Goal: Task Accomplishment & Management: Complete application form

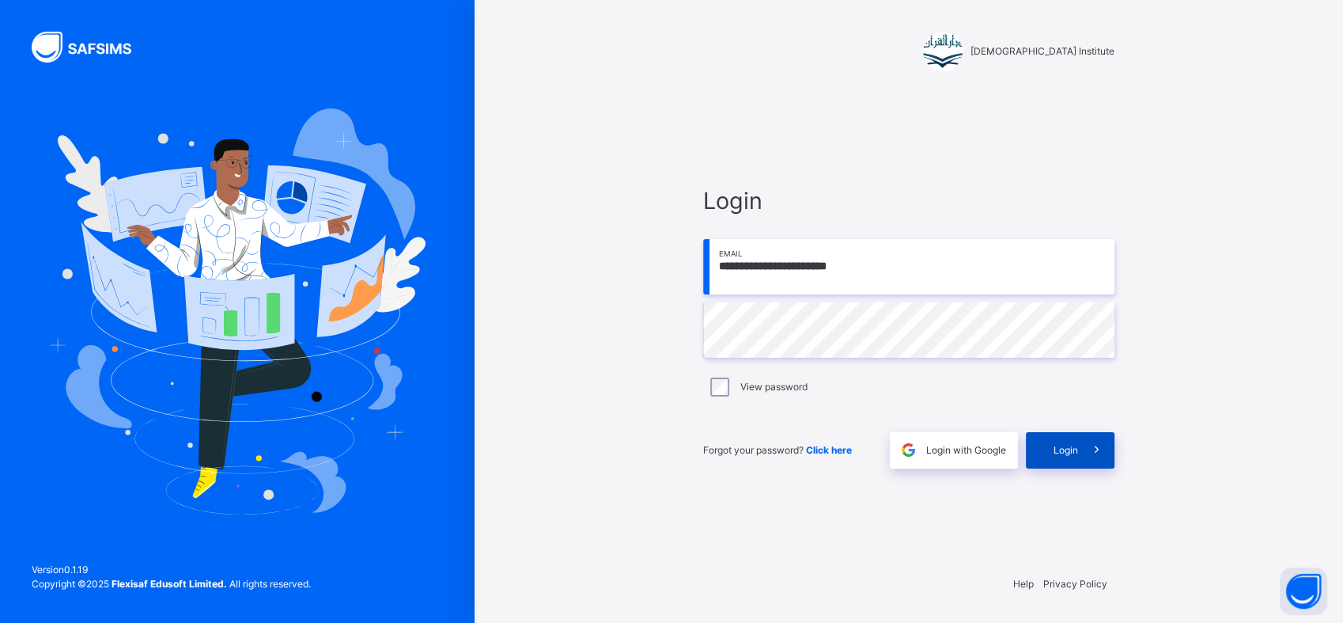
click at [1066, 444] on span "Login" at bounding box center [1066, 450] width 25 height 14
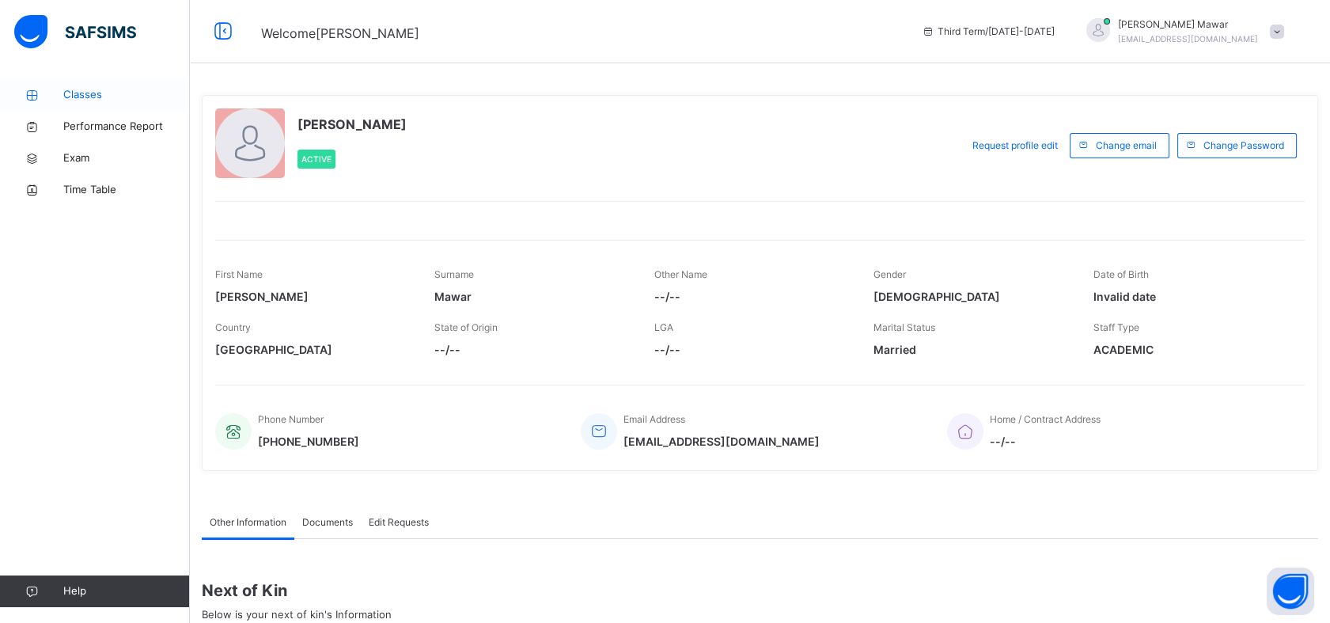
click at [149, 96] on span "Classes" at bounding box center [126, 95] width 127 height 16
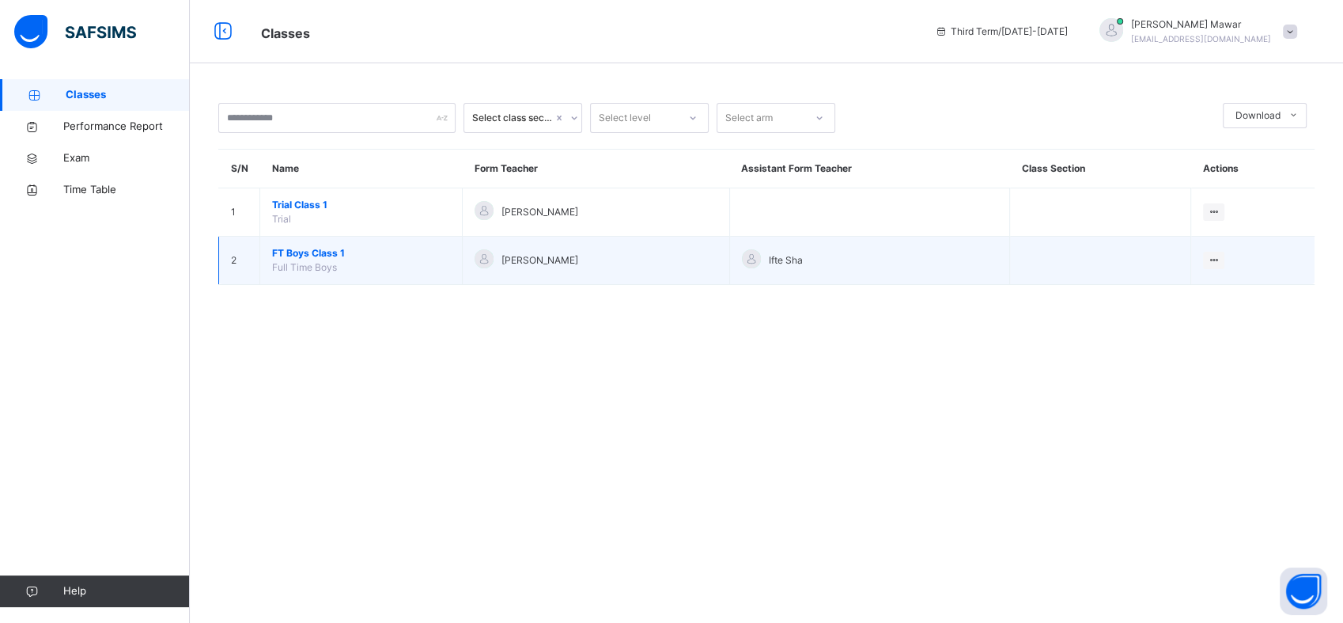
click at [330, 248] on span "FT Boys Class 1" at bounding box center [361, 253] width 178 height 14
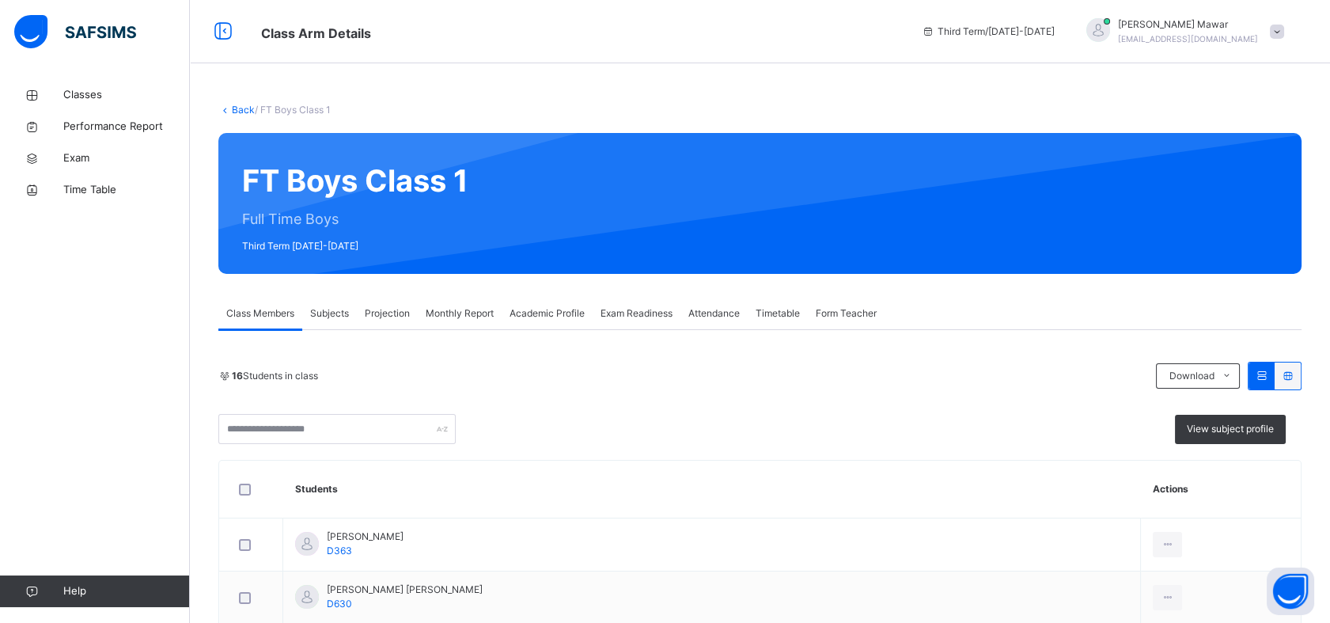
click at [395, 301] on div "Projection" at bounding box center [387, 313] width 61 height 32
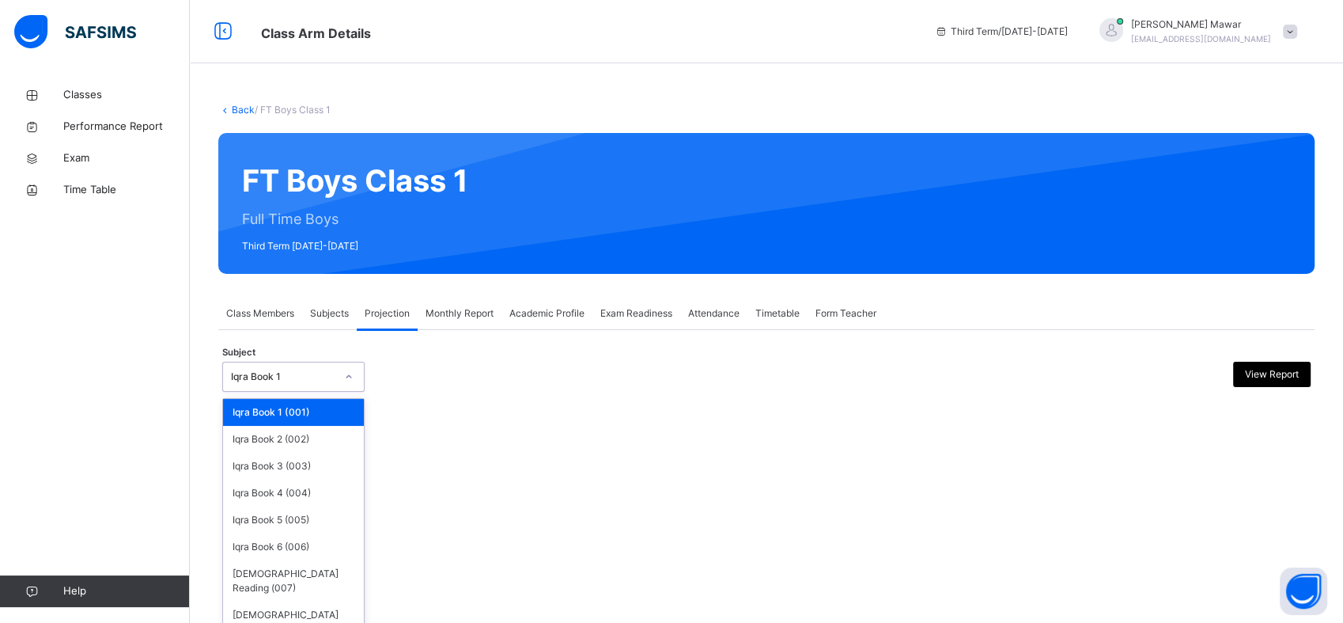
click at [297, 373] on div "Iqra Book 1" at bounding box center [283, 376] width 104 height 14
click at [325, 601] on div "[DEMOGRAPHIC_DATA] Memorisation (008)" at bounding box center [293, 621] width 141 height 41
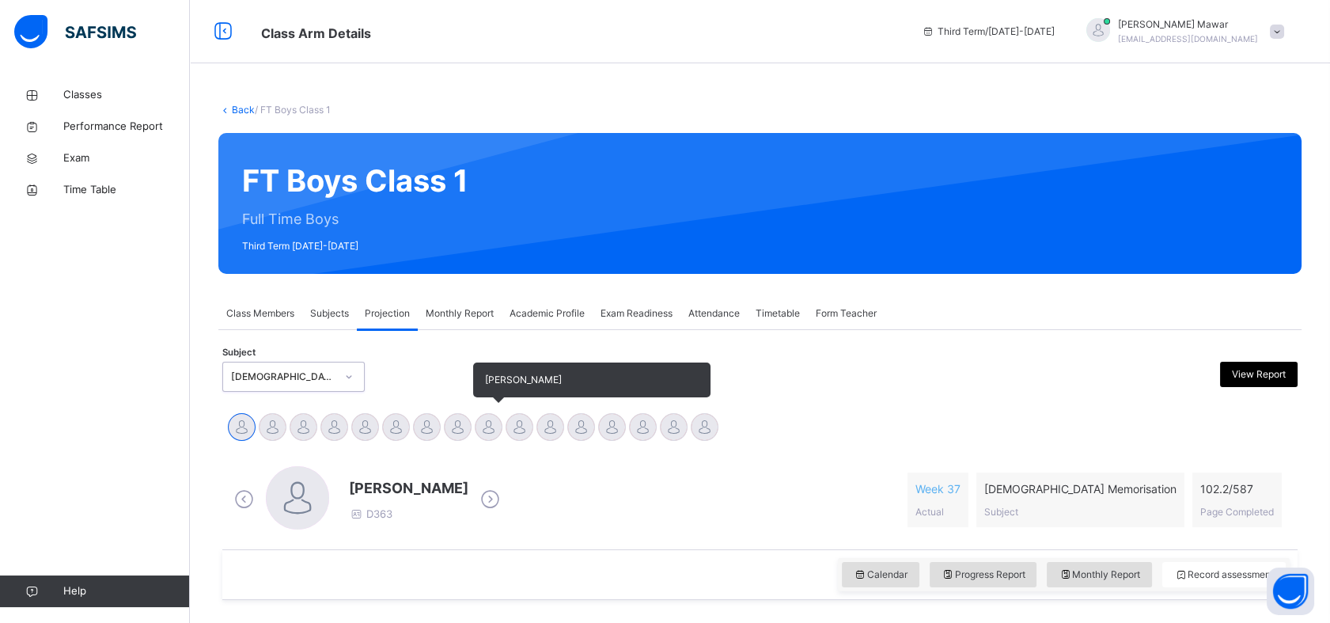
drag, startPoint x: 422, startPoint y: 419, endPoint x: 492, endPoint y: 418, distance: 69.6
click at [422, 418] on div at bounding box center [427, 427] width 28 height 28
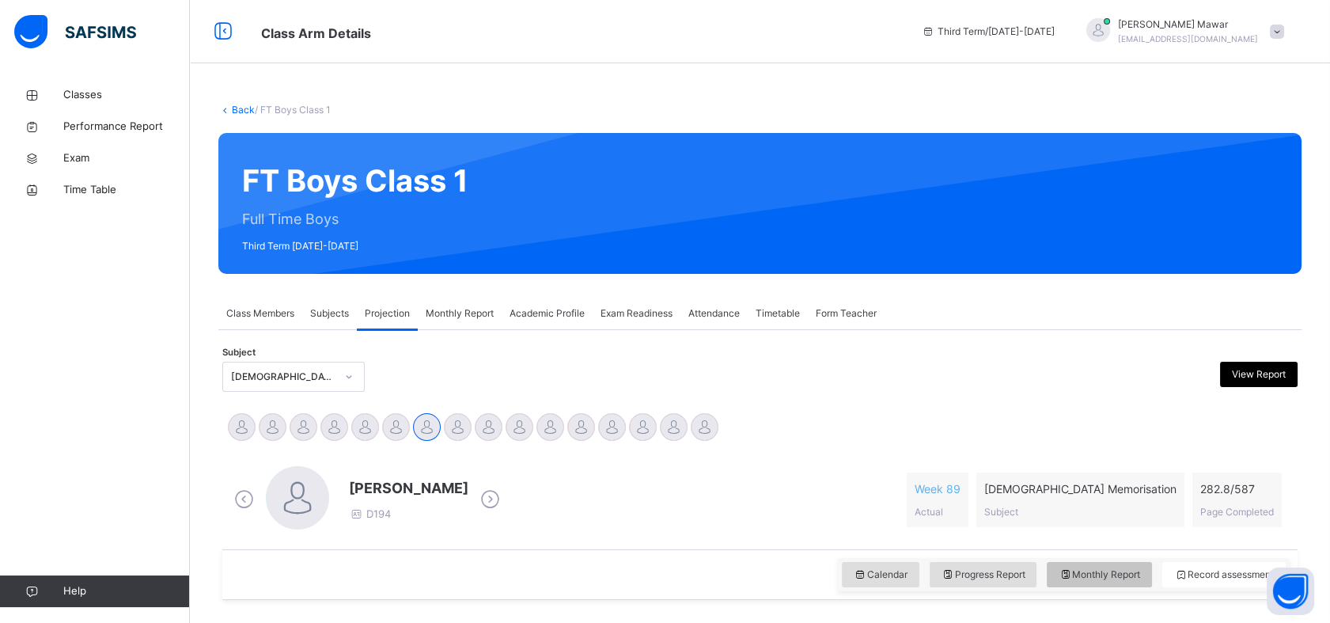
click at [1103, 567] on span "Monthly Report" at bounding box center [1098, 574] width 81 height 14
select select "****"
select select "*"
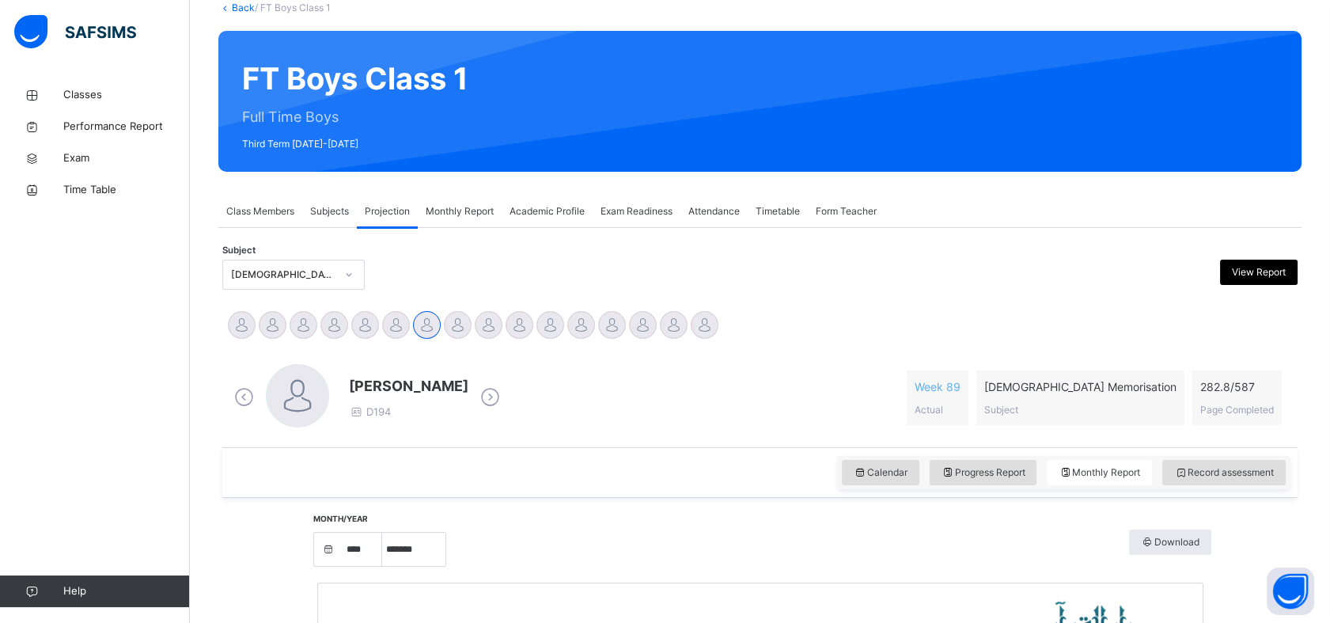
scroll to position [100, 0]
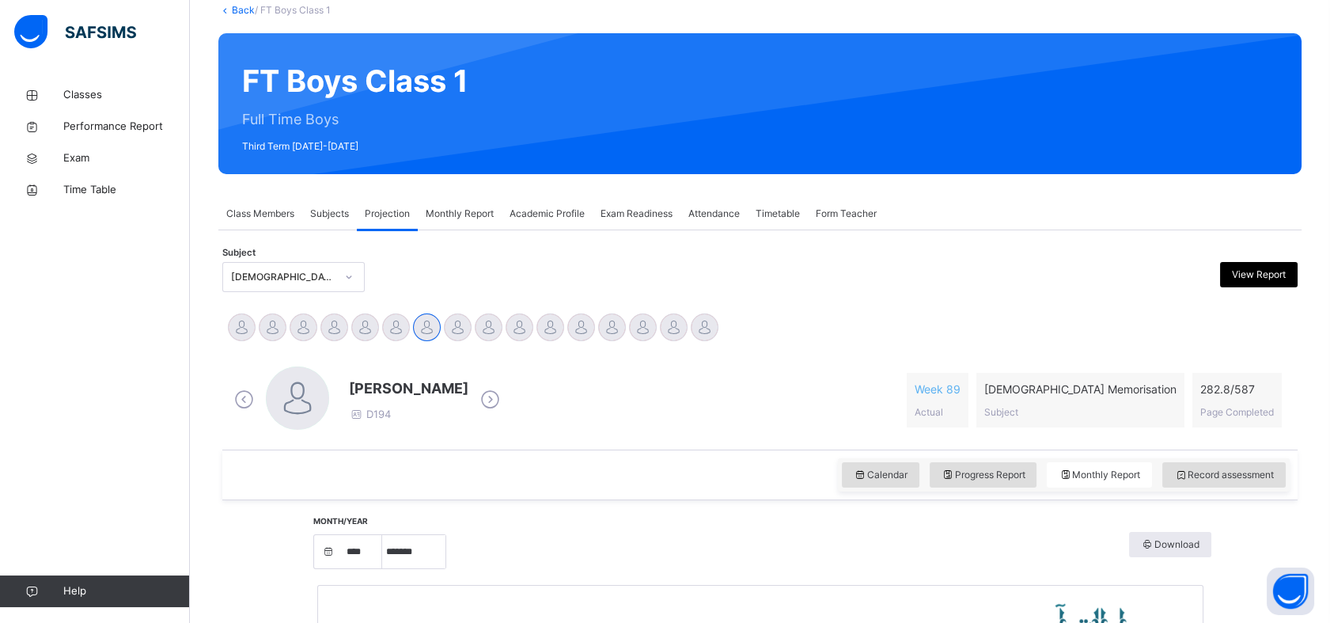
click at [1218, 490] on div "Calendar Progress Report Monthly Report Record assessment" at bounding box center [759, 474] width 1075 height 51
click at [1228, 475] on span "Record assessment" at bounding box center [1224, 474] width 100 height 14
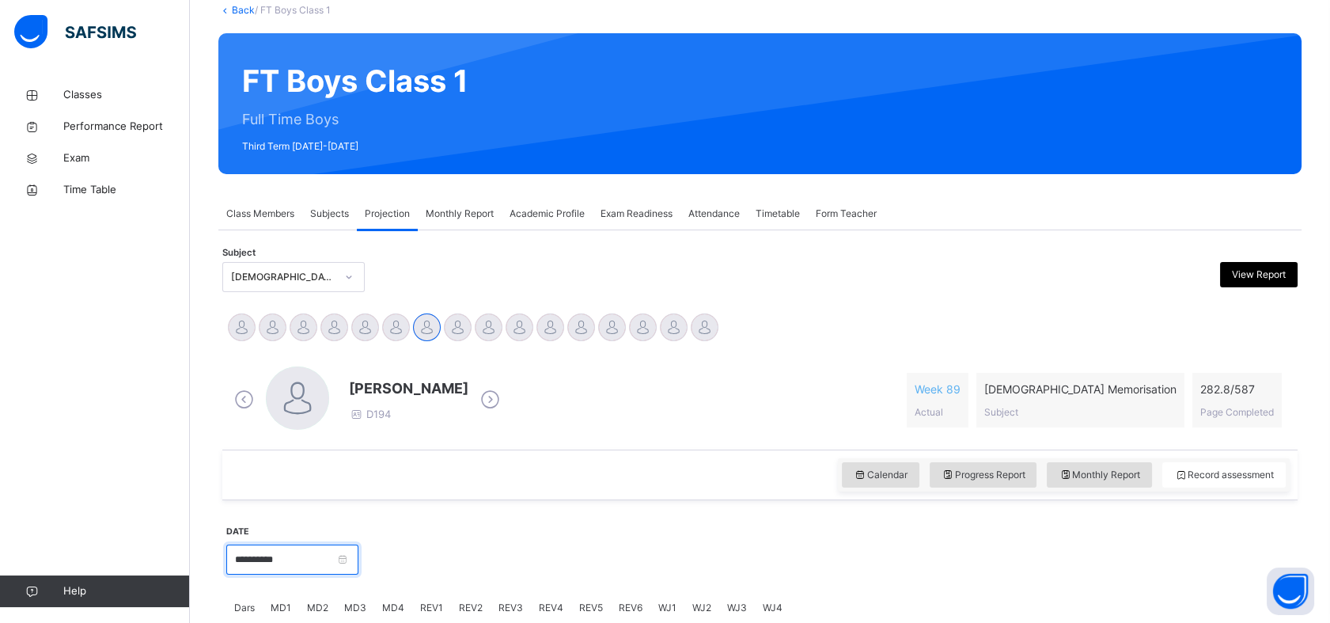
click at [358, 563] on input "**********" at bounding box center [292, 559] width 132 height 30
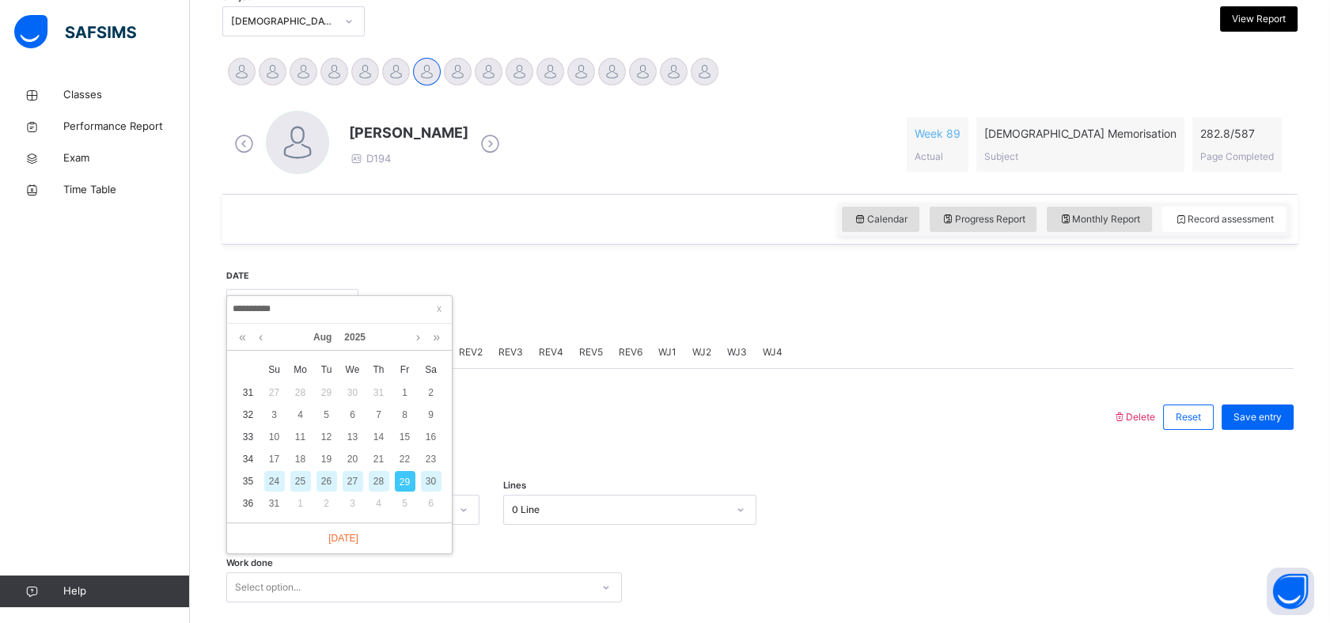
scroll to position [358, 0]
click at [403, 460] on div "22" at bounding box center [405, 456] width 21 height 21
type input "**********"
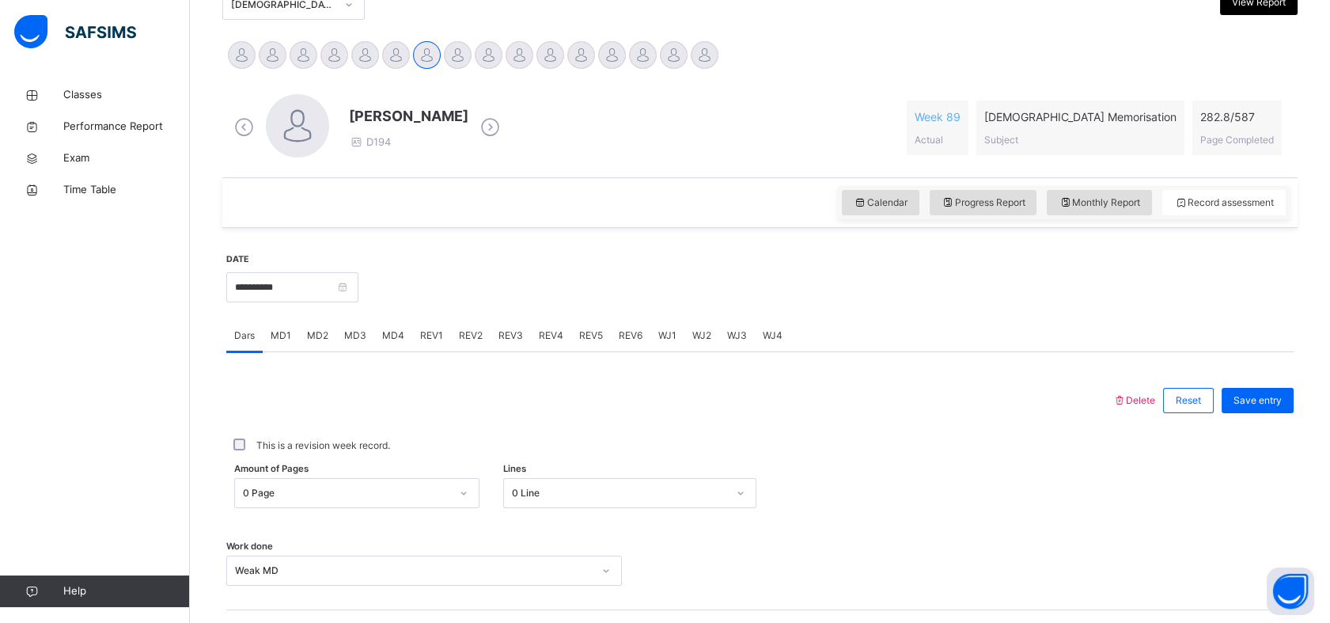
scroll to position [371, 0]
click at [332, 278] on input "**********" at bounding box center [292, 288] width 132 height 30
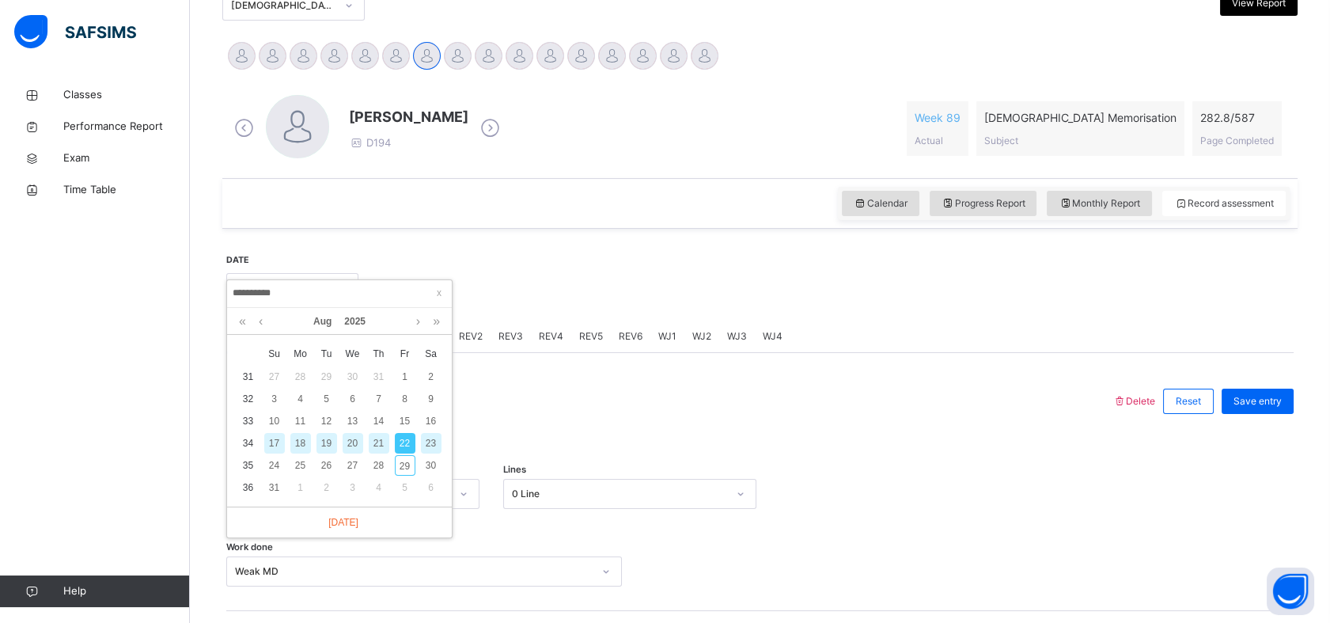
click at [613, 256] on div at bounding box center [825, 286] width 919 height 68
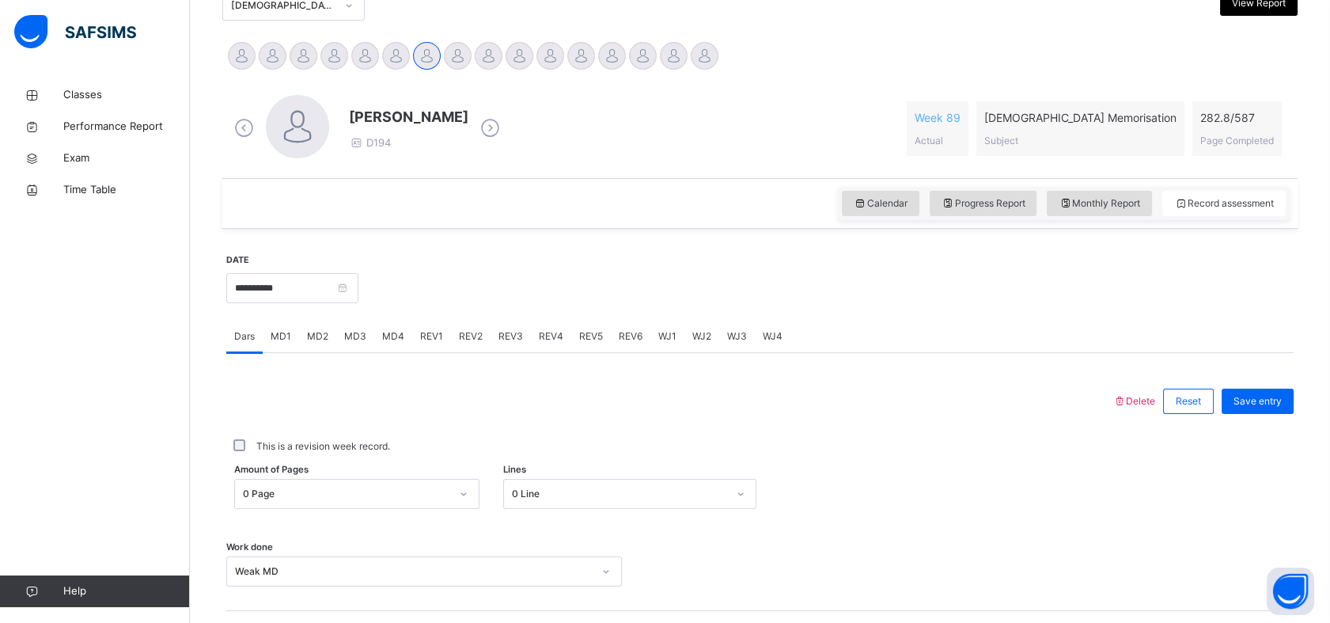
click at [321, 324] on div "MD2" at bounding box center [317, 336] width 37 height 32
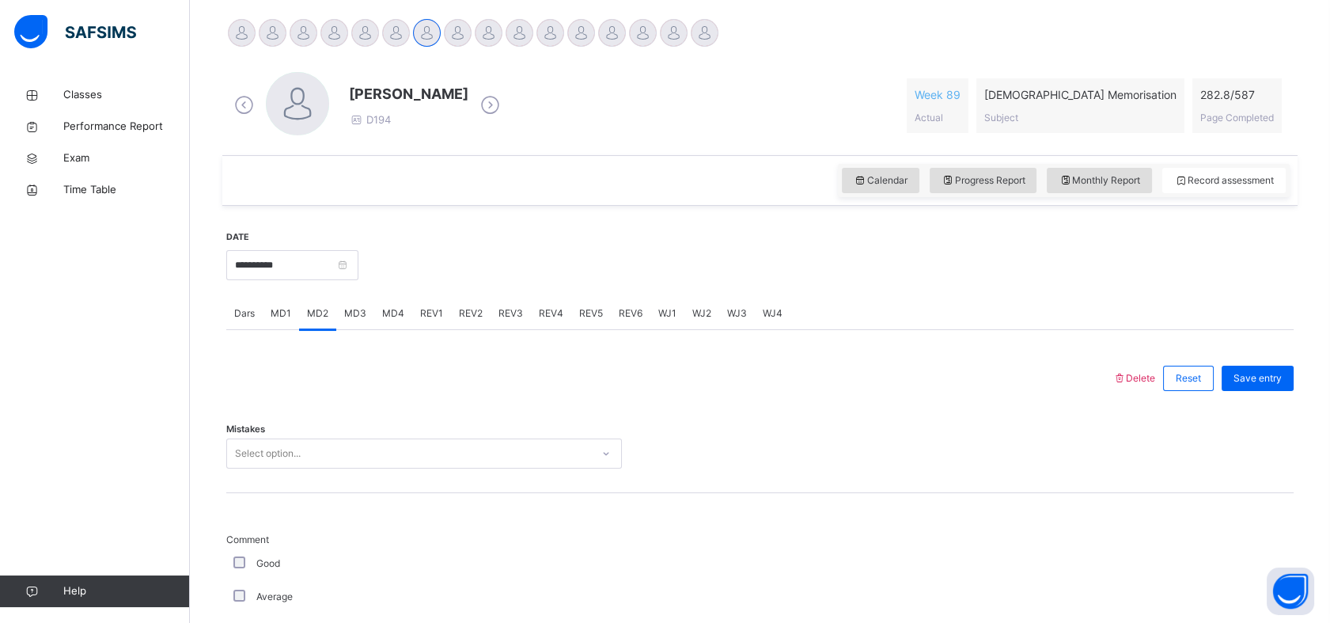
click at [348, 468] on div "Select option..." at bounding box center [424, 453] width 396 height 30
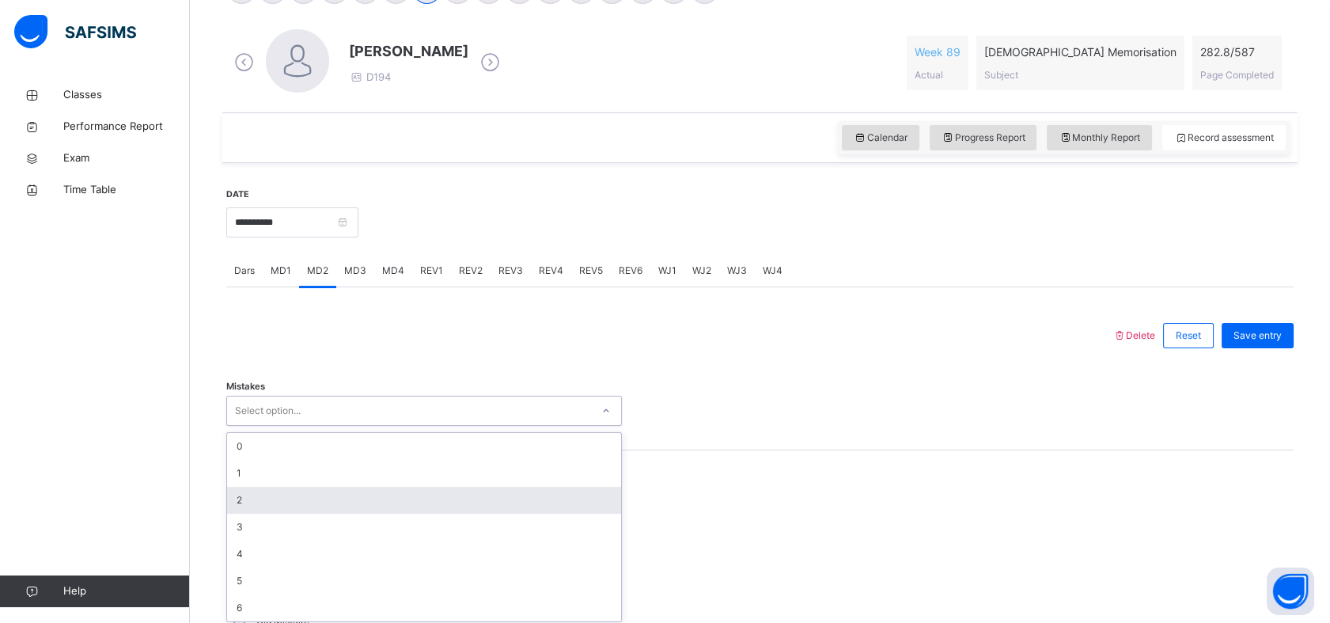
scroll to position [441, 0]
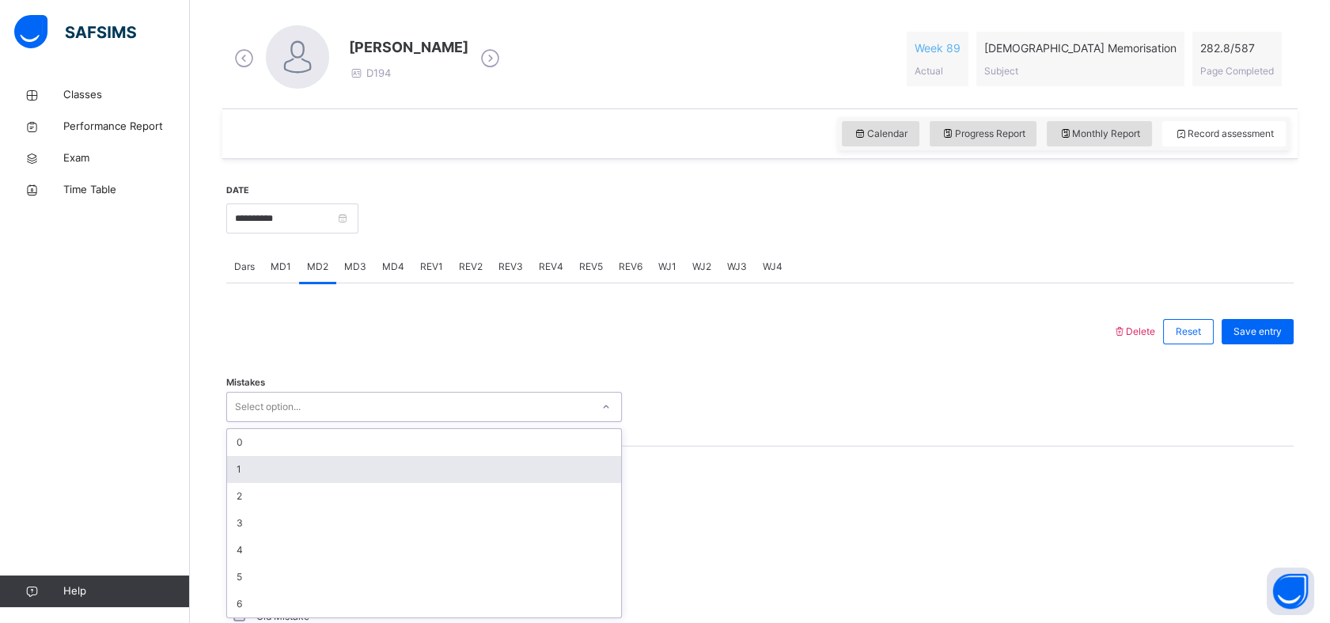
click at [359, 459] on div "1" at bounding box center [424, 469] width 394 height 27
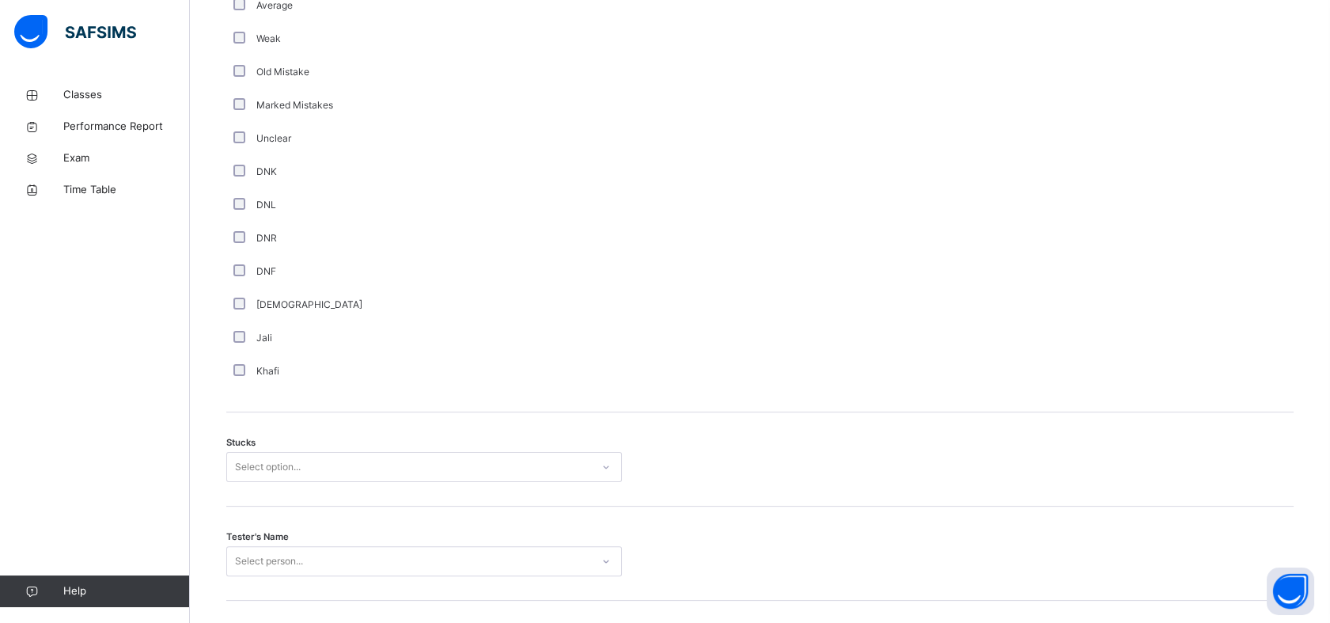
click at [253, 482] on div "Select option..." at bounding box center [424, 467] width 396 height 30
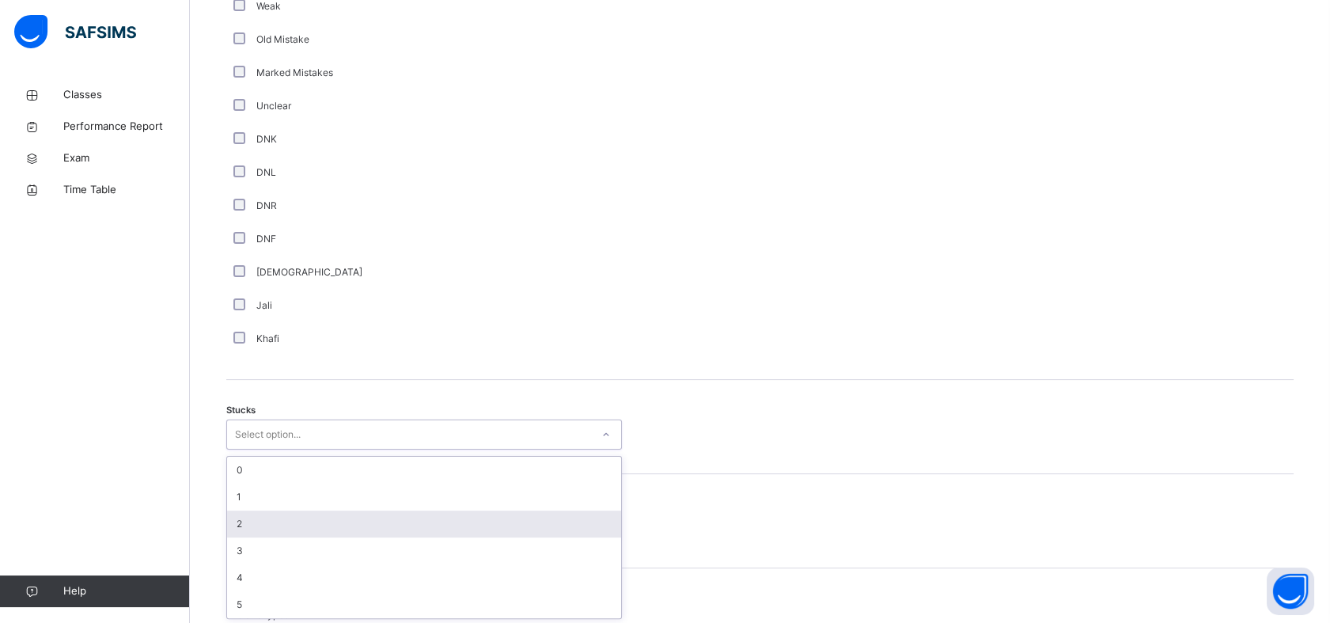
scroll to position [1018, 0]
click at [243, 519] on div "2" at bounding box center [424, 522] width 394 height 27
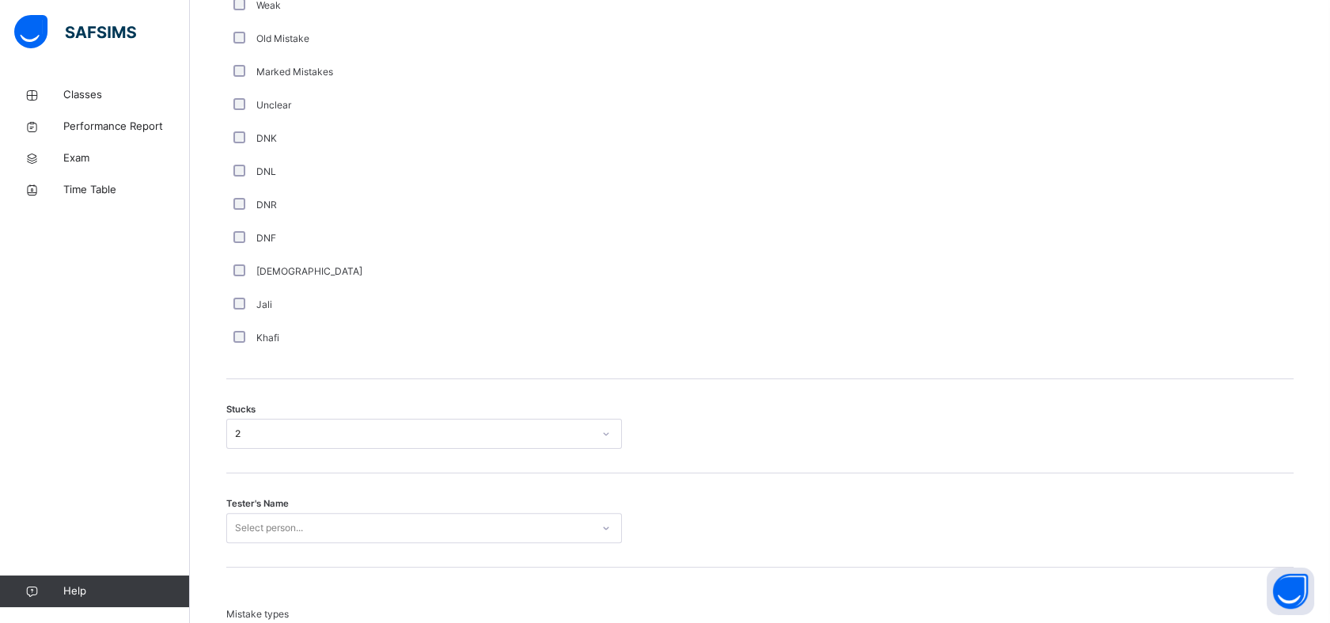
click at [252, 538] on div "Tester's Name Select person..." at bounding box center [759, 520] width 1067 height 94
click at [254, 528] on div "Select person..." at bounding box center [424, 528] width 396 height 30
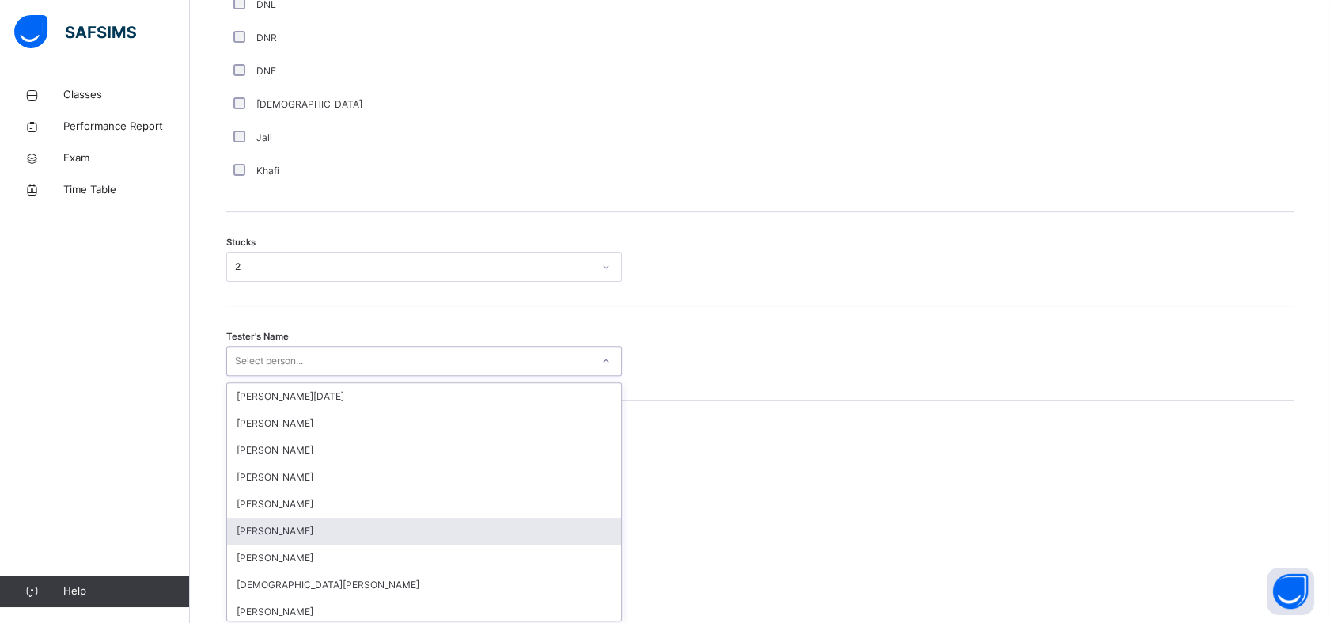
scroll to position [1188, 0]
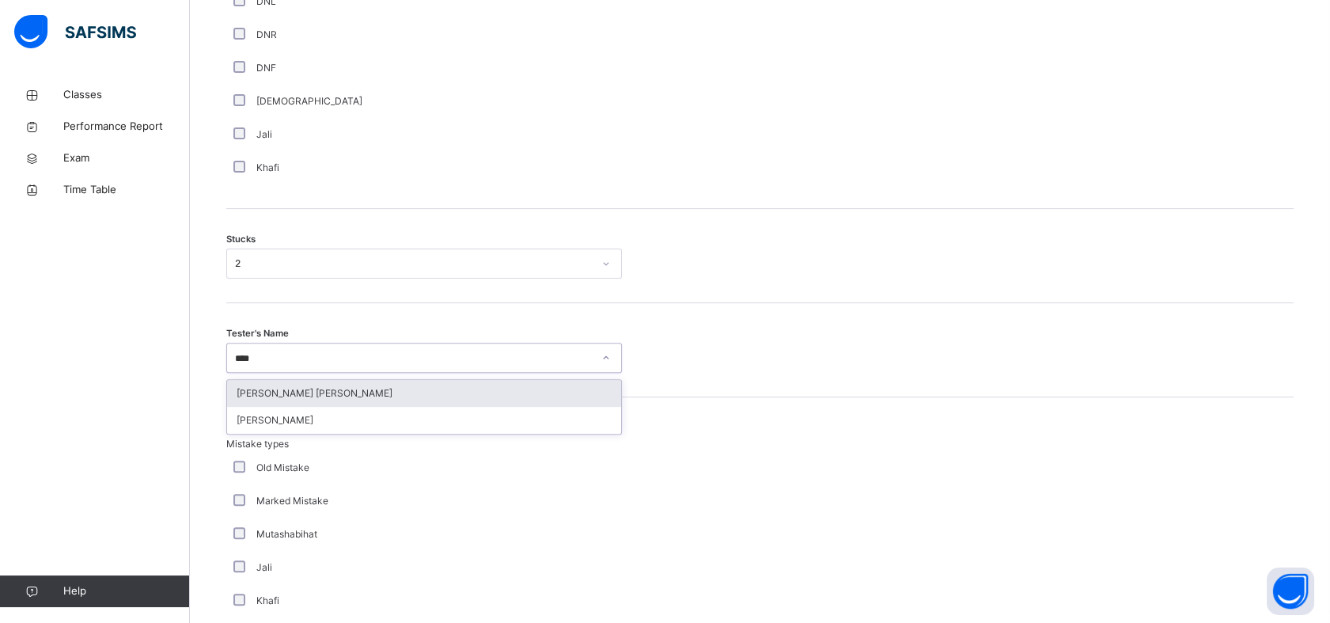
type input "*****"
click at [294, 384] on div "[PERSON_NAME] [PERSON_NAME]" at bounding box center [424, 393] width 394 height 27
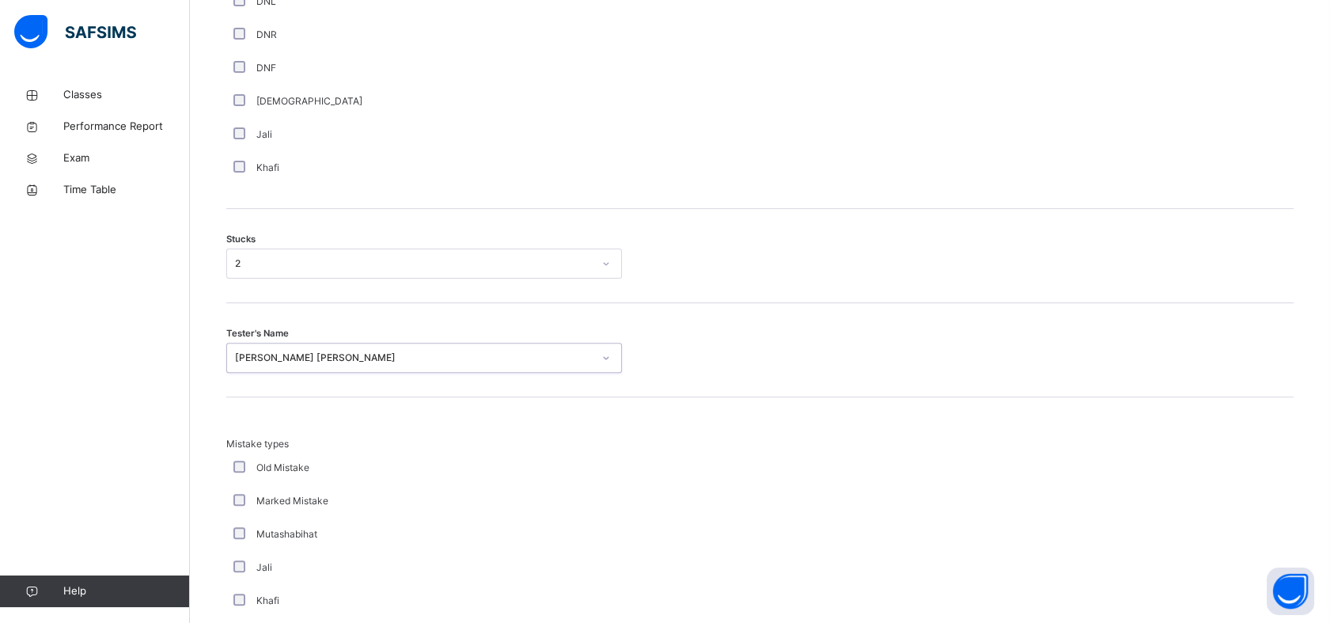
scroll to position [1478, 0]
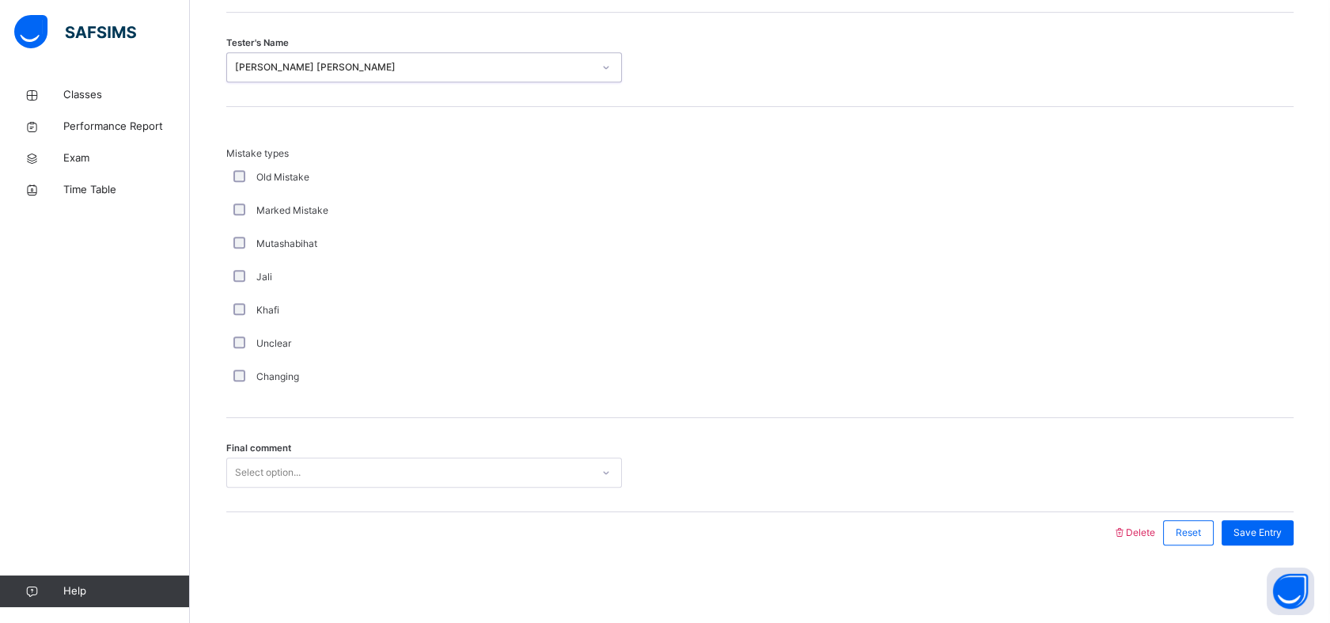
click at [302, 474] on div "Select option..." at bounding box center [409, 472] width 364 height 25
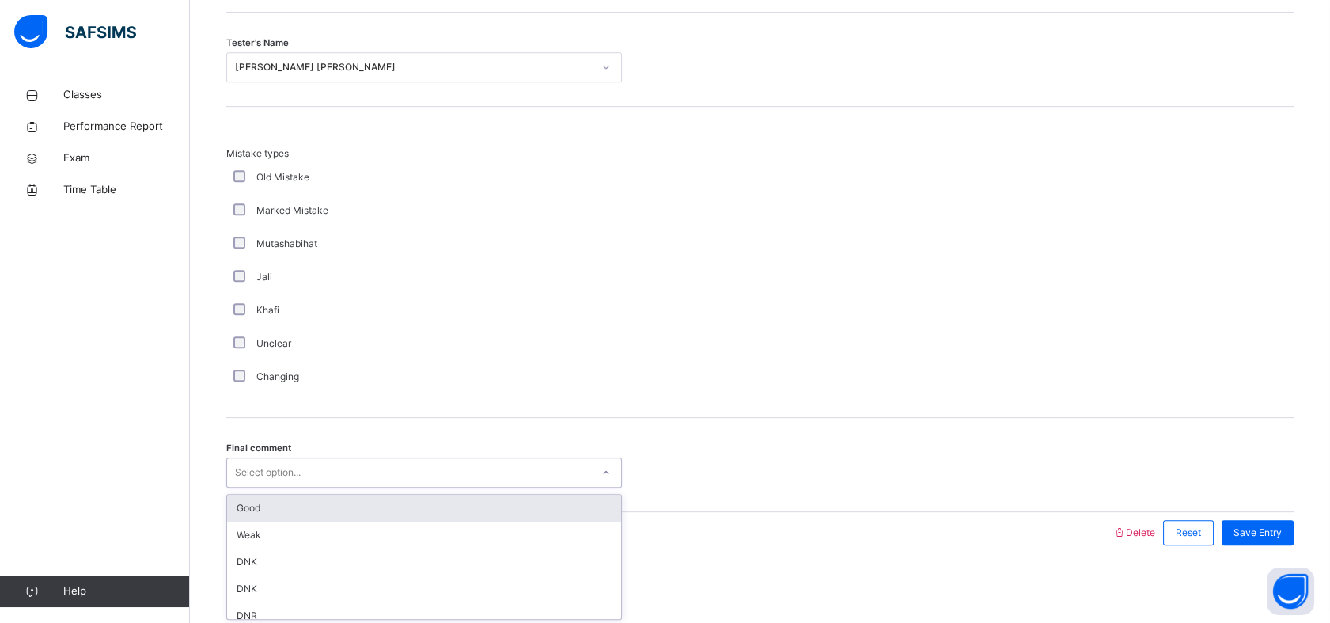
click at [268, 507] on div "Good" at bounding box center [424, 507] width 394 height 27
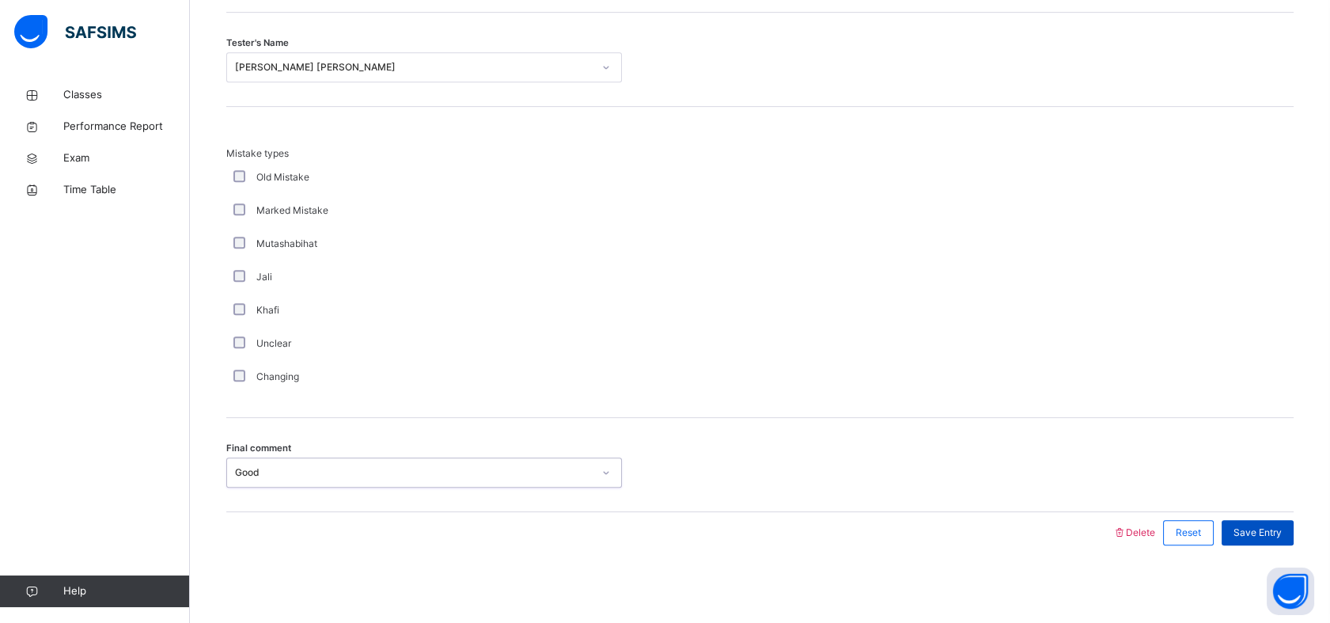
click at [1253, 532] on span "Save Entry" at bounding box center [1257, 532] width 48 height 14
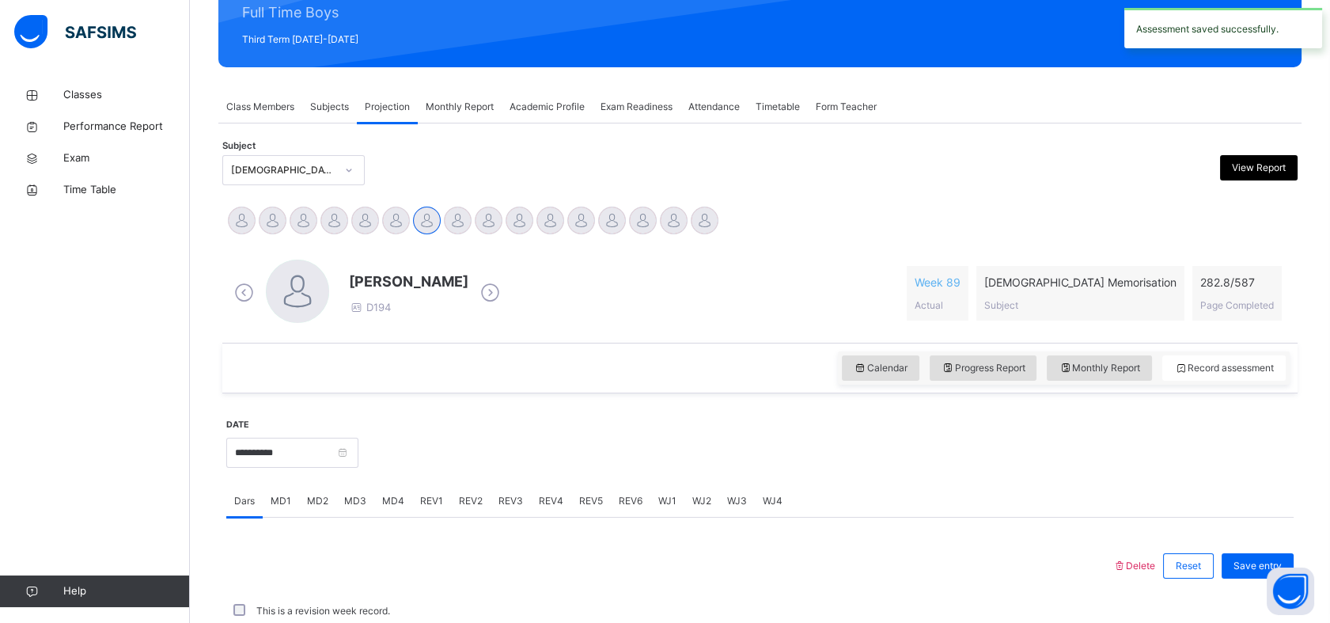
scroll to position [564, 0]
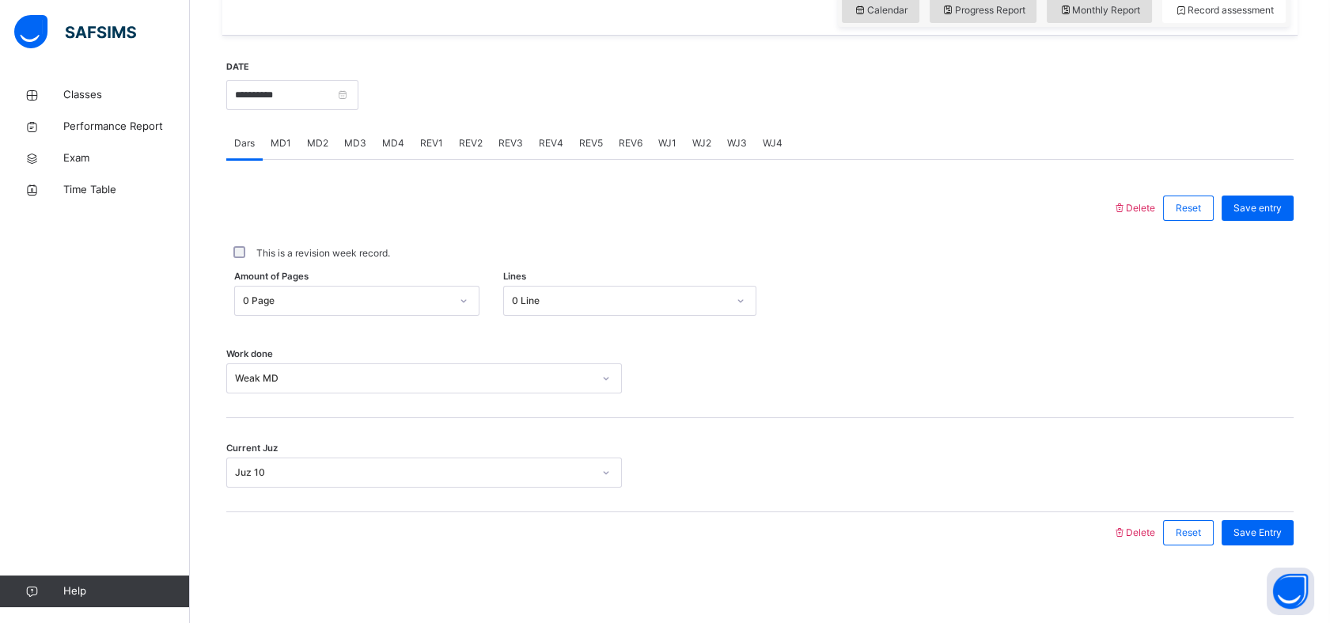
click at [391, 139] on span "MD4" at bounding box center [393, 143] width 22 height 14
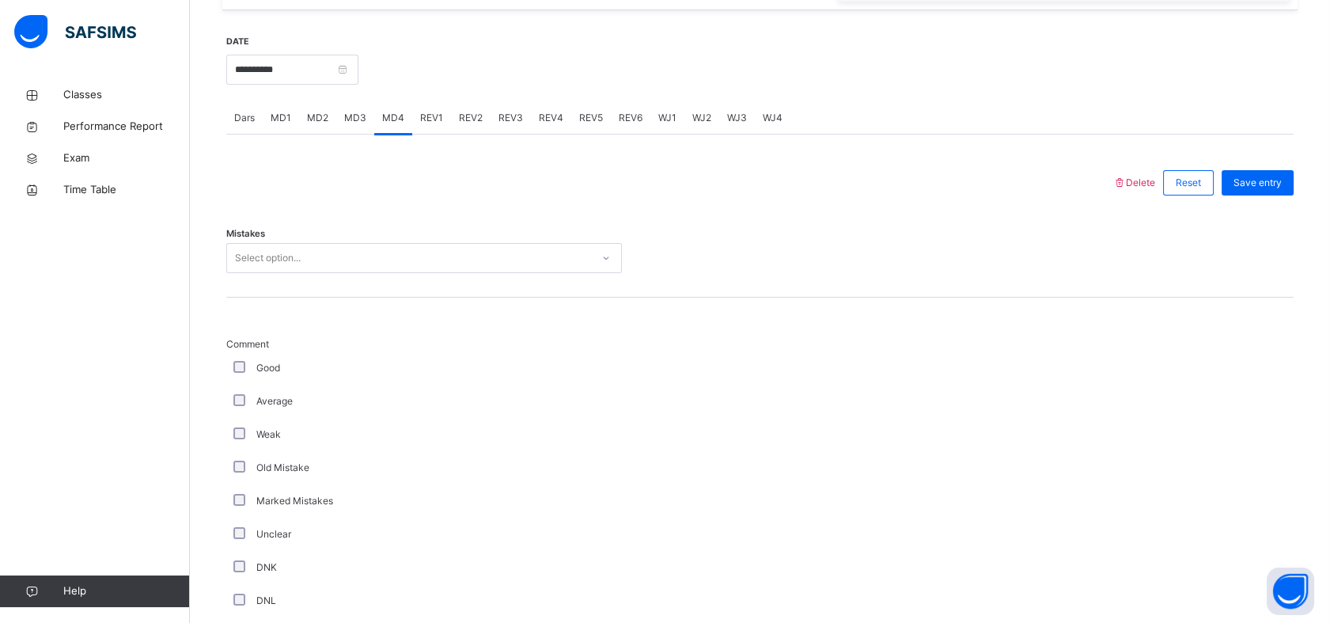
scroll to position [589, 0]
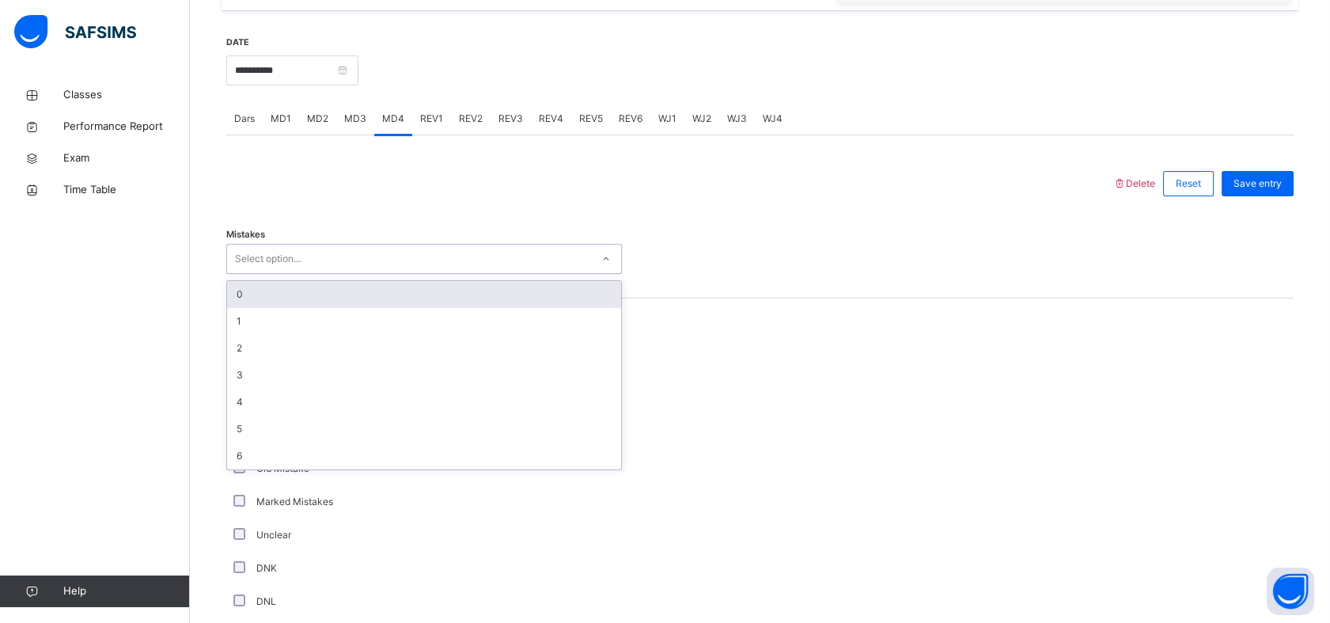
click at [388, 252] on div "Select option..." at bounding box center [409, 259] width 364 height 25
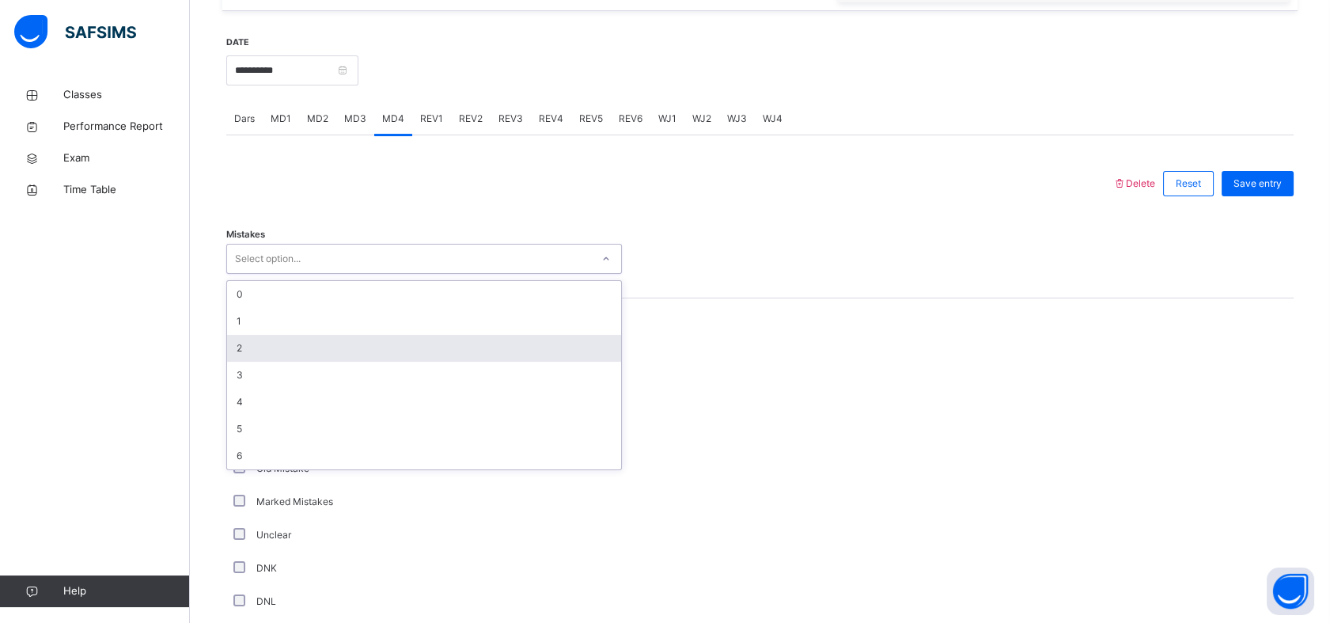
click at [324, 346] on div "2" at bounding box center [424, 348] width 394 height 27
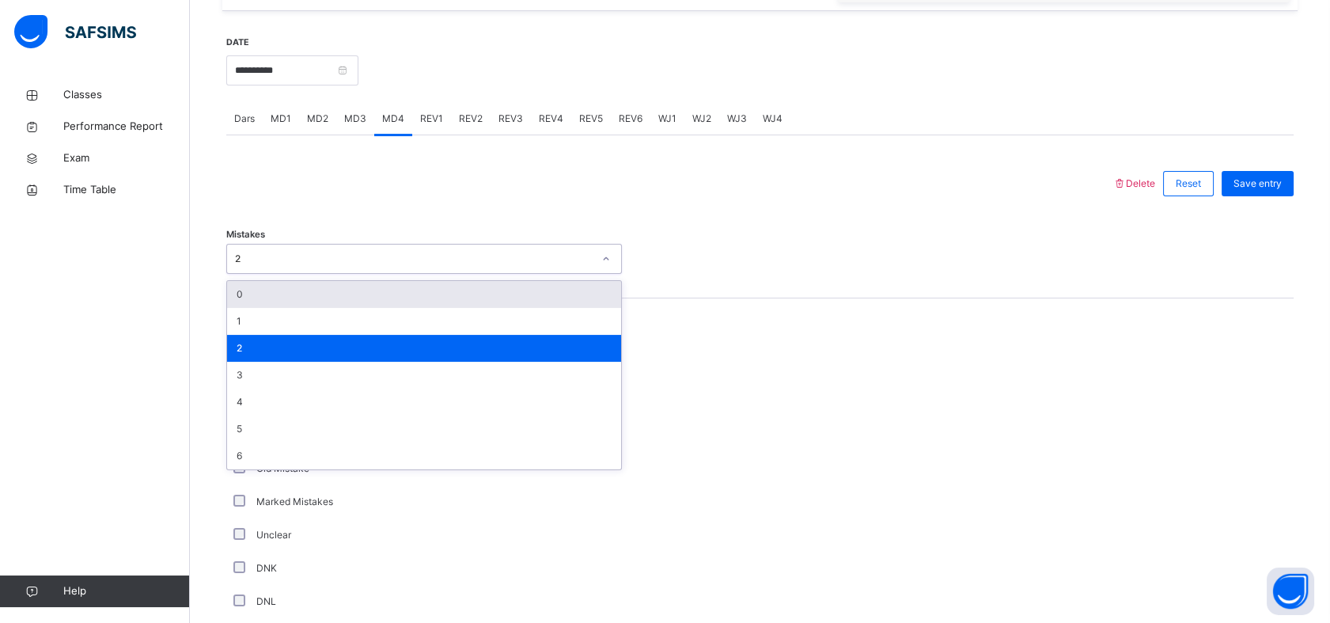
click at [318, 255] on div "2" at bounding box center [414, 259] width 358 height 14
click at [294, 308] on div "1" at bounding box center [424, 321] width 394 height 27
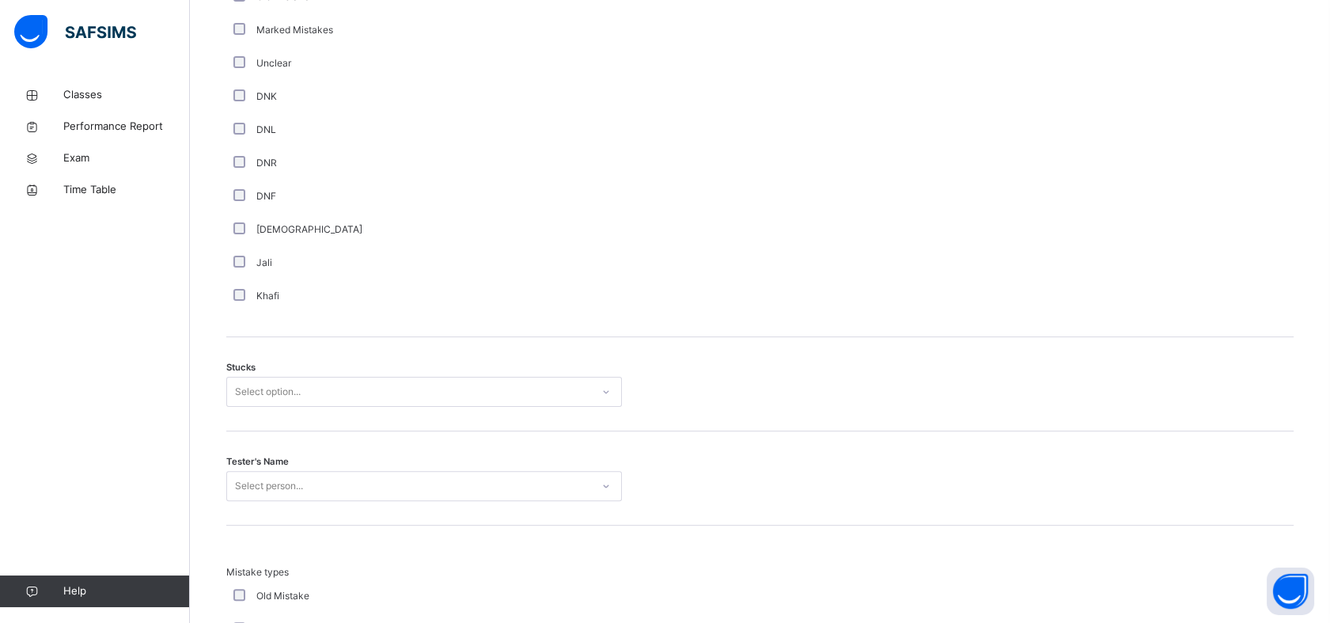
scroll to position [1050, 0]
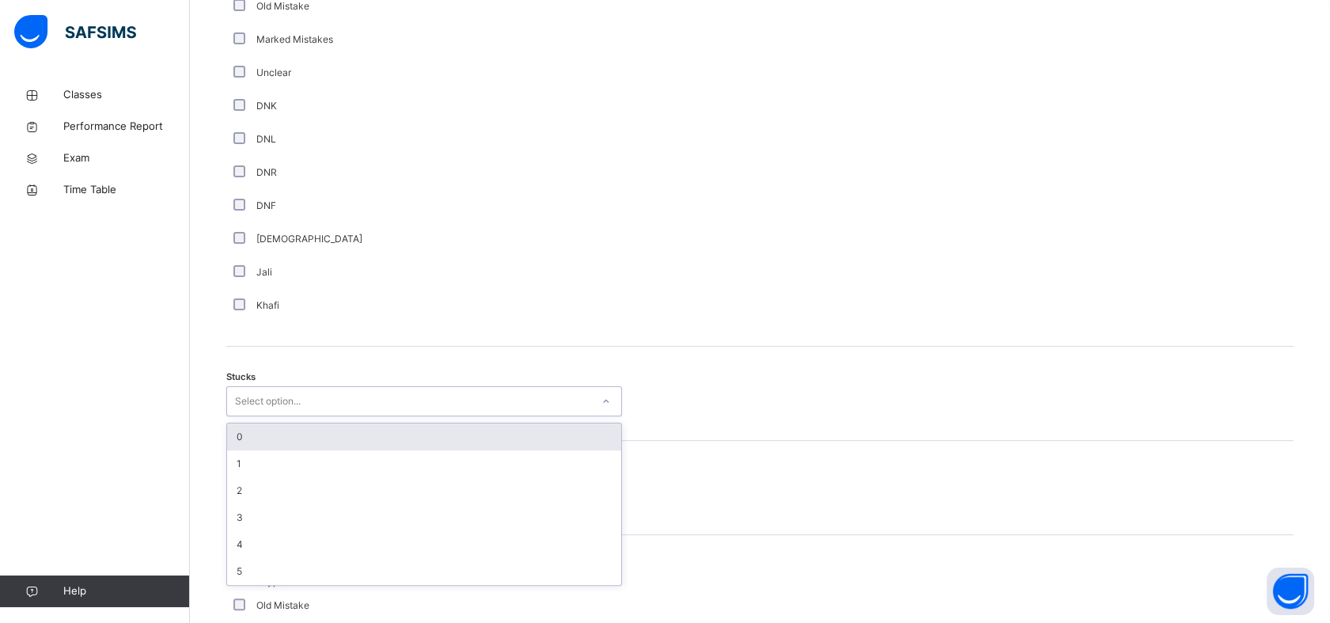
click at [261, 405] on div "Select option..." at bounding box center [268, 401] width 66 height 30
drag, startPoint x: 246, startPoint y: 430, endPoint x: 233, endPoint y: 443, distance: 18.5
click at [233, 443] on div "0" at bounding box center [424, 436] width 394 height 27
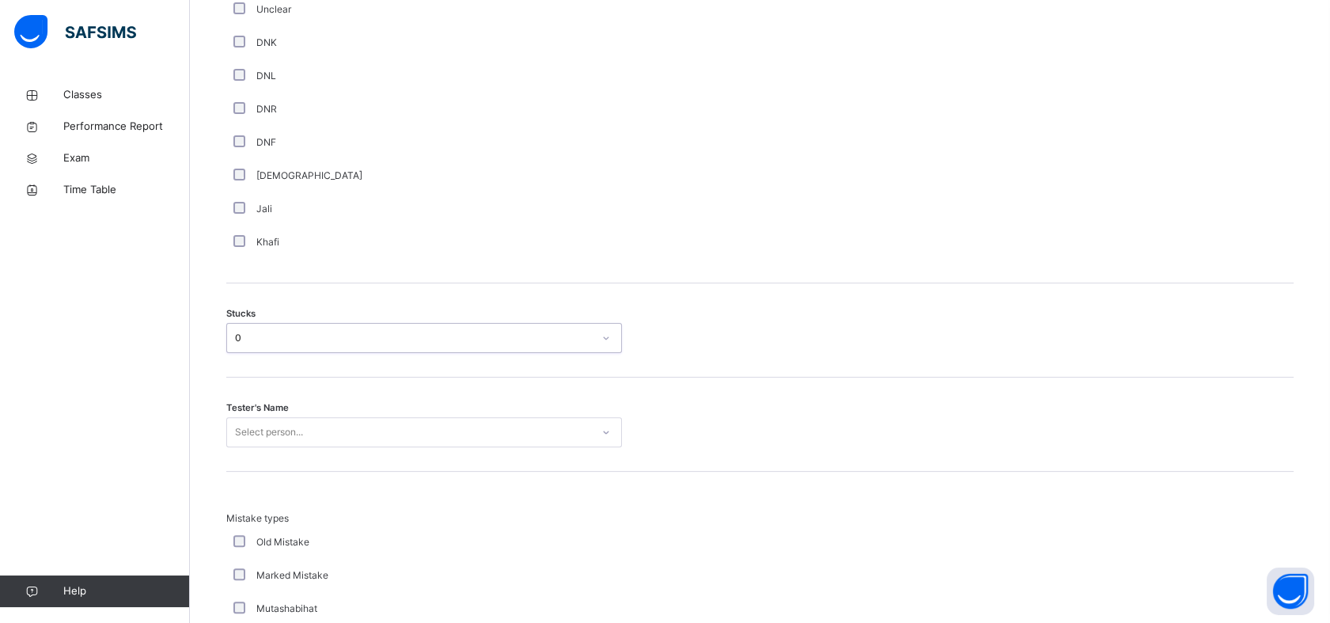
click at [257, 447] on div "Select person..." at bounding box center [424, 432] width 396 height 30
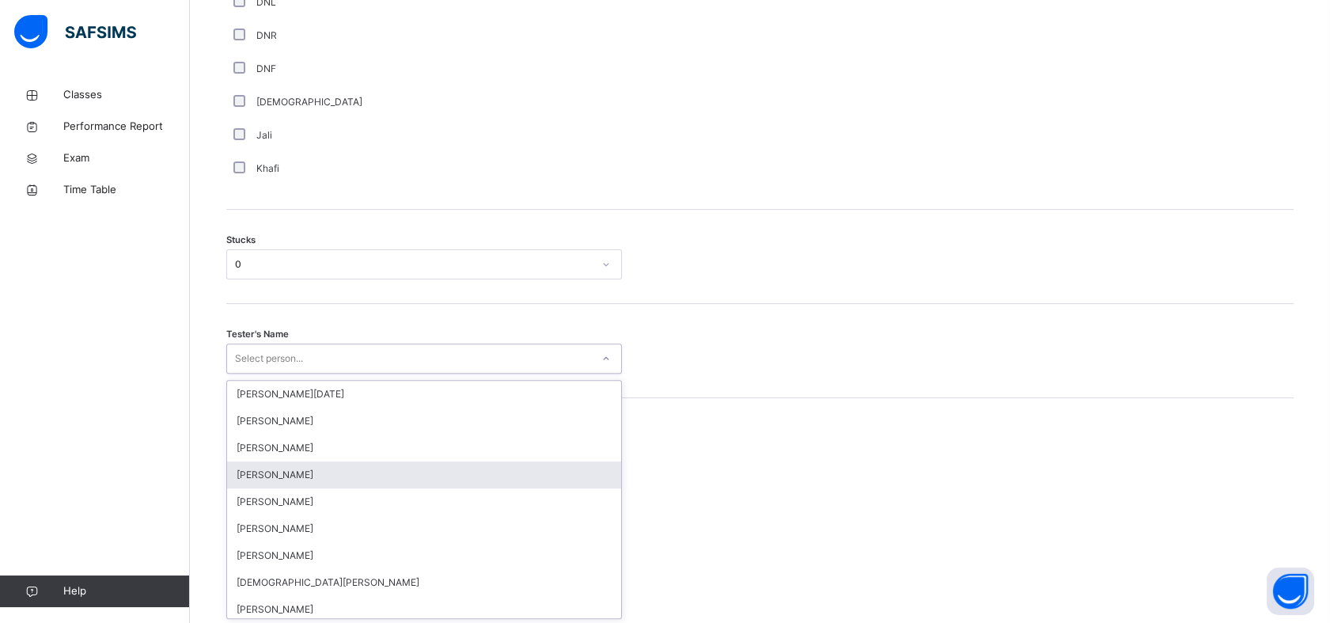
scroll to position [1188, 0]
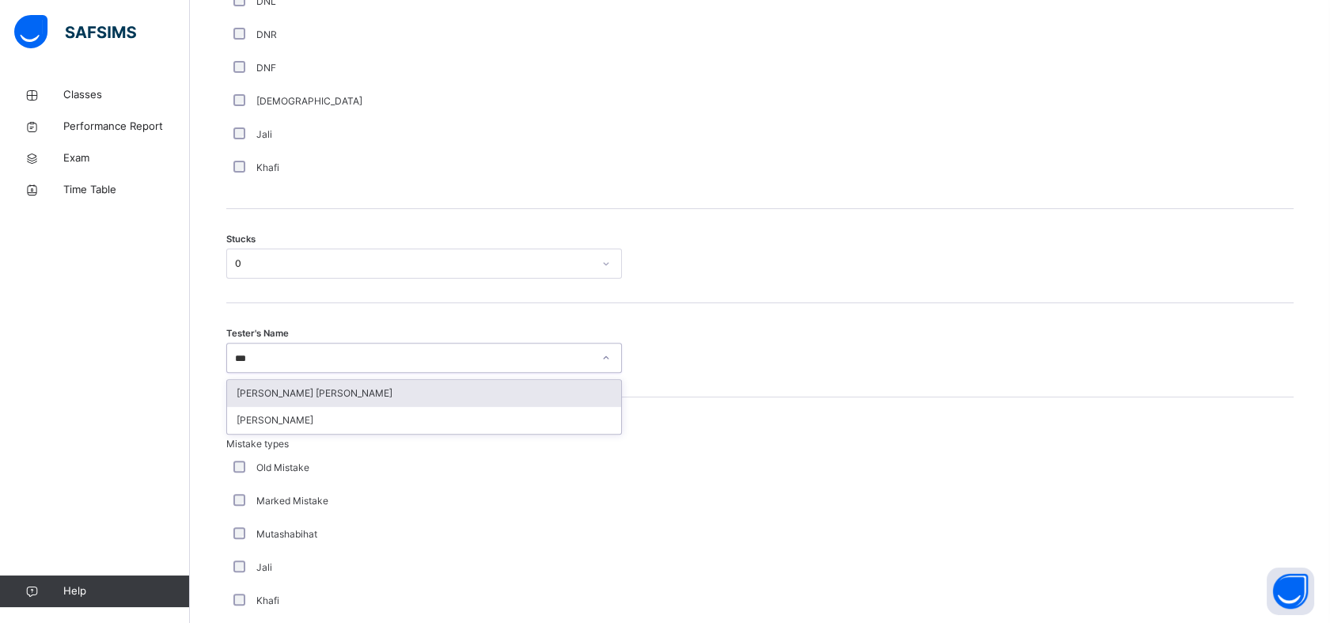
type input "***"
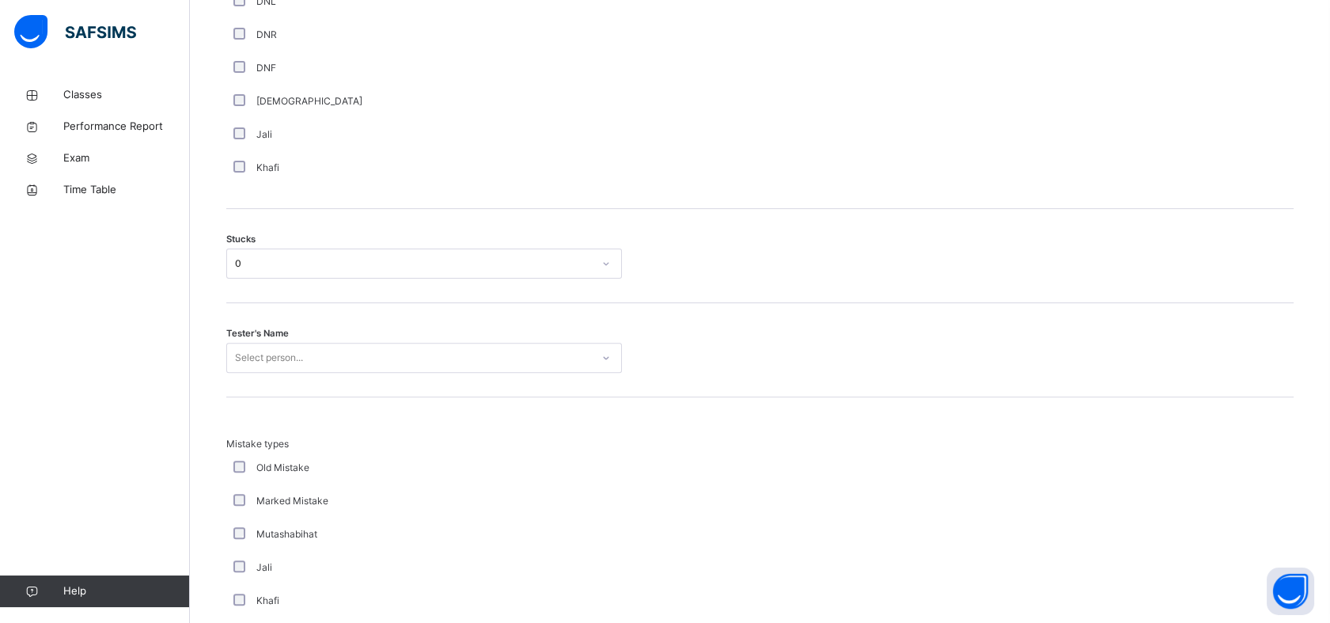
click at [524, 369] on div "Select person..." at bounding box center [424, 358] width 396 height 30
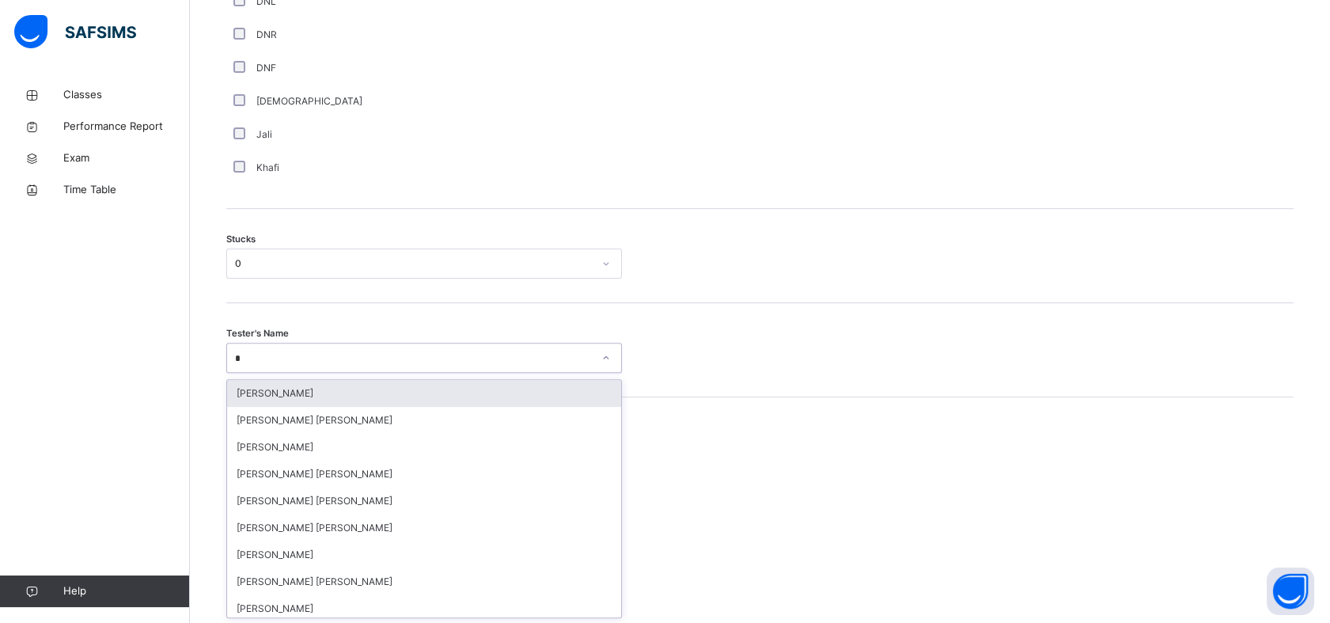
type input "**"
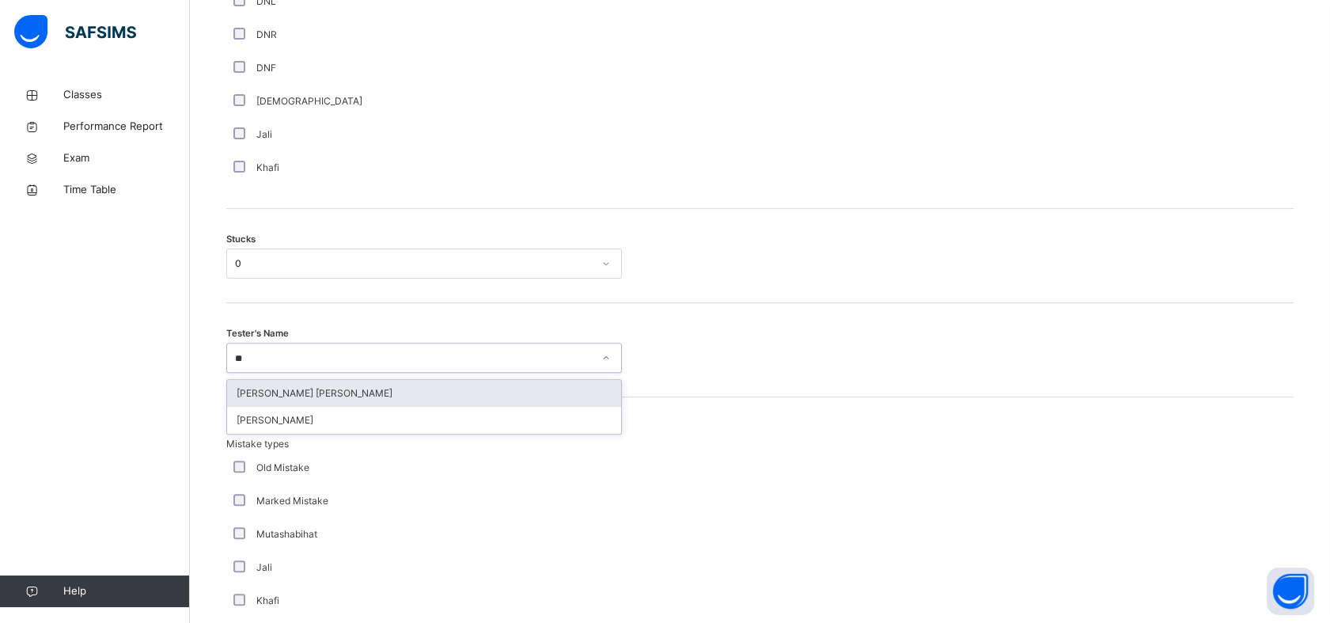
click at [524, 388] on div "[PERSON_NAME] [PERSON_NAME]" at bounding box center [424, 393] width 394 height 27
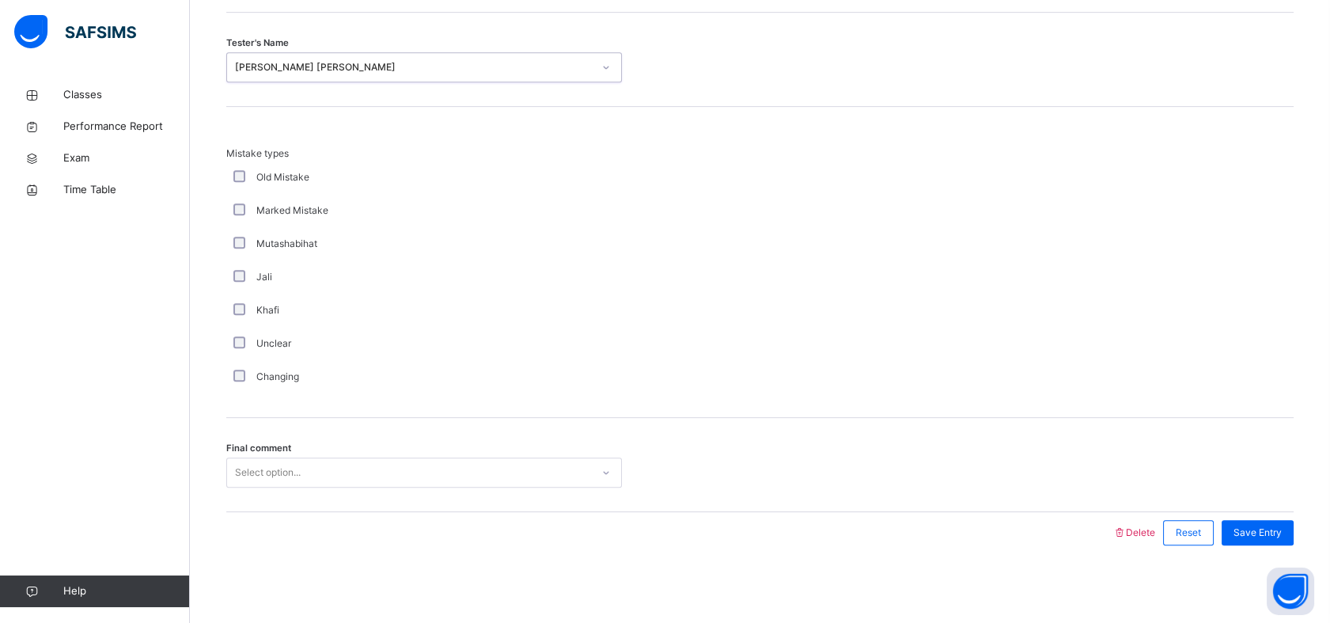
scroll to position [1478, 0]
click at [549, 472] on div "Select option..." at bounding box center [409, 472] width 364 height 25
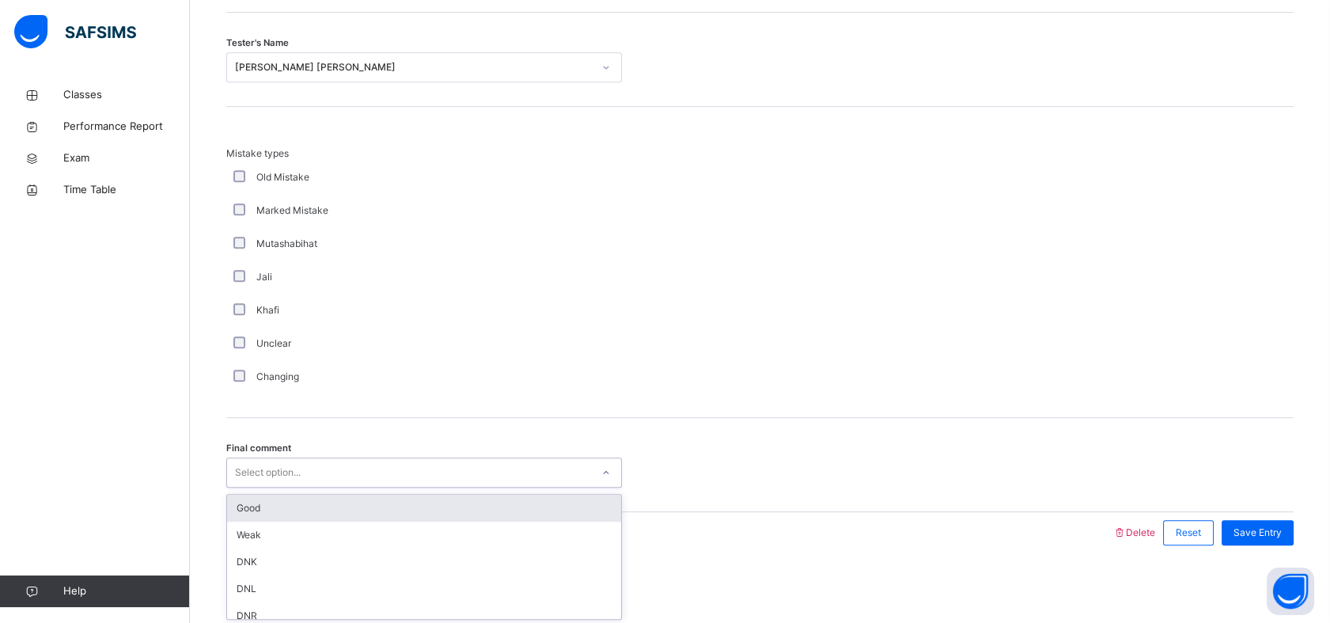
click at [500, 494] on div "Good" at bounding box center [424, 507] width 394 height 27
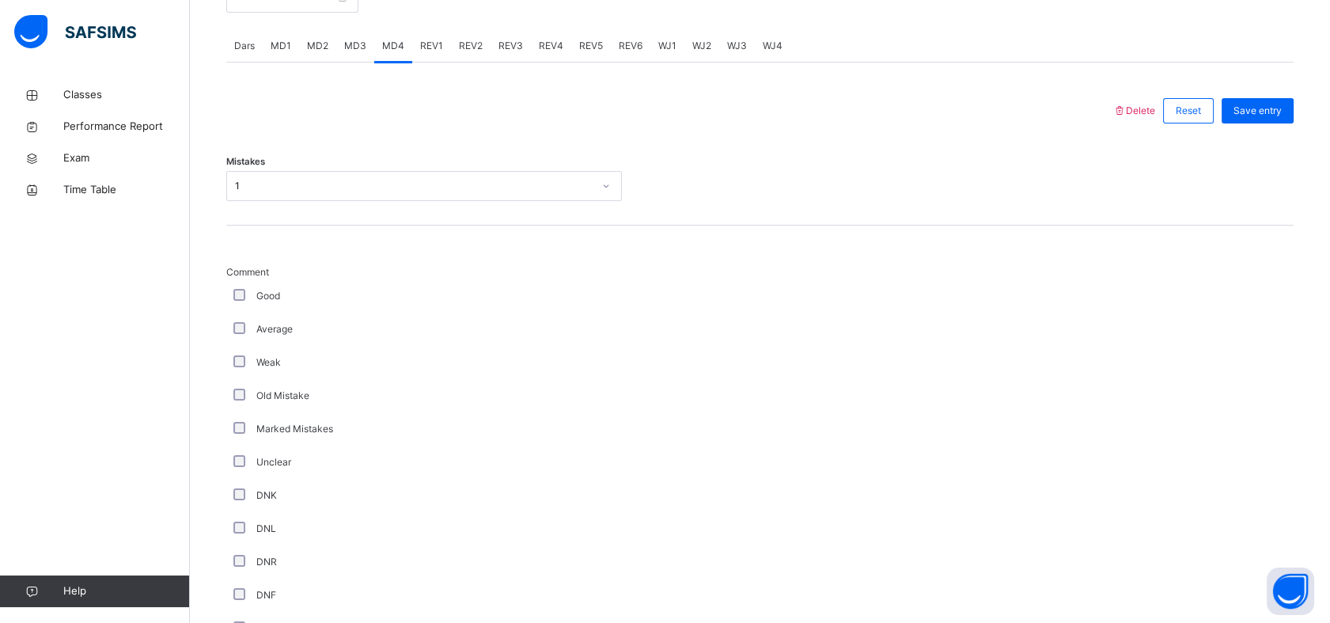
scroll to position [660, 0]
click at [1276, 114] on span "Save entry" at bounding box center [1257, 112] width 48 height 14
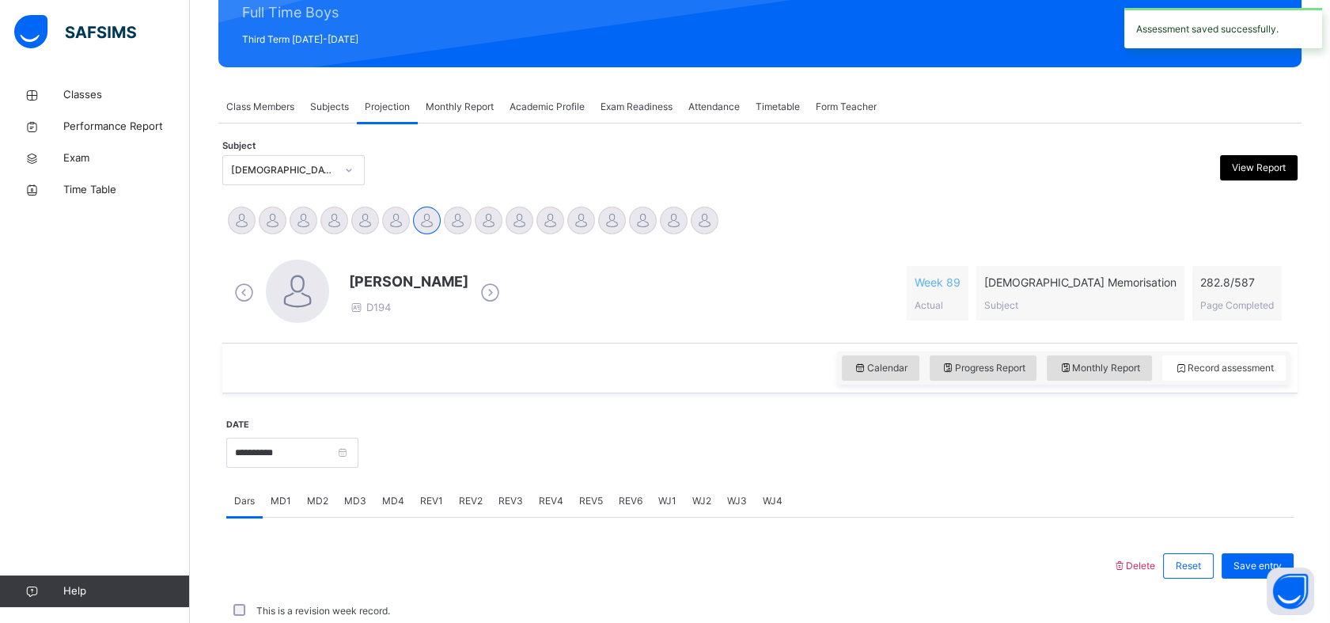
scroll to position [564, 0]
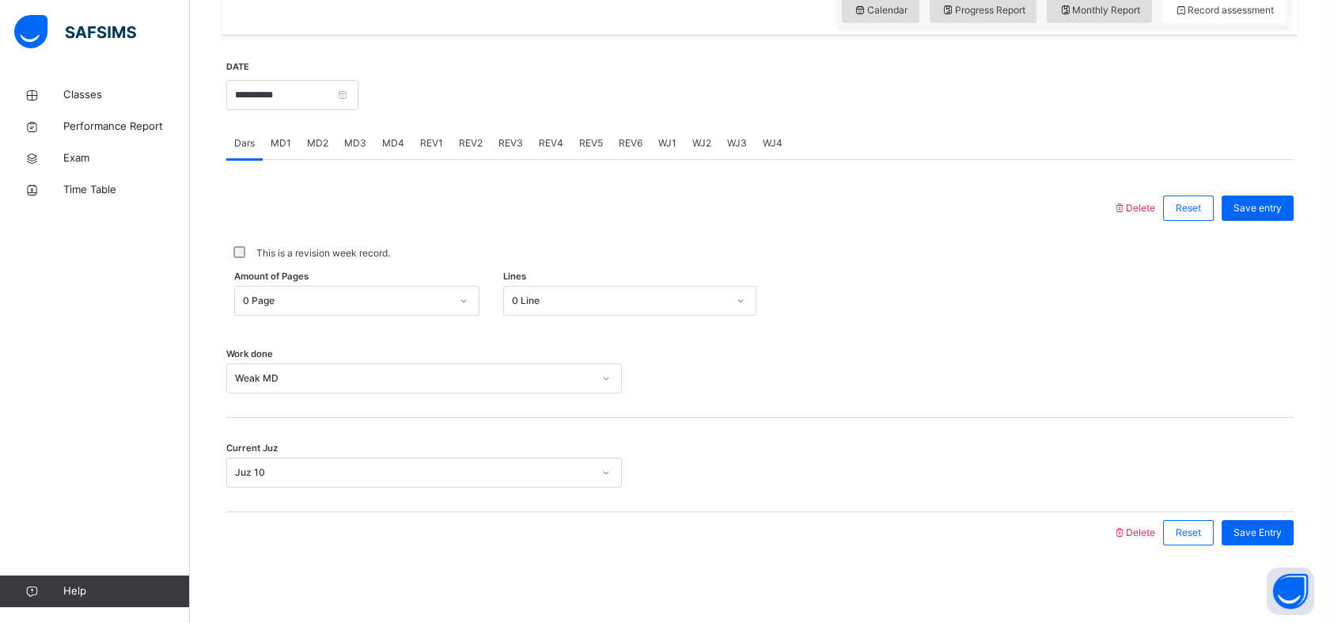
click at [382, 138] on span "MD4" at bounding box center [393, 143] width 22 height 14
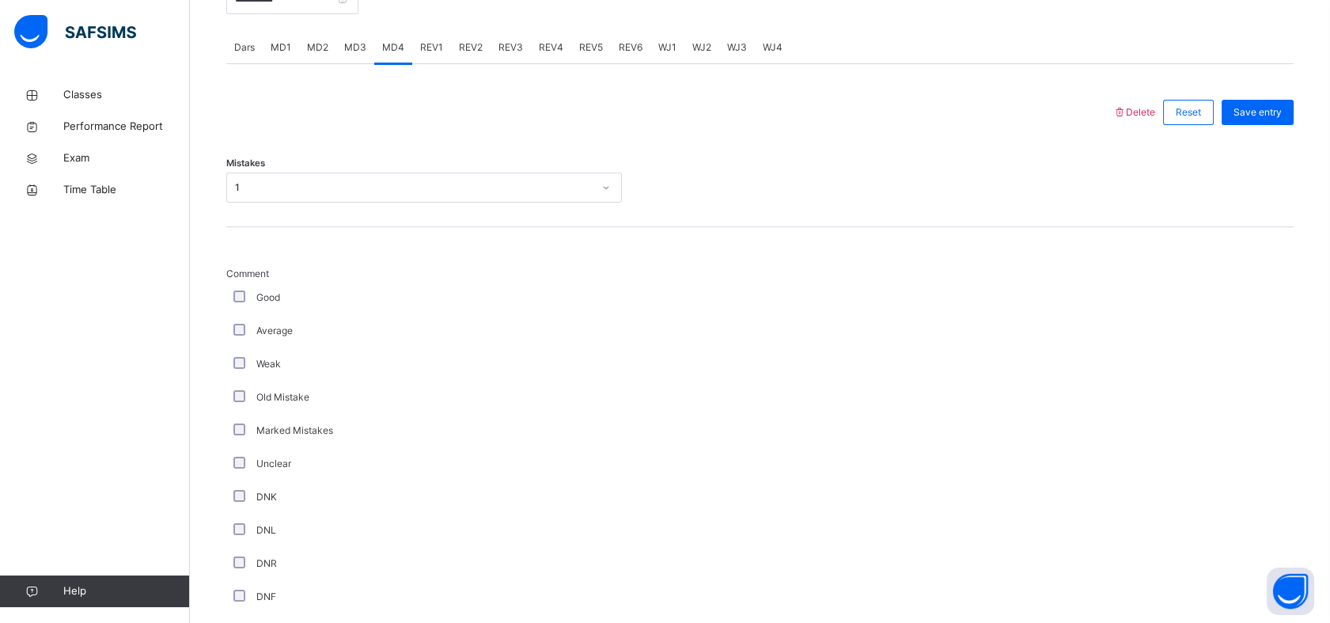
click at [432, 44] on span "REV1" at bounding box center [431, 47] width 23 height 14
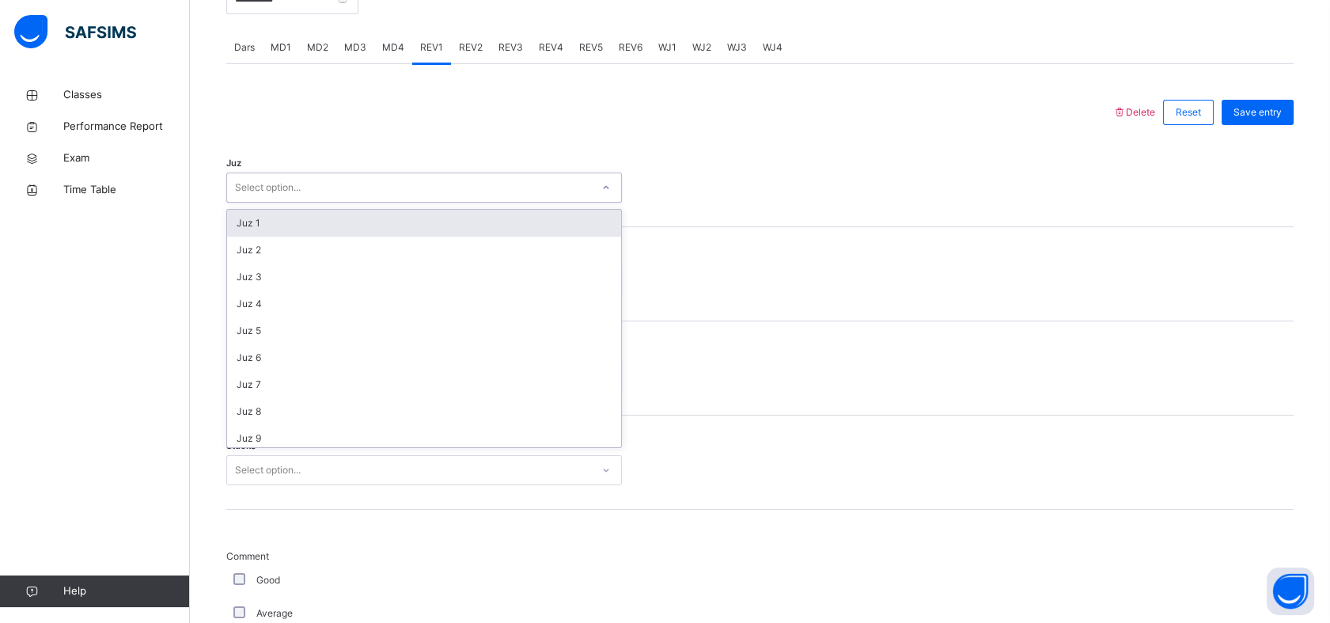
click at [373, 184] on div "Select option..." at bounding box center [409, 188] width 364 height 25
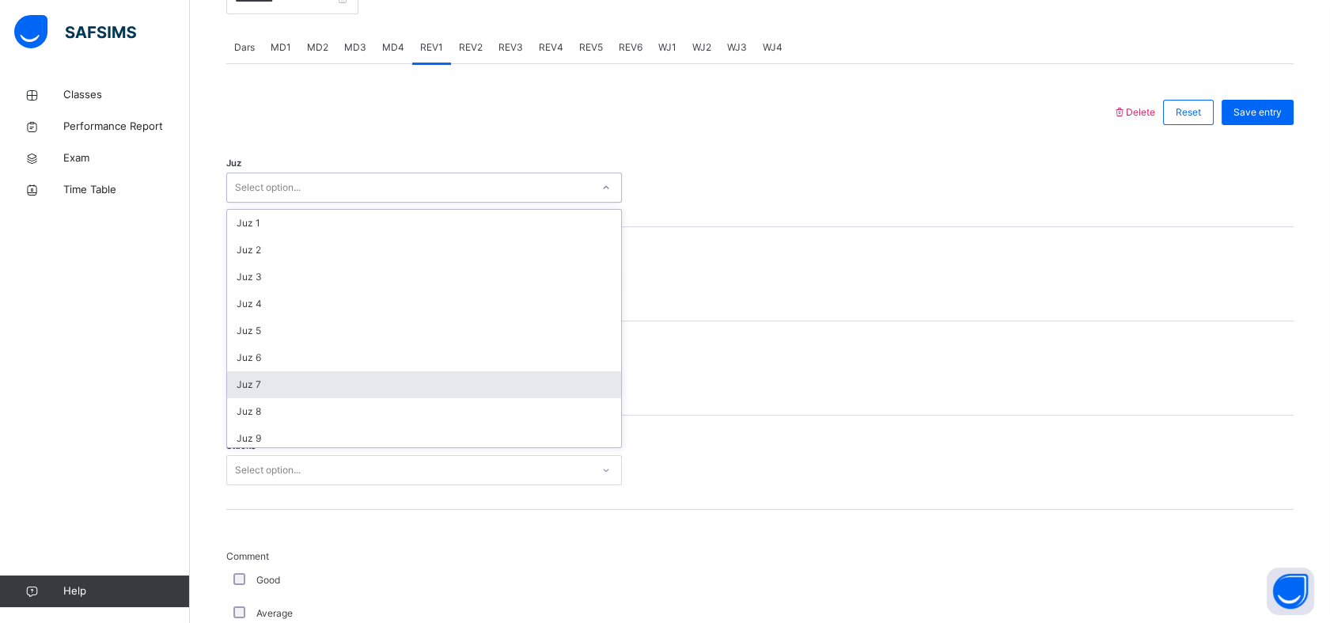
click at [271, 374] on div "Juz 7" at bounding box center [424, 384] width 394 height 27
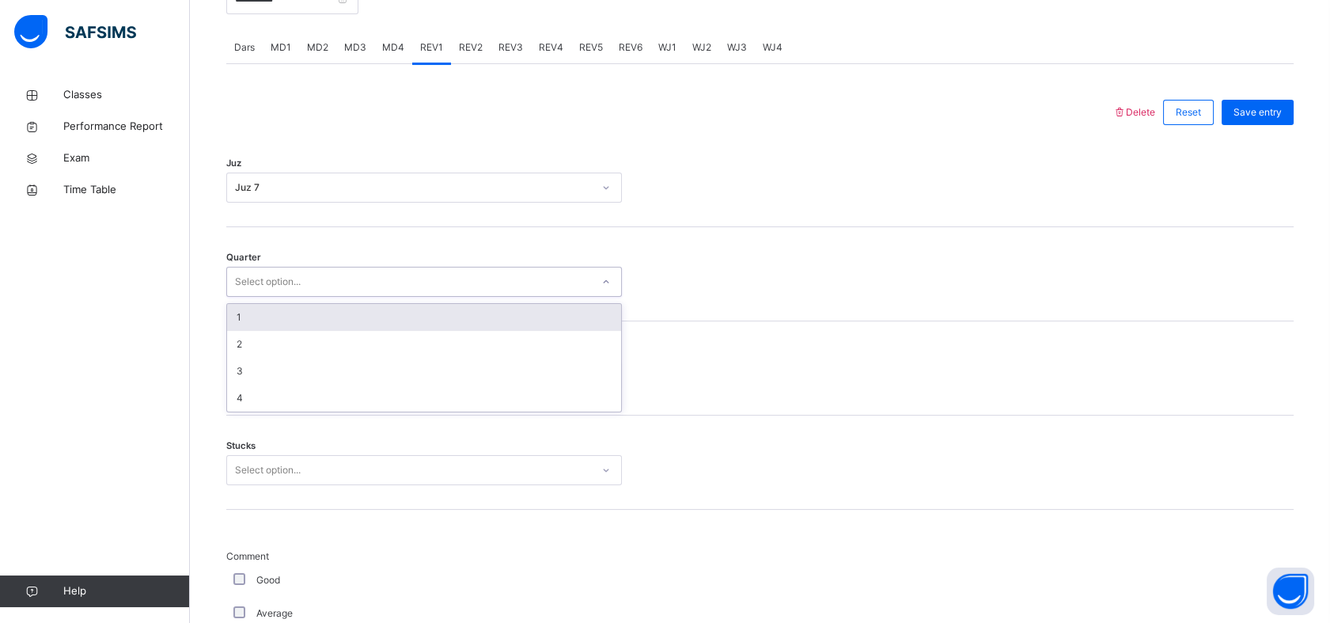
click at [283, 282] on div "Select option..." at bounding box center [268, 282] width 66 height 30
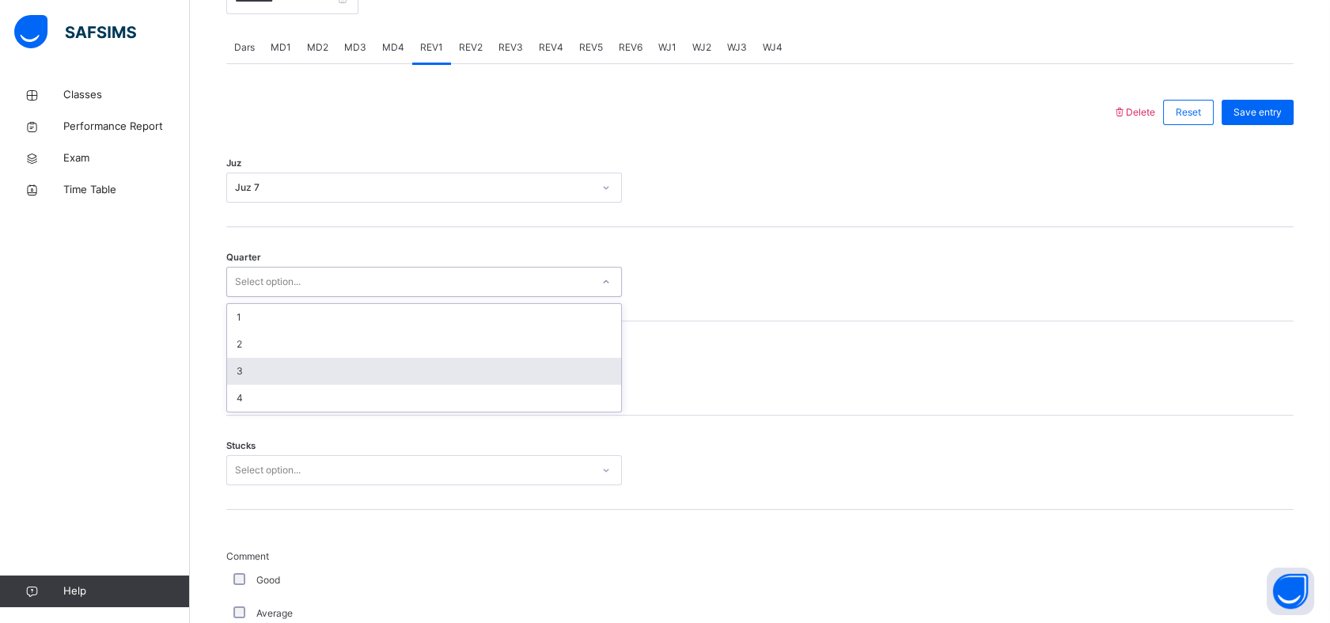
click at [255, 374] on div "3" at bounding box center [424, 371] width 394 height 27
click at [284, 363] on div "Select option..." at bounding box center [268, 376] width 66 height 30
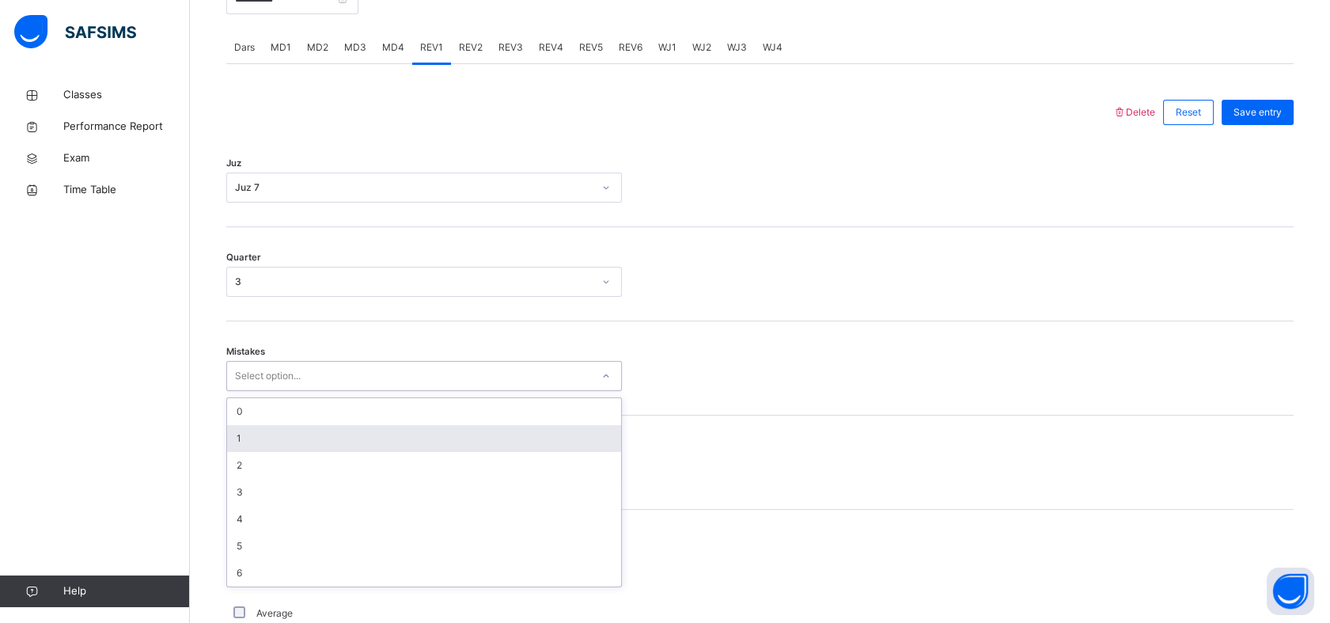
click at [274, 434] on div "1" at bounding box center [424, 438] width 394 height 27
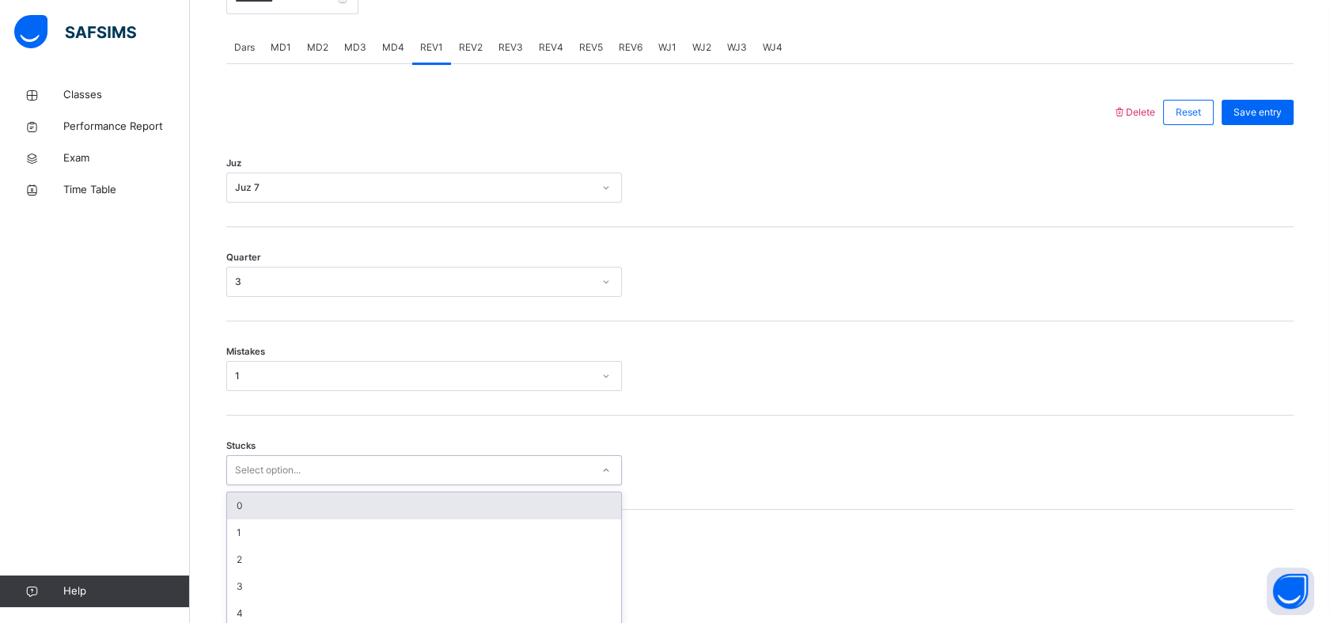
scroll to position [696, 0]
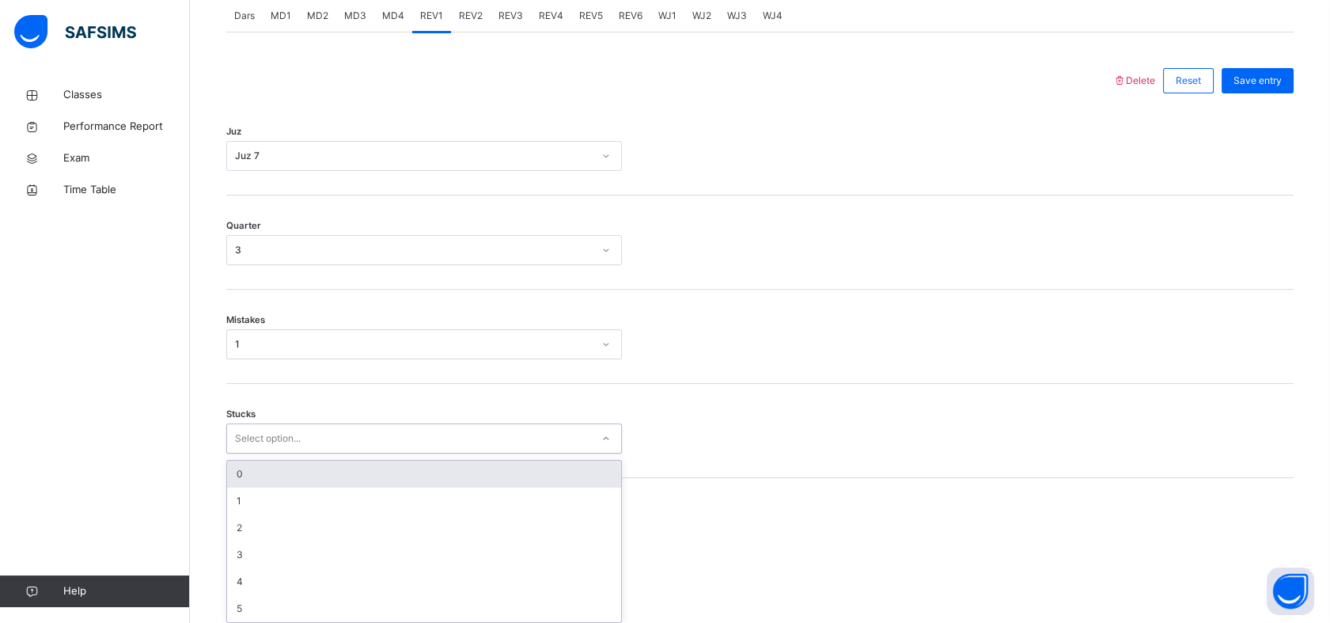
click at [267, 453] on div "option 0 focused, 1 of 6. 6 results available. Use Up and Down to choose option…" at bounding box center [424, 438] width 396 height 30
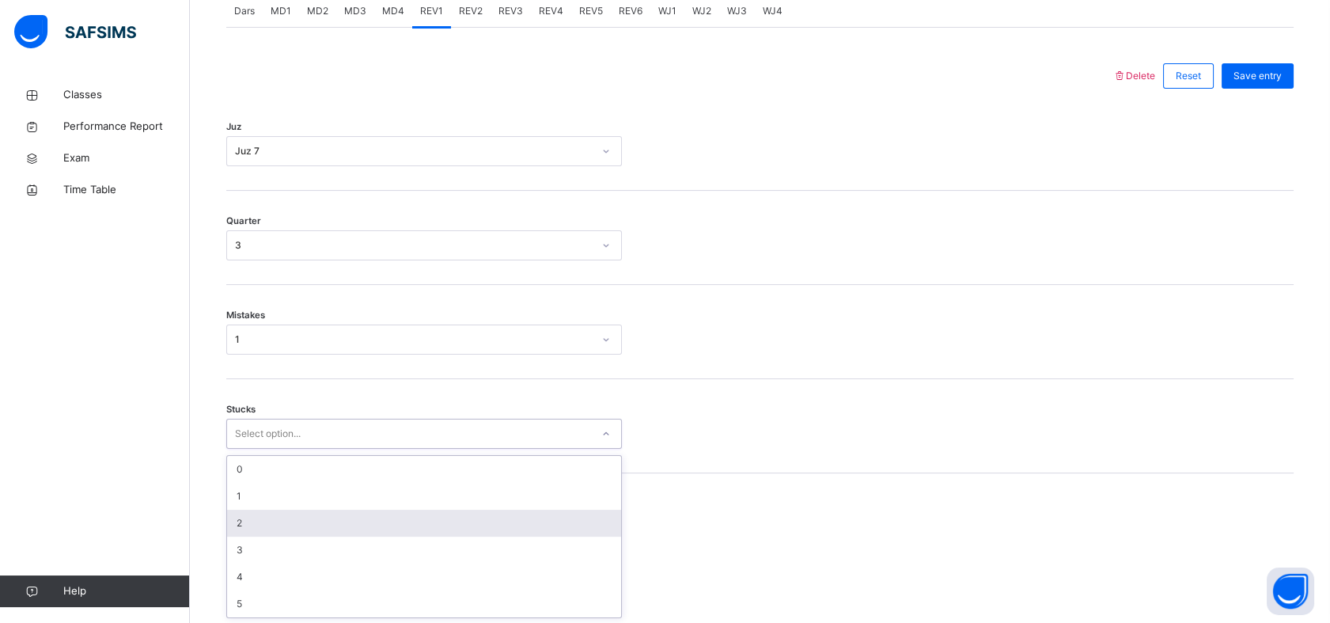
click at [248, 516] on div "2" at bounding box center [424, 522] width 394 height 27
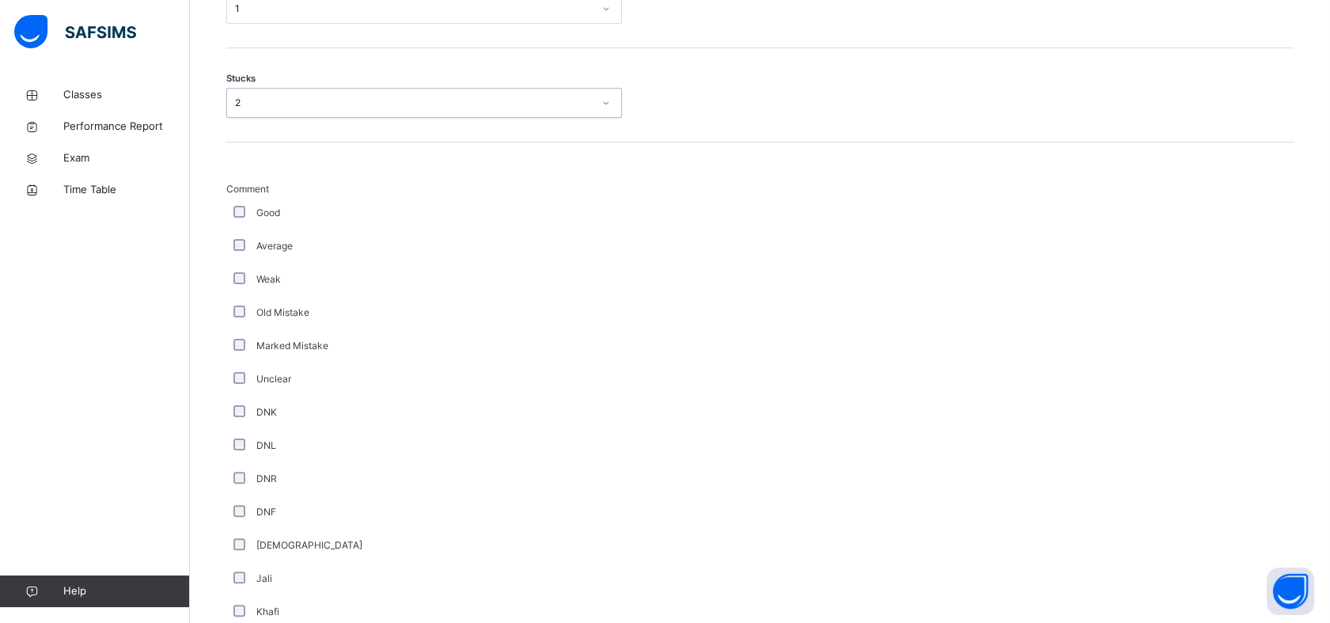
scroll to position [1030, 0]
click at [228, 201] on div "Good" at bounding box center [424, 209] width 396 height 33
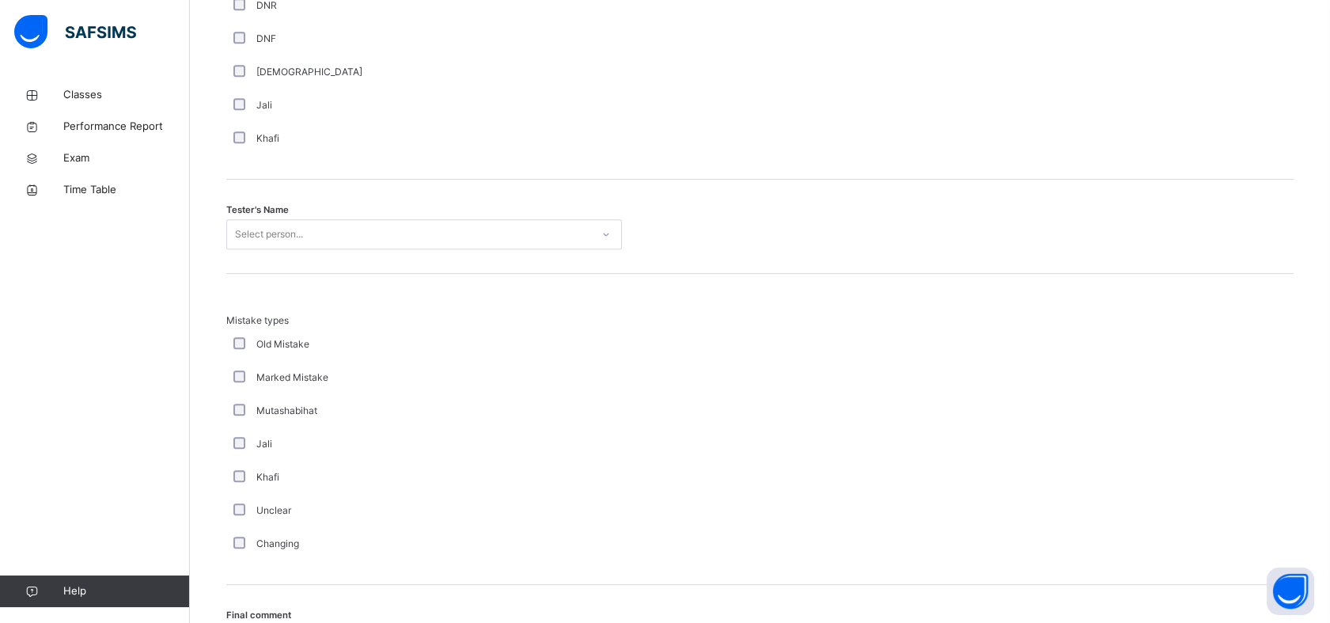
scroll to position [1500, 0]
click at [443, 214] on div "Tester's Name Select person..." at bounding box center [759, 227] width 1067 height 94
click at [438, 229] on div "Select person..." at bounding box center [409, 234] width 364 height 25
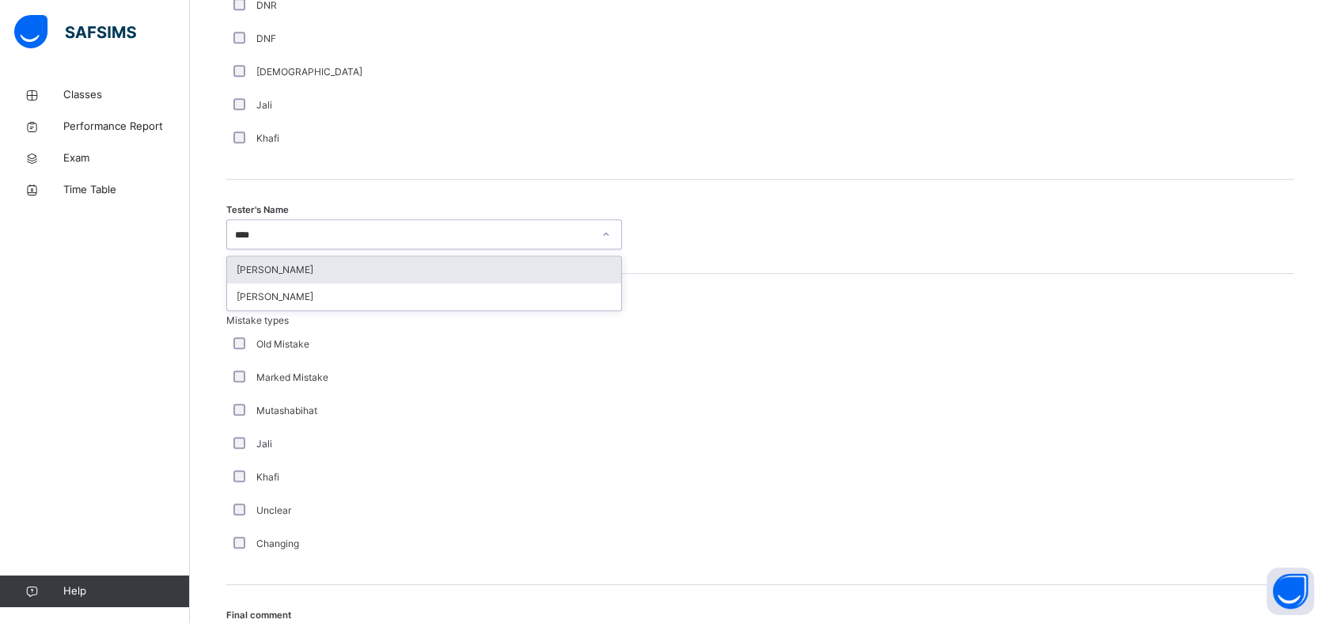
type input "*****"
click at [389, 266] on div "[PERSON_NAME]" at bounding box center [424, 269] width 394 height 27
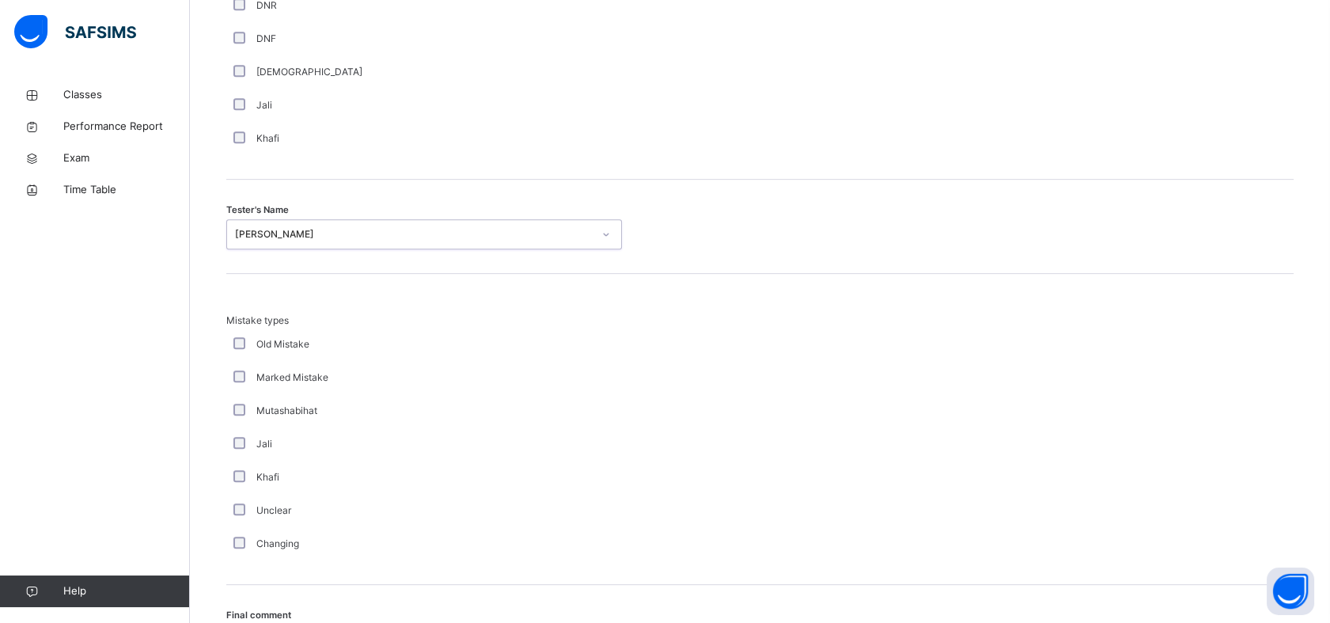
scroll to position [1667, 0]
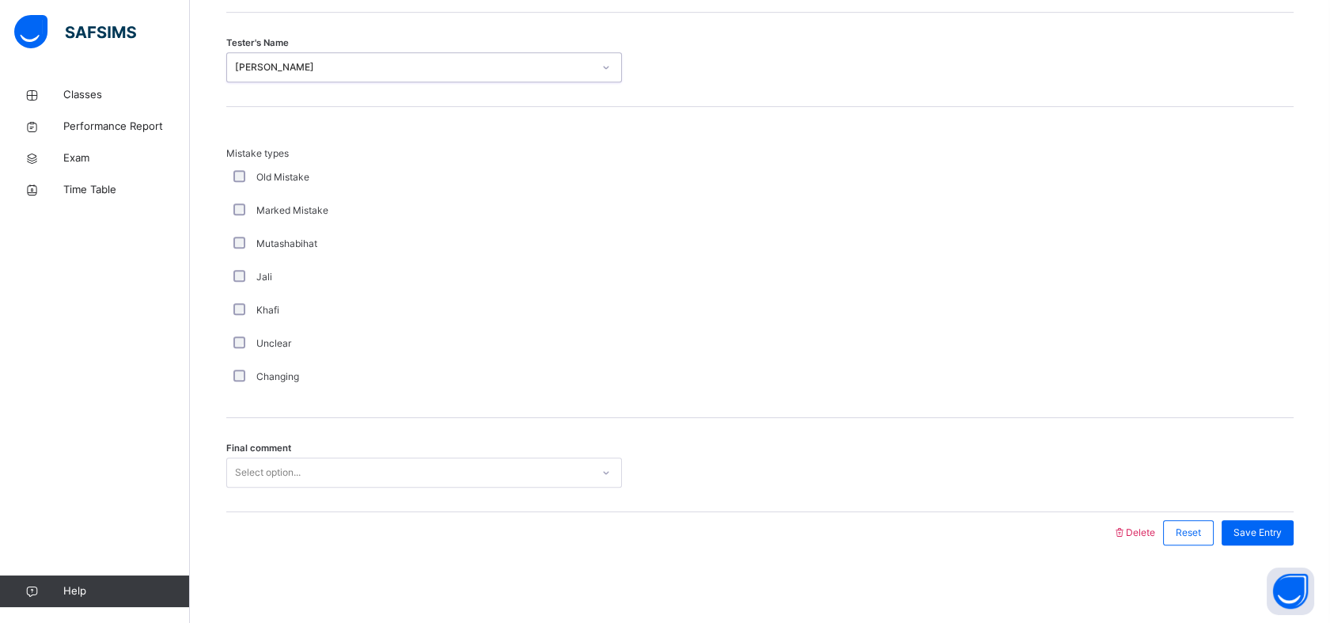
click at [274, 457] on div "Select option..." at bounding box center [424, 472] width 396 height 30
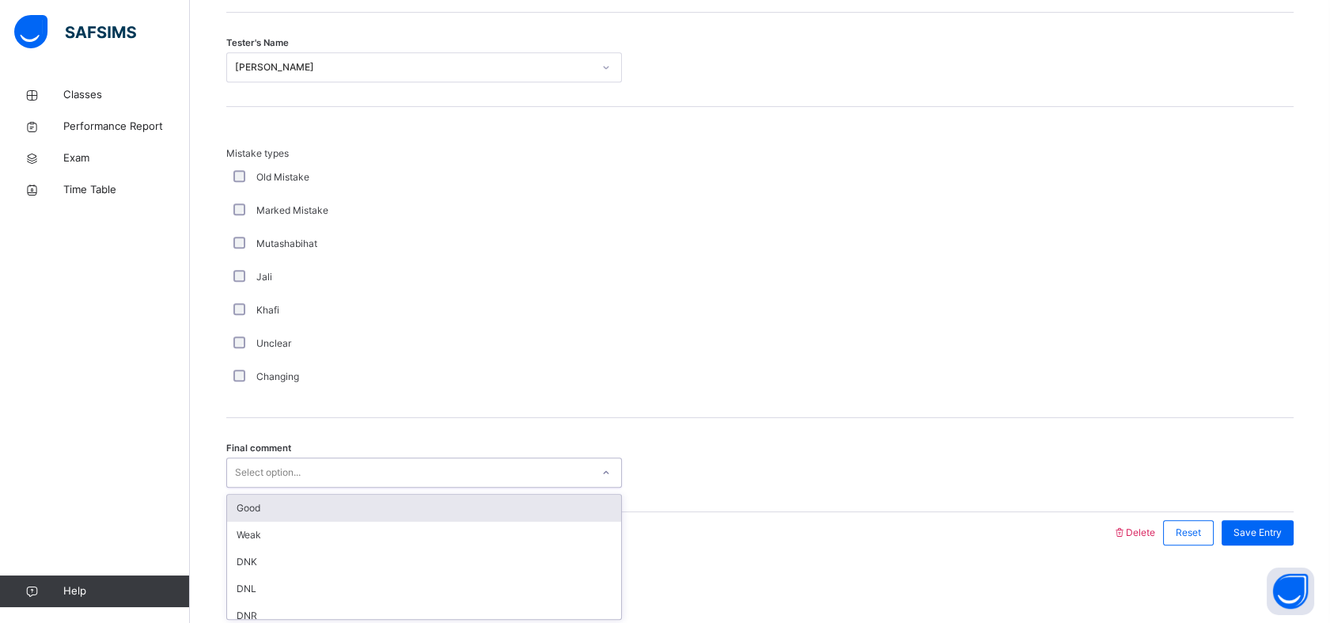
click at [263, 506] on div "Good" at bounding box center [424, 507] width 394 height 27
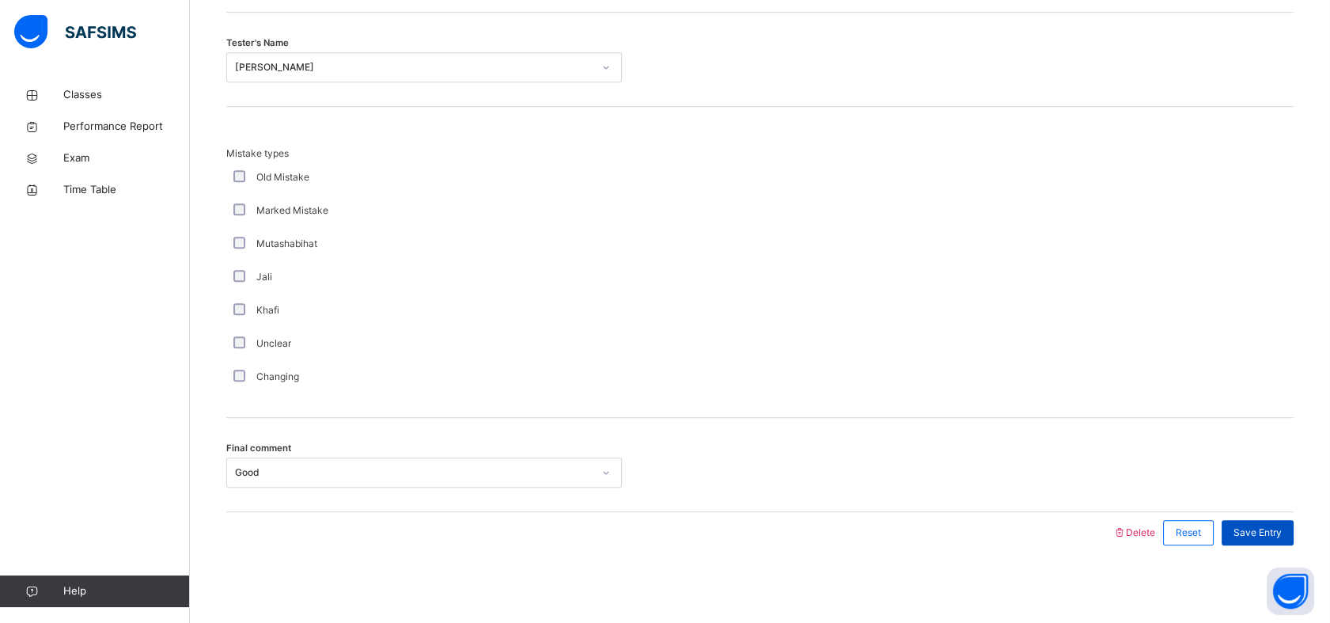
click at [1282, 520] on div "Save Entry" at bounding box center [1257, 532] width 72 height 25
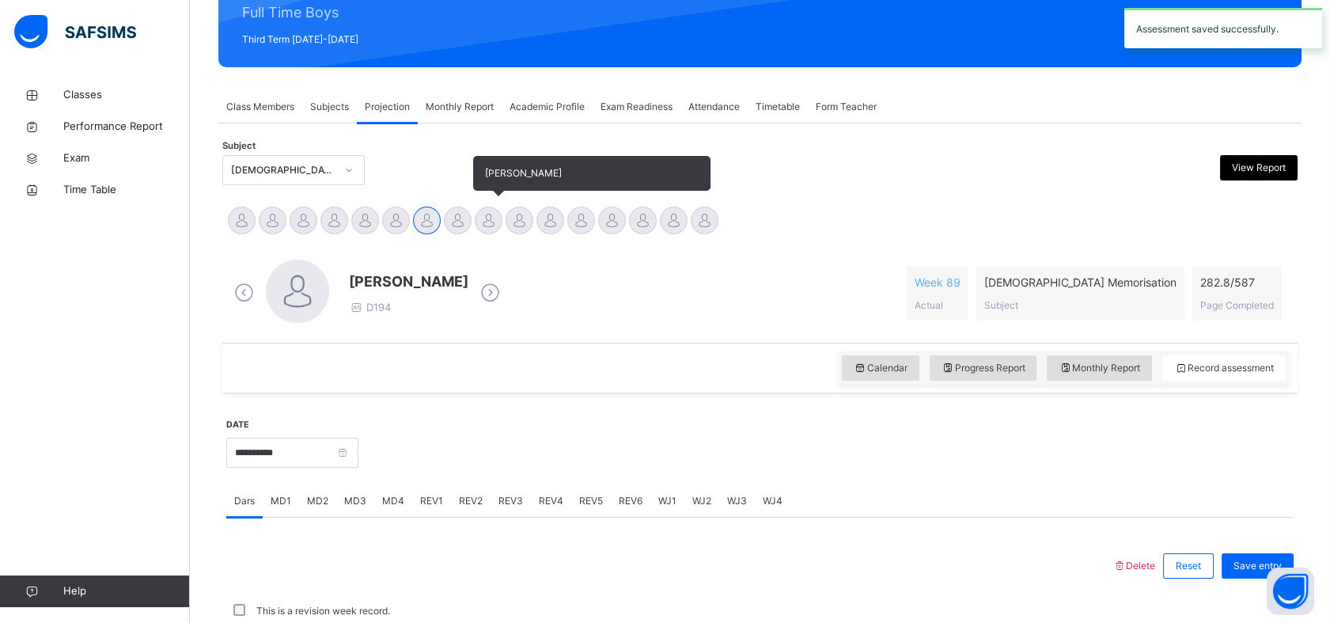
scroll to position [564, 0]
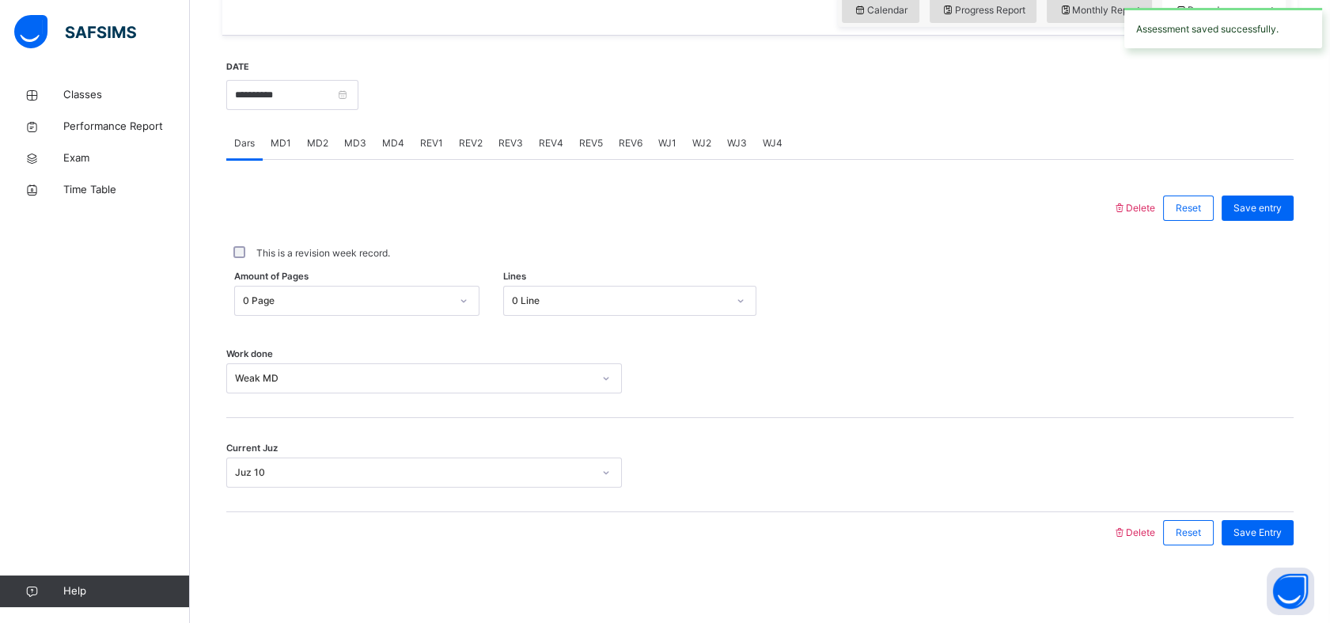
click at [465, 141] on span "REV2" at bounding box center [471, 143] width 24 height 14
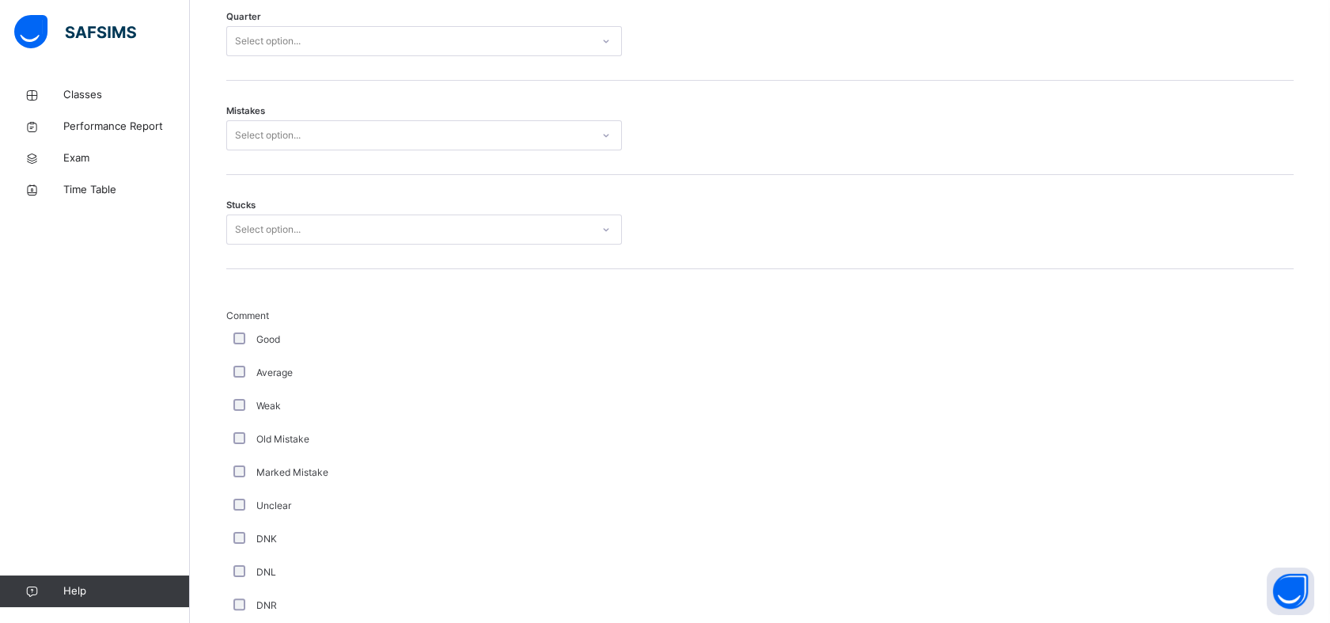
scroll to position [520, 0]
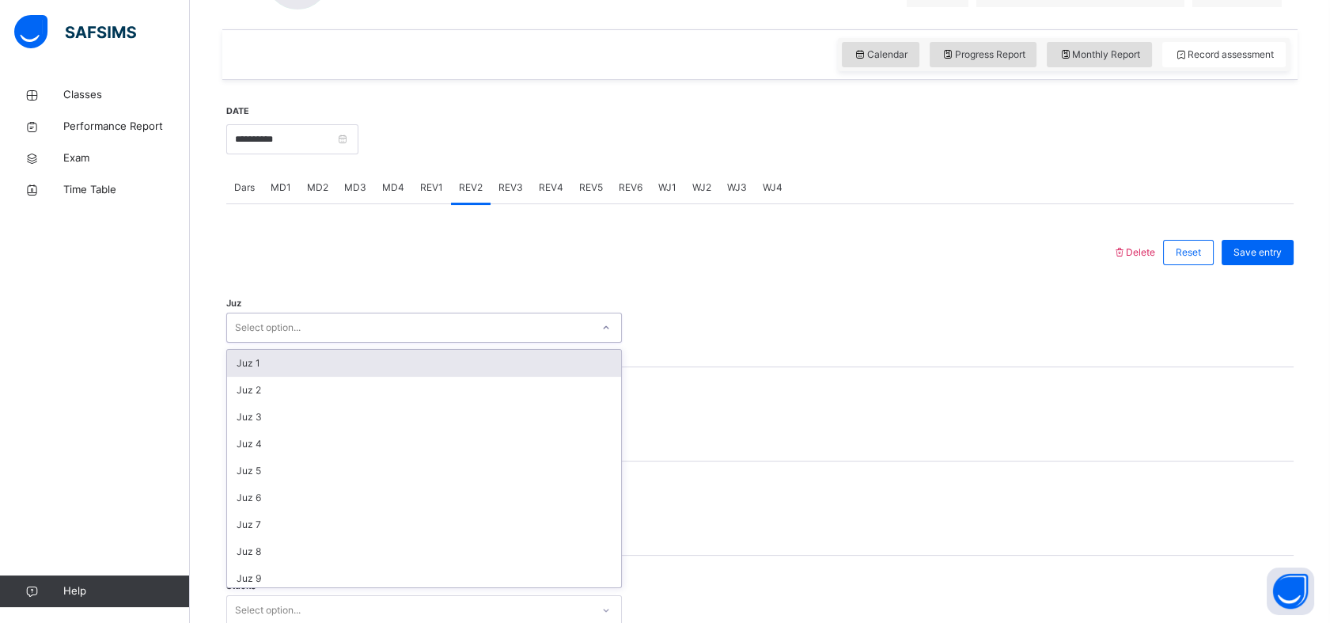
click at [358, 334] on div "Select option..." at bounding box center [424, 327] width 396 height 30
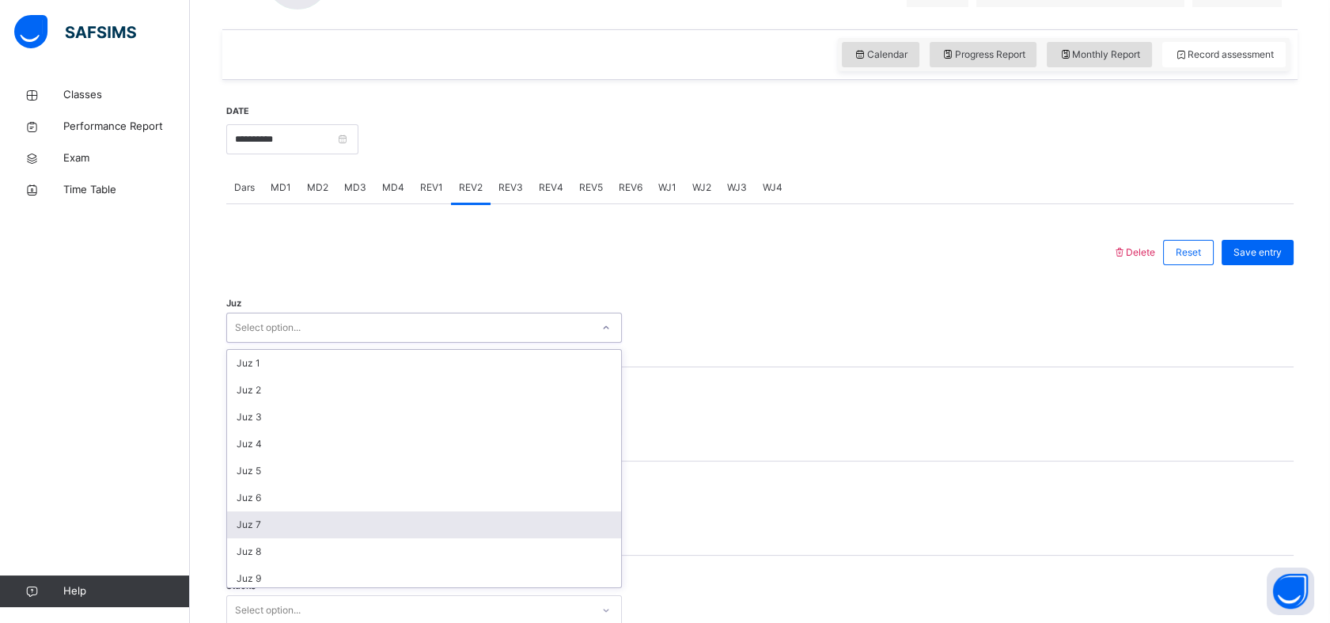
click at [347, 518] on div "Juz 7" at bounding box center [424, 524] width 394 height 27
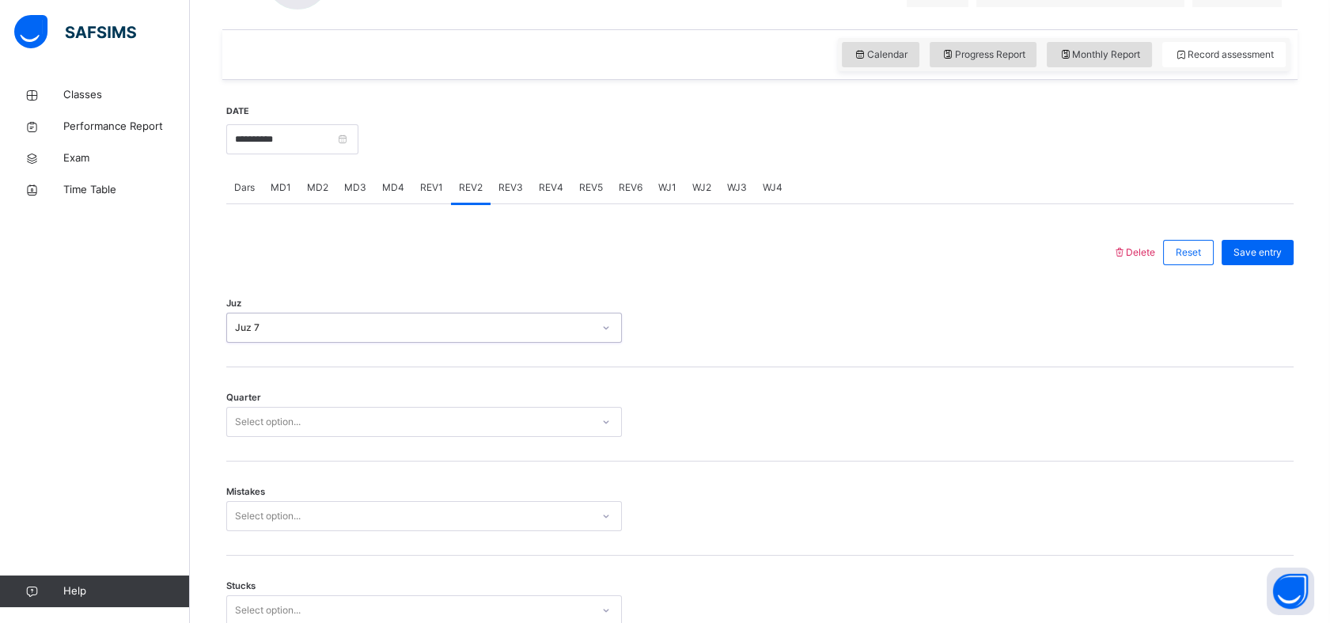
click at [300, 417] on div "Select option..." at bounding box center [268, 422] width 66 height 30
drag, startPoint x: 256, startPoint y: 523, endPoint x: 254, endPoint y: 532, distance: 9.0
click at [254, 532] on div "4" at bounding box center [424, 537] width 394 height 27
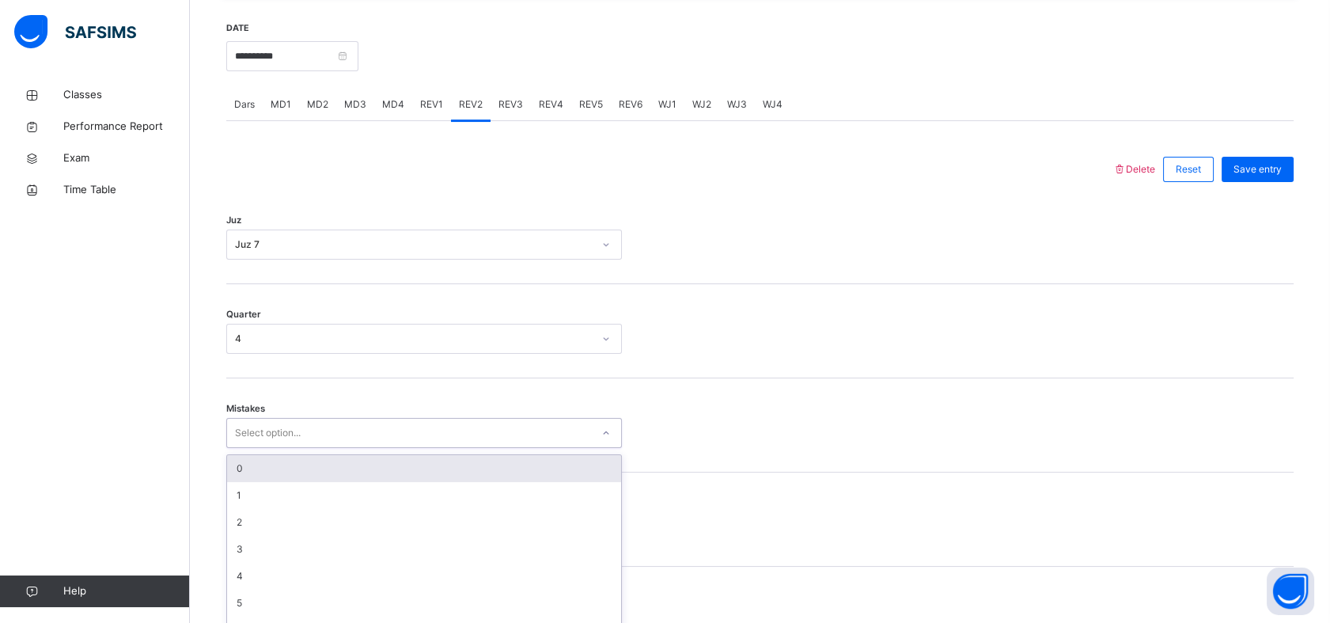
click at [311, 448] on div "option 0 focused, 1 of 7. 7 results available. Use Up and Down to choose option…" at bounding box center [424, 433] width 396 height 30
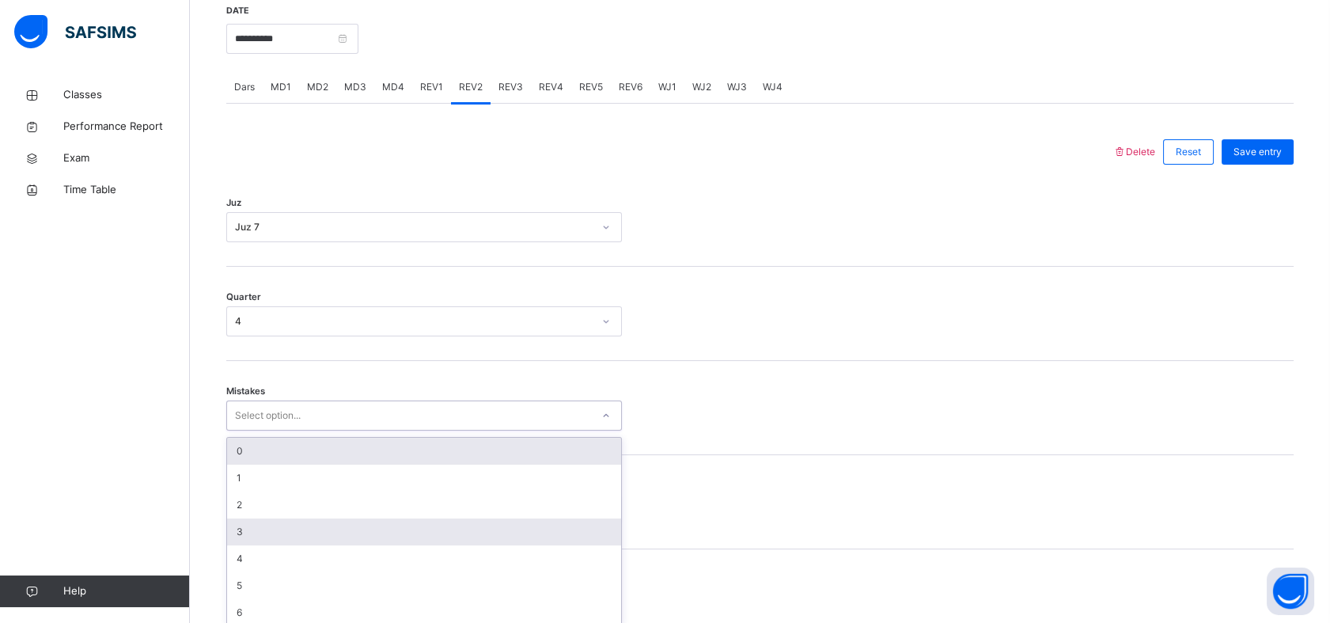
scroll to position [629, 0]
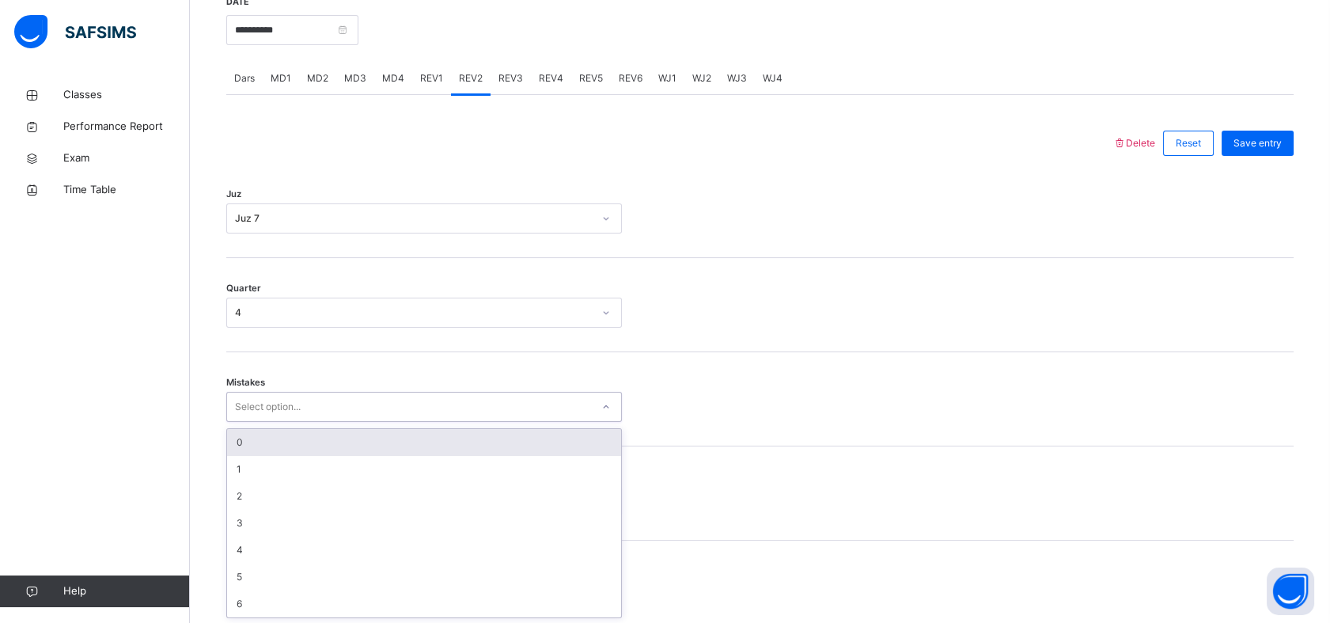
click at [315, 449] on div "0" at bounding box center [424, 442] width 394 height 27
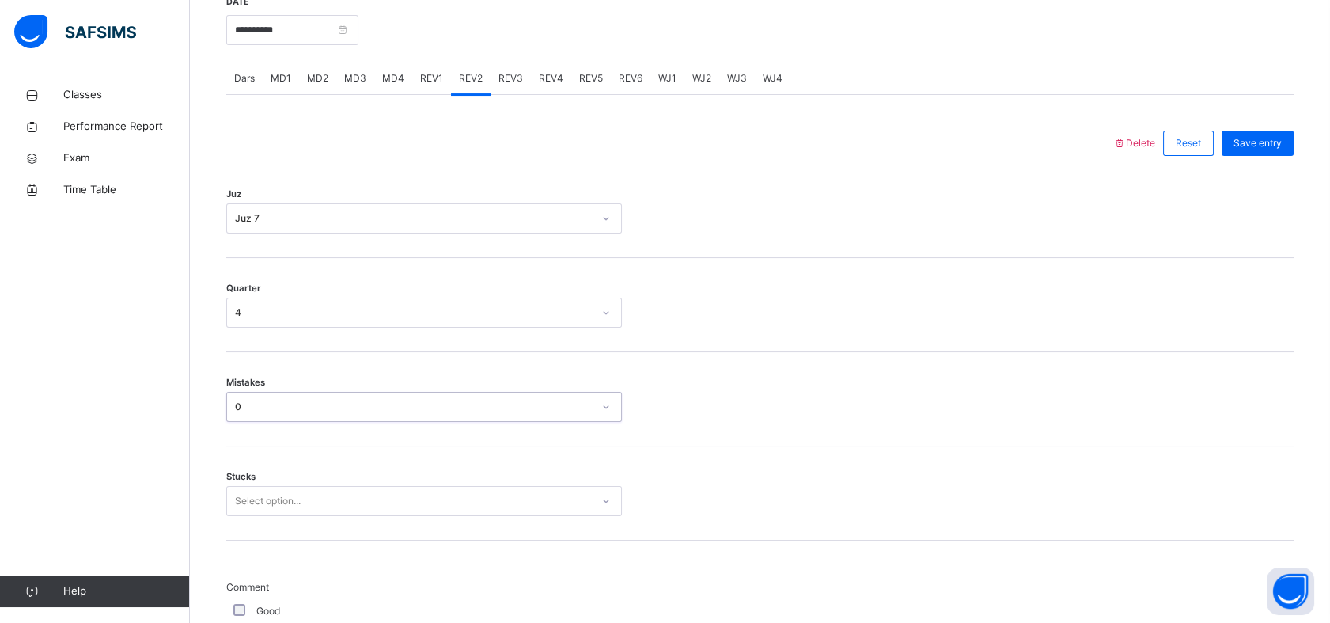
click at [296, 504] on div "Select option..." at bounding box center [424, 501] width 396 height 30
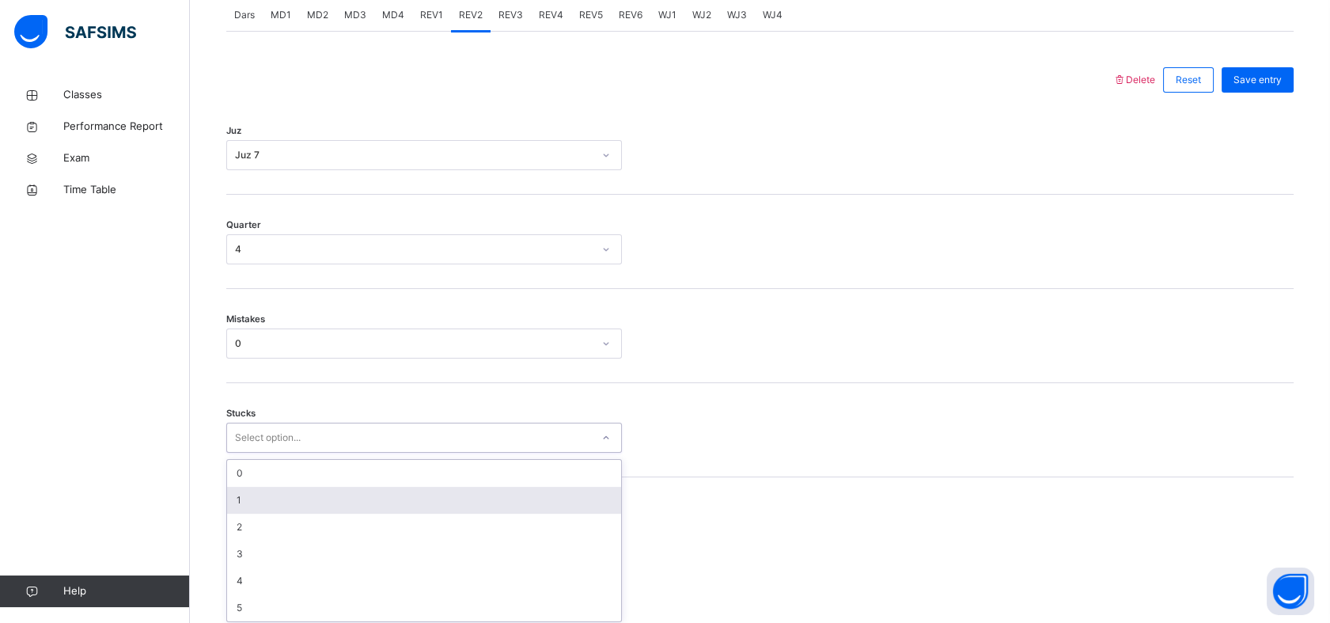
scroll to position [696, 0]
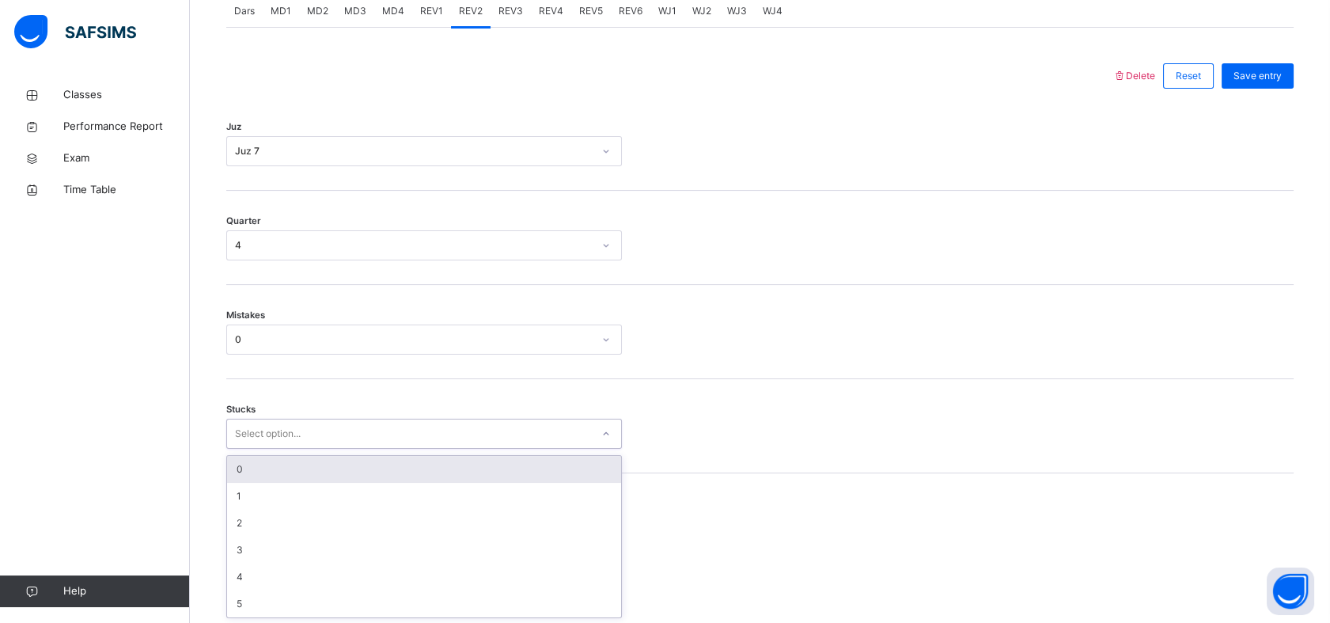
click at [310, 473] on div "0" at bounding box center [424, 469] width 394 height 27
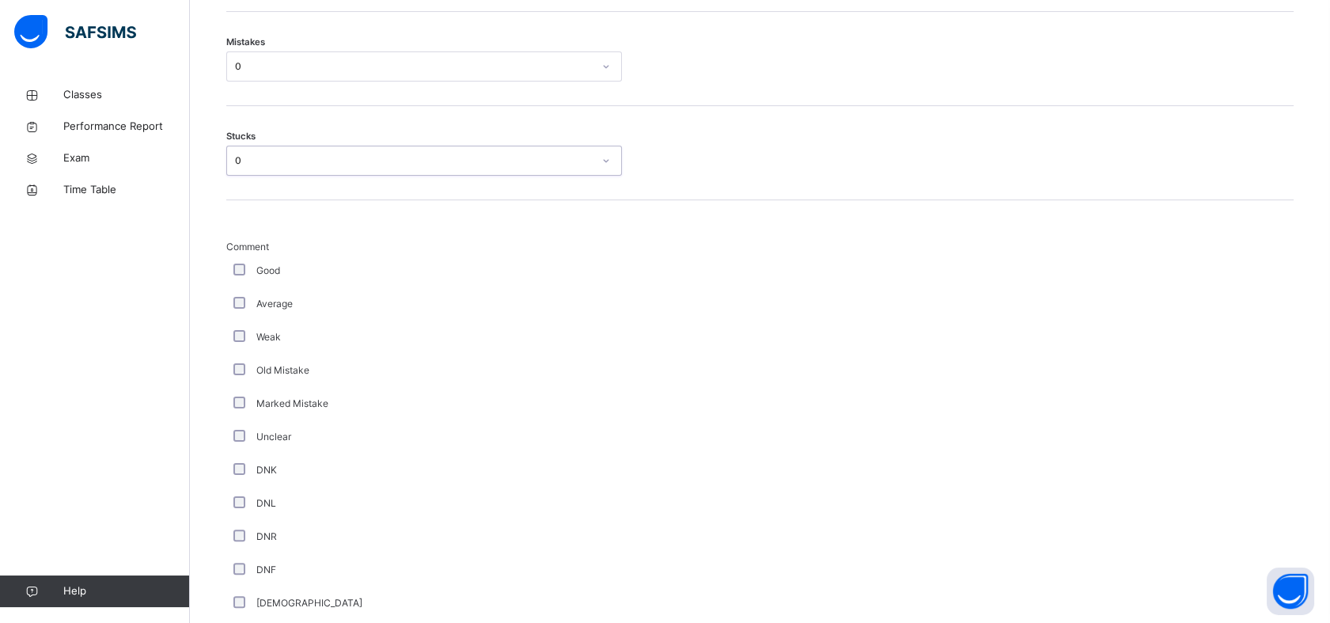
scroll to position [977, 0]
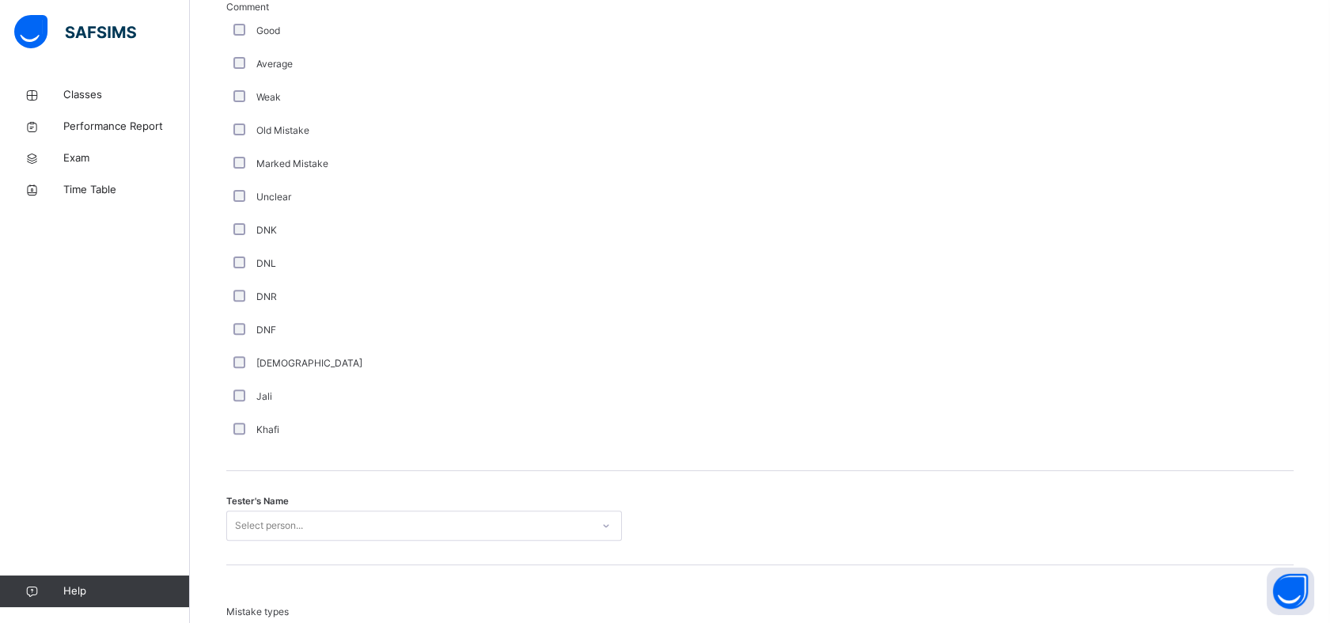
click at [258, 524] on div "Select person..." at bounding box center [424, 525] width 396 height 30
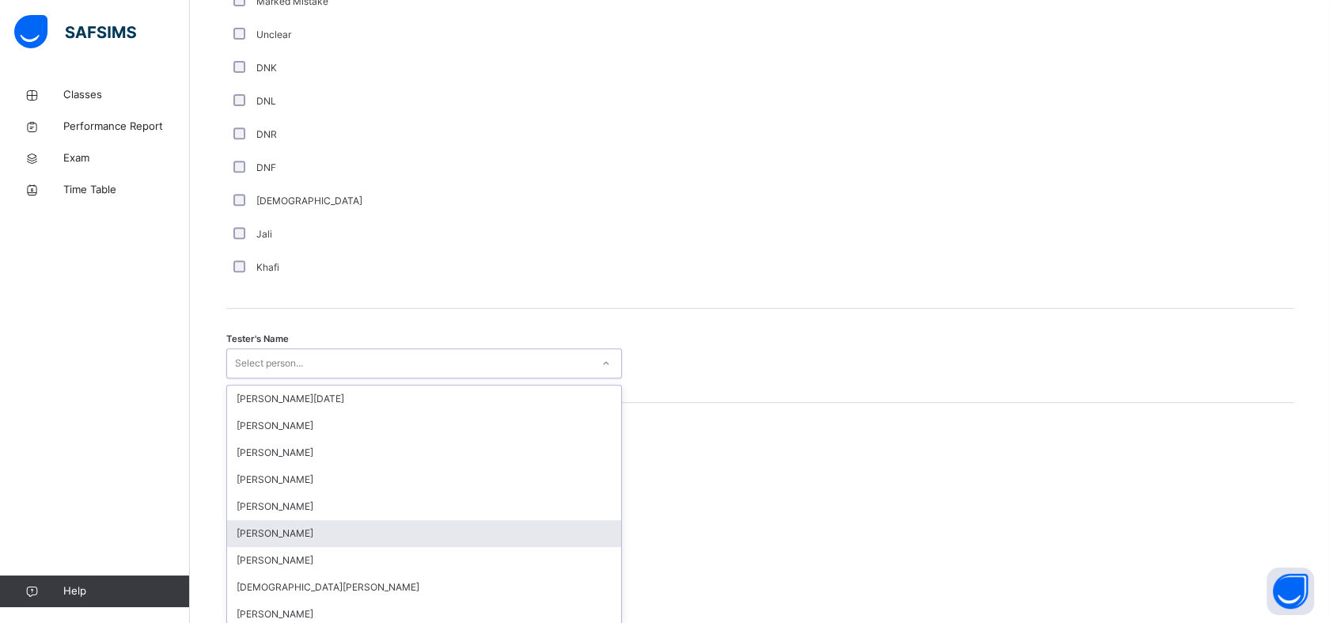
scroll to position [1376, 0]
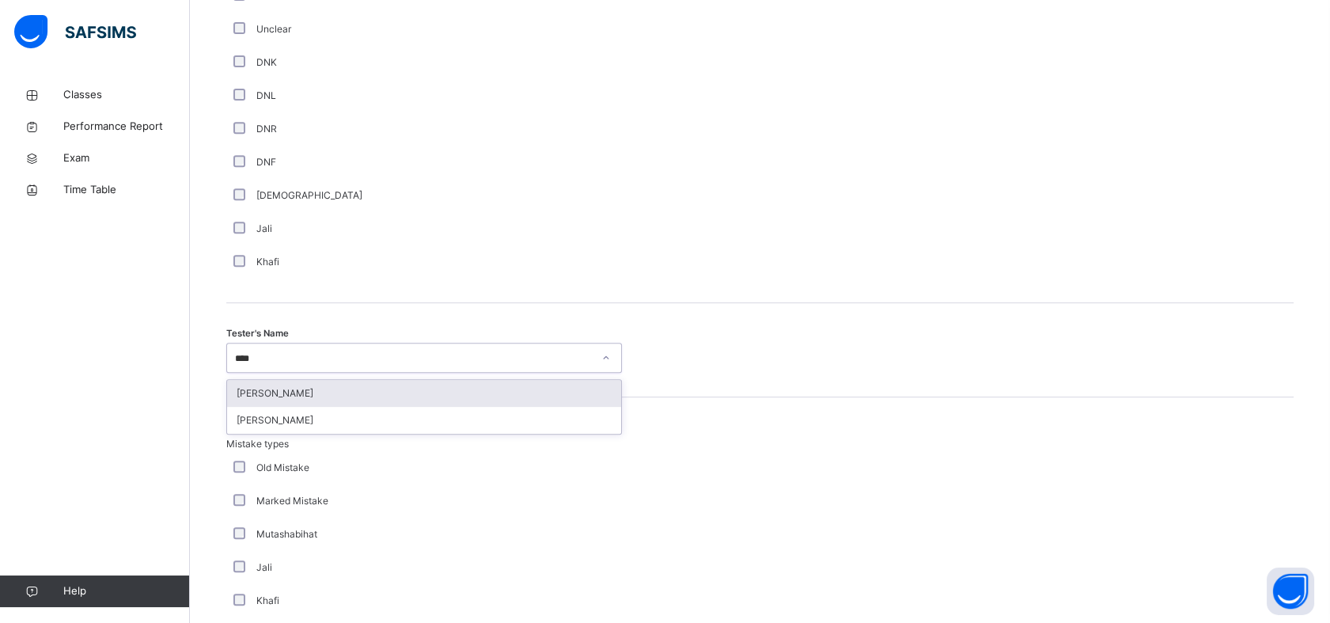
type input "*****"
click at [365, 393] on div "[PERSON_NAME]" at bounding box center [424, 393] width 394 height 27
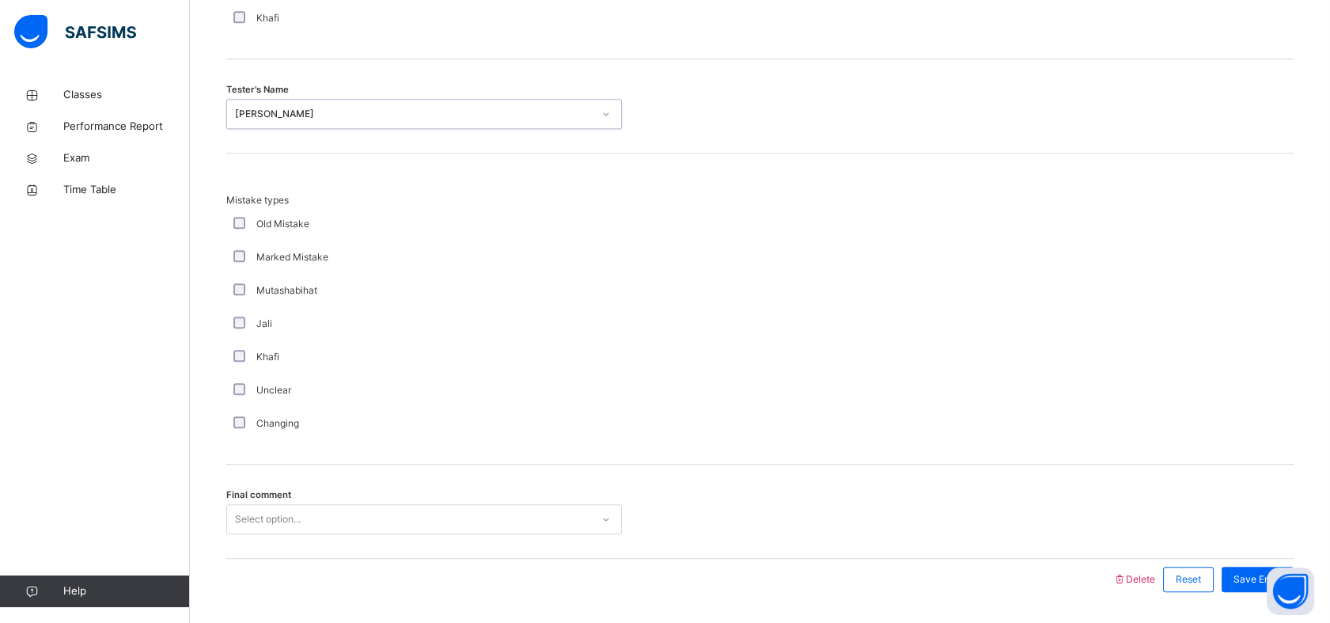
scroll to position [1667, 0]
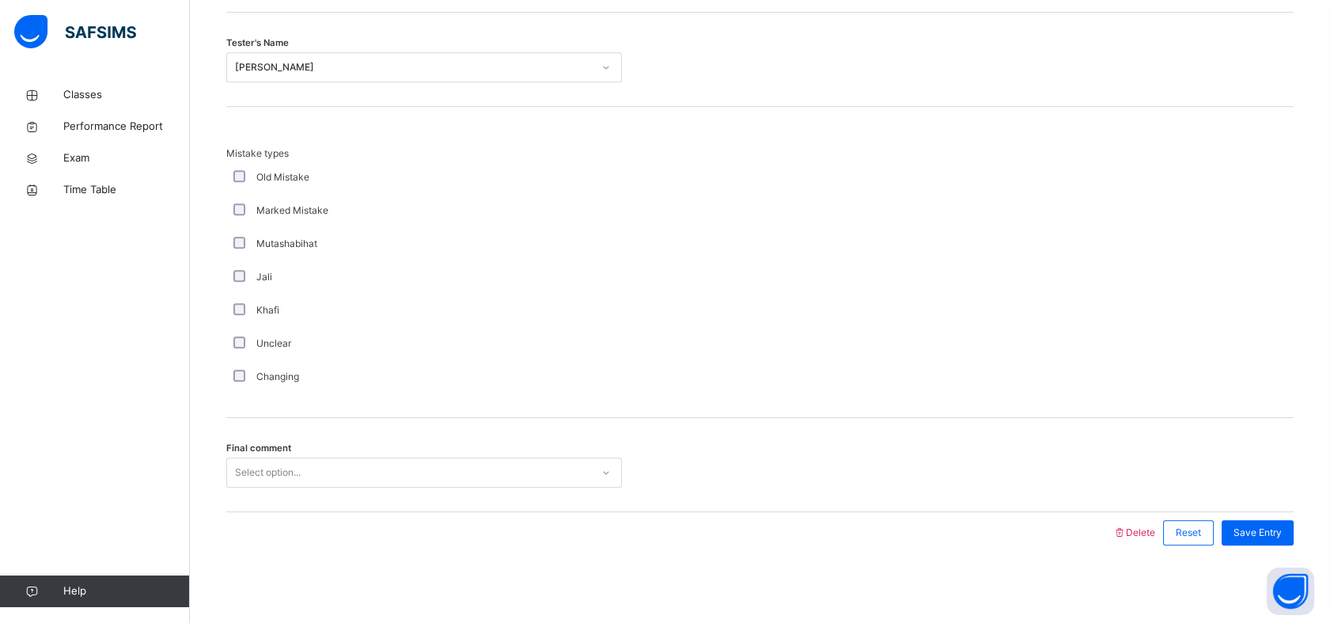
drag, startPoint x: 392, startPoint y: 502, endPoint x: 393, endPoint y: 487, distance: 15.1
click at [392, 490] on div "Final comment Select option..." at bounding box center [759, 465] width 1067 height 94
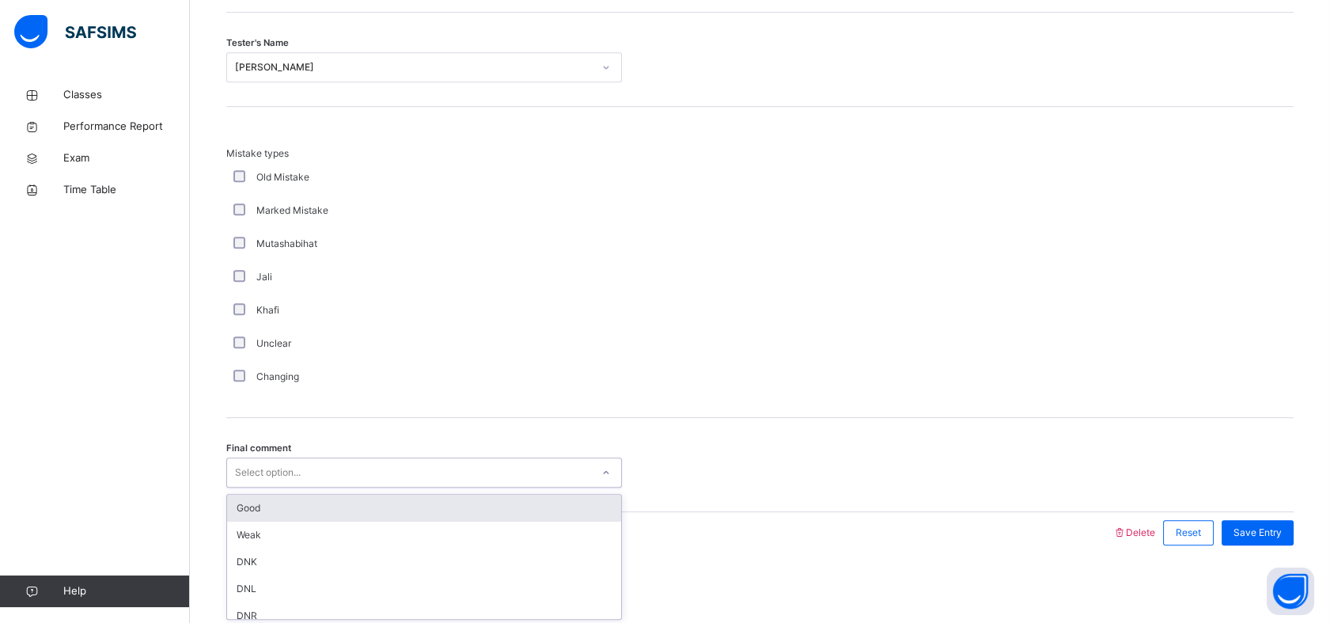
click at [403, 479] on div "Select option..." at bounding box center [409, 472] width 364 height 25
click at [329, 508] on div "Good" at bounding box center [424, 507] width 394 height 27
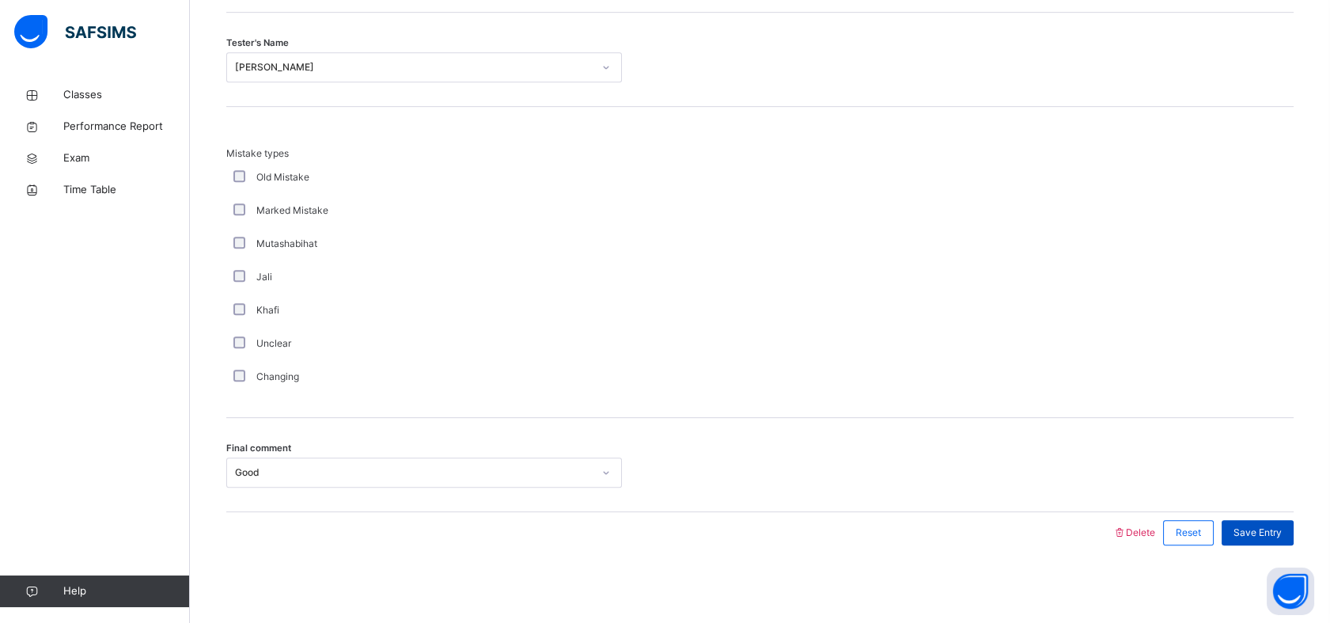
drag, startPoint x: 1313, startPoint y: 524, endPoint x: 1301, endPoint y: 525, distance: 12.0
click at [1265, 525] on span "Save Entry" at bounding box center [1257, 532] width 48 height 14
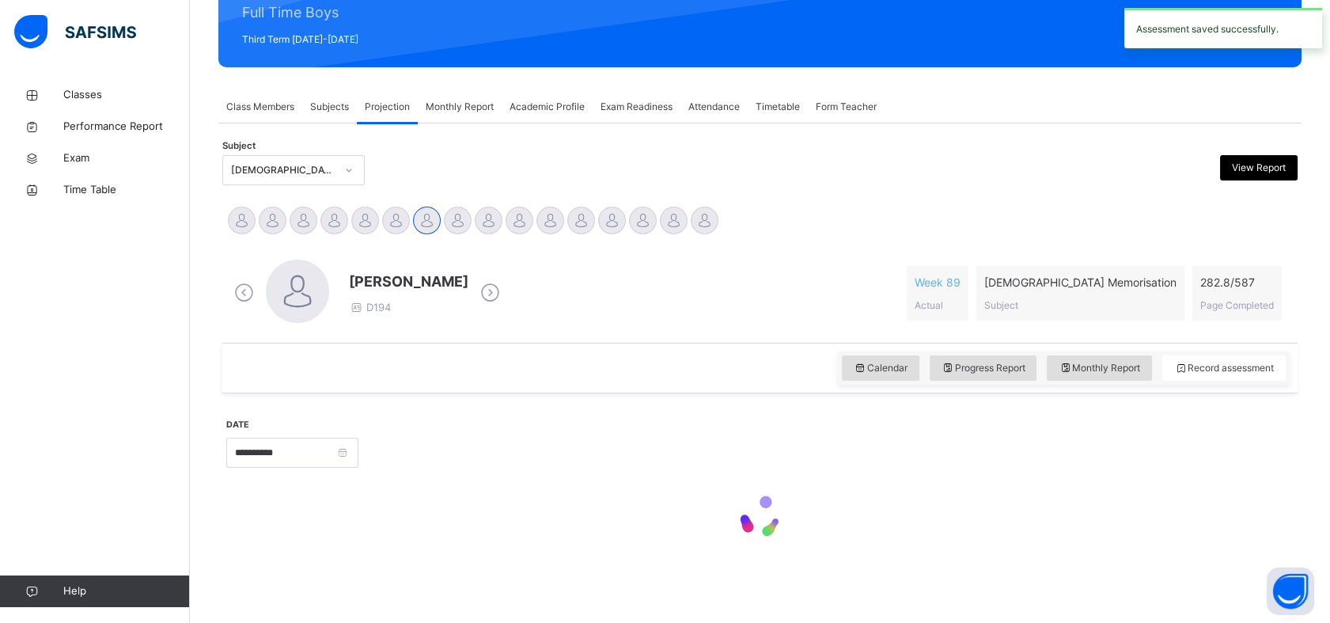
scroll to position [564, 0]
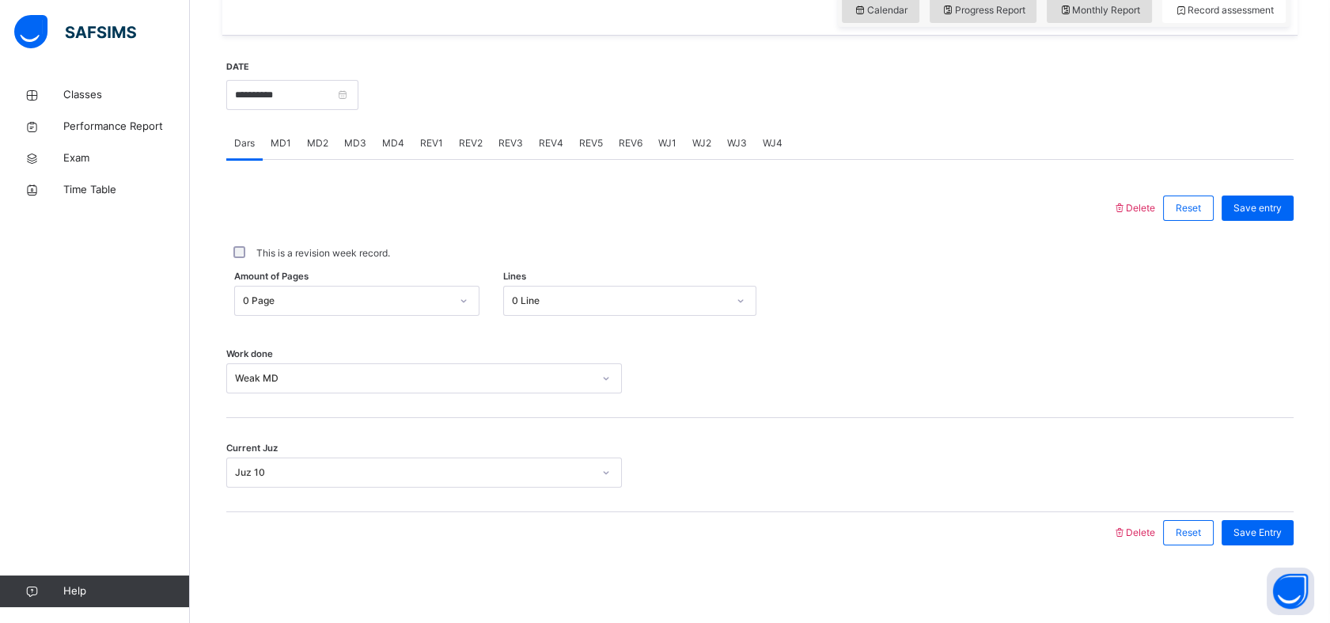
click at [469, 139] on span "REV2" at bounding box center [471, 143] width 24 height 14
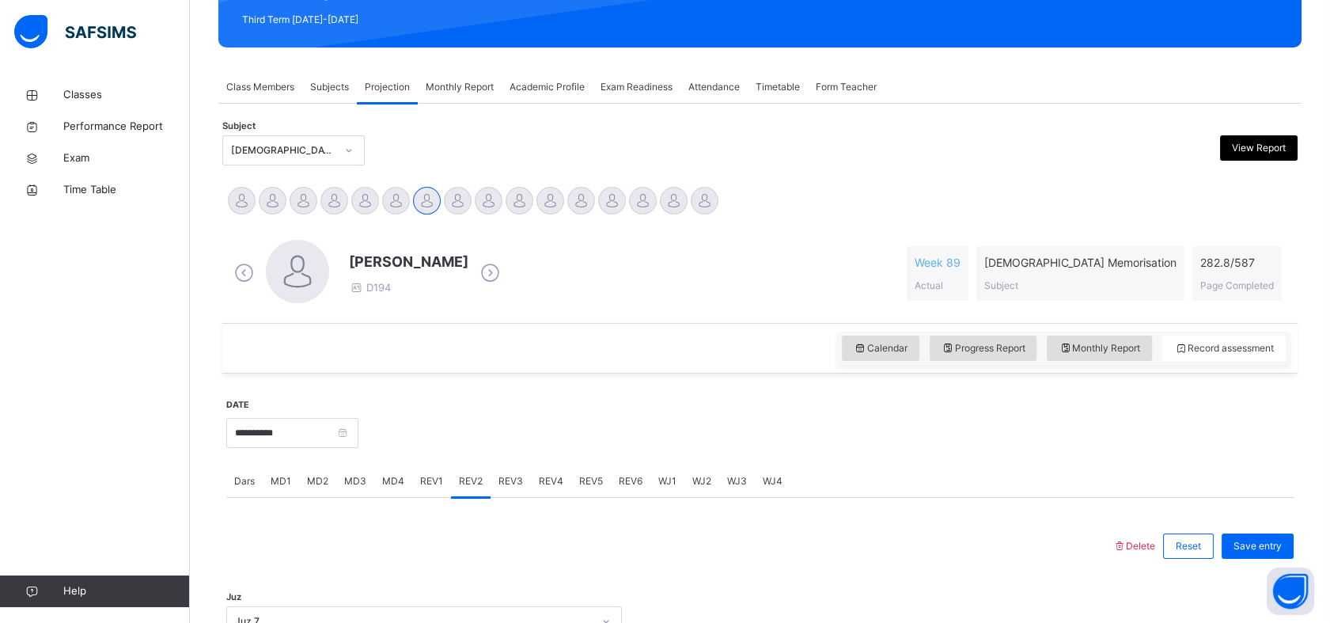
scroll to position [228, 0]
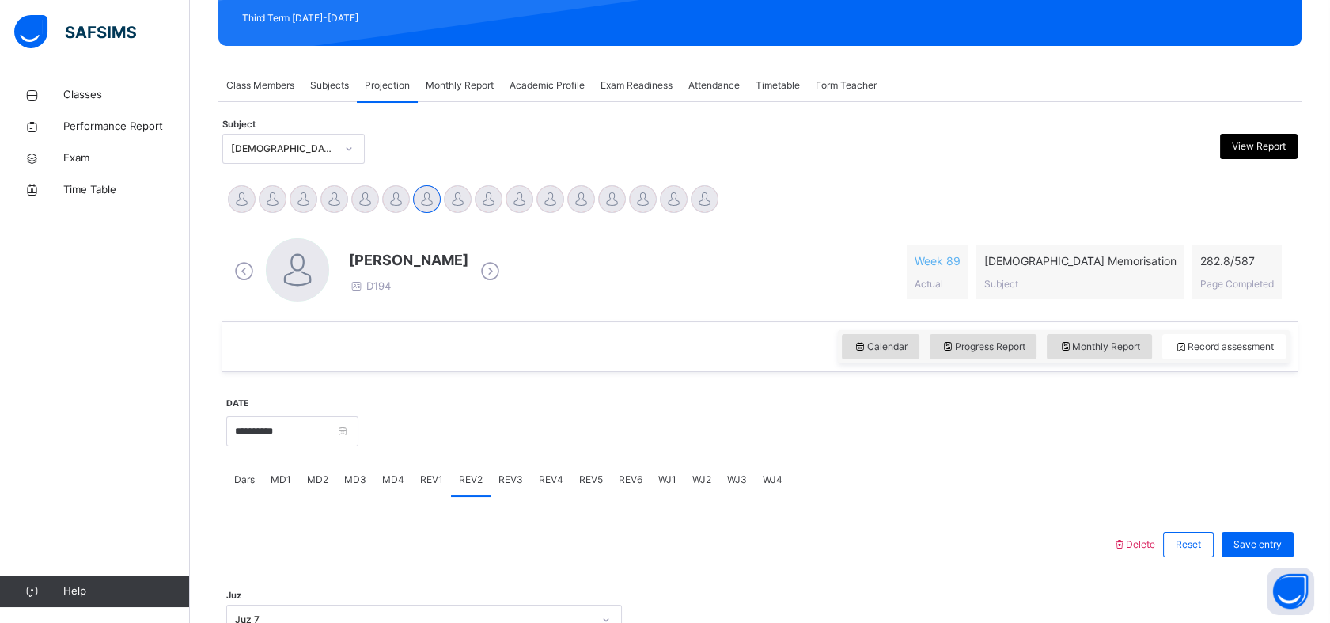
click at [513, 470] on div "REV3" at bounding box center [510, 480] width 40 height 32
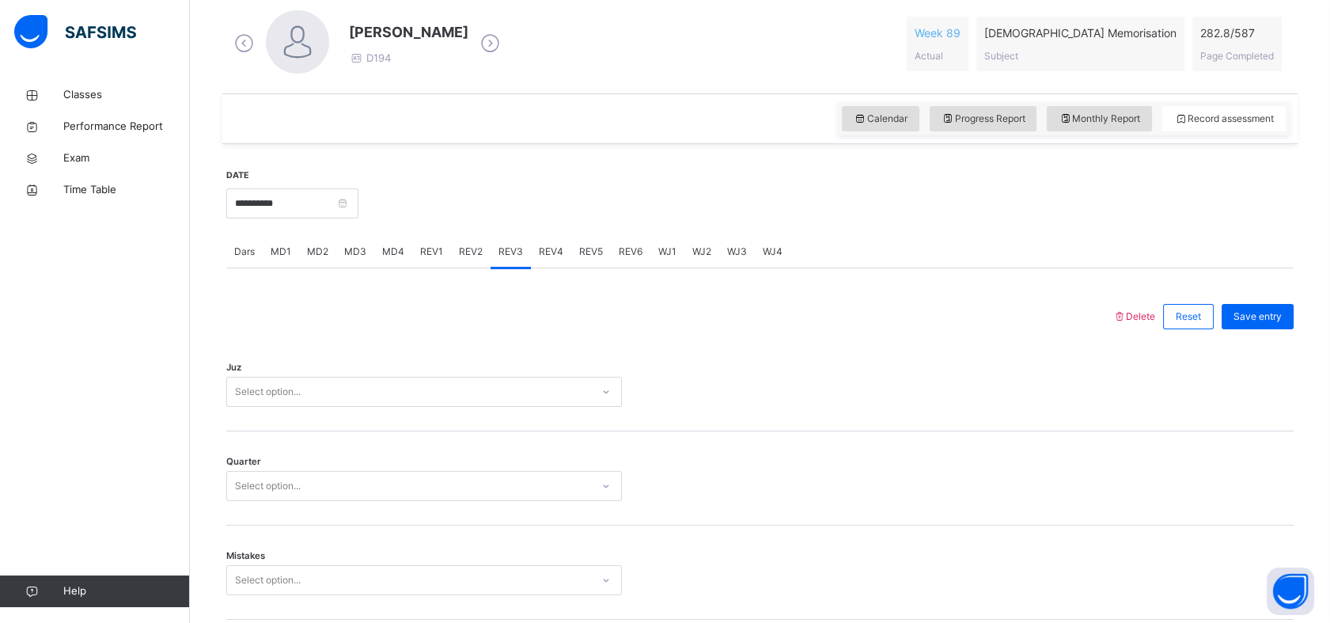
scroll to position [456, 0]
drag, startPoint x: 282, startPoint y: 190, endPoint x: 282, endPoint y: 176, distance: 14.2
click at [282, 176] on div "**********" at bounding box center [292, 201] width 132 height 68
click at [271, 190] on input "**********" at bounding box center [292, 202] width 132 height 30
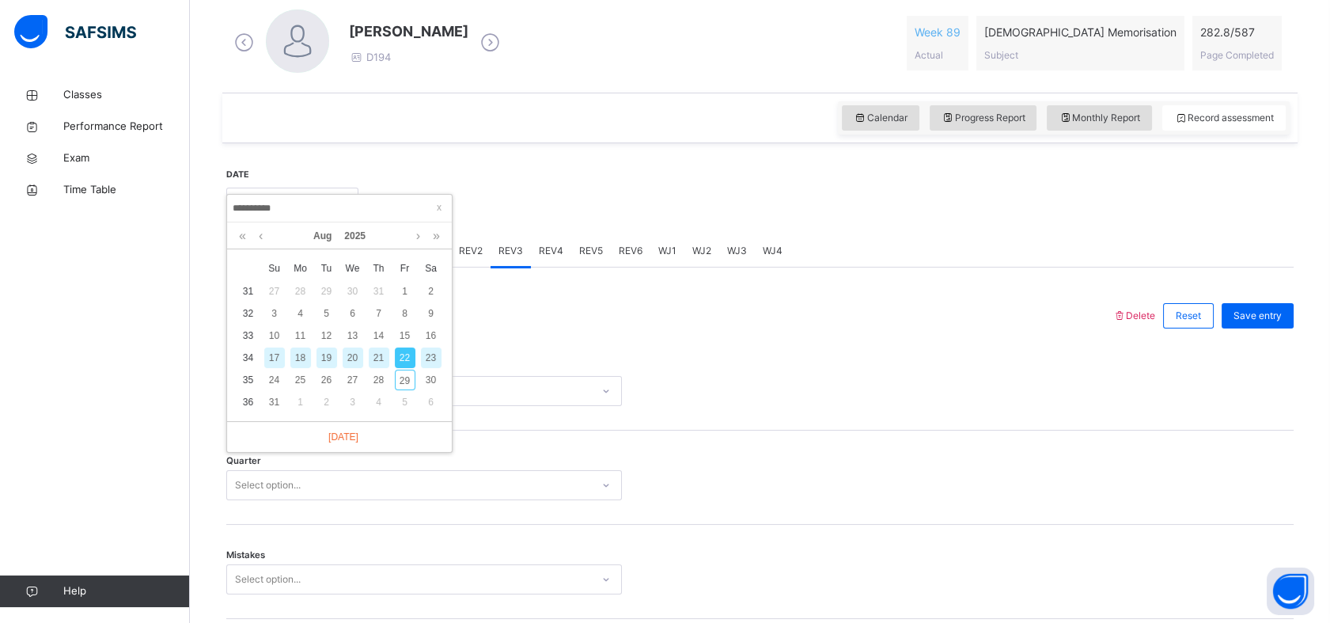
click at [247, 215] on input "**********" at bounding box center [339, 207] width 215 height 17
click at [432, 354] on div "23" at bounding box center [431, 357] width 21 height 21
type input "**********"
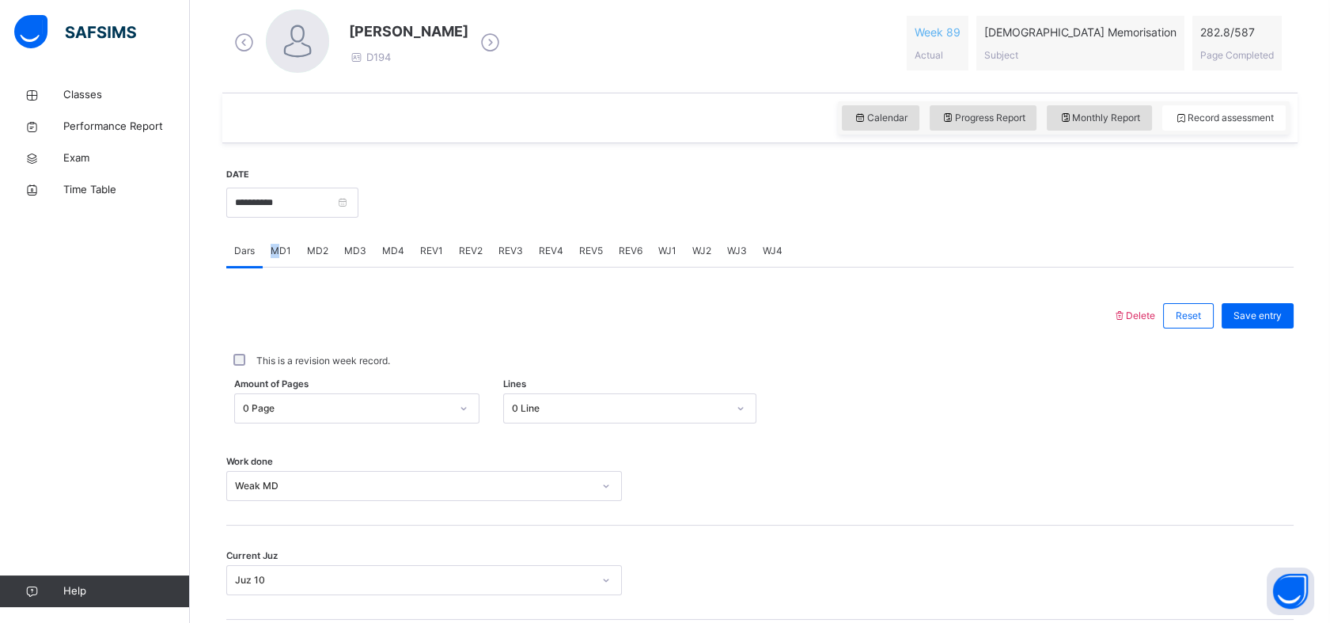
click at [275, 245] on span "MD1" at bounding box center [281, 251] width 21 height 14
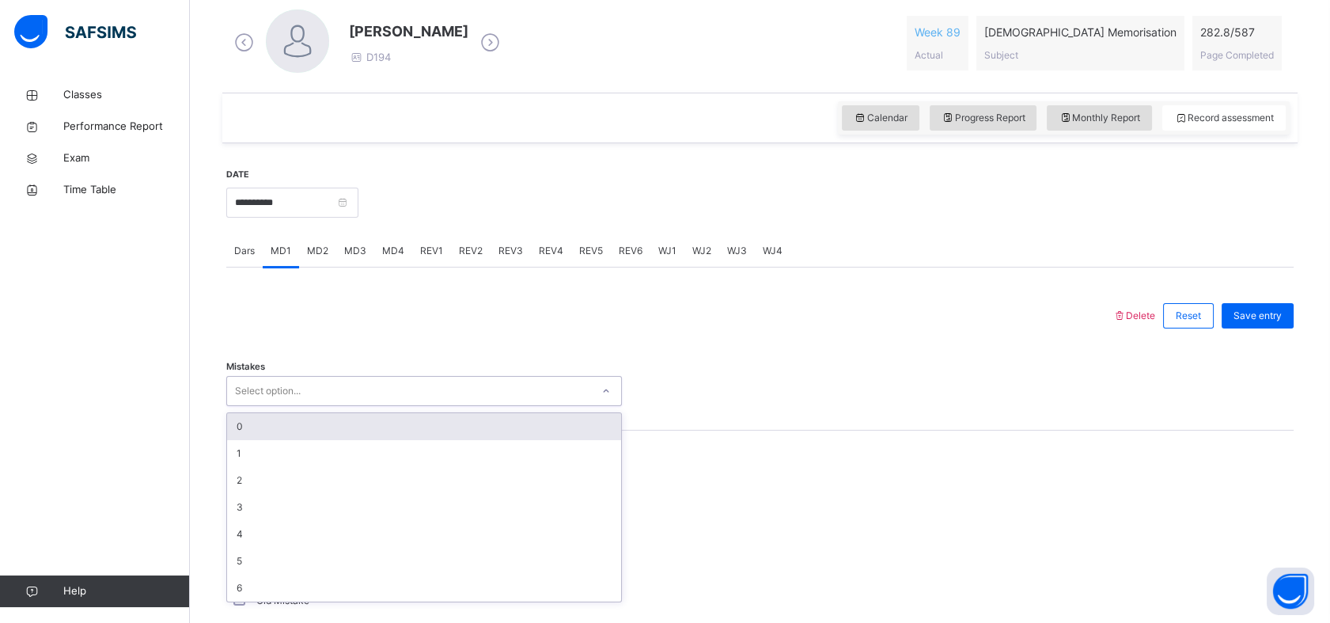
drag, startPoint x: 275, startPoint y: 246, endPoint x: 307, endPoint y: 386, distance: 143.5
click at [307, 386] on div "Select option..." at bounding box center [409, 391] width 364 height 25
click at [326, 413] on div "0" at bounding box center [424, 426] width 394 height 27
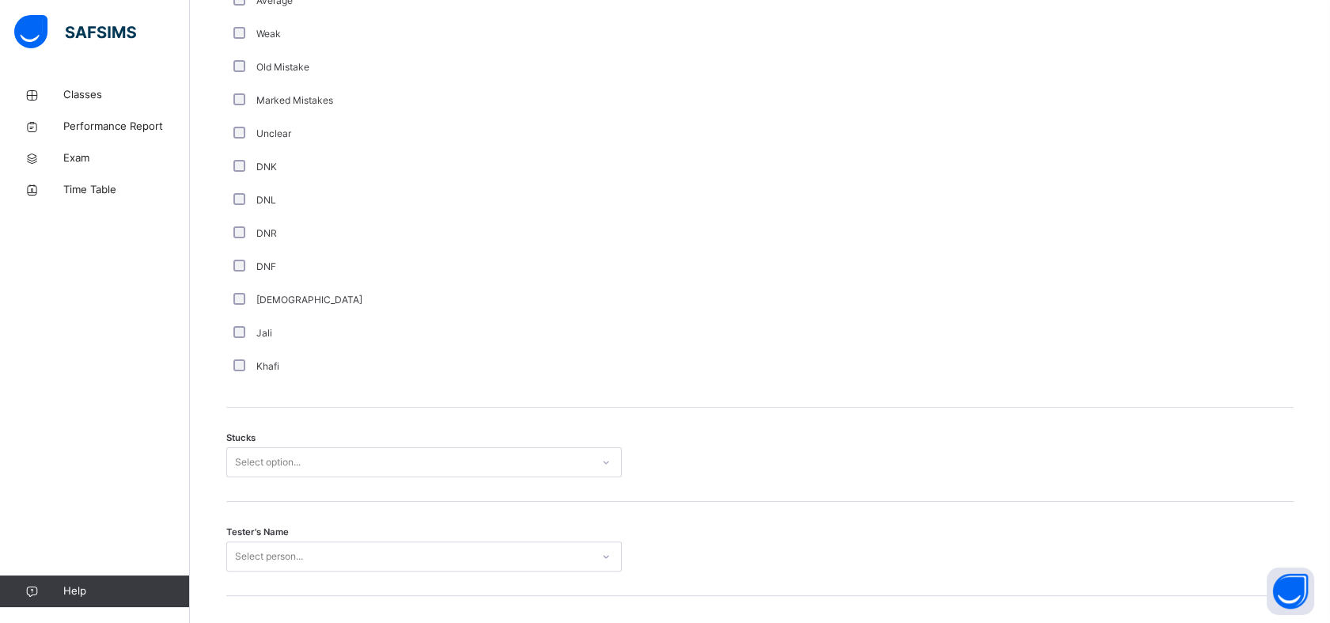
click at [315, 477] on div "Select option..." at bounding box center [424, 462] width 396 height 30
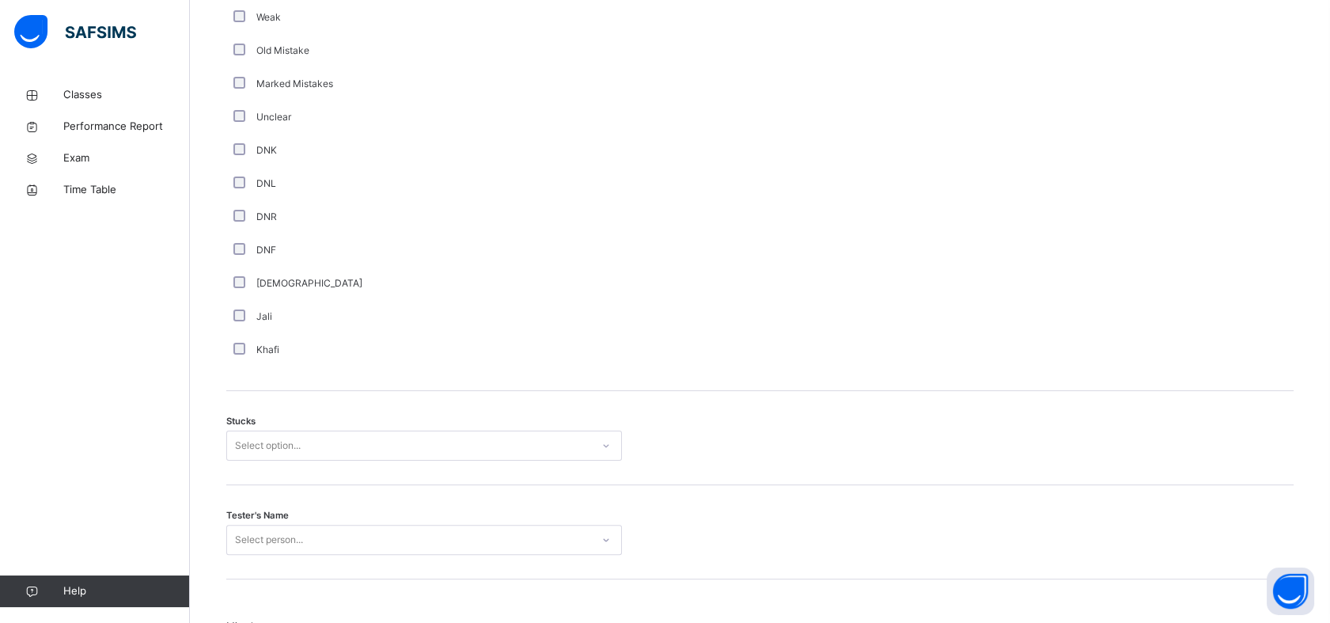
scroll to position [1018, 0]
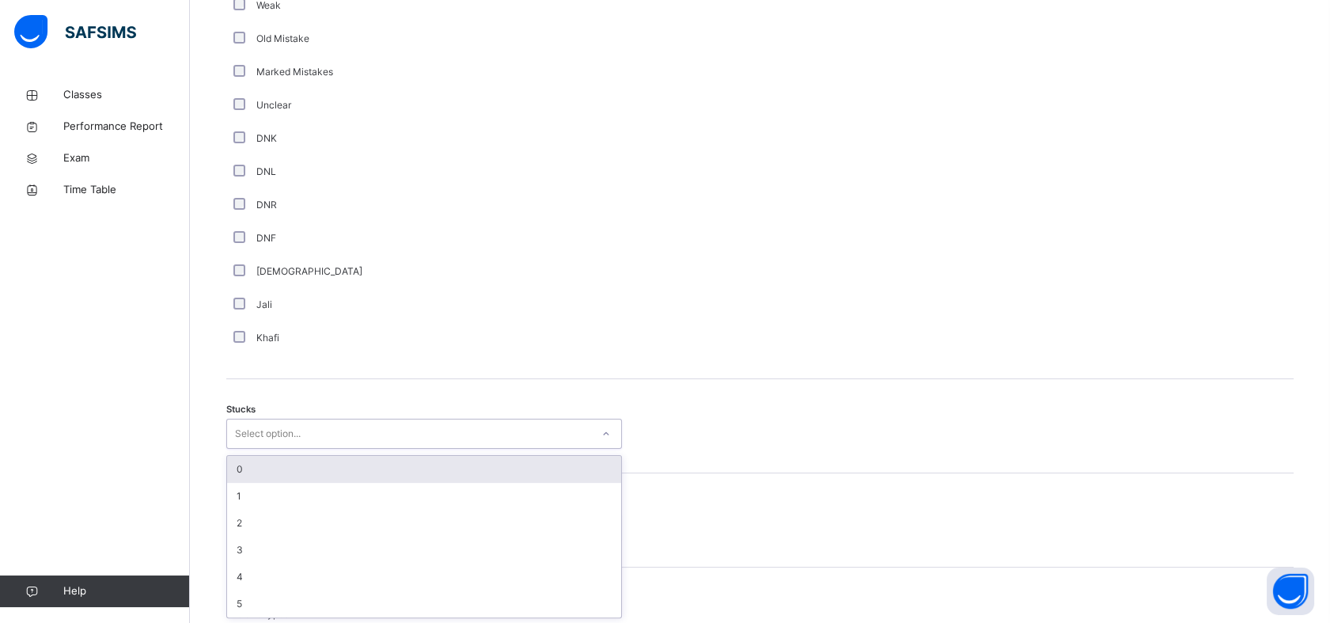
click at [320, 468] on div "0" at bounding box center [424, 469] width 394 height 27
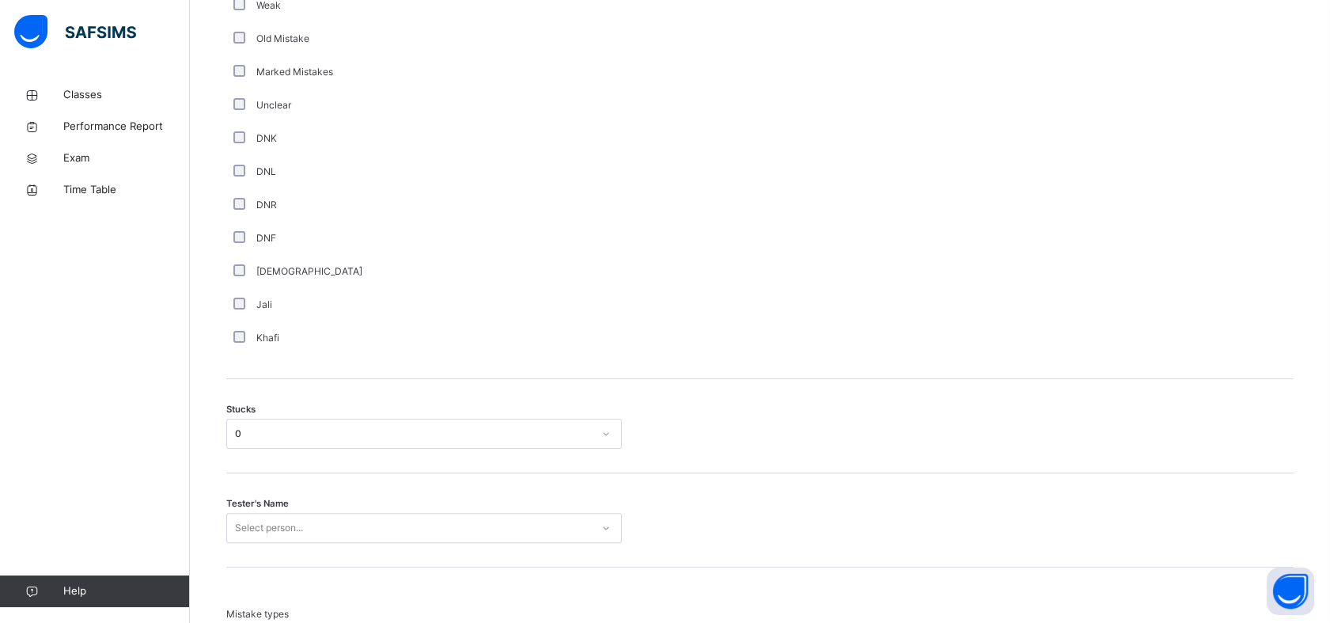
click at [232, 201] on div "DNR" at bounding box center [424, 205] width 388 height 14
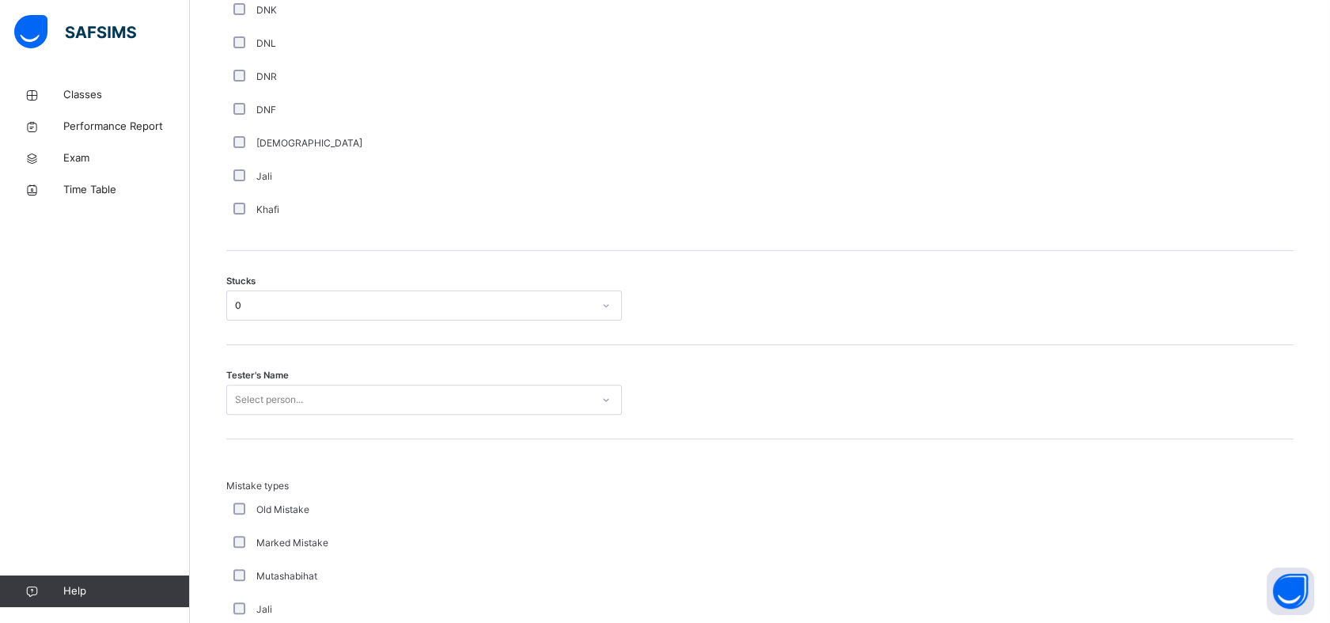
click at [386, 414] on div "Select person..." at bounding box center [424, 399] width 396 height 30
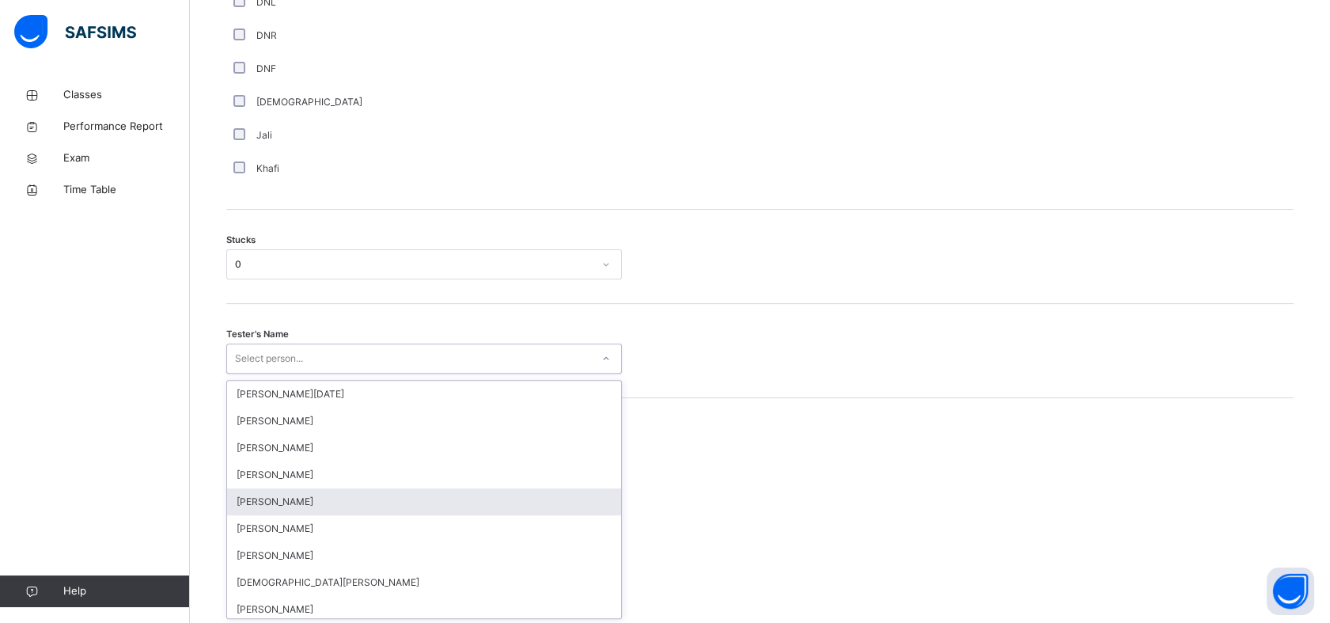
scroll to position [1188, 0]
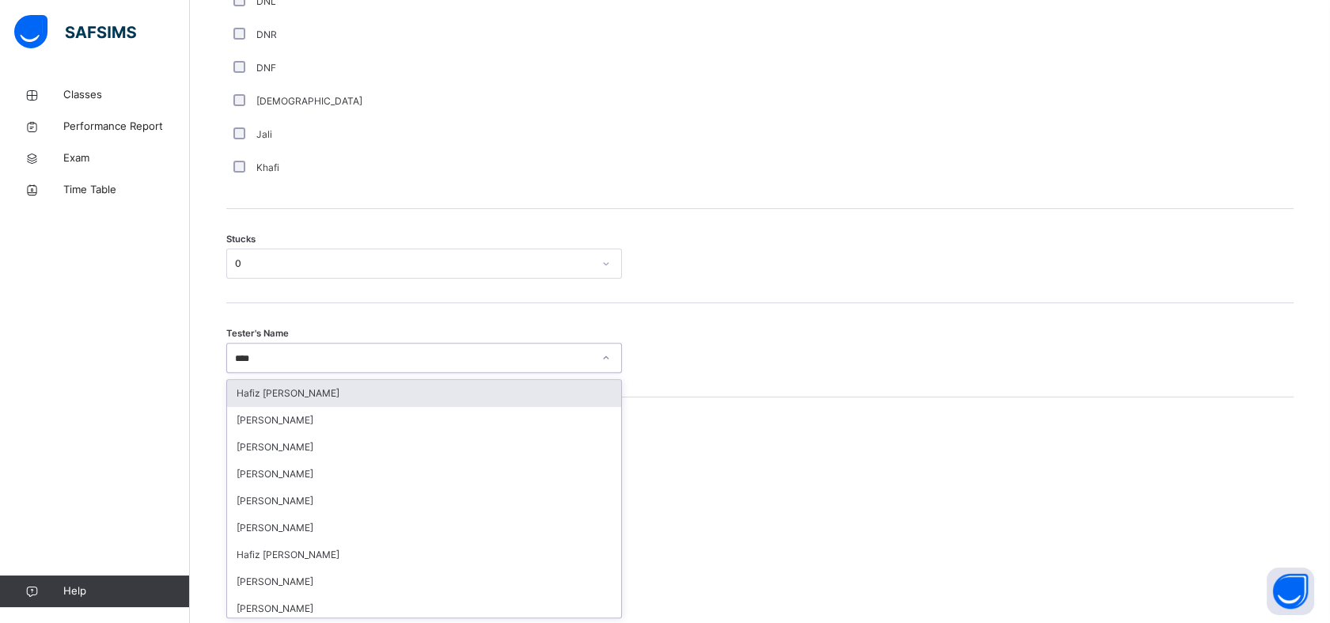
type input "*****"
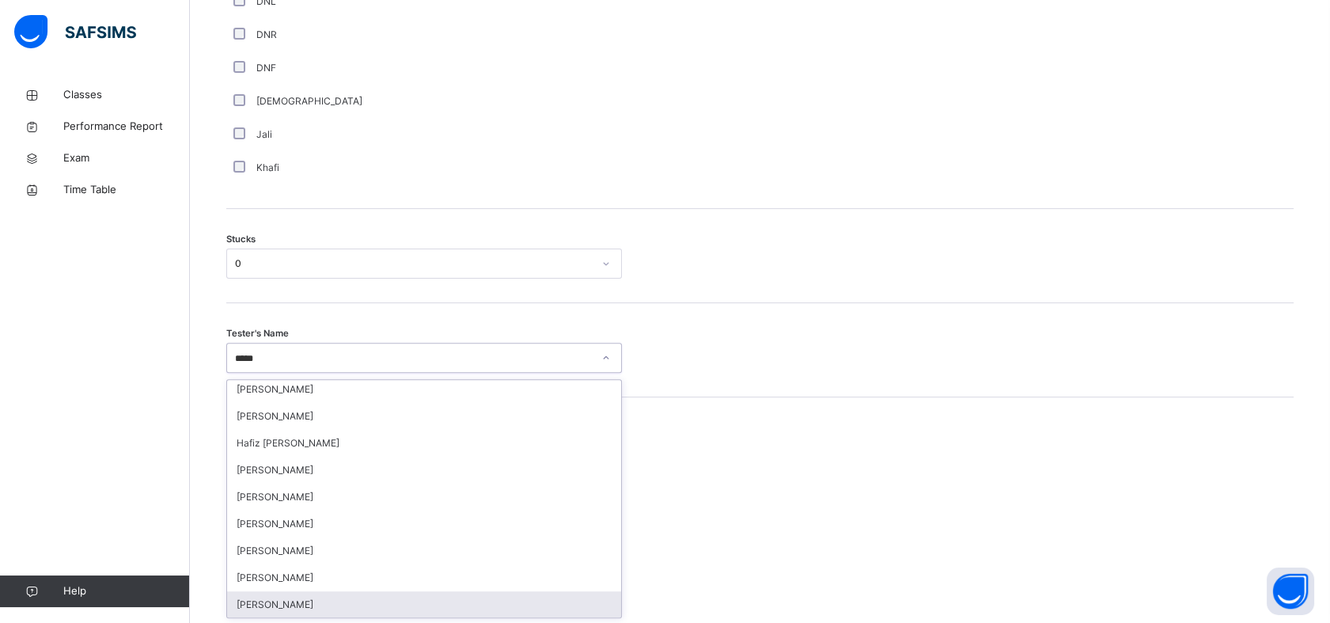
click at [314, 598] on div "[PERSON_NAME]" at bounding box center [424, 604] width 394 height 27
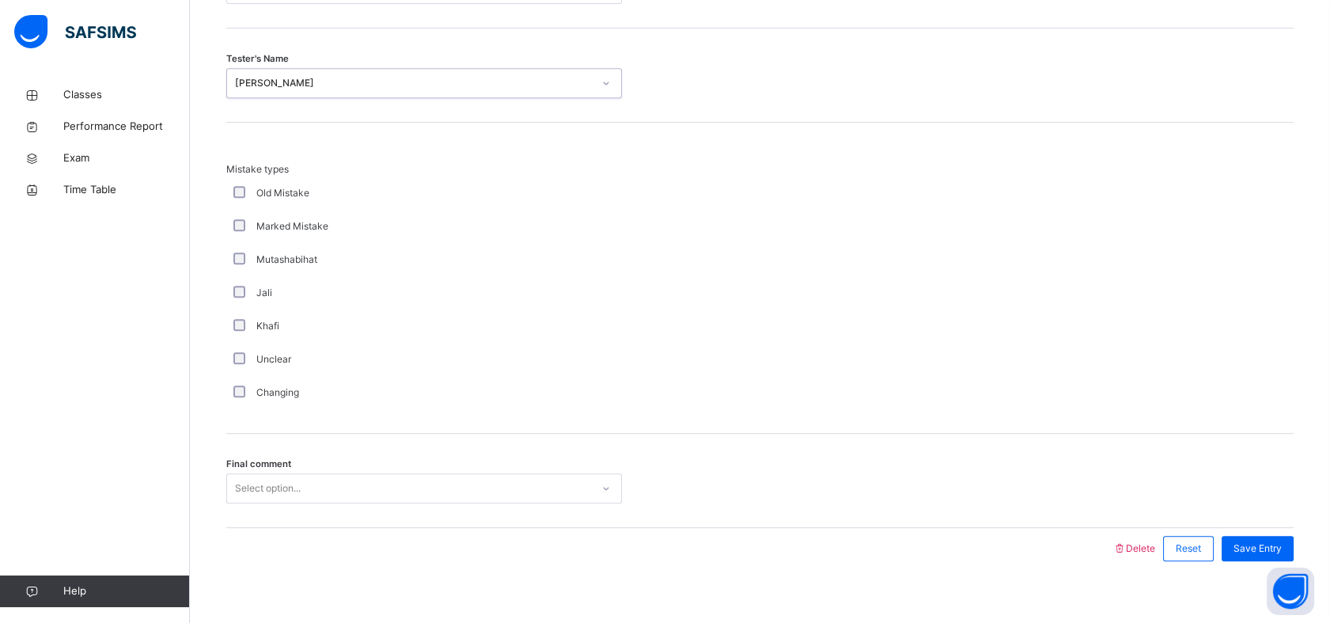
scroll to position [1478, 0]
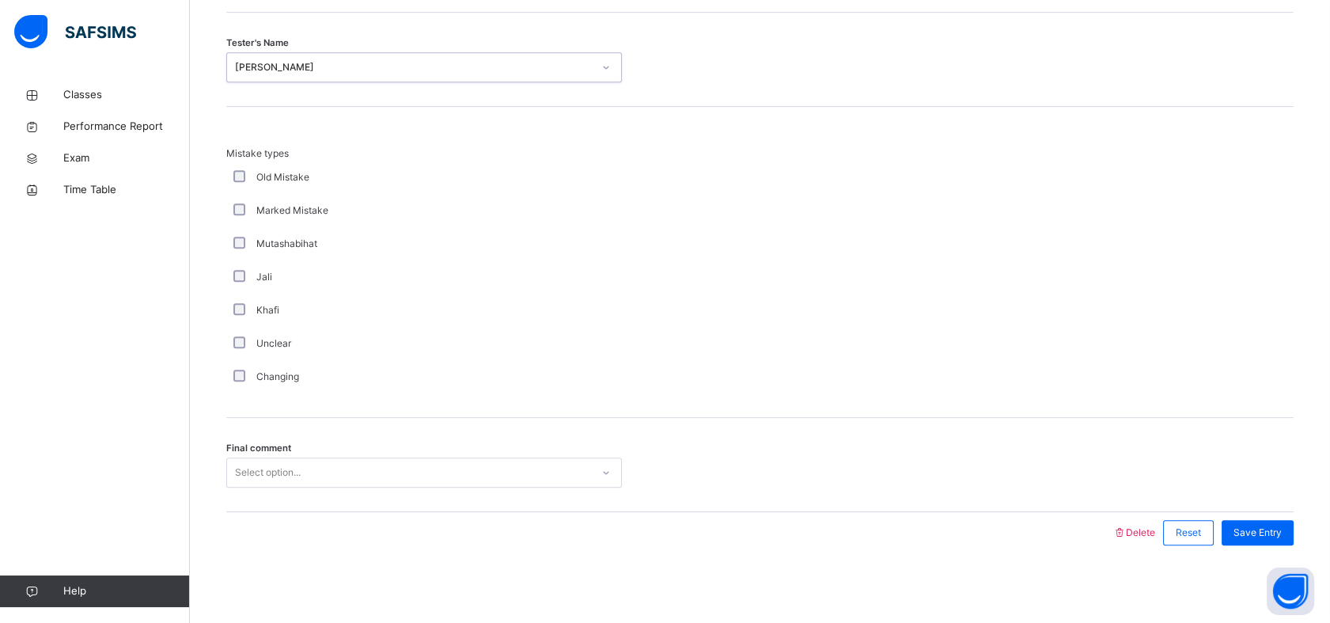
click at [326, 445] on div "Final comment Select option..." at bounding box center [759, 465] width 1067 height 94
click at [326, 455] on div "Final comment Select option..." at bounding box center [759, 465] width 1067 height 94
click at [322, 469] on div "Select option..." at bounding box center [409, 472] width 364 height 25
click at [322, 470] on div "Select option..." at bounding box center [409, 472] width 364 height 25
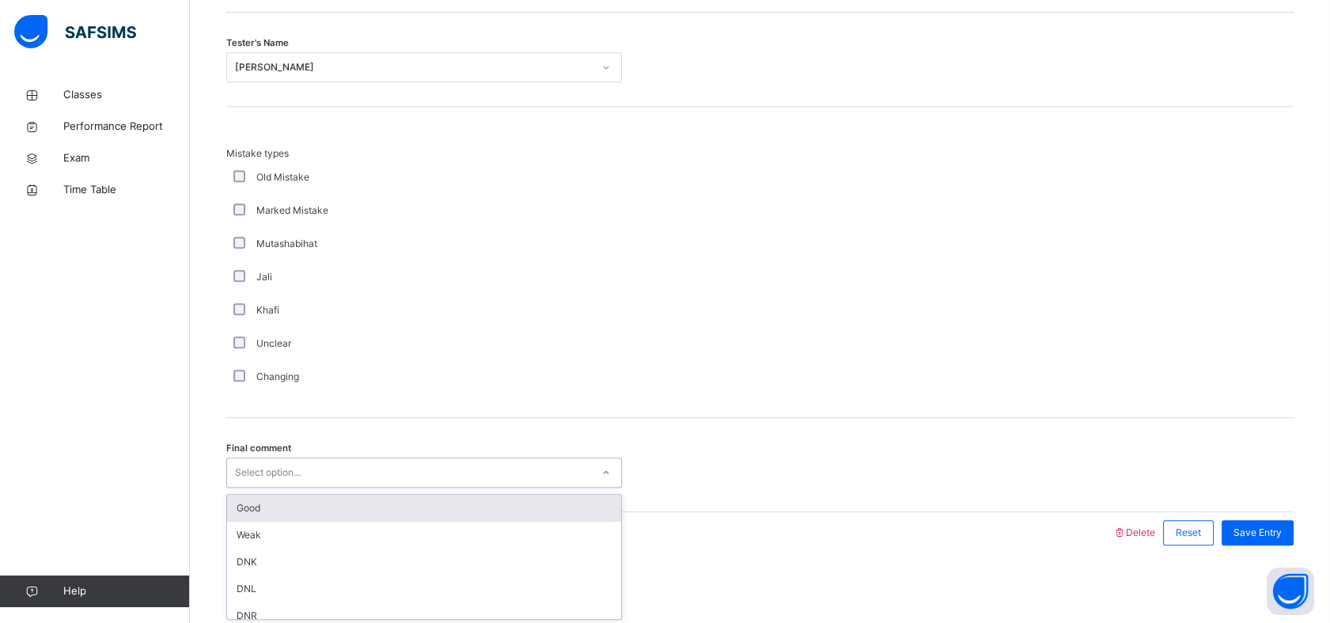
click at [360, 468] on div "Select option..." at bounding box center [409, 472] width 364 height 25
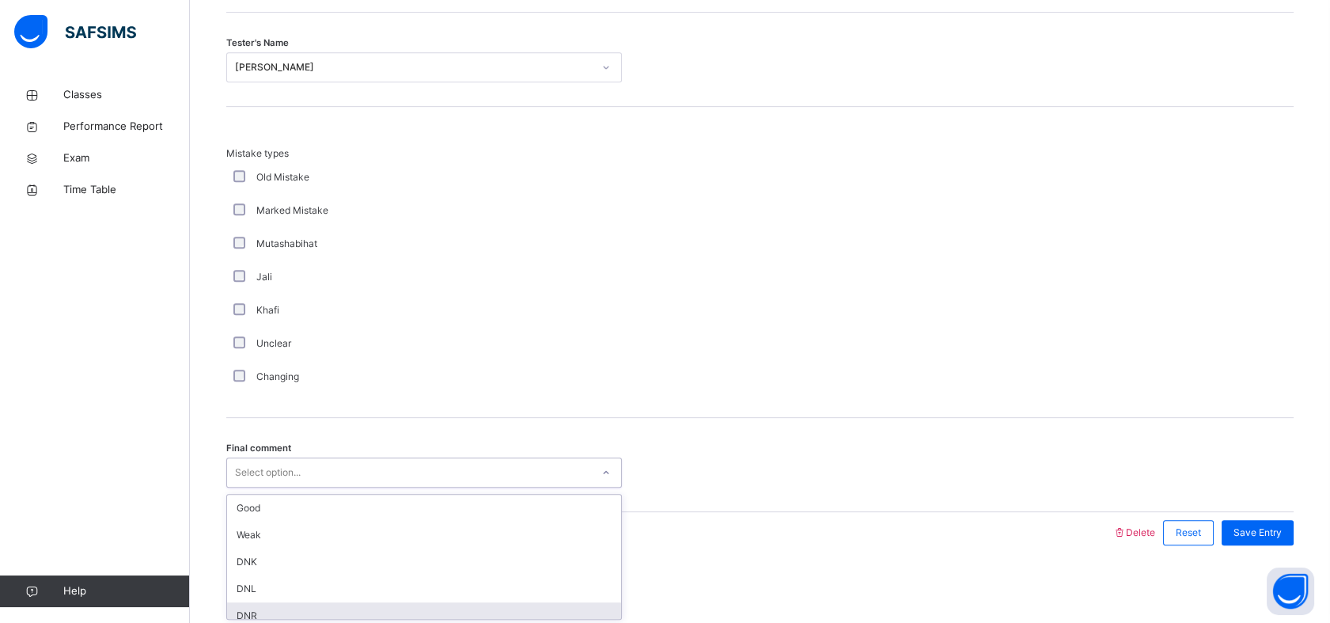
click at [260, 608] on div "DNR" at bounding box center [424, 615] width 394 height 27
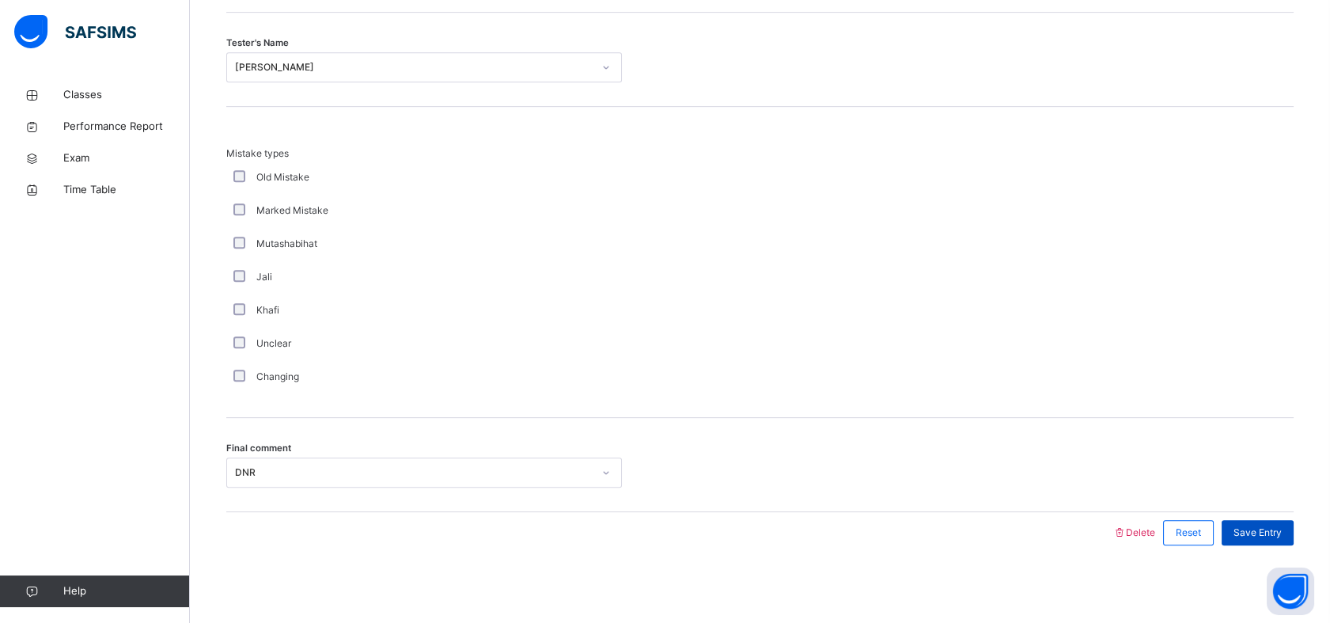
click at [1272, 534] on span "Save Entry" at bounding box center [1257, 532] width 48 height 14
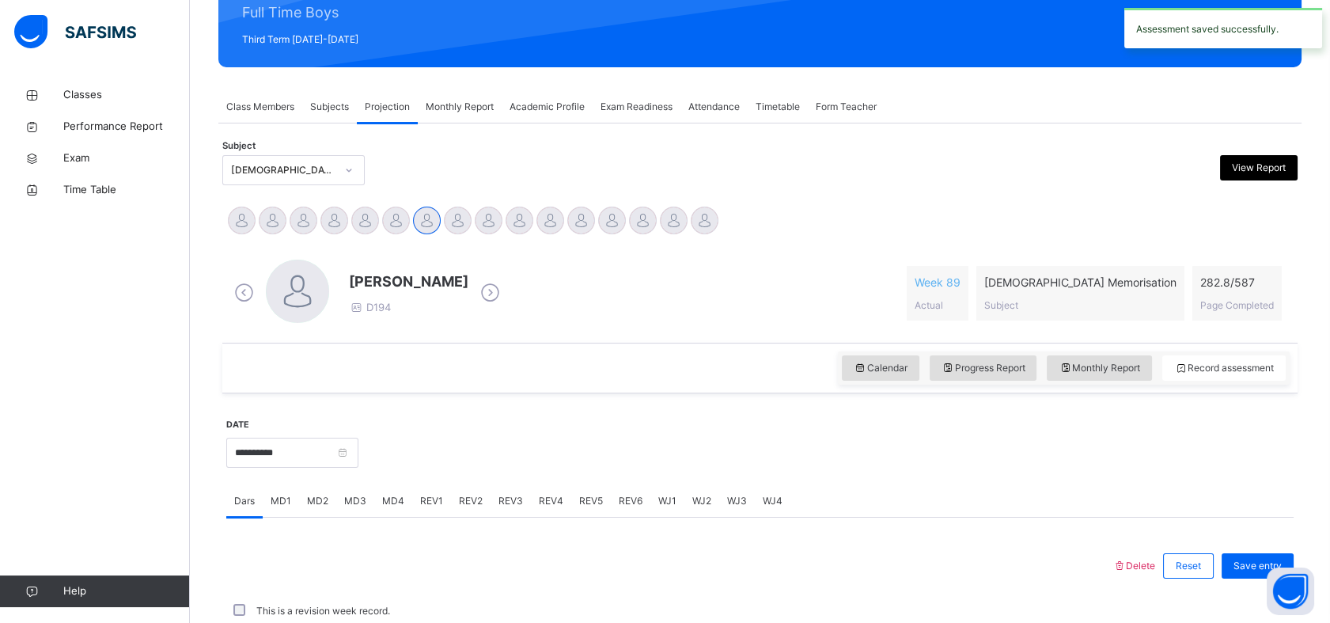
scroll to position [564, 0]
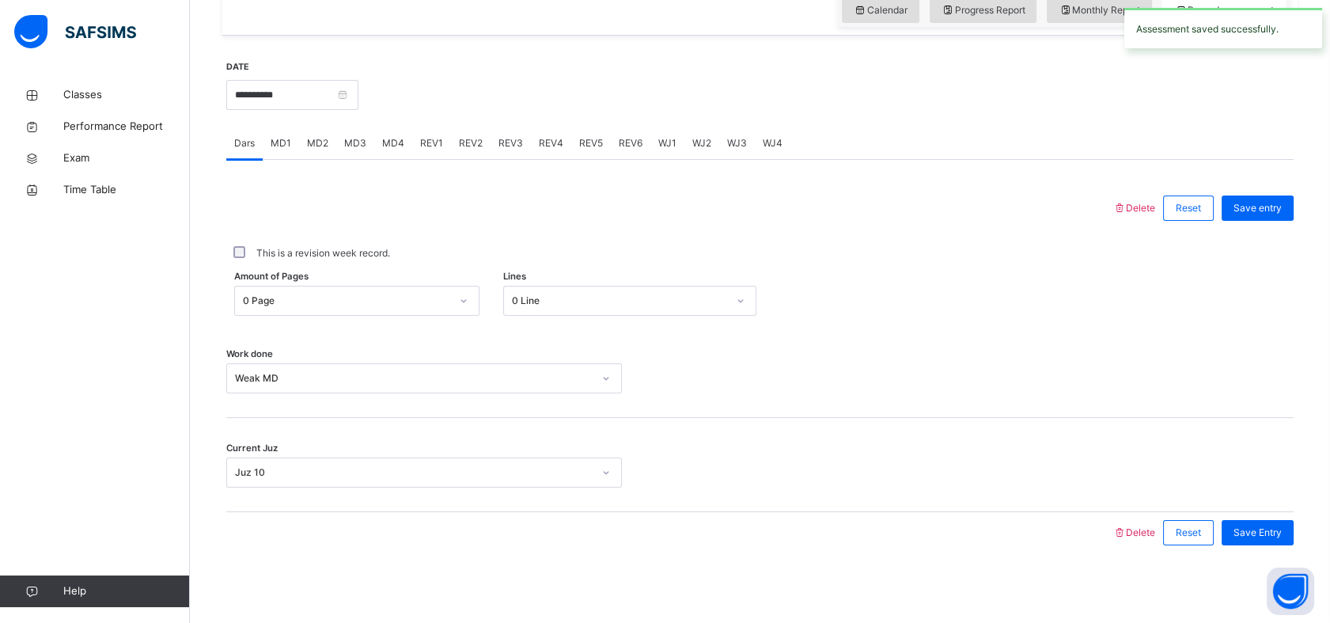
click at [392, 138] on span "MD4" at bounding box center [393, 143] width 22 height 14
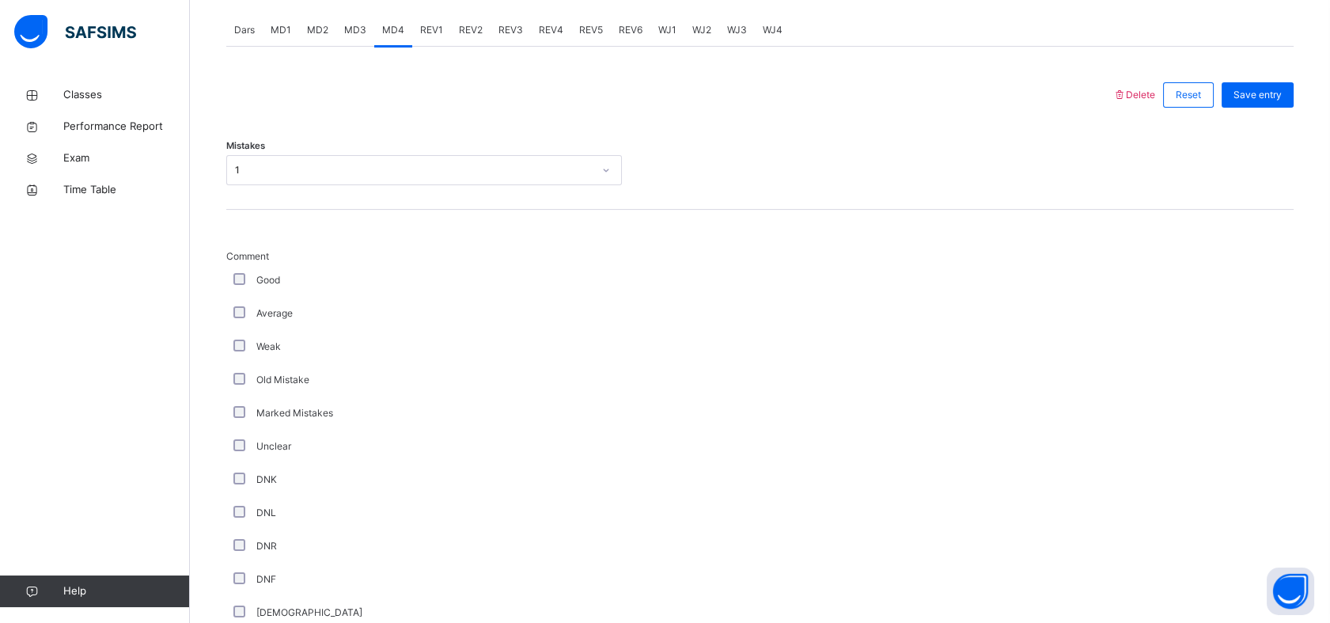
scroll to position [585, 0]
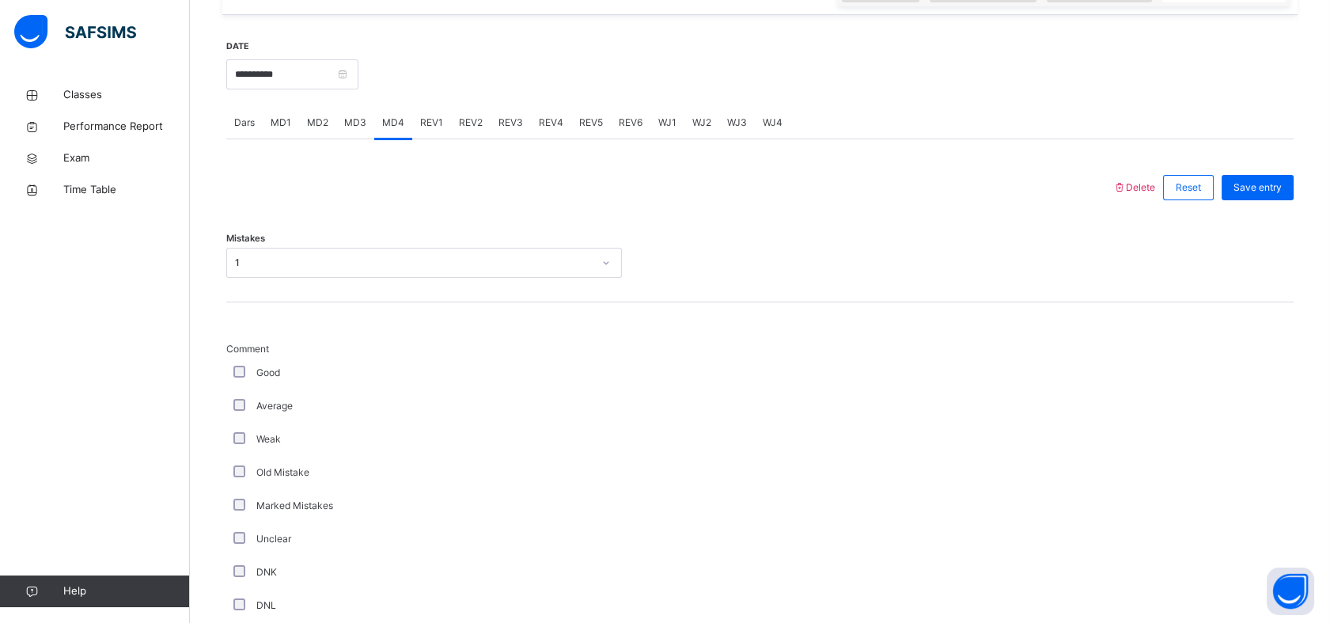
click at [434, 120] on span "REV1" at bounding box center [431, 122] width 23 height 14
click at [471, 118] on span "REV2" at bounding box center [471, 122] width 24 height 14
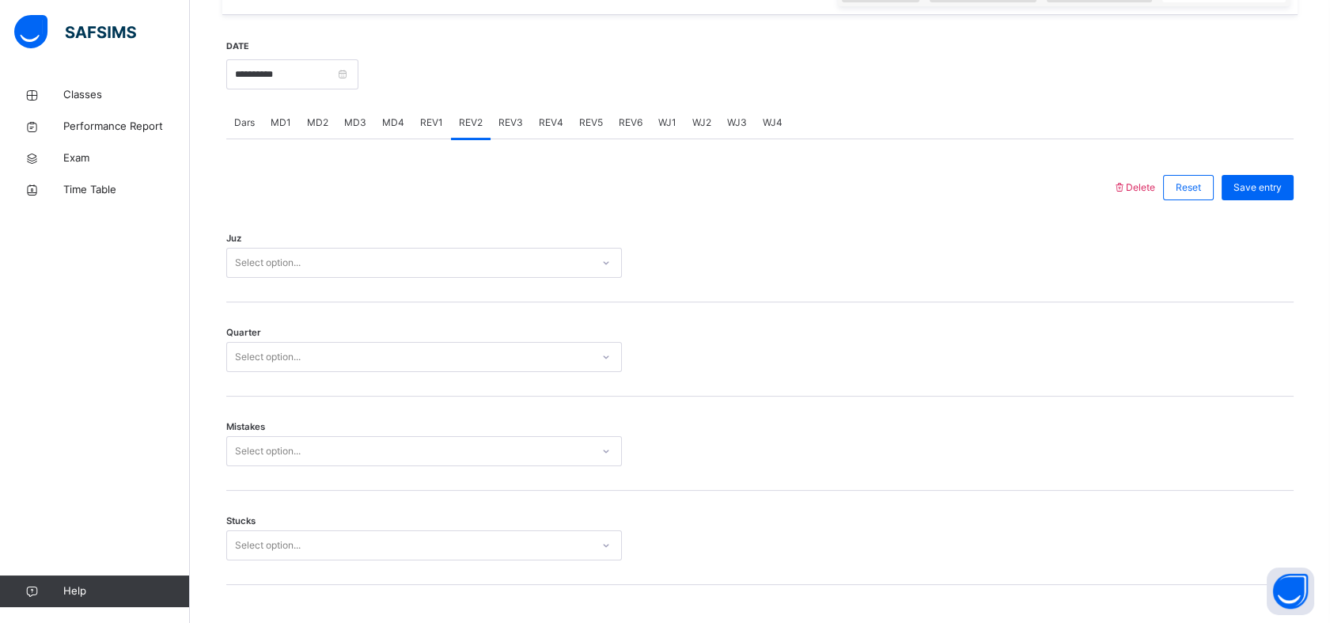
drag, startPoint x: 520, startPoint y: 112, endPoint x: 506, endPoint y: 119, distance: 14.9
click at [519, 112] on div "REV3" at bounding box center [510, 123] width 40 height 32
click at [433, 120] on div "REV1" at bounding box center [431, 123] width 39 height 32
drag, startPoint x: 433, startPoint y: 120, endPoint x: 358, endPoint y: 258, distance: 156.4
click at [358, 258] on div "Select option..." at bounding box center [409, 263] width 364 height 25
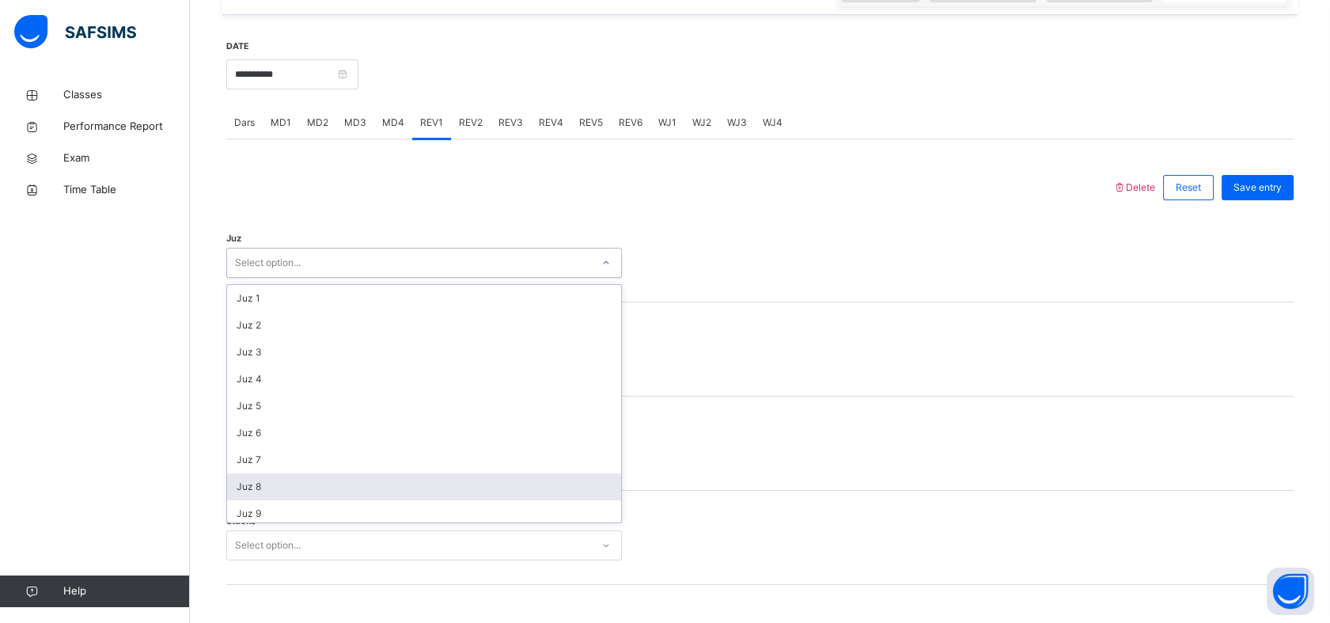
click at [298, 479] on div "Juz 8" at bounding box center [424, 486] width 394 height 27
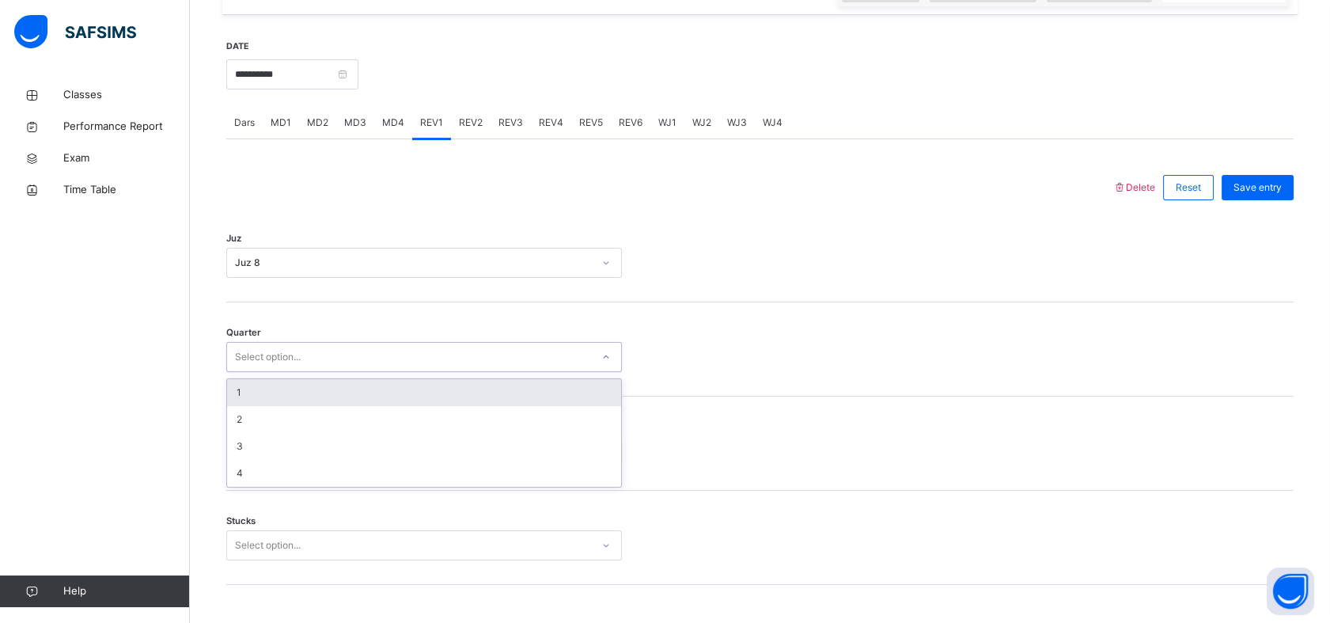
click at [329, 365] on div "Select option..." at bounding box center [409, 357] width 364 height 25
click at [283, 395] on div "1" at bounding box center [424, 392] width 394 height 27
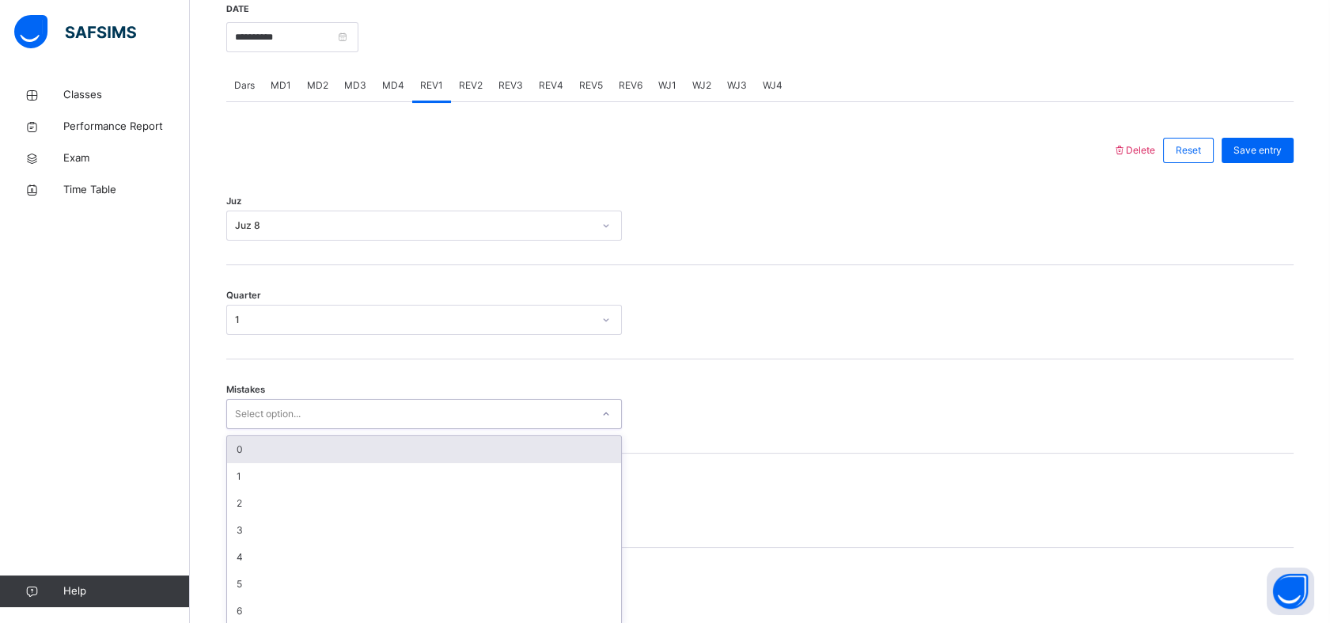
click at [285, 429] on div "option 0 focused, 1 of 7. 7 results available. Use Up and Down to choose option…" at bounding box center [424, 414] width 396 height 30
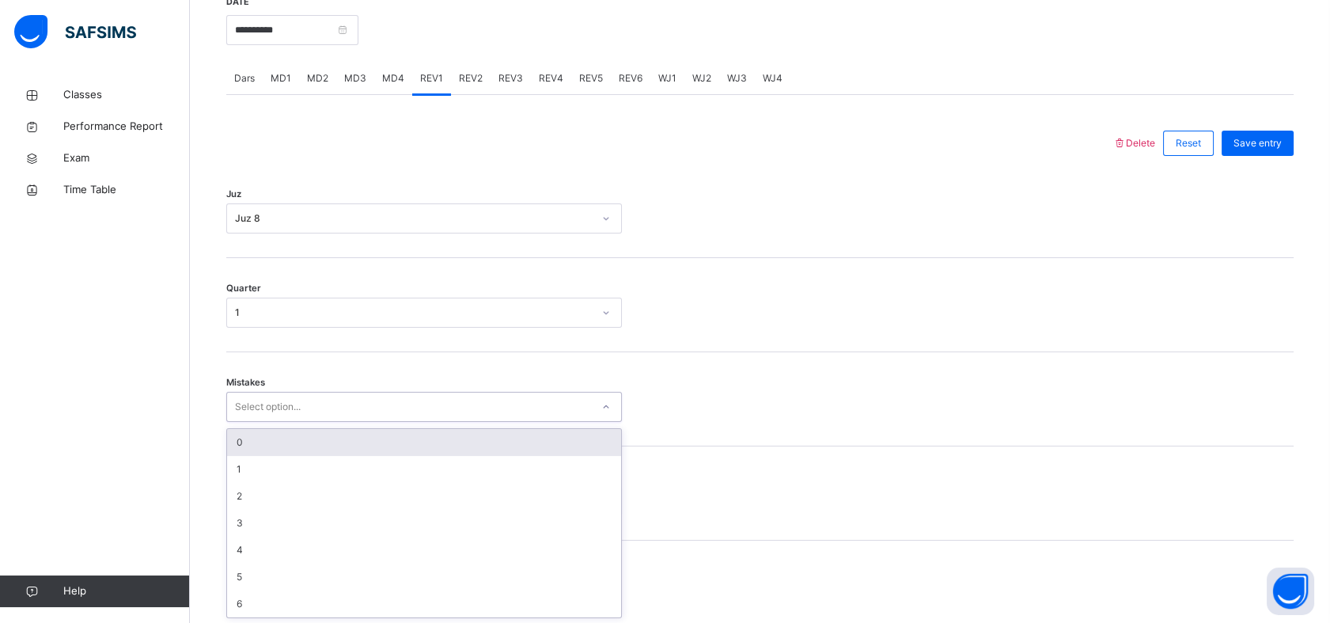
click at [297, 439] on div "0" at bounding box center [424, 442] width 394 height 27
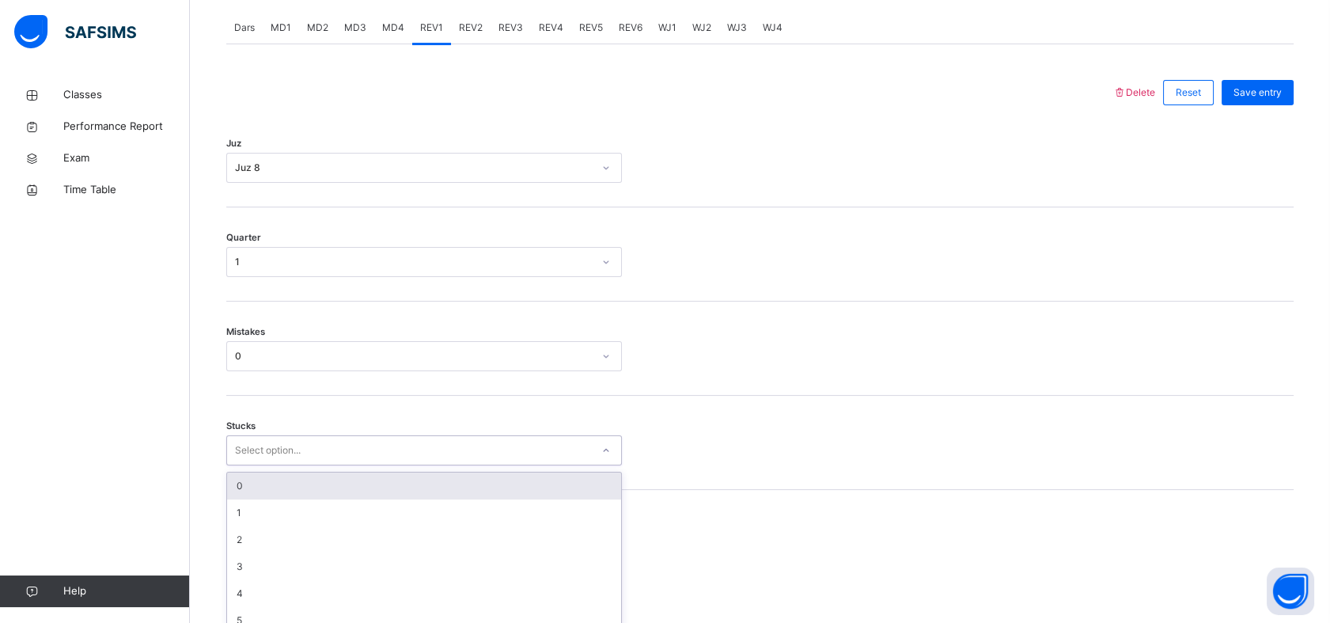
click at [323, 465] on div "option 0 focused, 1 of 6. 6 results available. Use Up and Down to choose option…" at bounding box center [424, 450] width 396 height 30
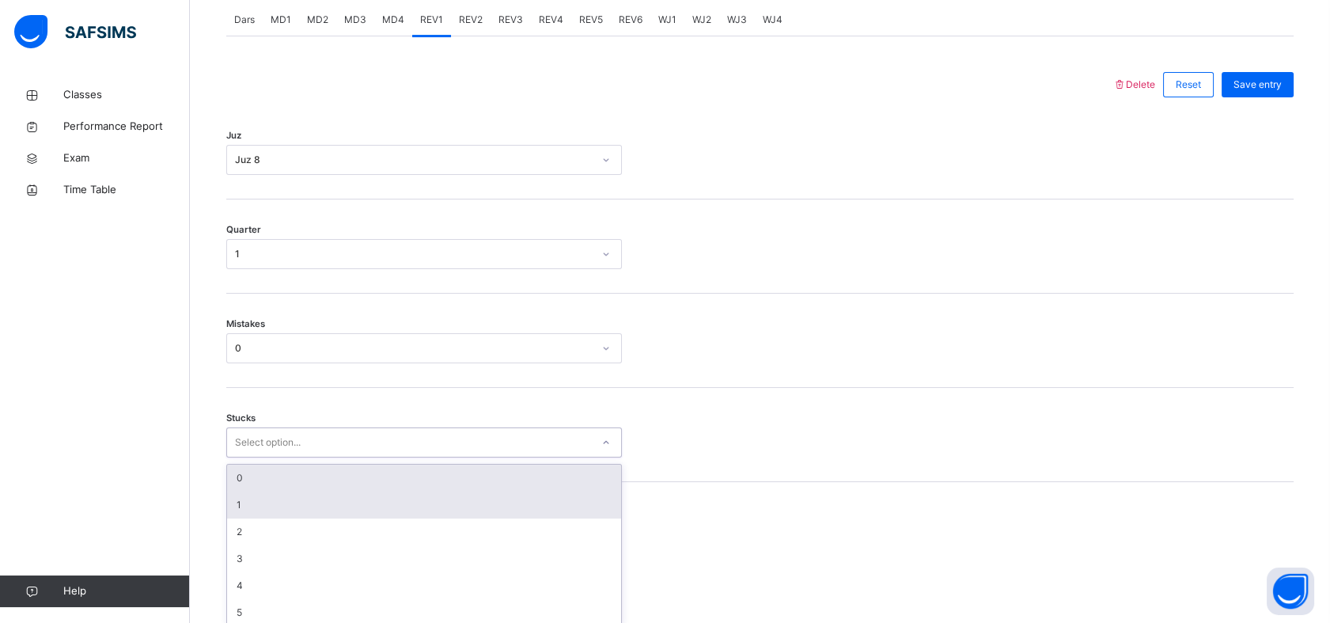
scroll to position [696, 0]
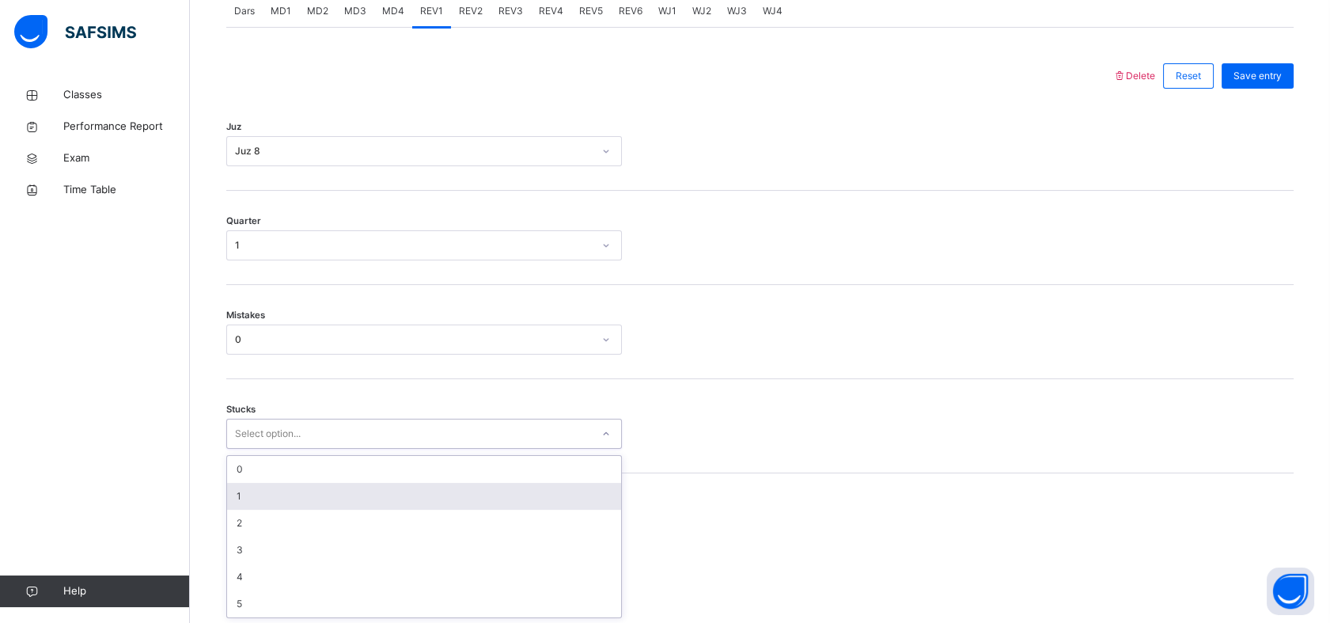
click at [324, 494] on div "1" at bounding box center [424, 496] width 394 height 27
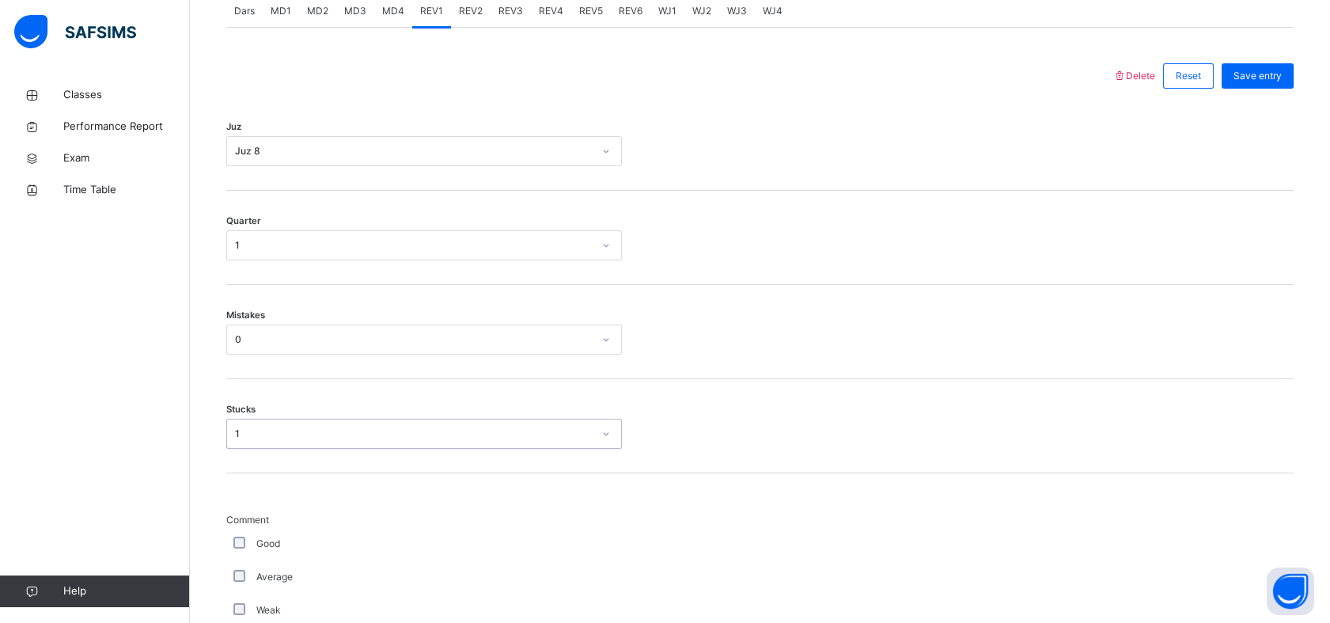
click at [361, 440] on div "1" at bounding box center [409, 434] width 364 height 25
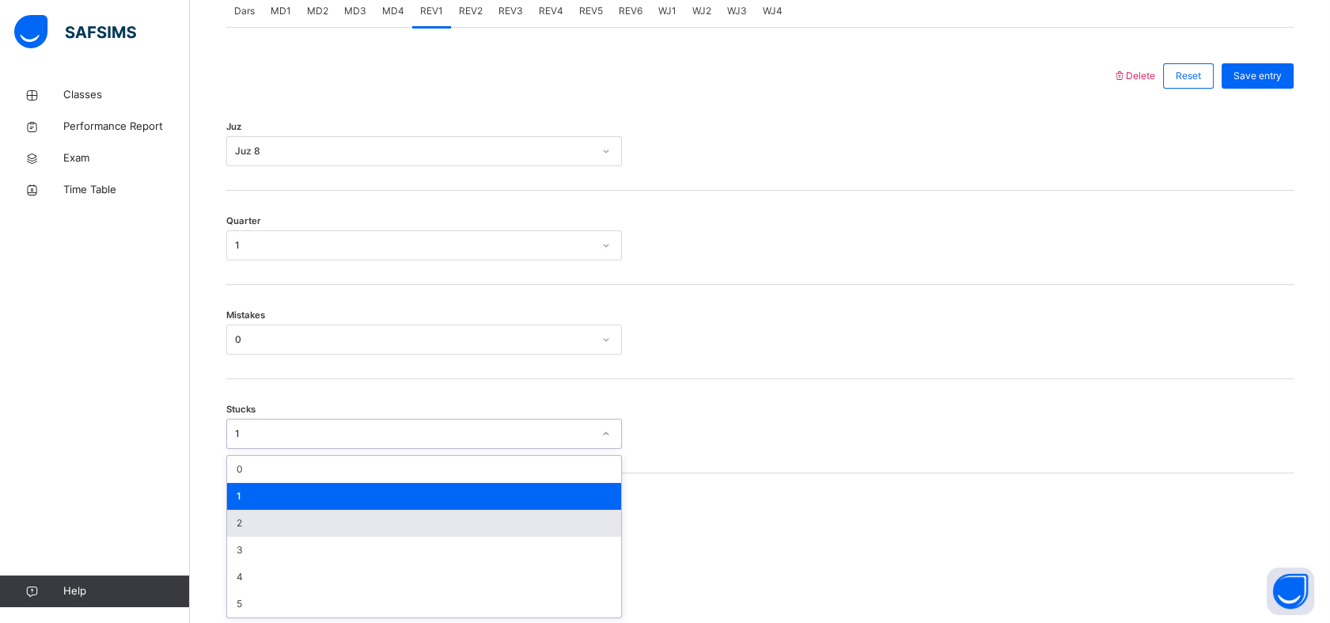
click at [282, 513] on div "2" at bounding box center [424, 522] width 394 height 27
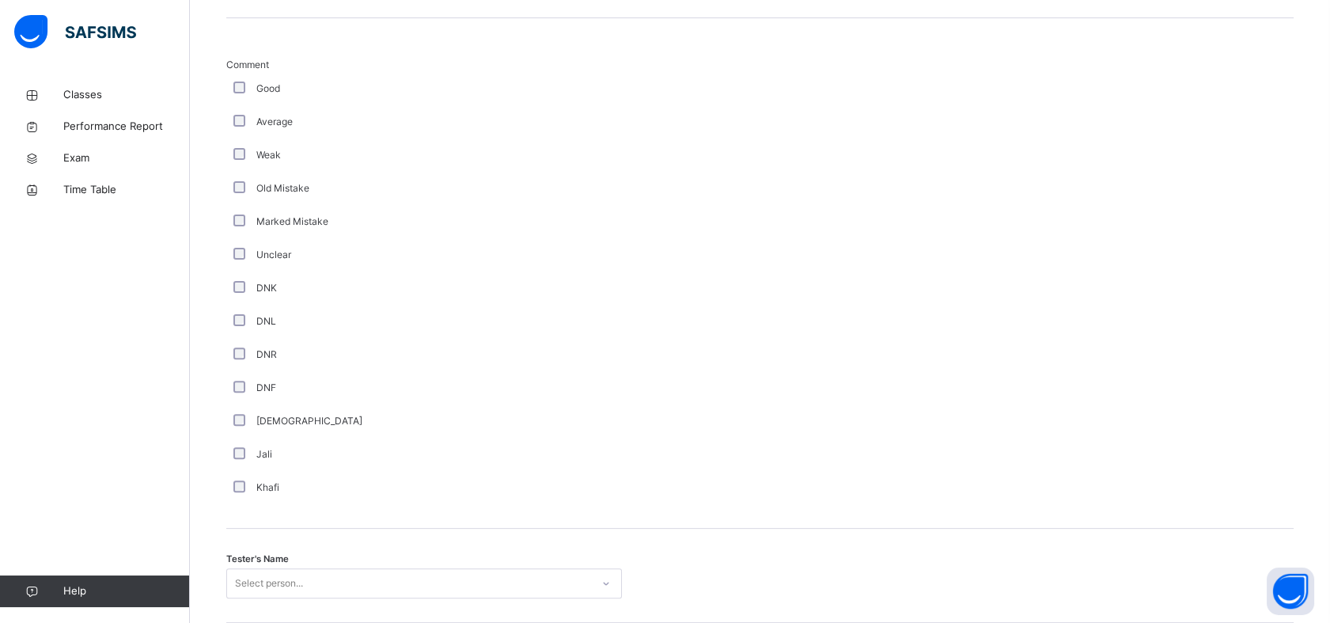
scroll to position [1153, 0]
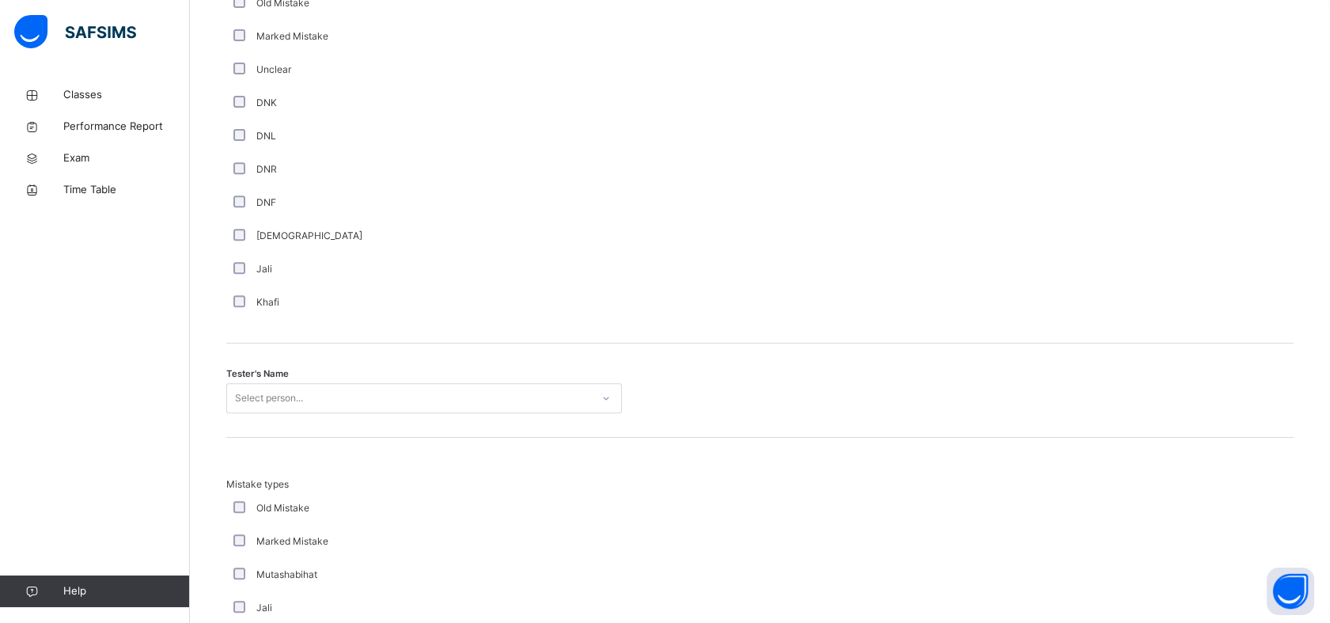
click at [329, 413] on div "Select person..." at bounding box center [424, 398] width 396 height 30
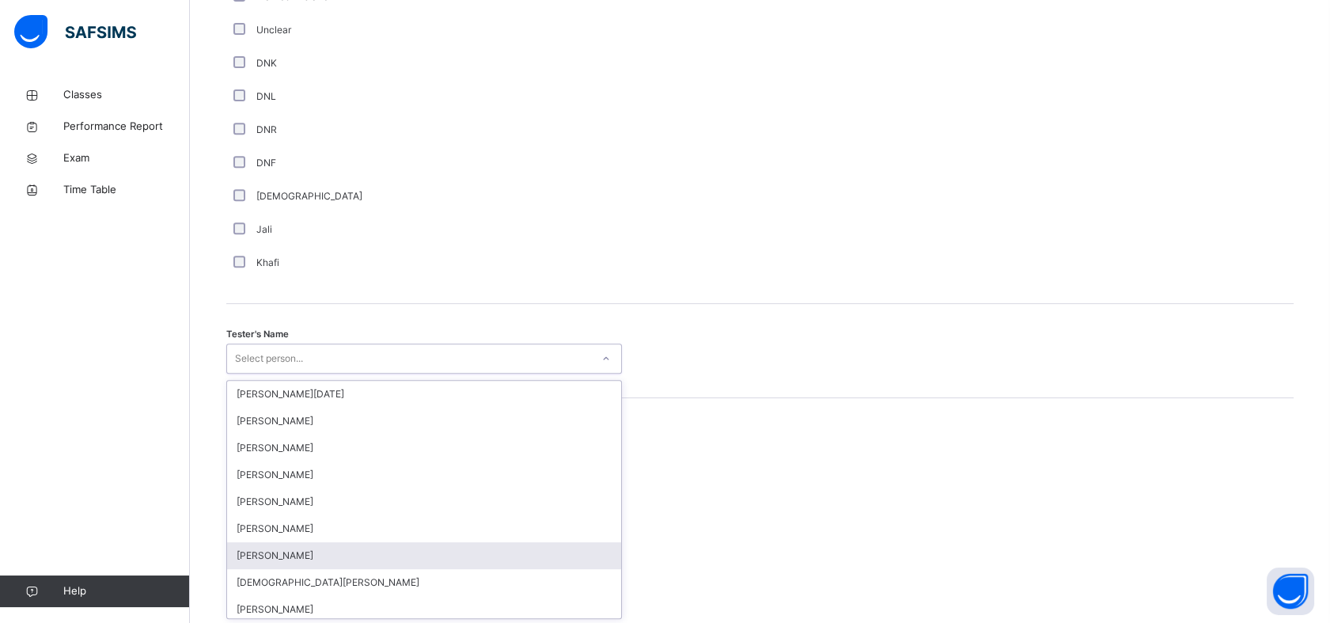
scroll to position [1376, 0]
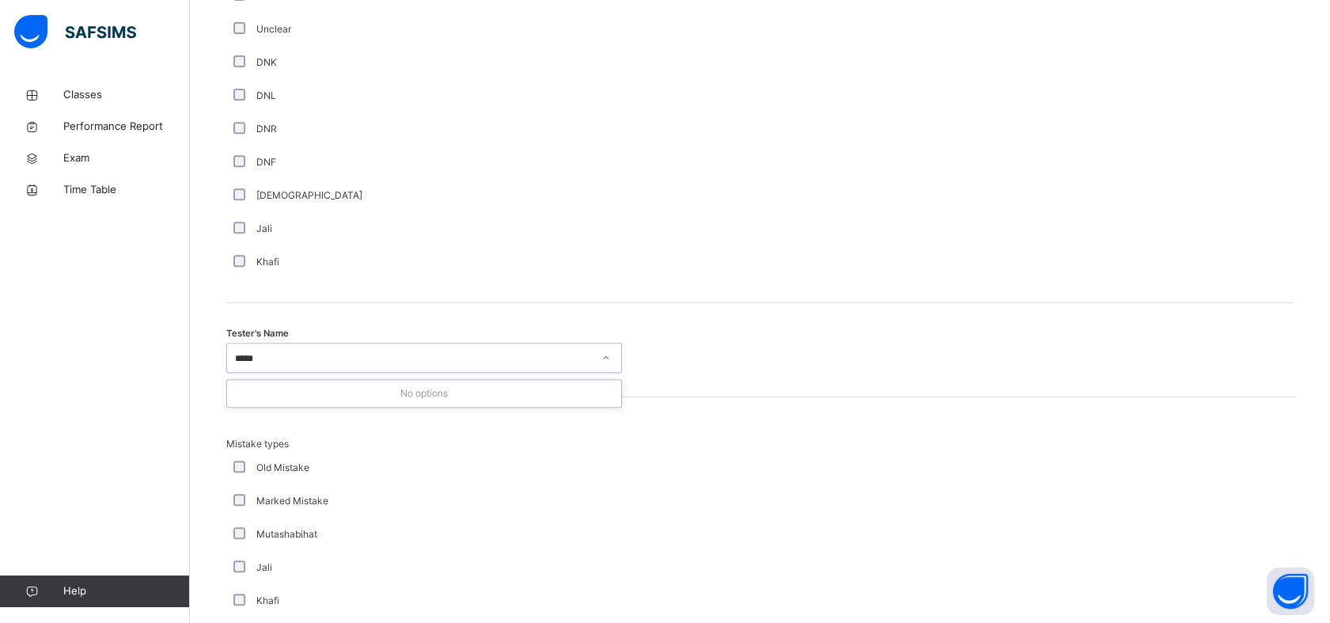
type input "****"
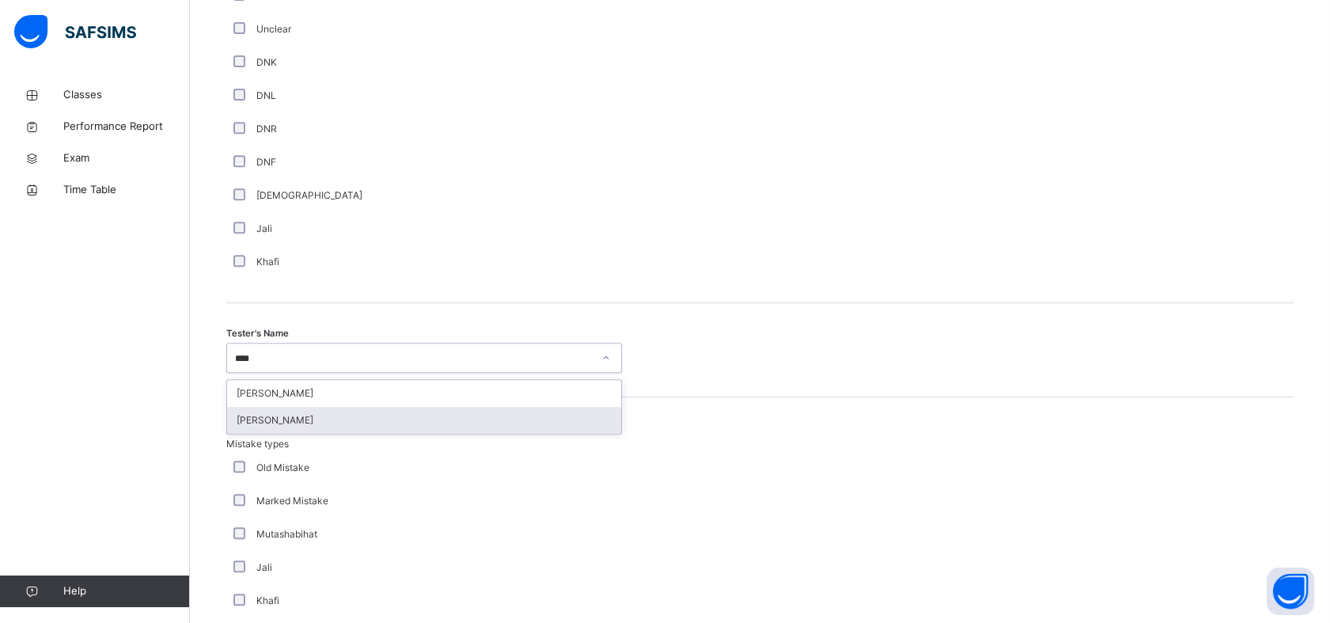
click at [384, 422] on div "[PERSON_NAME]" at bounding box center [424, 420] width 394 height 27
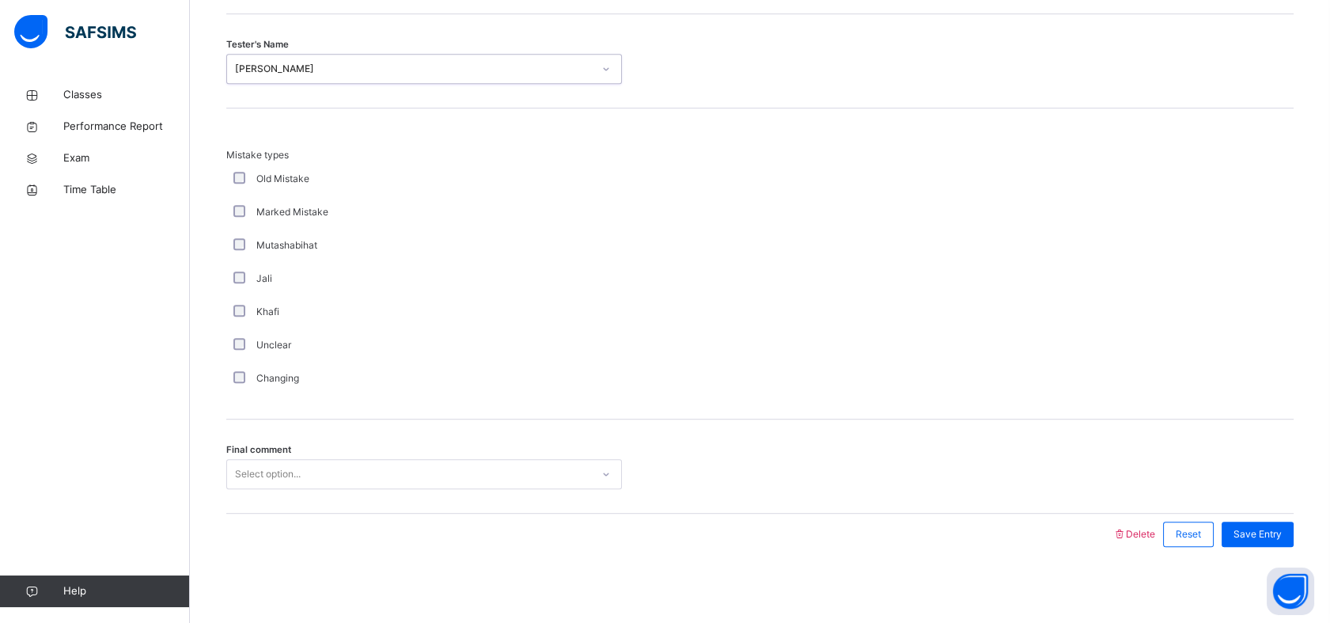
click at [339, 469] on div "Select option..." at bounding box center [409, 474] width 364 height 25
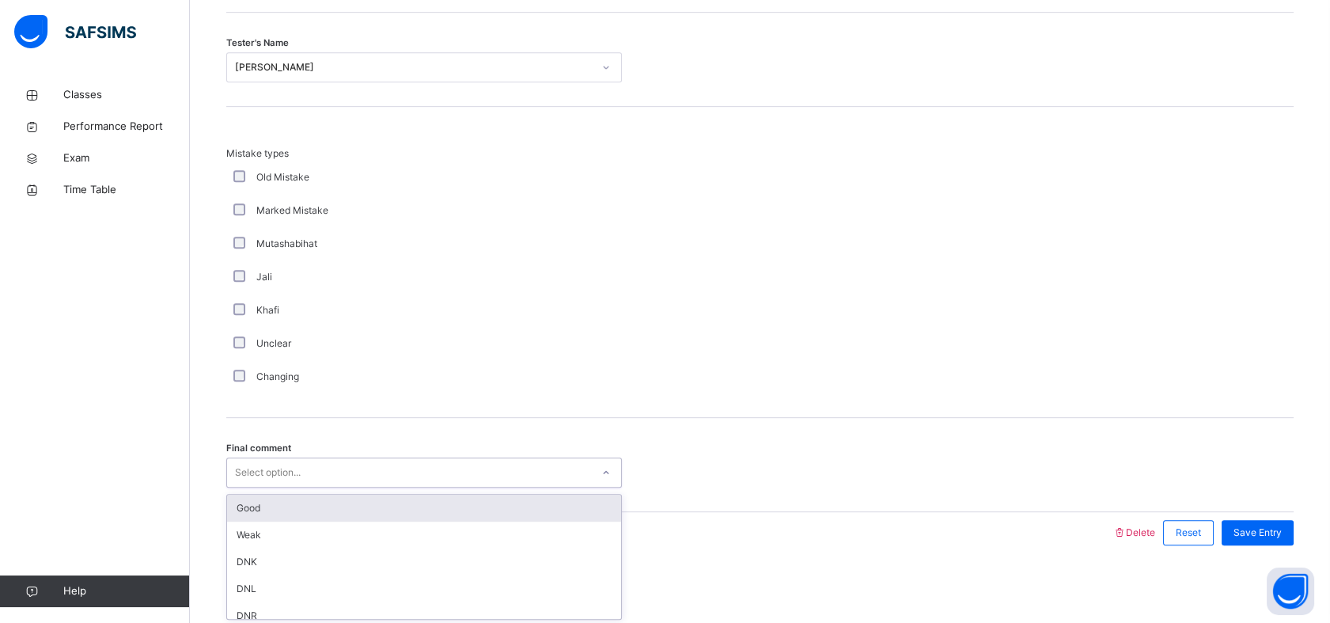
click at [290, 501] on div "Good" at bounding box center [424, 507] width 394 height 27
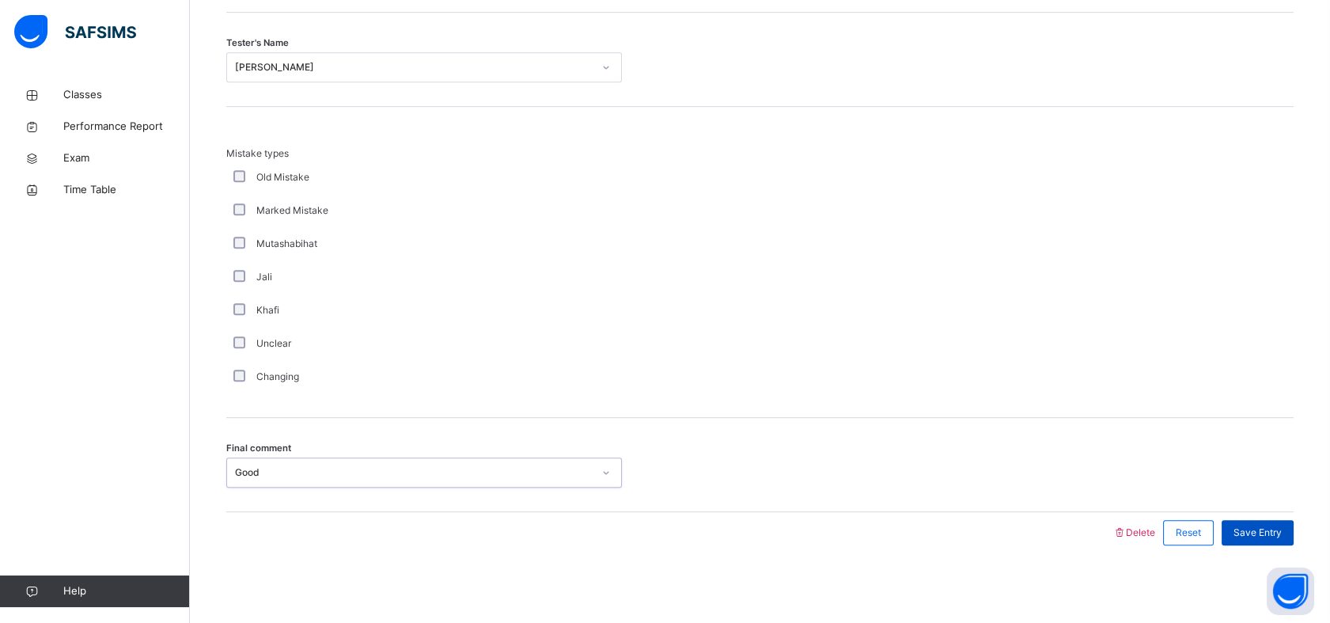
click at [1281, 535] on span "Save Entry" at bounding box center [1257, 532] width 48 height 14
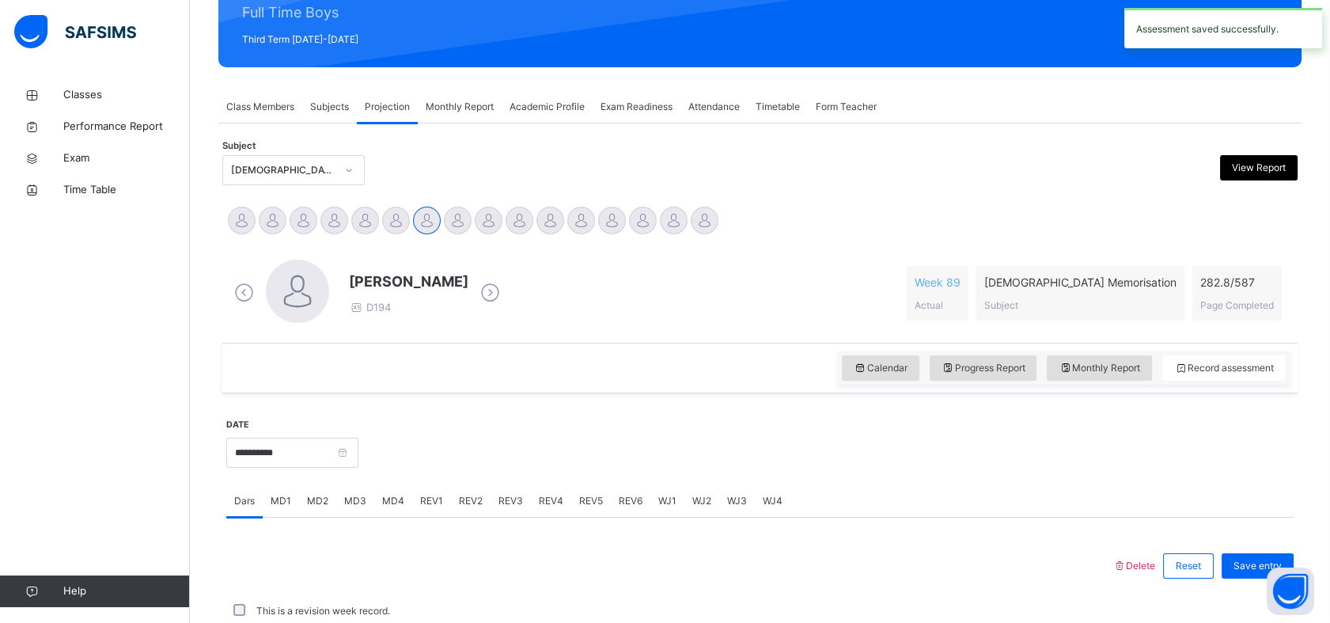
scroll to position [564, 0]
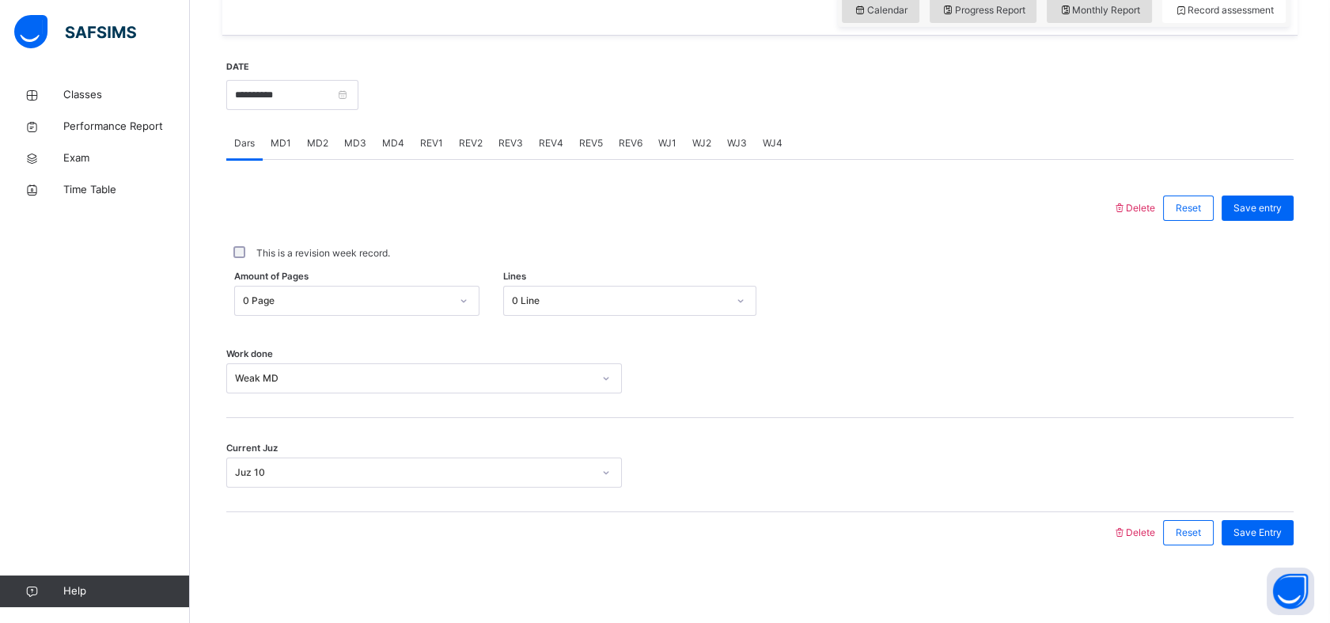
click at [1060, 334] on div "Work done Weak MD" at bounding box center [759, 371] width 1067 height 94
click at [451, 134] on div "REV2" at bounding box center [471, 143] width 40 height 32
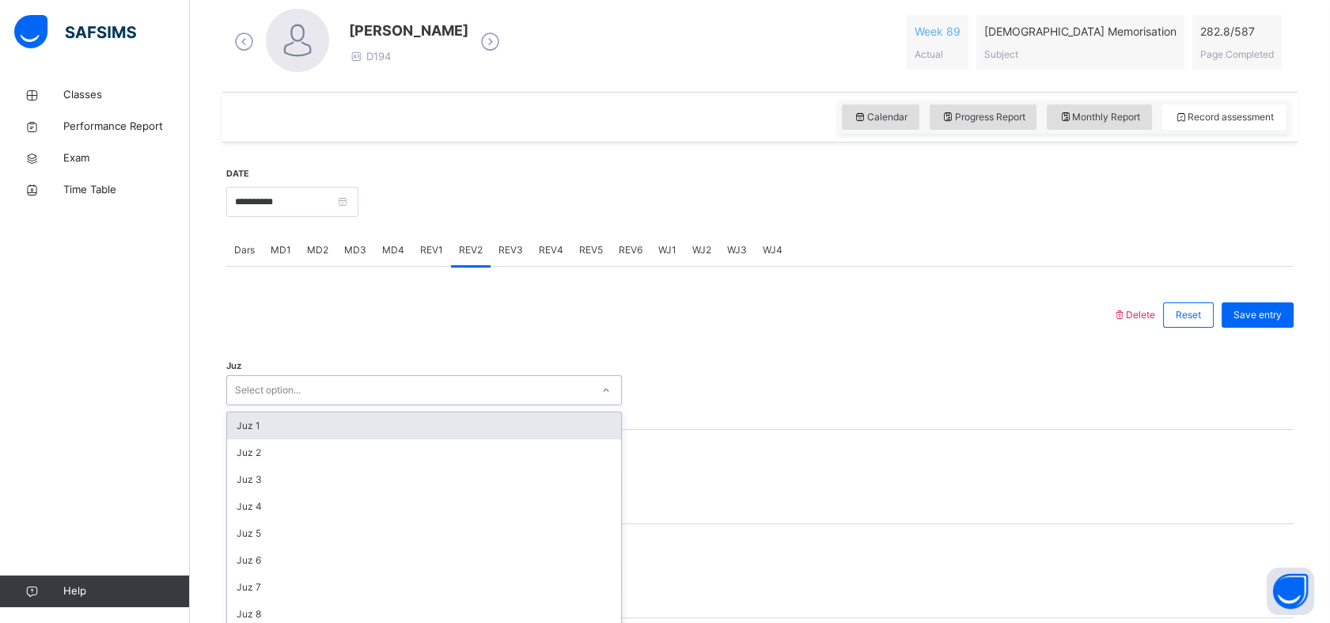
scroll to position [490, 0]
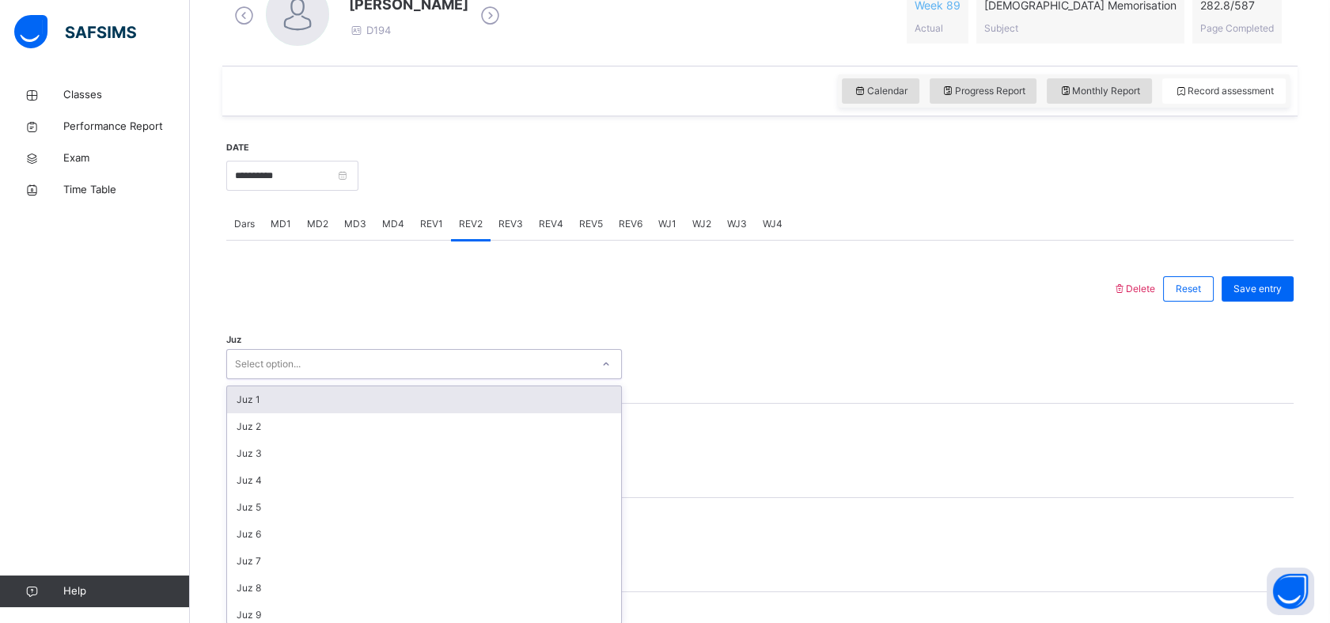
click at [418, 379] on div "option Juz 1 focused, 1 of 30. 30 results available. Use Up and Down to choose …" at bounding box center [424, 364] width 396 height 30
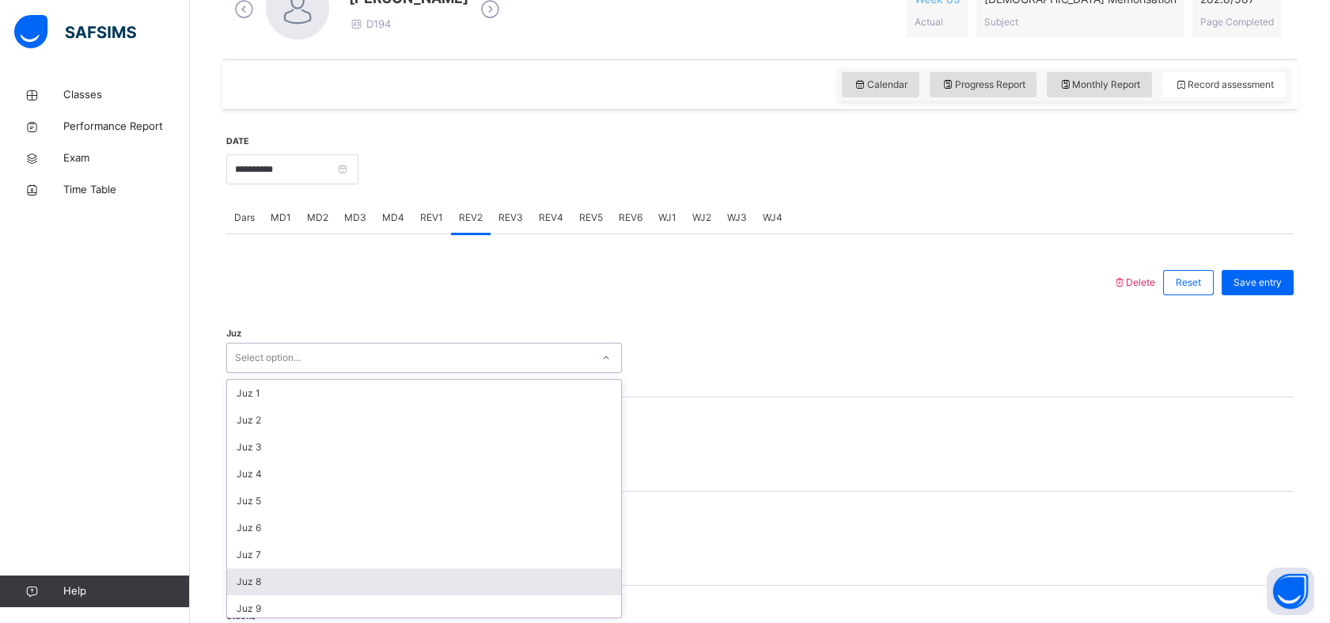
click at [313, 575] on div "Juz 8" at bounding box center [424, 581] width 394 height 27
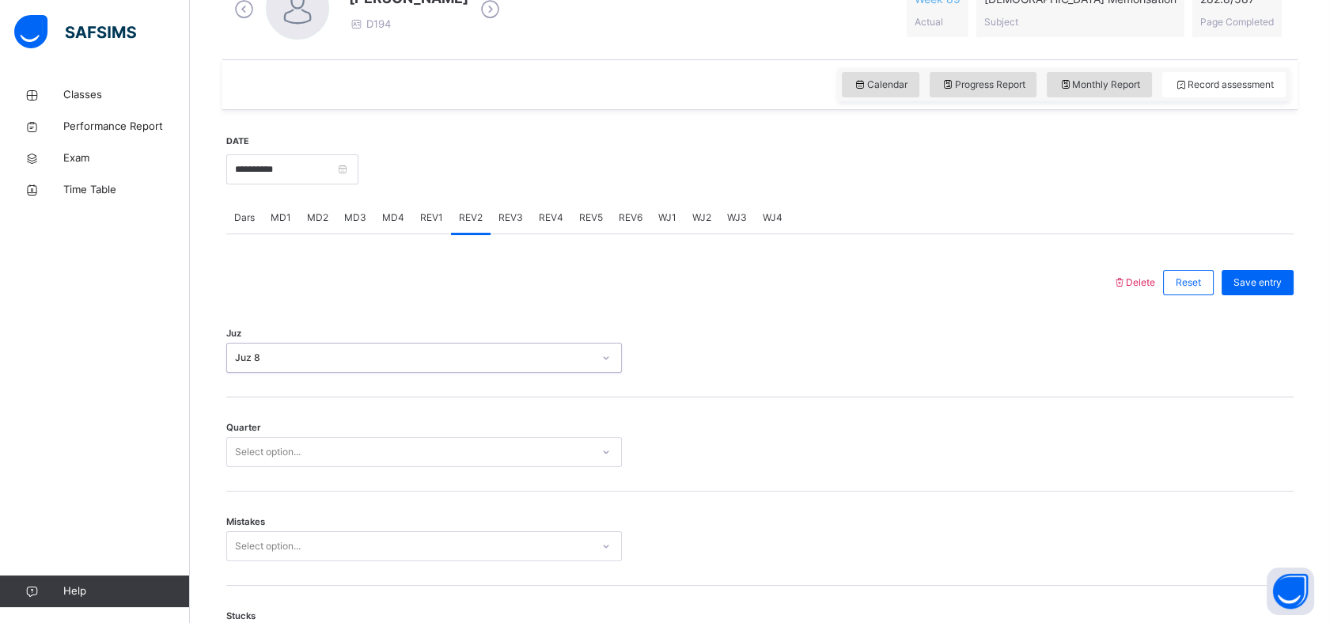
click at [324, 440] on div "Select option..." at bounding box center [409, 452] width 364 height 25
click at [272, 507] on div "2" at bounding box center [424, 514] width 394 height 27
click at [347, 539] on div "Select option..." at bounding box center [424, 546] width 396 height 30
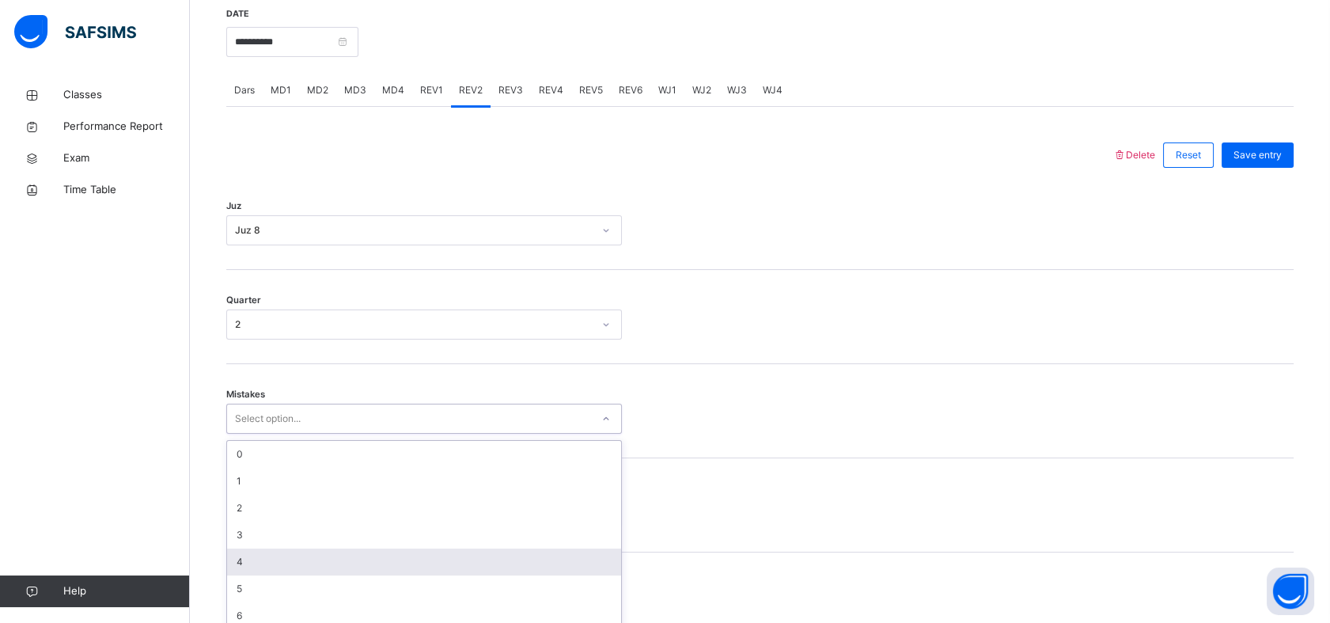
scroll to position [629, 0]
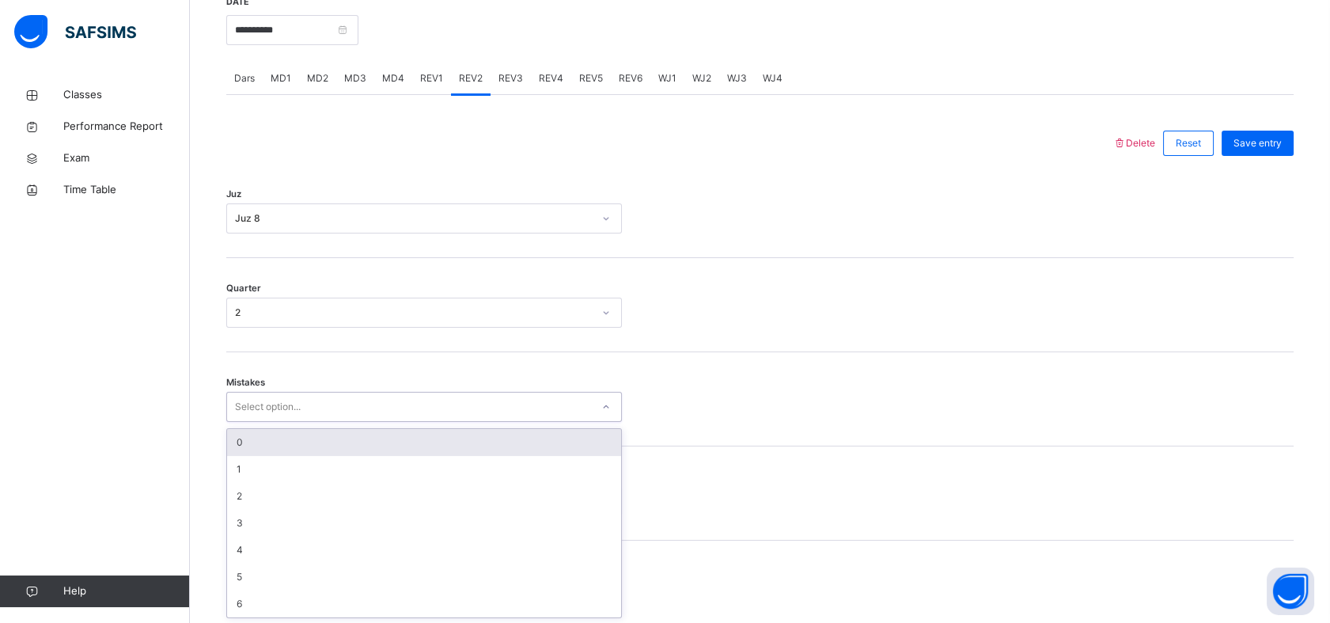
click at [430, 429] on div "0" at bounding box center [424, 442] width 394 height 27
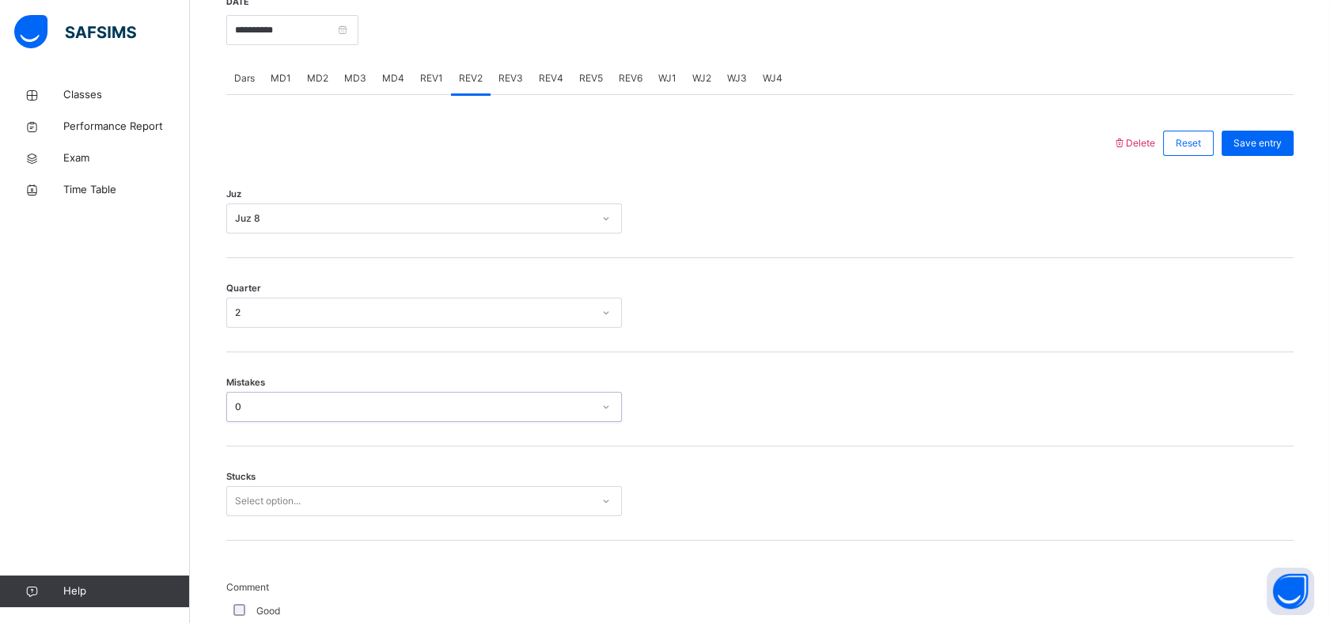
click at [308, 498] on div "Select option..." at bounding box center [424, 501] width 396 height 30
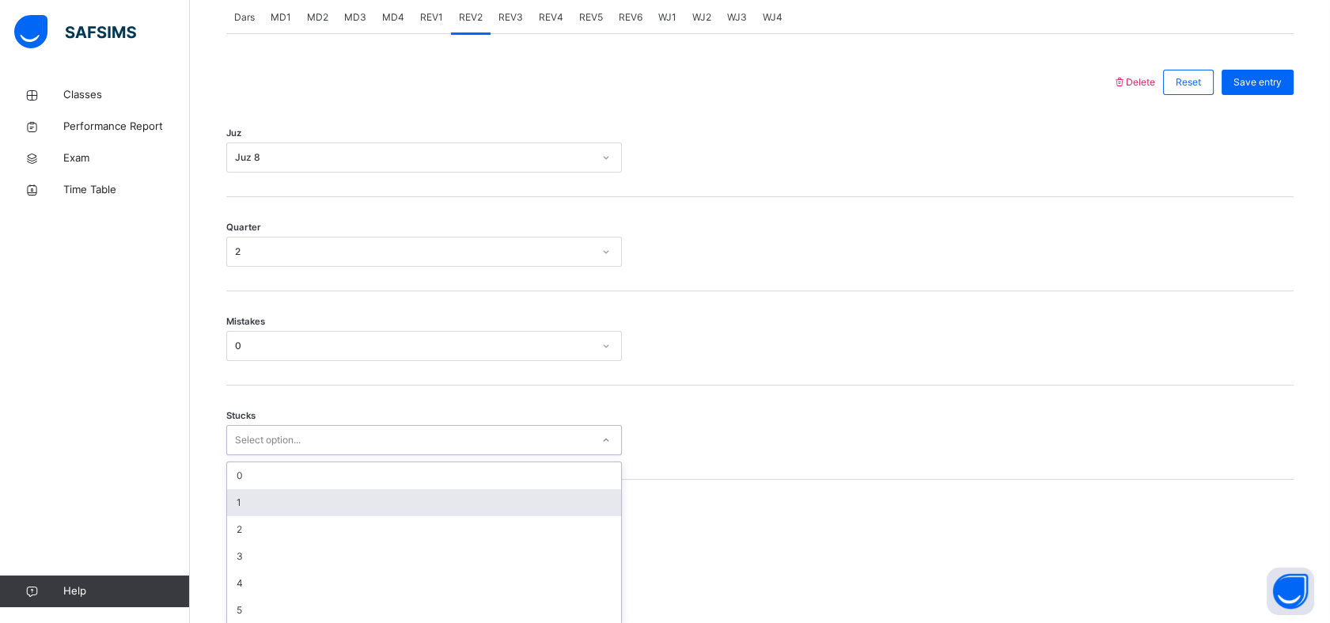
scroll to position [696, 0]
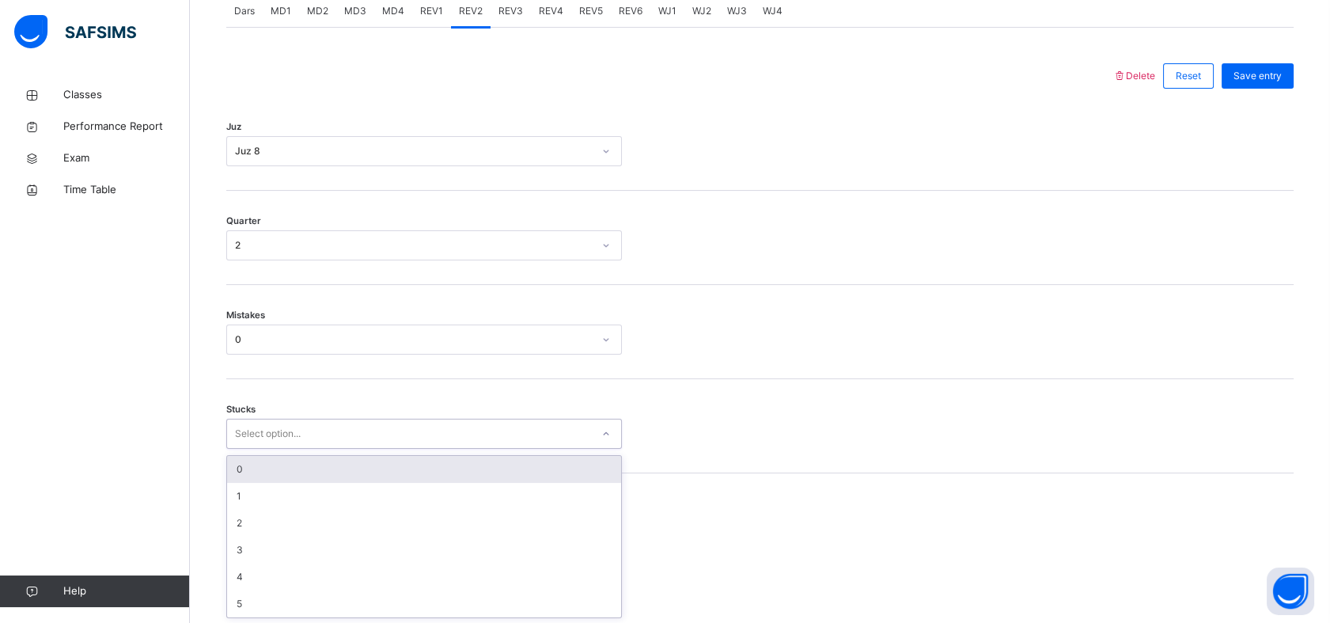
click at [278, 466] on div "0" at bounding box center [424, 469] width 394 height 27
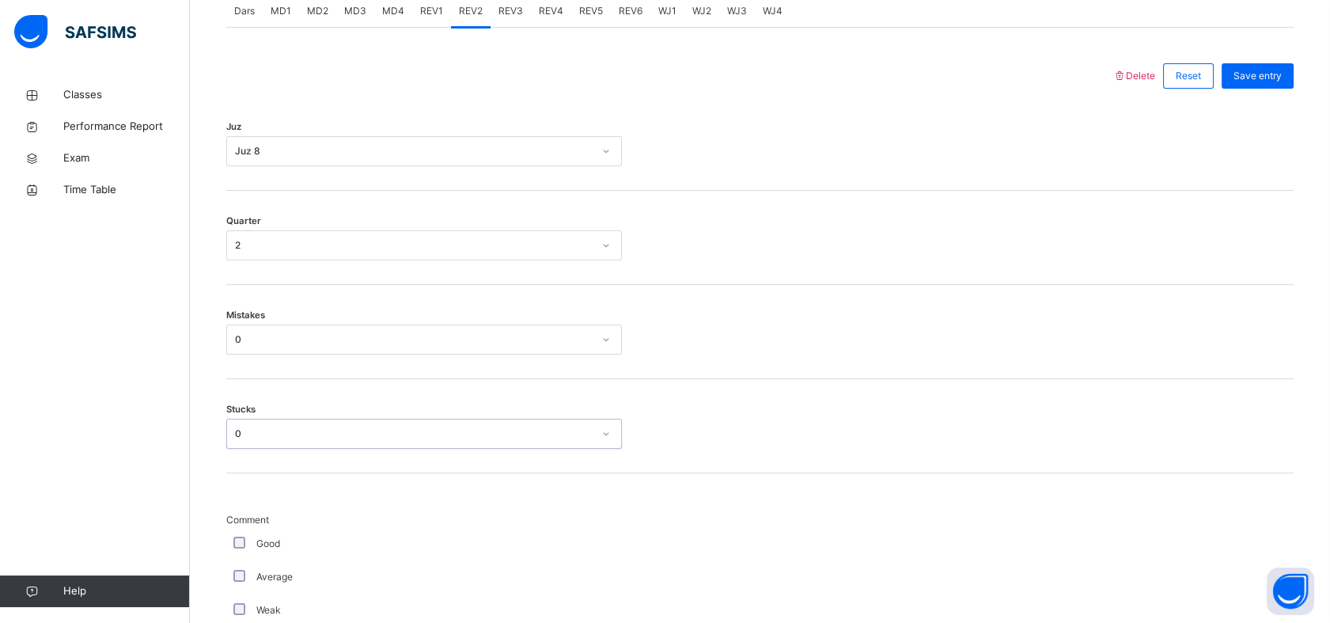
click at [249, 550] on div "Good" at bounding box center [424, 543] width 396 height 33
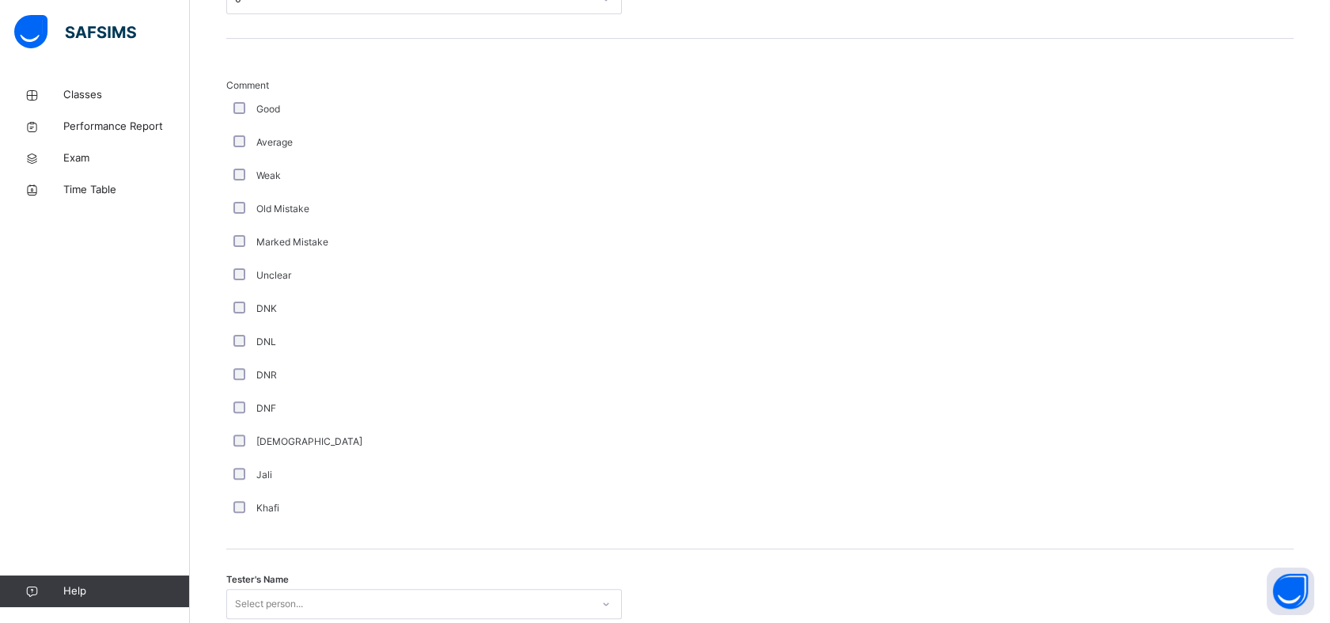
scroll to position [1133, 0]
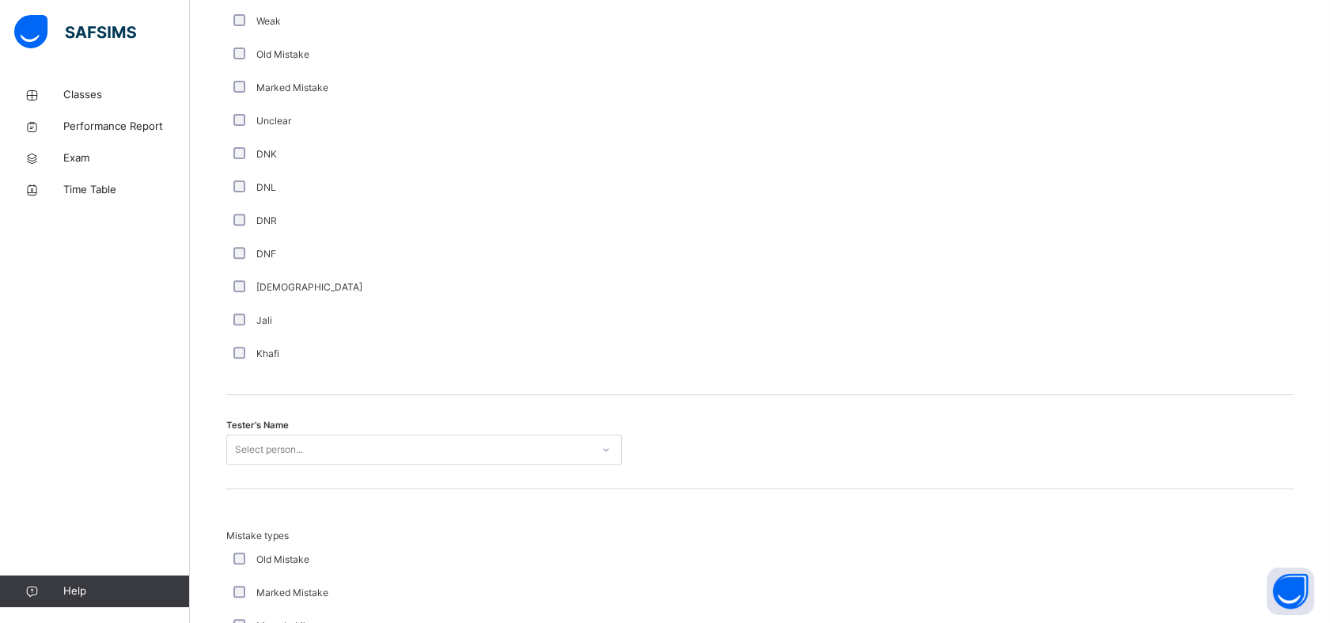
click at [259, 434] on div "Select person..." at bounding box center [424, 449] width 396 height 30
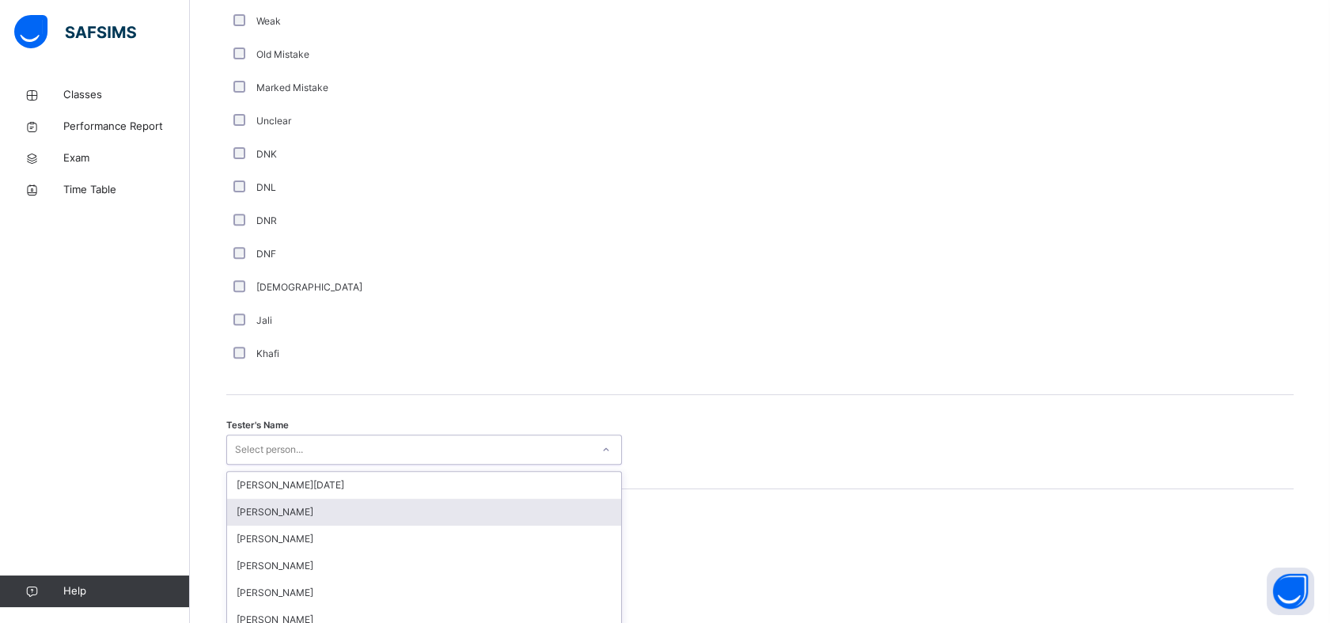
scroll to position [1376, 0]
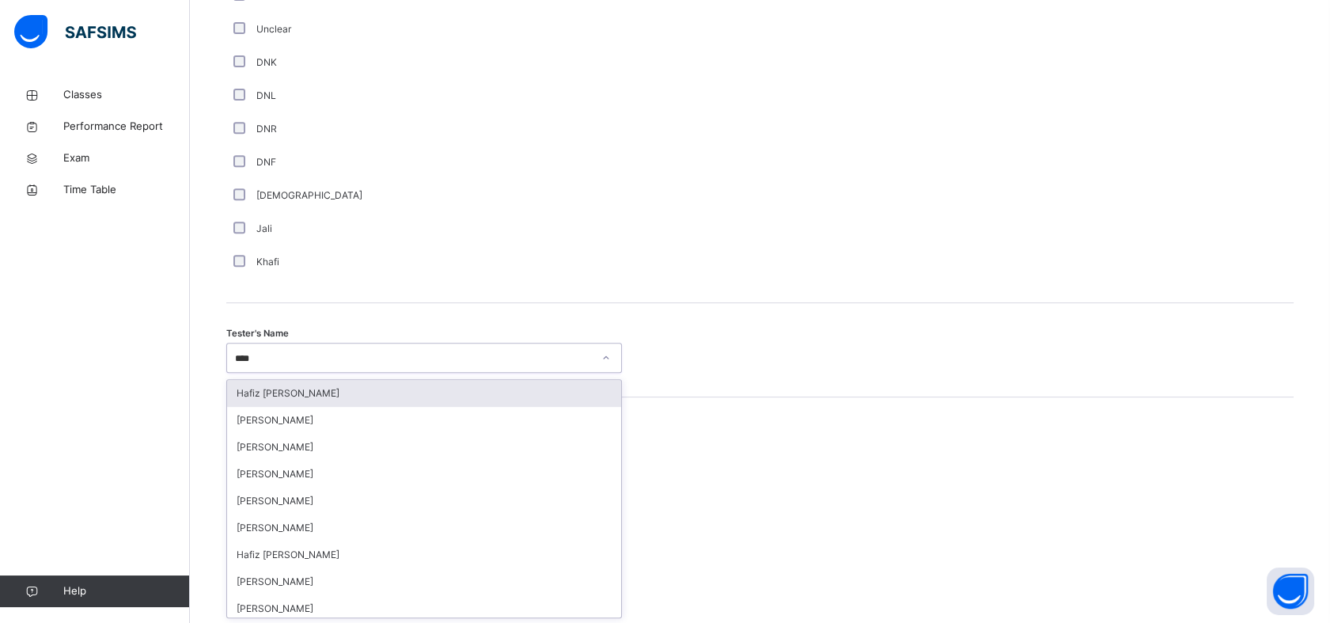
type input "*****"
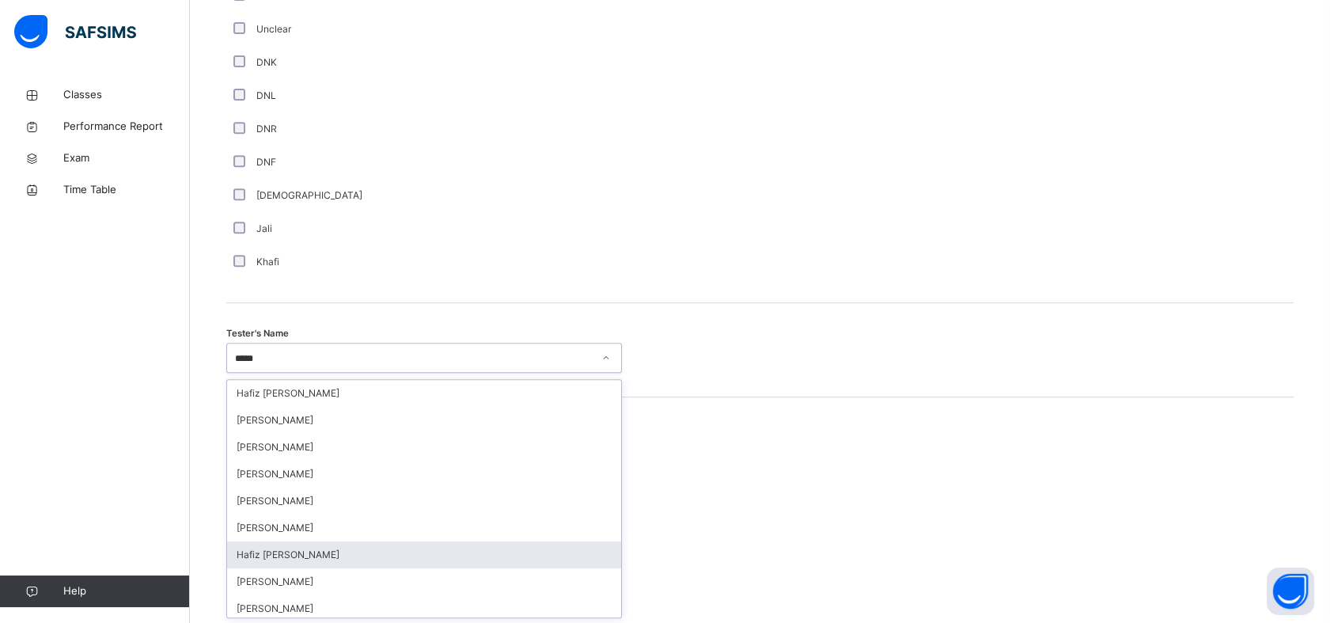
scroll to position [112, 0]
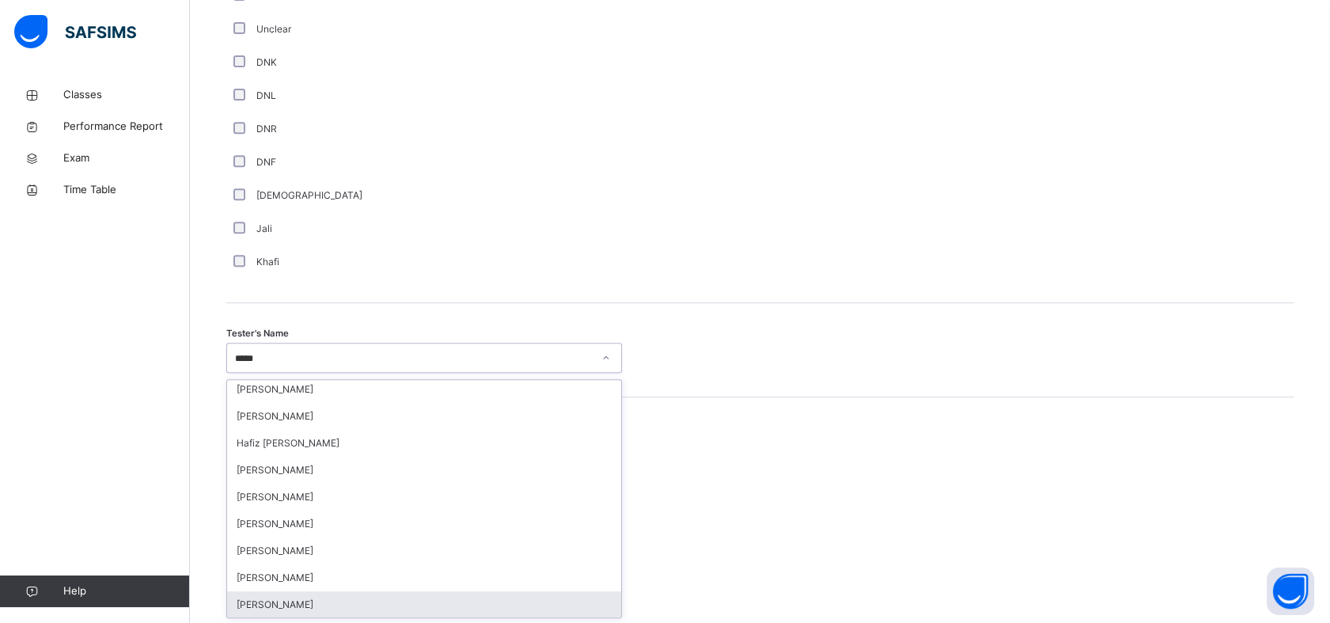
click at [297, 601] on div "[PERSON_NAME]" at bounding box center [424, 604] width 394 height 27
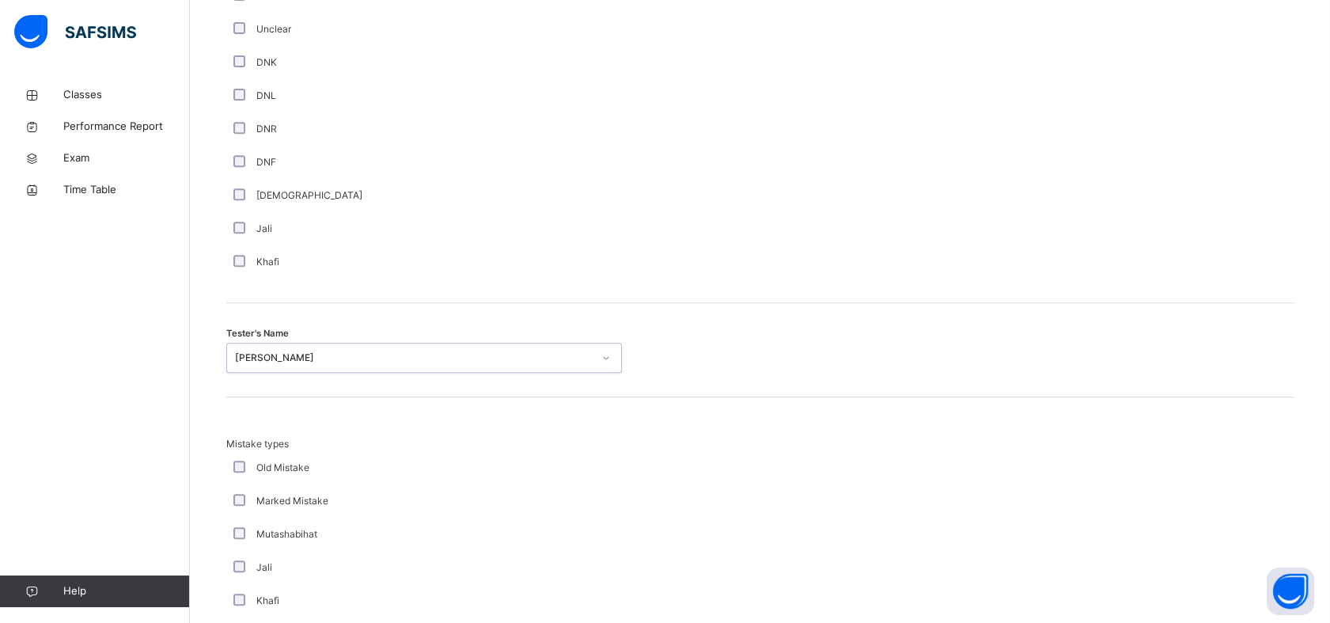
scroll to position [1667, 0]
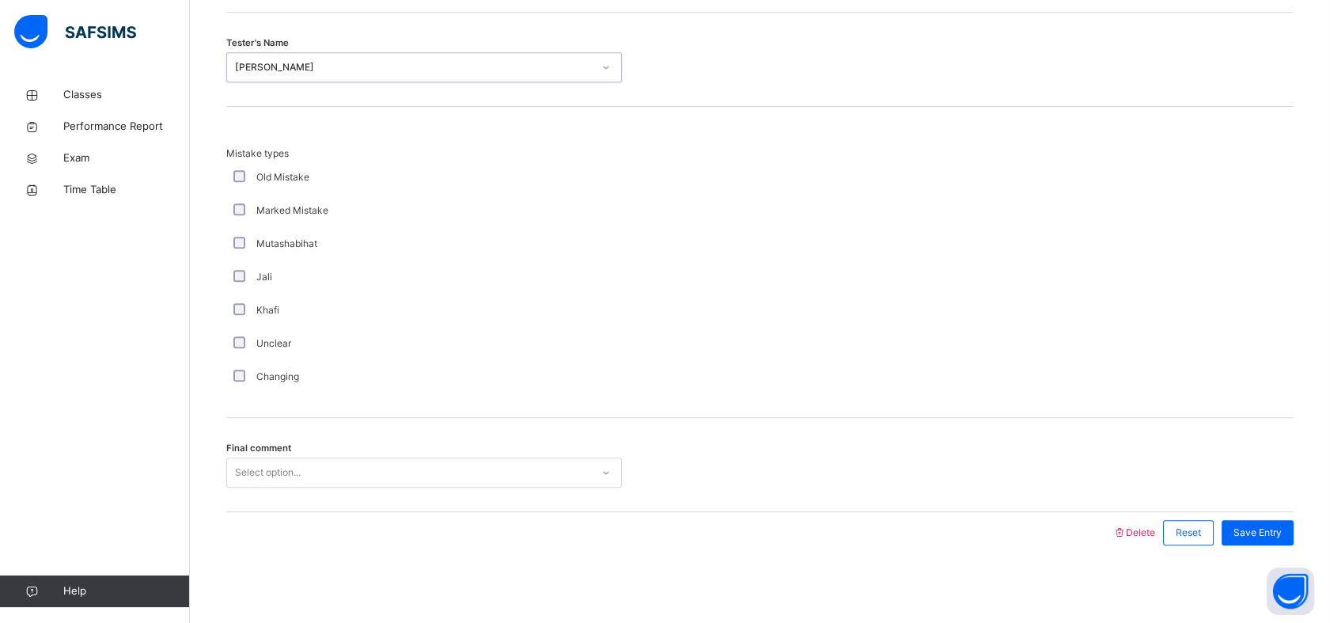
click at [439, 469] on div "Select option..." at bounding box center [409, 472] width 364 height 25
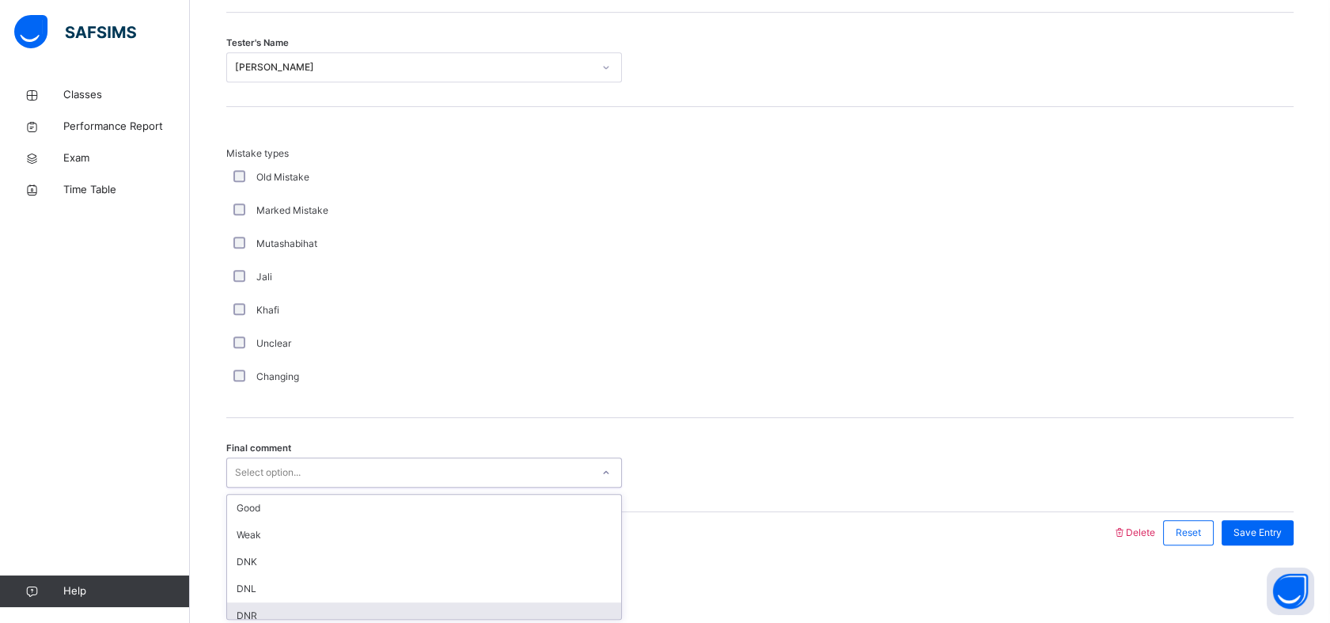
click at [326, 602] on div "DNR" at bounding box center [424, 615] width 394 height 27
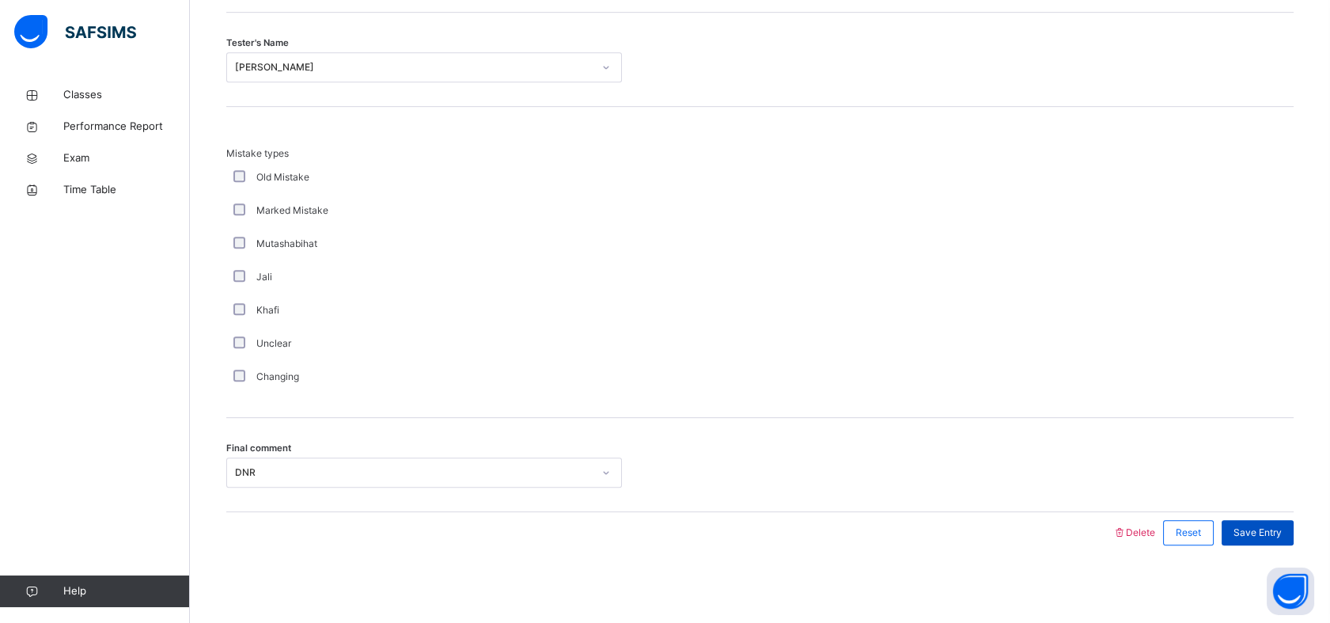
click at [1243, 535] on div "Save Entry" at bounding box center [1257, 532] width 72 height 25
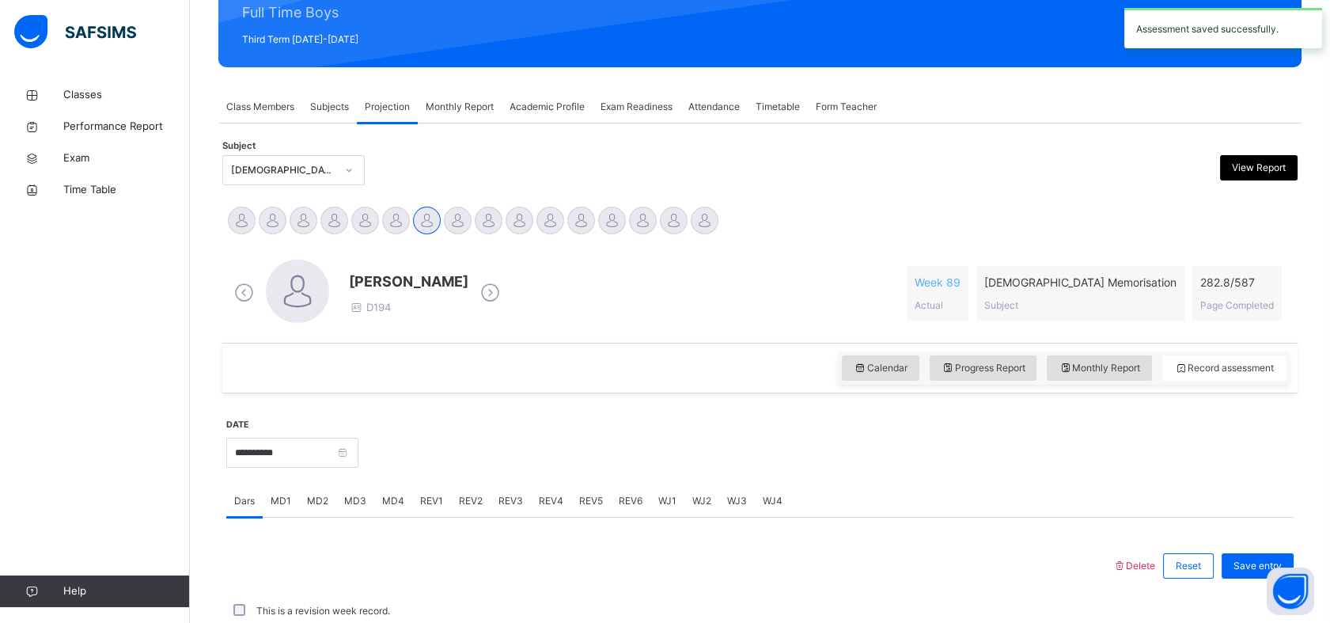
scroll to position [564, 0]
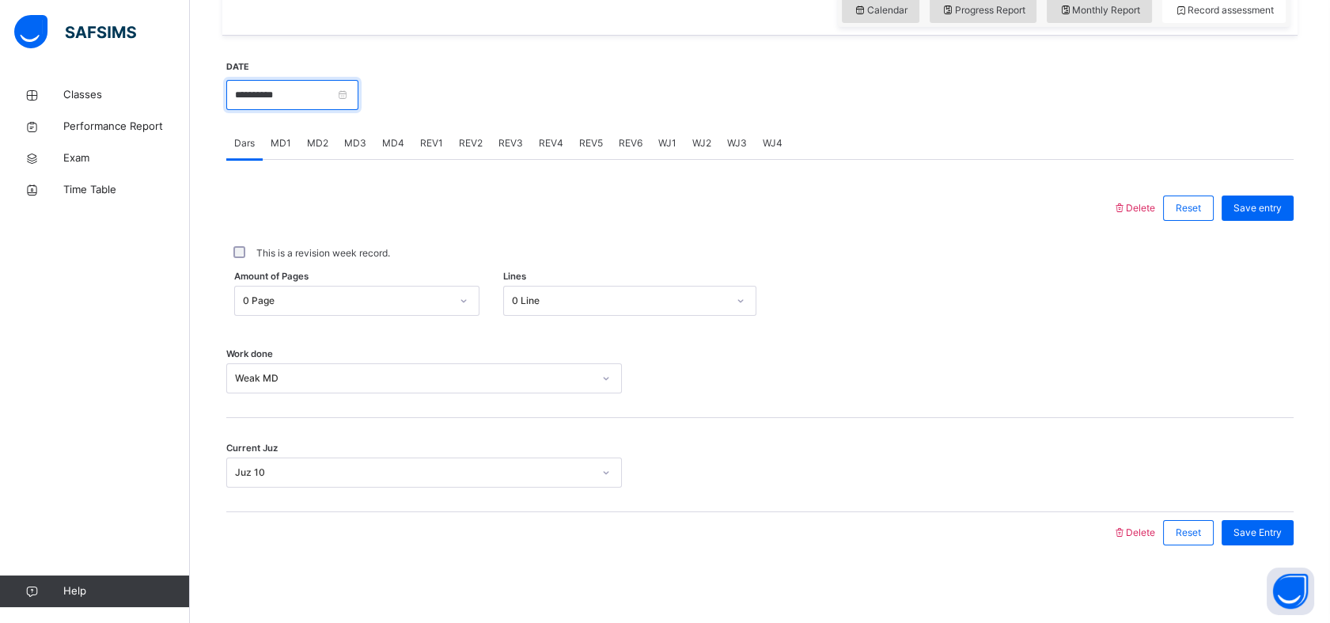
click at [334, 94] on input "**********" at bounding box center [292, 95] width 132 height 30
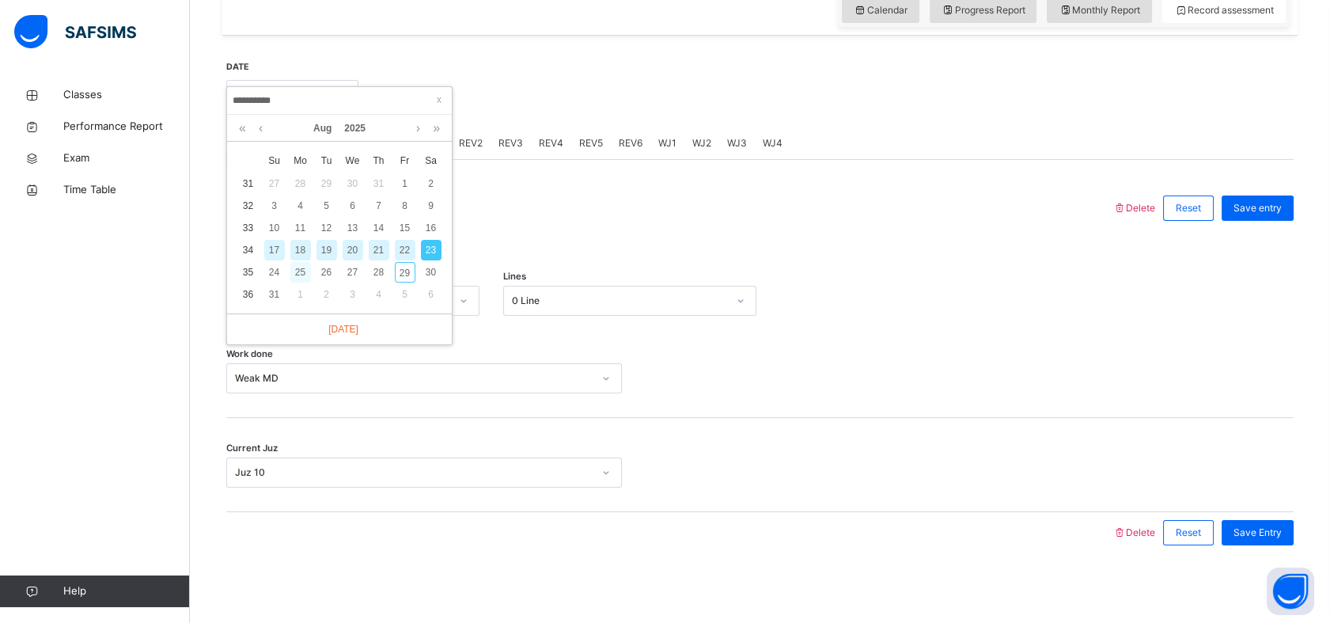
click at [298, 272] on div "25" at bounding box center [300, 272] width 21 height 21
type input "**********"
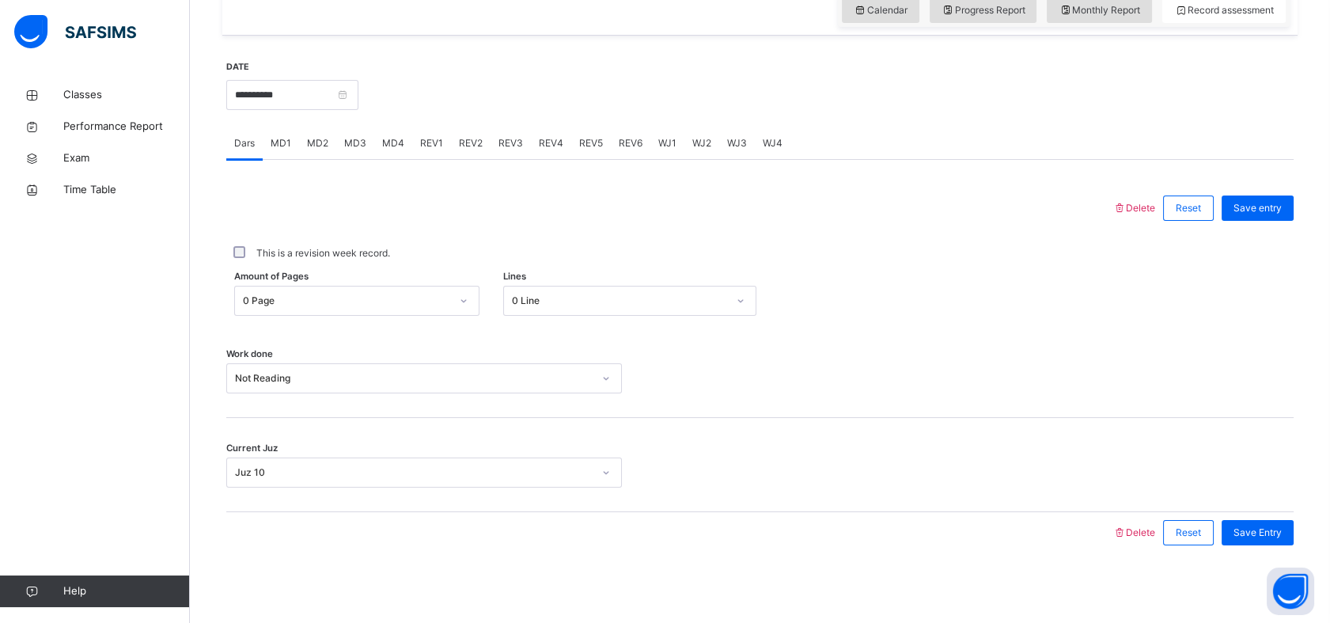
click at [298, 271] on span "Amount of Pages" at bounding box center [271, 276] width 74 height 13
click at [282, 136] on span "MD1" at bounding box center [281, 143] width 21 height 14
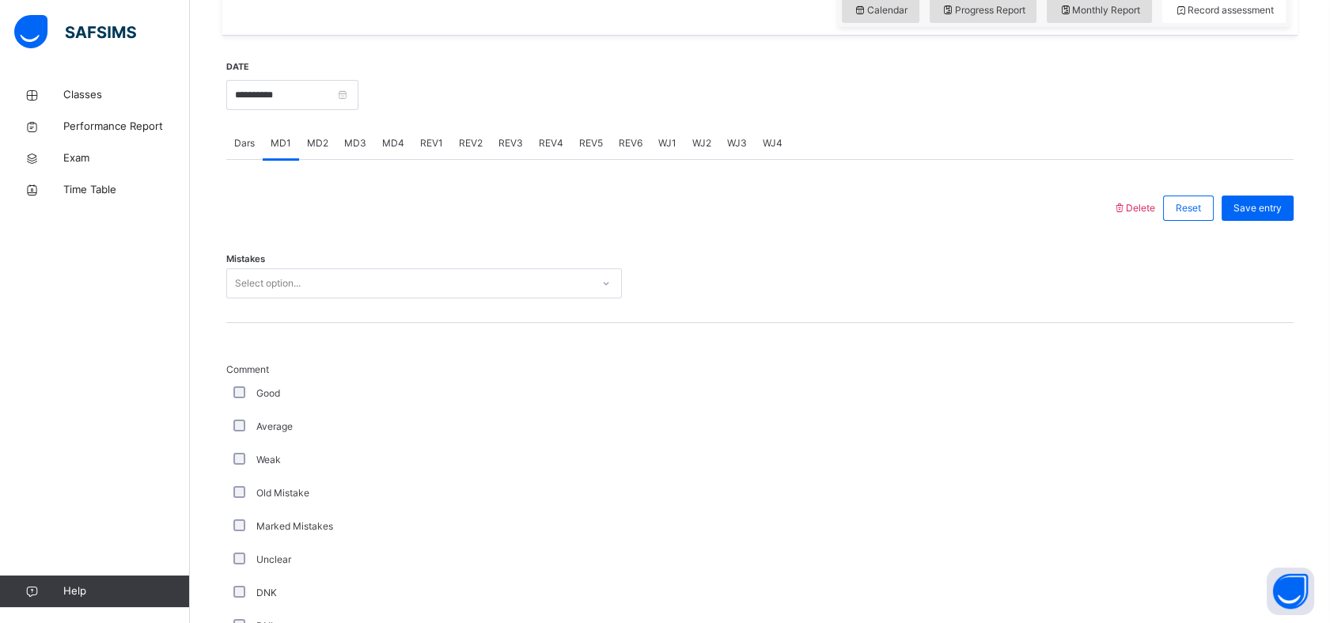
click at [312, 148] on span "MD2" at bounding box center [317, 143] width 21 height 14
click at [371, 144] on div "MD3" at bounding box center [355, 143] width 38 height 32
click at [387, 144] on div "MD4" at bounding box center [393, 143] width 38 height 32
drag, startPoint x: 387, startPoint y: 144, endPoint x: 333, endPoint y: 147, distance: 53.9
click at [333, 147] on div "MD2" at bounding box center [317, 143] width 37 height 32
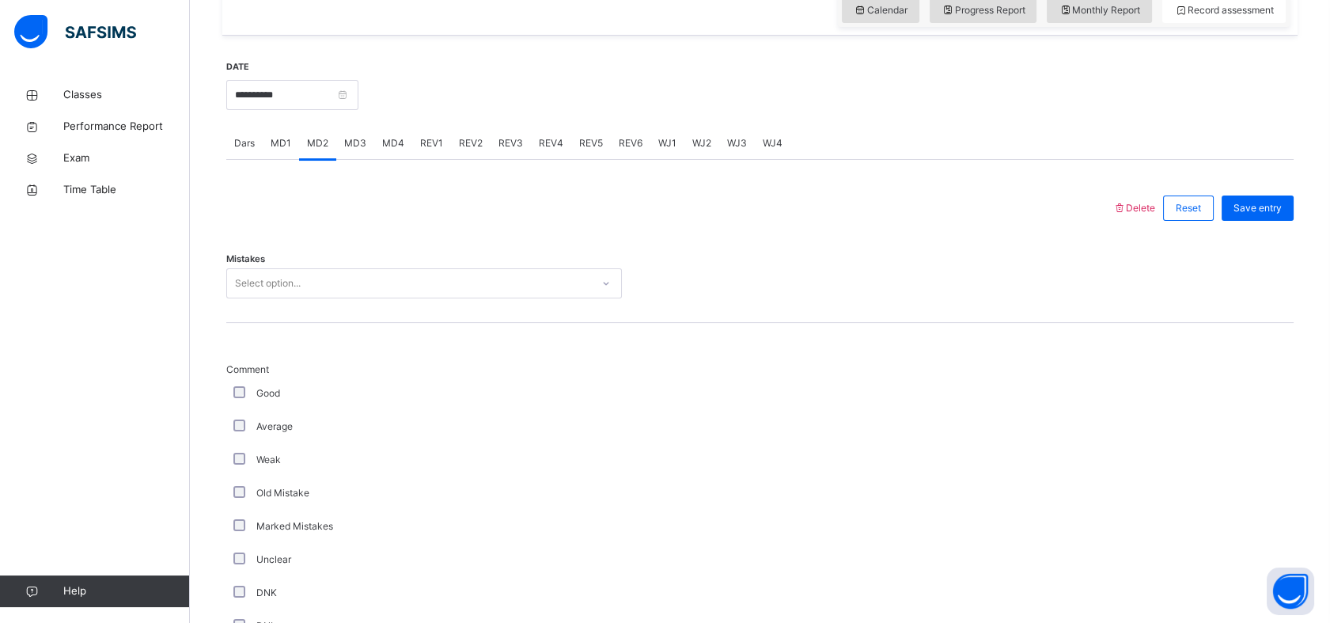
drag, startPoint x: 400, startPoint y: 302, endPoint x: 434, endPoint y: 276, distance: 42.9
click at [405, 297] on div "Mistakes Select option..." at bounding box center [759, 276] width 1067 height 94
click at [449, 277] on div "Select option..." at bounding box center [409, 283] width 364 height 25
click at [277, 146] on span "MD1" at bounding box center [281, 143] width 21 height 14
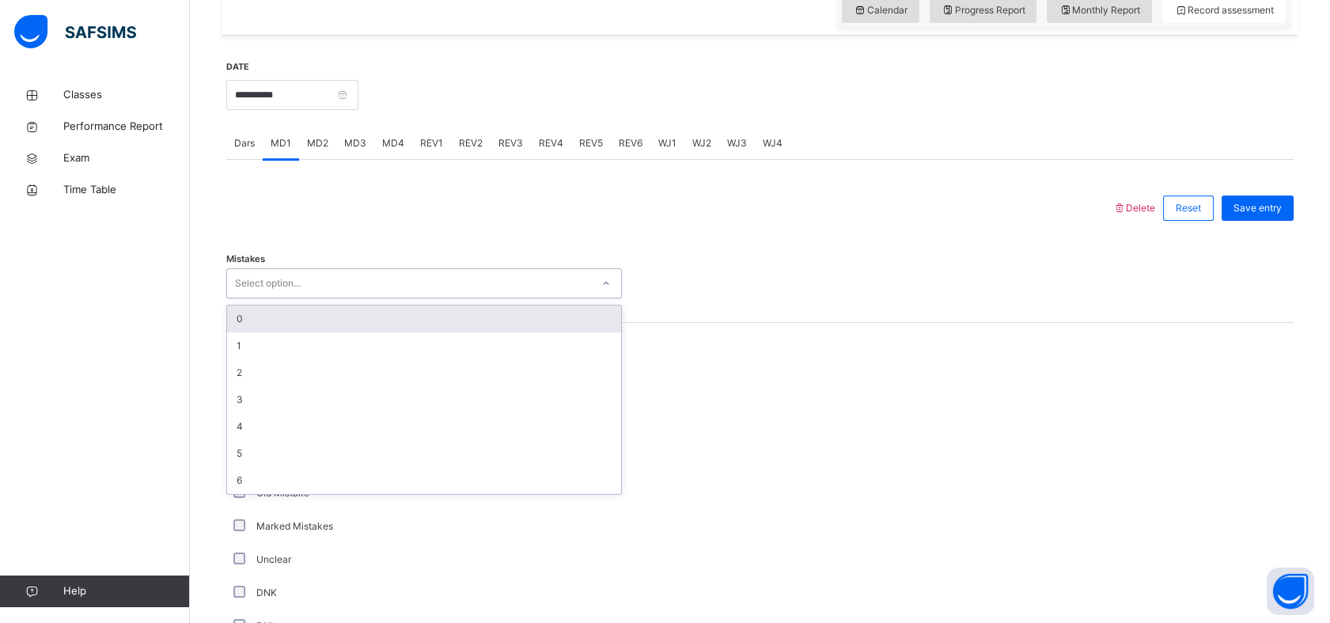
click at [285, 288] on div "Select option..." at bounding box center [268, 283] width 66 height 30
click at [331, 320] on div "0" at bounding box center [424, 318] width 394 height 27
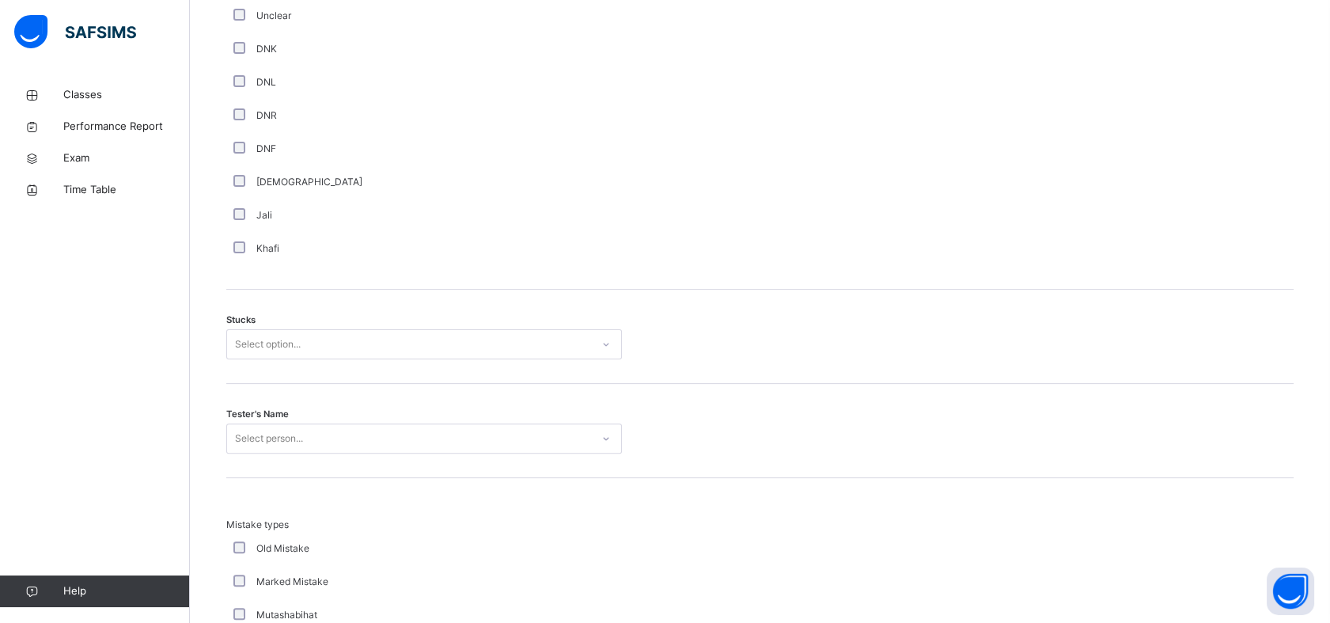
scroll to position [1108, 0]
click at [310, 347] on div "Select option..." at bounding box center [409, 343] width 364 height 25
click at [237, 437] on div "2" at bounding box center [424, 432] width 394 height 27
click at [263, 431] on div "Select person..." at bounding box center [424, 437] width 396 height 30
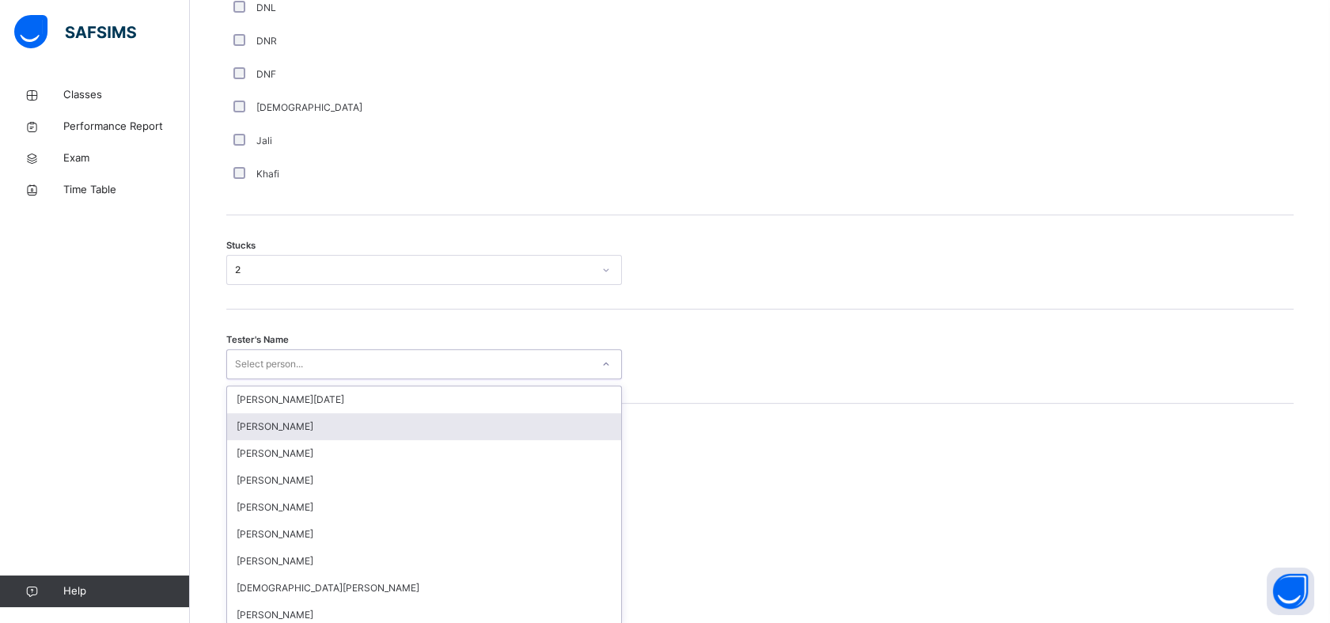
scroll to position [1188, 0]
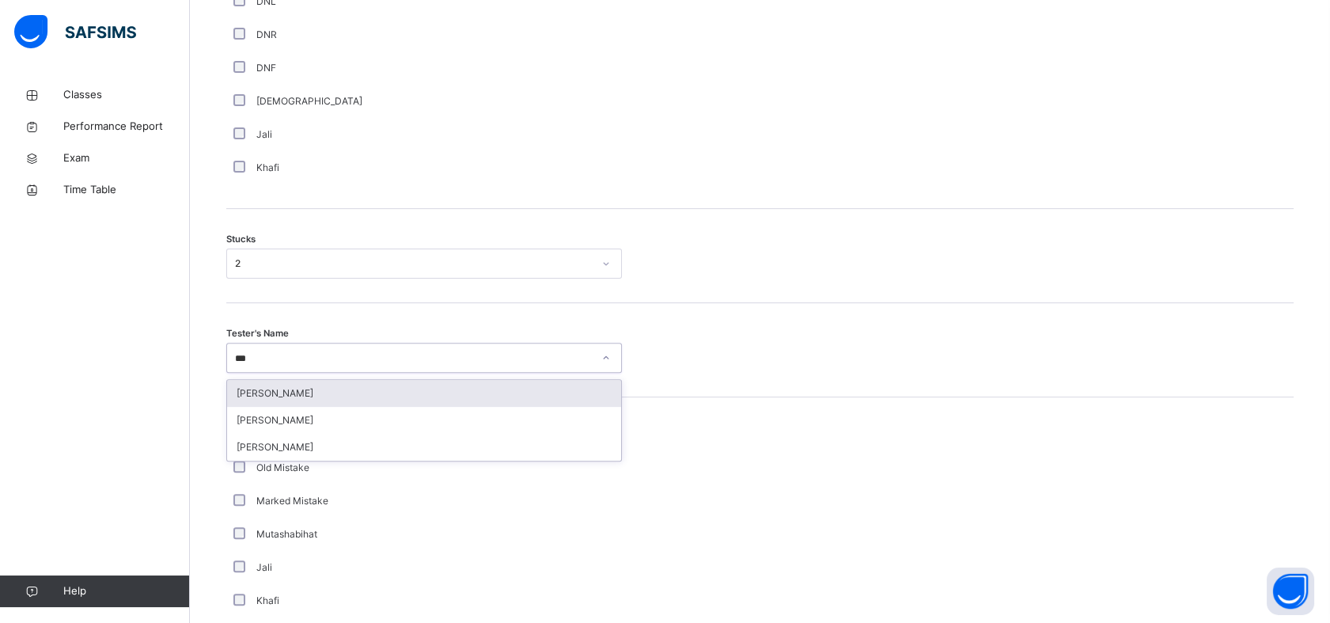
type input "****"
click at [303, 380] on div "[PERSON_NAME]" at bounding box center [424, 393] width 394 height 27
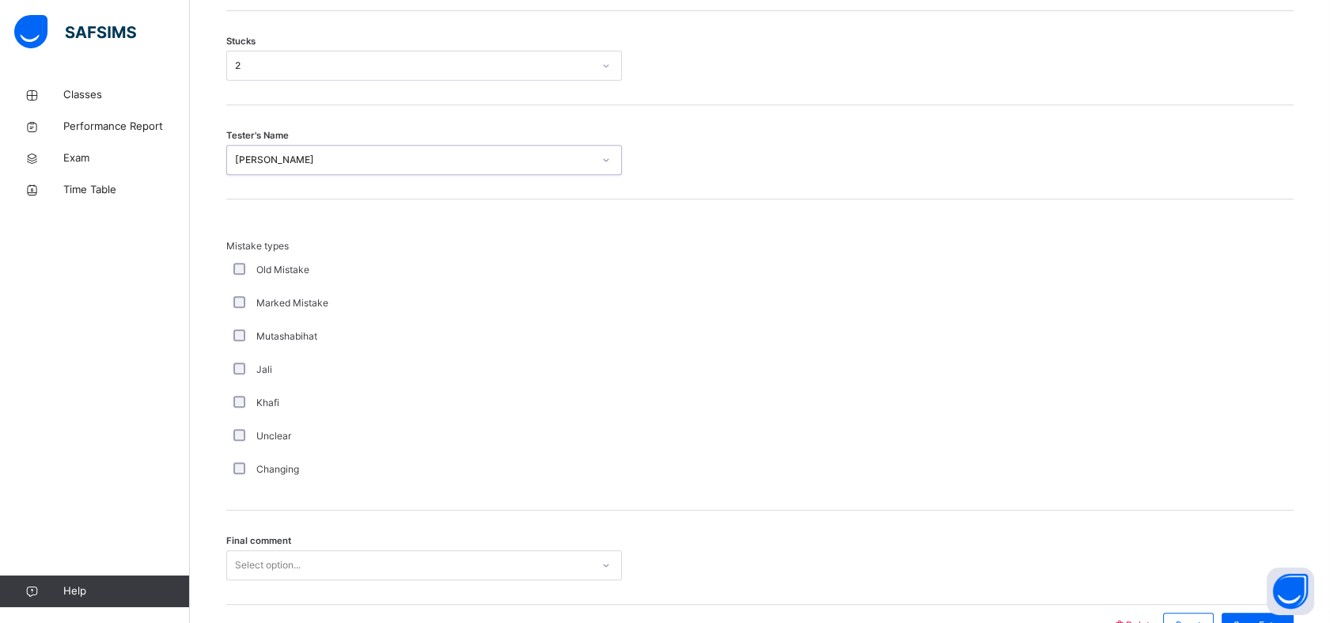
scroll to position [1395, 0]
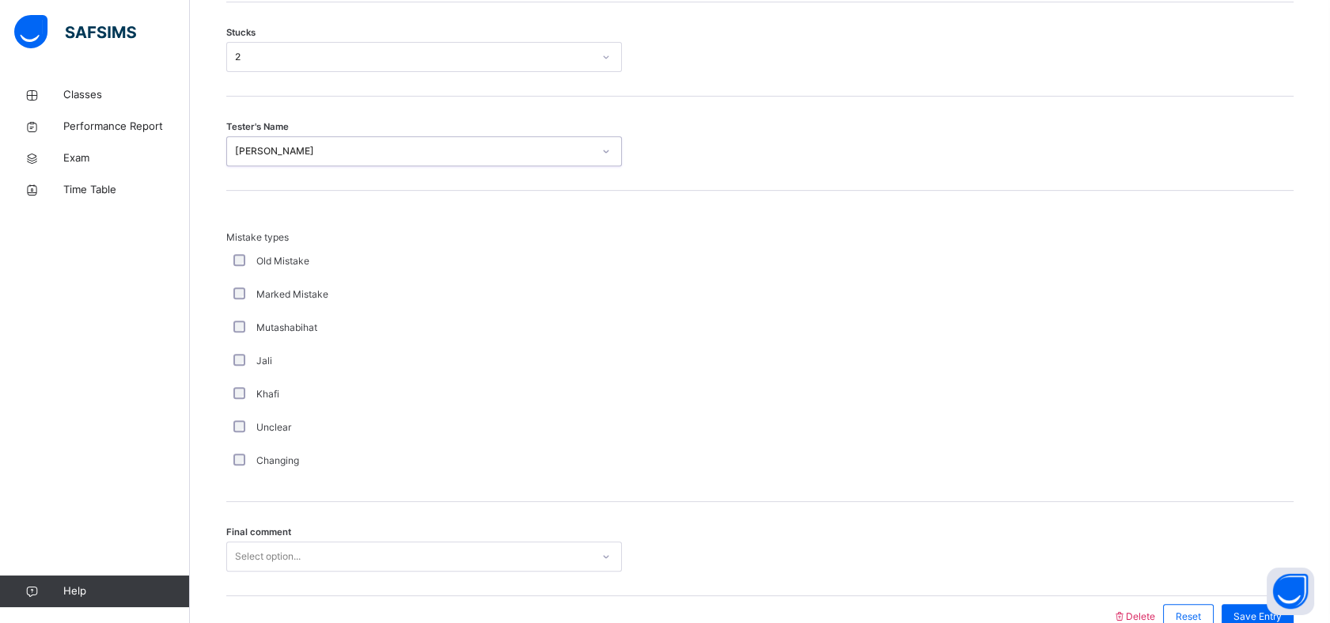
drag, startPoint x: 305, startPoint y: 578, endPoint x: 335, endPoint y: 561, distance: 34.1
click at [317, 570] on div "Final comment Select option..." at bounding box center [759, 548] width 1067 height 94
click at [349, 556] on div "Select option..." at bounding box center [424, 556] width 396 height 30
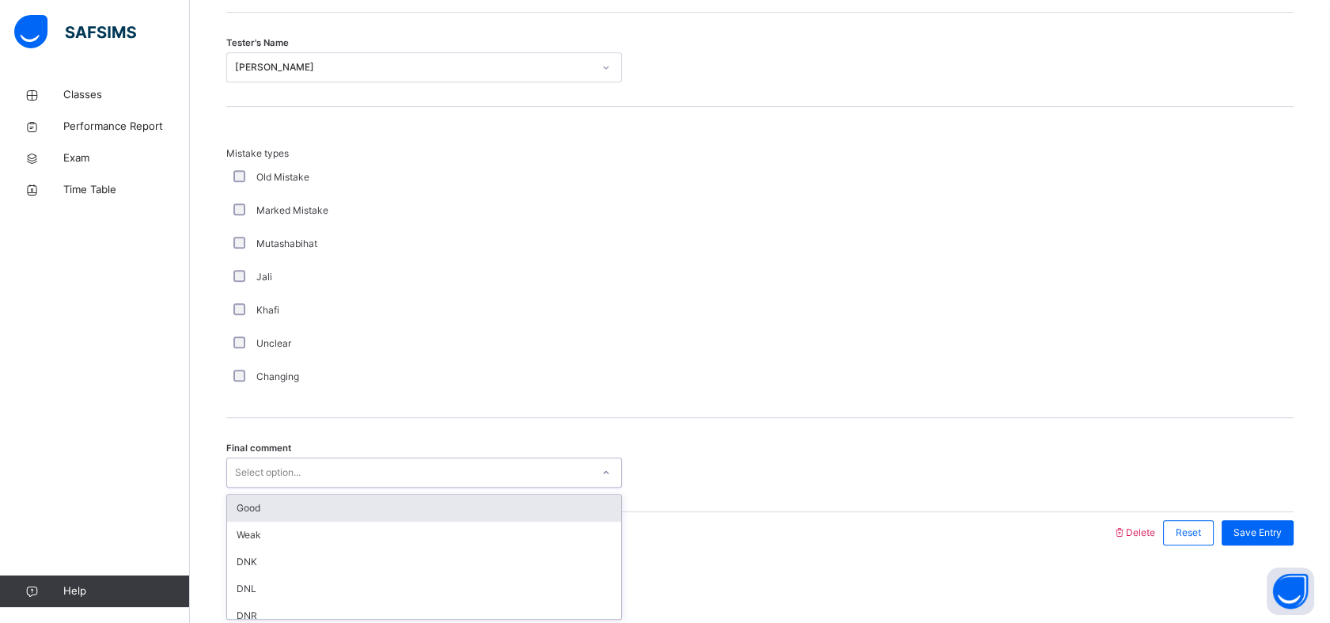
drag, startPoint x: 361, startPoint y: 505, endPoint x: 410, endPoint y: 500, distance: 49.4
click at [363, 505] on div "Good" at bounding box center [424, 507] width 394 height 27
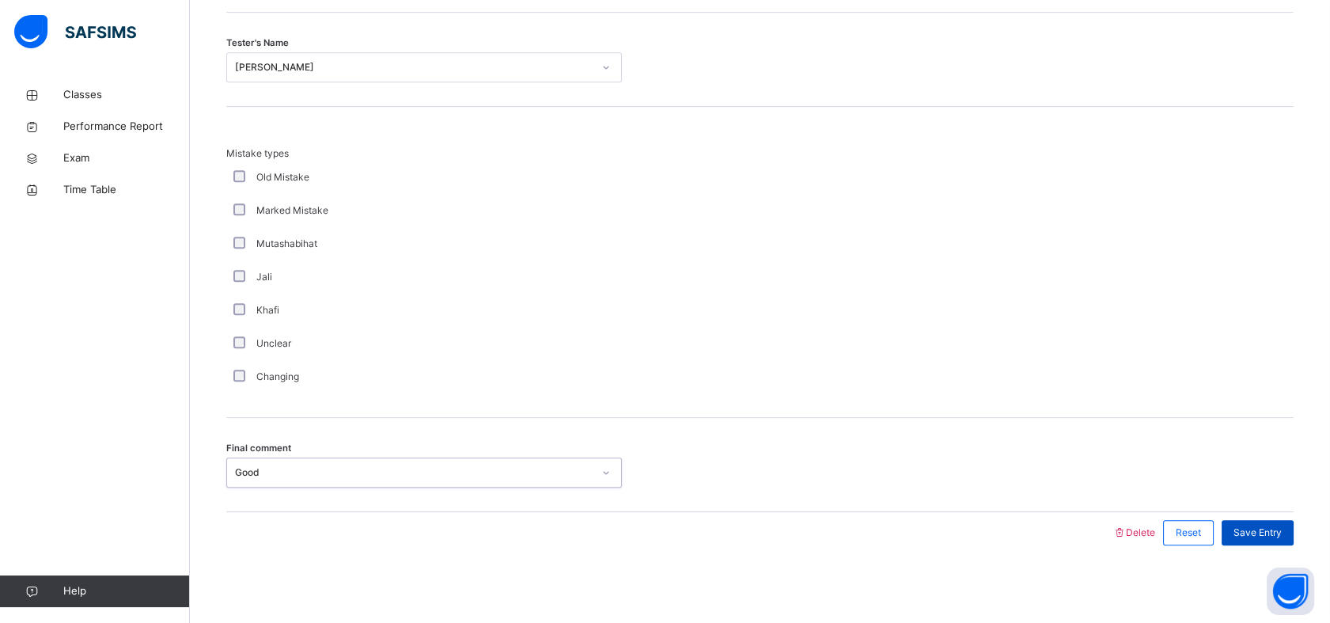
click at [1277, 532] on span "Save Entry" at bounding box center [1257, 532] width 48 height 14
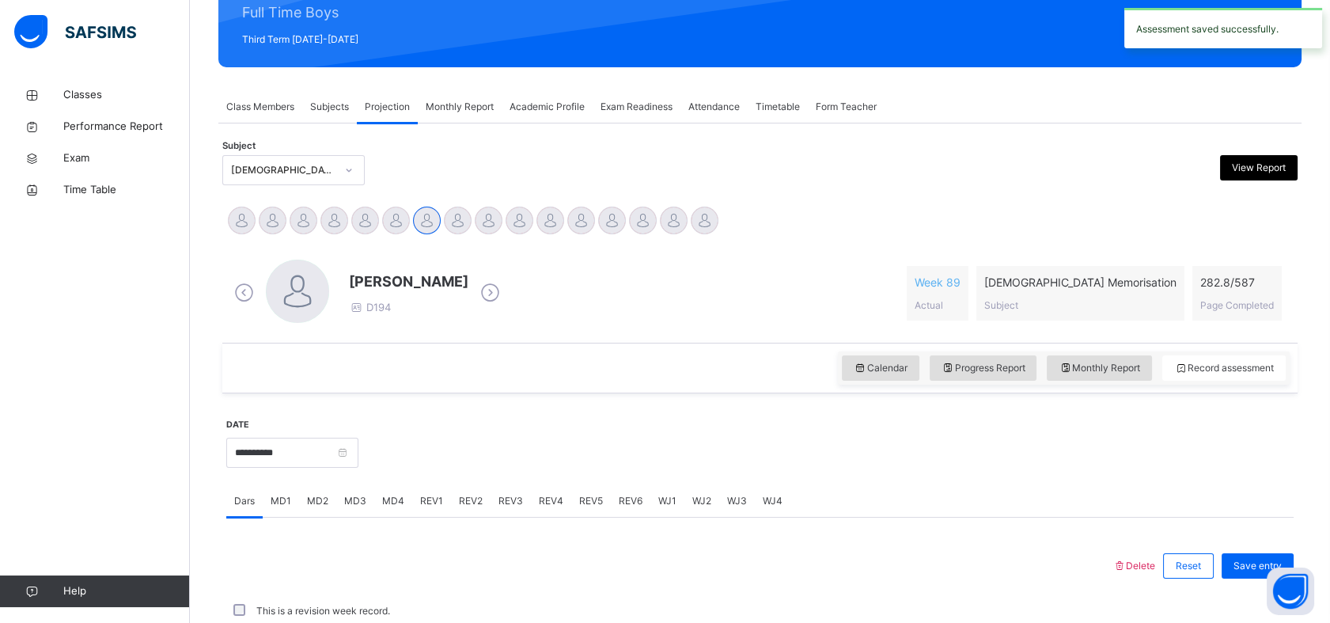
scroll to position [564, 0]
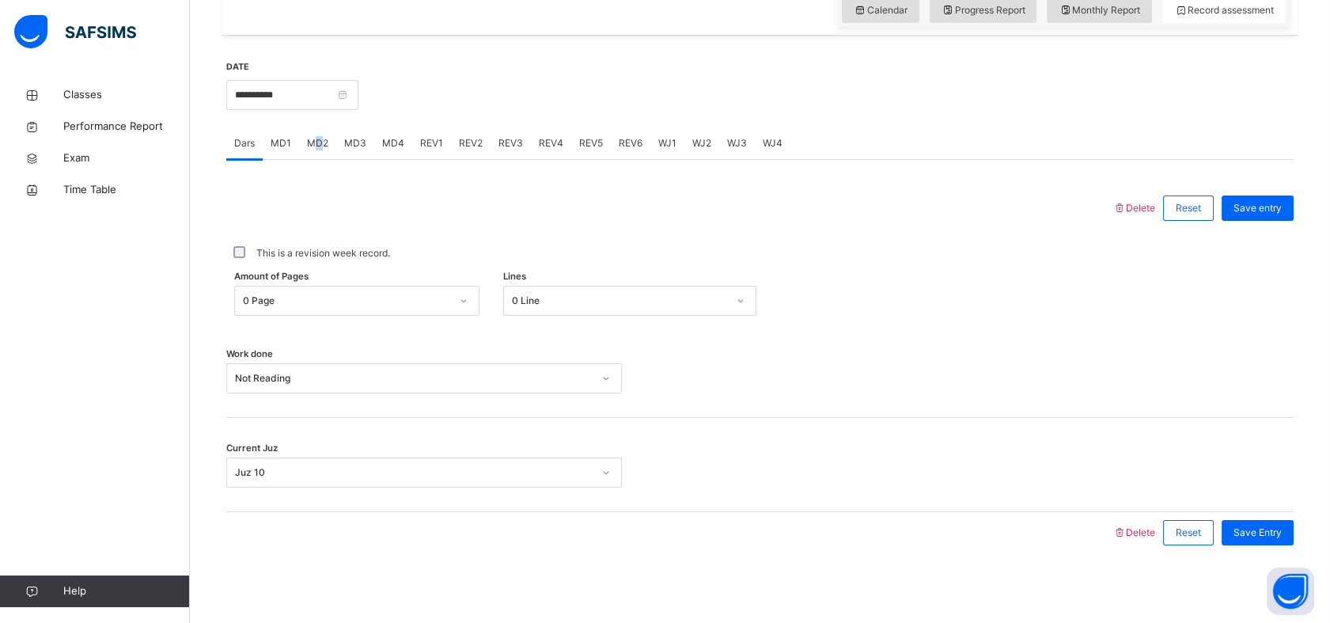
click at [316, 136] on span "MD2" at bounding box center [317, 143] width 21 height 14
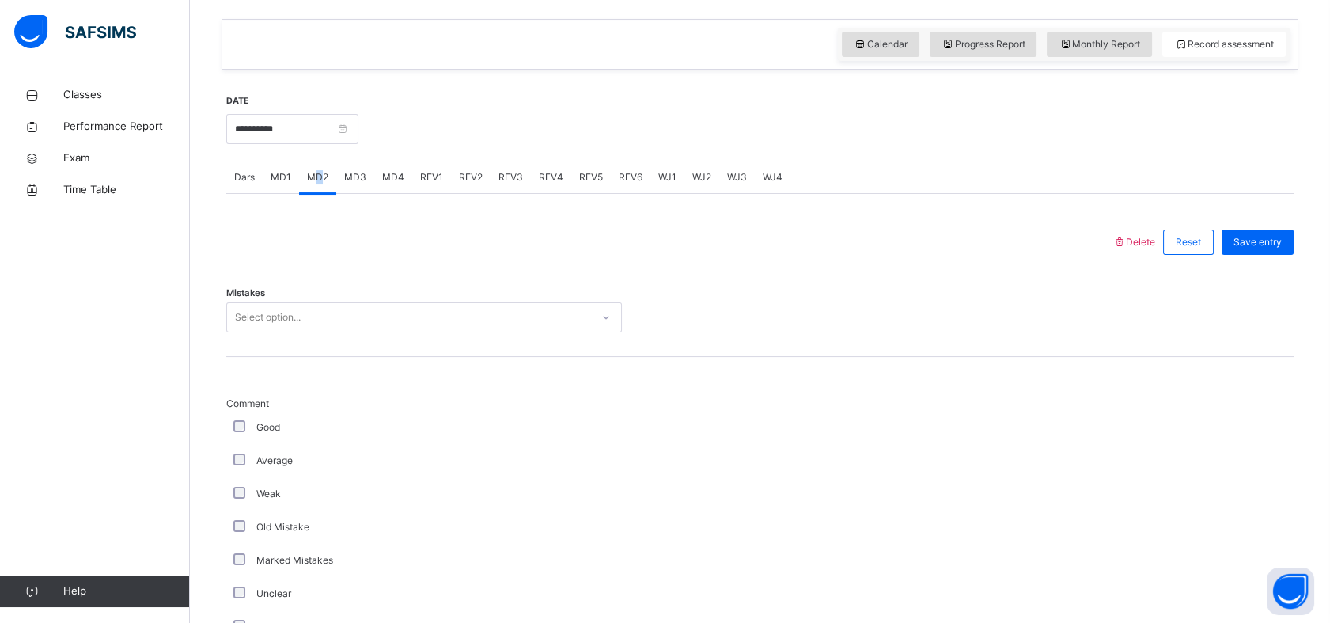
scroll to position [522, 0]
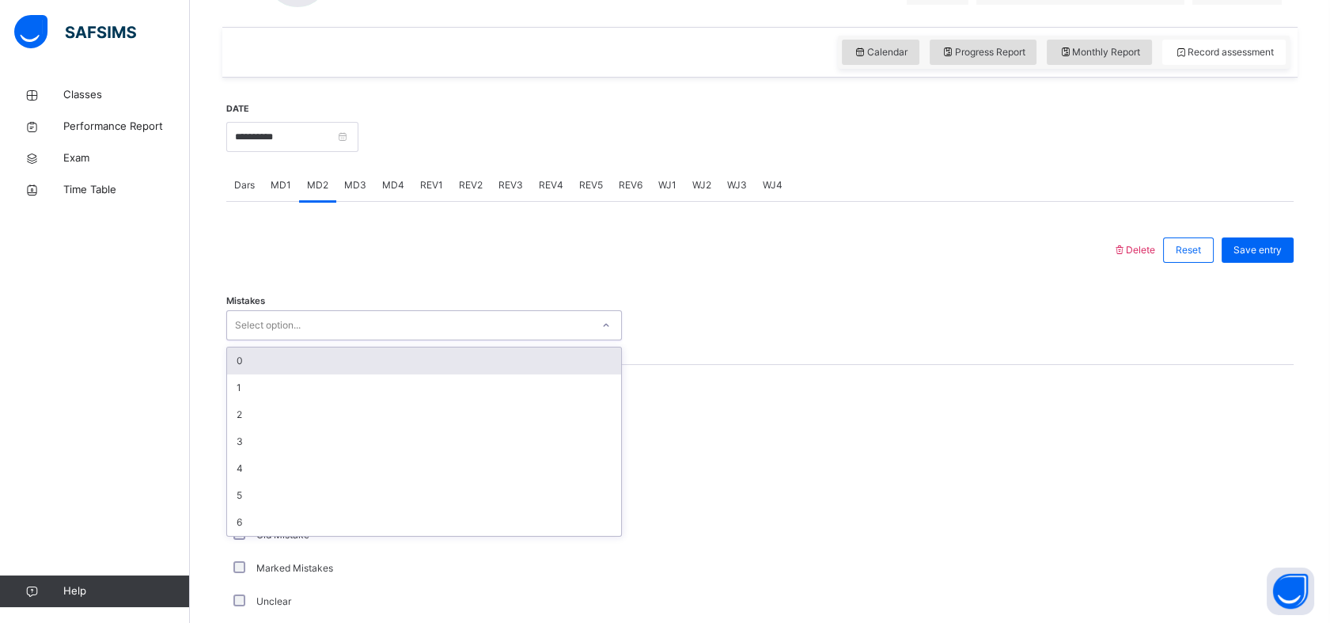
click at [351, 316] on div "Select option..." at bounding box center [409, 325] width 364 height 25
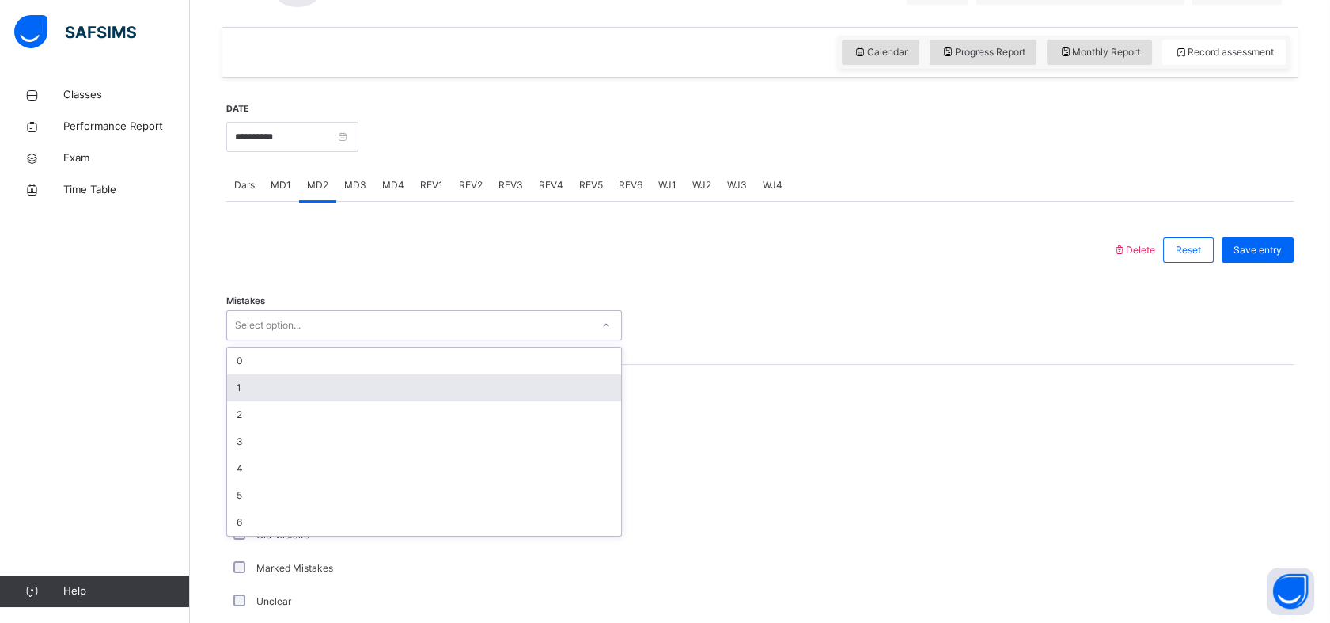
click at [284, 380] on div "1" at bounding box center [424, 387] width 394 height 27
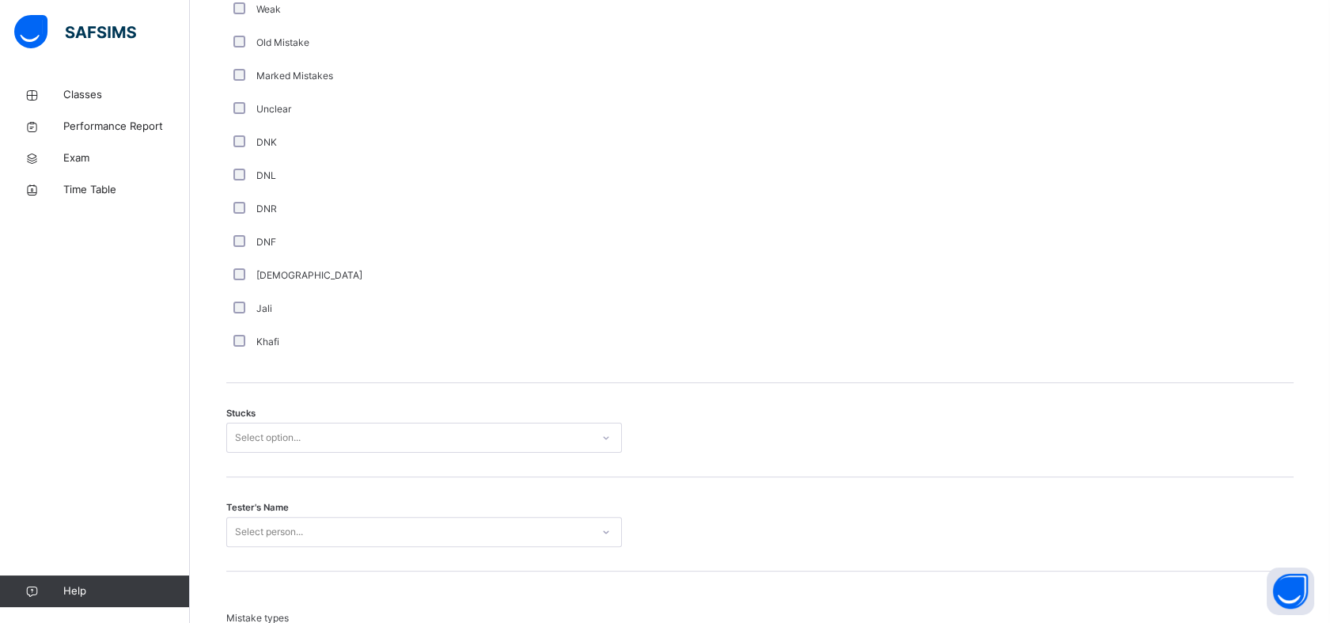
scroll to position [1022, 0]
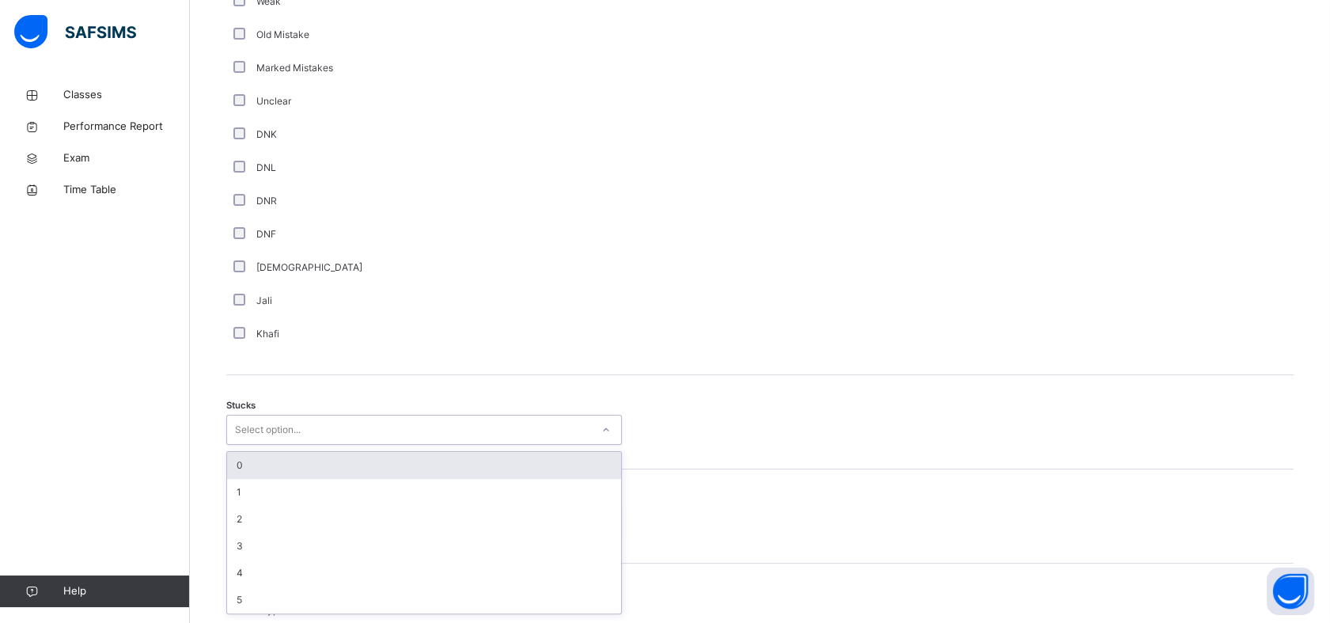
click at [259, 426] on div "Select option..." at bounding box center [268, 429] width 66 height 30
click at [259, 462] on div "0" at bounding box center [424, 465] width 394 height 27
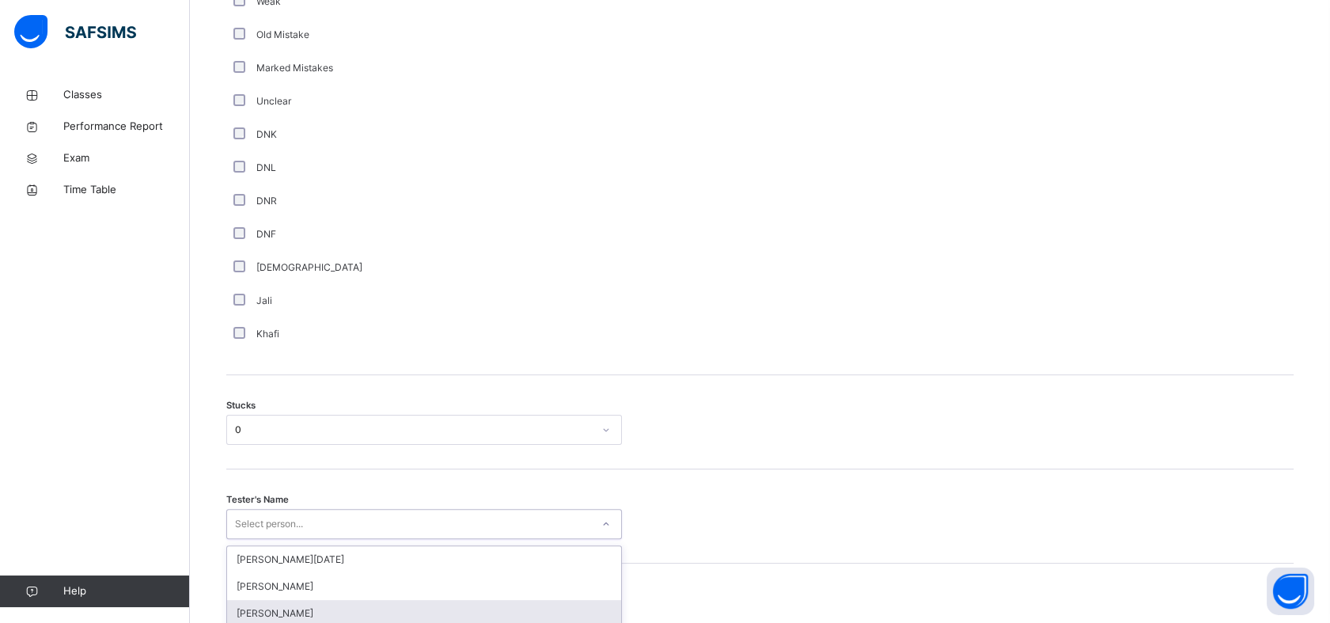
click at [335, 523] on div "option [PERSON_NAME] focused, 3 of 88. 88 results available. Use Up and Down to…" at bounding box center [424, 524] width 396 height 30
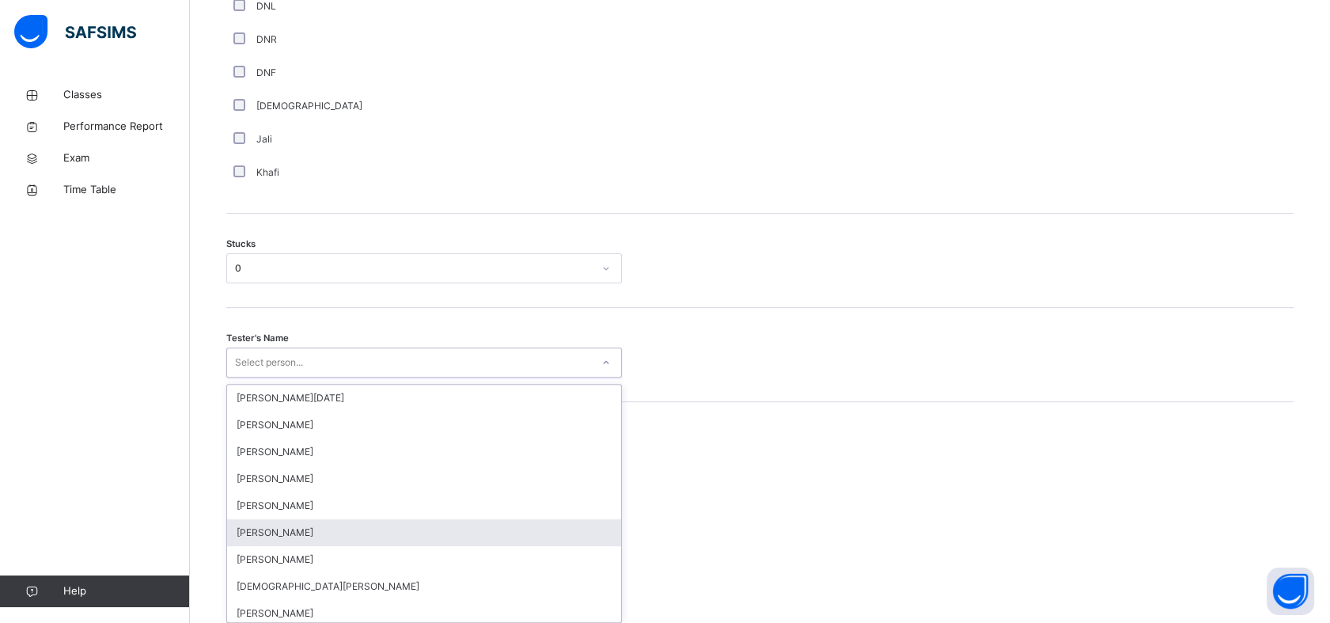
scroll to position [1188, 0]
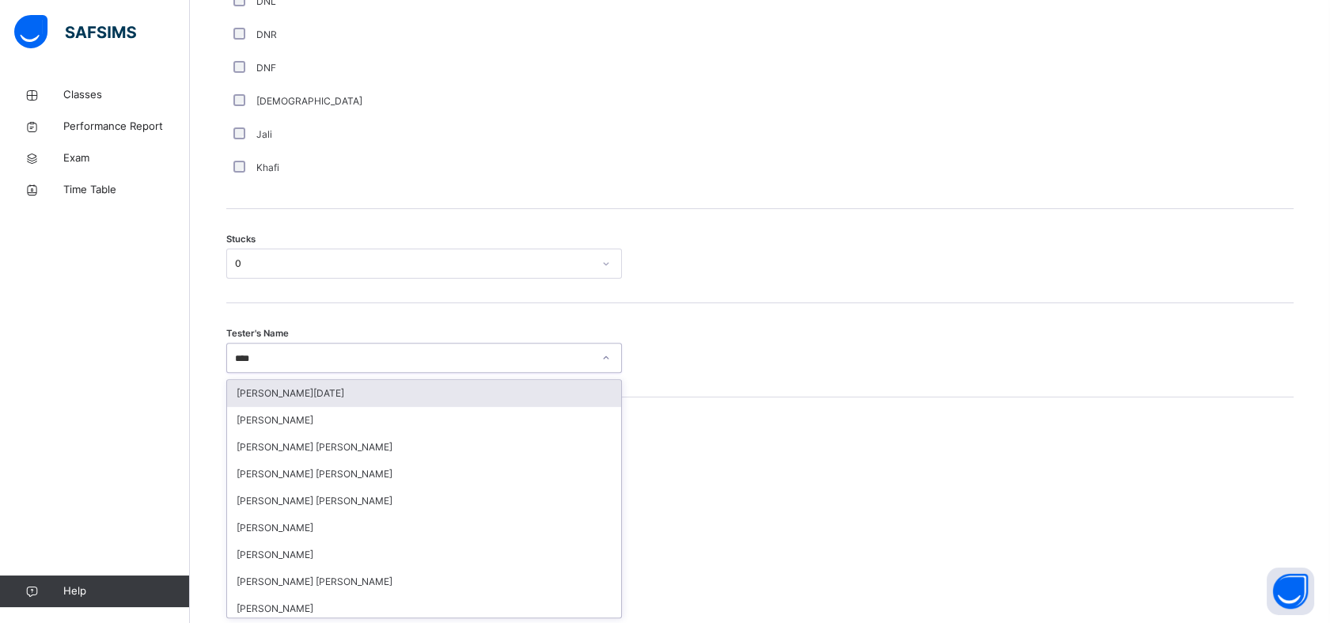
type input "***"
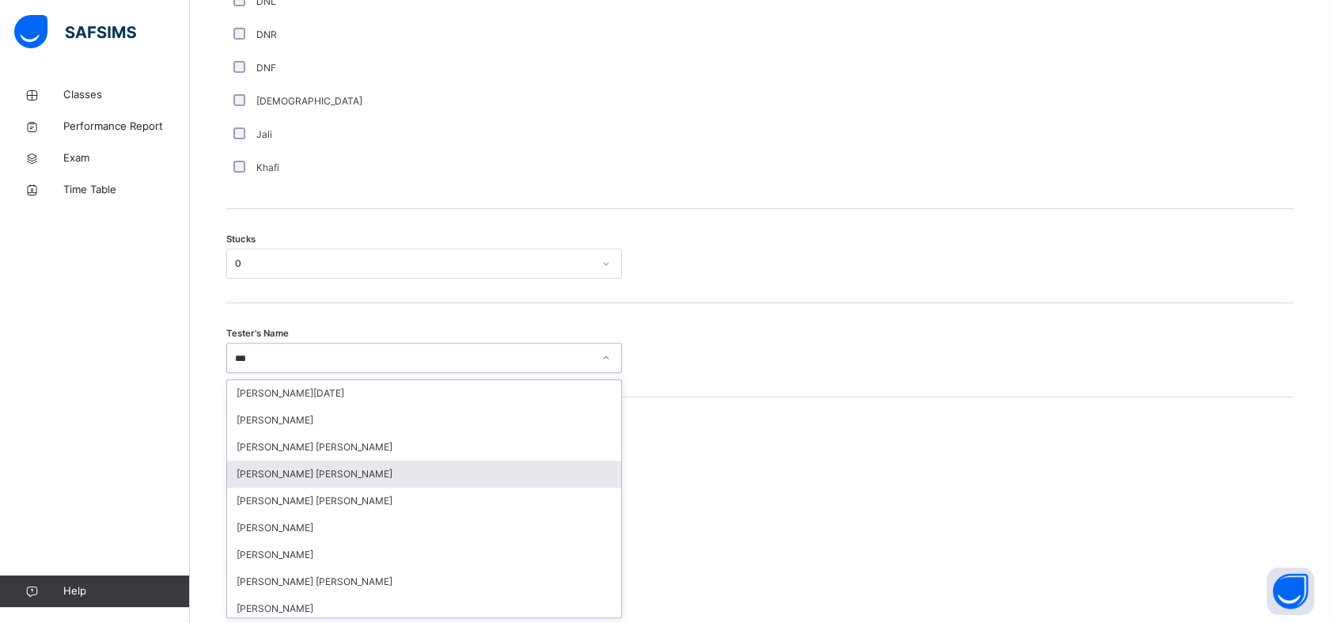
click at [341, 474] on div "[PERSON_NAME] [PERSON_NAME]" at bounding box center [424, 473] width 394 height 27
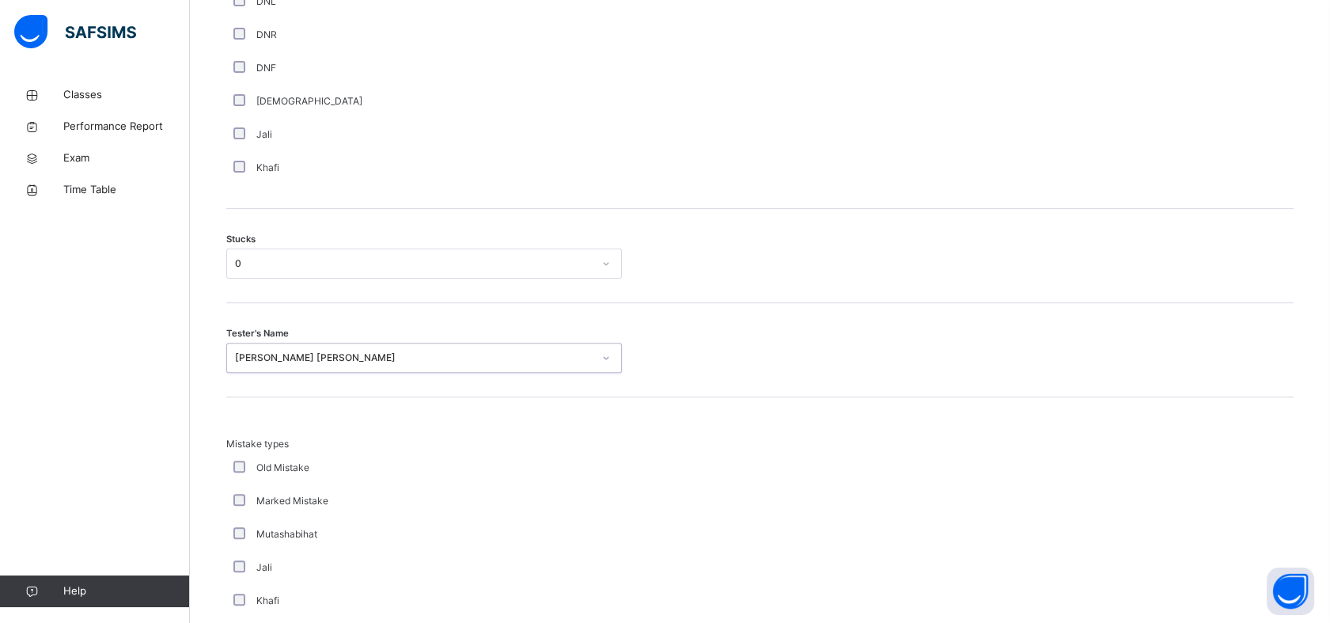
scroll to position [1478, 0]
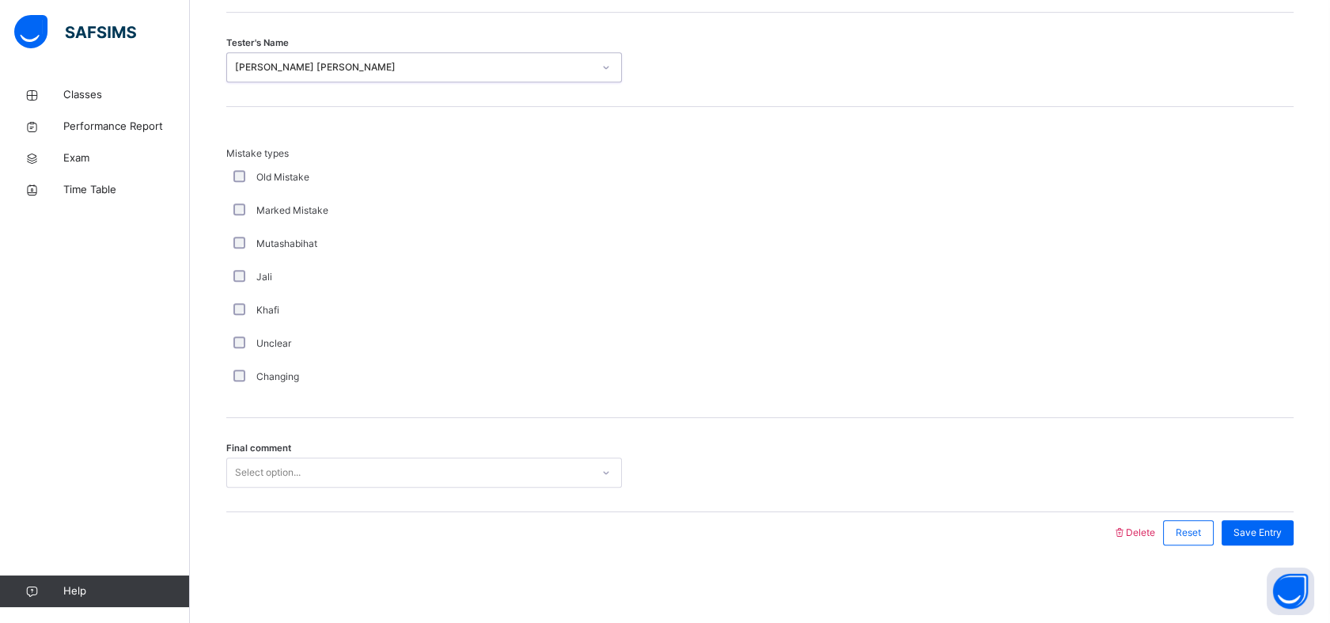
click at [330, 451] on div "Final comment Select option..." at bounding box center [759, 465] width 1067 height 94
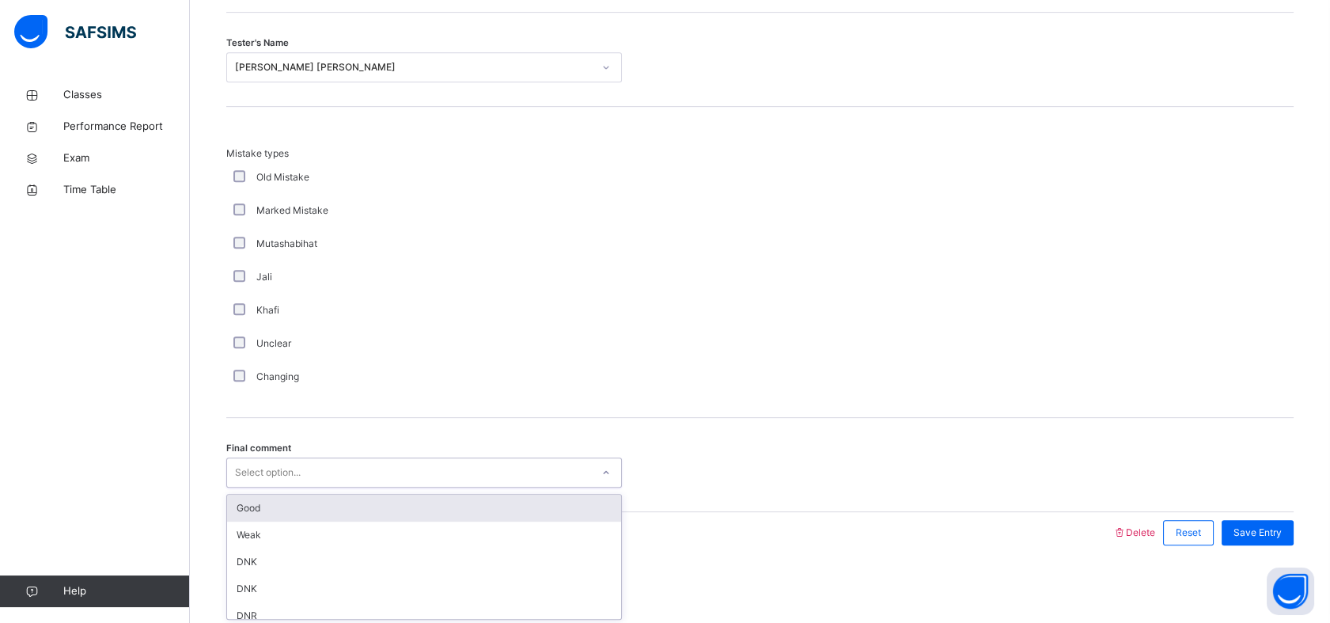
click at [320, 462] on div "Select option..." at bounding box center [409, 472] width 364 height 25
drag, startPoint x: 268, startPoint y: 494, endPoint x: 255, endPoint y: 509, distance: 19.6
click at [259, 506] on div "Good" at bounding box center [424, 507] width 394 height 27
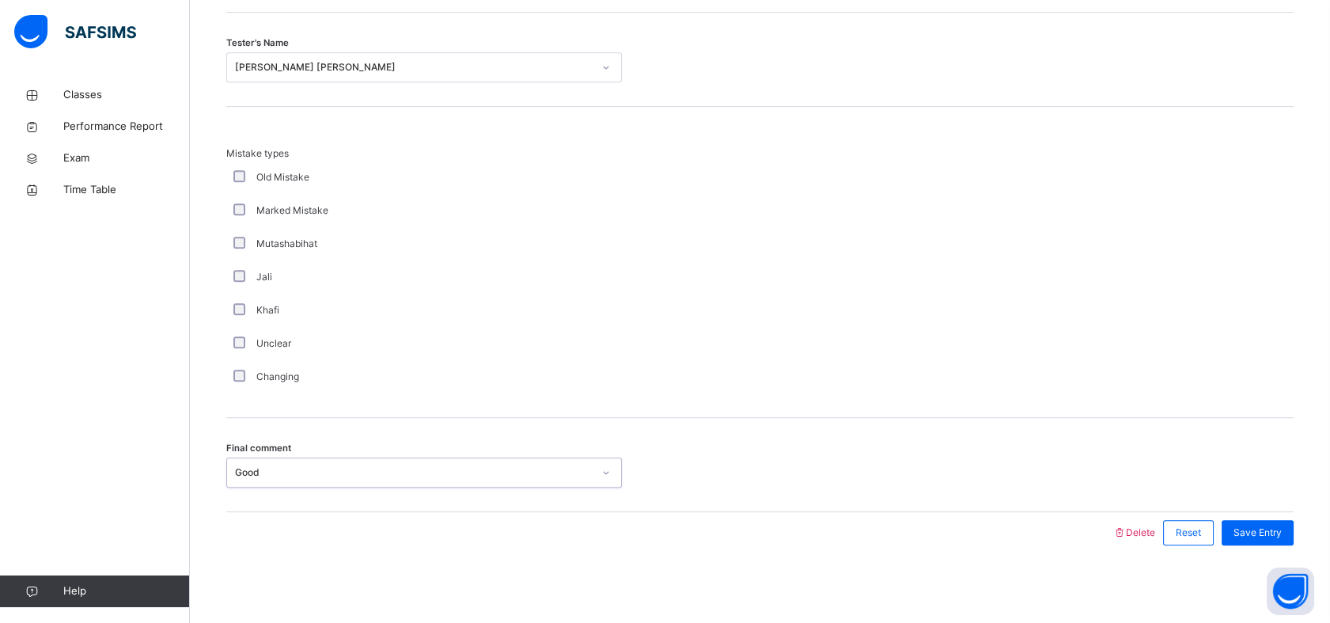
click at [285, 500] on div "Final comment option Good, selected. 0 results available. Select is focused ,ty…" at bounding box center [759, 465] width 1067 height 94
click at [1278, 521] on div "Save Entry" at bounding box center [1257, 532] width 72 height 25
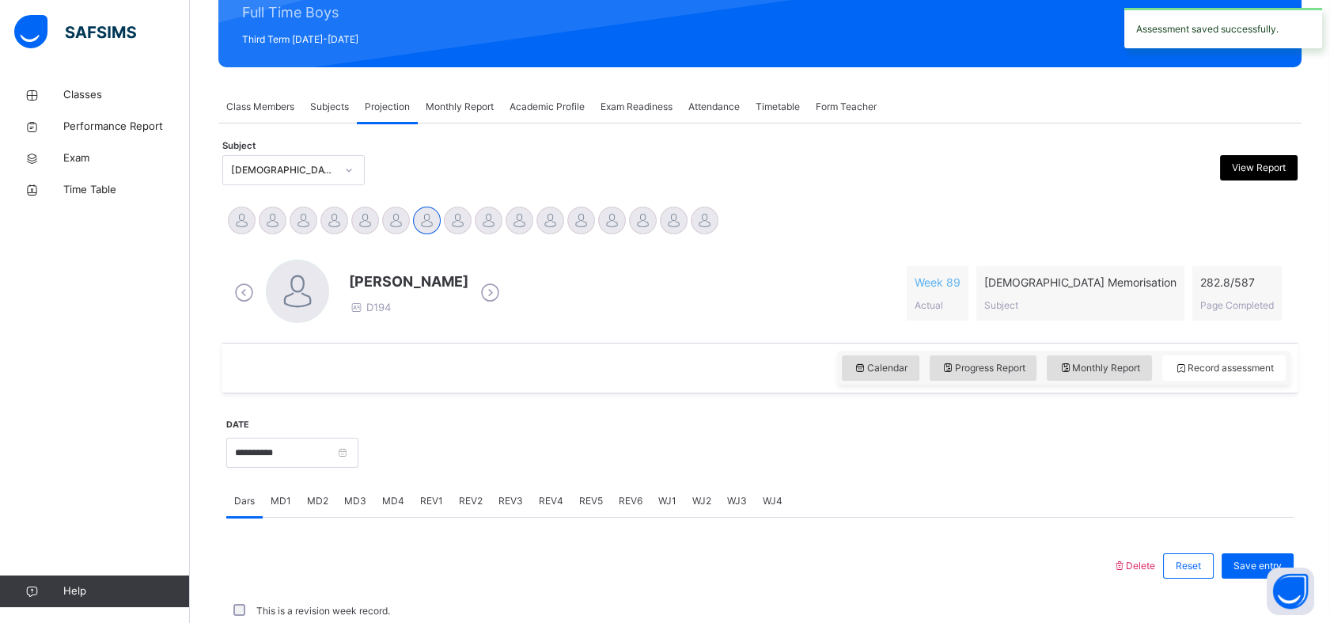
scroll to position [564, 0]
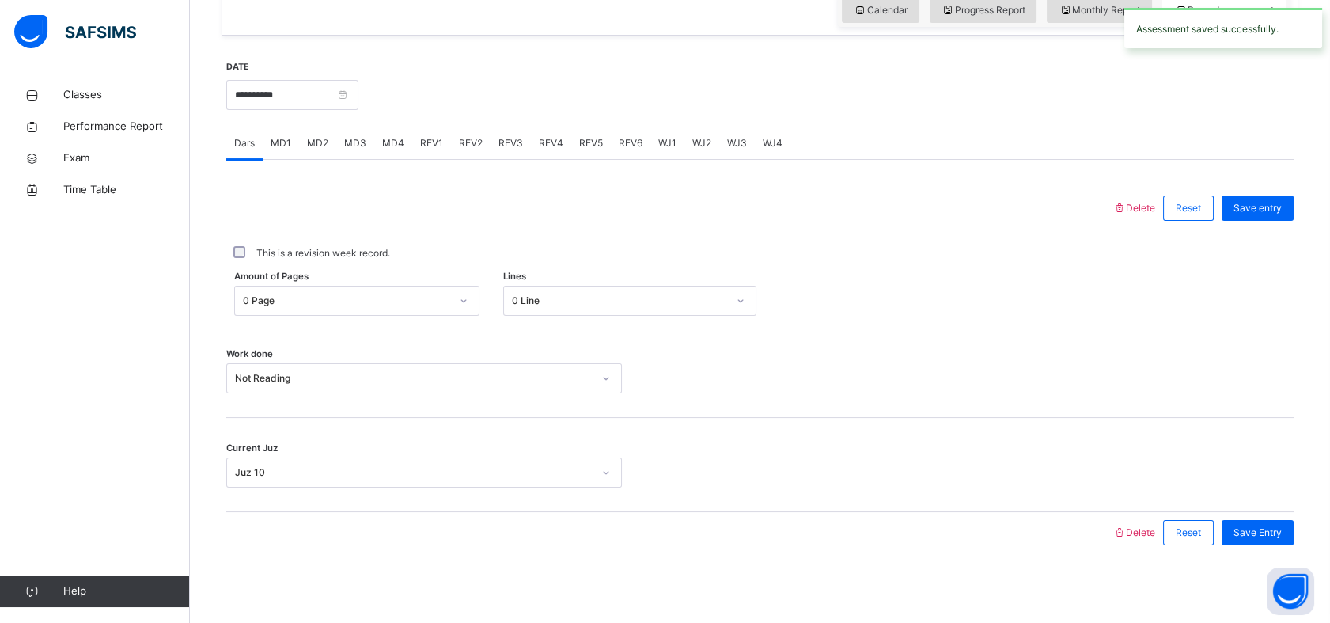
click at [355, 141] on span "MD3" at bounding box center [355, 143] width 22 height 14
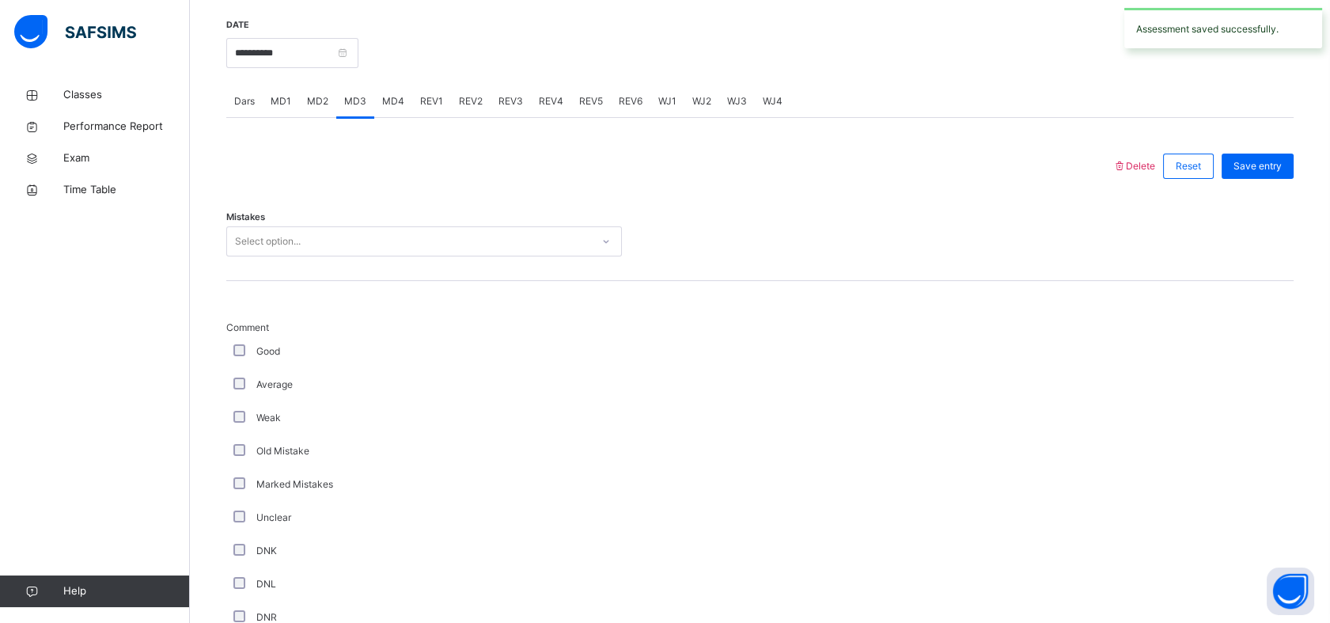
scroll to position [596, 0]
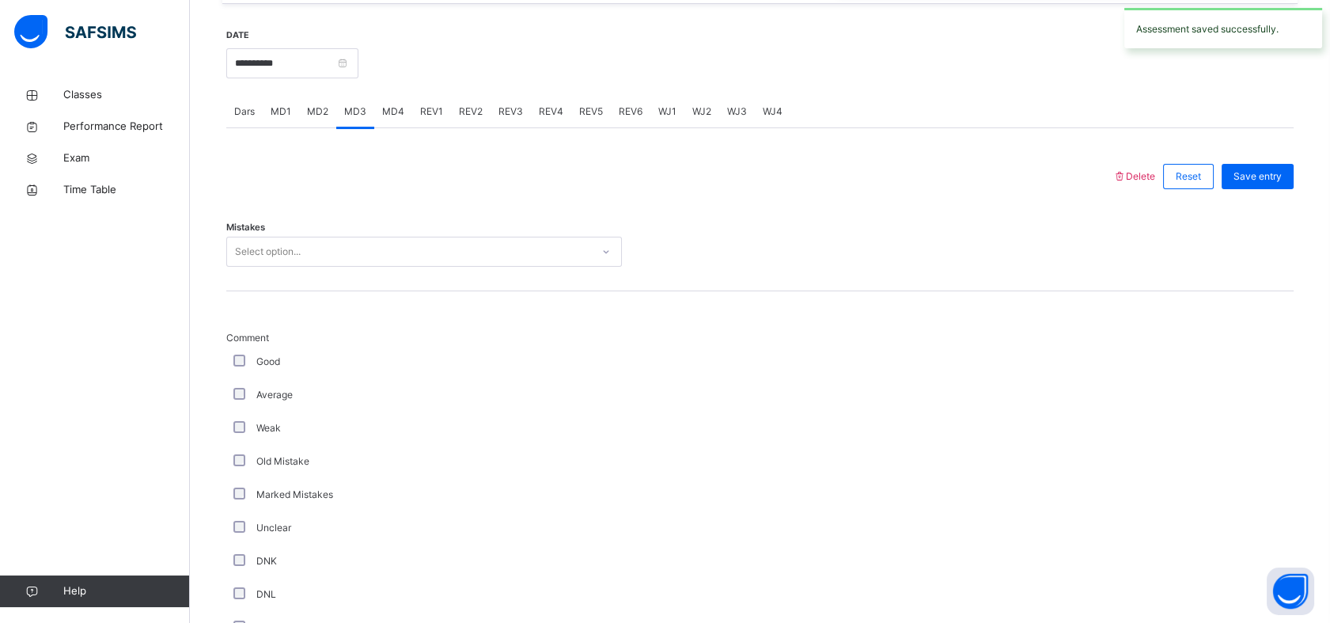
click at [261, 240] on div "Select option..." at bounding box center [268, 252] width 66 height 30
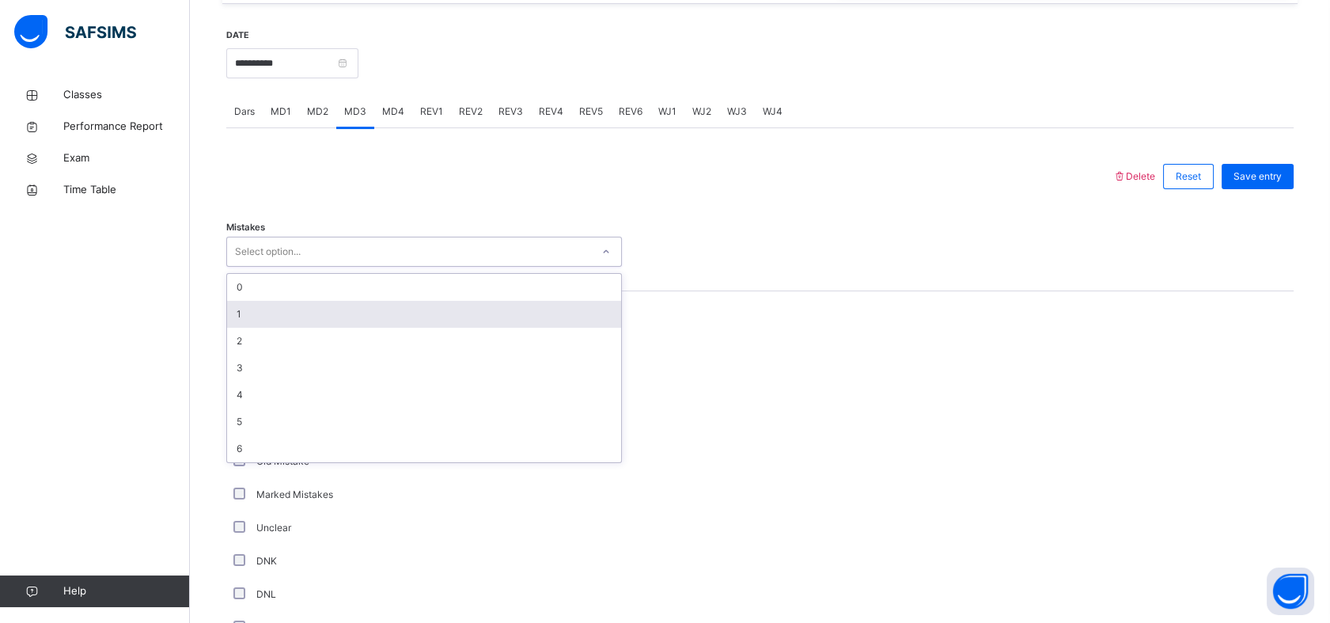
click at [229, 311] on div "1" at bounding box center [424, 314] width 394 height 27
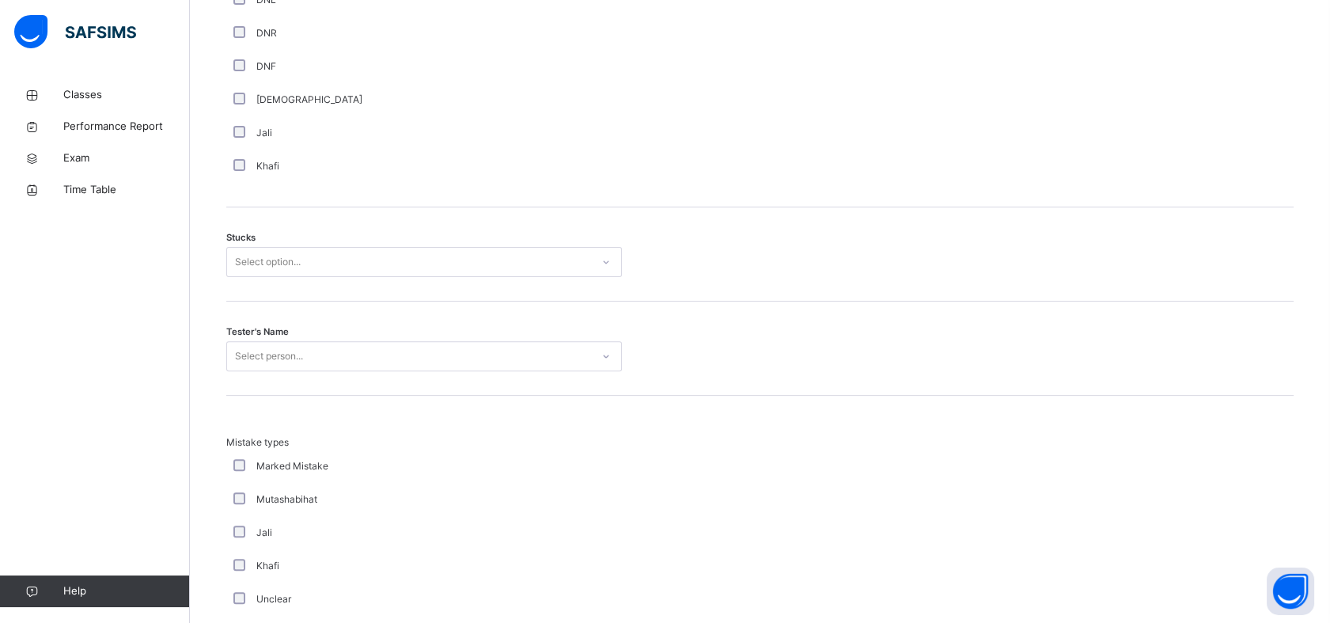
scroll to position [1196, 0]
drag, startPoint x: 360, startPoint y: 237, endPoint x: 290, endPoint y: 300, distance: 94.1
click at [359, 239] on div "Stucks Select option..." at bounding box center [759, 248] width 1067 height 94
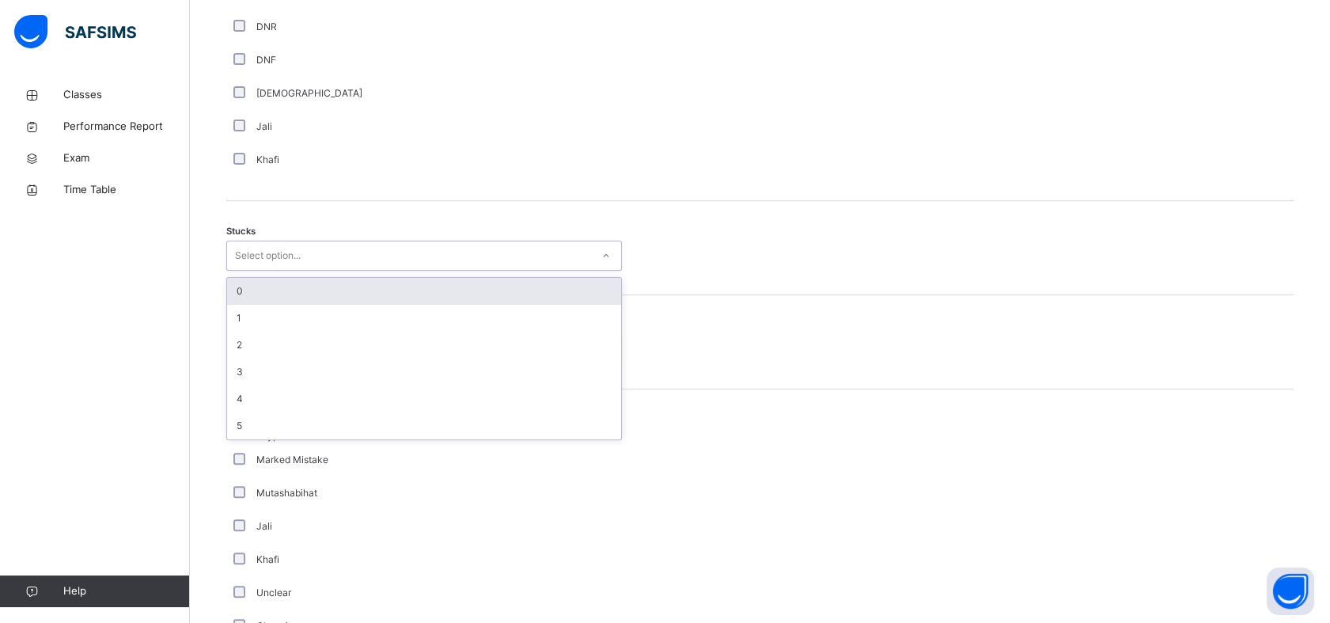
click at [319, 249] on div "Select option..." at bounding box center [409, 256] width 364 height 25
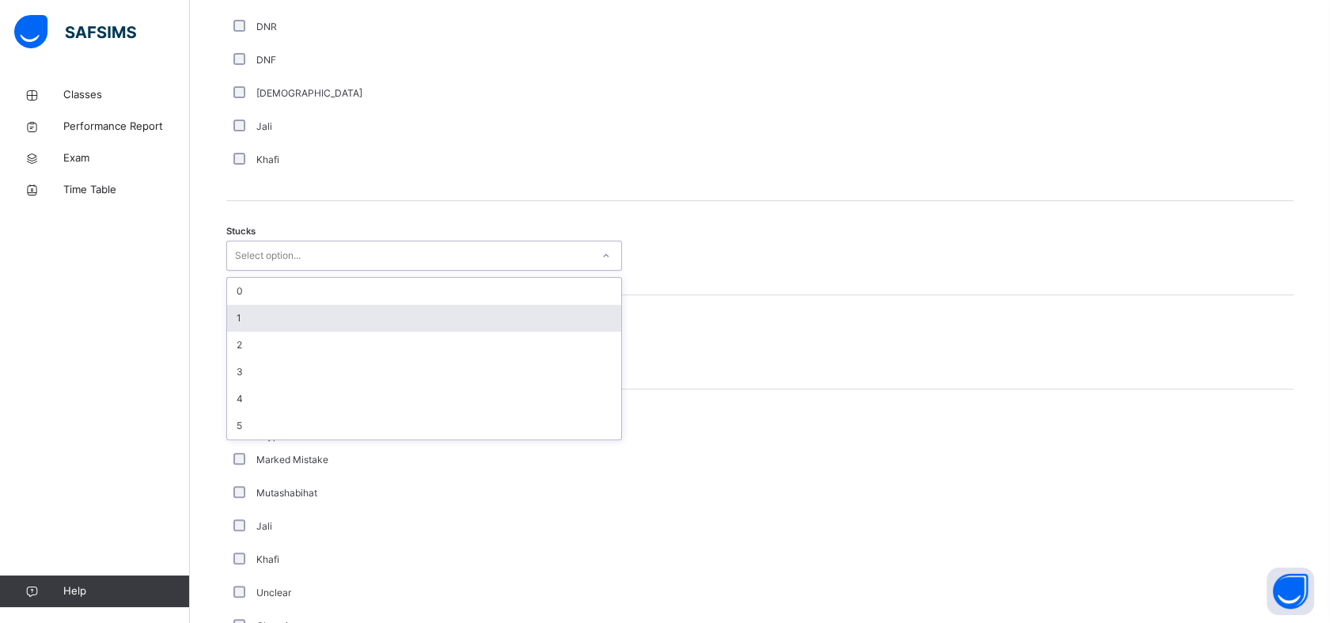
click at [248, 325] on div "1" at bounding box center [424, 318] width 394 height 27
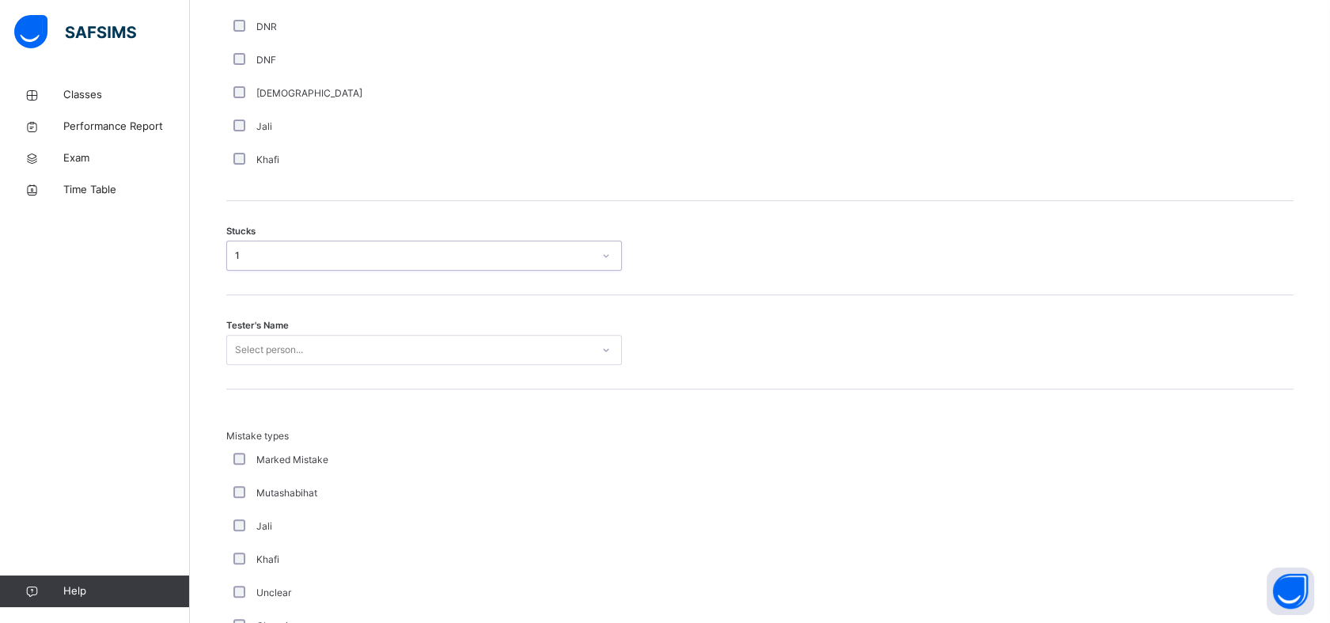
click at [274, 349] on div "Select person..." at bounding box center [269, 350] width 68 height 30
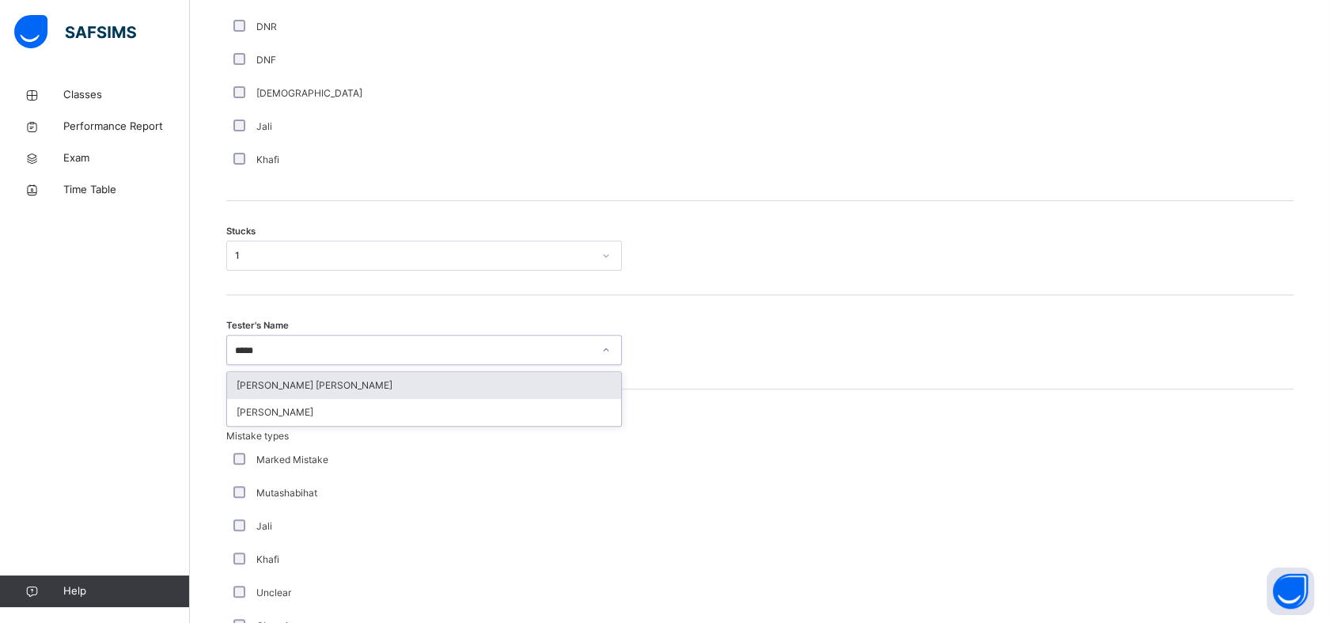
type input "*****"
click at [312, 368] on div "Tester's Name option [PERSON_NAME] [PERSON_NAME] focused, 51 of 88. 2 results a…" at bounding box center [759, 342] width 1067 height 94
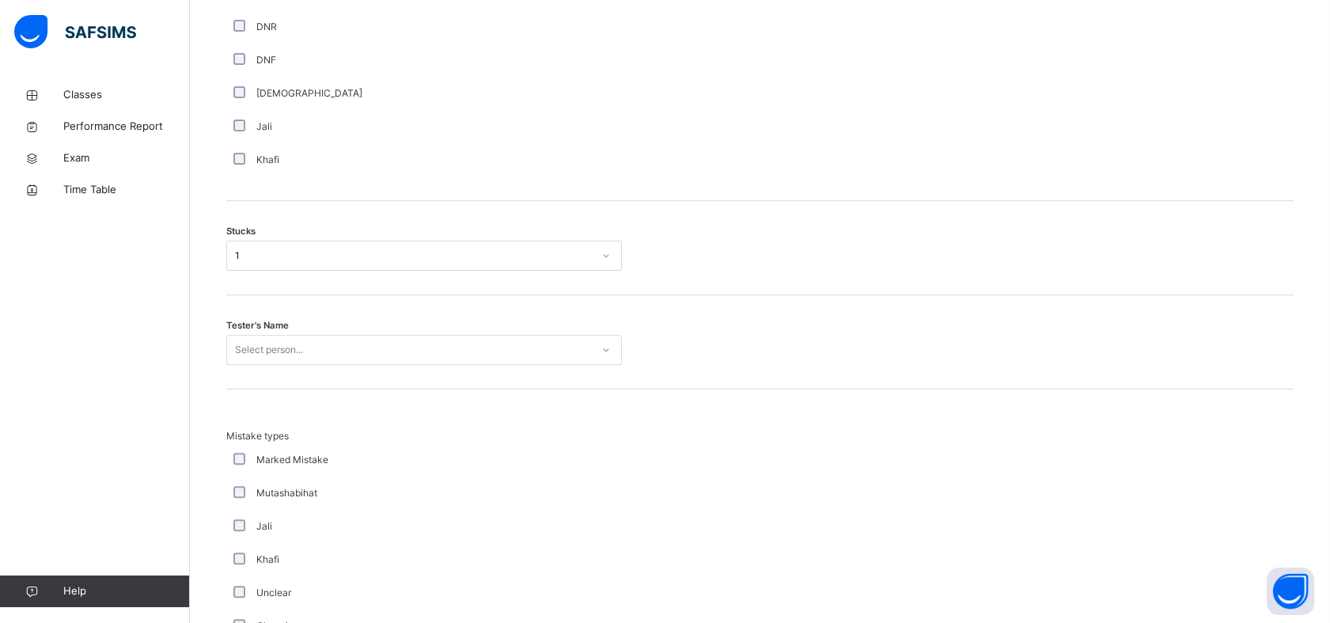
scroll to position [1478, 0]
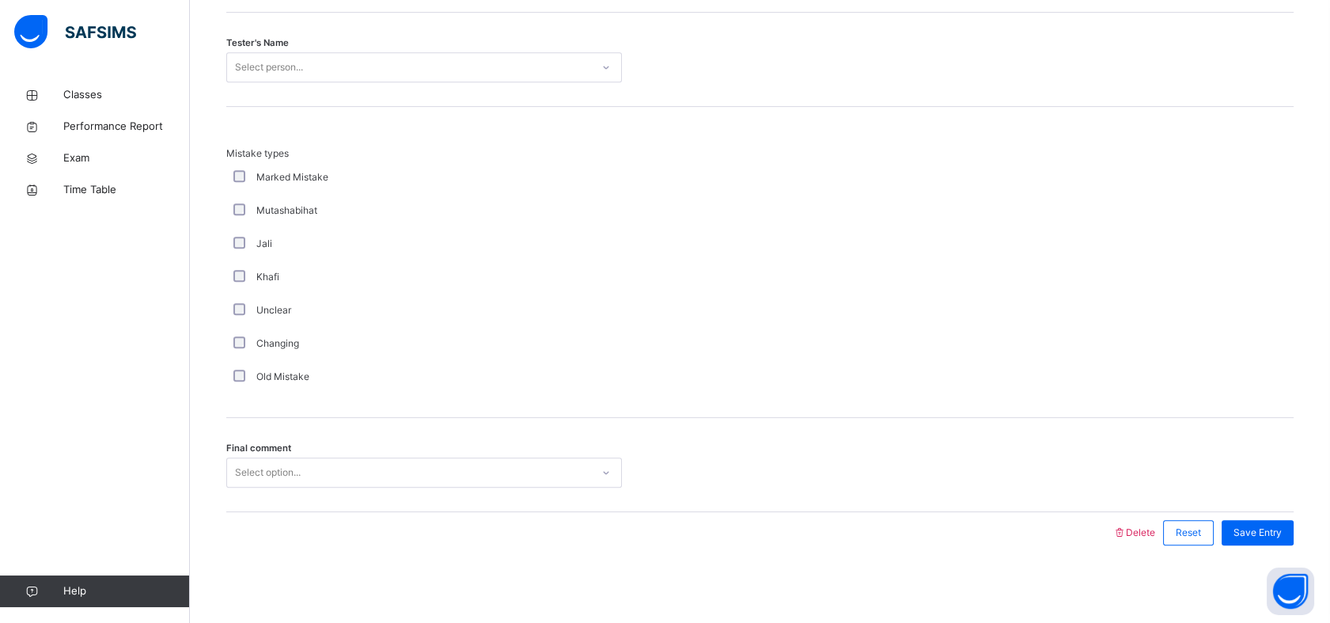
drag, startPoint x: 405, startPoint y: 78, endPoint x: 432, endPoint y: 67, distance: 29.1
click at [432, 67] on div "Tester's Name Select person..." at bounding box center [759, 60] width 1067 height 94
click at [433, 67] on div "Select person..." at bounding box center [409, 67] width 364 height 25
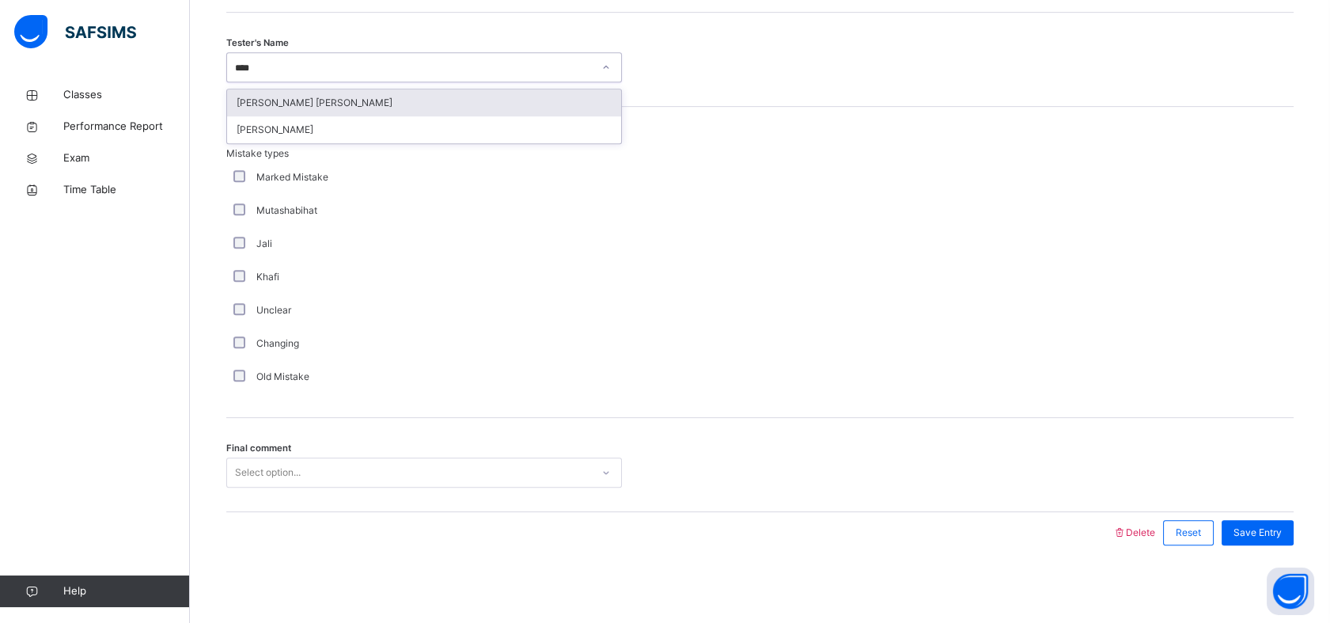
type input "*****"
click at [390, 91] on div "[PERSON_NAME] [PERSON_NAME]" at bounding box center [424, 102] width 394 height 27
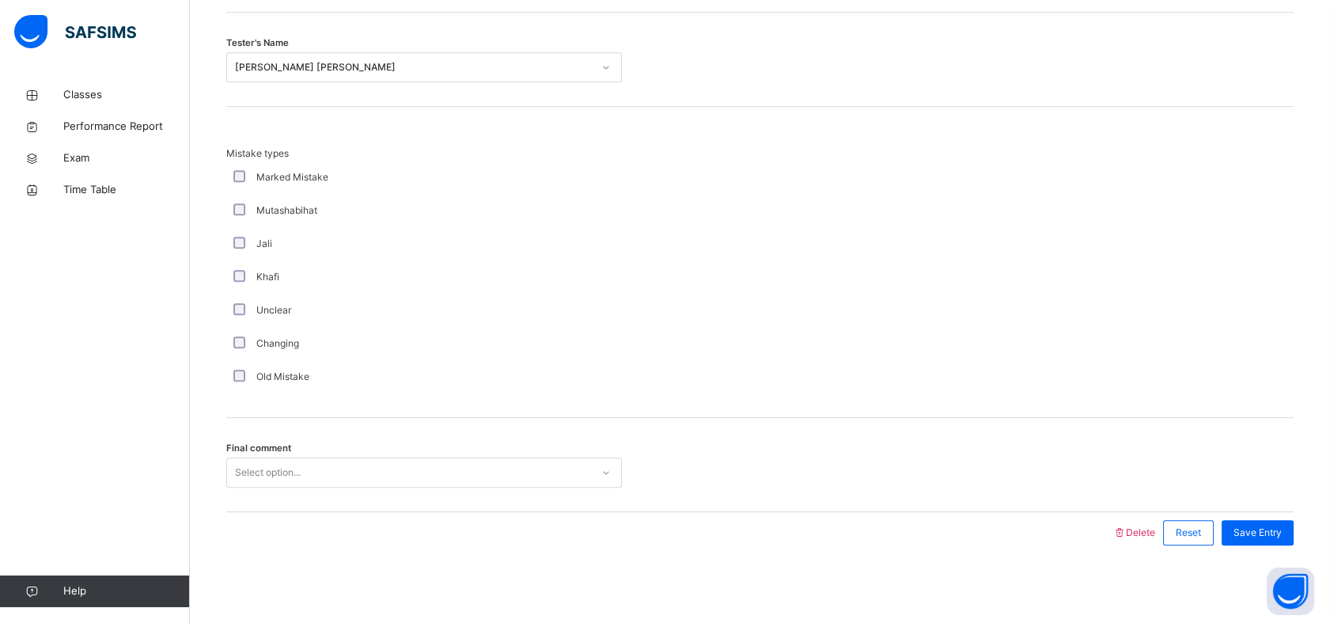
drag, startPoint x: 327, startPoint y: 495, endPoint x: 330, endPoint y: 486, distance: 10.0
click at [329, 487] on div "Final comment Select option..." at bounding box center [759, 465] width 1067 height 94
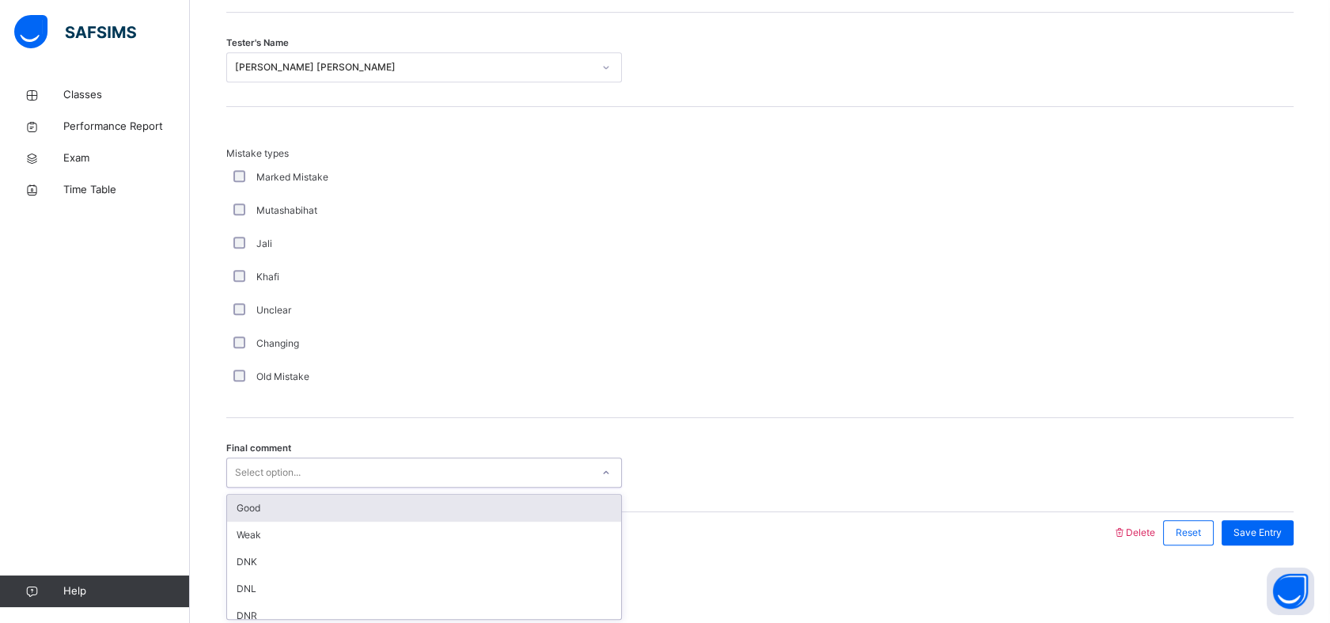
click at [358, 464] on div "Select option..." at bounding box center [409, 472] width 364 height 25
click at [293, 516] on div "Good" at bounding box center [424, 507] width 394 height 27
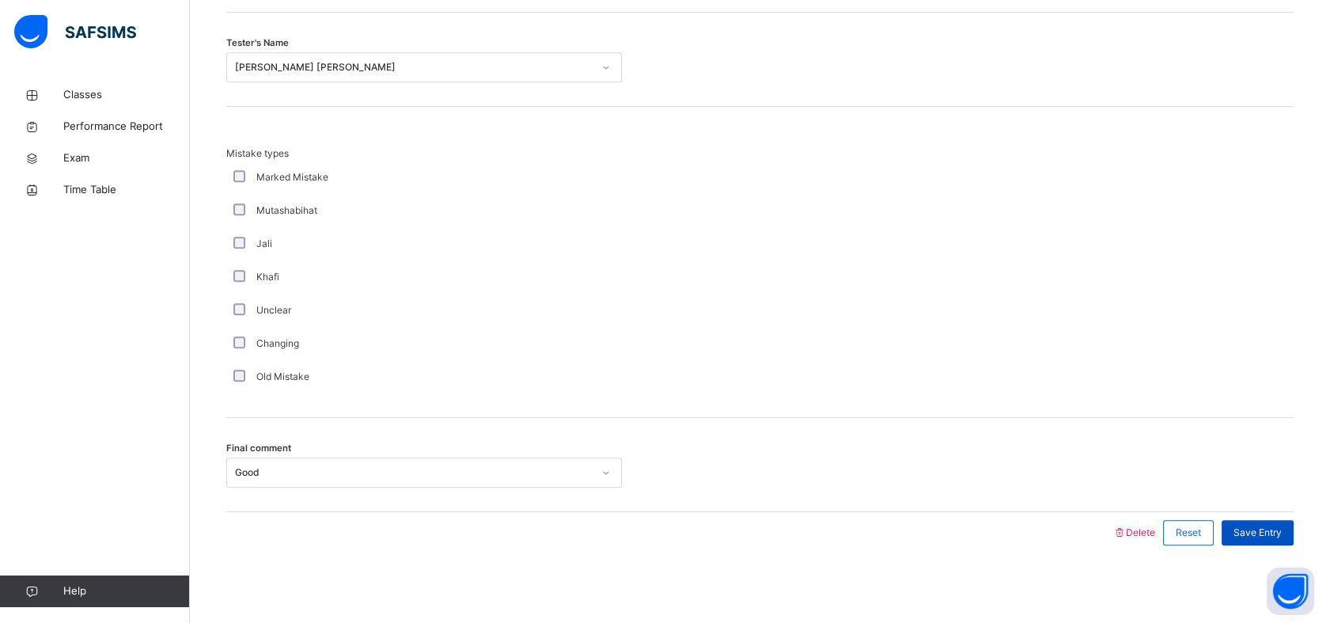
click at [1266, 525] on span "Save Entry" at bounding box center [1257, 532] width 48 height 14
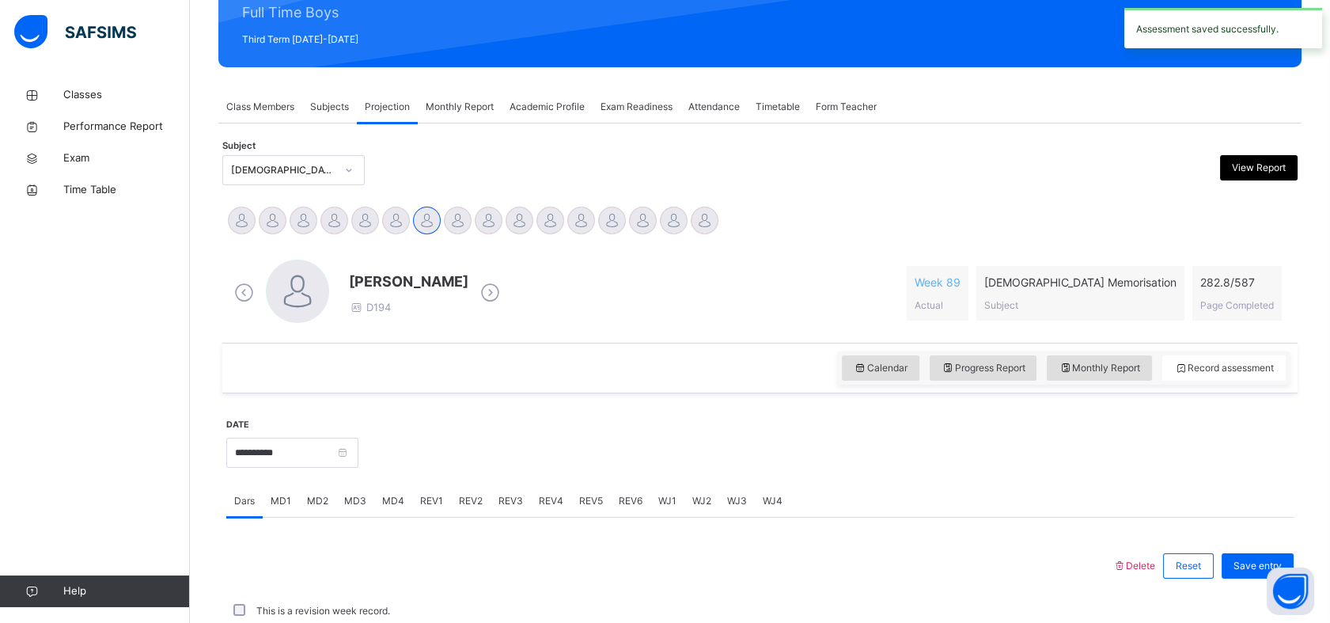
scroll to position [564, 0]
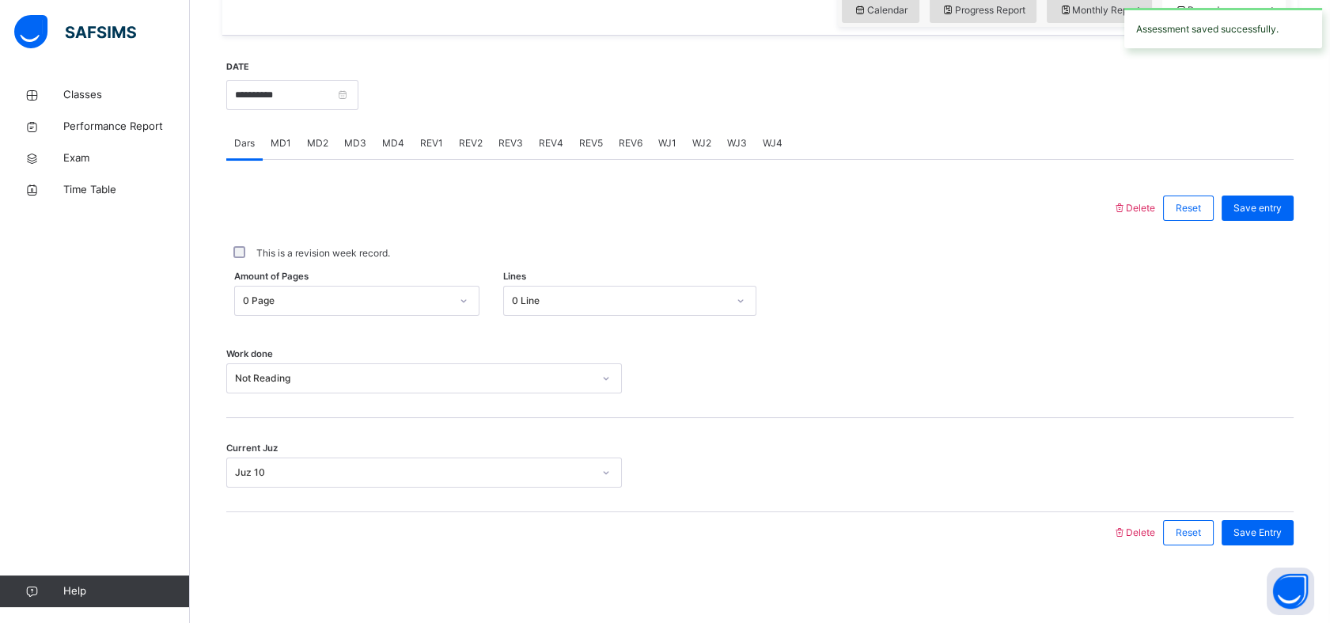
click at [397, 146] on span "MD4" at bounding box center [393, 143] width 22 height 14
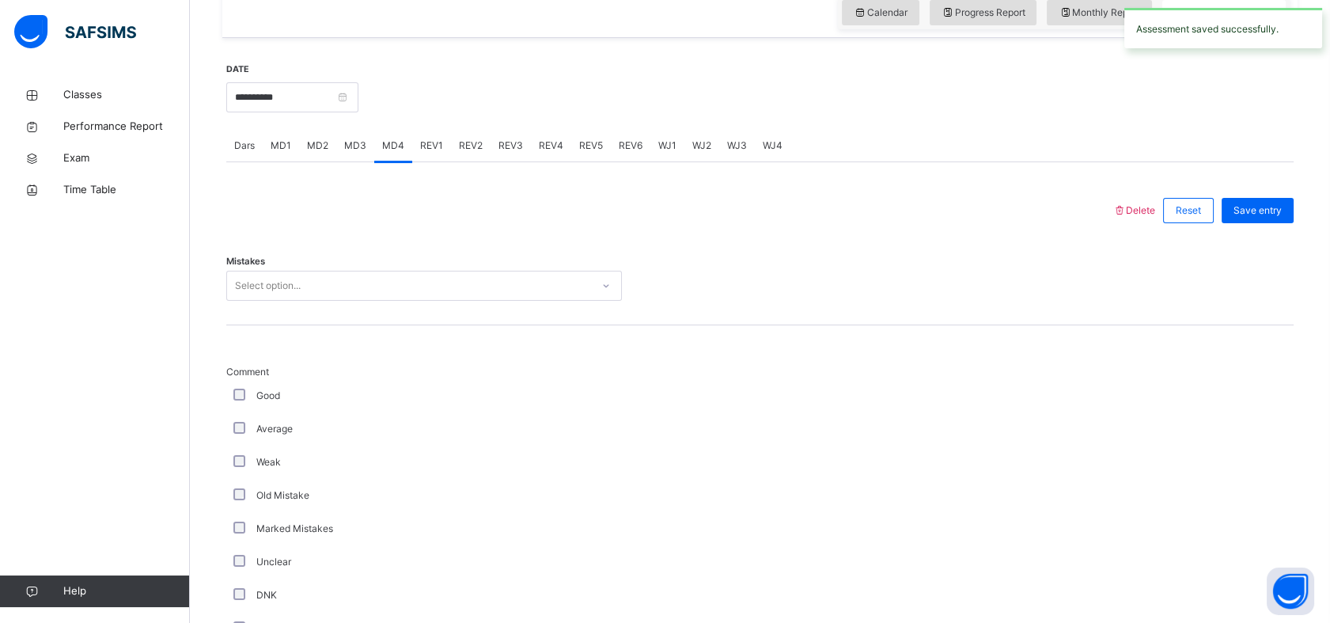
scroll to position [542, 0]
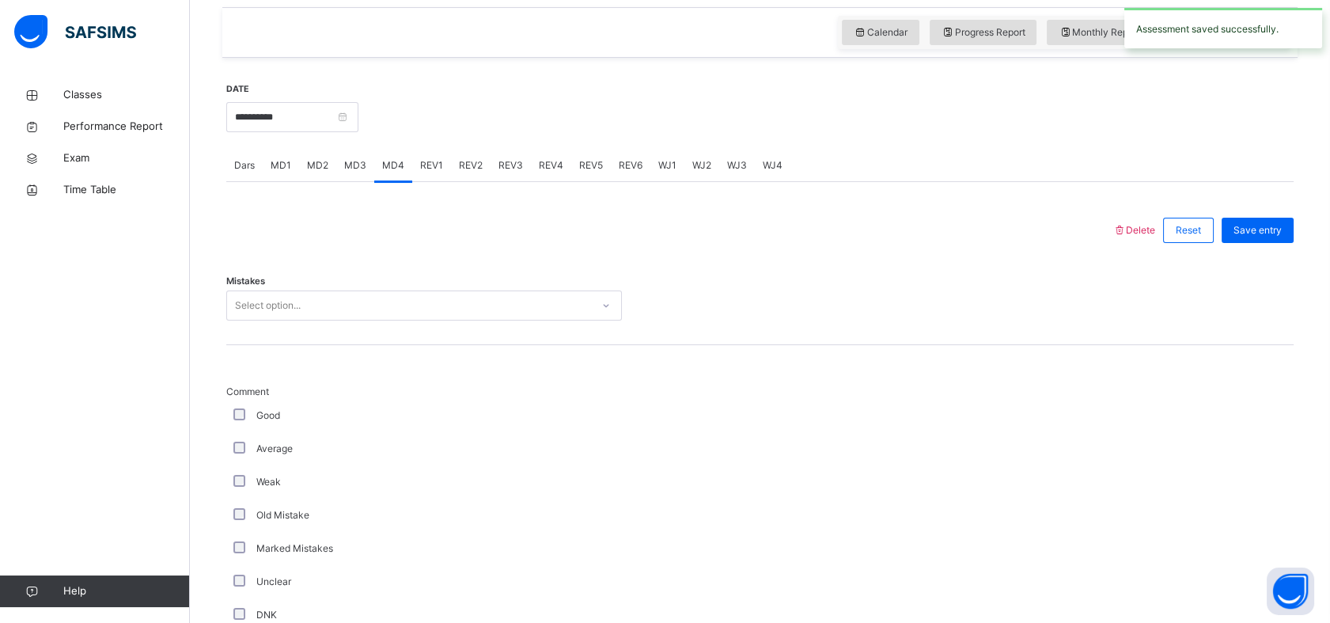
drag, startPoint x: 332, startPoint y: 326, endPoint x: 353, endPoint y: 304, distance: 30.2
click at [350, 306] on div "Mistakes Select option..." at bounding box center [759, 298] width 1067 height 94
click at [376, 288] on div "Mistakes Select option..." at bounding box center [759, 298] width 1067 height 94
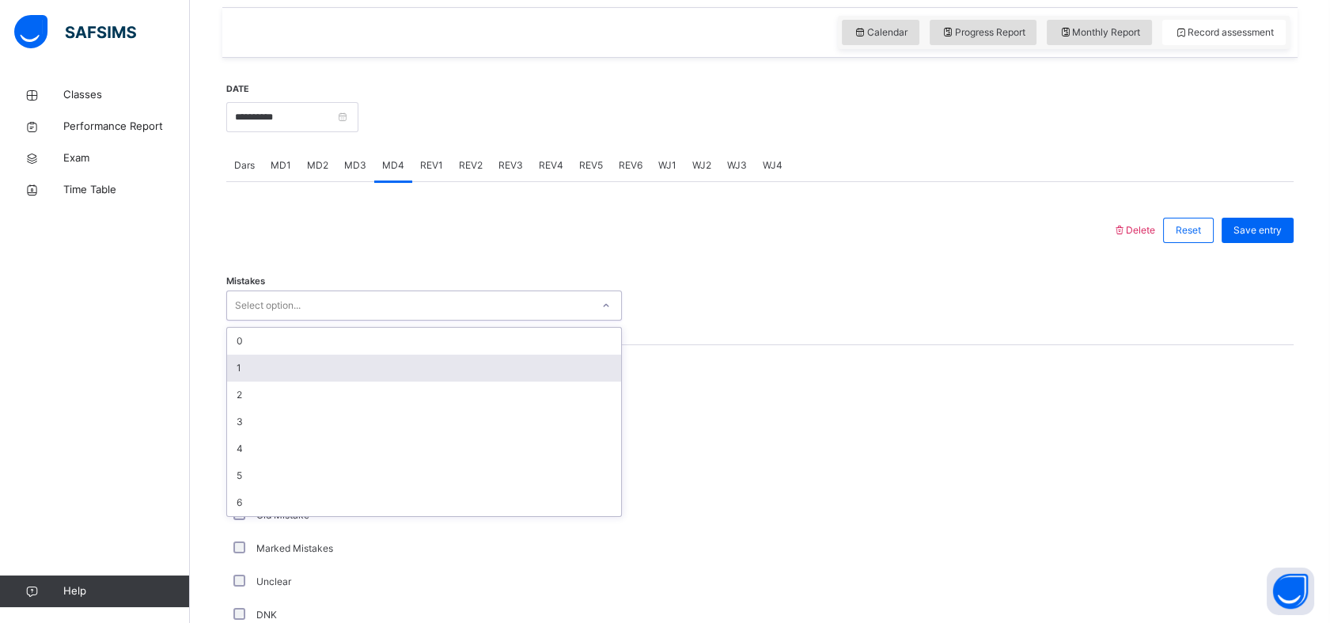
click at [263, 361] on div "1" at bounding box center [424, 367] width 394 height 27
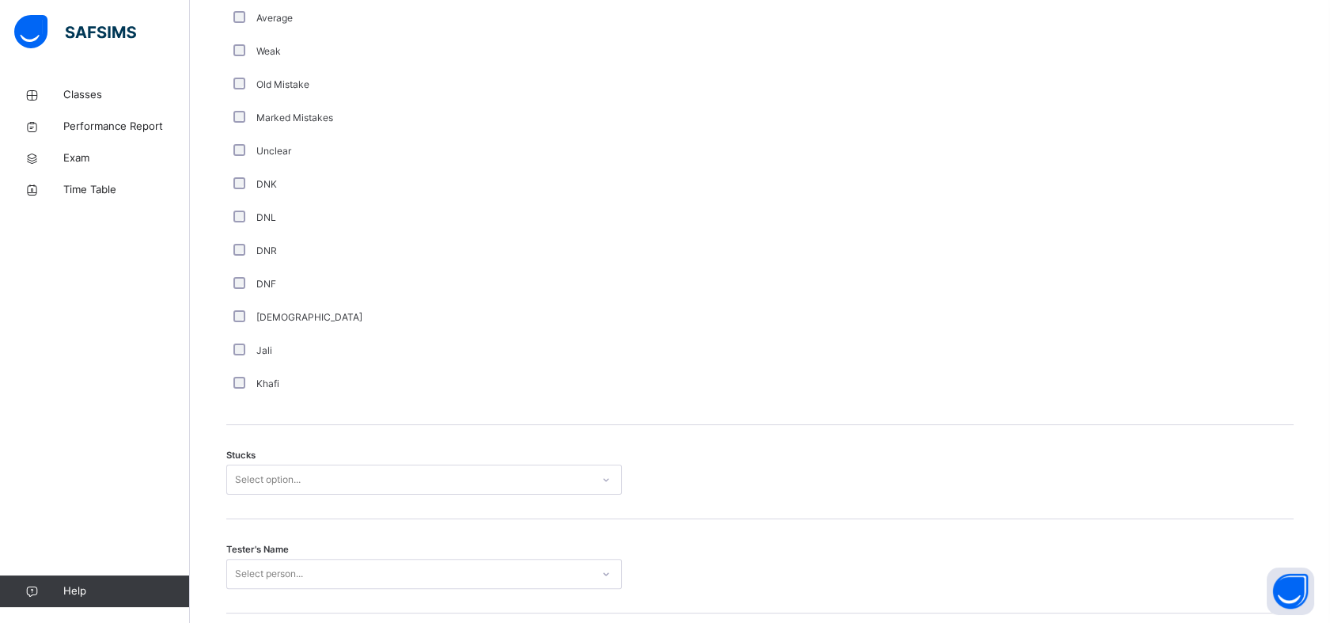
scroll to position [1013, 0]
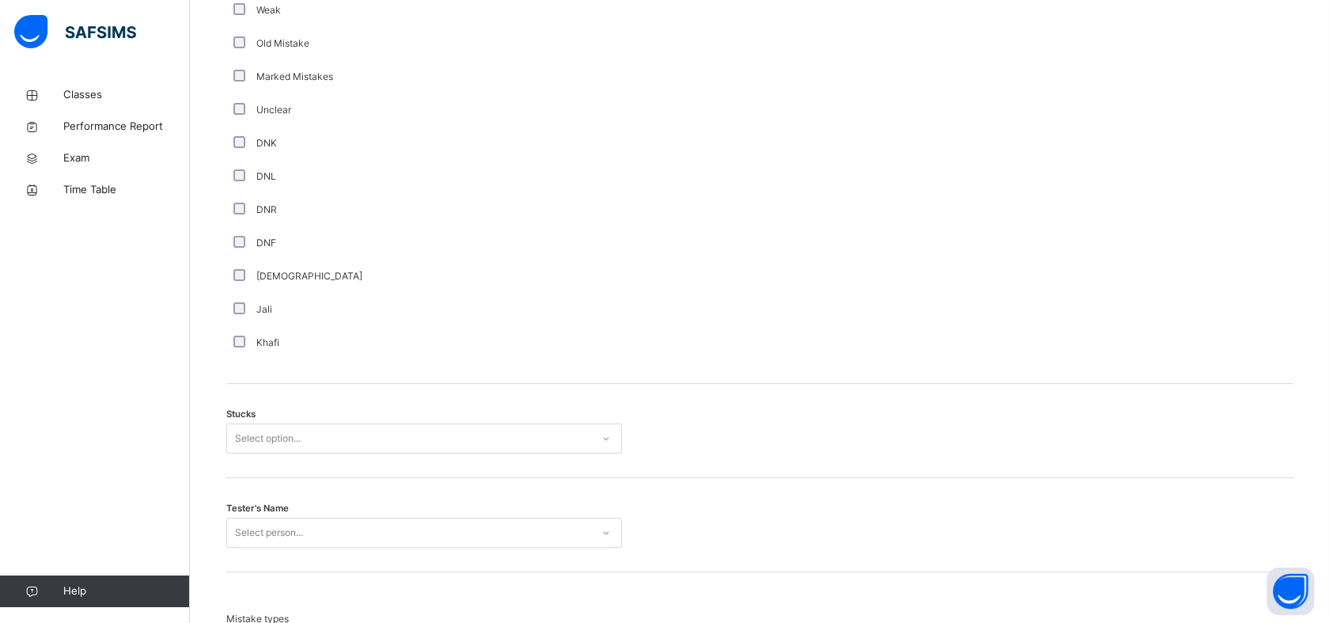
click at [261, 443] on div "Select option..." at bounding box center [268, 438] width 66 height 30
click at [238, 528] on div "2" at bounding box center [424, 527] width 394 height 27
click at [372, 532] on div "option [PERSON_NAME] focused, 3 of 88. 88 results available. Use Up and Down to…" at bounding box center [424, 532] width 396 height 30
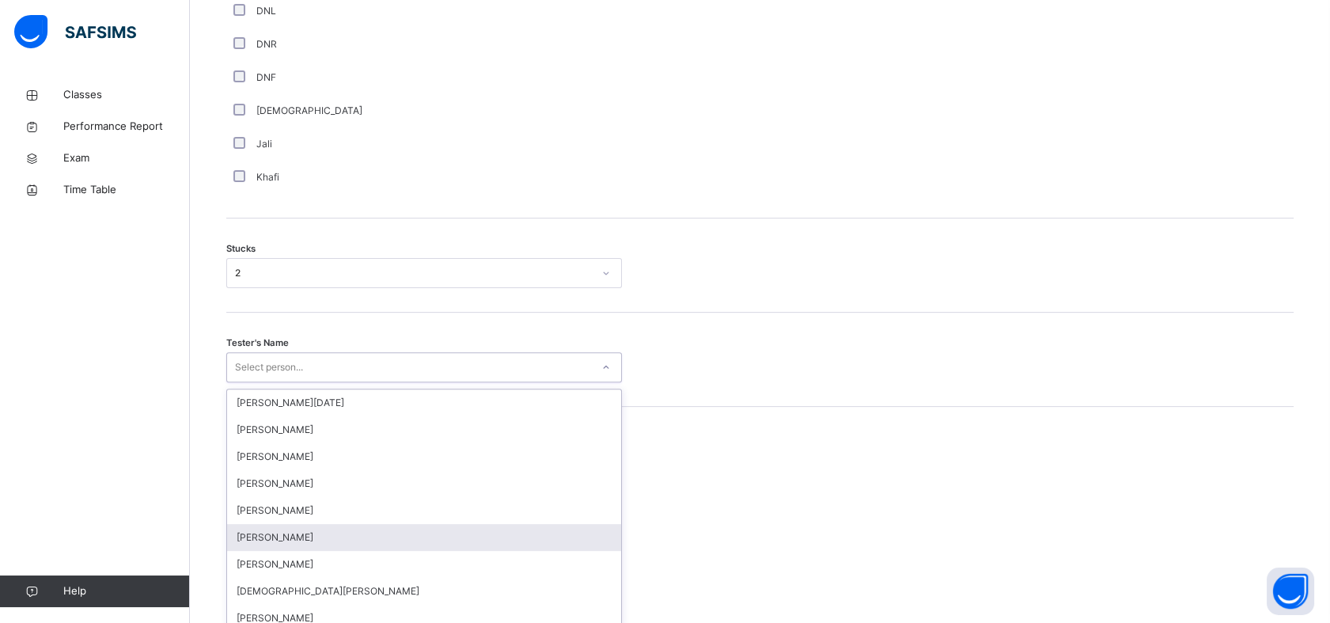
scroll to position [1188, 0]
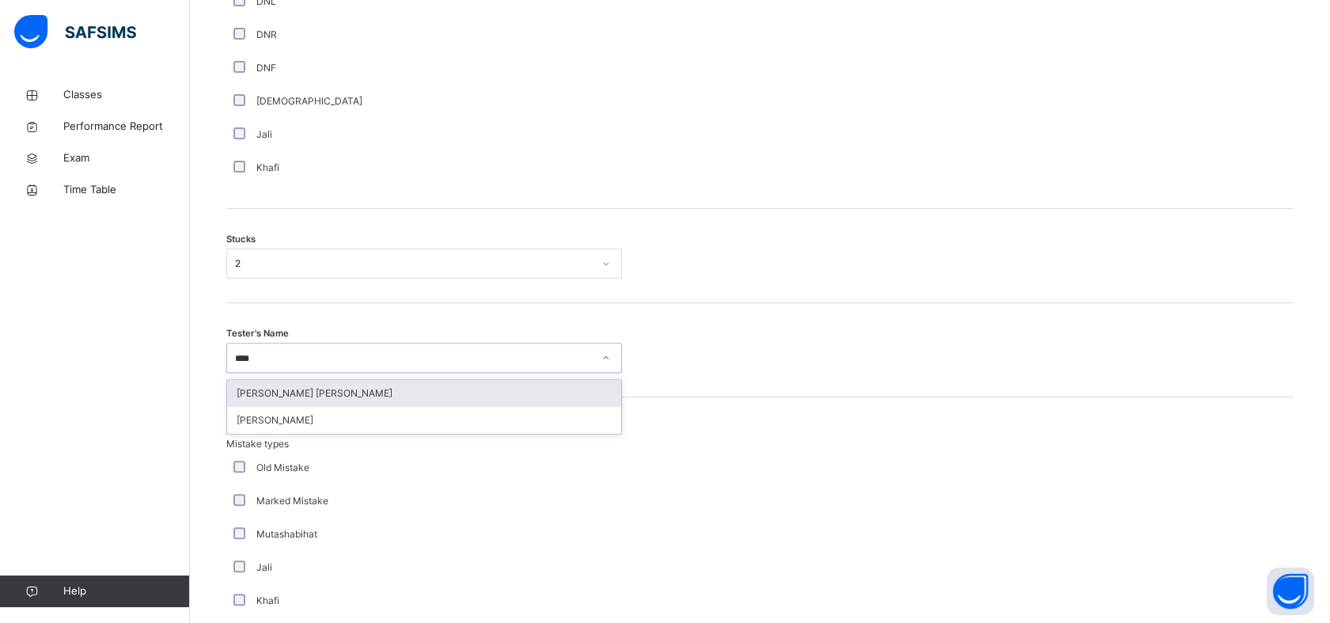
type input "*****"
click at [427, 399] on div "[PERSON_NAME] [PERSON_NAME]" at bounding box center [424, 393] width 394 height 27
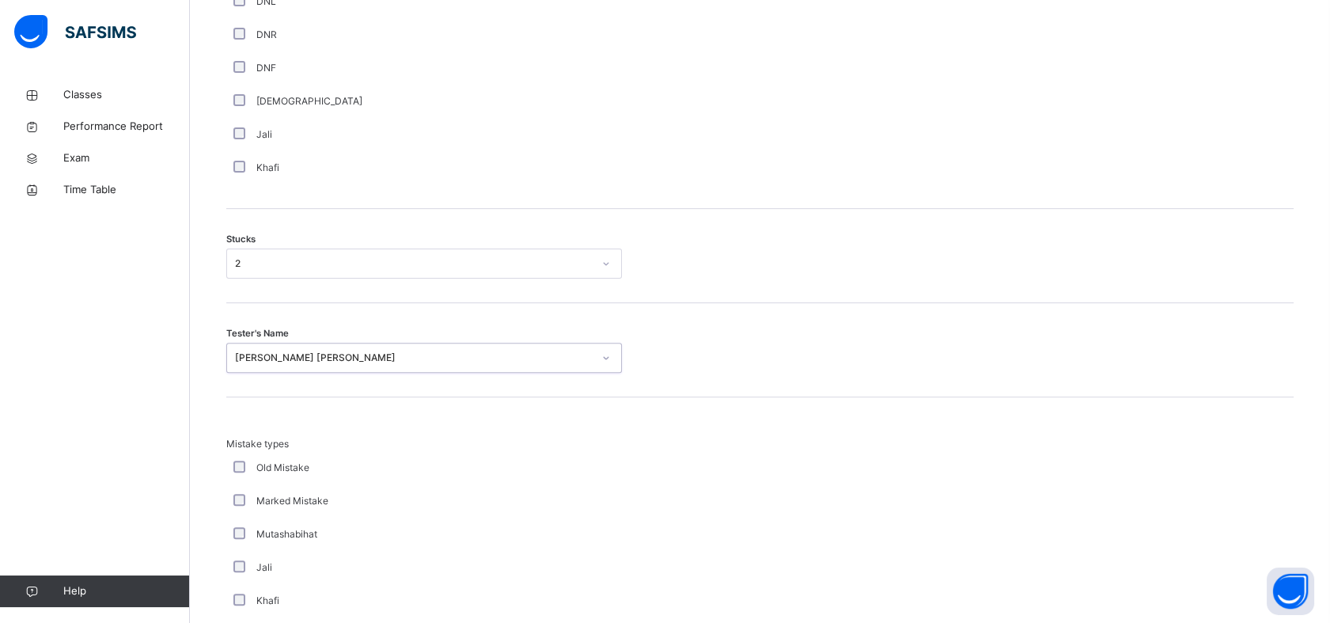
scroll to position [1478, 0]
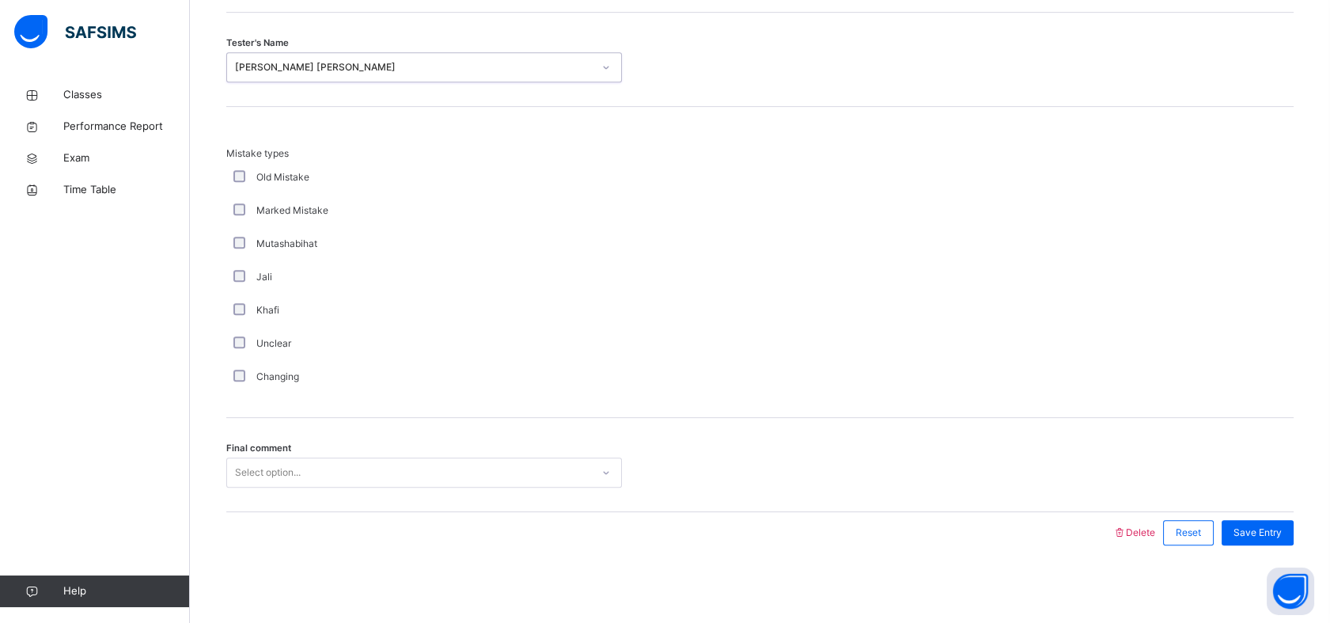
click at [331, 457] on div "Select option..." at bounding box center [424, 472] width 396 height 30
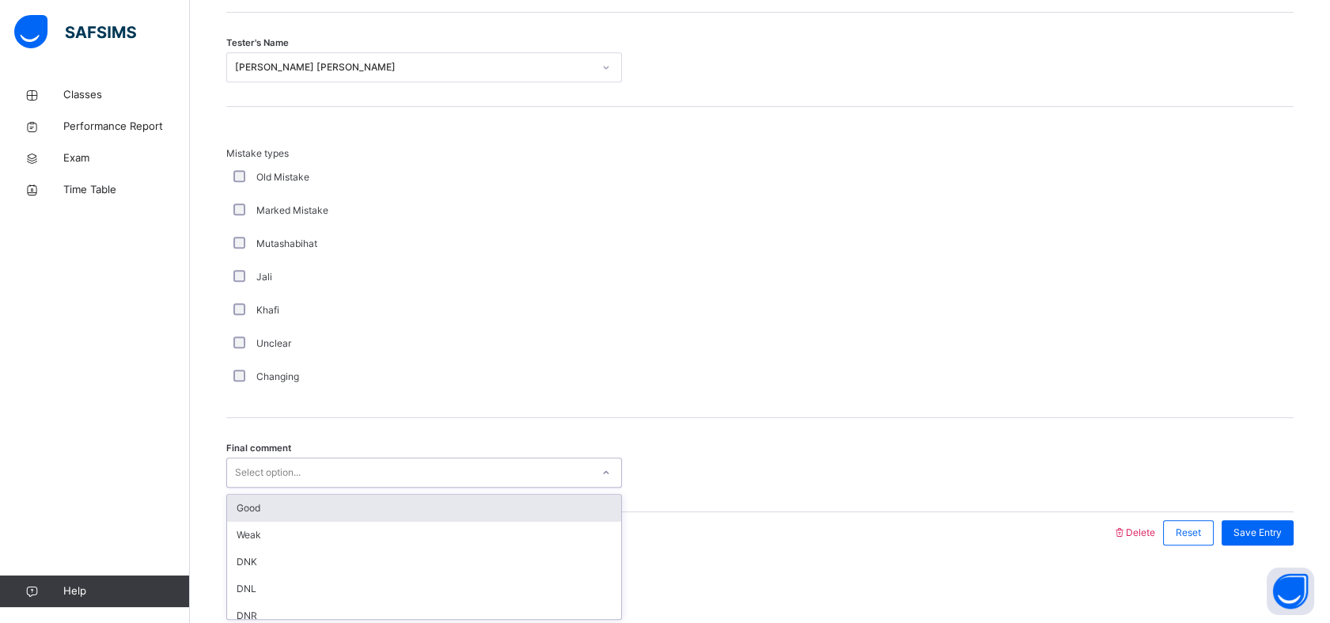
click at [314, 505] on div "Good" at bounding box center [424, 507] width 394 height 27
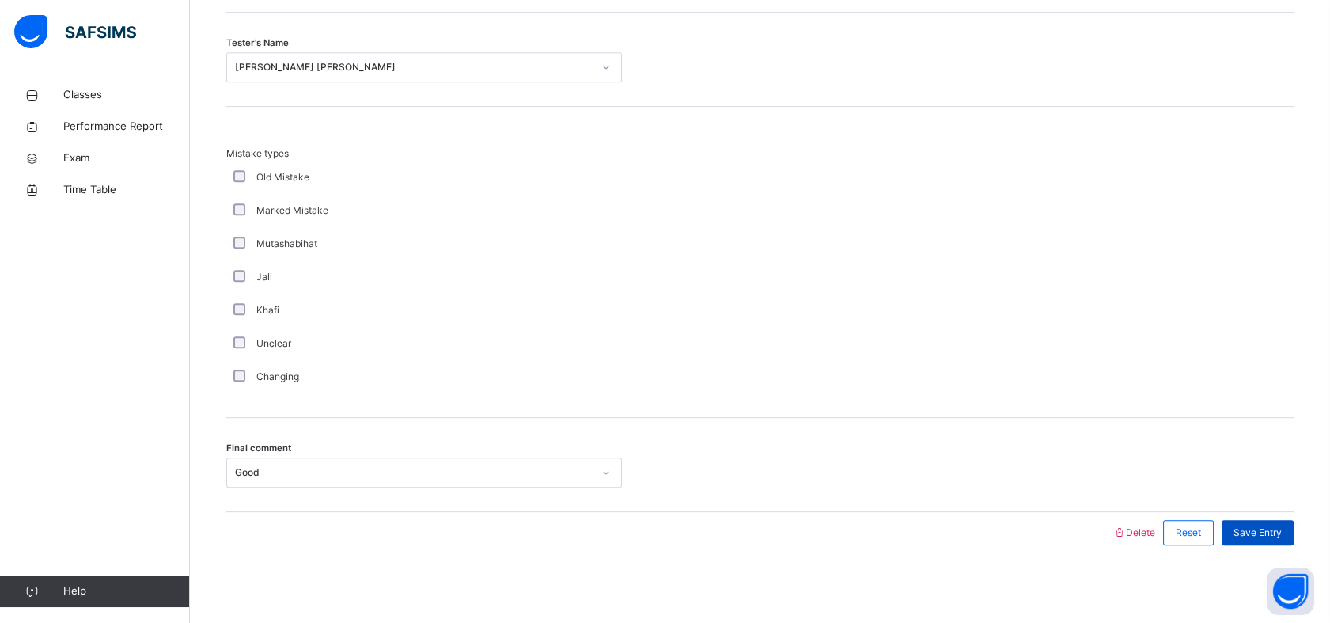
click at [1274, 532] on span "Save Entry" at bounding box center [1257, 532] width 48 height 14
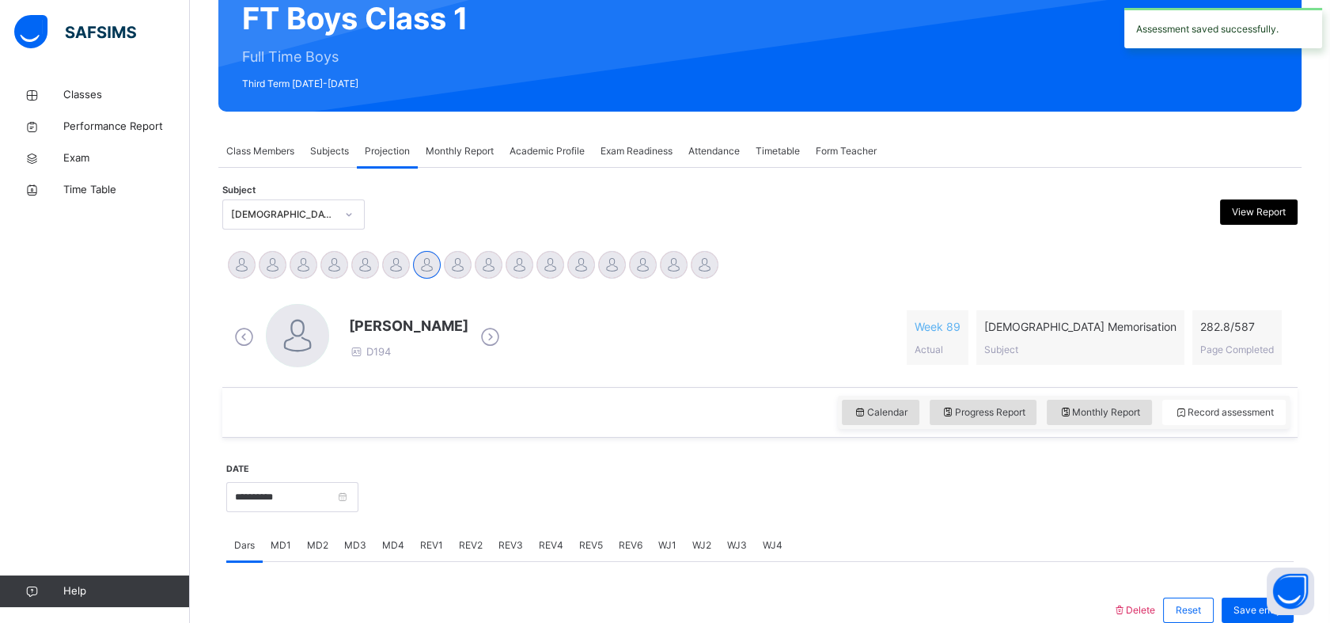
scroll to position [163, 0]
click at [430, 548] on div "REV1" at bounding box center [431, 544] width 39 height 32
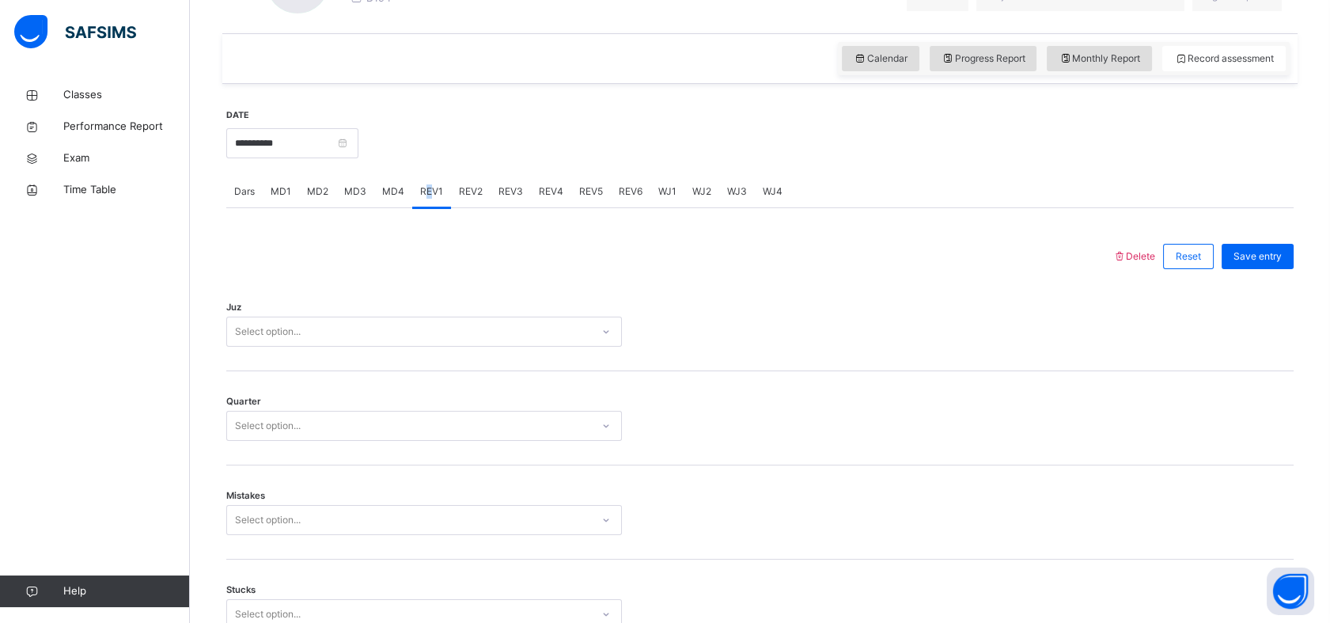
scroll to position [517, 0]
drag, startPoint x: 430, startPoint y: 548, endPoint x: 352, endPoint y: 318, distance: 243.1
click at [352, 318] on div "Select option..." at bounding box center [409, 330] width 364 height 25
click at [382, 321] on div "Select option..." at bounding box center [409, 330] width 364 height 25
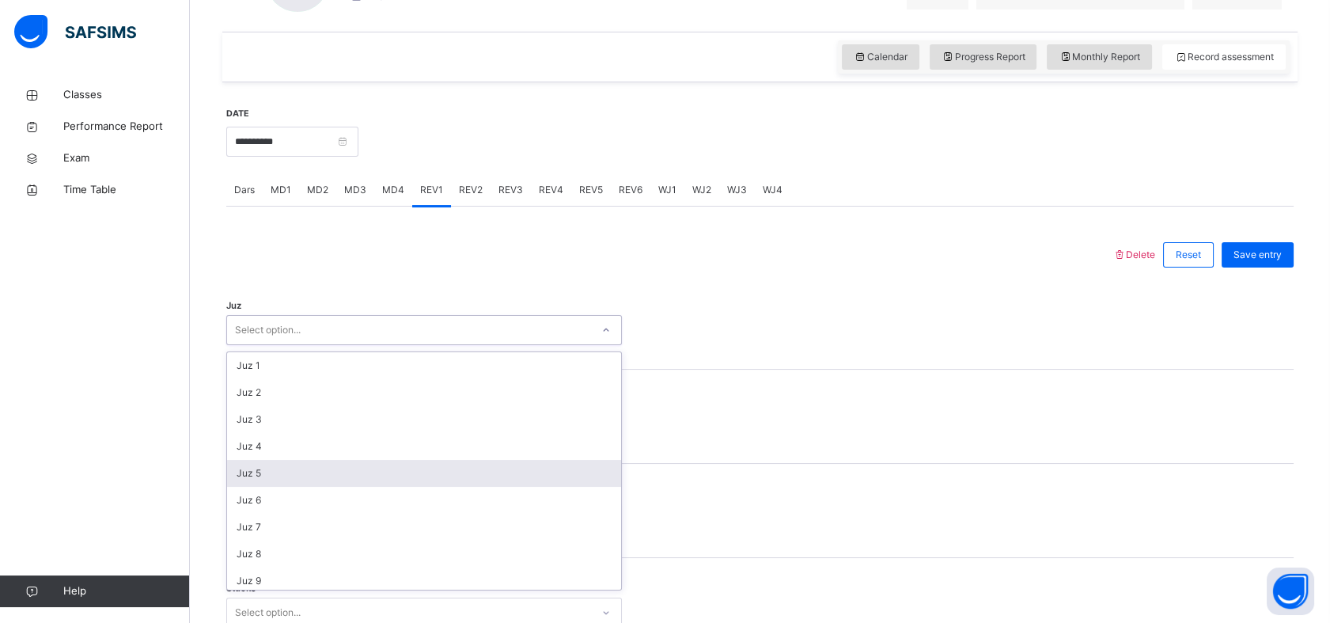
click at [297, 474] on div "Juz 5" at bounding box center [424, 473] width 394 height 27
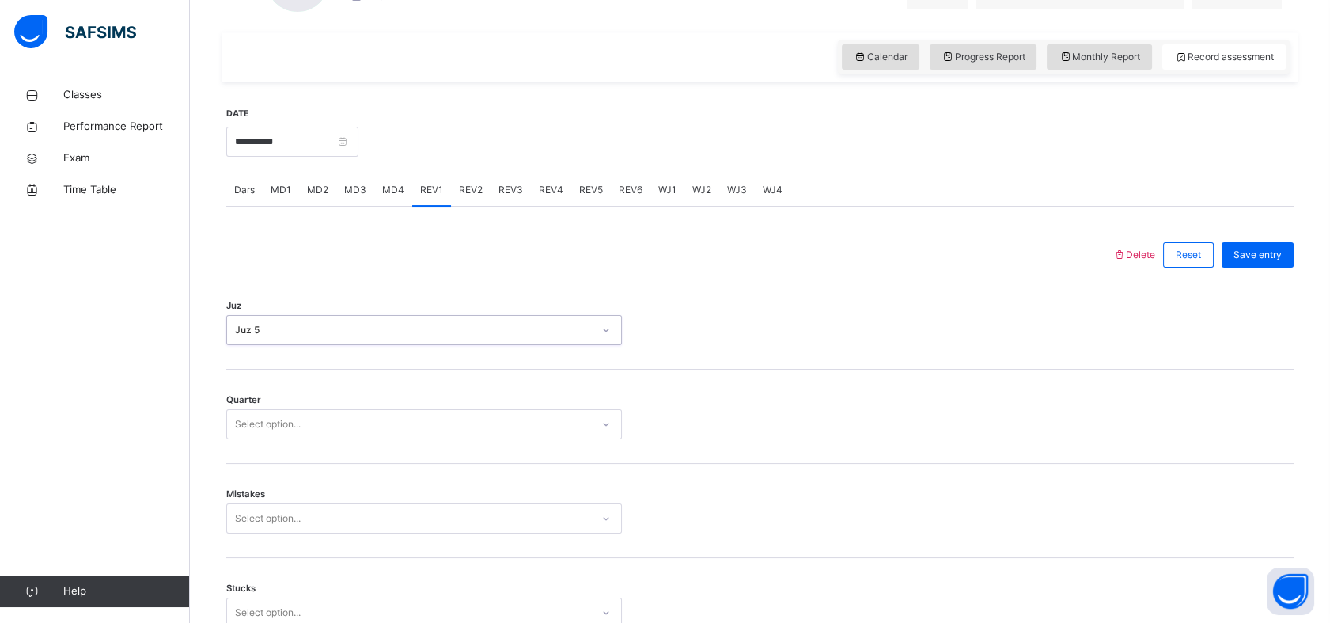
click at [264, 417] on div "Select option..." at bounding box center [268, 424] width 66 height 30
click at [255, 487] on div "2" at bounding box center [424, 486] width 394 height 27
click at [278, 505] on div "Select option..." at bounding box center [424, 518] width 396 height 30
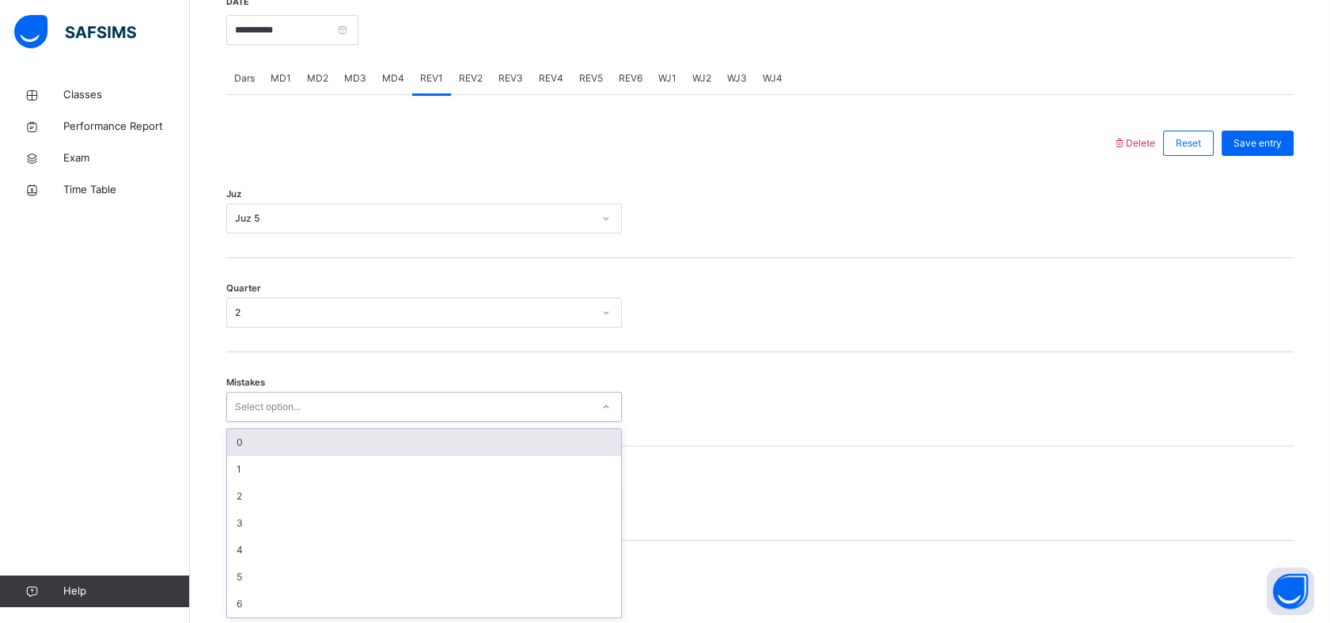
click at [293, 441] on div "0" at bounding box center [424, 442] width 394 height 27
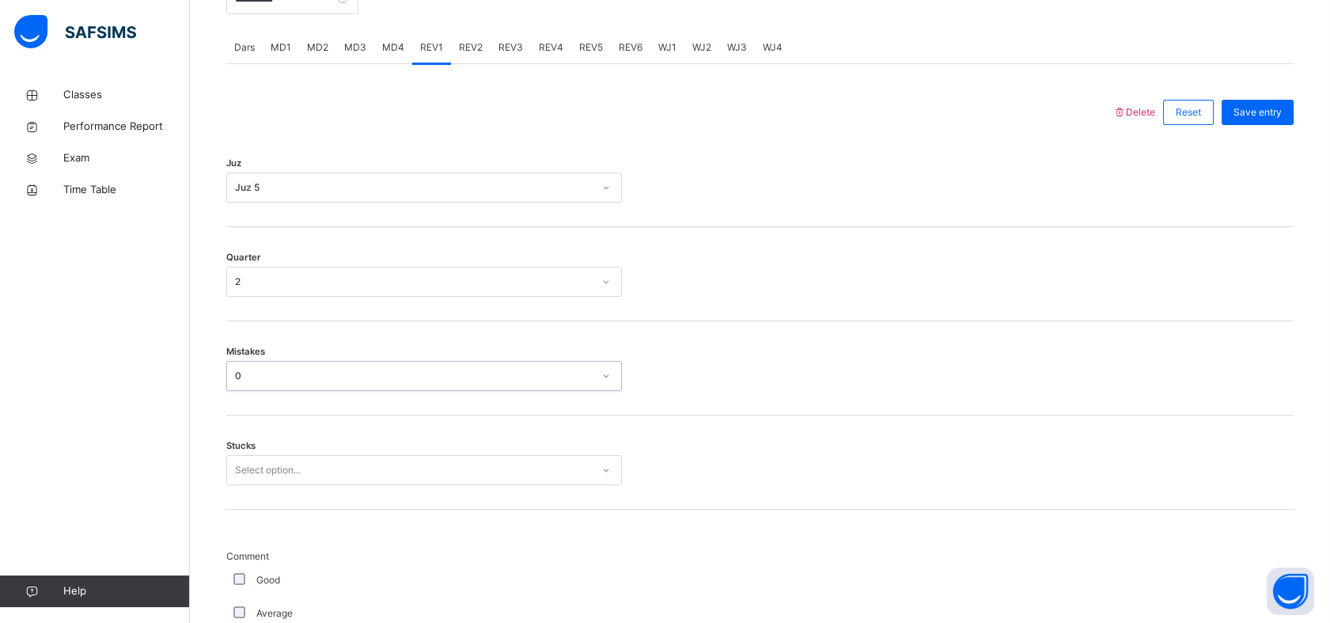
click at [277, 485] on div "Select option..." at bounding box center [424, 470] width 396 height 30
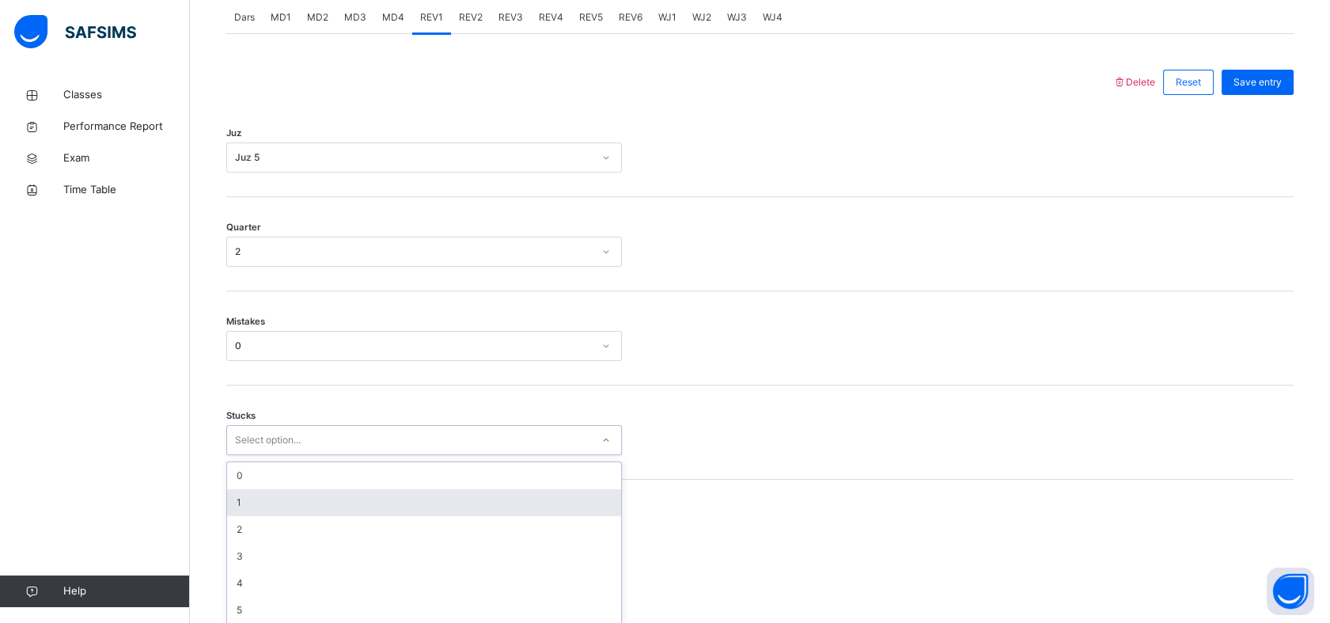
scroll to position [696, 0]
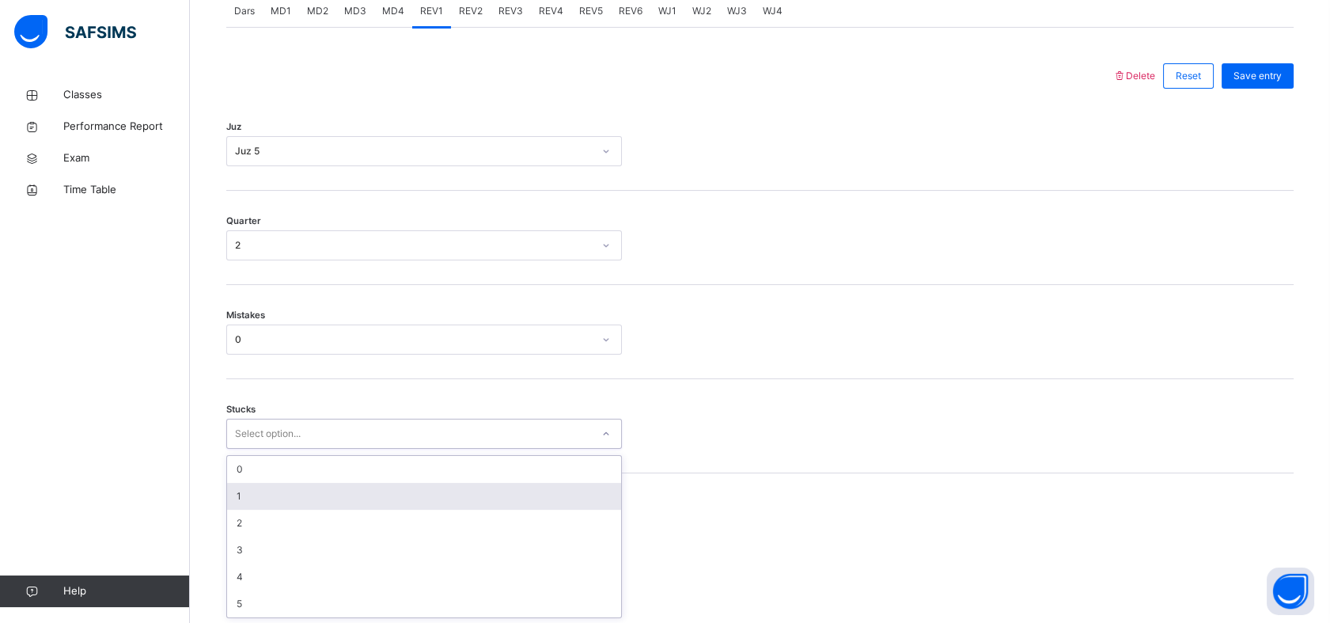
click at [265, 502] on div "1" at bounding box center [424, 496] width 394 height 27
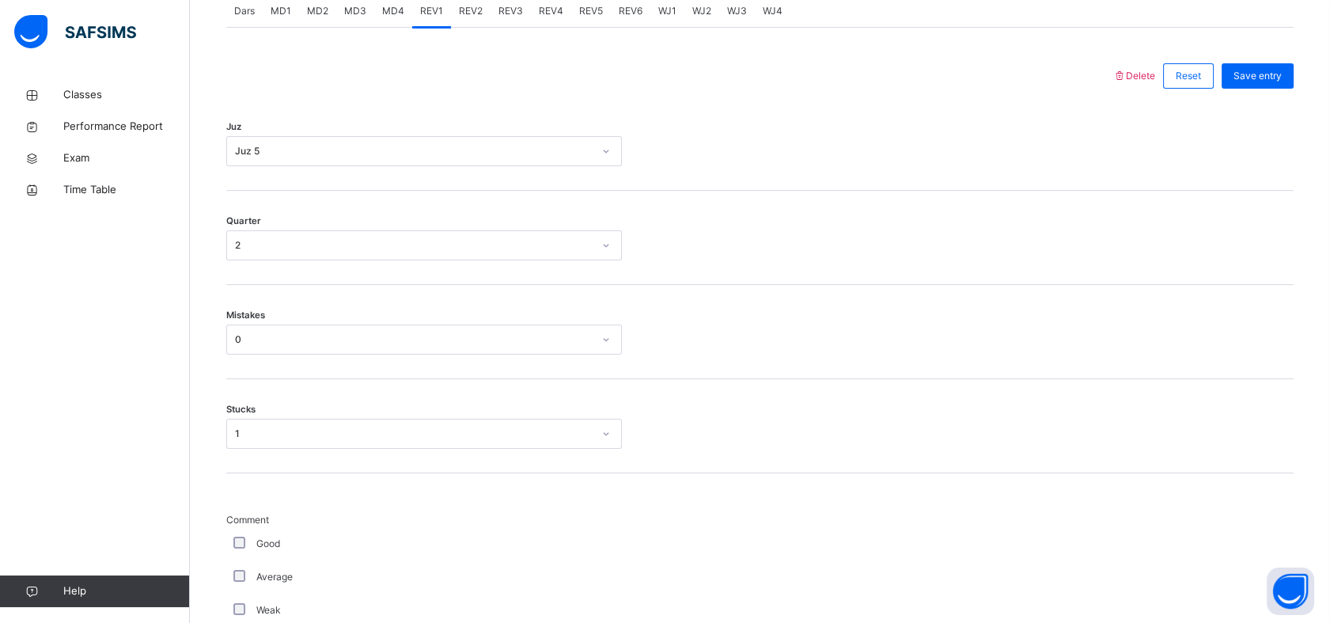
click at [249, 537] on div "Good" at bounding box center [424, 543] width 388 height 14
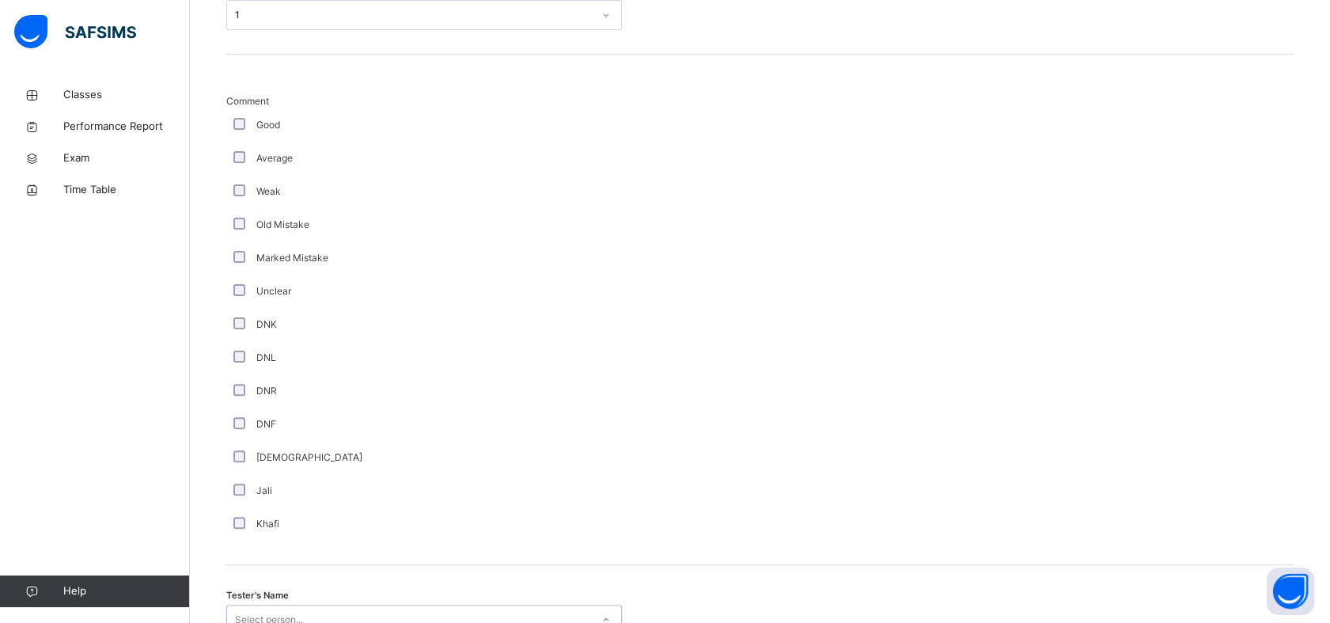
click at [271, 612] on div "option [PERSON_NAME] focused, 5 of 88. 88 results available. Use Up and Down to…" at bounding box center [424, 619] width 396 height 30
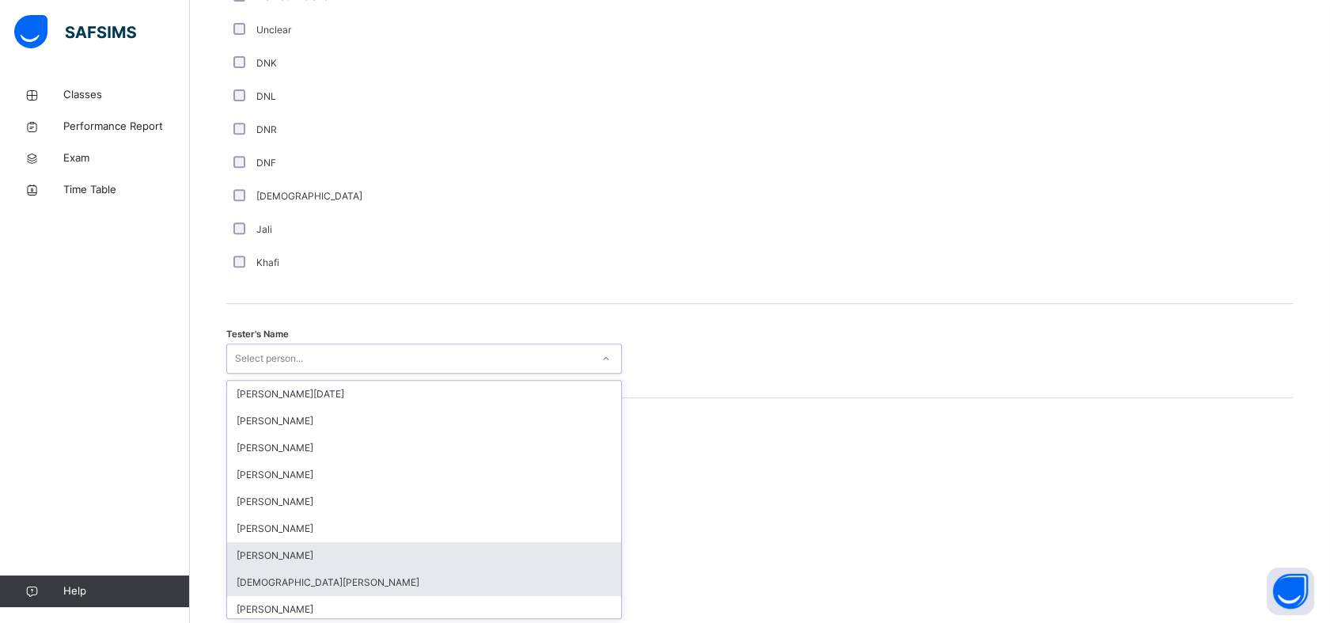
scroll to position [1376, 0]
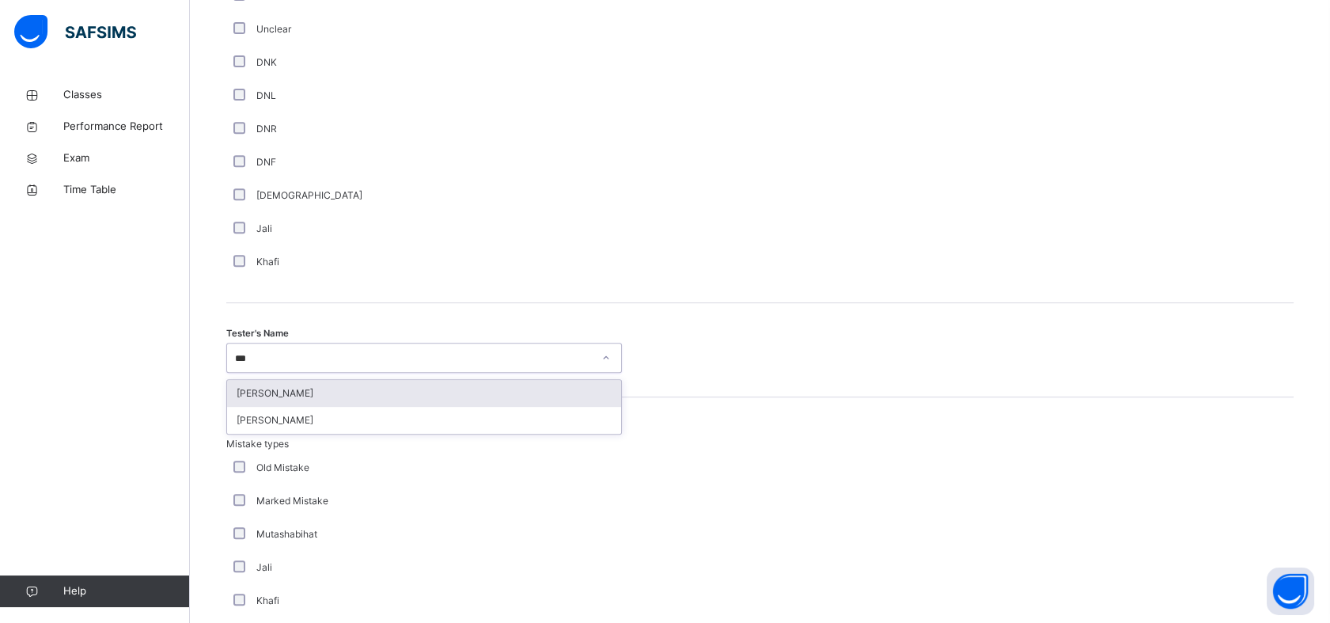
type input "****"
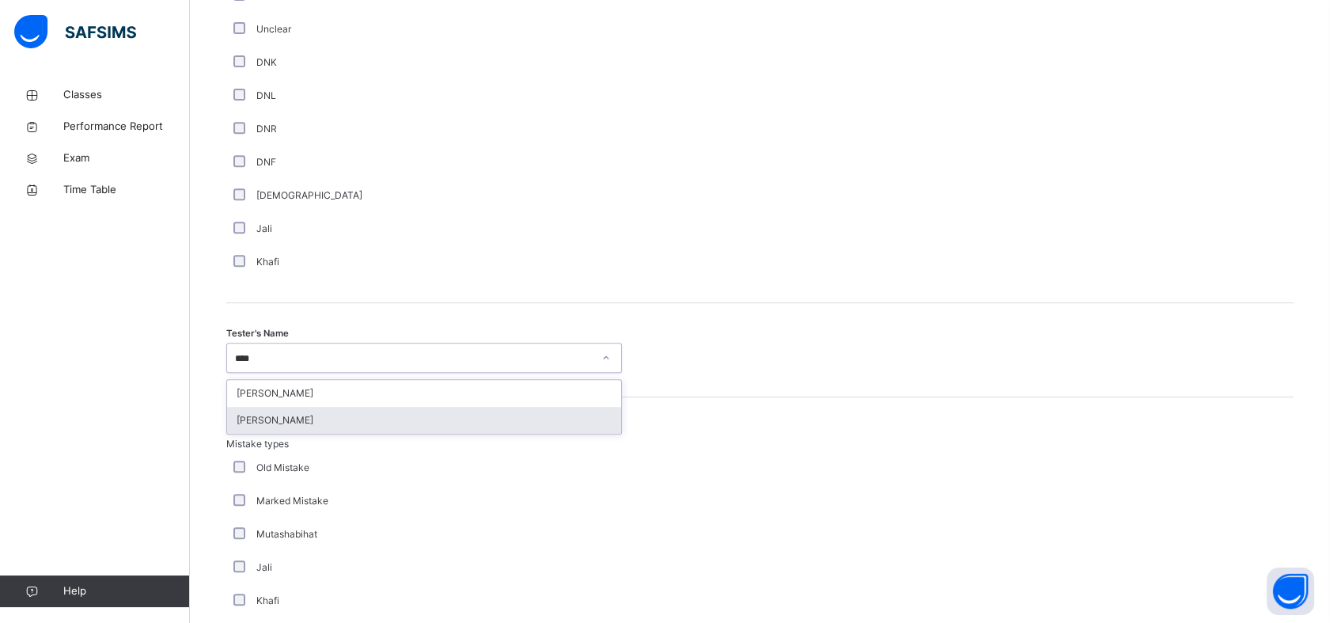
click at [361, 414] on div "[PERSON_NAME]" at bounding box center [424, 420] width 394 height 27
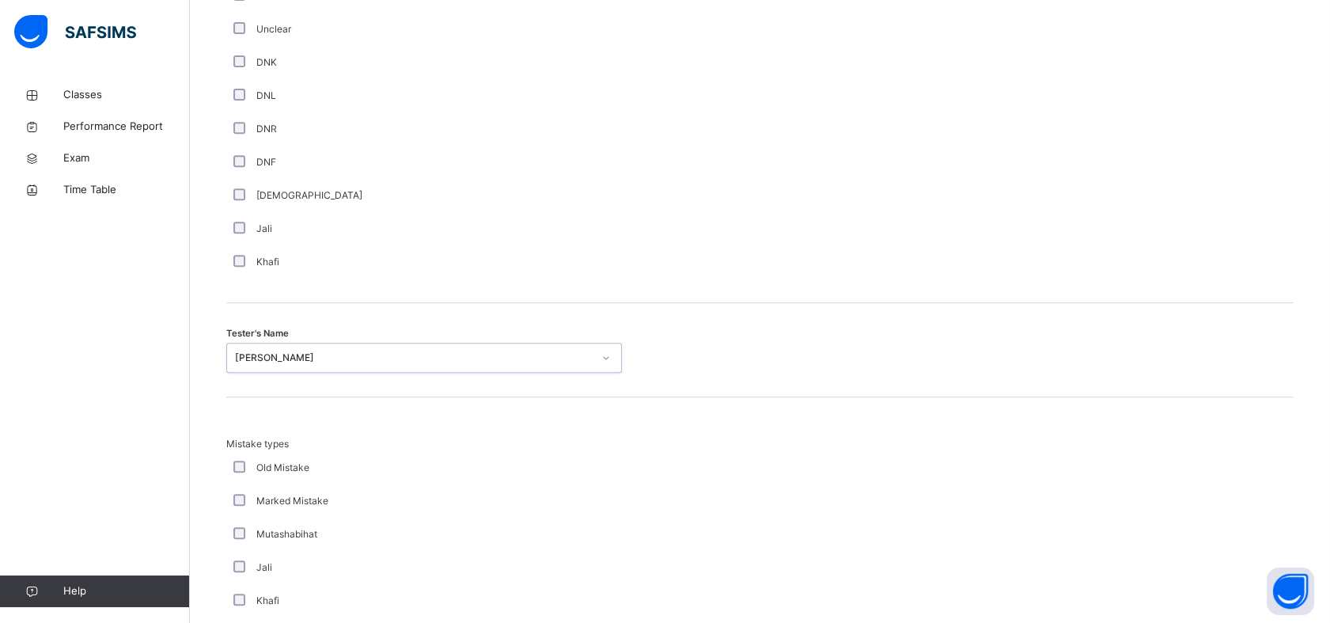
scroll to position [1667, 0]
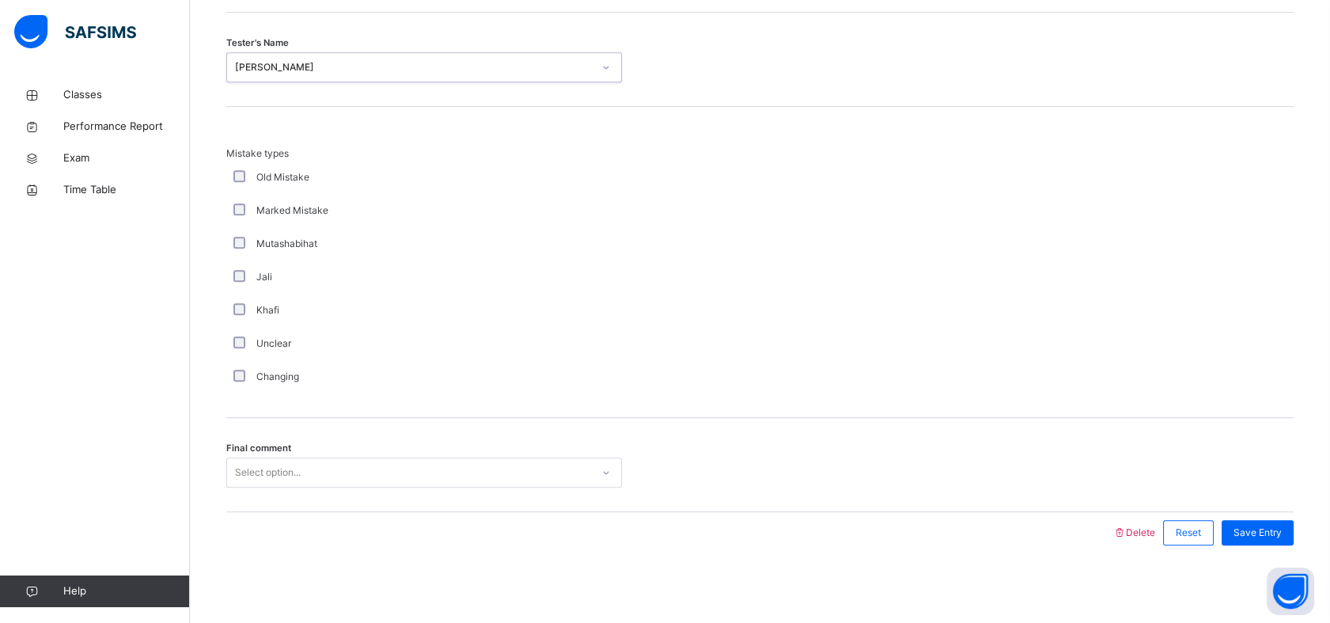
click at [289, 468] on div "Select option..." at bounding box center [268, 472] width 66 height 30
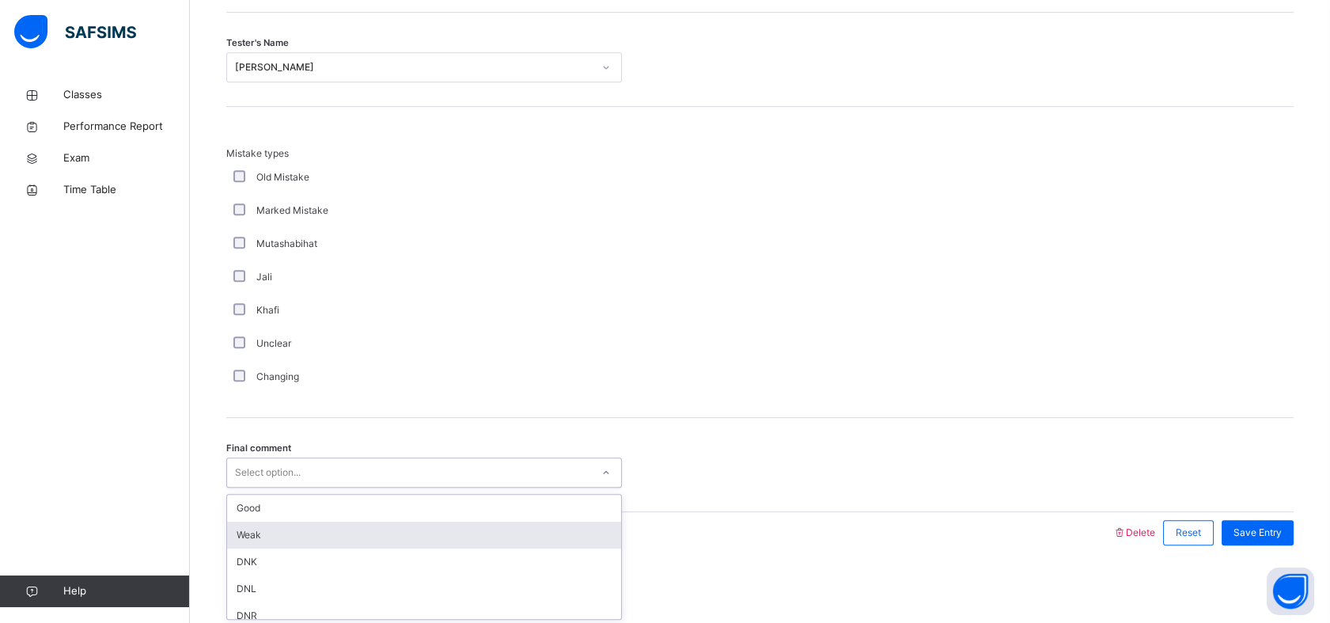
click at [243, 521] on div "Weak" at bounding box center [424, 534] width 394 height 27
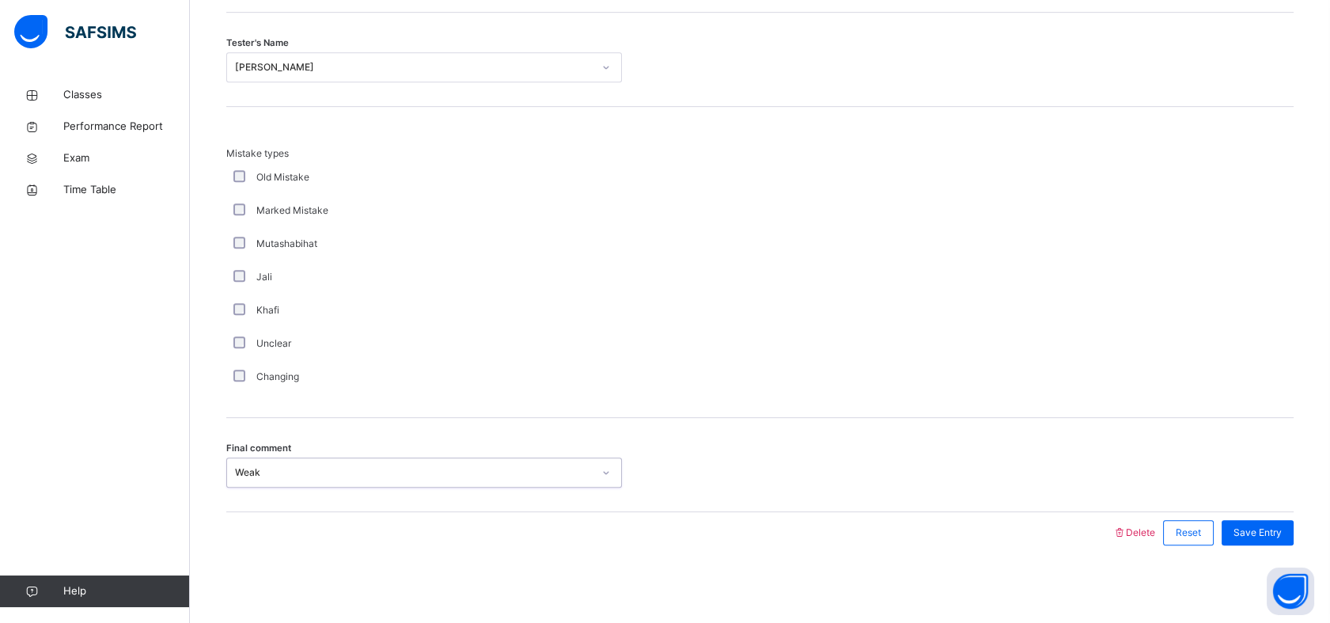
drag, startPoint x: 291, startPoint y: 468, endPoint x: 274, endPoint y: 490, distance: 27.1
click at [296, 467] on div "Weak" at bounding box center [414, 472] width 358 height 14
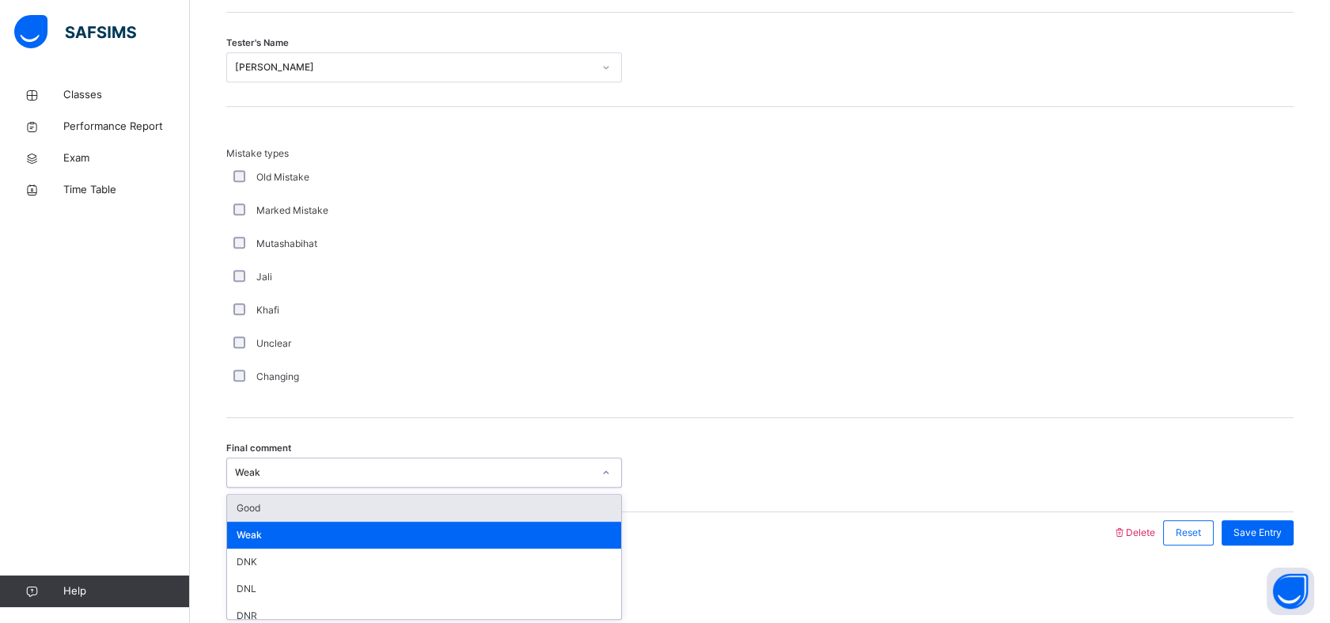
click at [260, 506] on div "Good" at bounding box center [424, 507] width 394 height 27
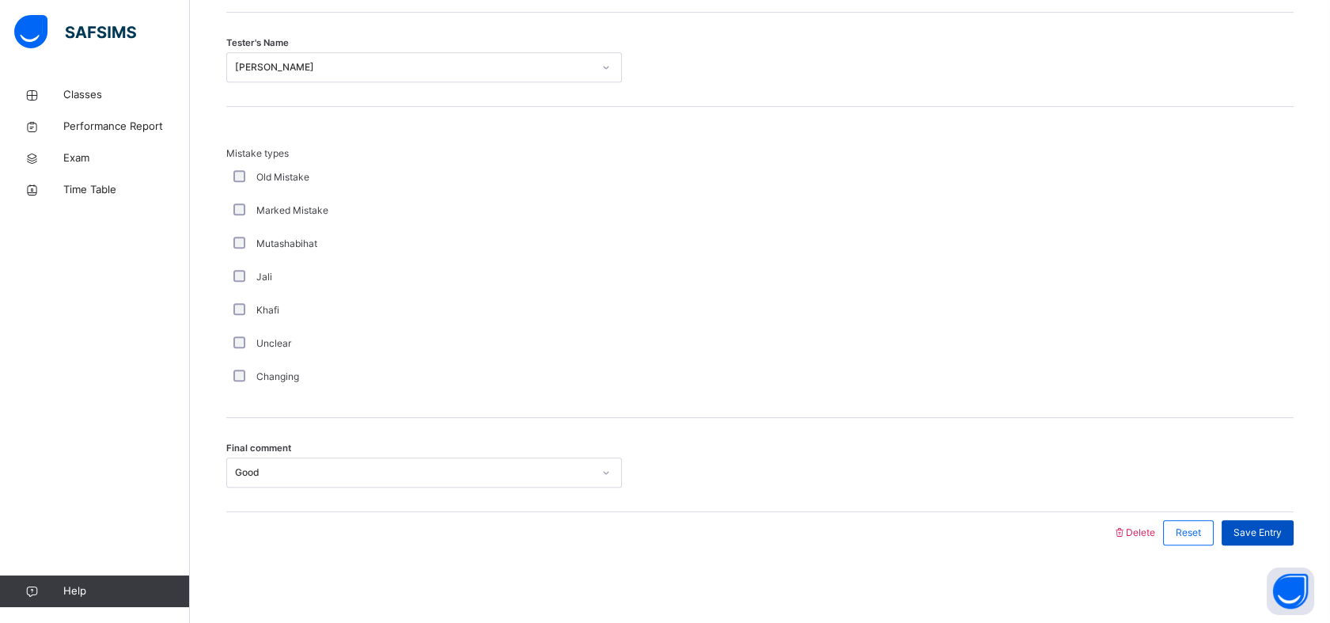
click at [1265, 537] on span "Save Entry" at bounding box center [1257, 532] width 48 height 14
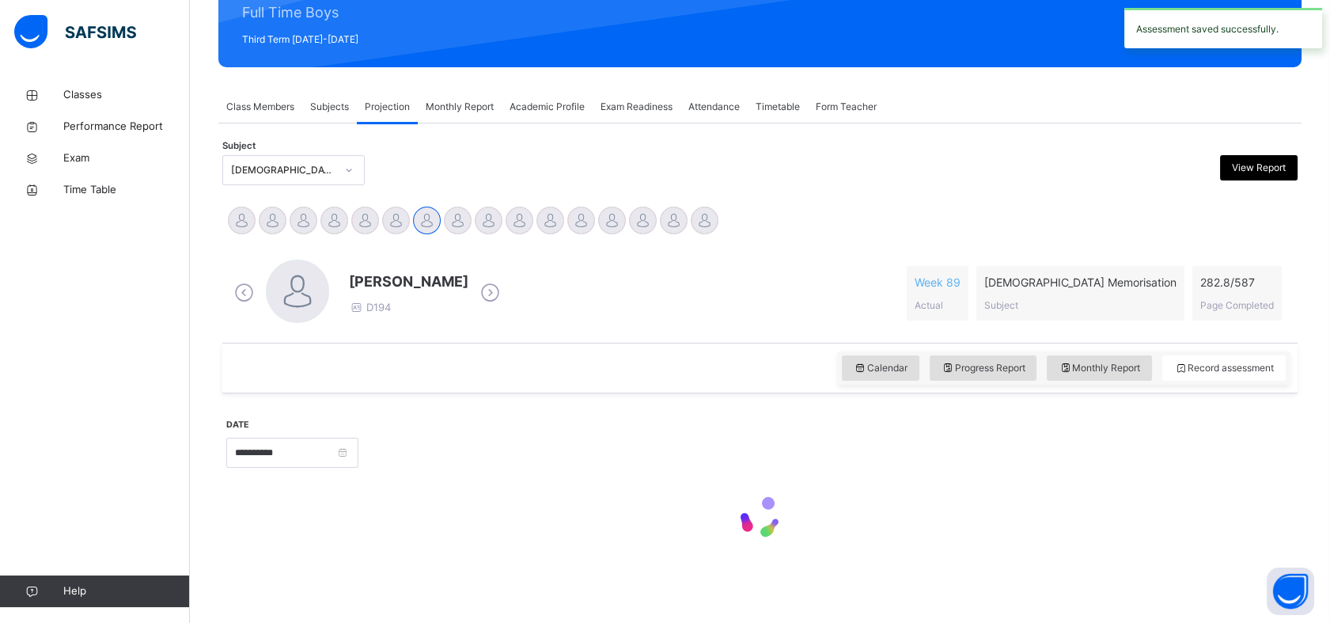
scroll to position [564, 0]
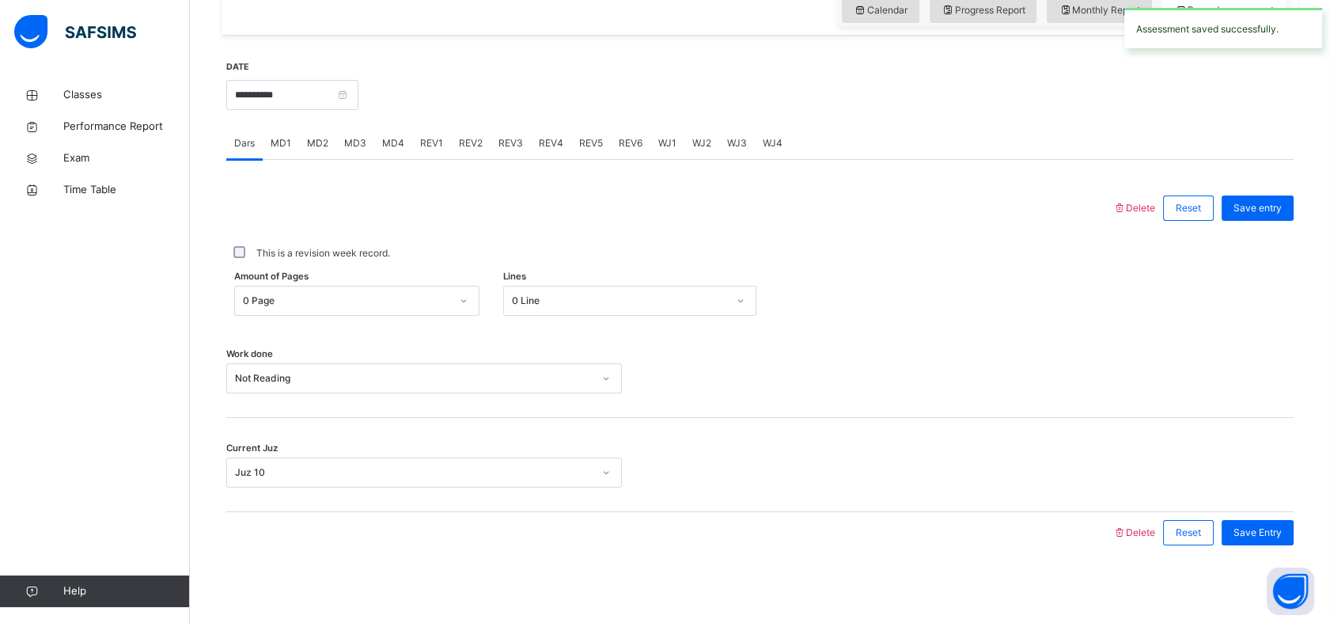
click at [471, 146] on span "REV2" at bounding box center [471, 143] width 24 height 14
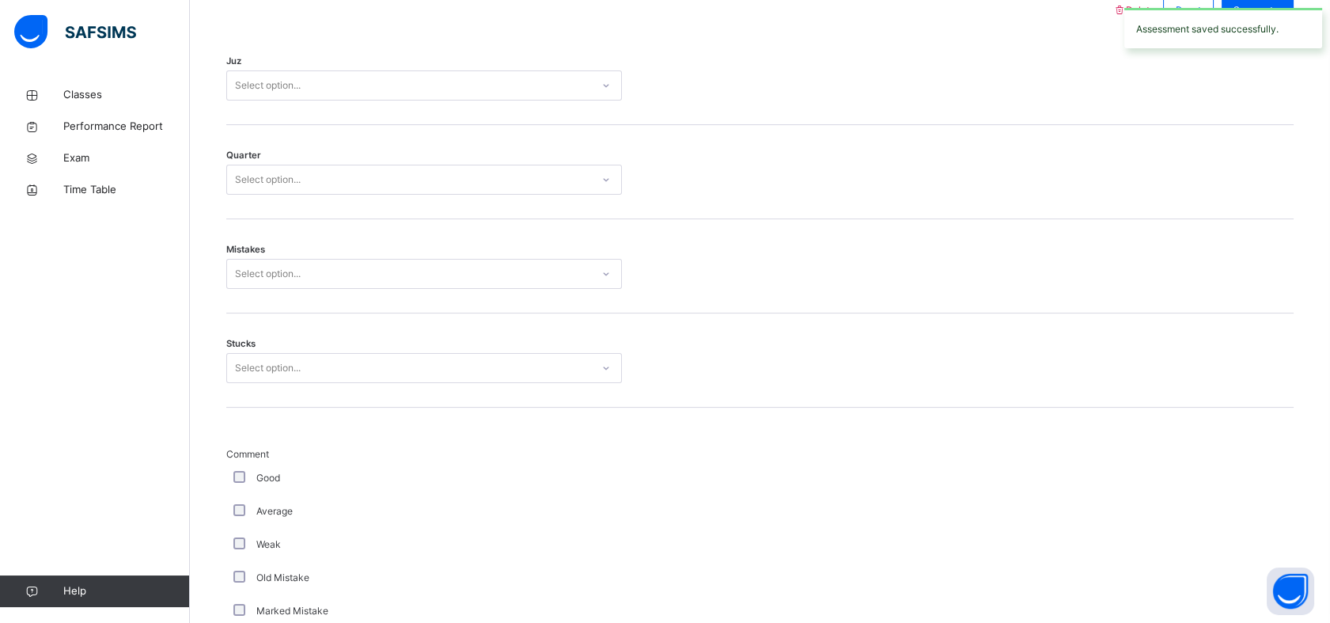
scroll to position [739, 0]
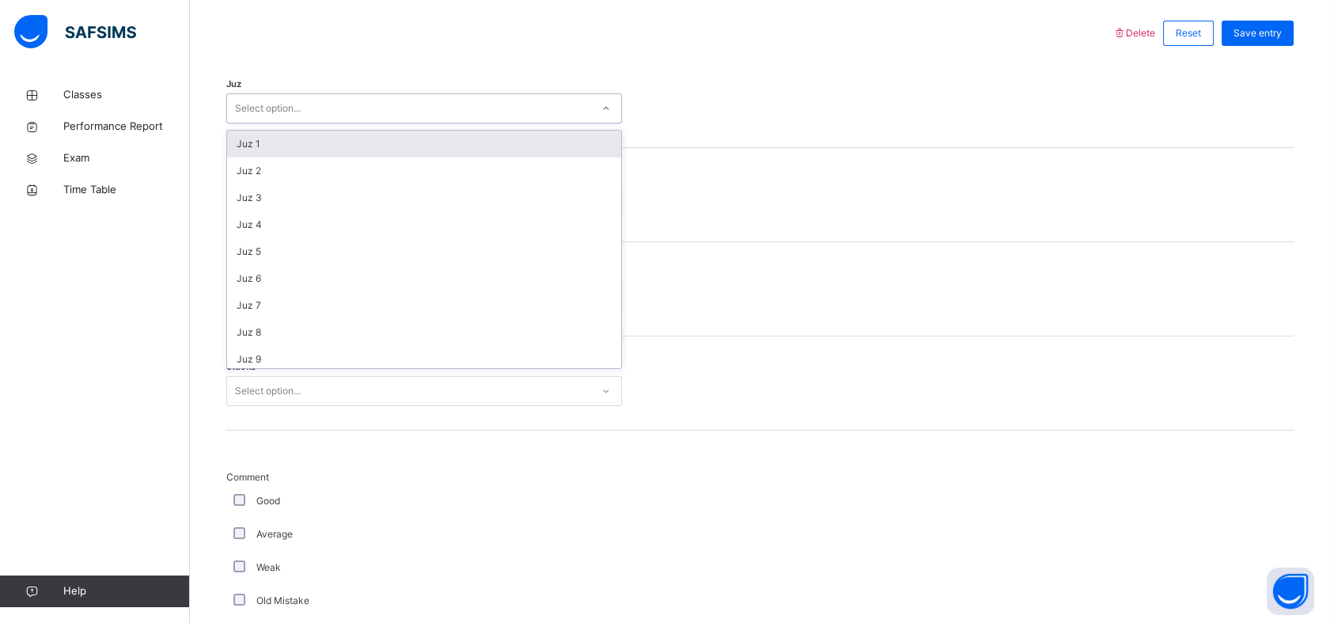
click at [449, 107] on div "Select option..." at bounding box center [409, 109] width 364 height 25
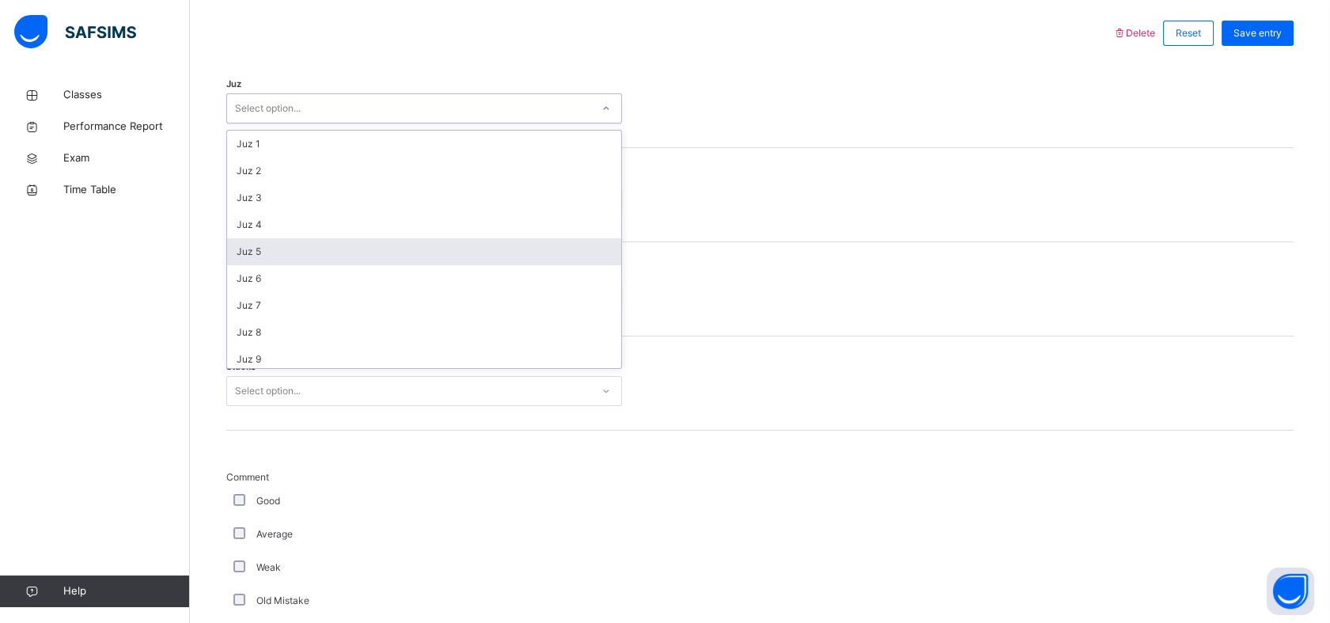
click at [297, 252] on div "Juz 5" at bounding box center [424, 251] width 394 height 27
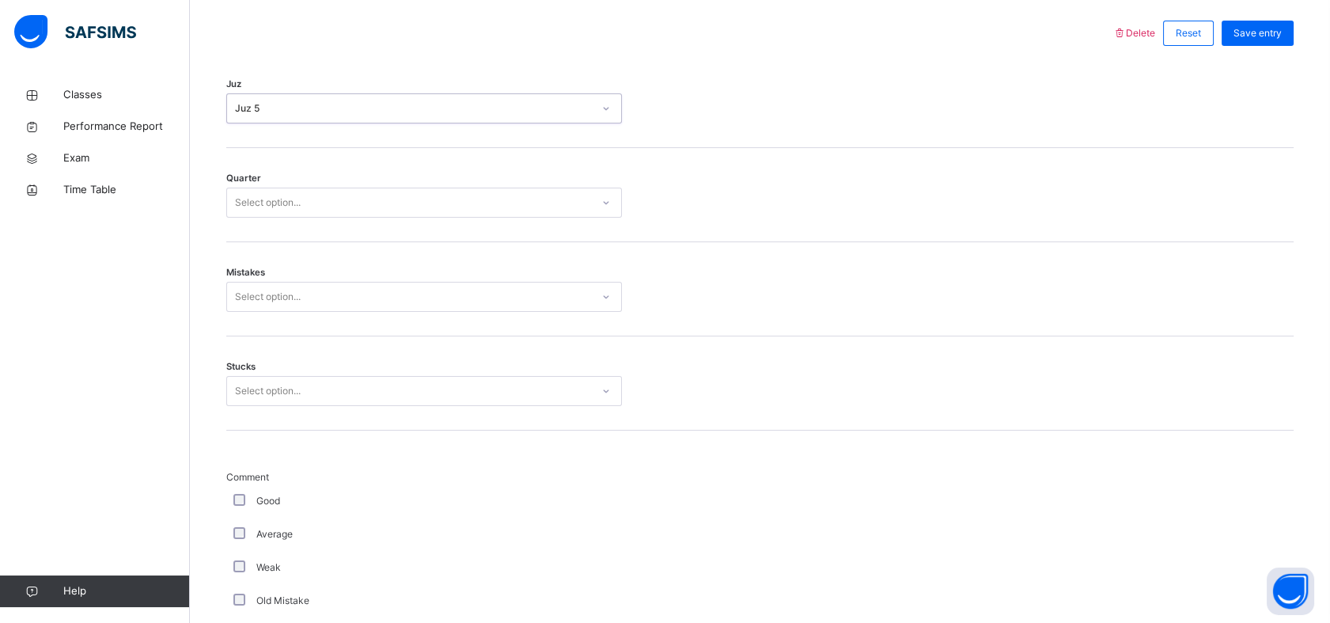
click at [324, 202] on div "Select option..." at bounding box center [409, 203] width 364 height 25
click at [278, 279] on div "3" at bounding box center [424, 291] width 394 height 27
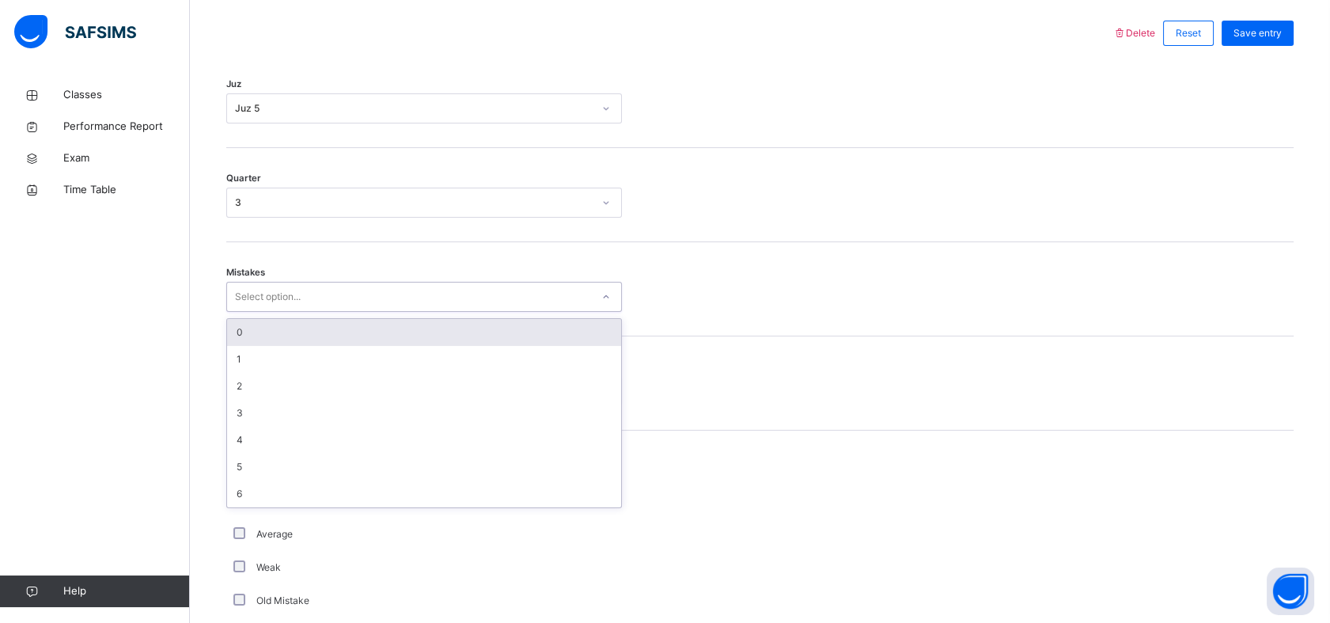
click at [279, 284] on div "Select option..." at bounding box center [268, 297] width 66 height 30
click at [262, 335] on div "0" at bounding box center [424, 332] width 394 height 27
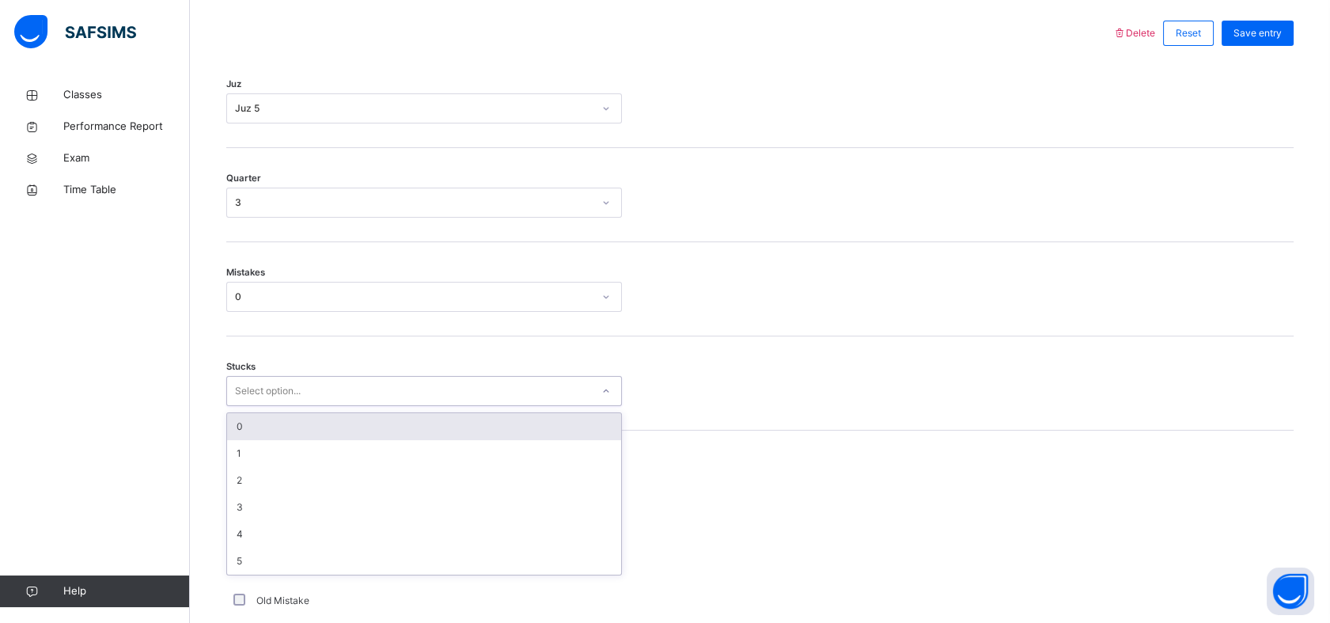
click at [263, 380] on div "Select option..." at bounding box center [268, 391] width 66 height 30
click at [263, 417] on div "0" at bounding box center [424, 426] width 394 height 27
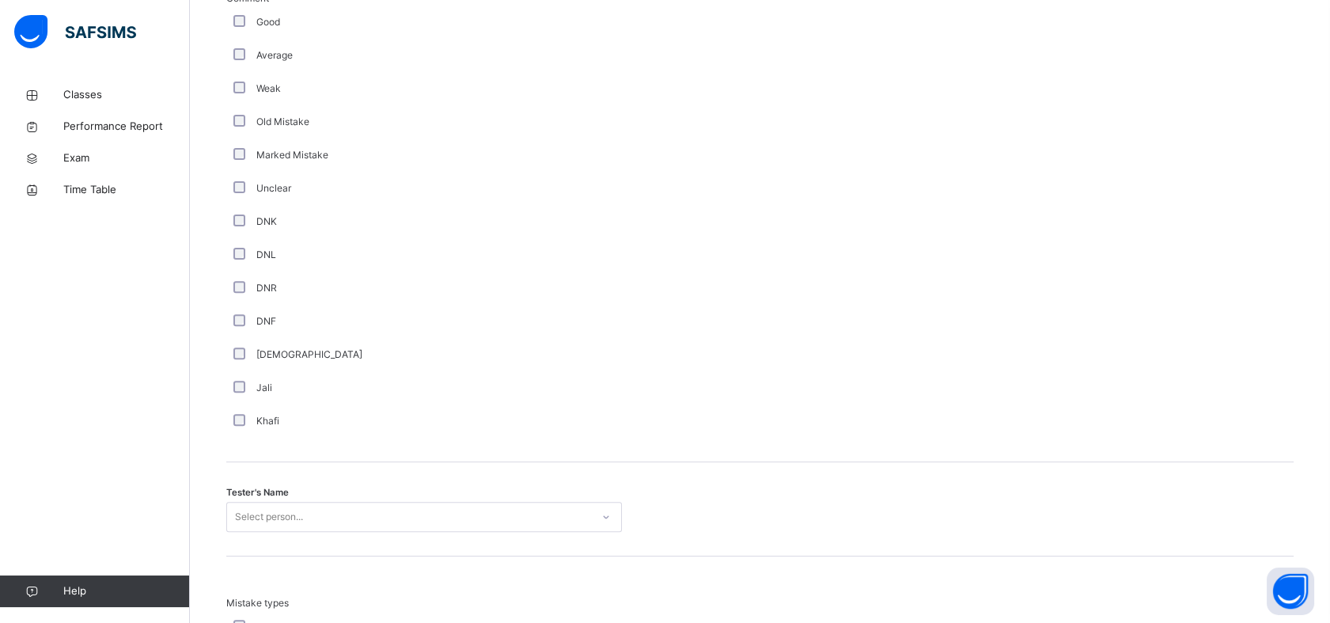
scroll to position [1228, 0]
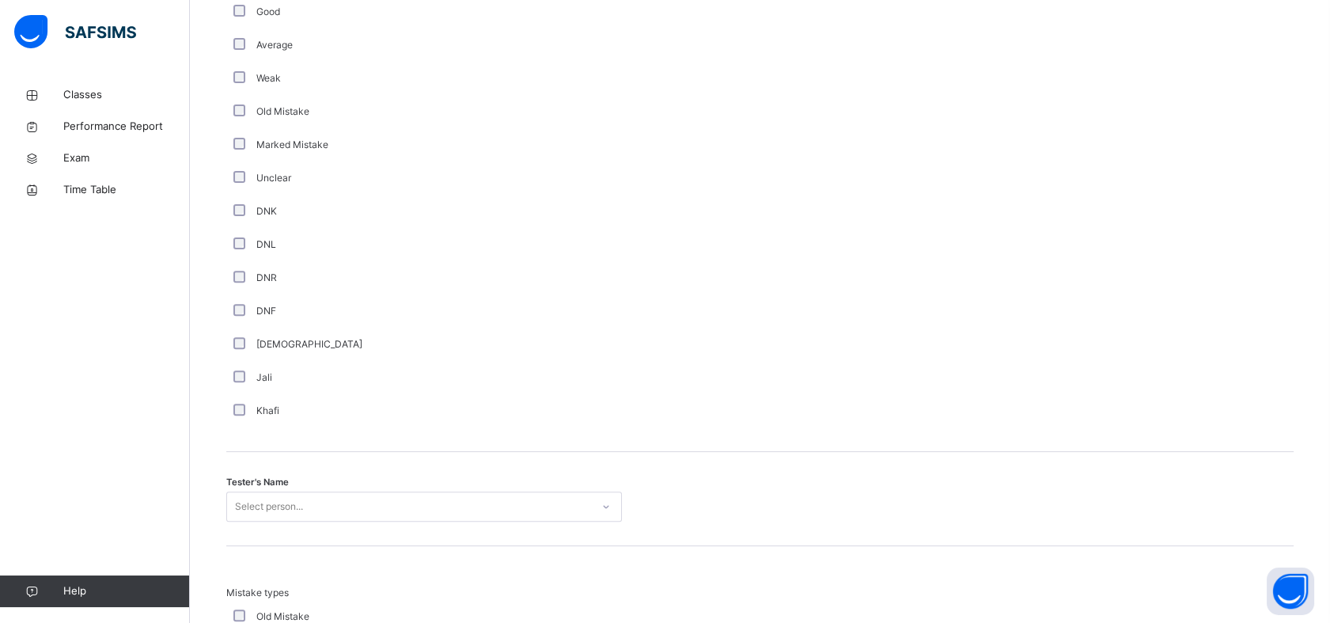
click at [253, 526] on div "Tester's Name Select person..." at bounding box center [759, 499] width 1067 height 94
click at [287, 483] on span "Tester's Name" at bounding box center [257, 481] width 62 height 13
click at [266, 509] on div "Select person..." at bounding box center [424, 506] width 396 height 30
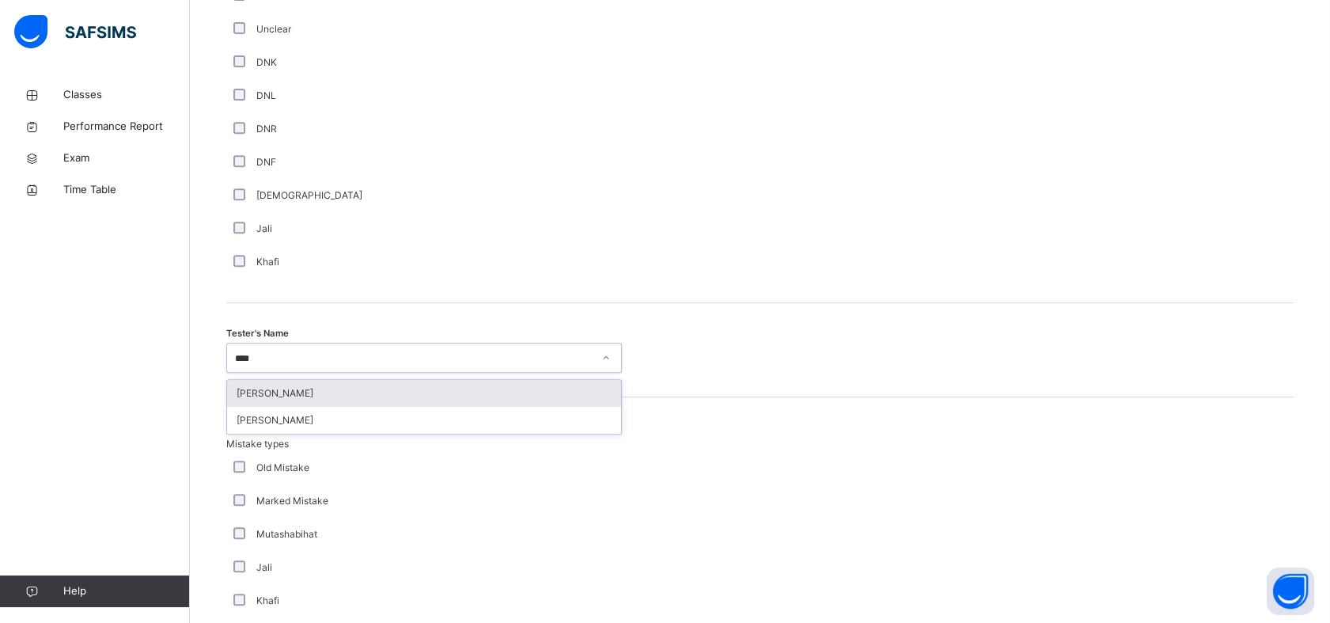
type input "*****"
click at [369, 385] on div "[PERSON_NAME]" at bounding box center [424, 393] width 394 height 27
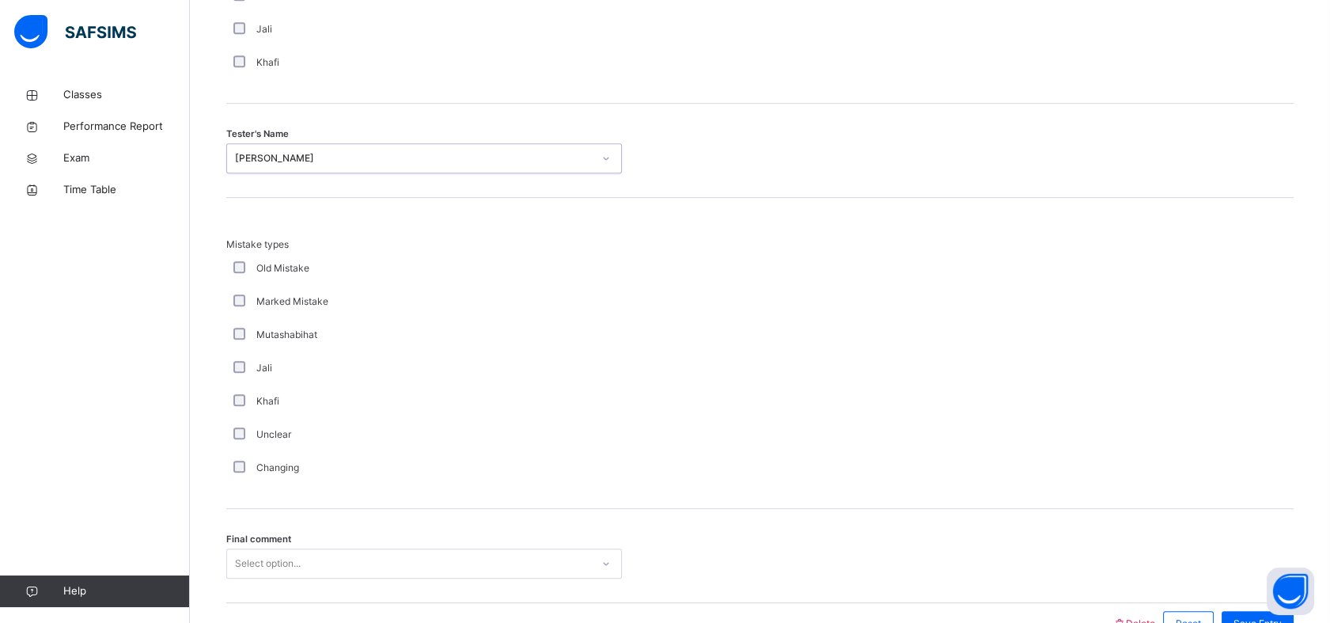
scroll to position [1578, 0]
click at [293, 557] on div "Select option..." at bounding box center [424, 561] width 396 height 30
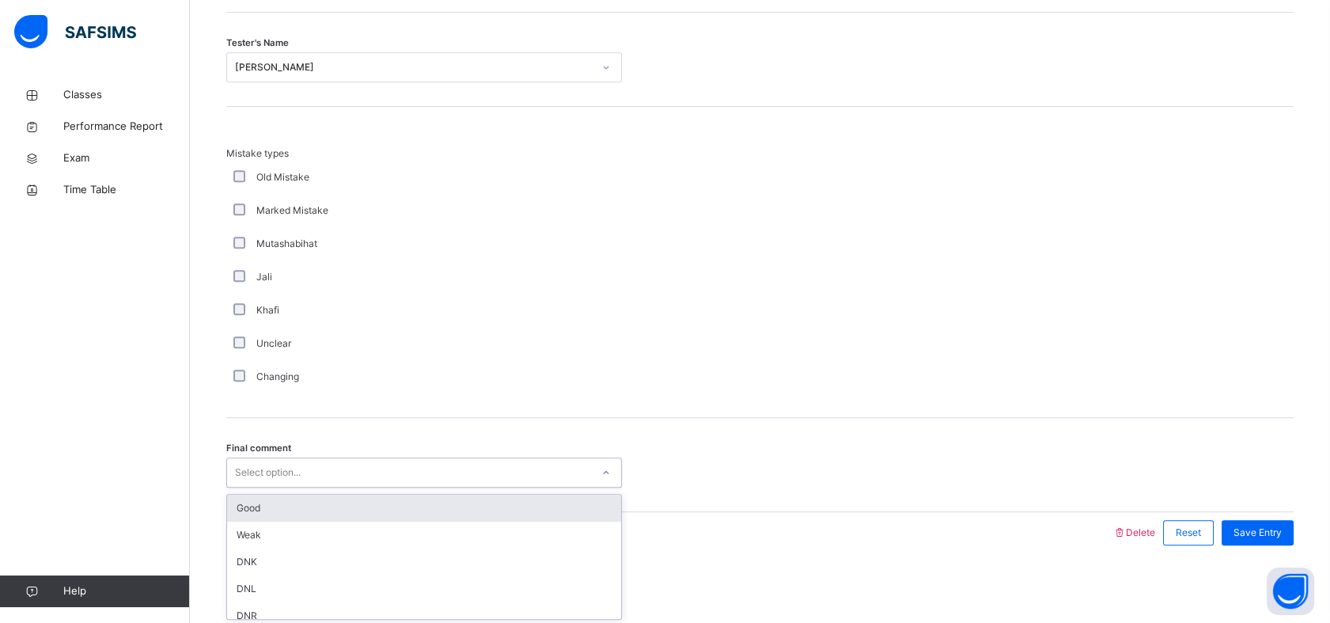
drag, startPoint x: 310, startPoint y: 512, endPoint x: 354, endPoint y: 506, distance: 44.6
click at [311, 512] on div "Good" at bounding box center [424, 507] width 394 height 27
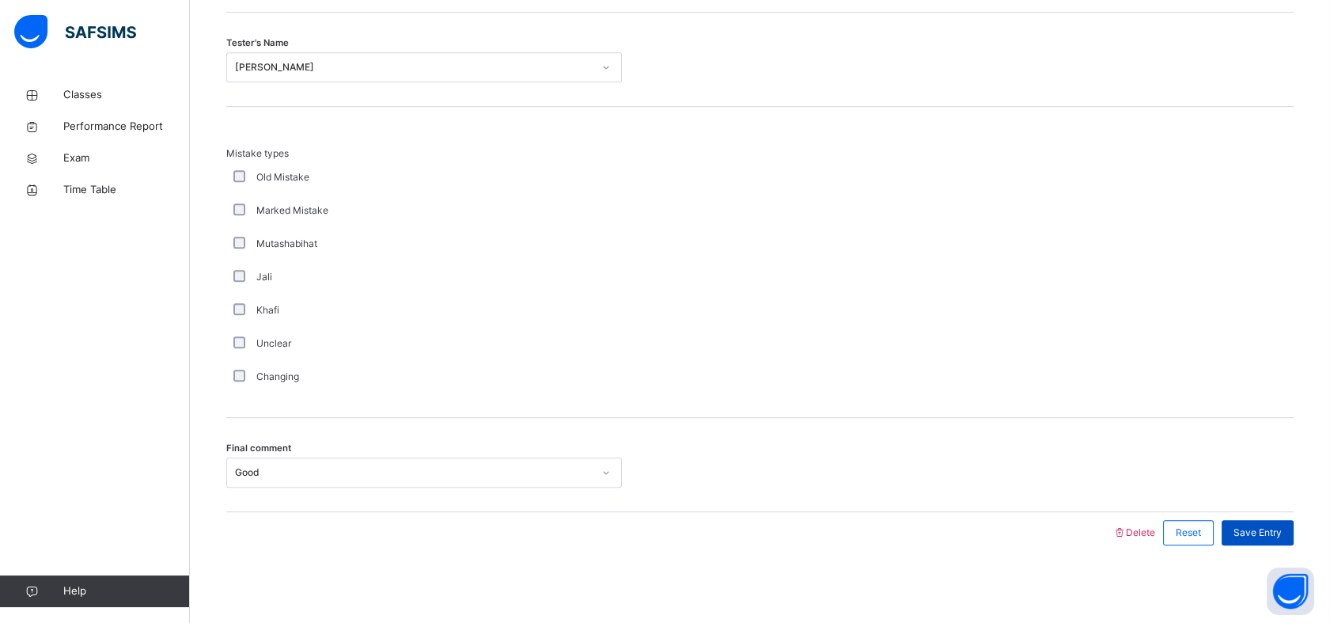
click at [1281, 528] on span "Save Entry" at bounding box center [1257, 532] width 48 height 14
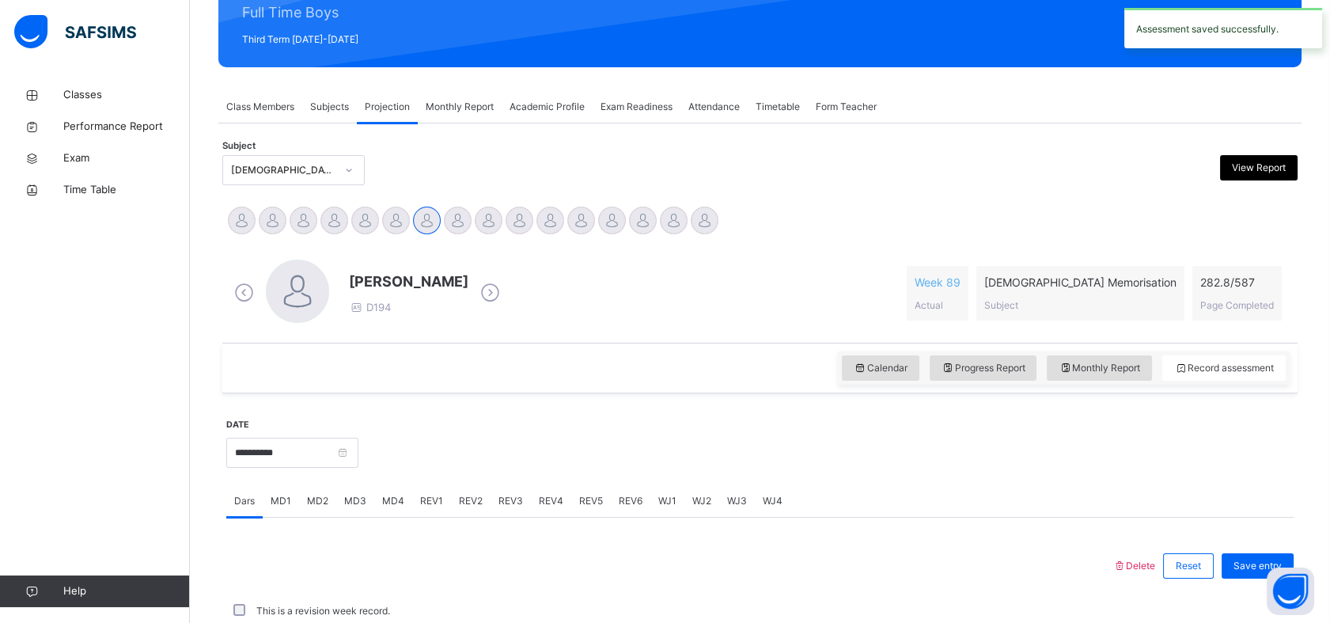
scroll to position [564, 0]
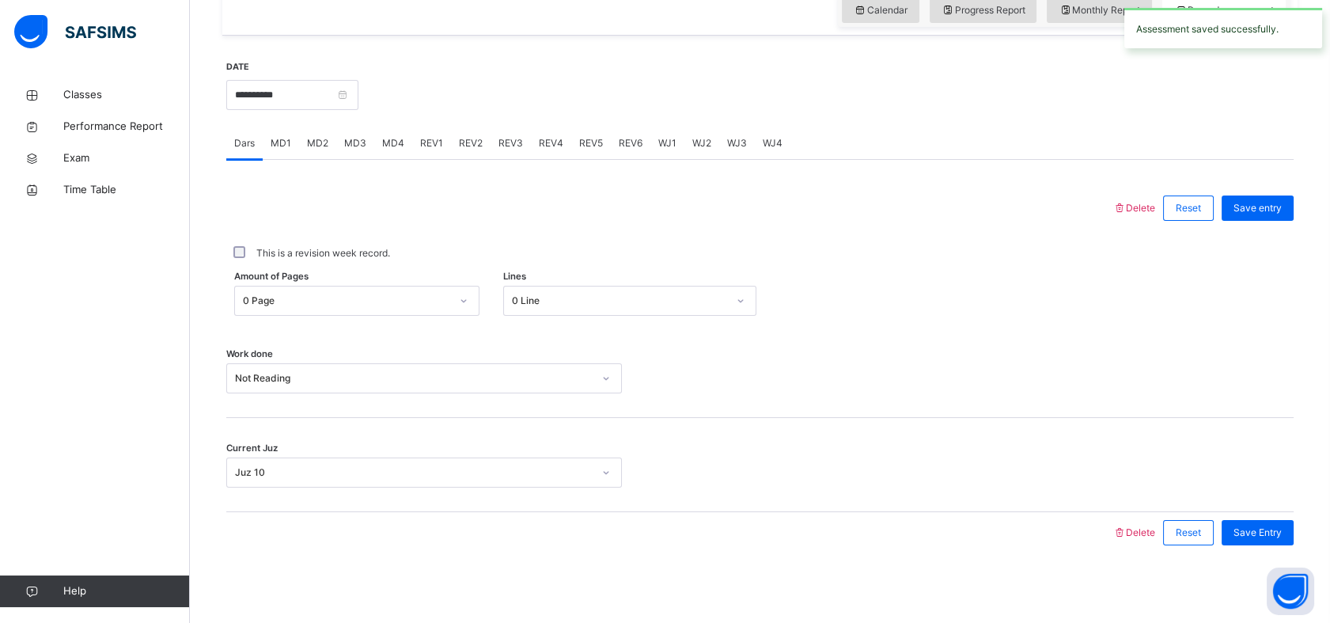
click at [513, 142] on span "REV3" at bounding box center [510, 143] width 25 height 14
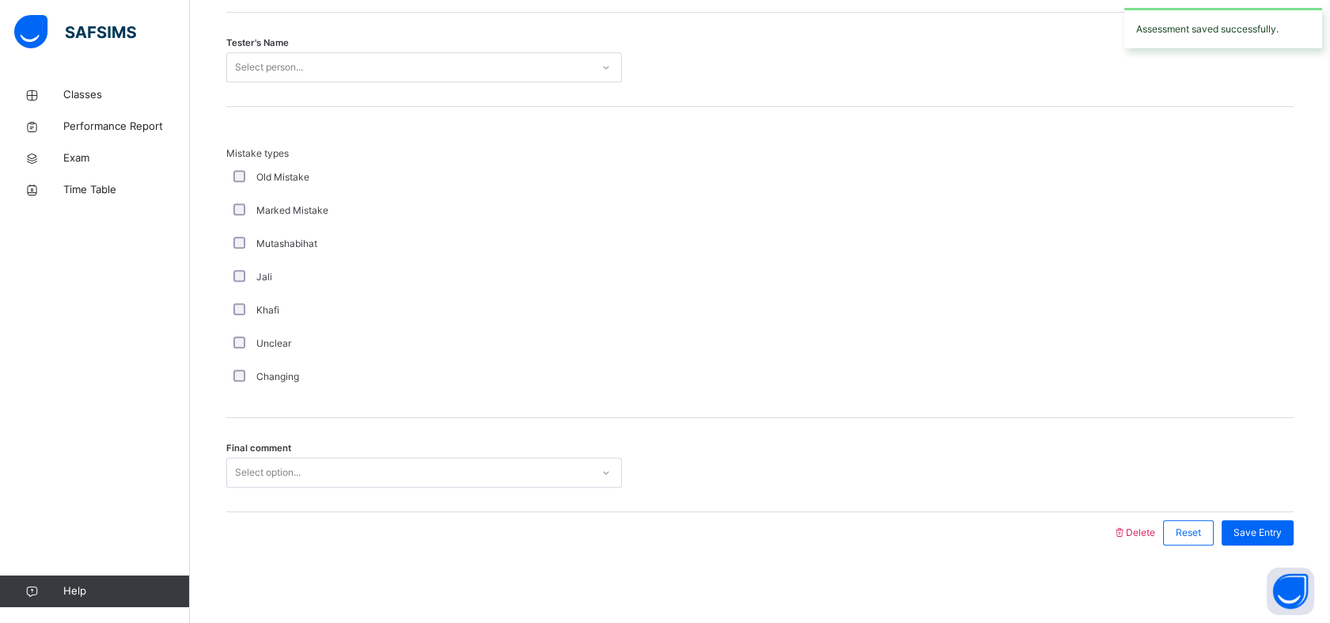
click at [417, 460] on div "Select option..." at bounding box center [409, 472] width 364 height 25
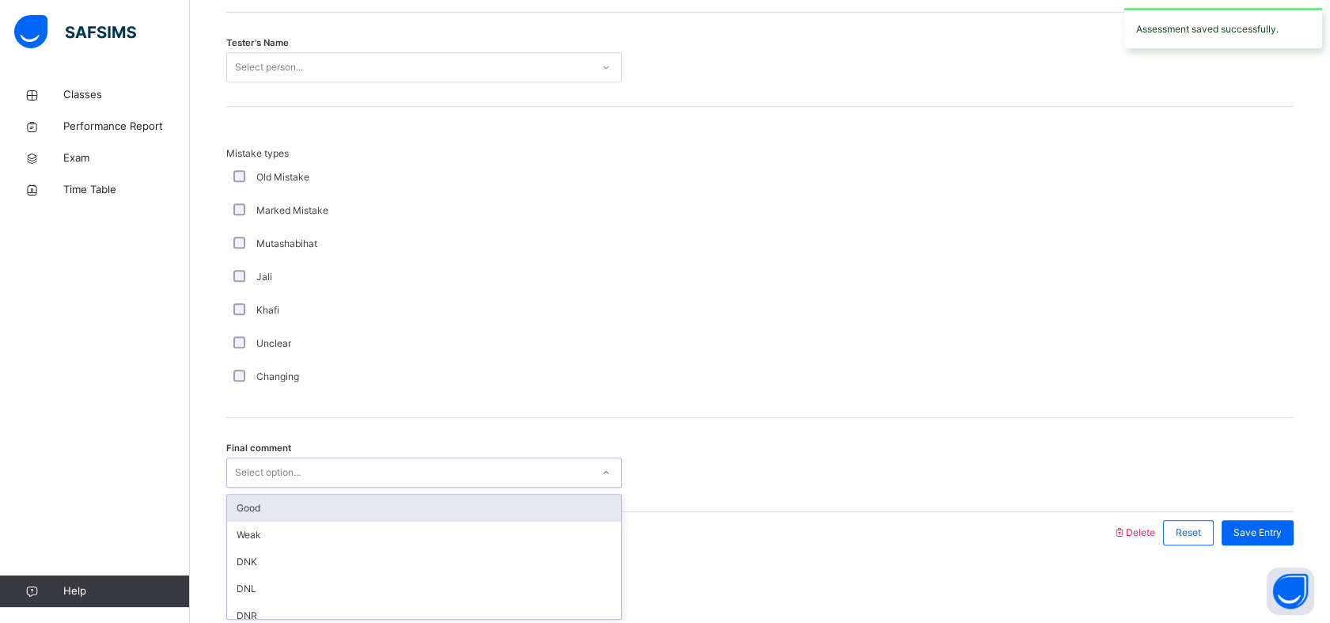
click at [342, 513] on div "Good" at bounding box center [424, 507] width 394 height 27
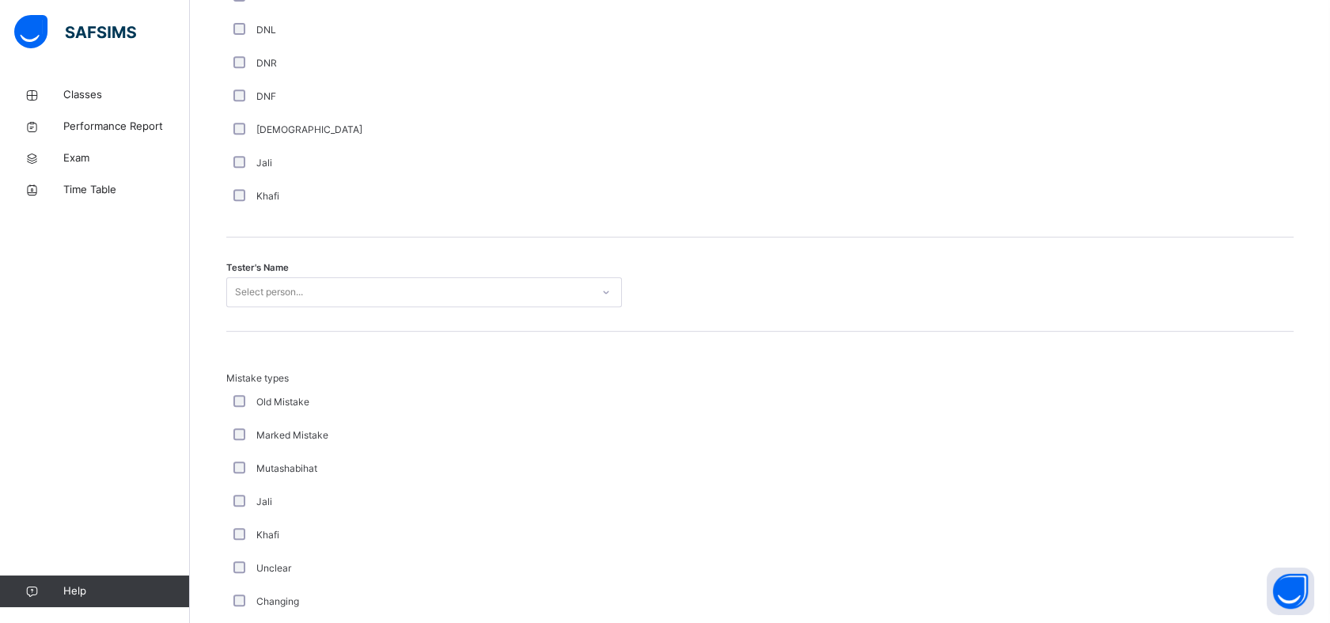
scroll to position [1425, 0]
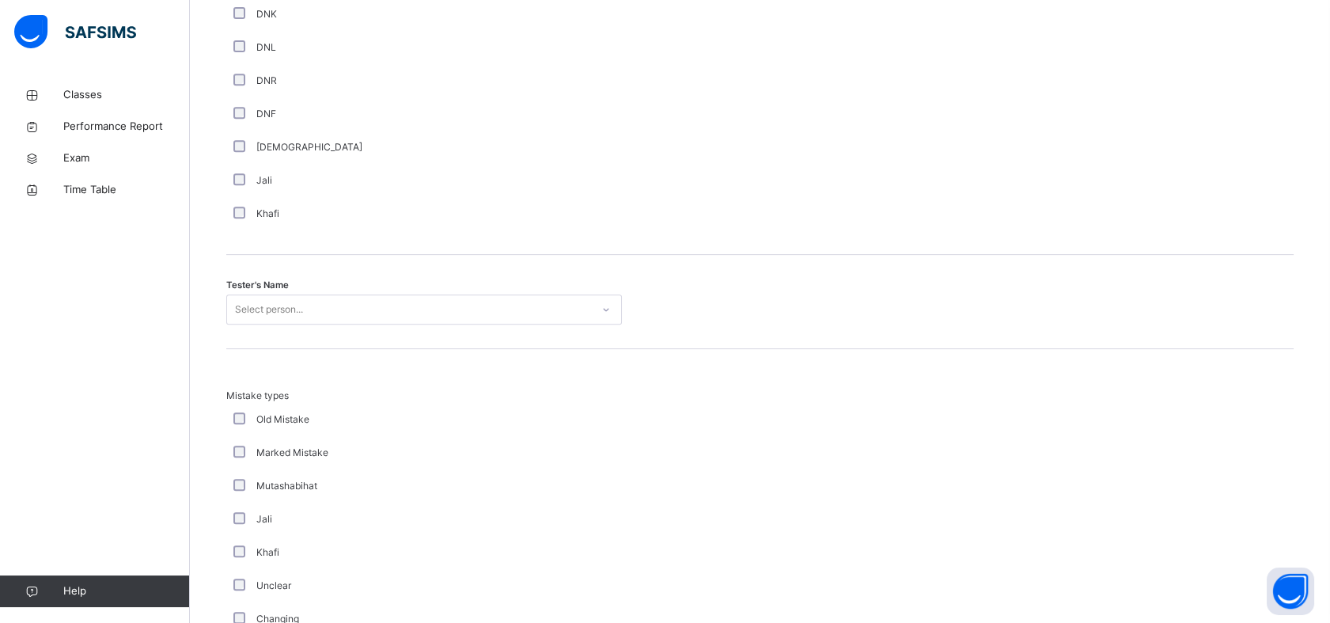
drag, startPoint x: 515, startPoint y: 287, endPoint x: 514, endPoint y: 295, distance: 7.9
click at [515, 288] on div "Tester's Name Select person..." at bounding box center [759, 302] width 1067 height 94
click at [508, 301] on div "Select person..." at bounding box center [409, 309] width 364 height 25
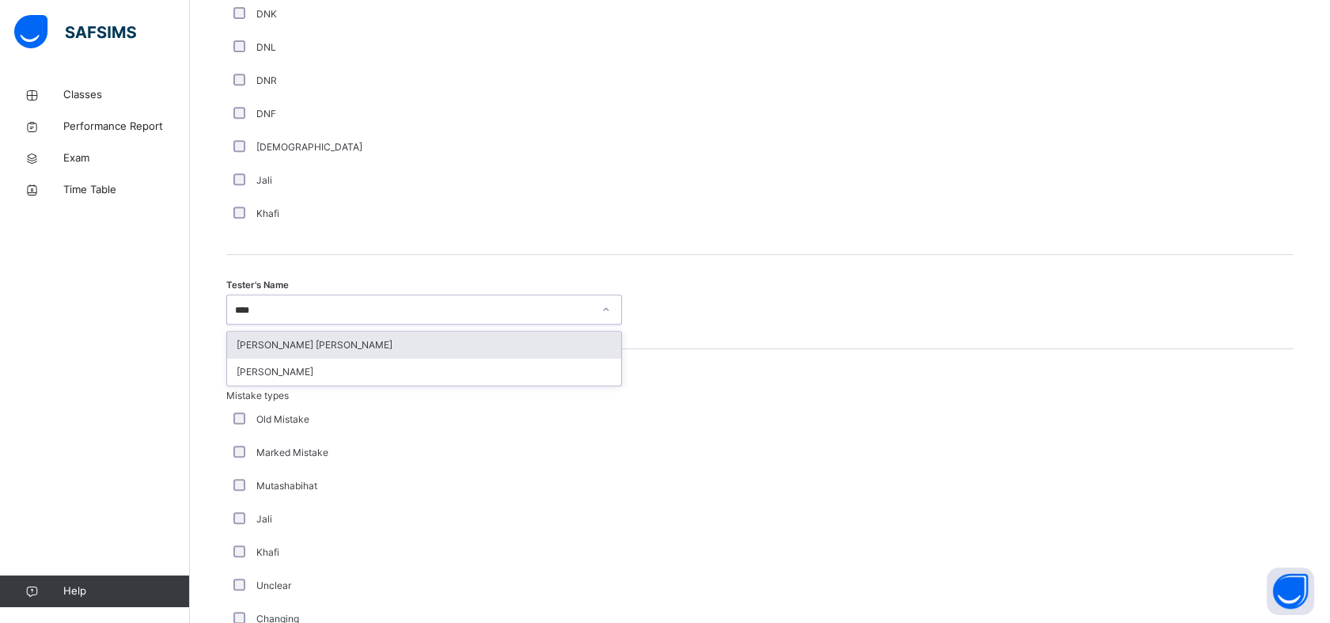
type input "*****"
click at [464, 335] on div "[PERSON_NAME] [PERSON_NAME]" at bounding box center [424, 344] width 394 height 27
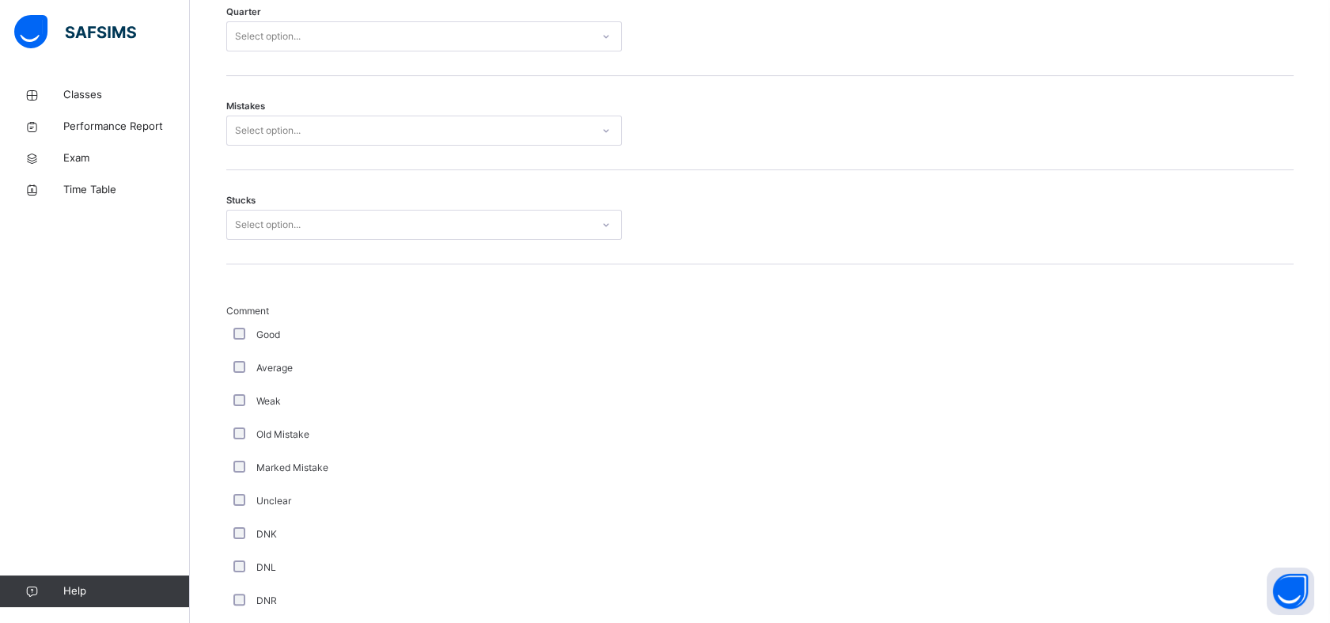
scroll to position [905, 0]
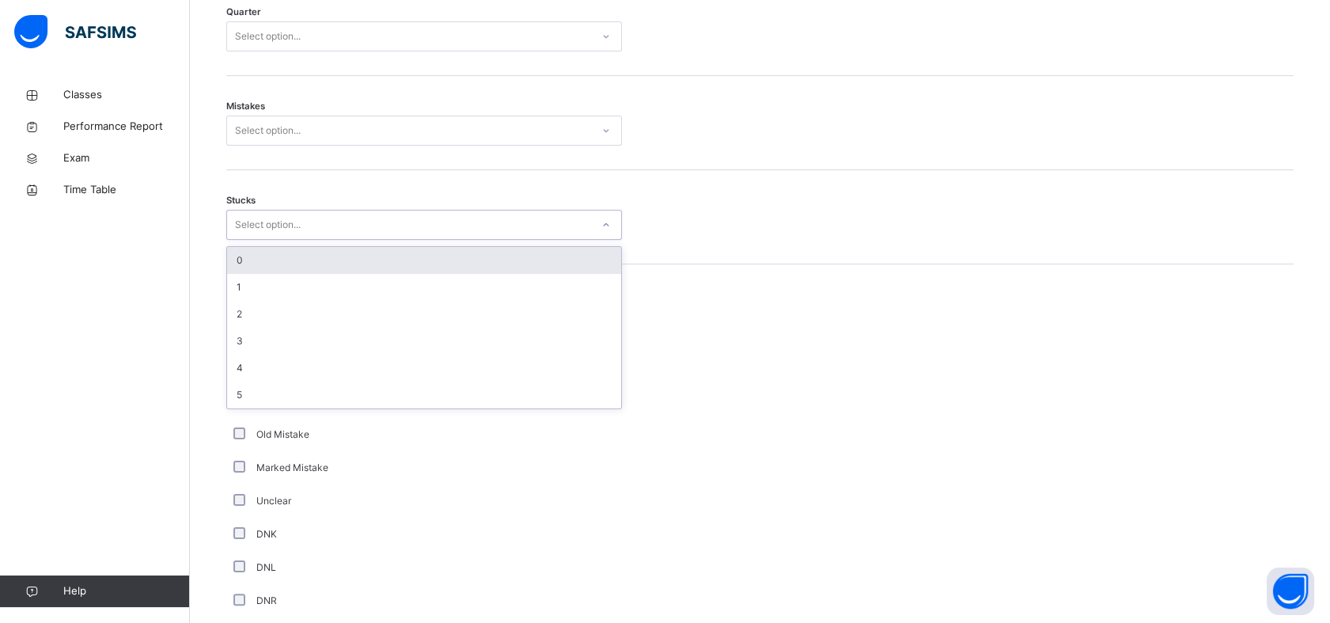
click at [495, 230] on div "Select option..." at bounding box center [409, 225] width 364 height 25
click at [392, 261] on div "0" at bounding box center [424, 260] width 394 height 27
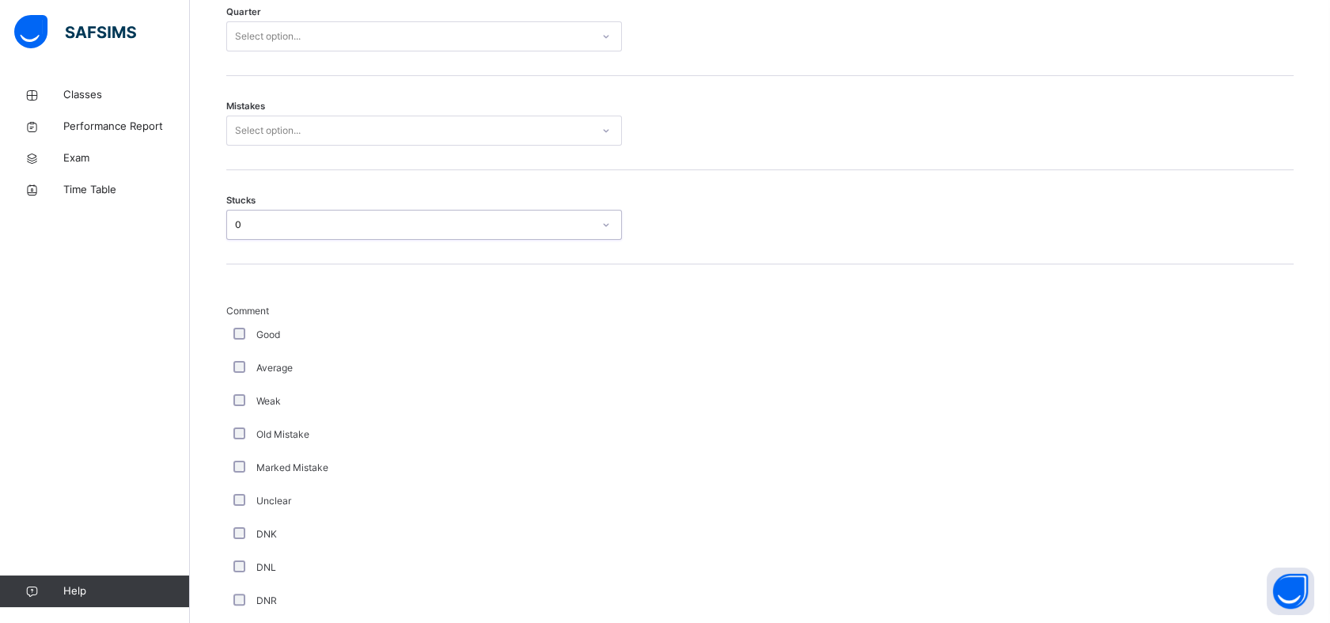
click at [388, 127] on div "Select option..." at bounding box center [409, 131] width 364 height 25
click at [297, 187] on div "1" at bounding box center [424, 193] width 394 height 27
click at [377, 29] on div "Select option..." at bounding box center [409, 37] width 364 height 25
click at [297, 115] on div "3" at bounding box center [424, 125] width 394 height 27
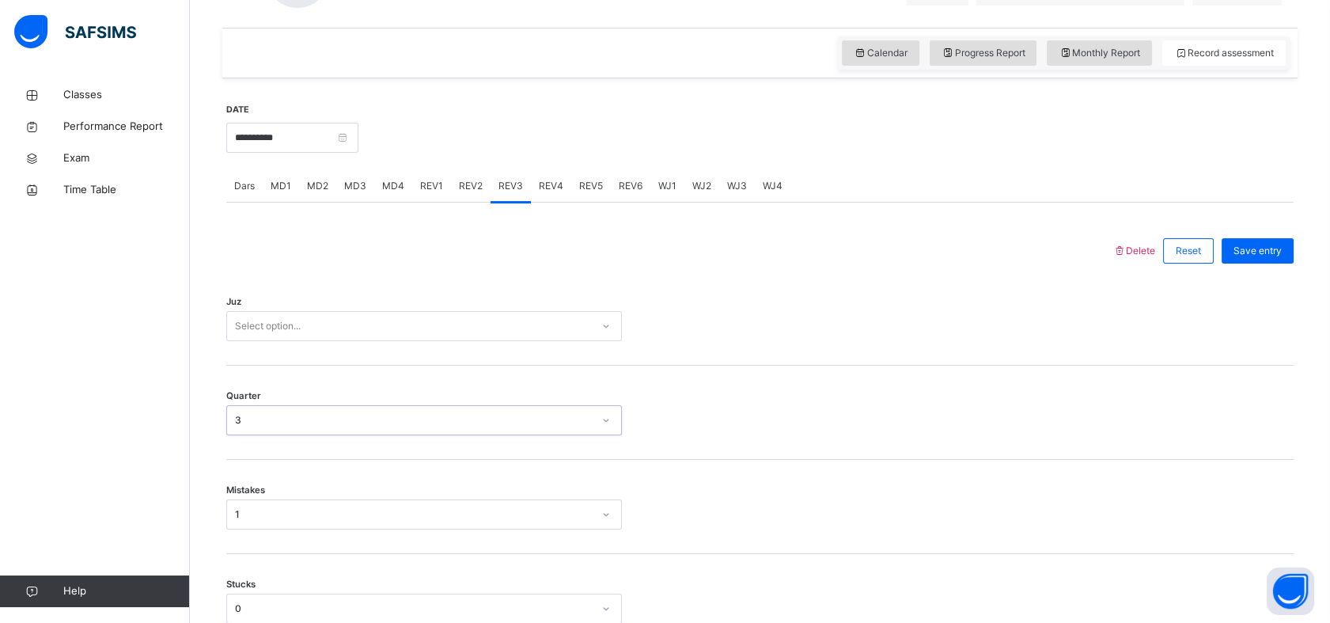
scroll to position [519, 0]
click at [315, 415] on div "3" at bounding box center [414, 422] width 358 height 14
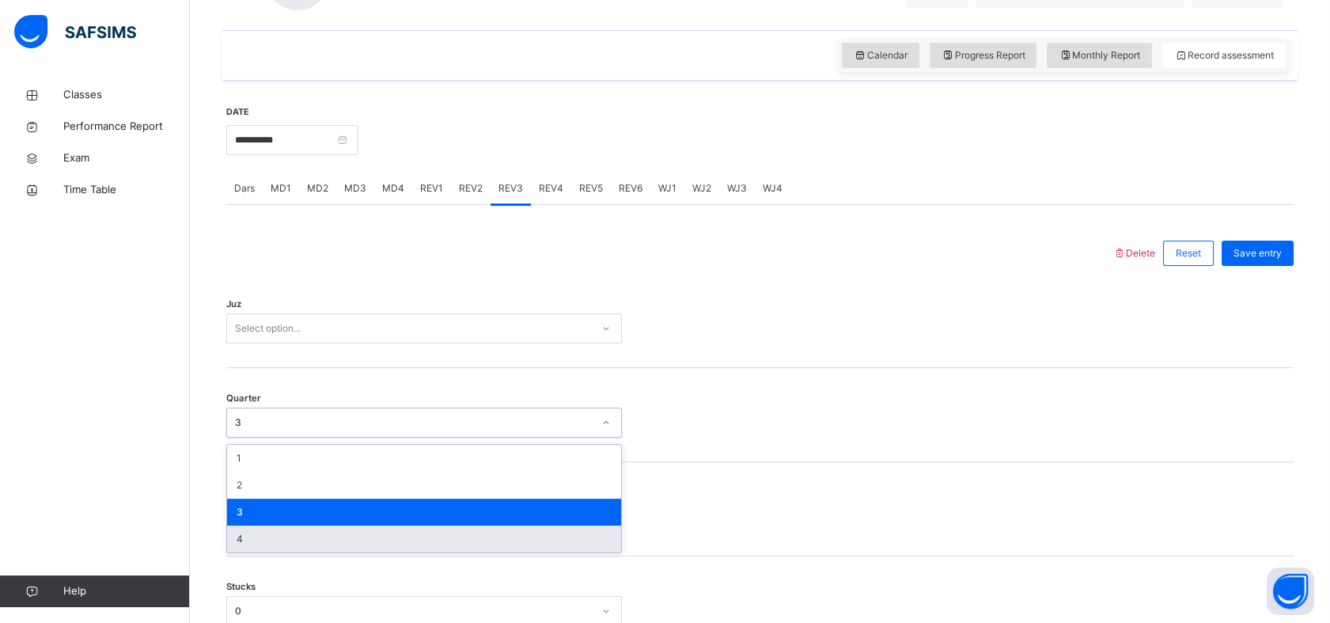
click at [246, 525] on div "4" at bounding box center [424, 538] width 394 height 27
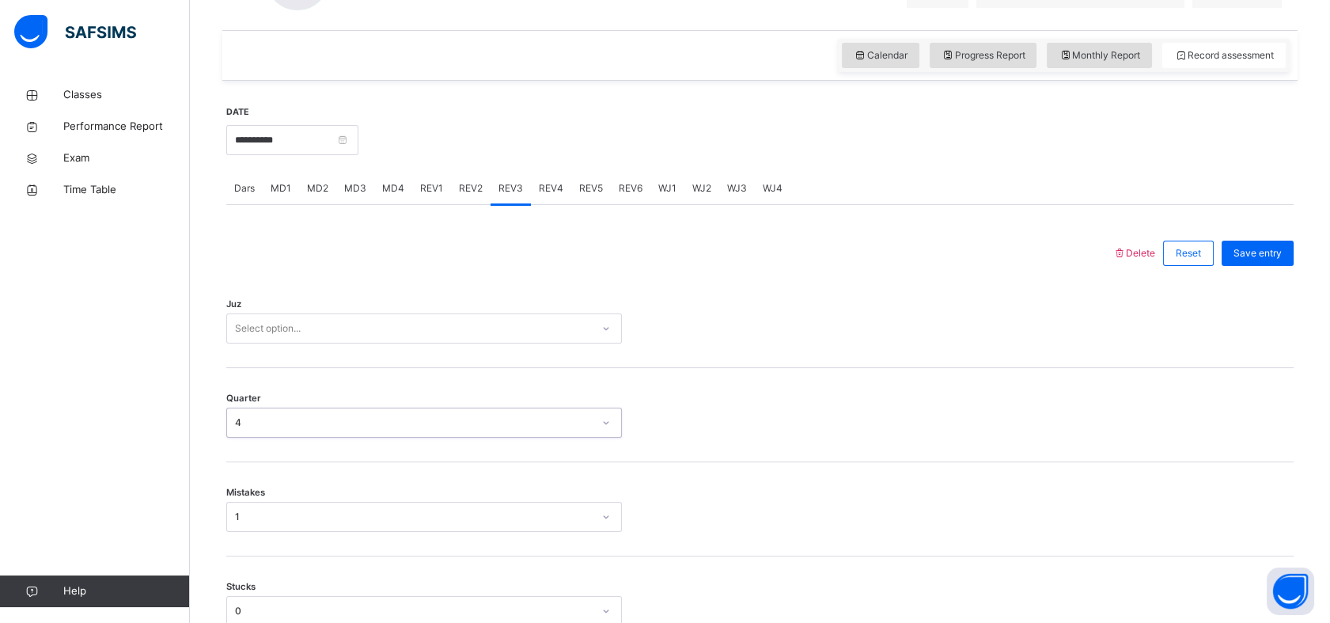
click at [308, 331] on div "Select option..." at bounding box center [409, 328] width 364 height 25
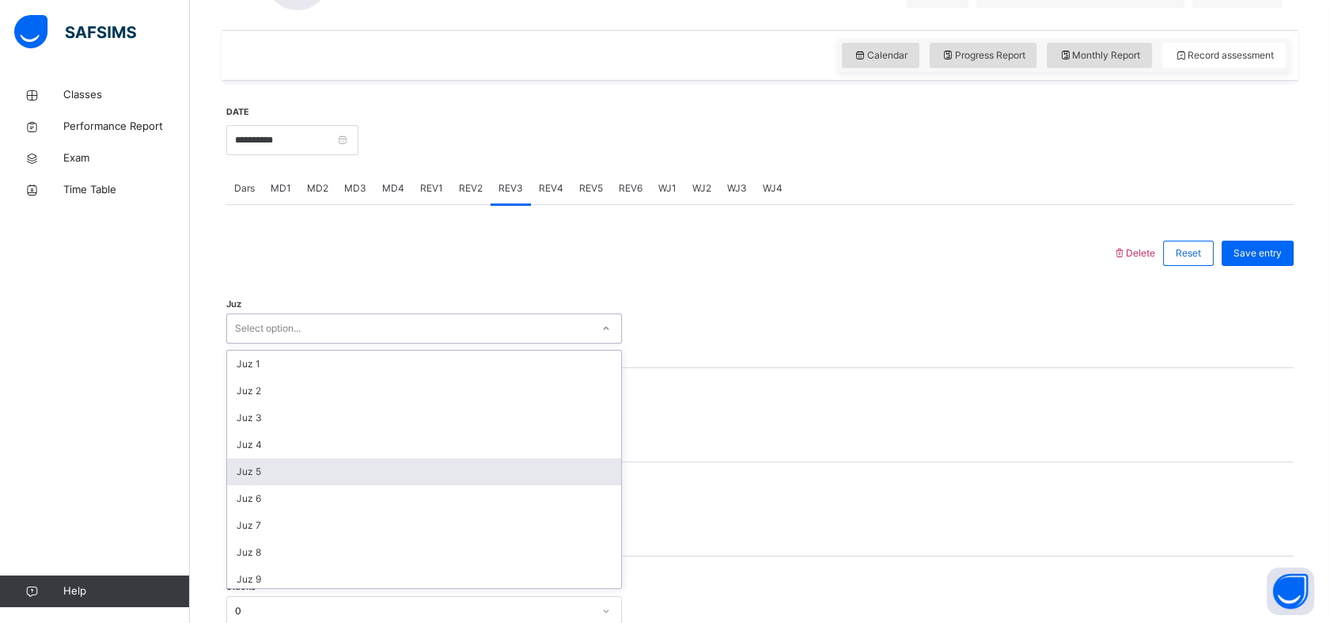
click at [359, 464] on div "Juz 5" at bounding box center [424, 471] width 394 height 27
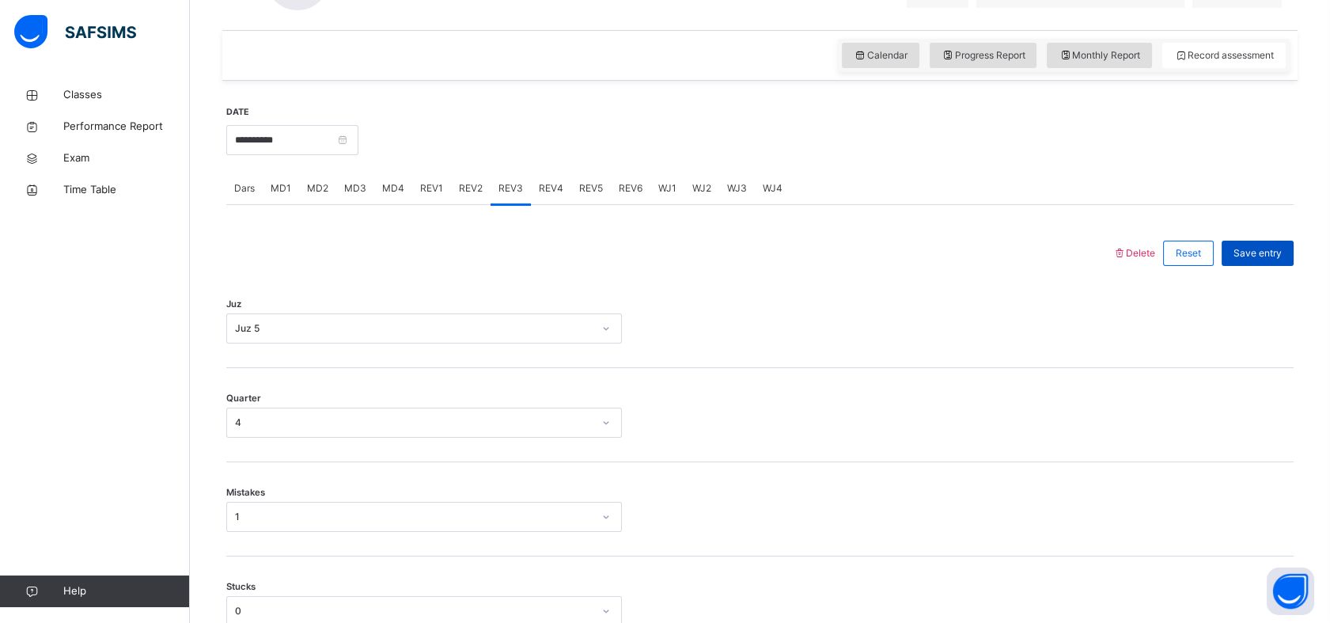
click at [1258, 249] on span "Save entry" at bounding box center [1257, 253] width 48 height 14
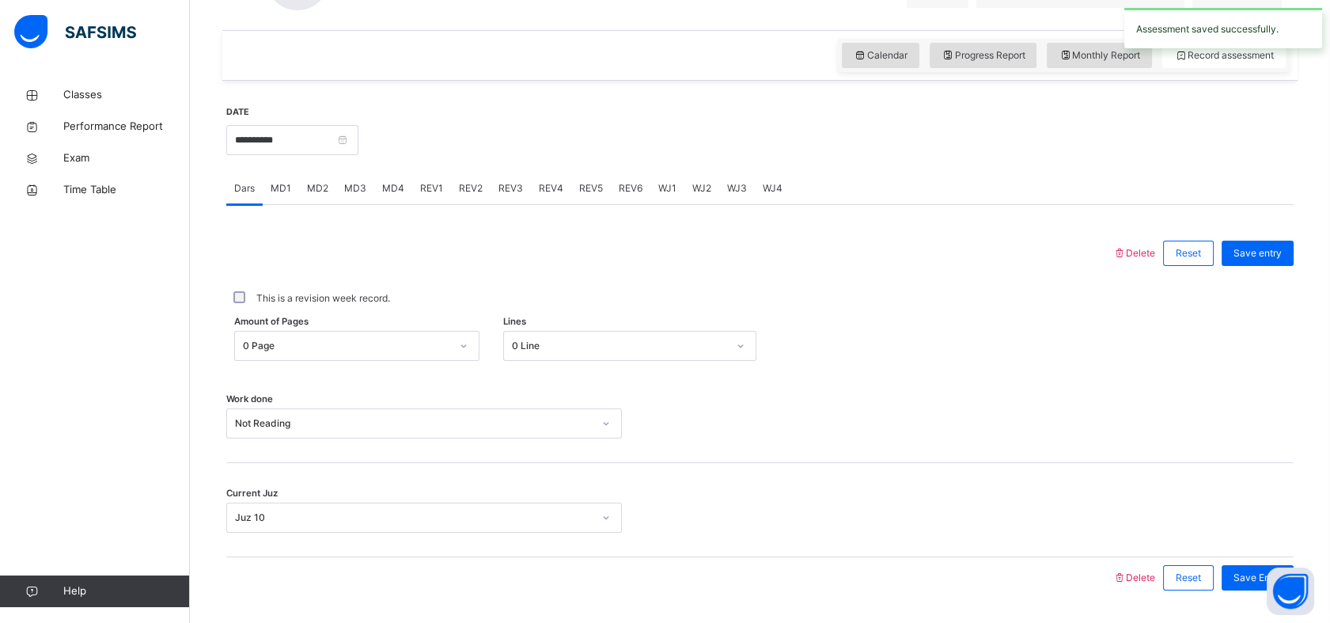
click at [617, 199] on div "REV6" at bounding box center [631, 188] width 40 height 32
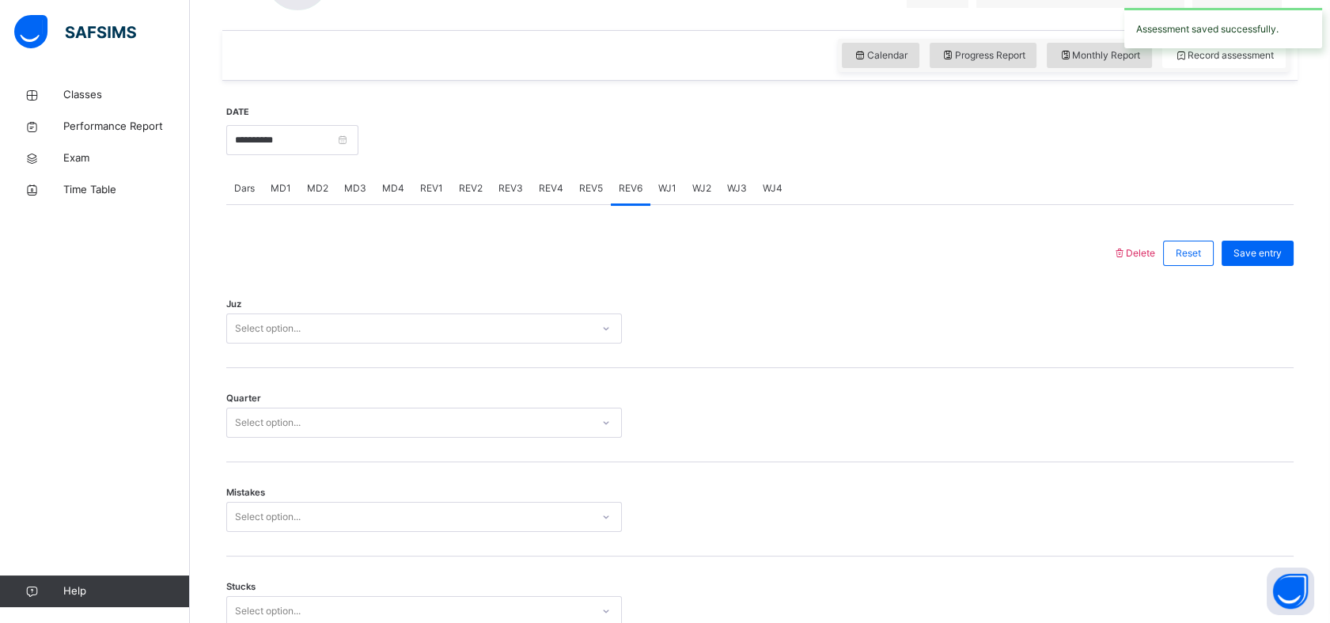
click at [558, 181] on span "REV4" at bounding box center [551, 188] width 25 height 14
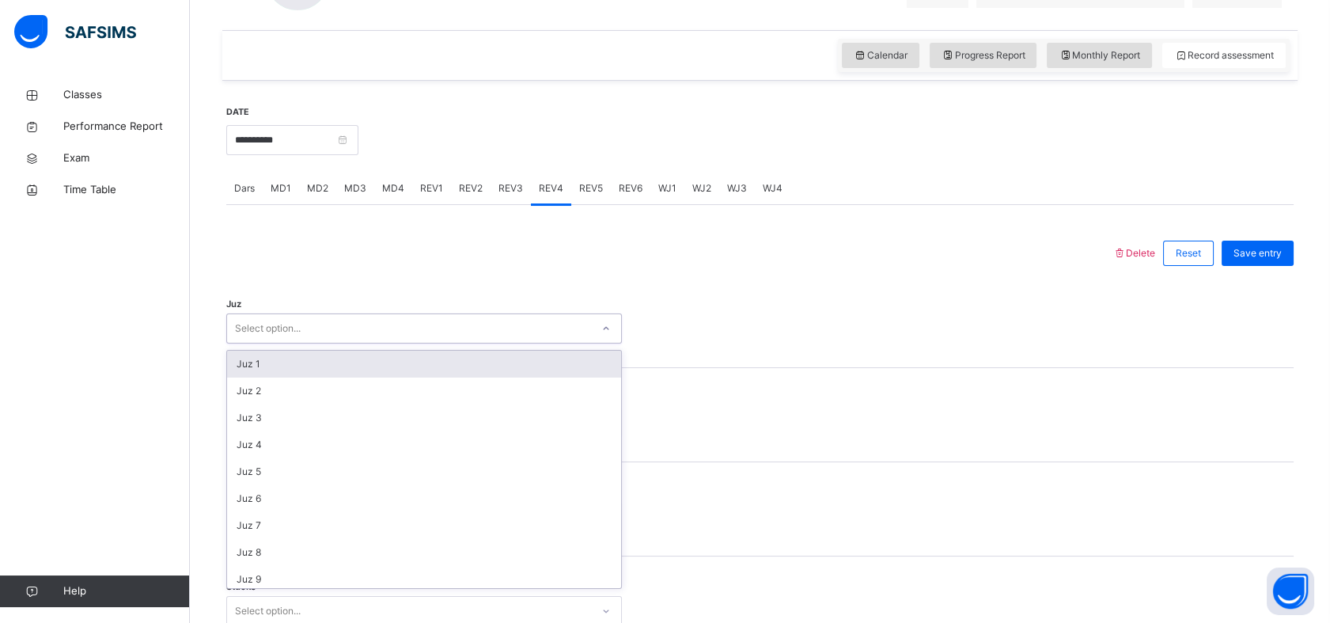
click at [426, 323] on div "Select option..." at bounding box center [409, 328] width 364 height 25
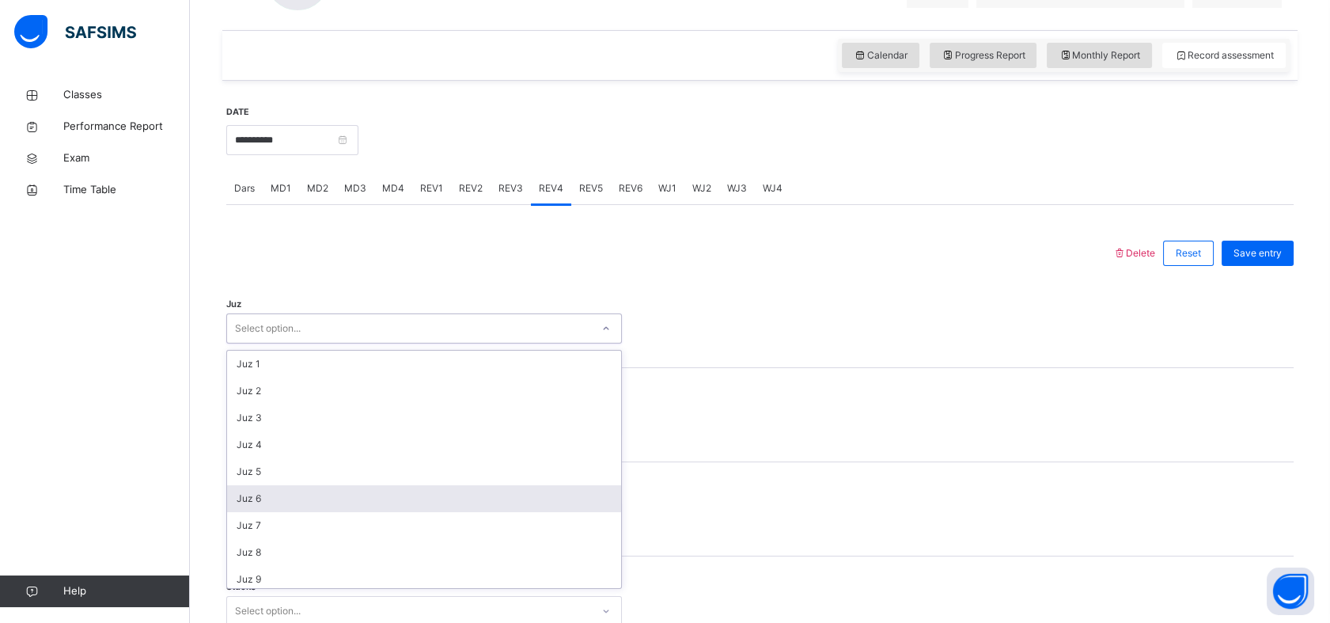
click at [281, 501] on div "Juz 6" at bounding box center [424, 498] width 394 height 27
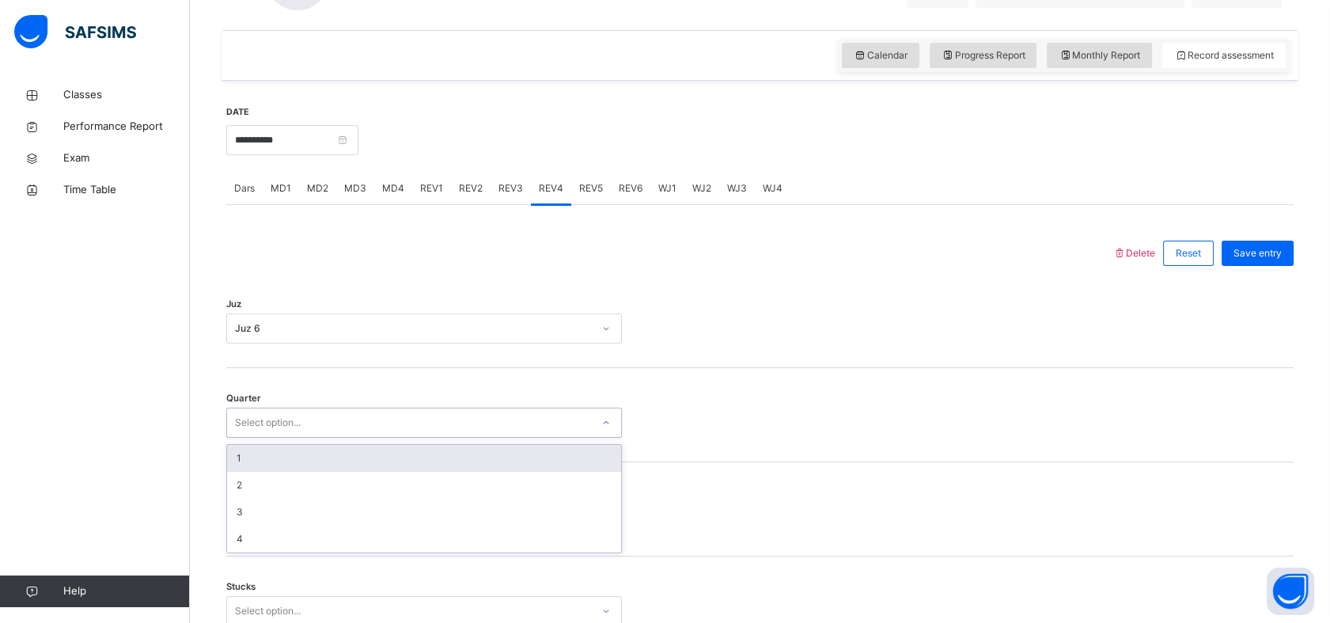
click at [334, 419] on div "Select option..." at bounding box center [409, 423] width 364 height 25
click at [288, 450] on div "1" at bounding box center [424, 458] width 394 height 27
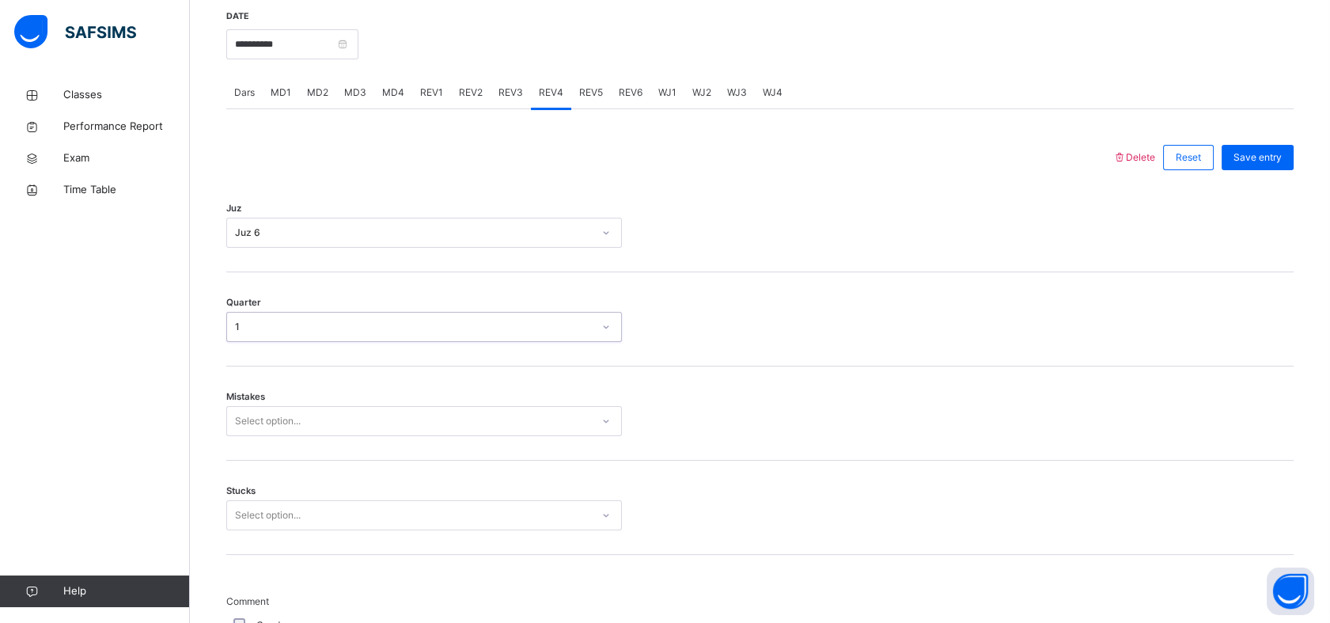
click at [286, 436] on div "Select option..." at bounding box center [424, 421] width 396 height 30
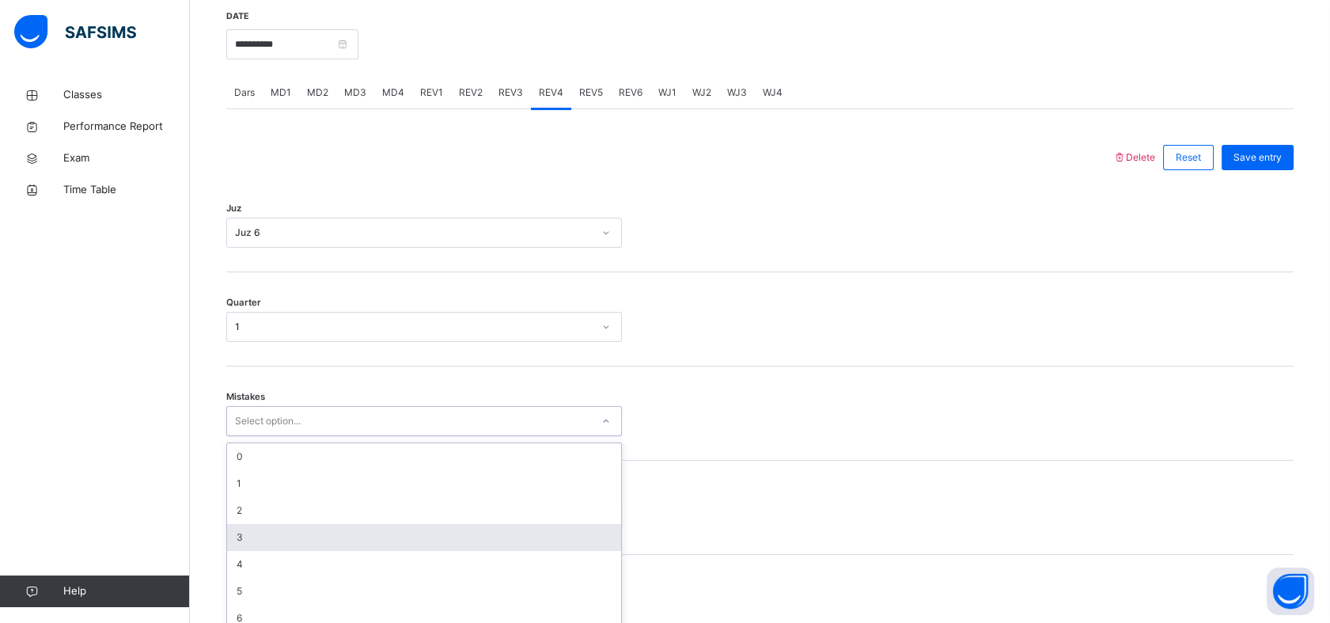
scroll to position [629, 0]
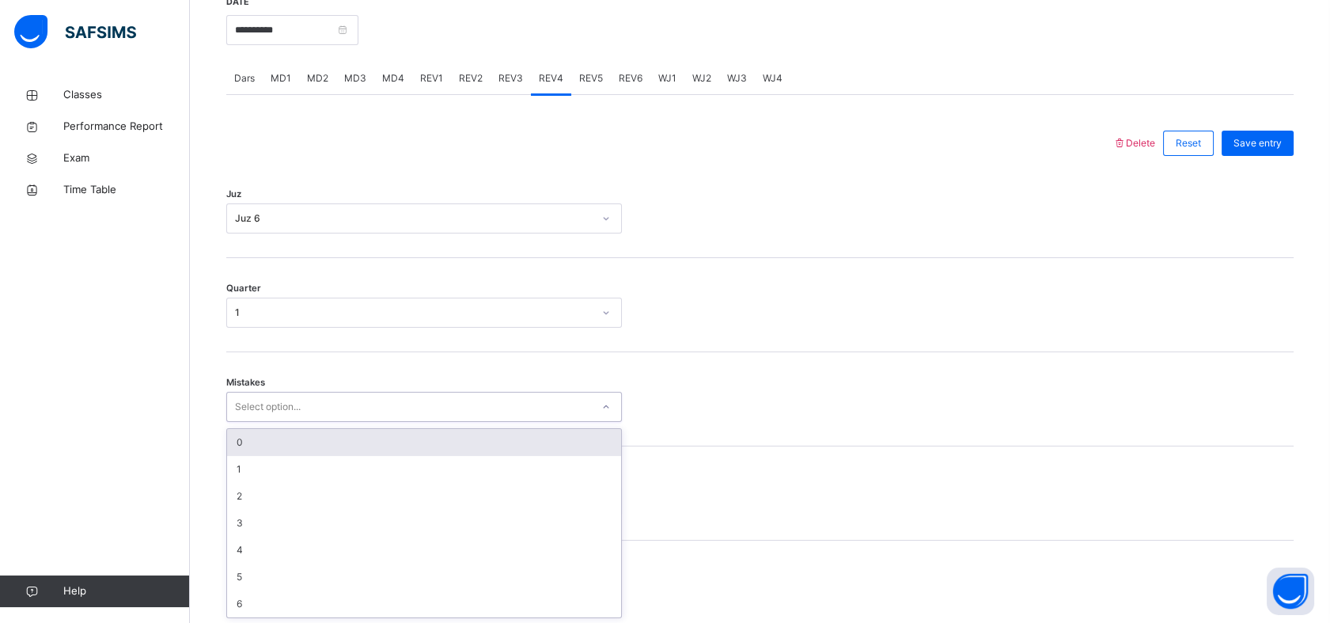
click at [309, 443] on div "0" at bounding box center [424, 442] width 394 height 27
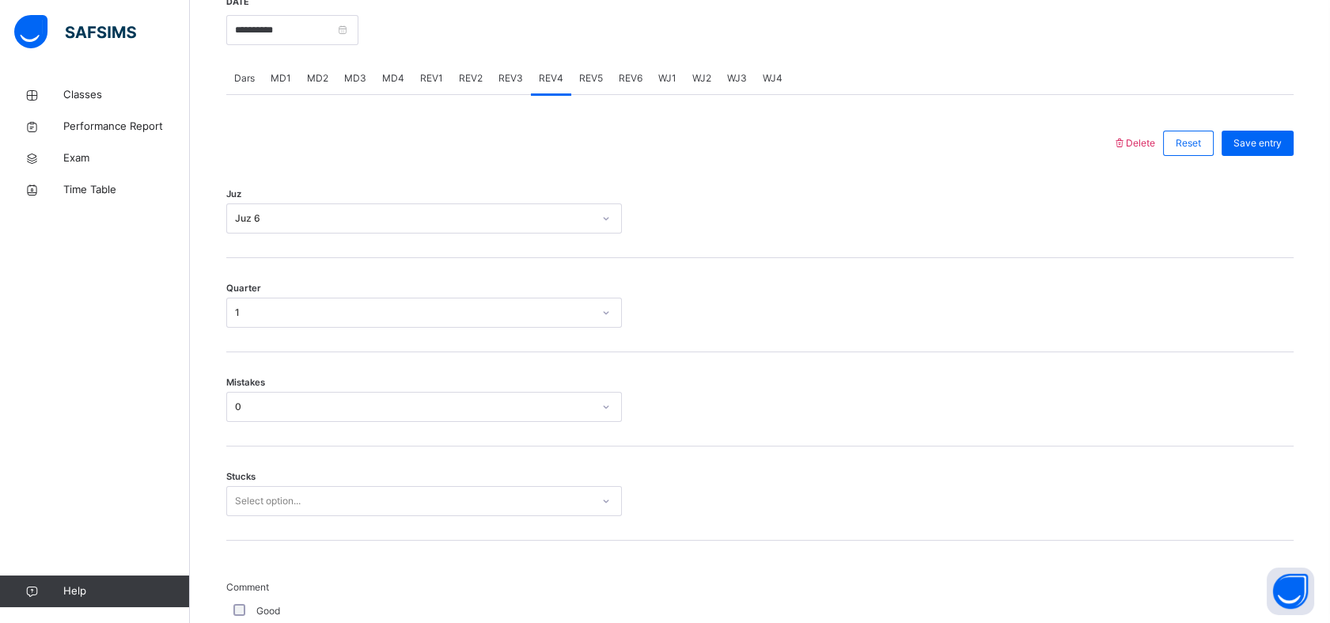
drag, startPoint x: 293, startPoint y: 465, endPoint x: 284, endPoint y: 478, distance: 15.4
click at [284, 478] on div "Stucks Select option..." at bounding box center [759, 493] width 1067 height 94
drag, startPoint x: 284, startPoint y: 482, endPoint x: 279, endPoint y: 495, distance: 14.3
click at [279, 495] on div "Stucks Select option..." at bounding box center [759, 493] width 1067 height 94
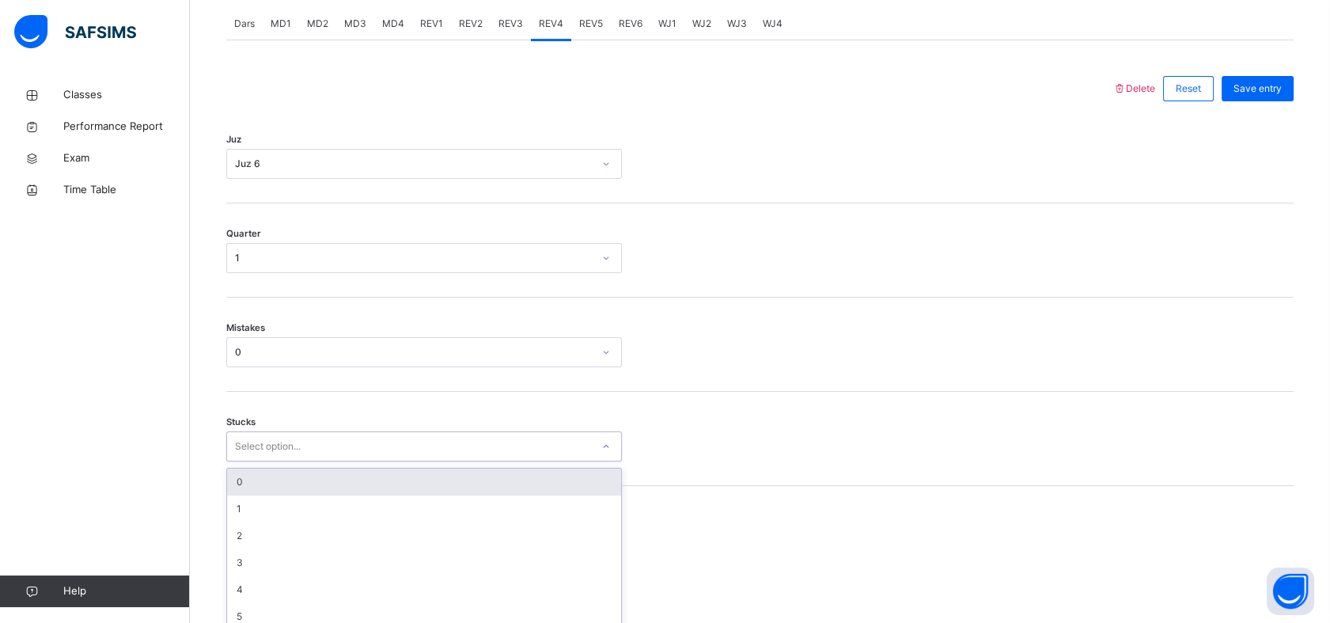
drag, startPoint x: 279, startPoint y: 495, endPoint x: 261, endPoint y: 488, distance: 19.5
click at [261, 461] on div "option 0 focused, 1 of 6. 6 results available. Use Up and Down to choose option…" at bounding box center [424, 446] width 396 height 30
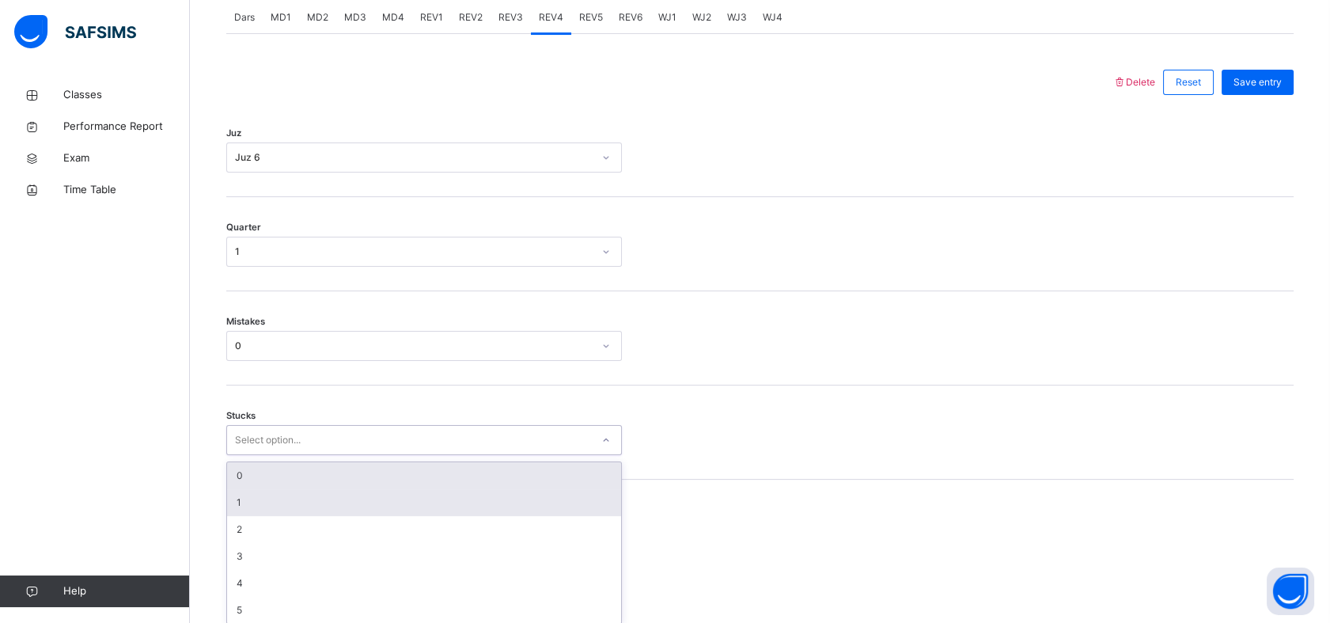
scroll to position [696, 0]
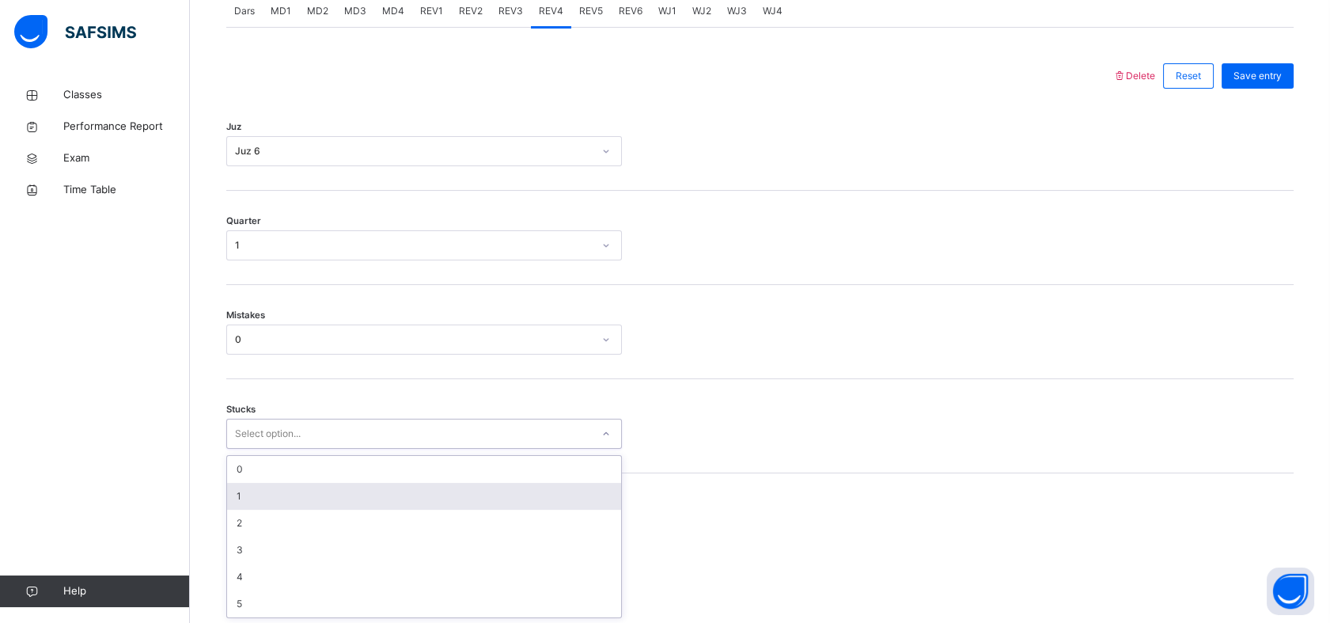
click at [287, 493] on div "1" at bounding box center [424, 496] width 394 height 27
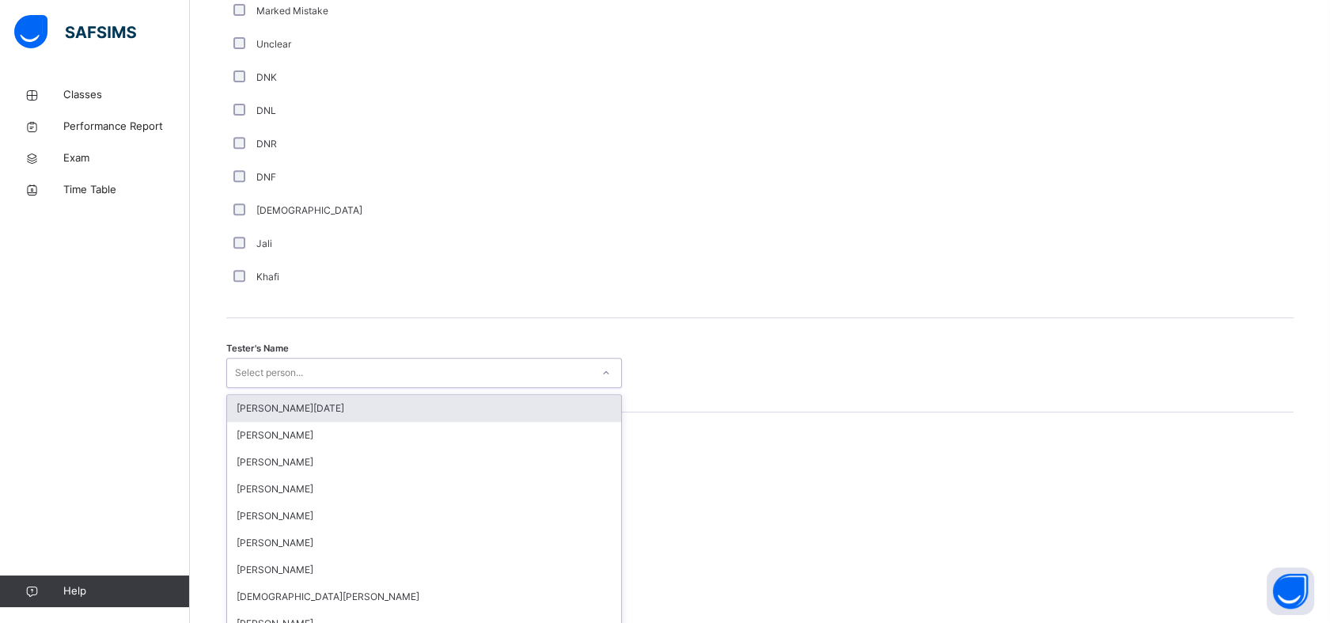
click at [356, 388] on div "option [PERSON_NAME][DATE] focused, 1 of 88. 88 results available. Use Up and D…" at bounding box center [424, 373] width 396 height 30
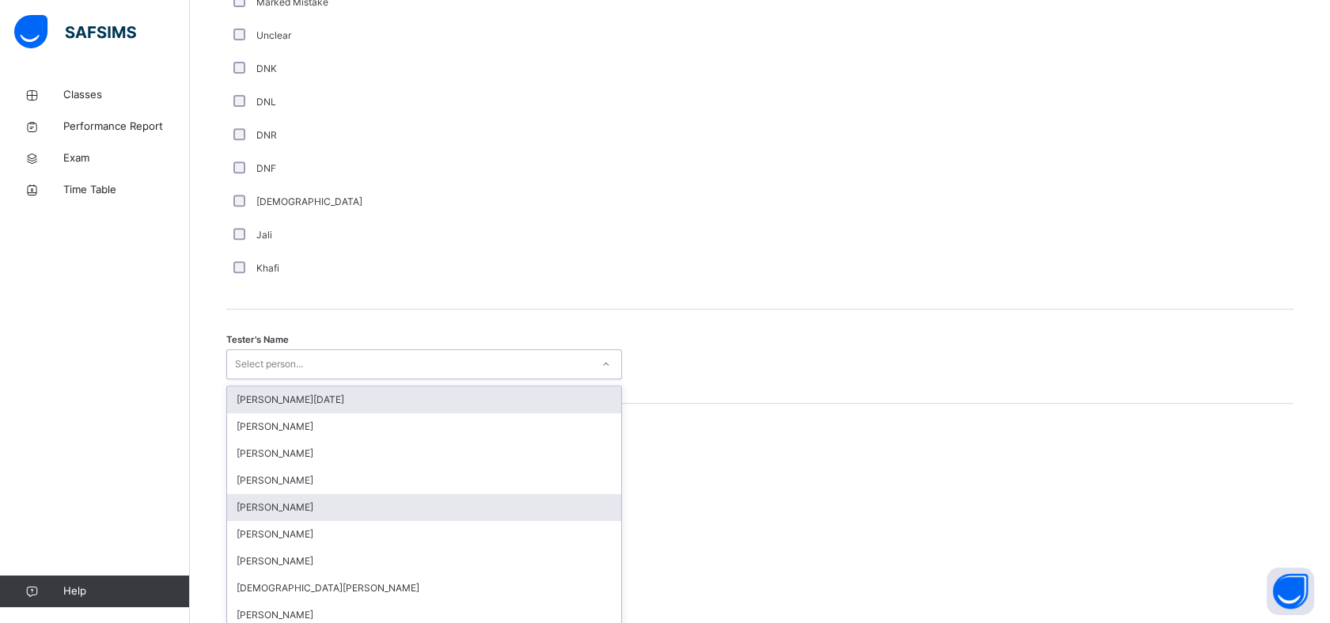
scroll to position [1376, 0]
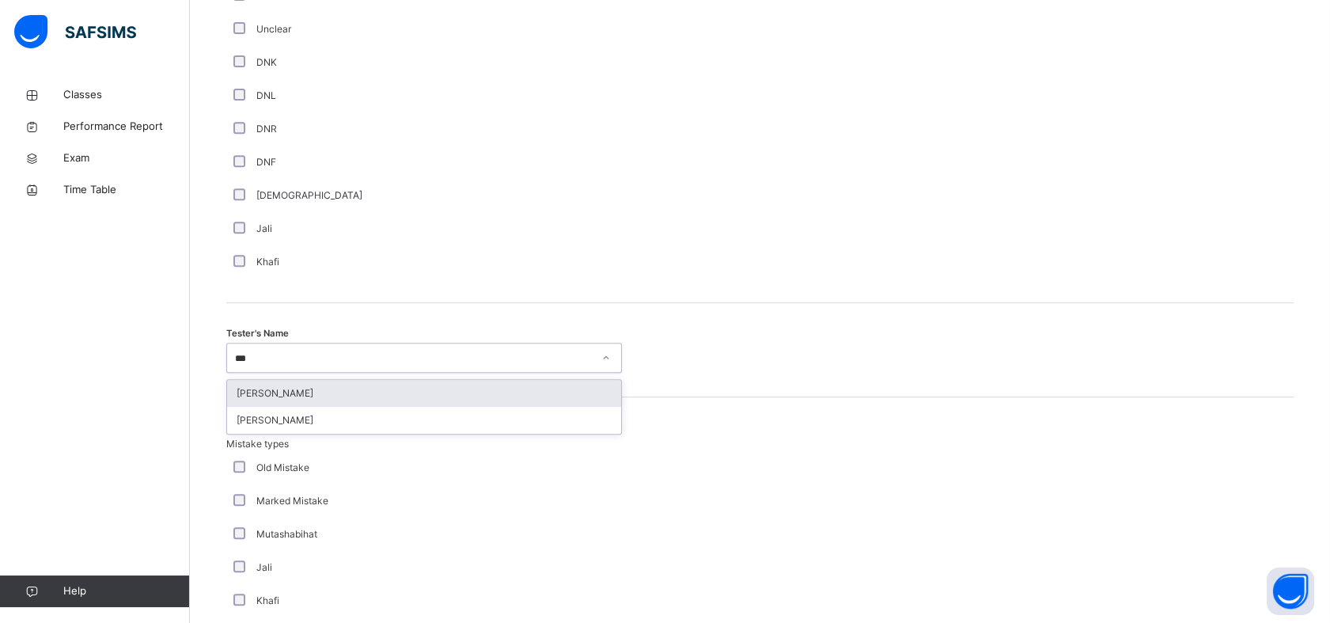
type input "****"
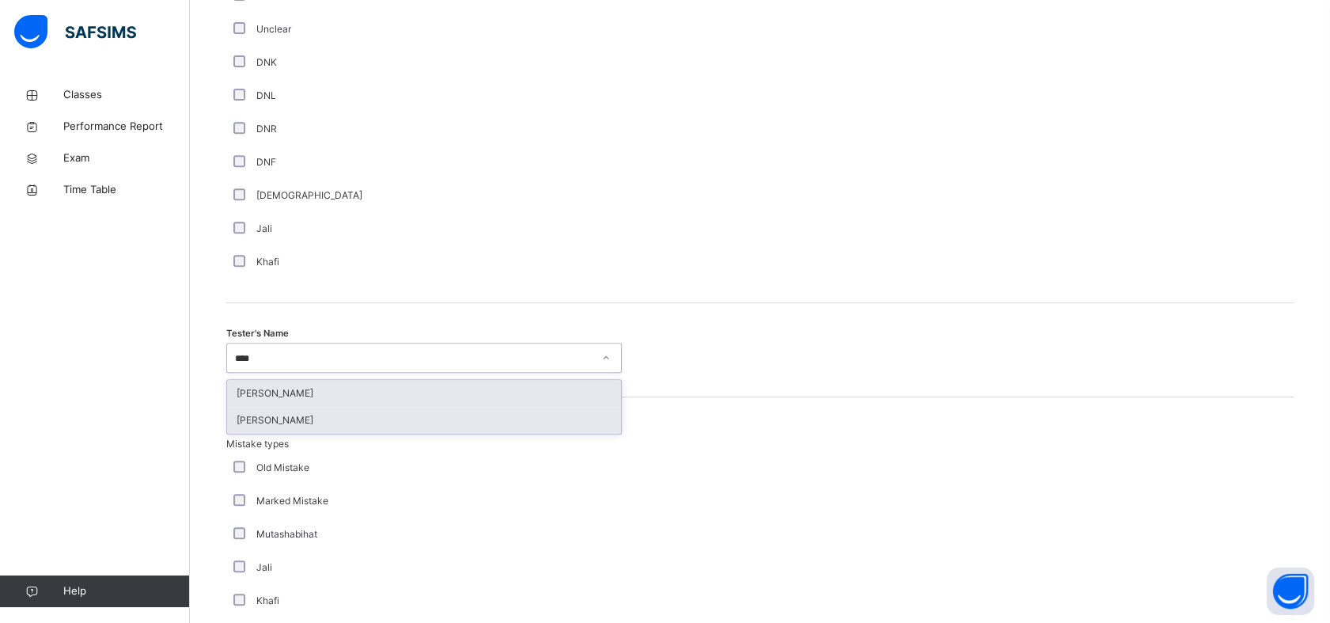
click at [348, 430] on div "[PERSON_NAME]" at bounding box center [424, 420] width 394 height 27
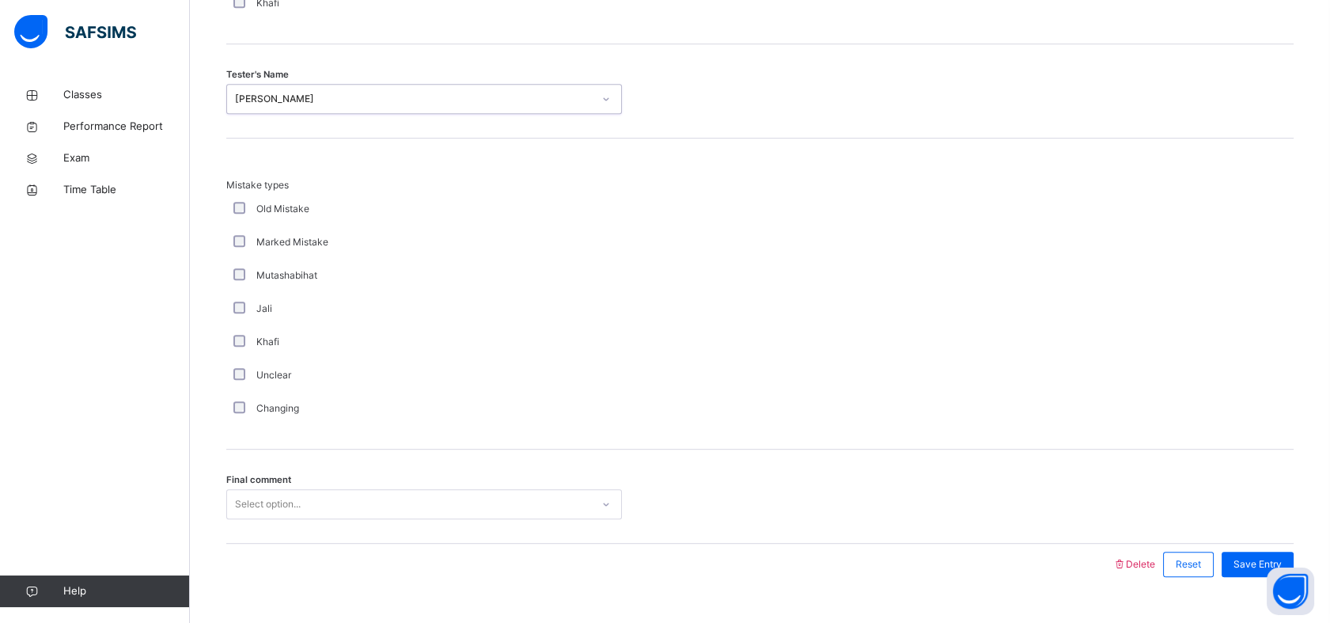
click at [402, 490] on div "Final comment Select option..." at bounding box center [759, 496] width 1067 height 94
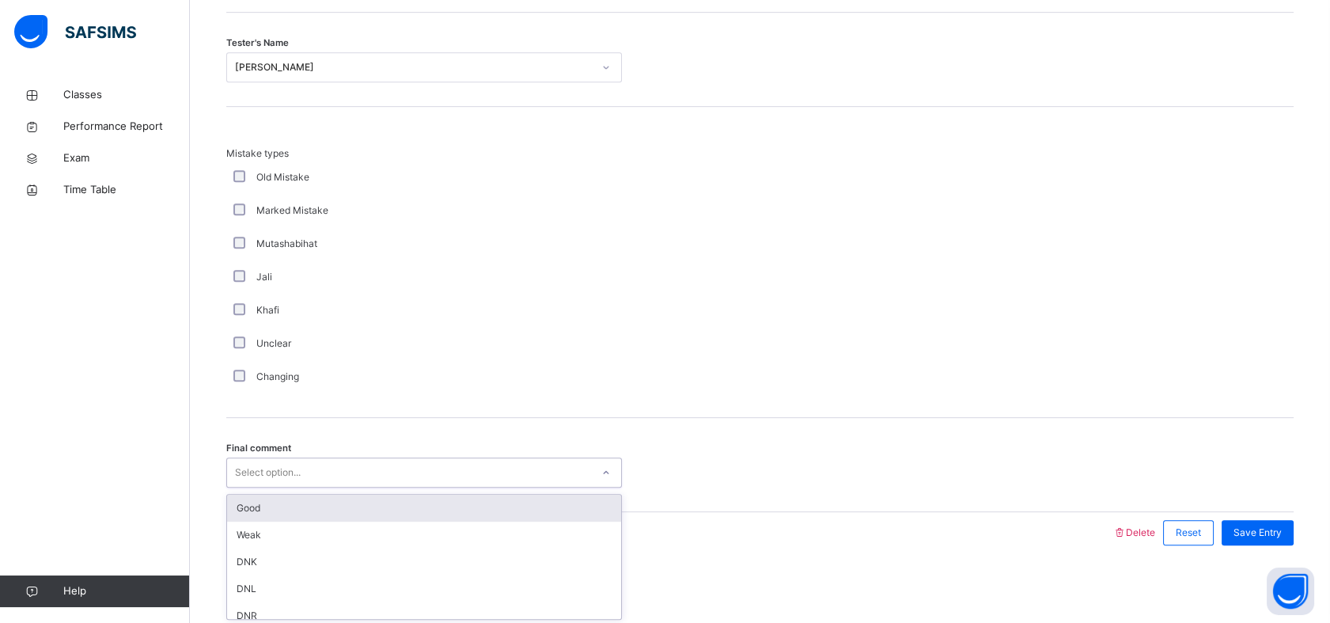
click at [341, 509] on div "Good" at bounding box center [424, 507] width 394 height 27
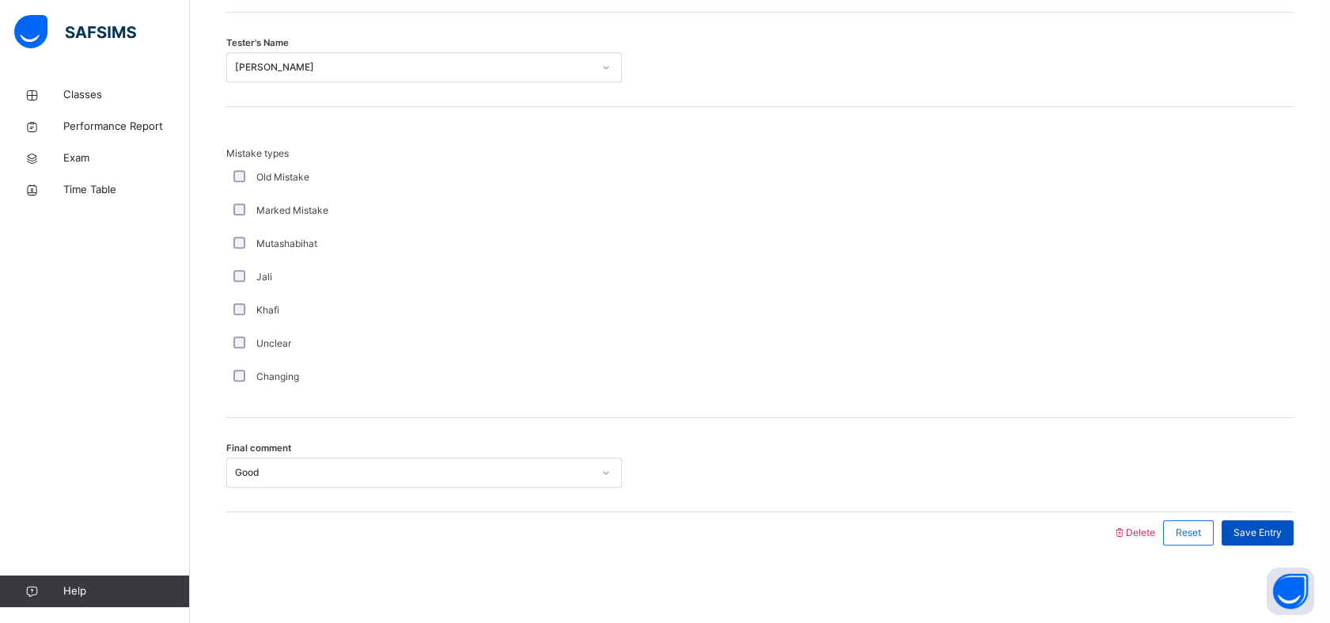
click at [1269, 525] on span "Save Entry" at bounding box center [1257, 532] width 48 height 14
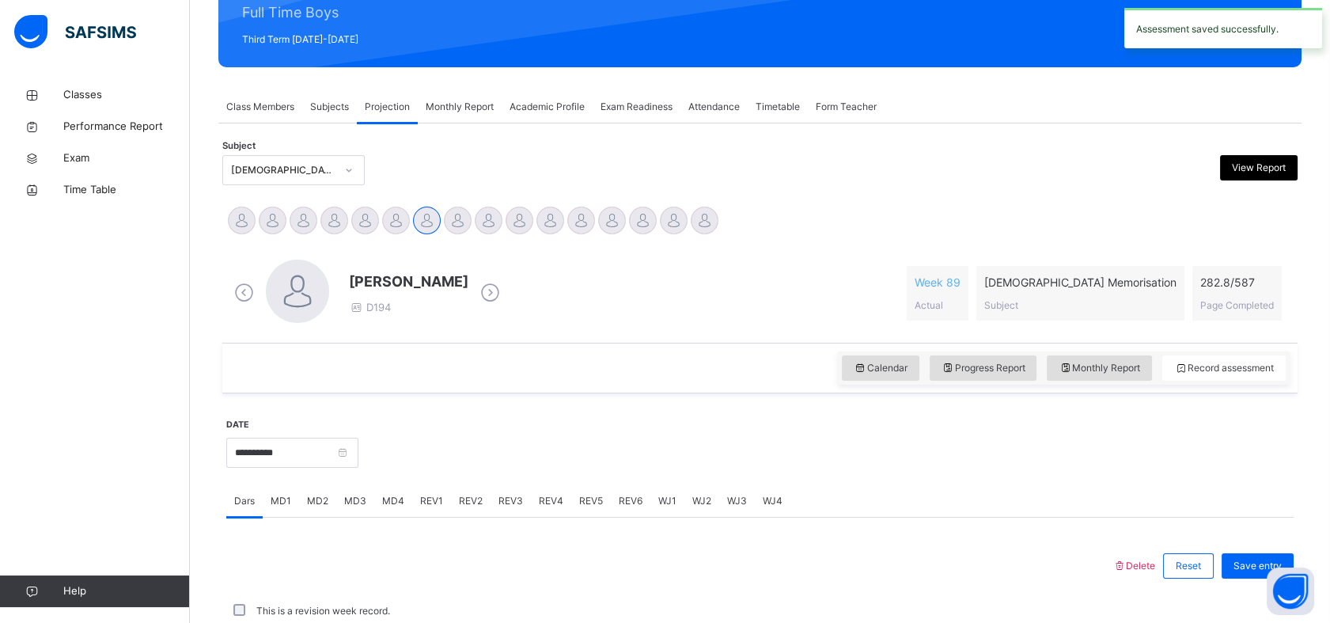
scroll to position [564, 0]
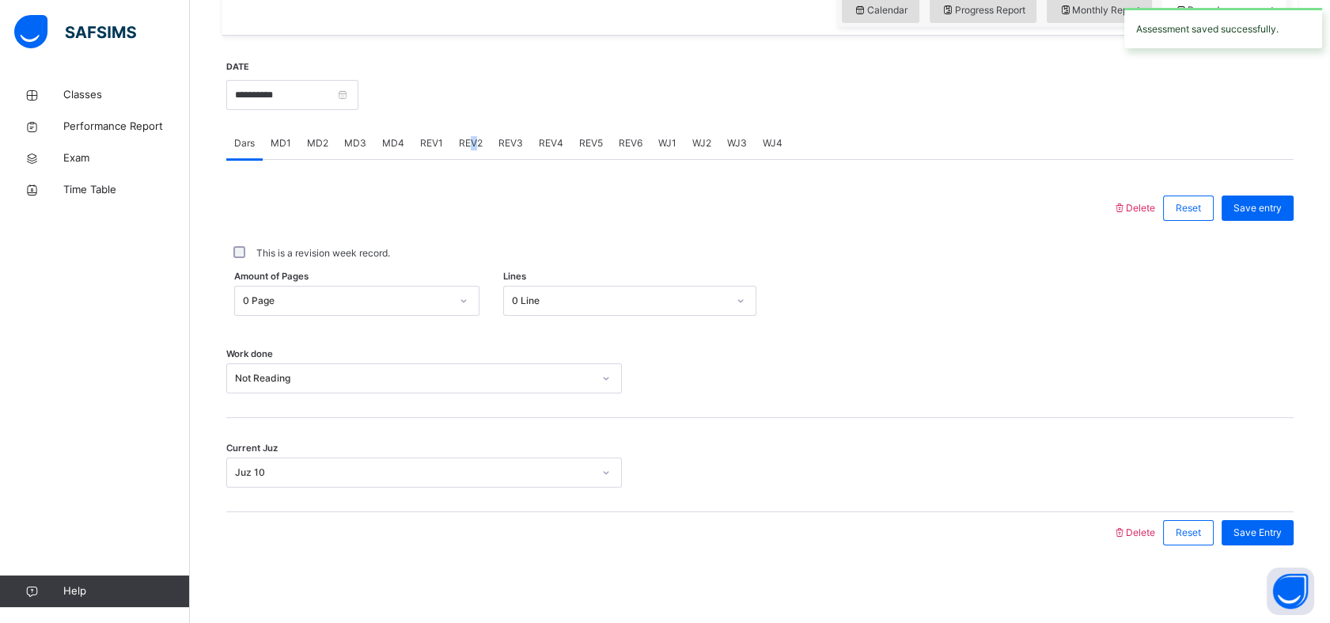
click at [470, 147] on div "REV2" at bounding box center [471, 143] width 40 height 32
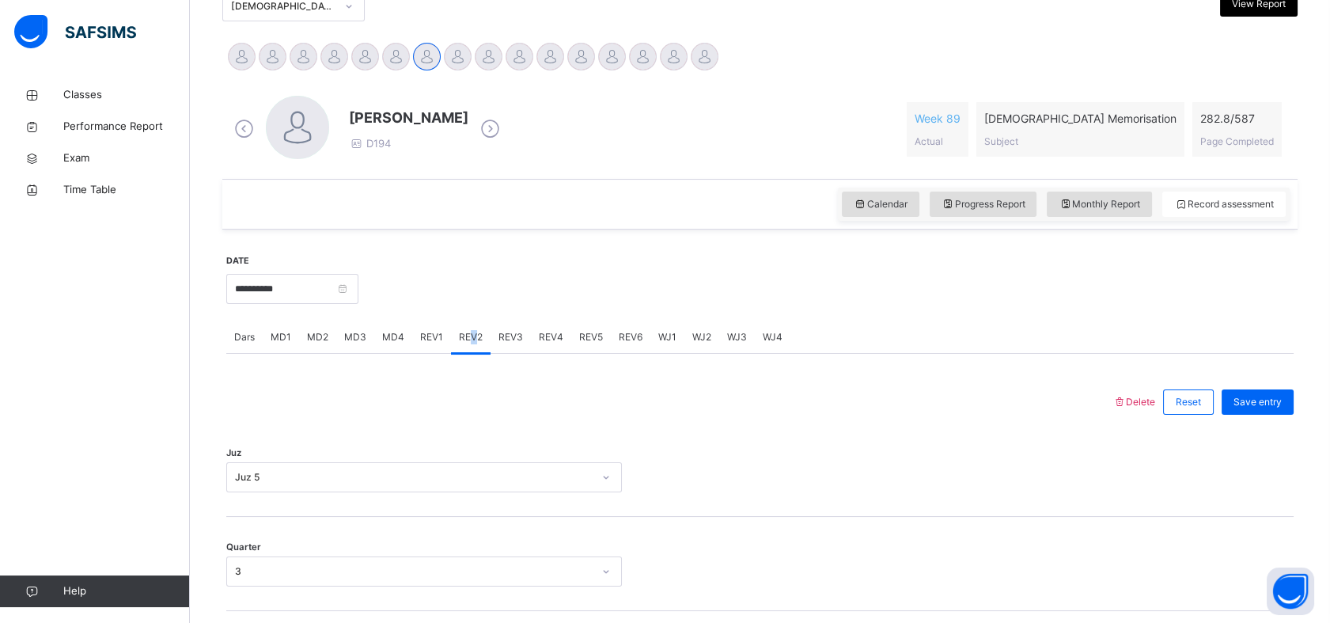
scroll to position [371, 0]
click at [500, 337] on span "REV3" at bounding box center [510, 336] width 25 height 14
click at [548, 337] on span "REV4" at bounding box center [551, 336] width 25 height 14
click at [588, 329] on span "REV5" at bounding box center [591, 336] width 24 height 14
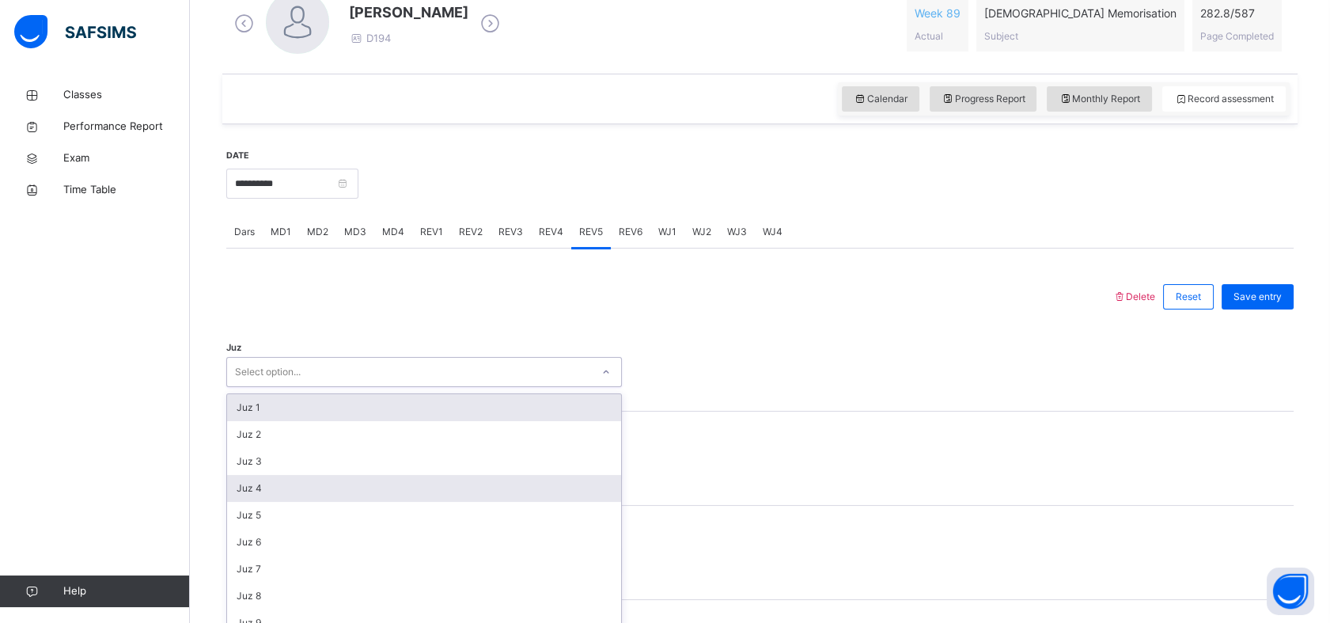
click at [357, 387] on div "option Juz 1 focused, 1 of 30. 30 results available. Use Up and Down to choose …" at bounding box center [424, 372] width 396 height 30
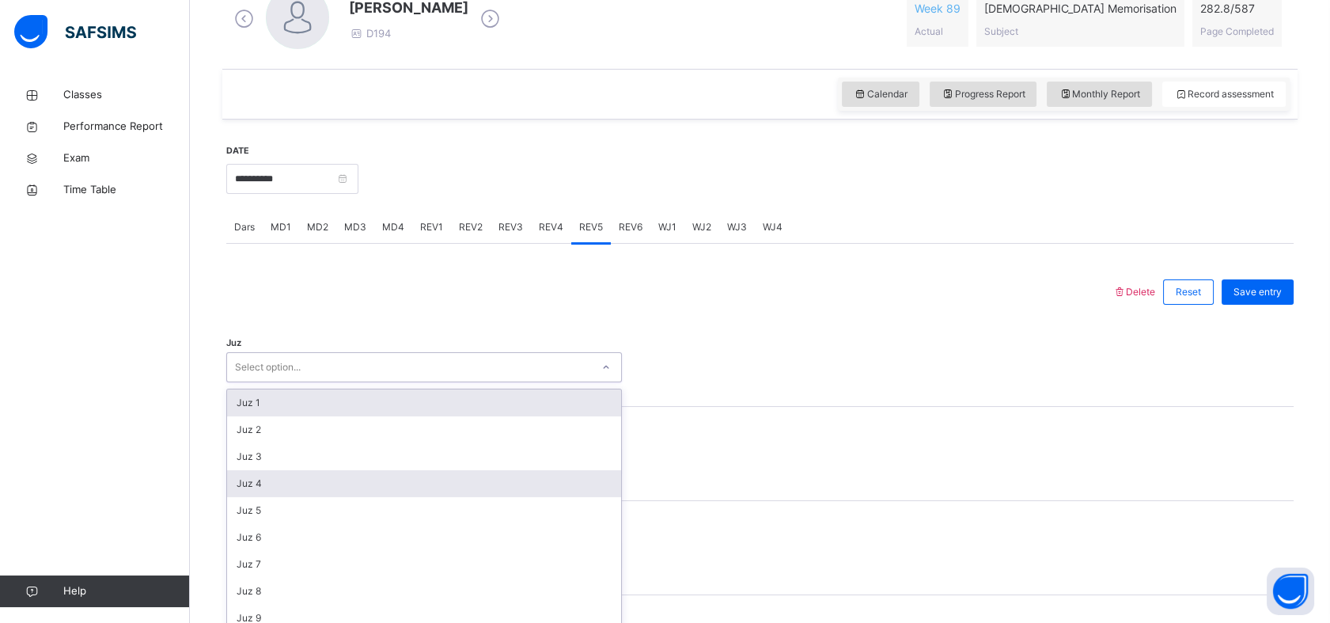
scroll to position [490, 0]
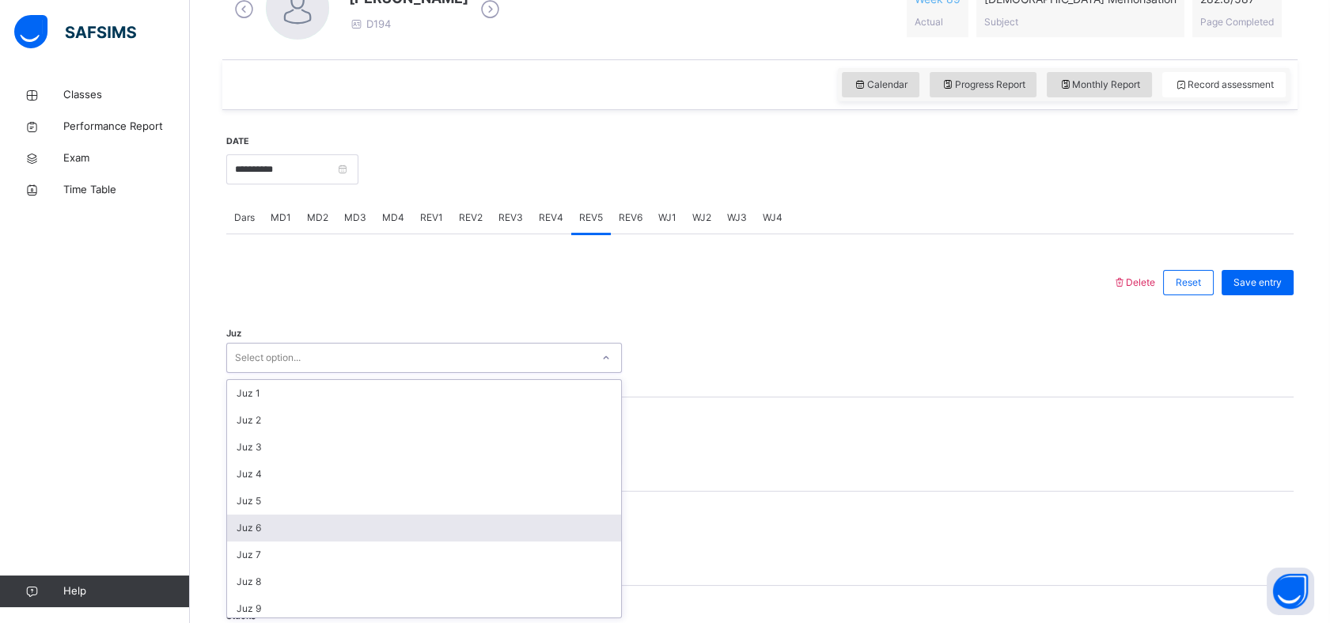
click at [278, 533] on div "Juz 6" at bounding box center [424, 527] width 394 height 27
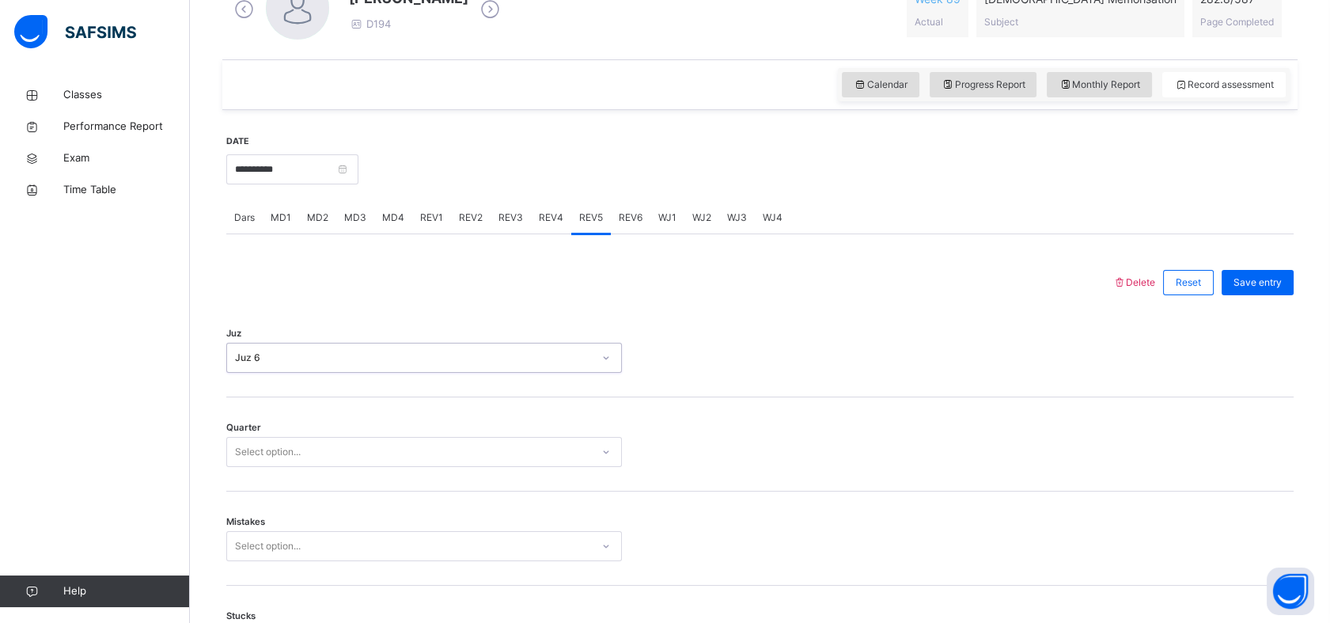
click at [284, 443] on div "Select option..." at bounding box center [268, 452] width 66 height 30
click at [255, 520] on div "2" at bounding box center [424, 514] width 394 height 27
click at [273, 536] on div "Select option..." at bounding box center [424, 546] width 396 height 30
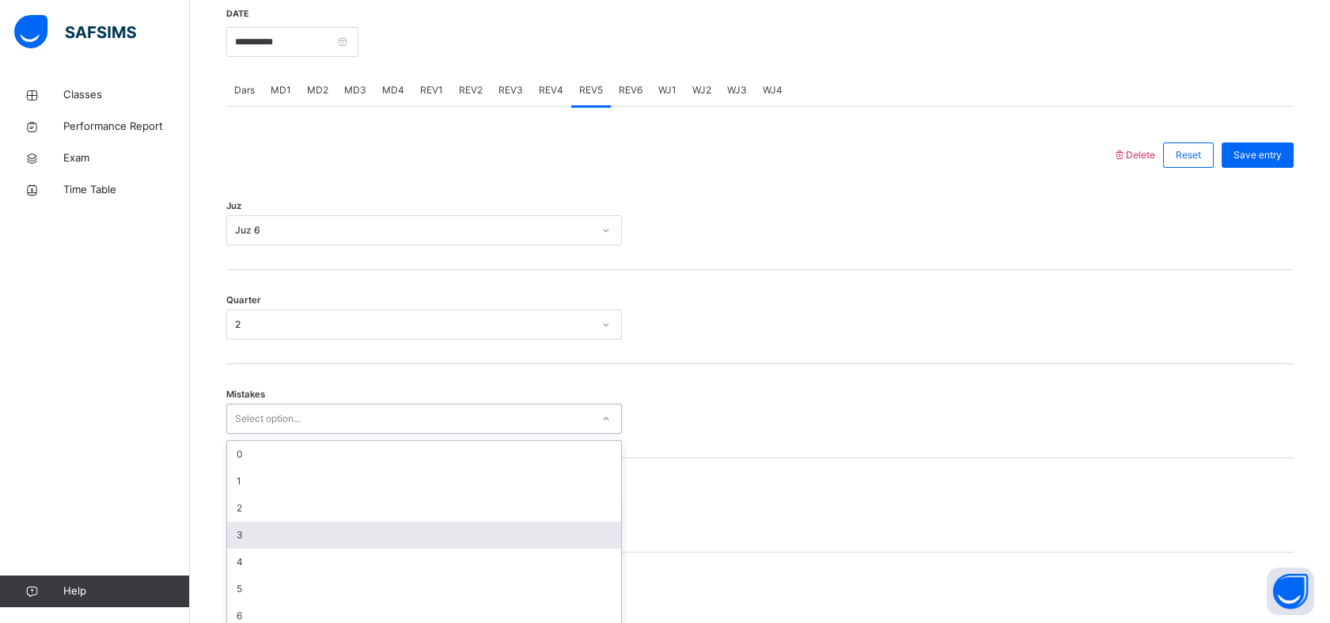
scroll to position [629, 0]
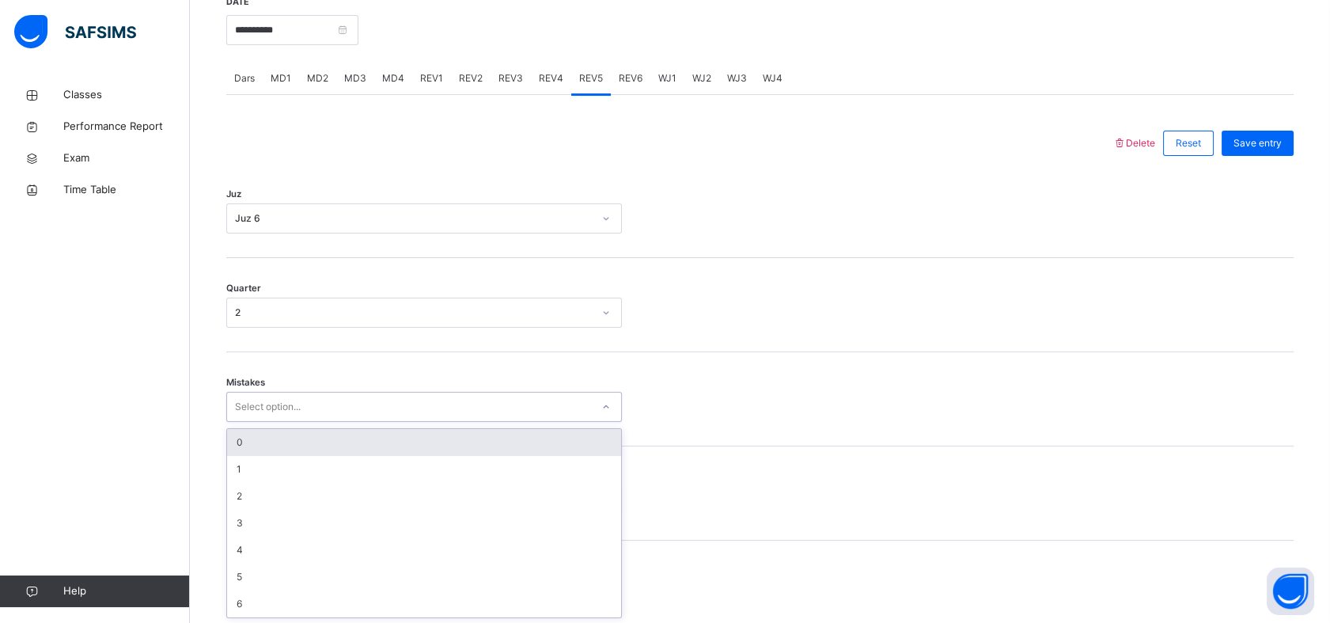
click at [312, 448] on div "0" at bounding box center [424, 442] width 394 height 27
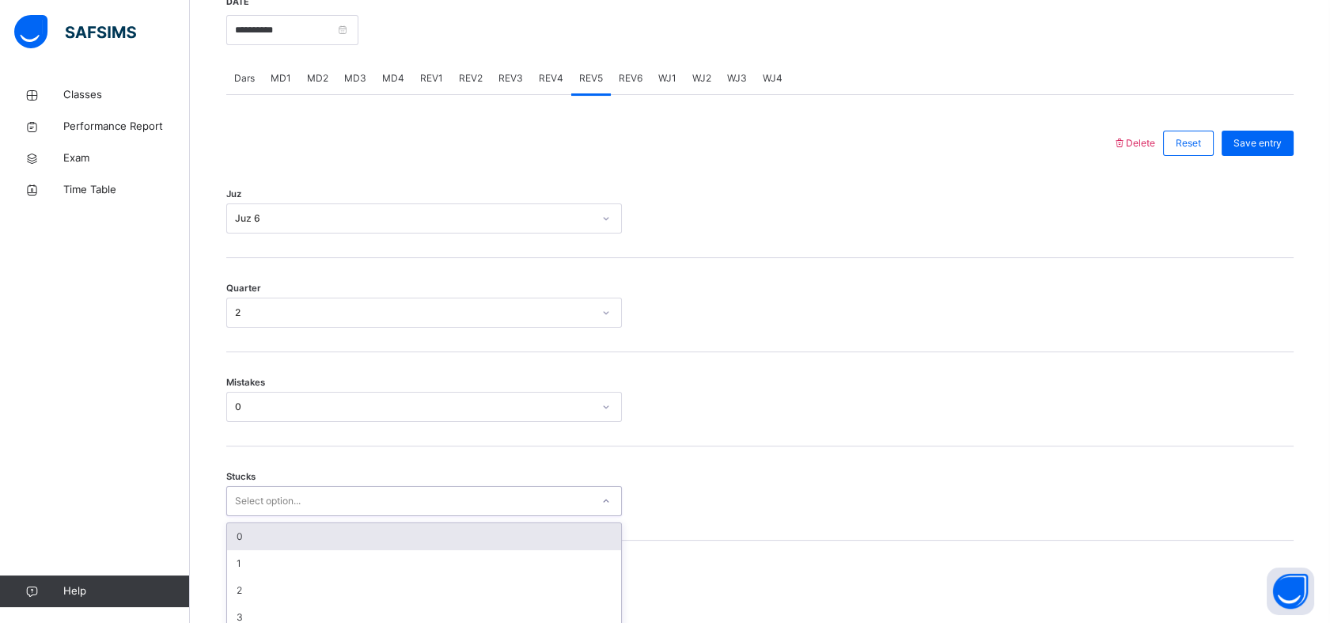
click at [279, 494] on div "option 0 focused, 1 of 6. 6 results available. Use Up and Down to choose option…" at bounding box center [424, 501] width 396 height 30
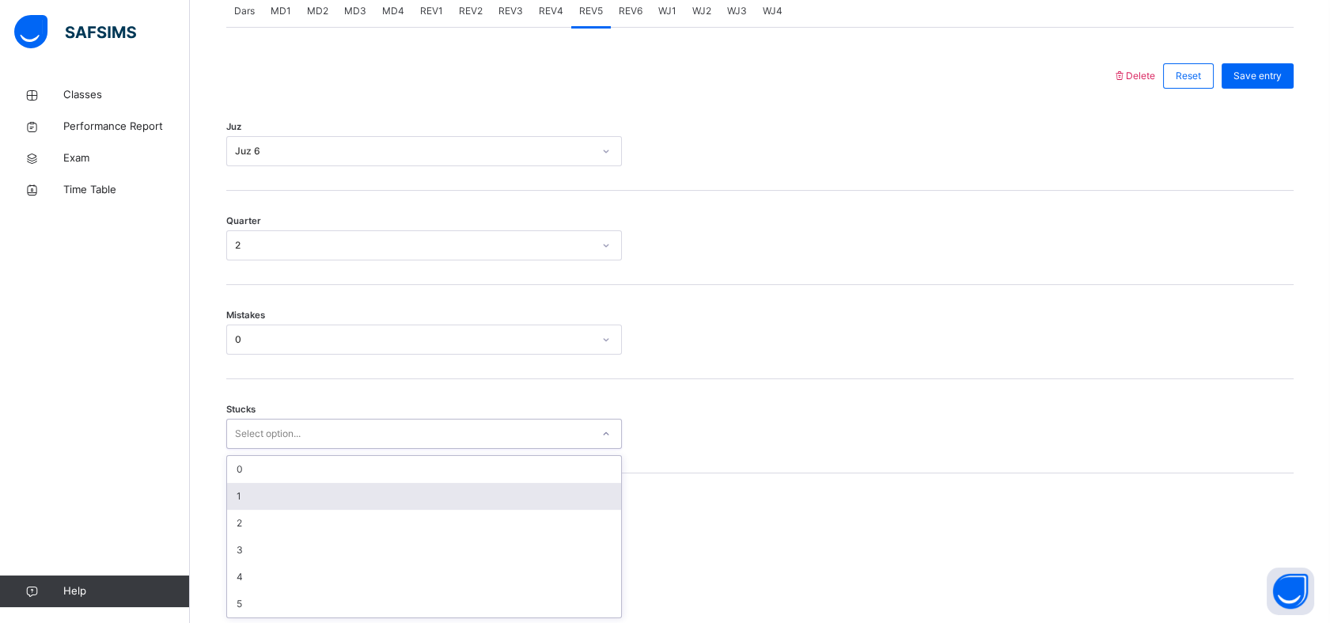
click at [259, 490] on div "1" at bounding box center [424, 496] width 394 height 27
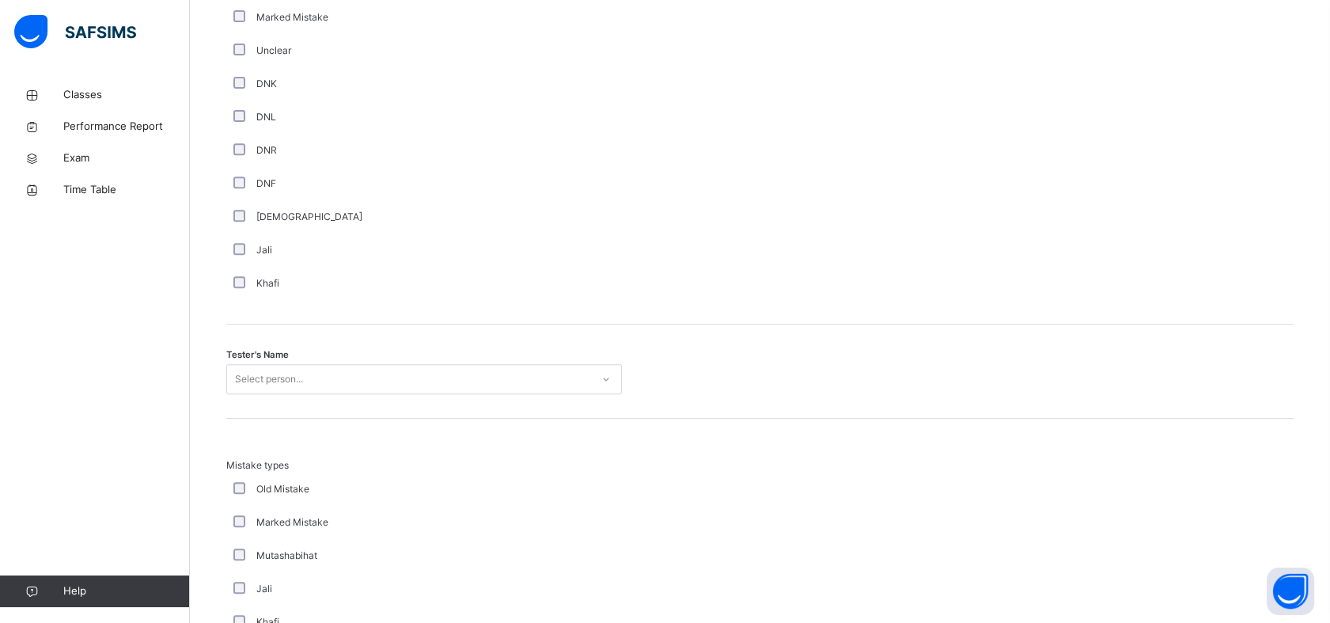
click at [301, 394] on div "Select person..." at bounding box center [424, 379] width 396 height 30
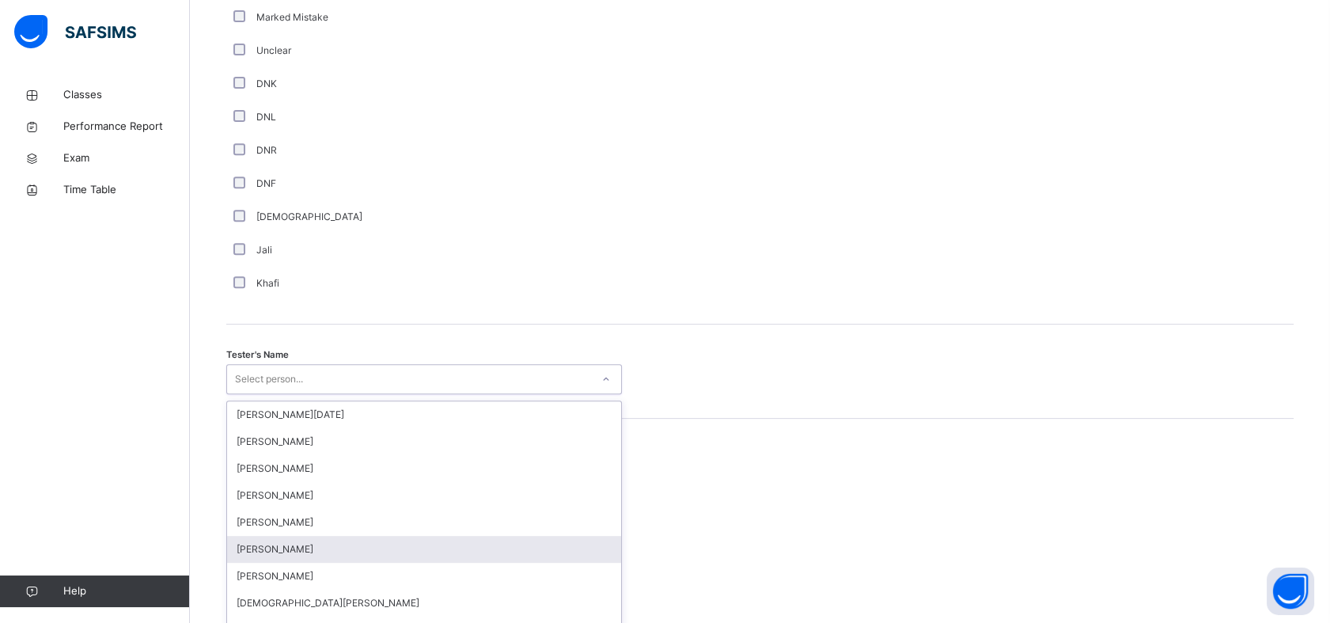
scroll to position [1376, 0]
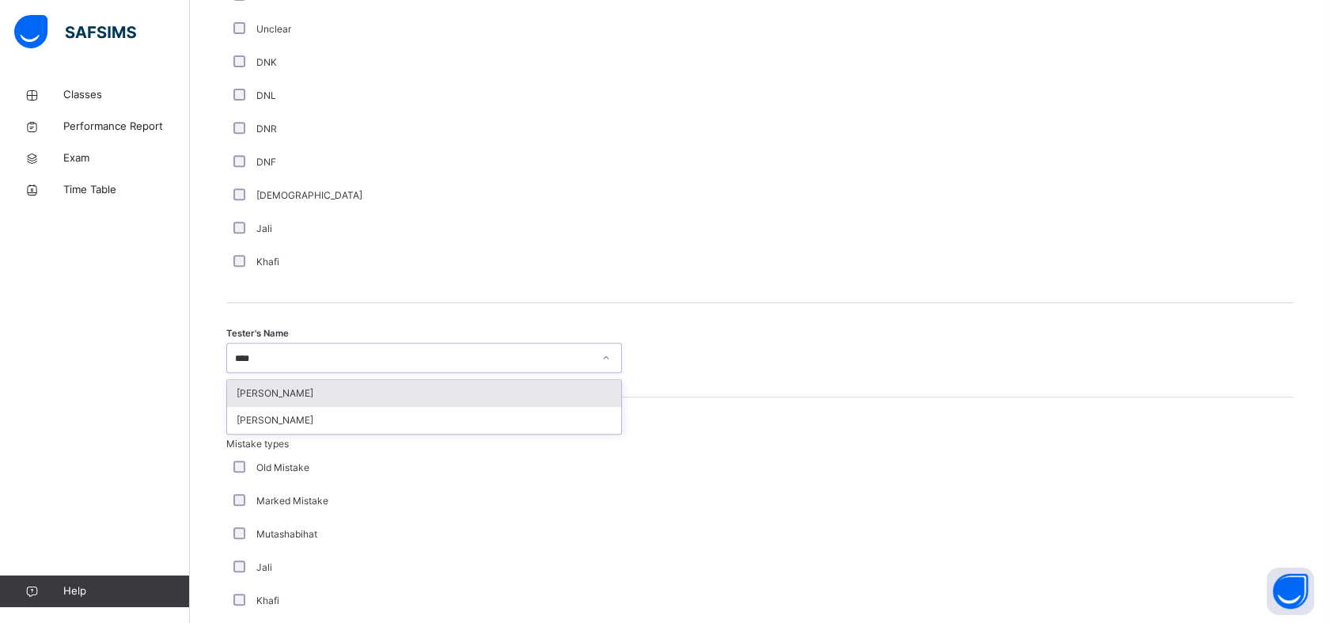
type input "*****"
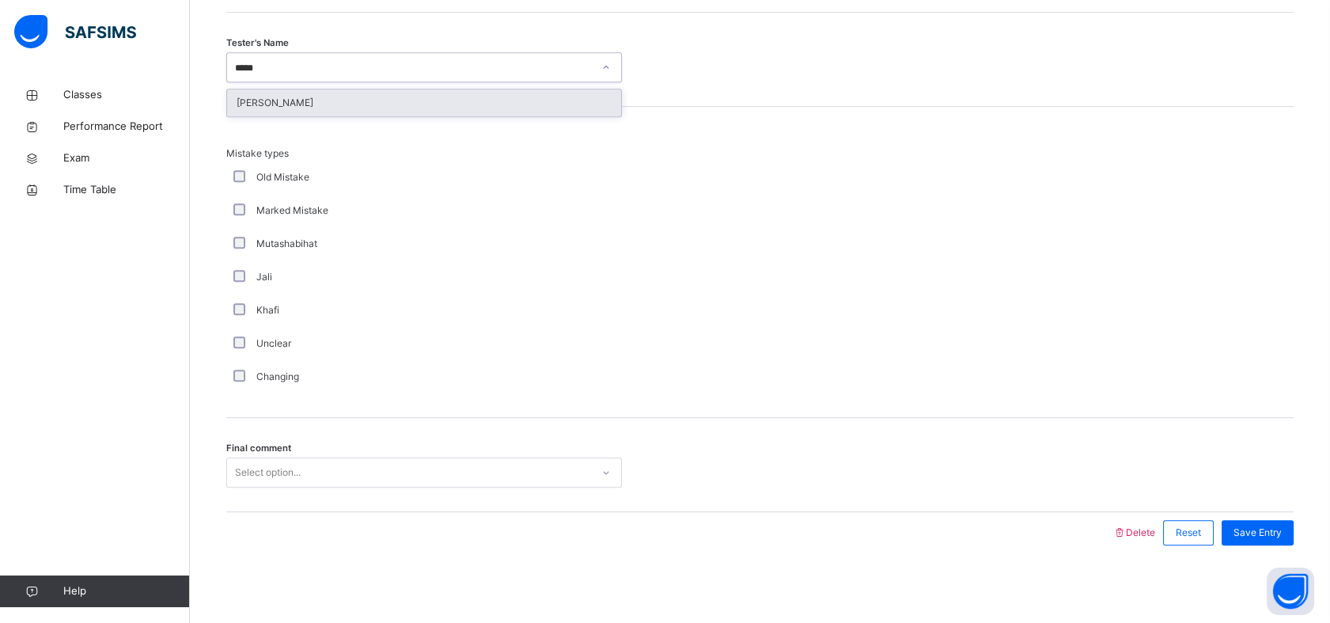
click at [478, 107] on div "[PERSON_NAME]" at bounding box center [424, 102] width 394 height 27
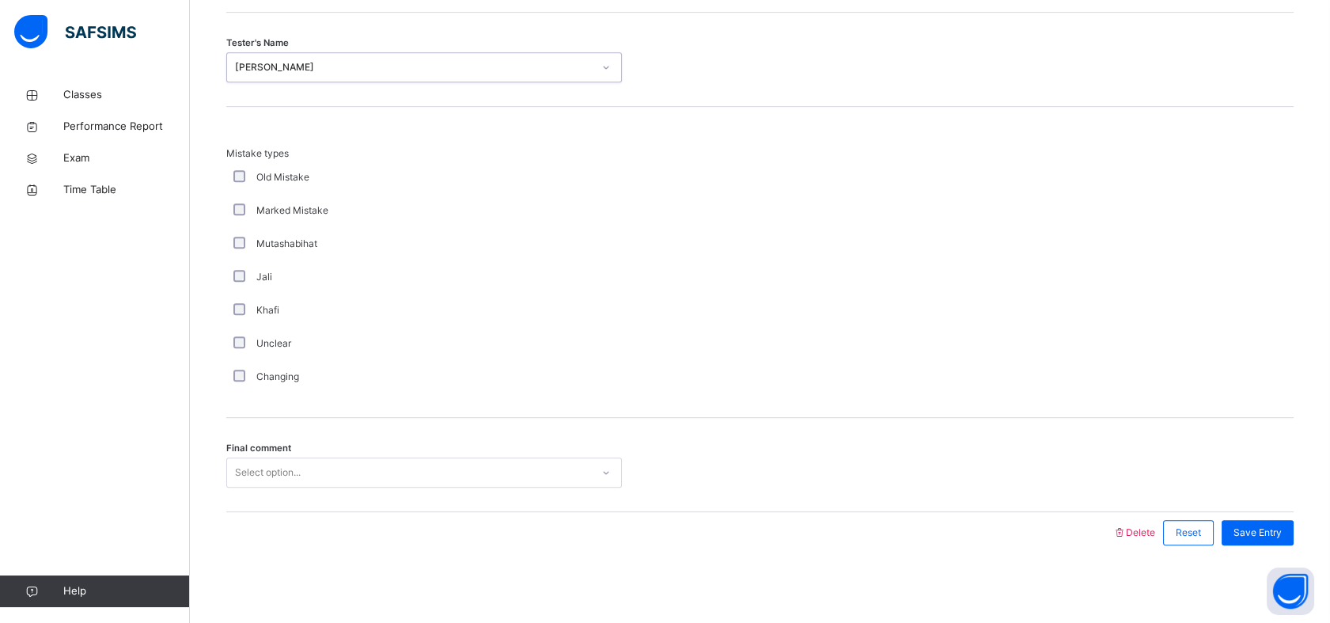
click at [316, 466] on div "Select option..." at bounding box center [409, 472] width 364 height 25
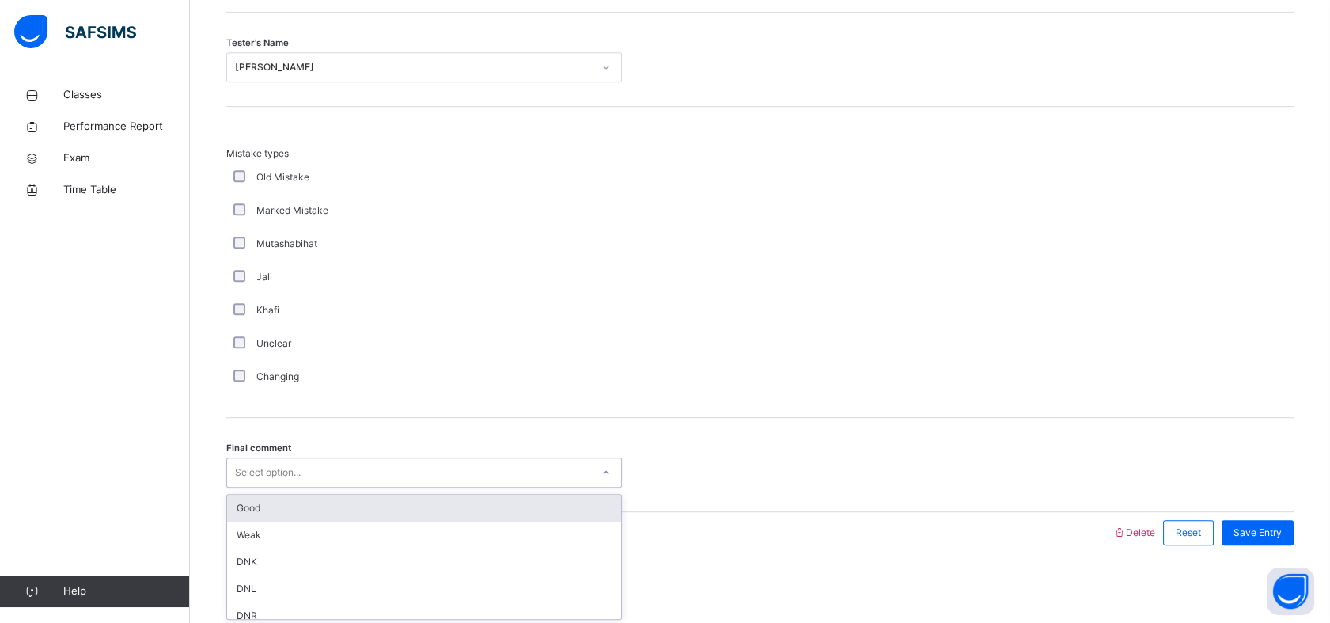
click at [307, 507] on div "Good" at bounding box center [424, 507] width 394 height 27
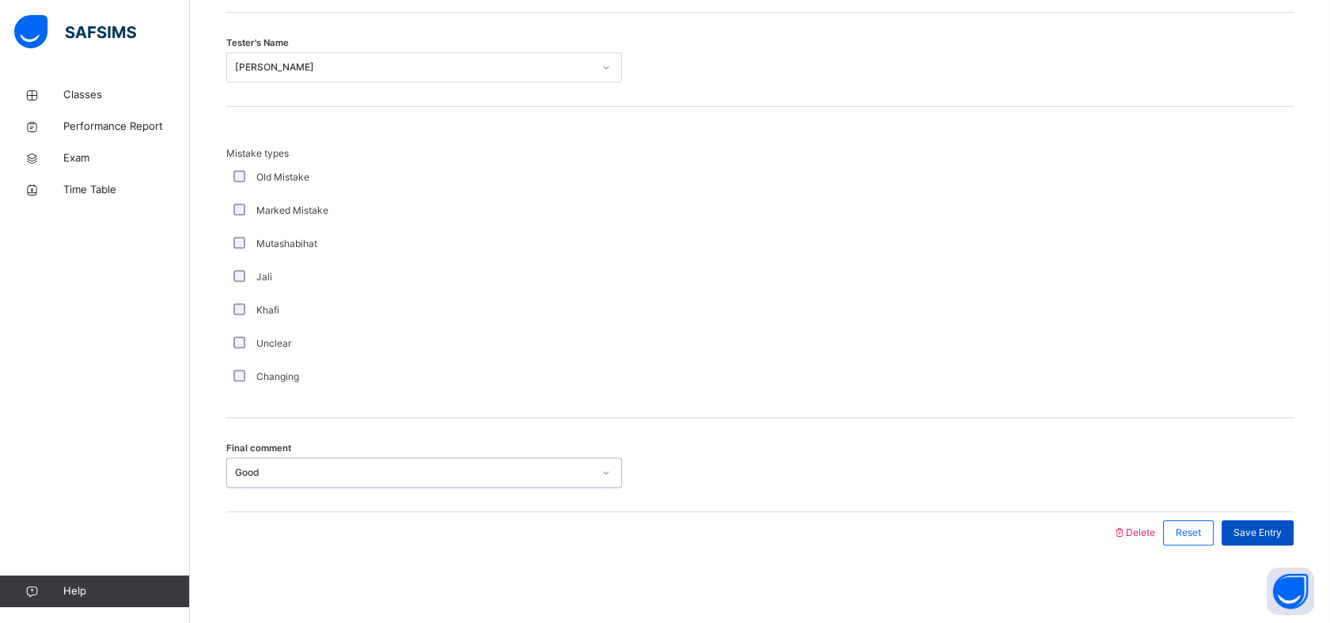
click at [1269, 527] on span "Save Entry" at bounding box center [1257, 532] width 48 height 14
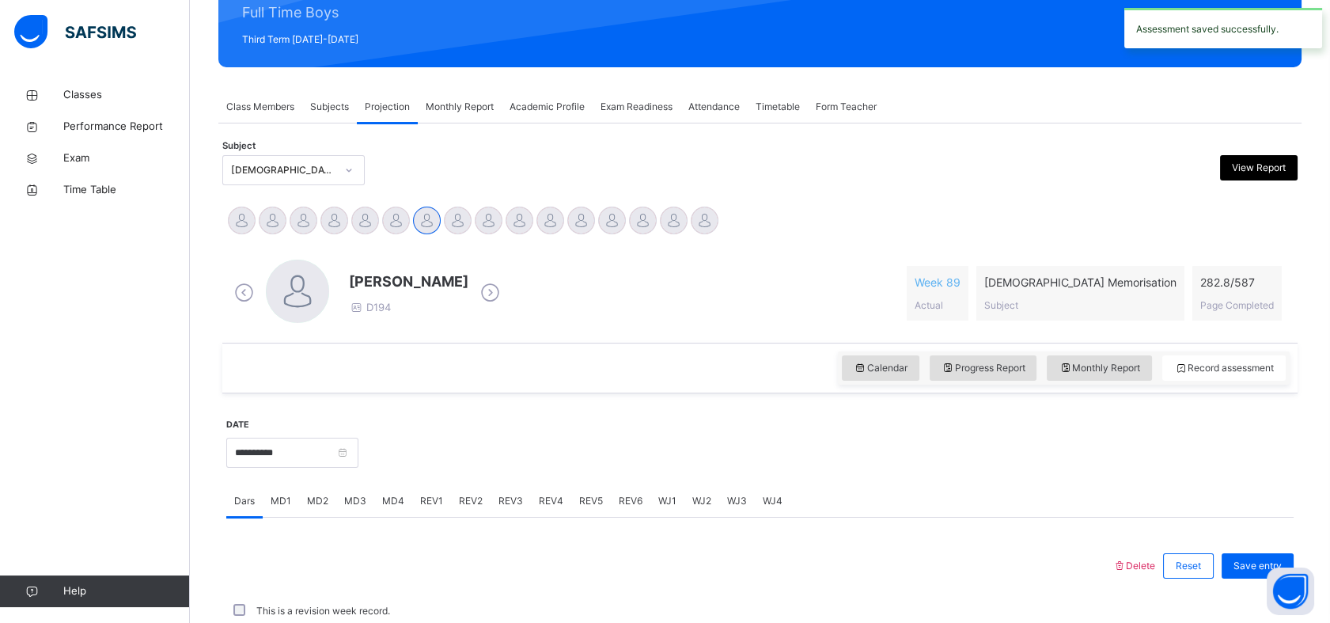
scroll to position [564, 0]
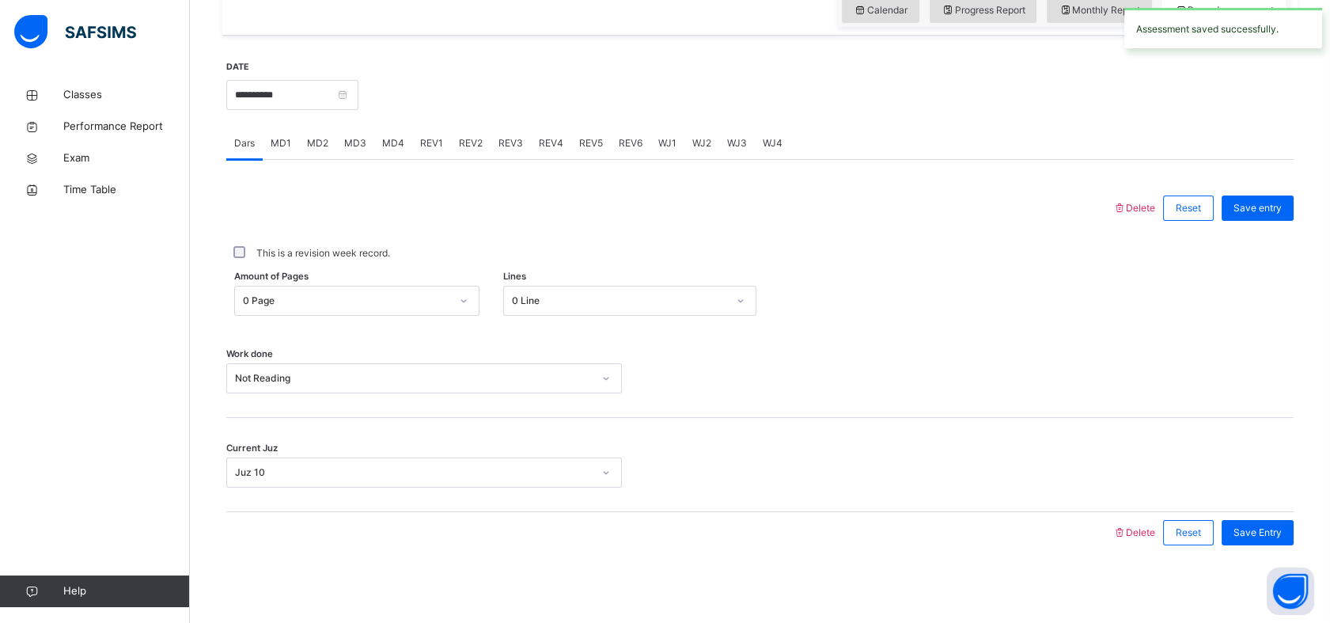
click at [638, 151] on div "REV6" at bounding box center [631, 143] width 40 height 32
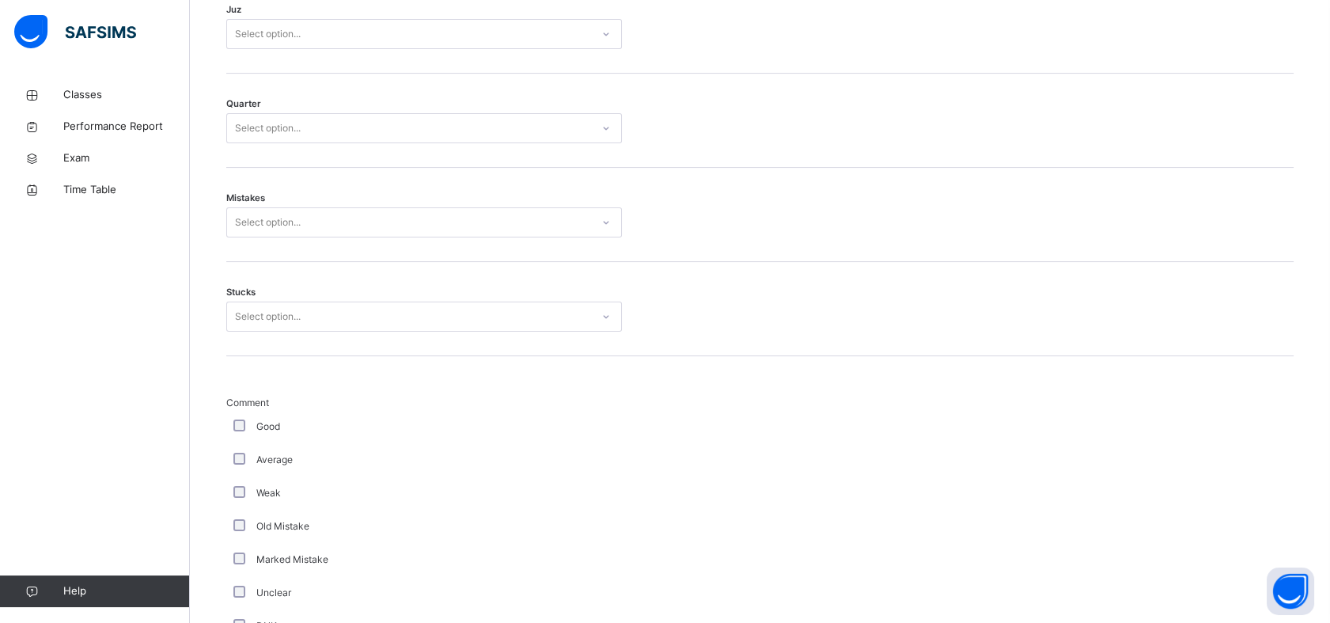
scroll to position [803, 0]
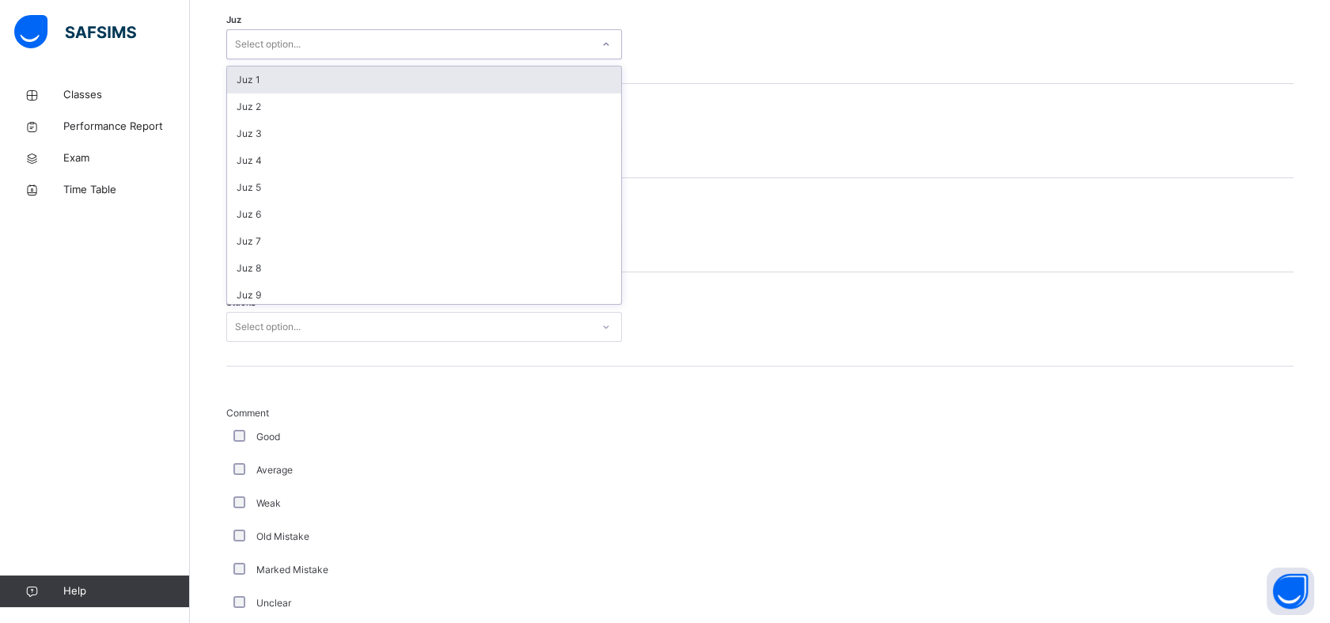
click at [361, 36] on div "Select option..." at bounding box center [409, 44] width 364 height 25
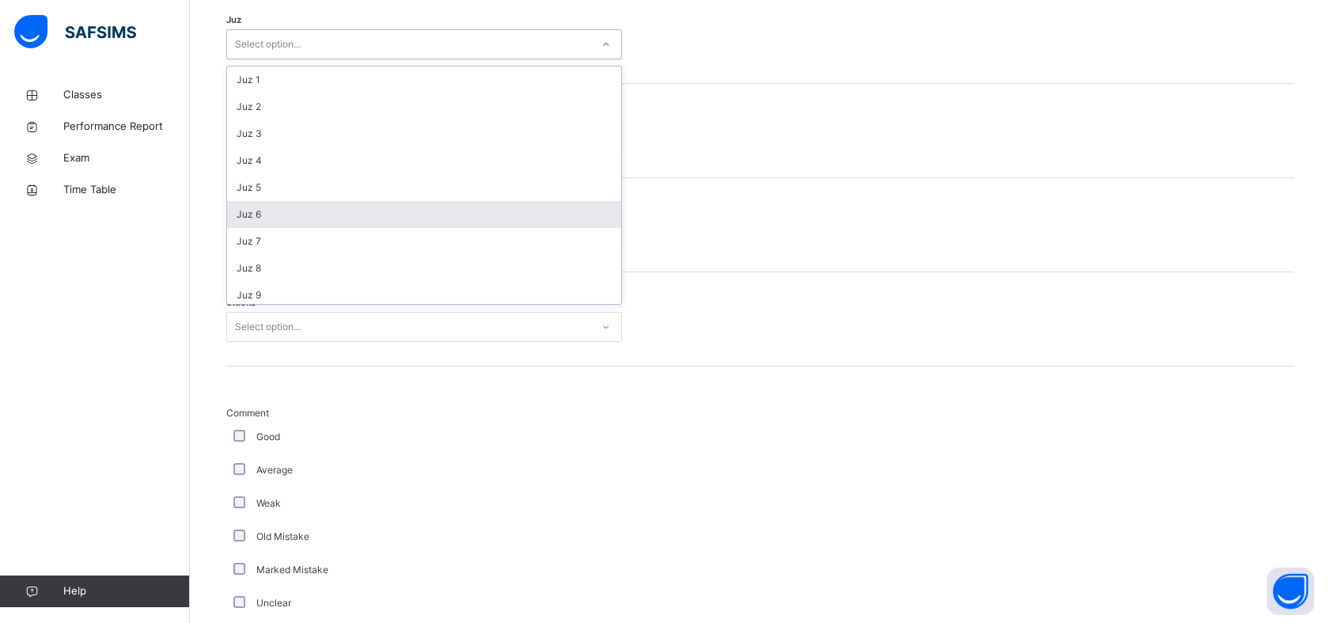
click at [308, 210] on div "Juz 6" at bounding box center [424, 214] width 394 height 27
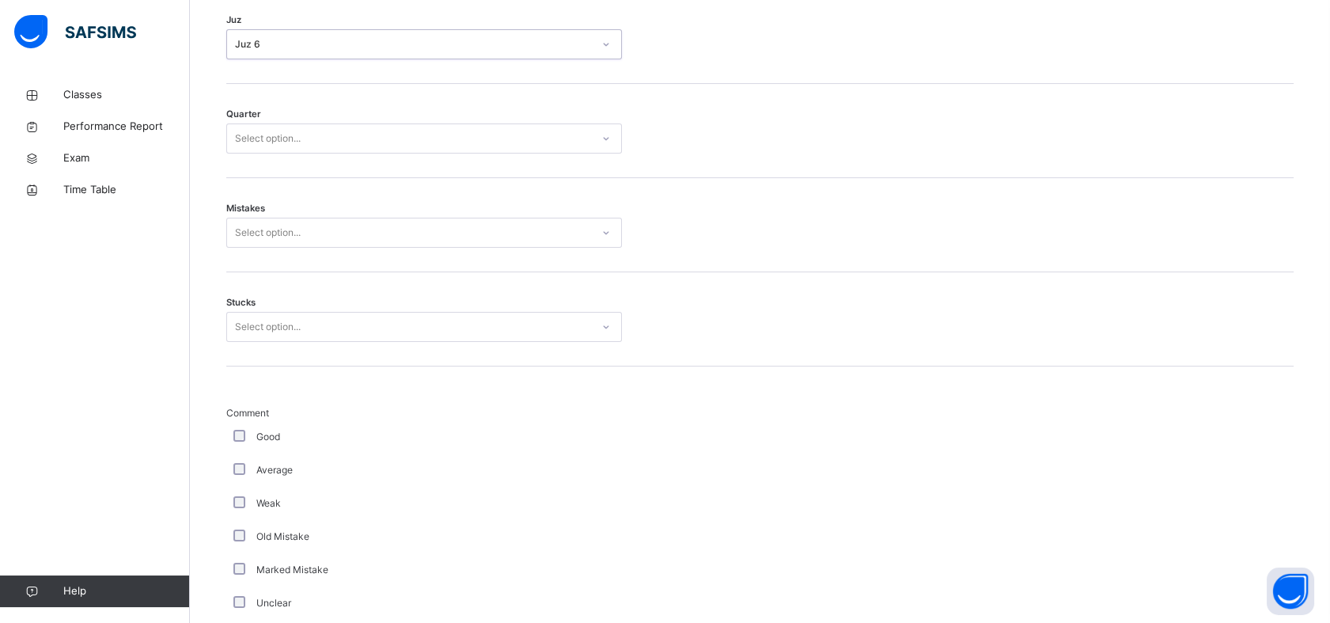
click at [297, 134] on div "Select option..." at bounding box center [268, 138] width 66 height 30
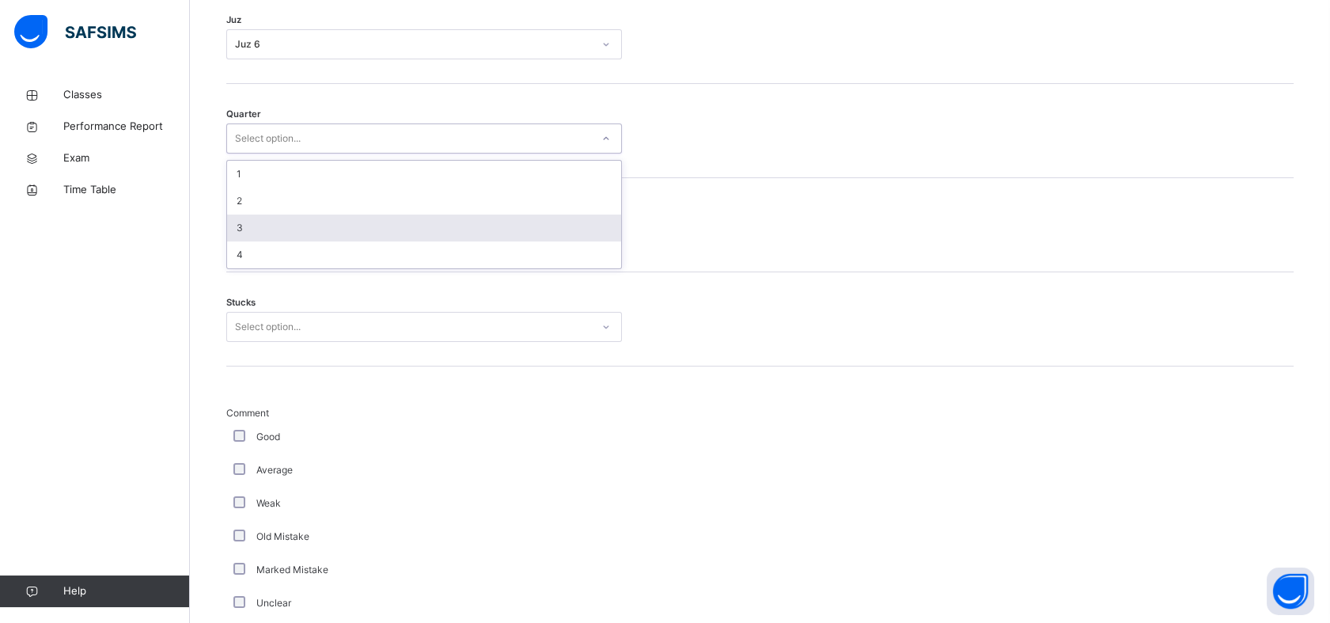
click at [258, 226] on div "3" at bounding box center [424, 227] width 394 height 27
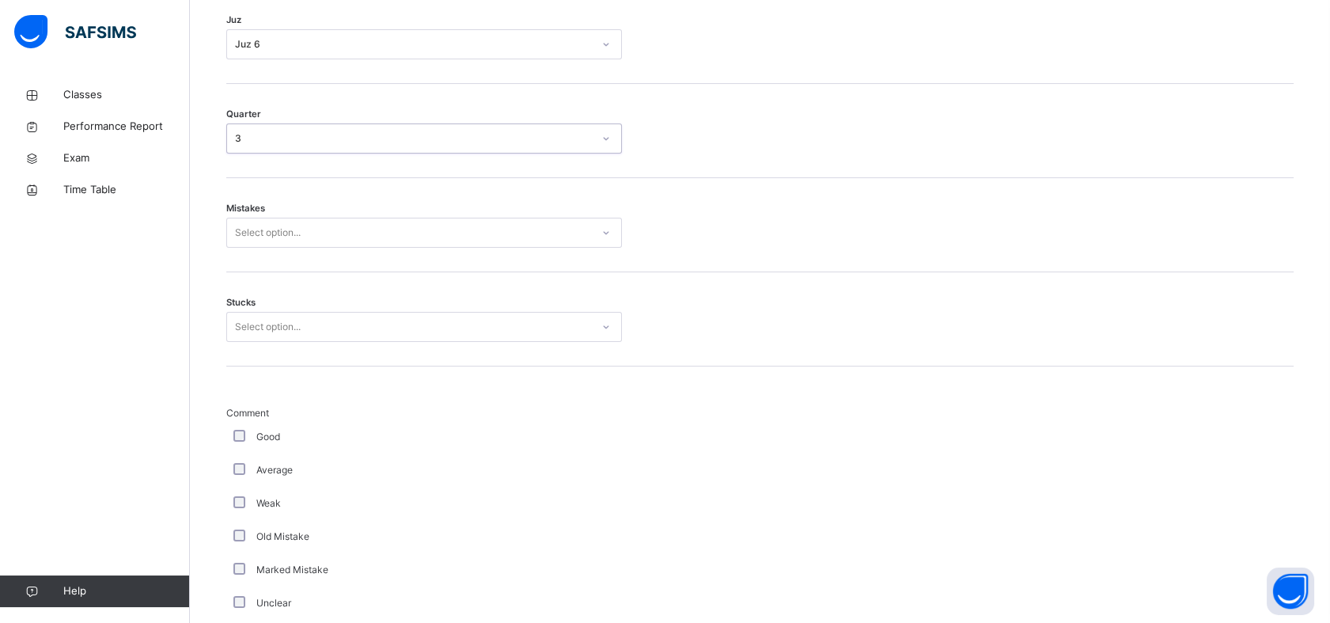
click at [260, 231] on div "Select option..." at bounding box center [268, 233] width 66 height 30
click at [392, 325] on div "Select option..." at bounding box center [409, 327] width 364 height 25
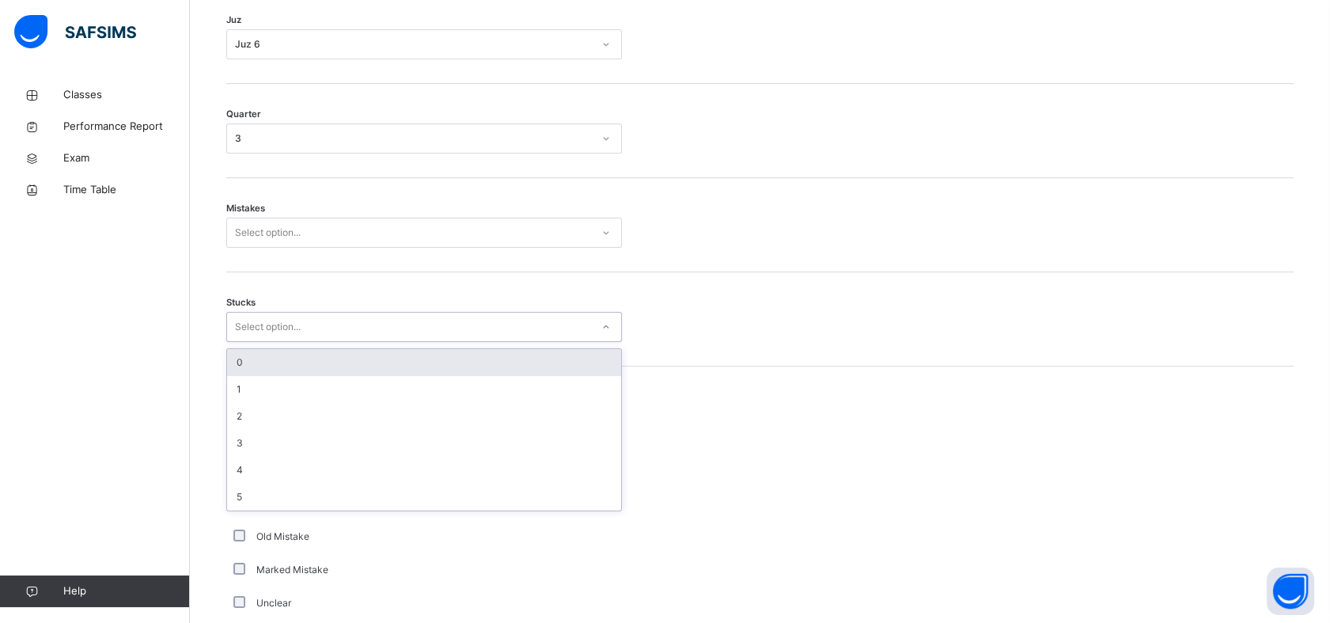
click at [266, 354] on div "0" at bounding box center [424, 362] width 394 height 27
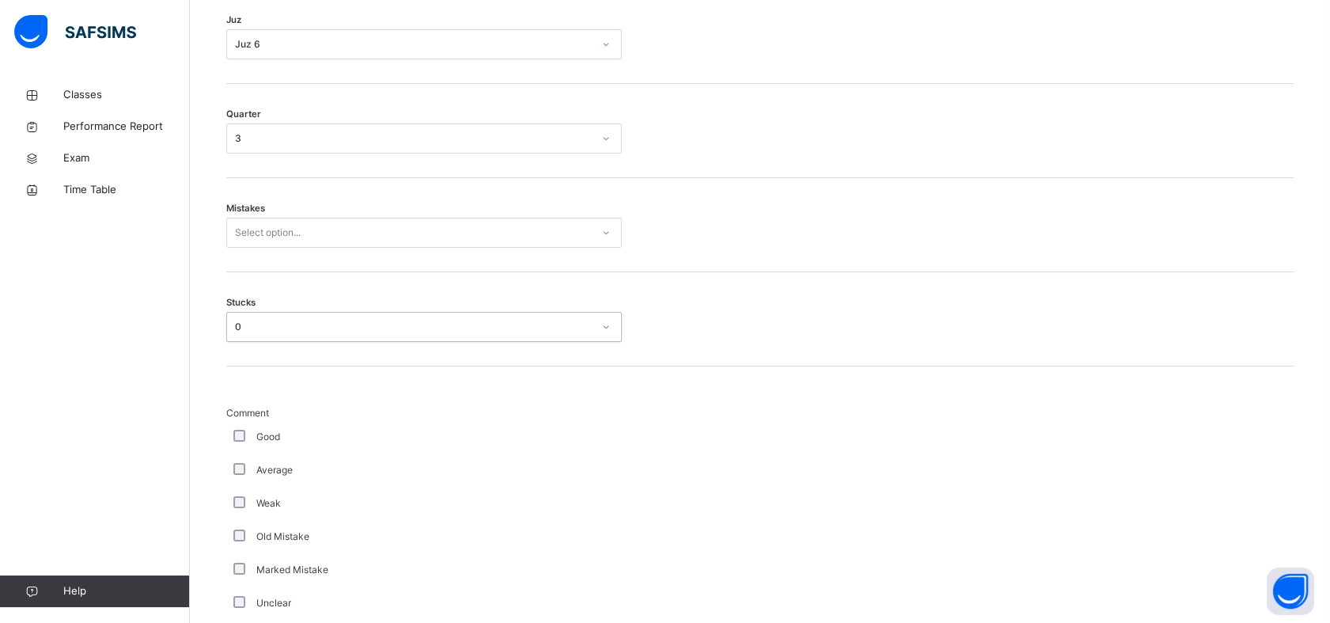
click at [322, 240] on div "Select option..." at bounding box center [409, 233] width 364 height 25
click at [250, 301] on div "1" at bounding box center [424, 295] width 394 height 27
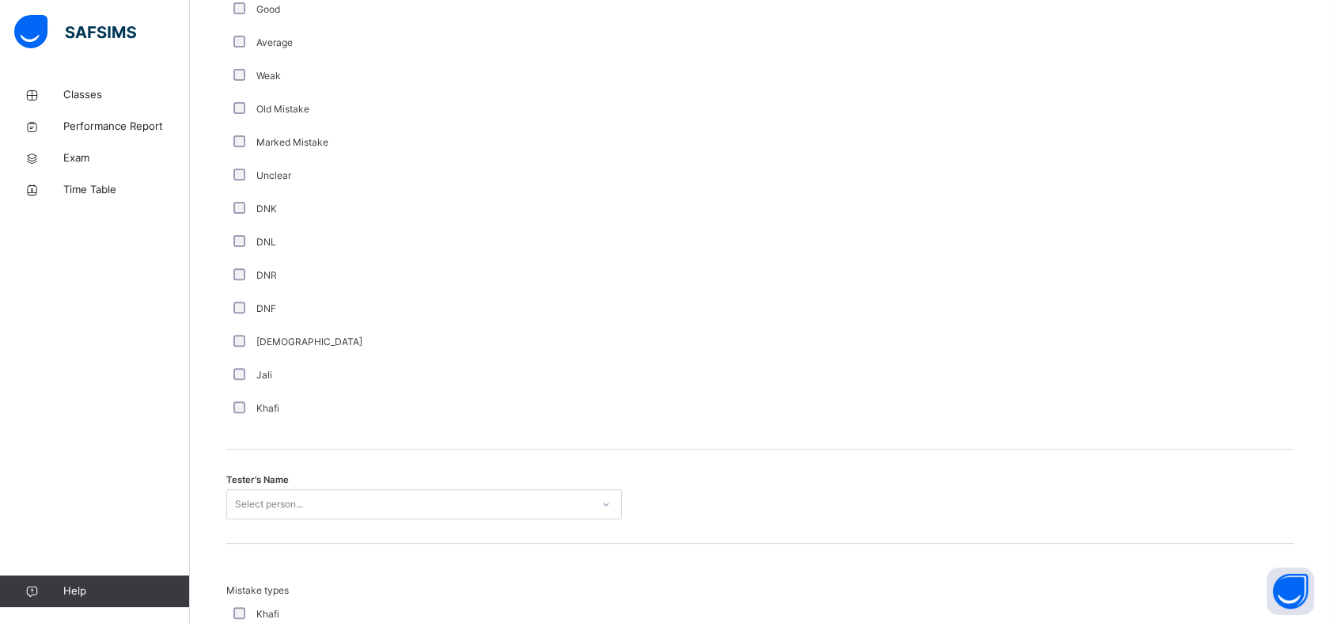
click at [391, 490] on div "Select person..." at bounding box center [424, 504] width 396 height 30
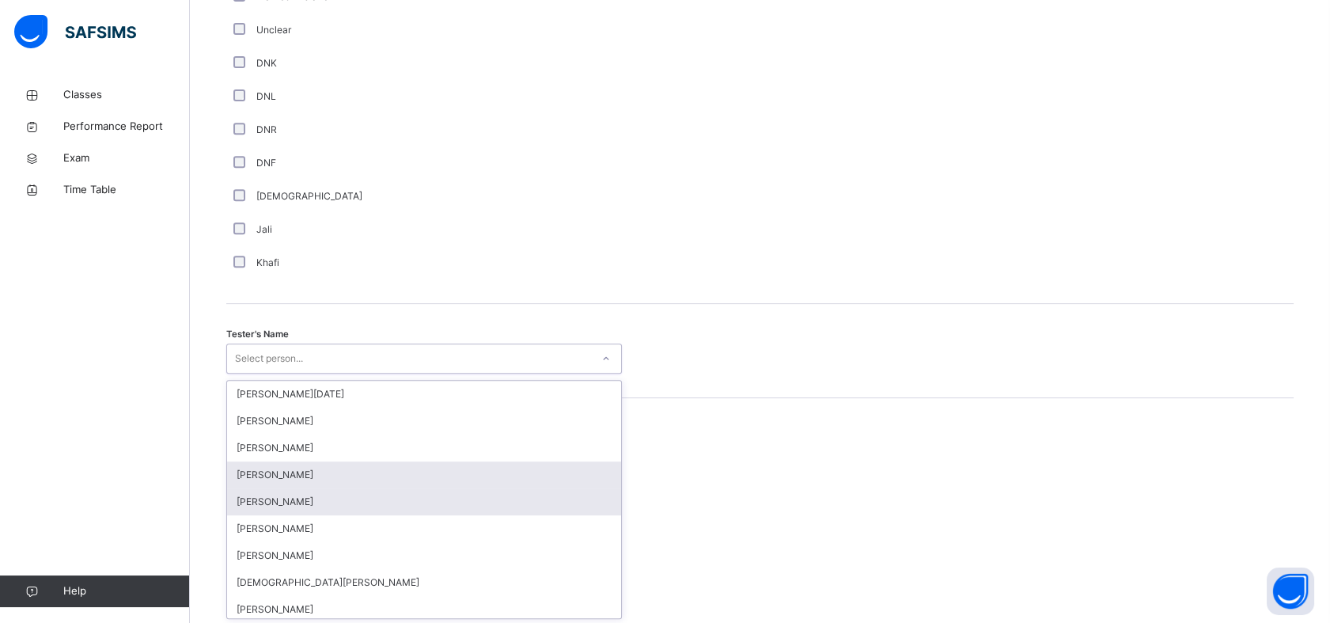
scroll to position [1376, 0]
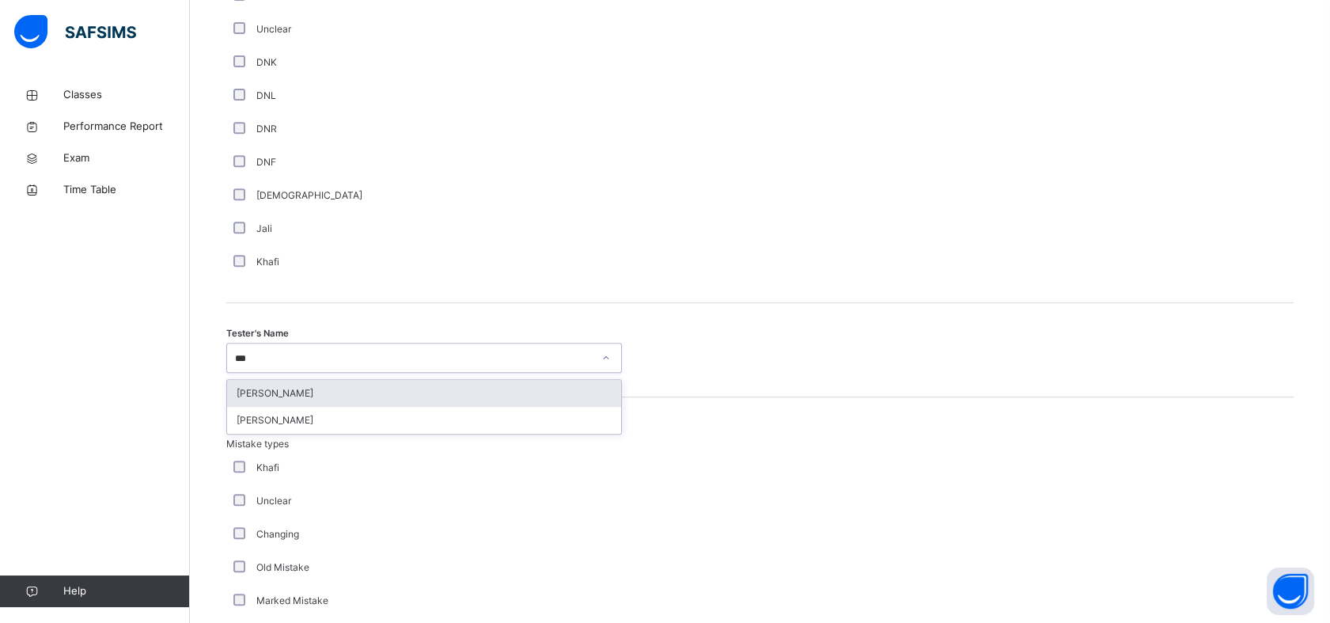
type input "****"
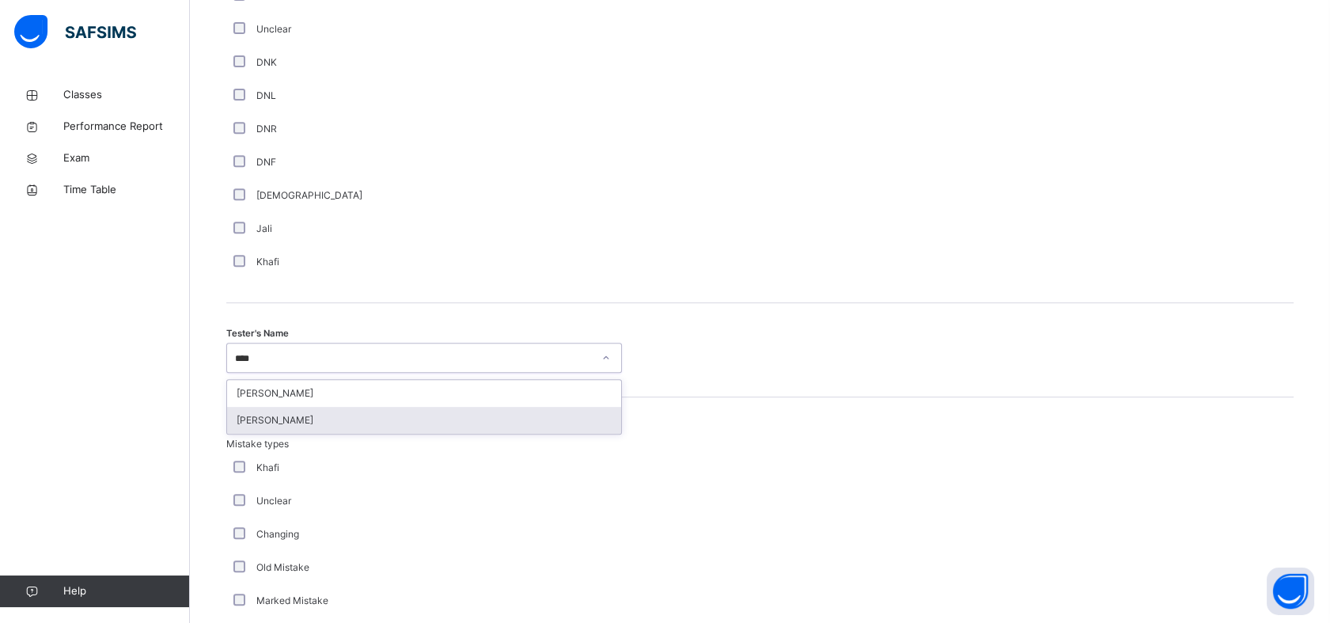
click at [323, 415] on div "[PERSON_NAME]" at bounding box center [424, 420] width 394 height 27
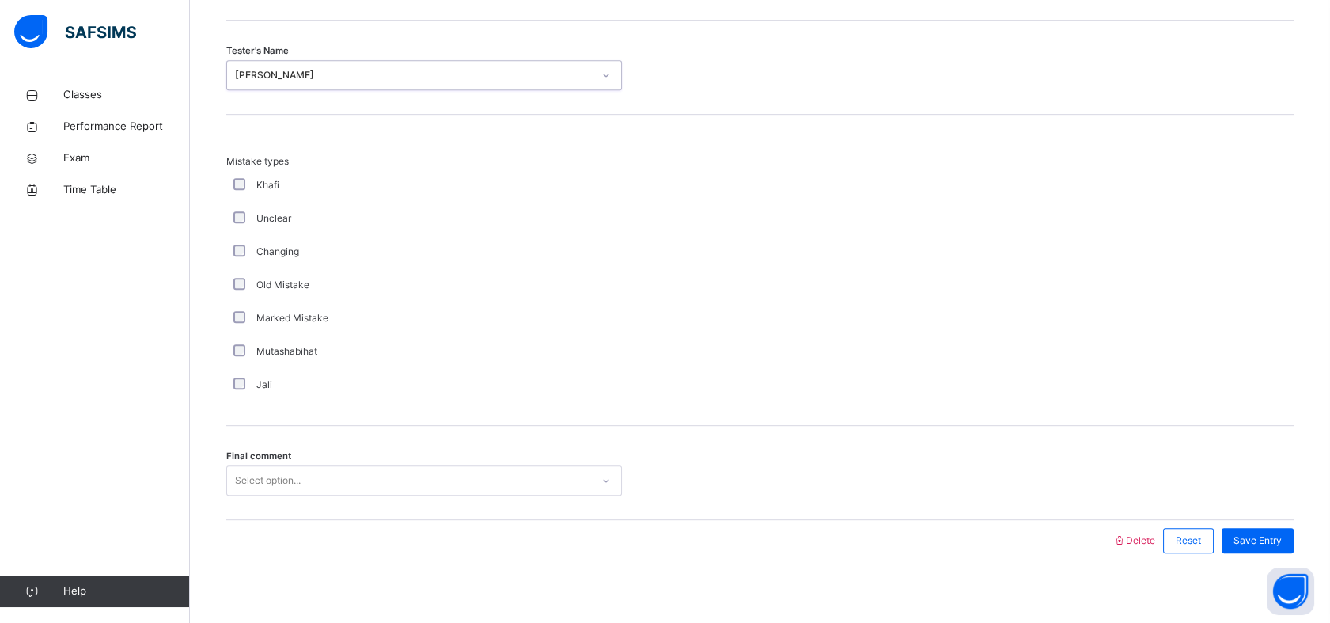
scroll to position [1667, 0]
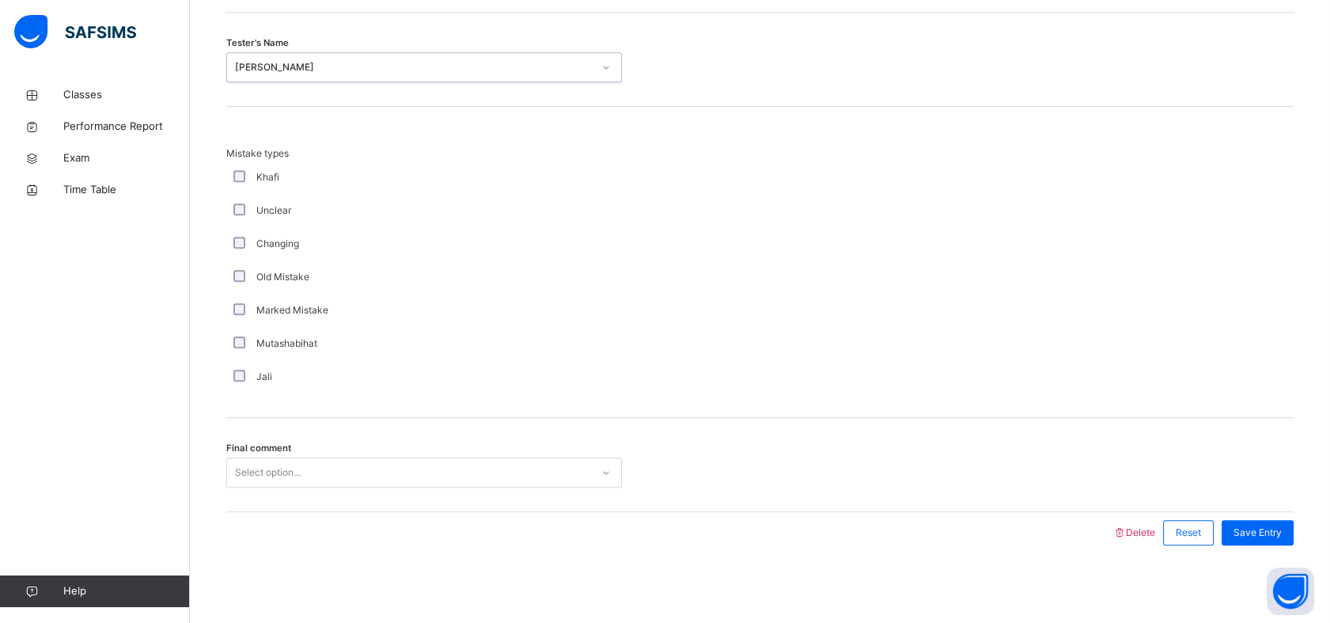
click at [288, 465] on div "Select option..." at bounding box center [268, 472] width 66 height 30
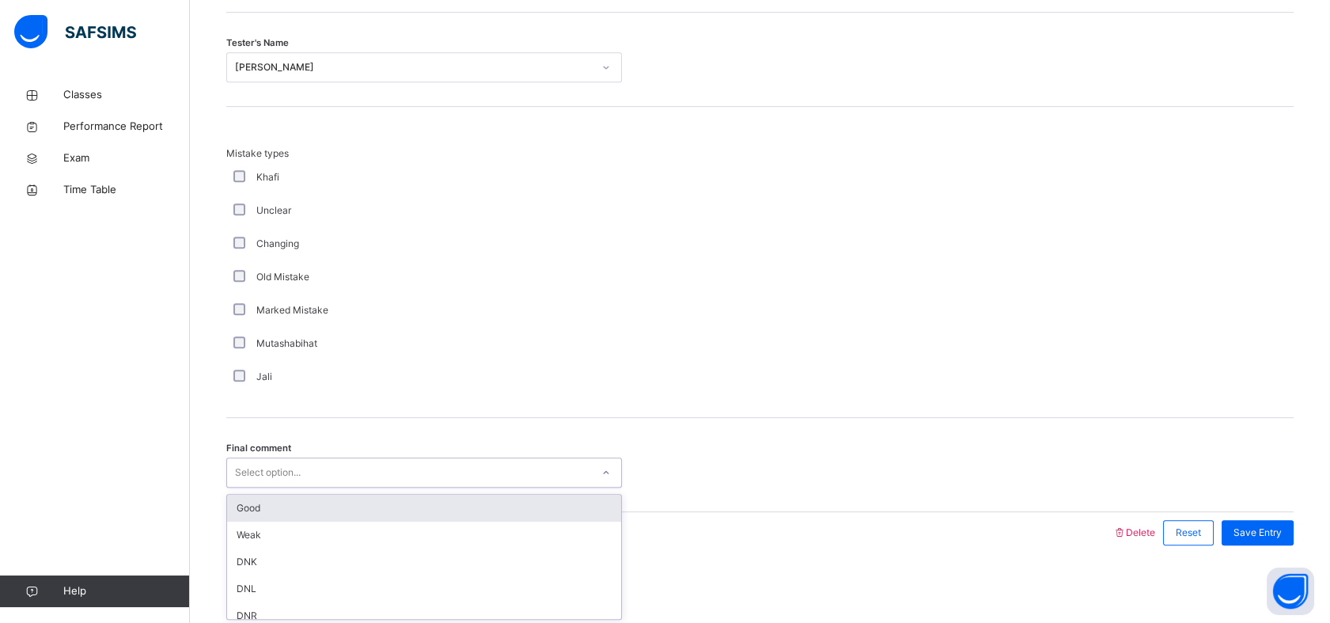
click at [248, 512] on div "Good" at bounding box center [424, 507] width 394 height 27
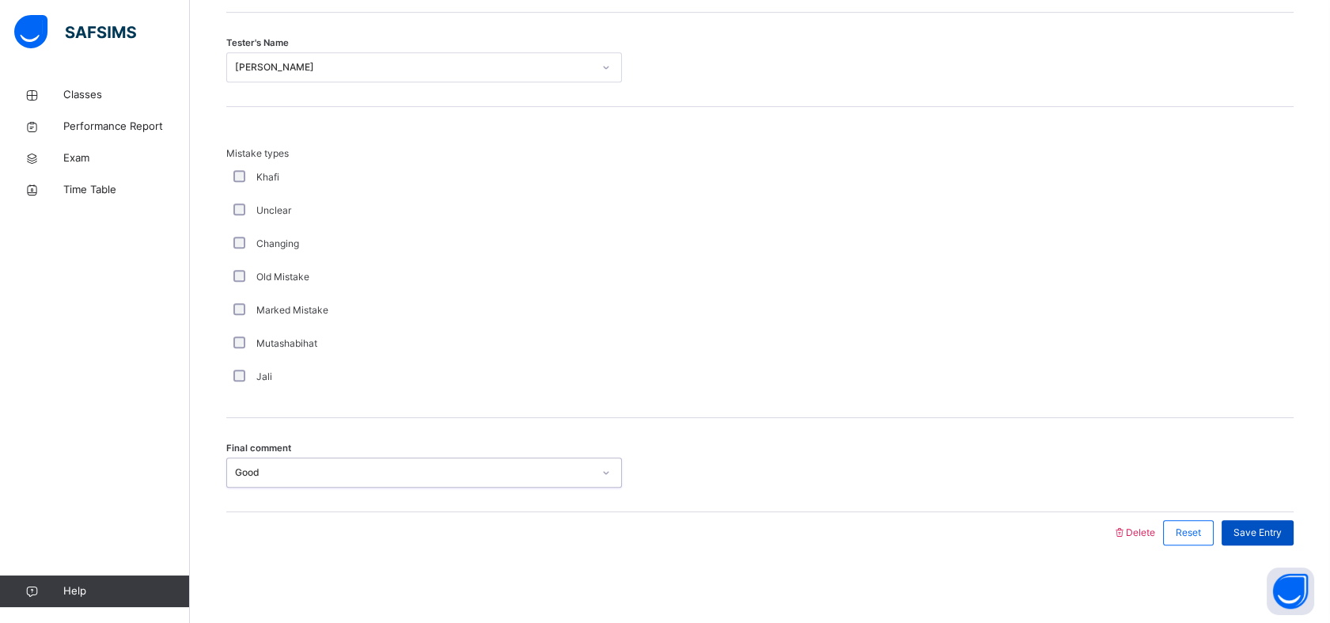
click at [1281, 536] on span "Save Entry" at bounding box center [1257, 532] width 48 height 14
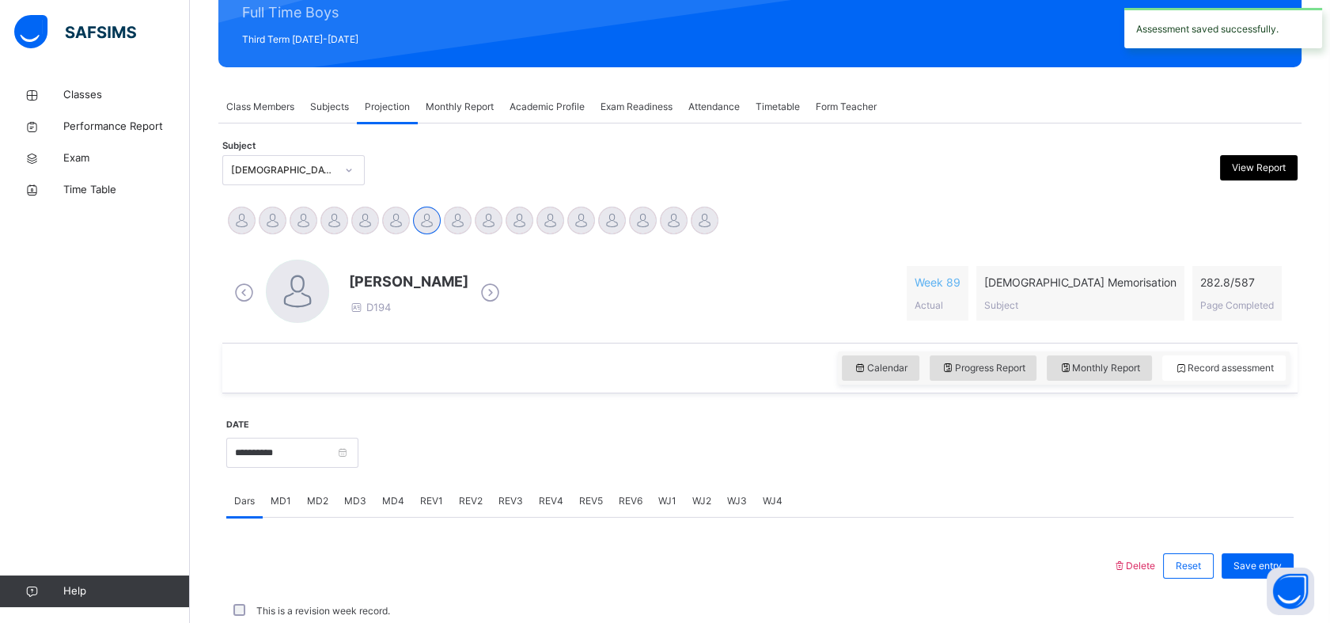
scroll to position [564, 0]
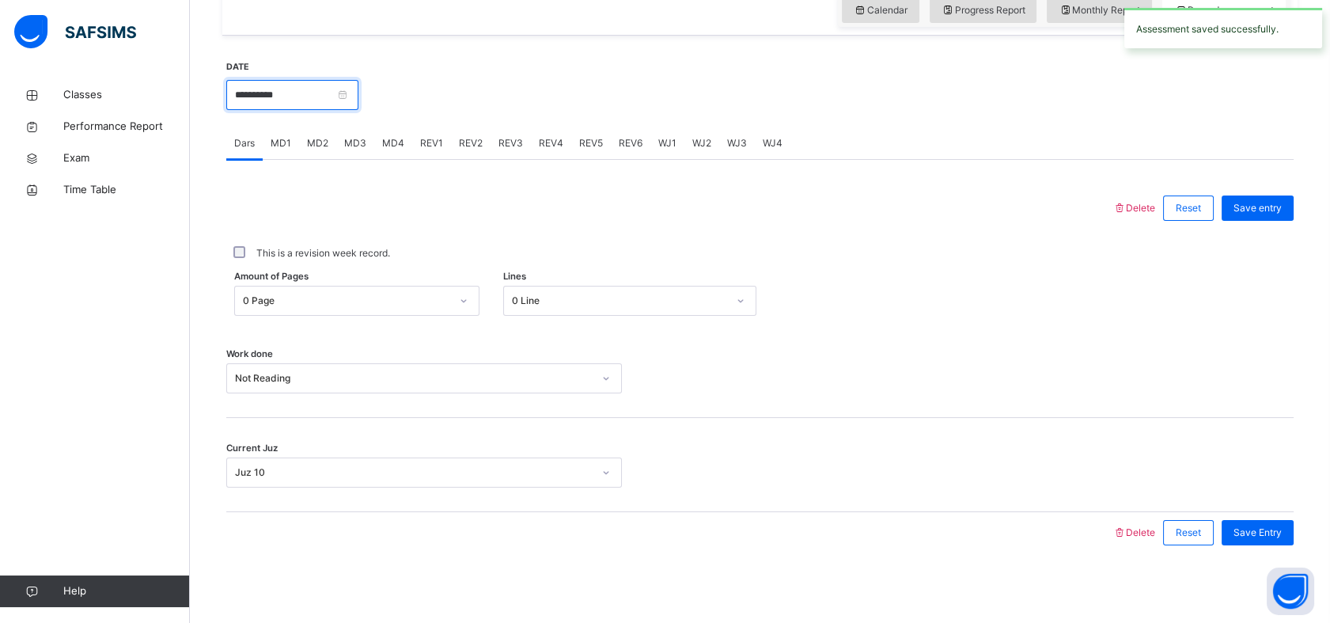
click at [318, 83] on input "**********" at bounding box center [292, 95] width 132 height 30
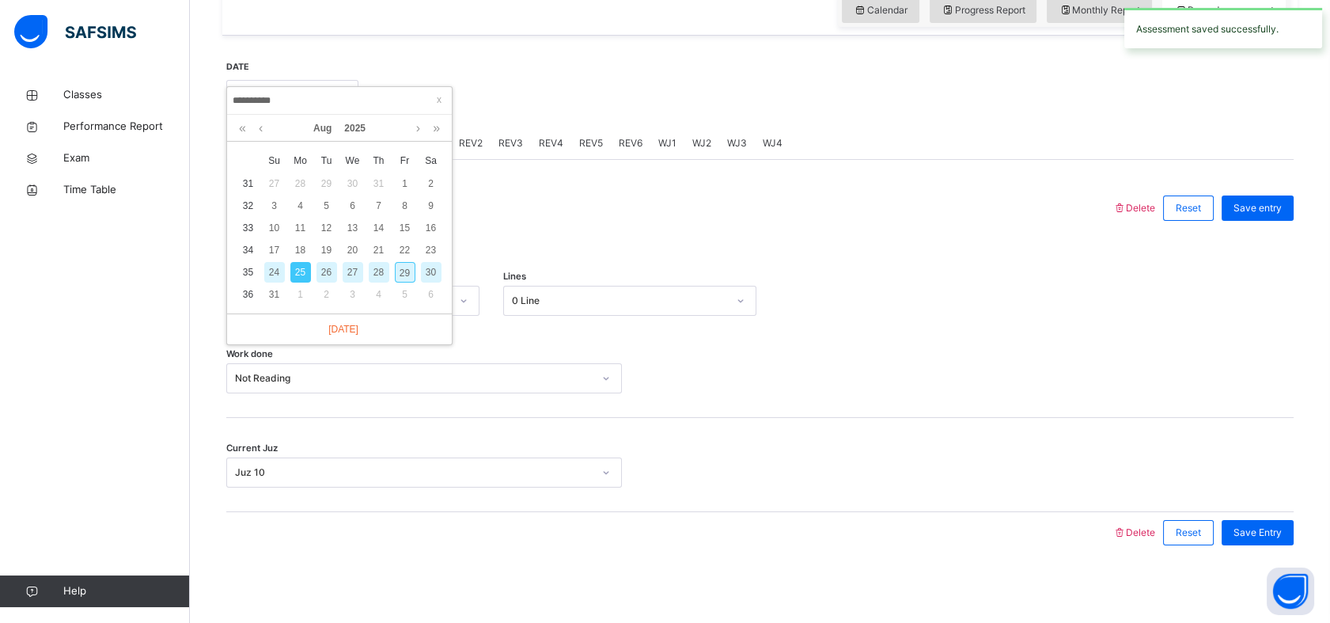
click at [326, 265] on div "26" at bounding box center [326, 272] width 21 height 21
type input "**********"
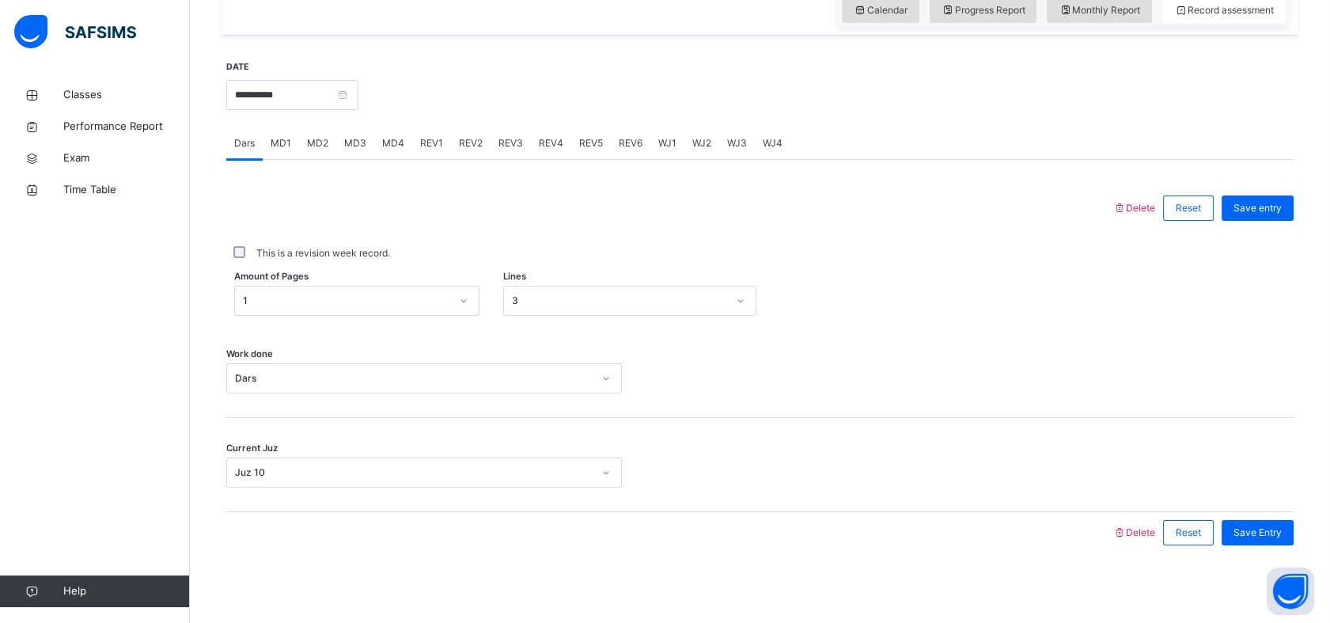
click at [1113, 16] on div "Monthly Report" at bounding box center [1099, 10] width 105 height 25
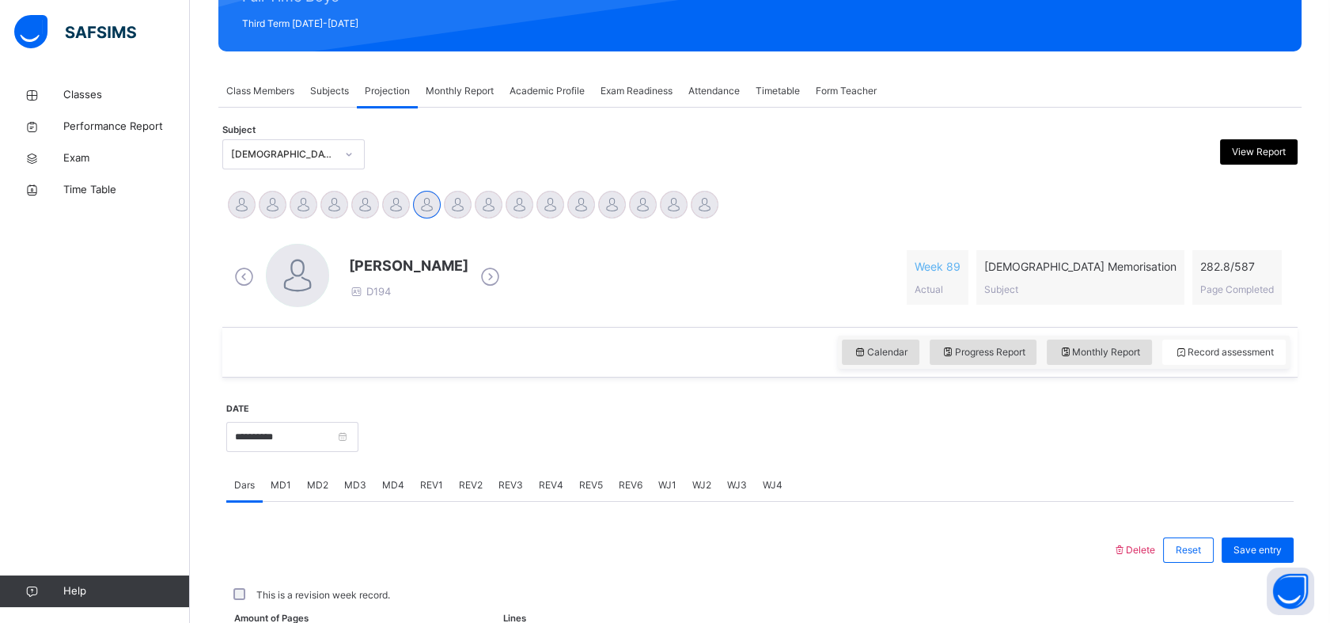
select select "****"
select select "*"
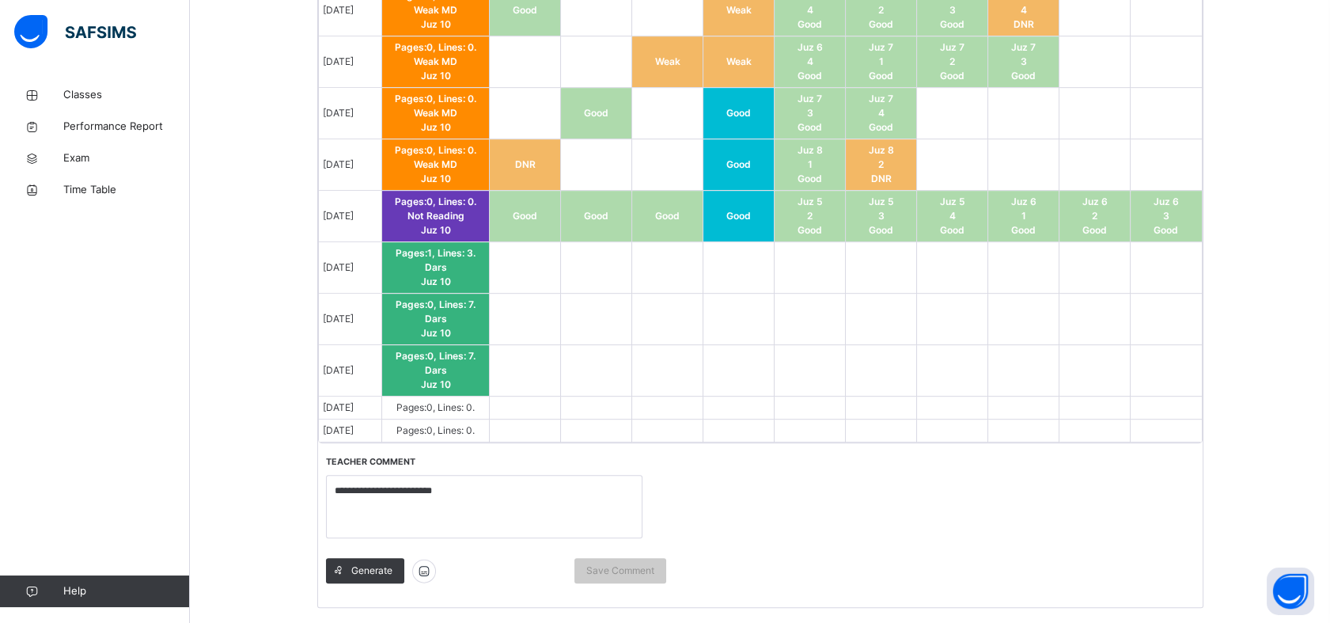
scroll to position [1860, 0]
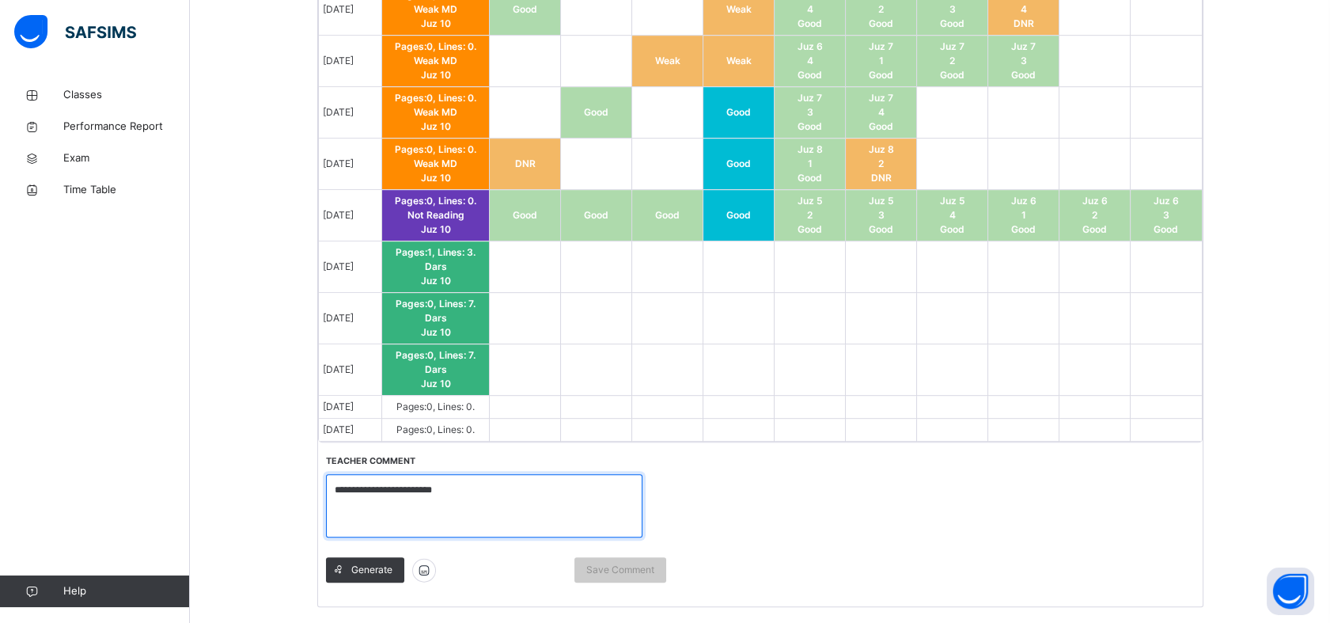
click at [515, 475] on textarea "**********" at bounding box center [484, 505] width 316 height 63
type textarea "*"
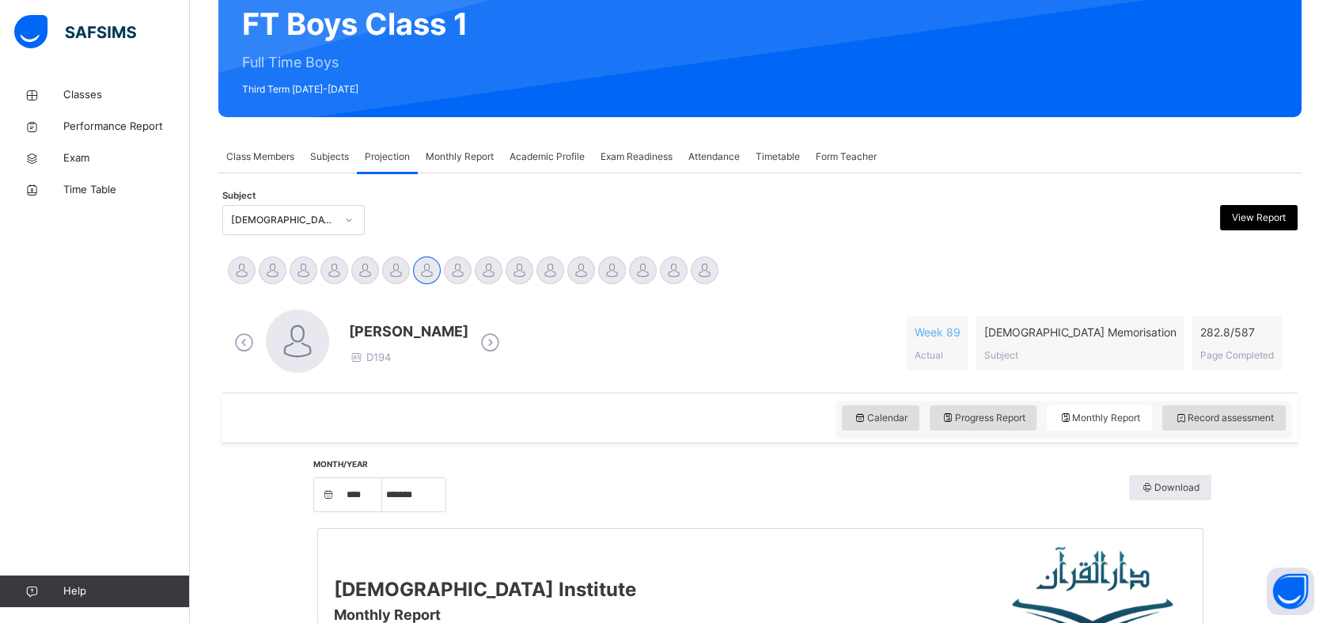
scroll to position [122, 0]
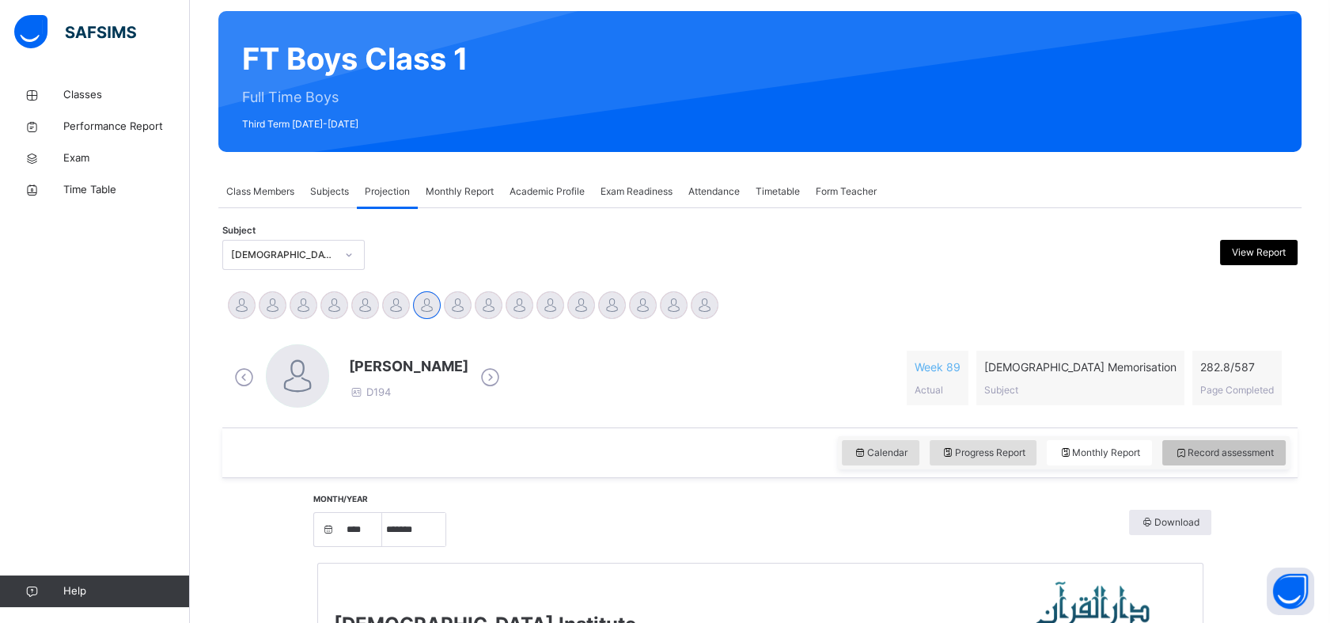
click at [1274, 446] on span "Record assessment" at bounding box center [1224, 452] width 100 height 14
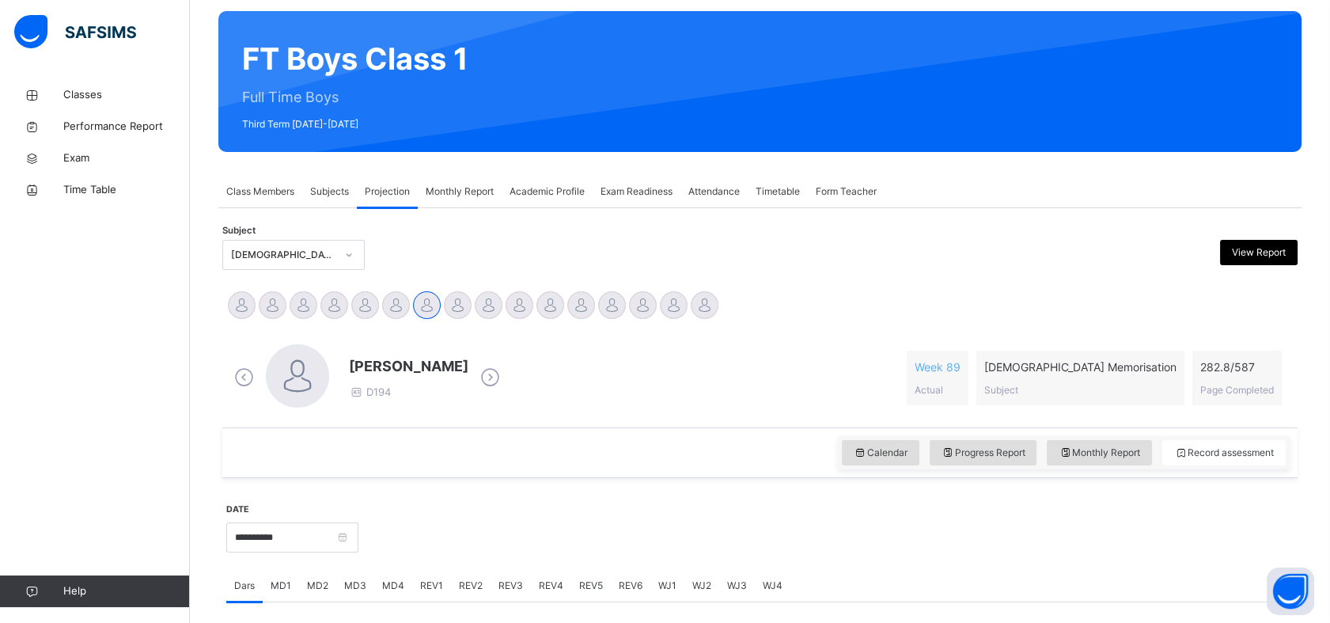
drag, startPoint x: 348, startPoint y: 500, endPoint x: 344, endPoint y: 514, distance: 14.8
click at [346, 506] on div "**********" at bounding box center [292, 535] width 132 height 68
click at [344, 516] on div "**********" at bounding box center [292, 535] width 132 height 68
click at [343, 522] on input "**********" at bounding box center [292, 537] width 132 height 30
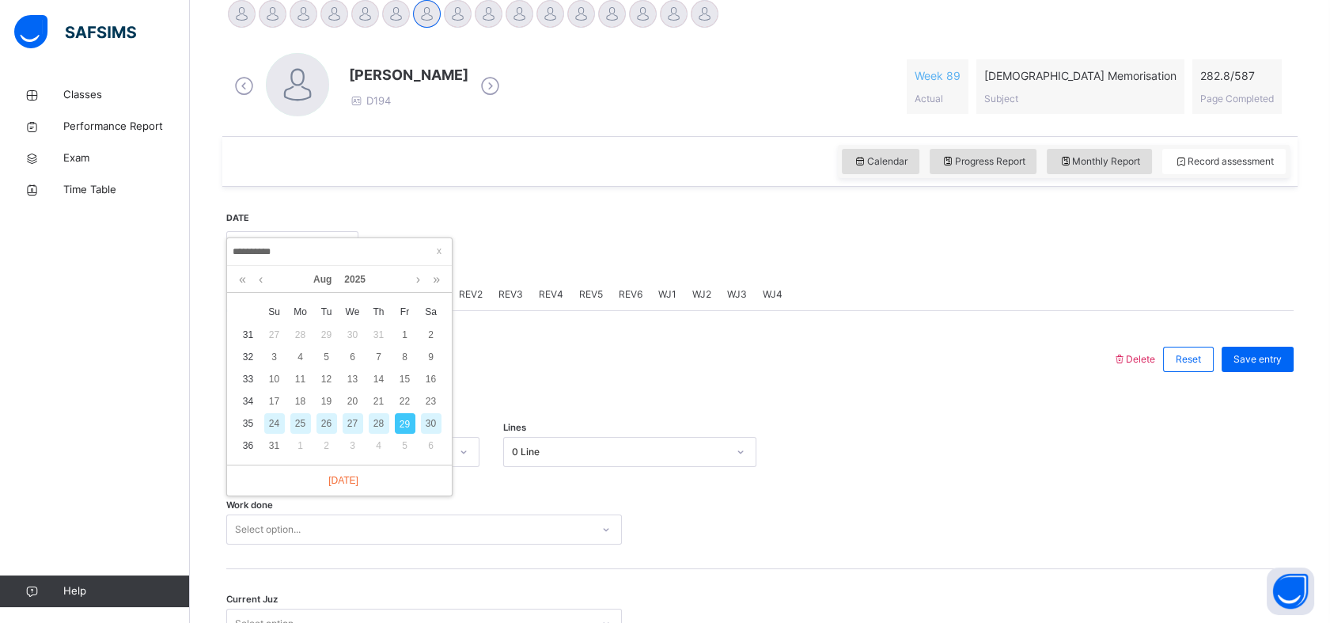
scroll to position [415, 0]
click at [328, 422] on div "26" at bounding box center [326, 421] width 21 height 21
type input "**********"
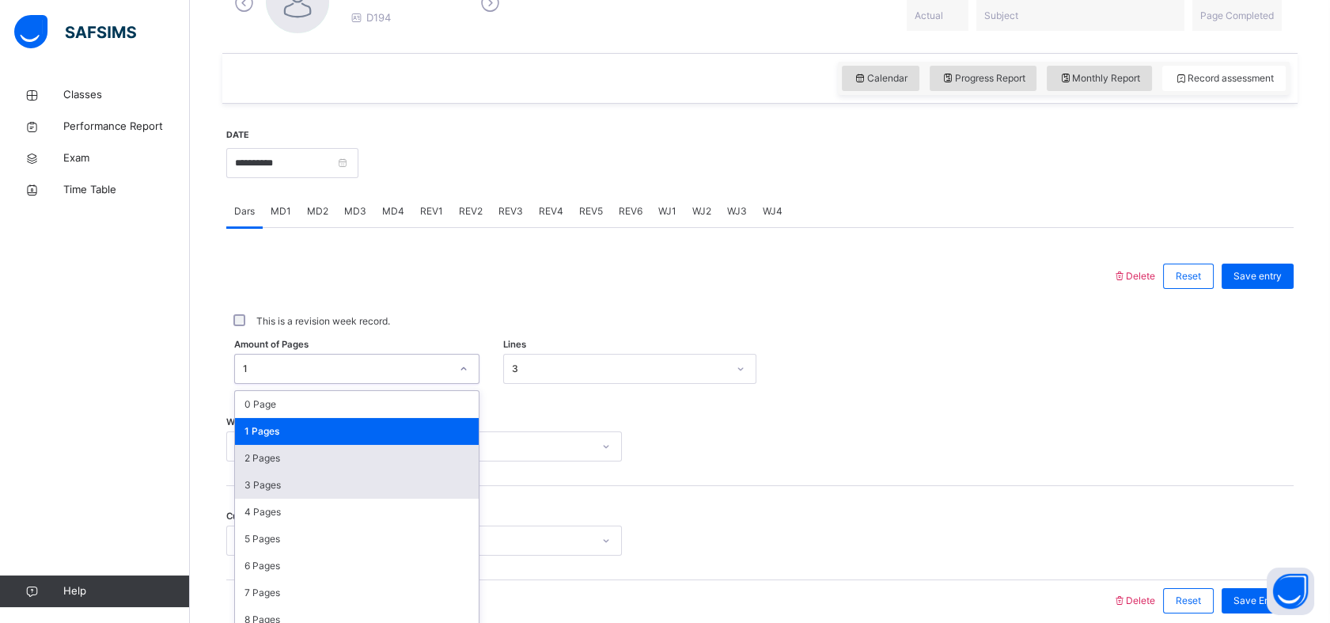
scroll to position [507, 0]
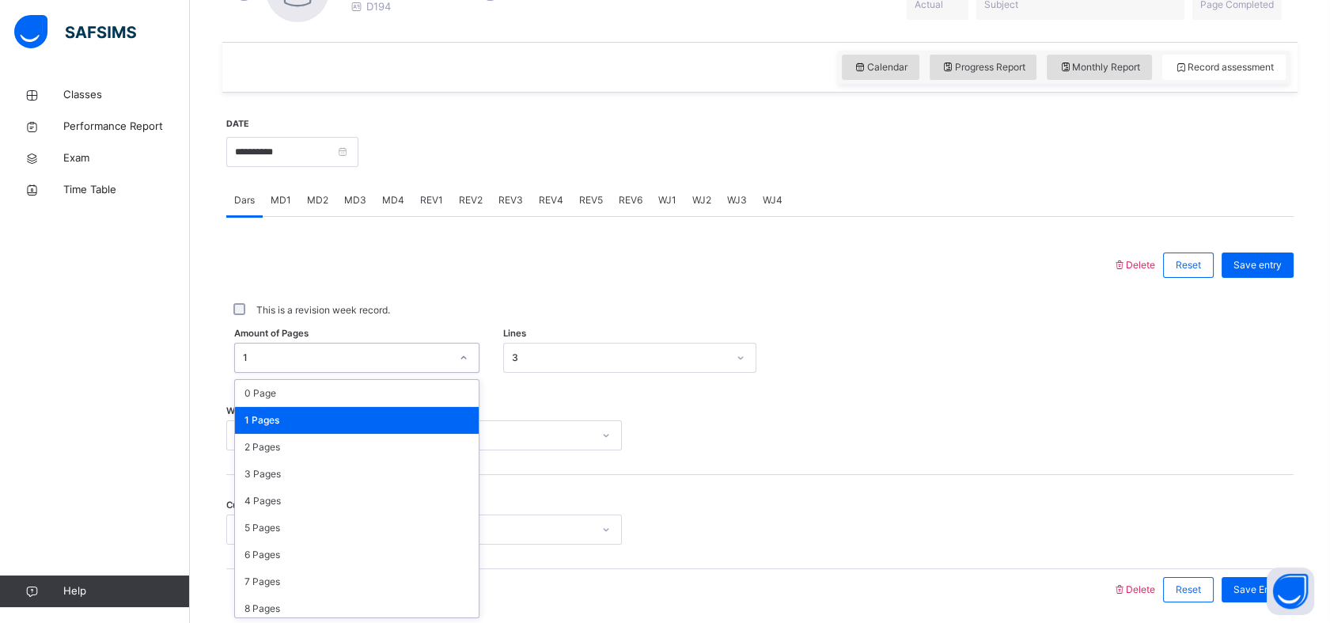
click at [423, 413] on div "1 Pages" at bounding box center [357, 420] width 244 height 27
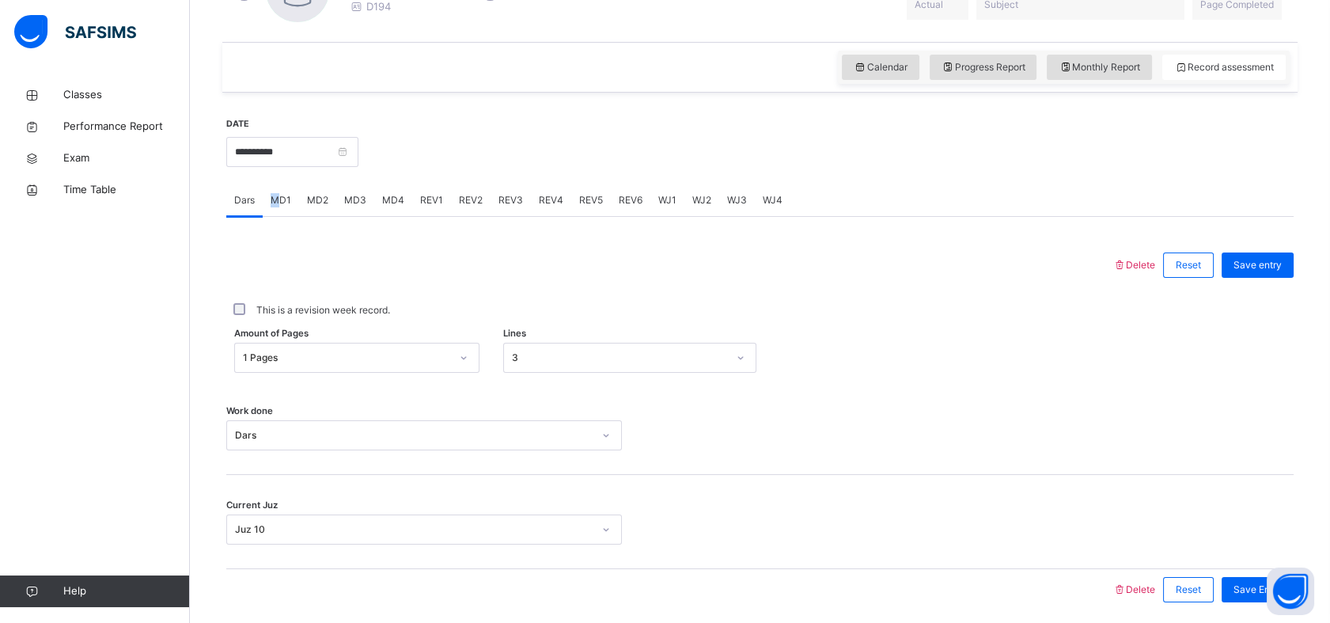
click at [283, 200] on div "MD1" at bounding box center [281, 200] width 36 height 32
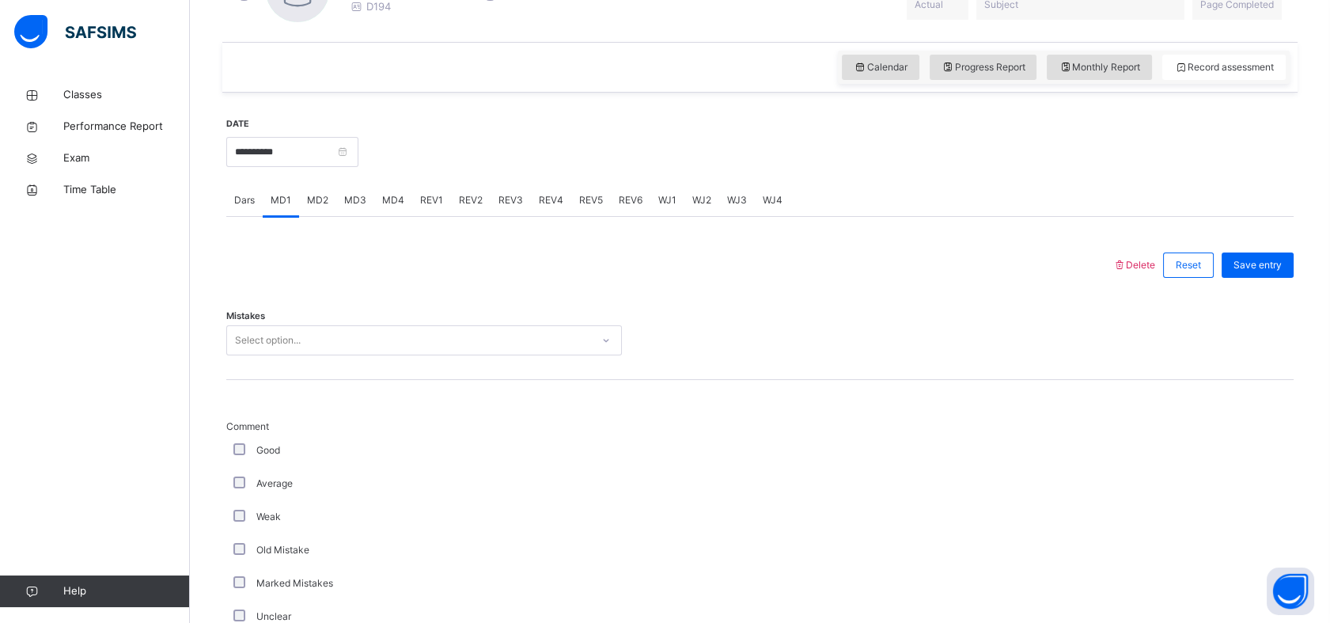
drag, startPoint x: 283, startPoint y: 200, endPoint x: 324, endPoint y: 201, distance: 40.3
click at [324, 202] on span "MD2" at bounding box center [317, 200] width 21 height 14
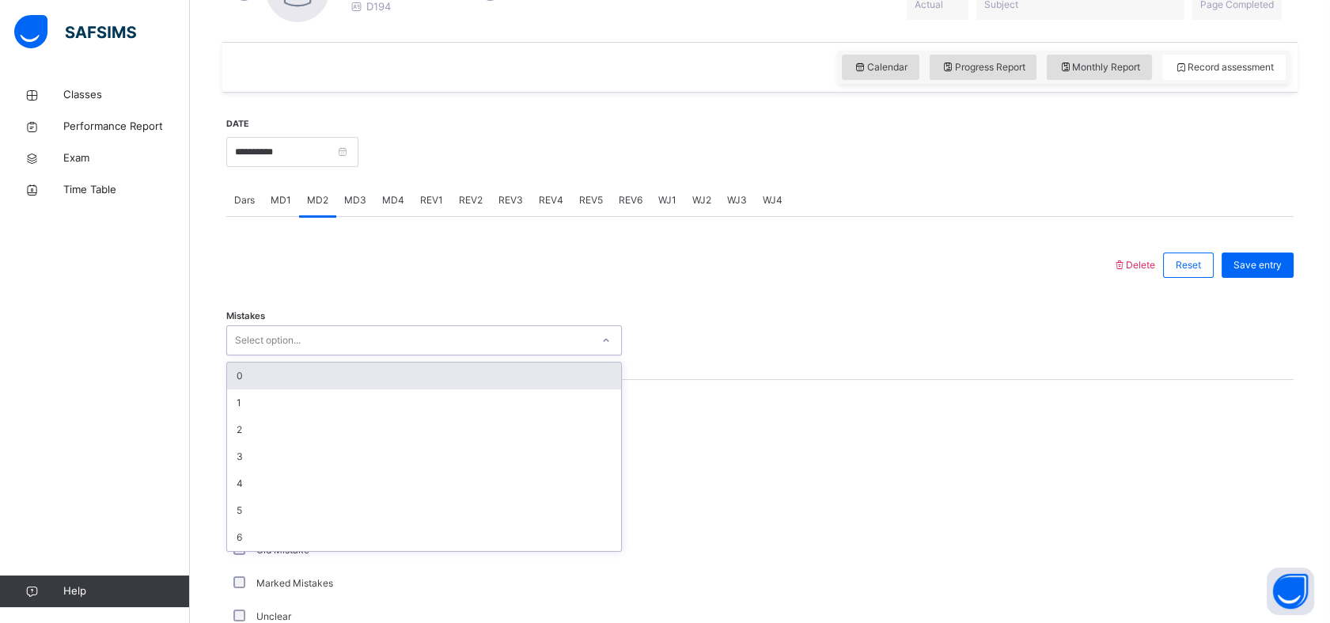
click at [348, 339] on div "Select option..." at bounding box center [409, 340] width 364 height 25
click at [311, 373] on div "0" at bounding box center [424, 375] width 394 height 27
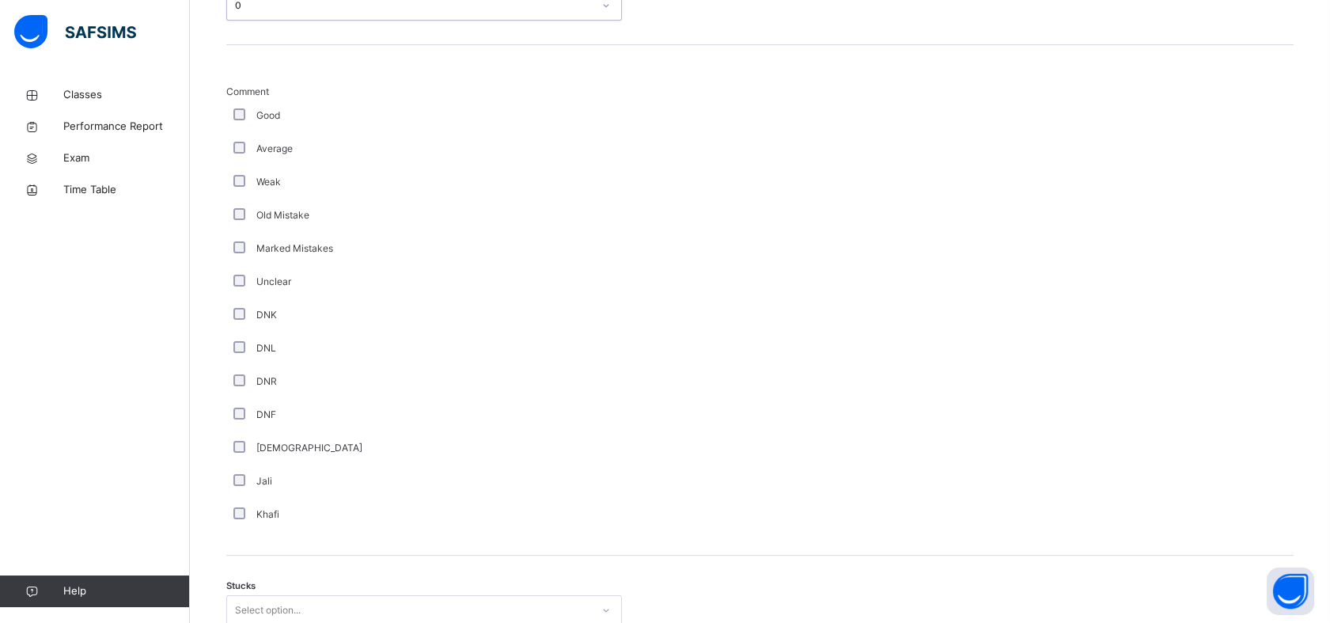
scroll to position [1030, 0]
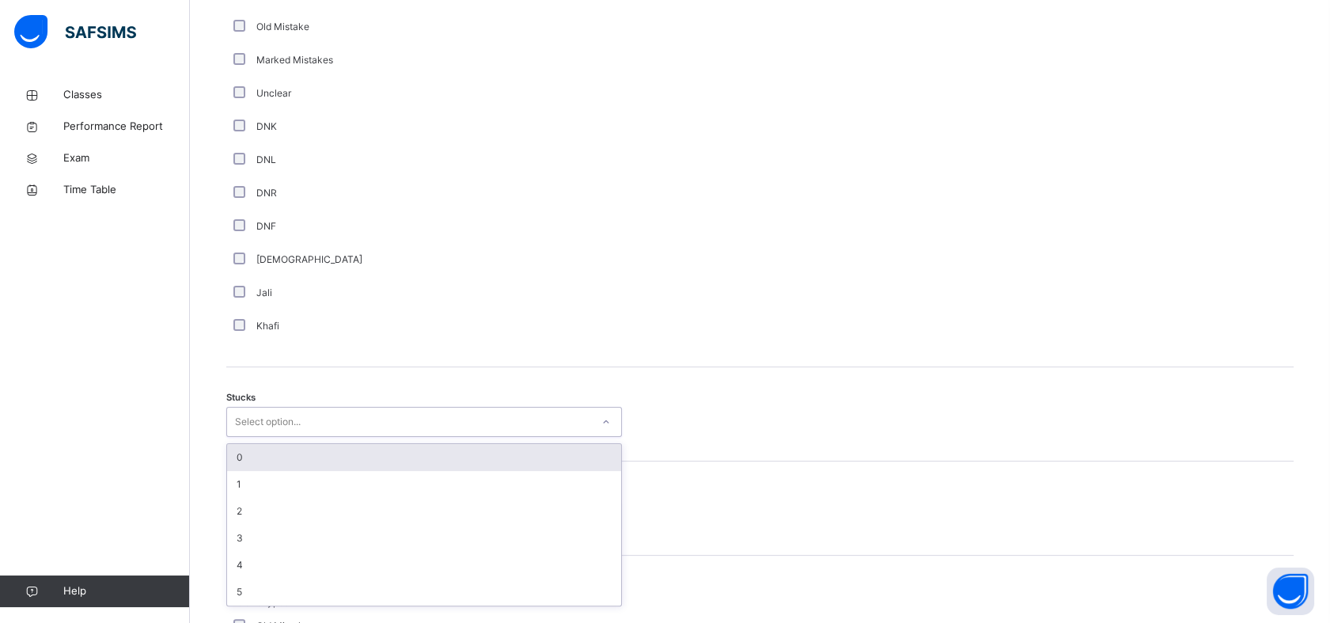
click at [377, 412] on div "Select option..." at bounding box center [409, 422] width 364 height 25
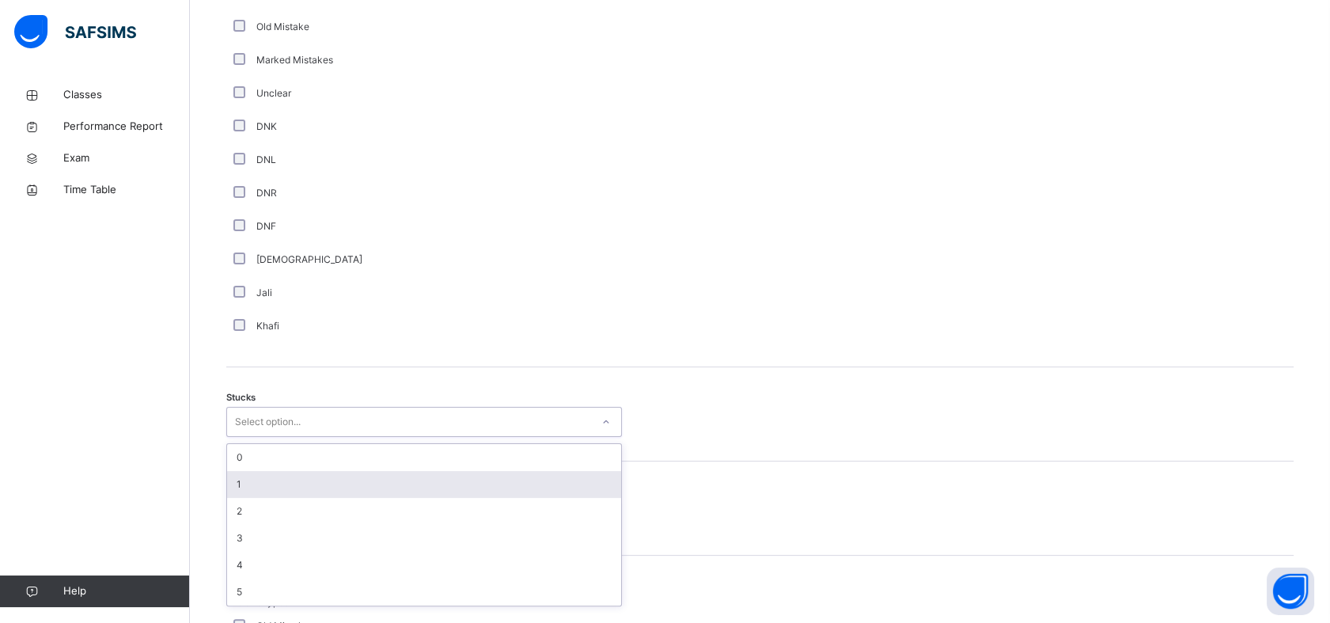
click at [281, 476] on div "1" at bounding box center [424, 484] width 394 height 27
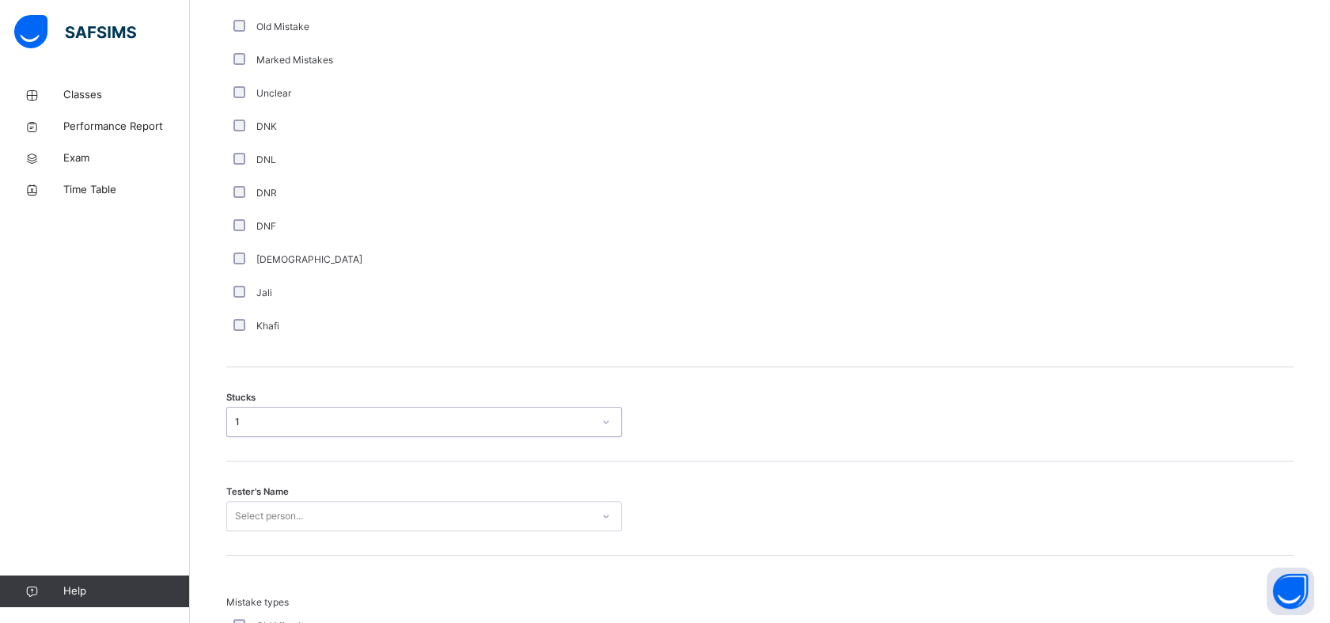
click at [271, 502] on div "Select person..." at bounding box center [424, 516] width 396 height 30
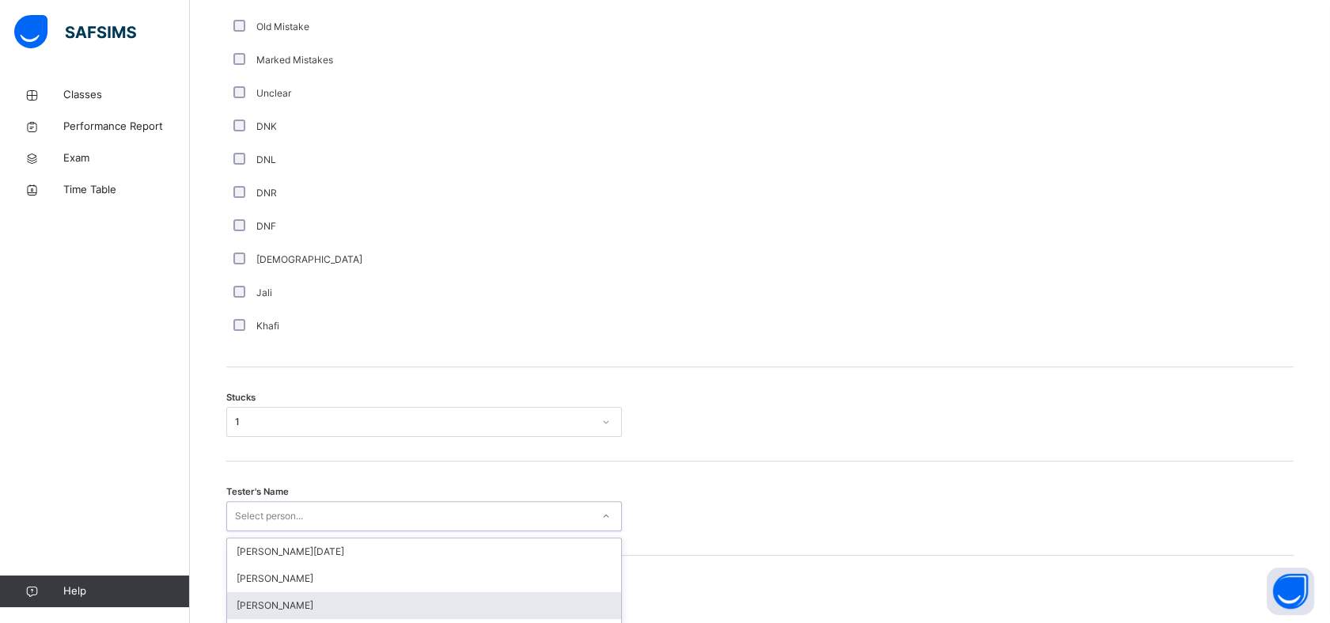
scroll to position [1188, 0]
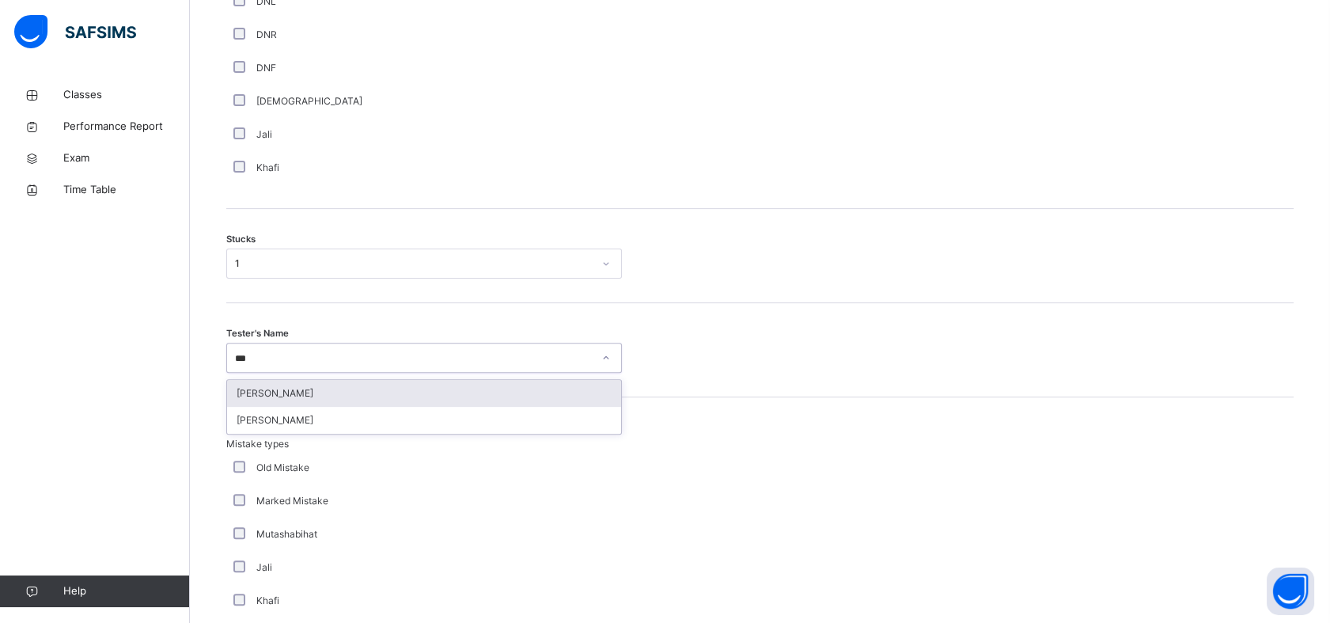
type input "****"
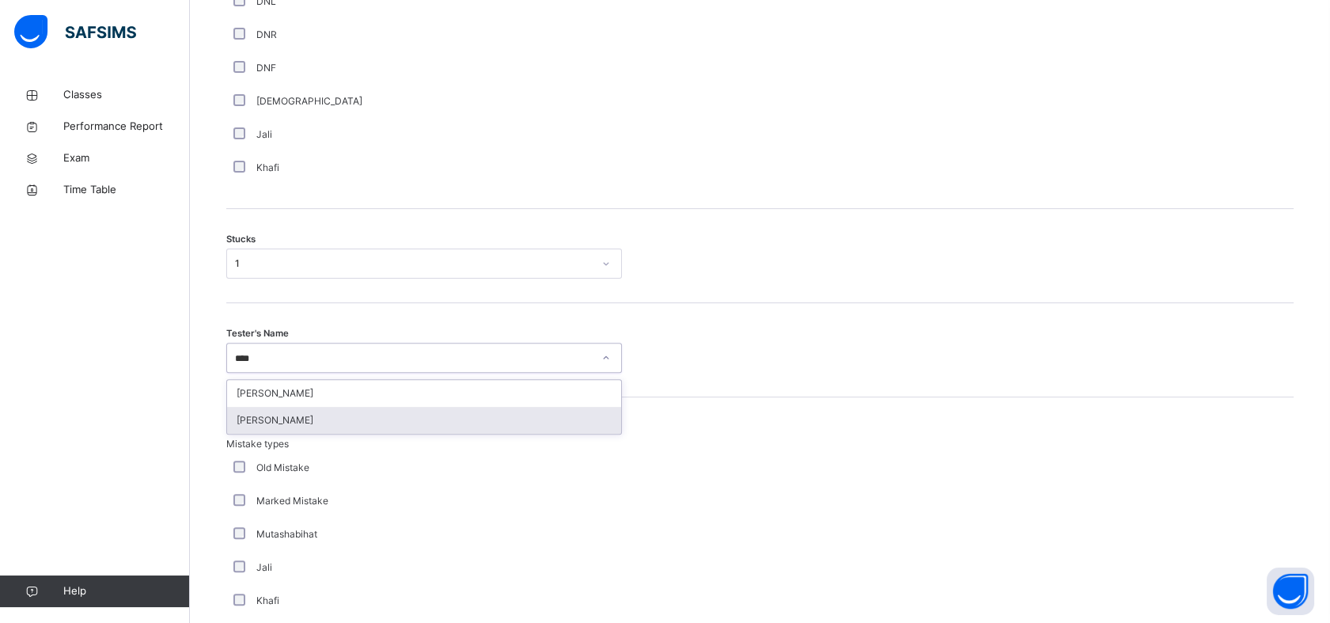
click at [328, 420] on div "[PERSON_NAME]" at bounding box center [424, 420] width 394 height 27
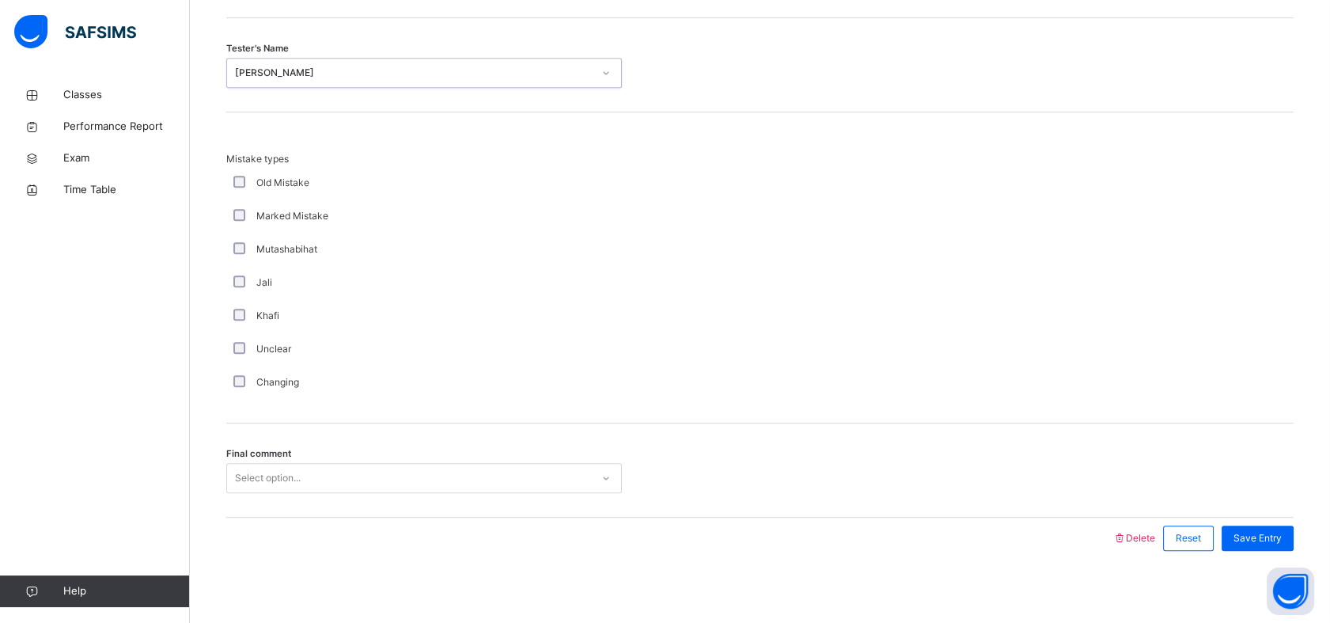
scroll to position [1478, 0]
click at [285, 474] on div "Select option..." at bounding box center [268, 472] width 66 height 30
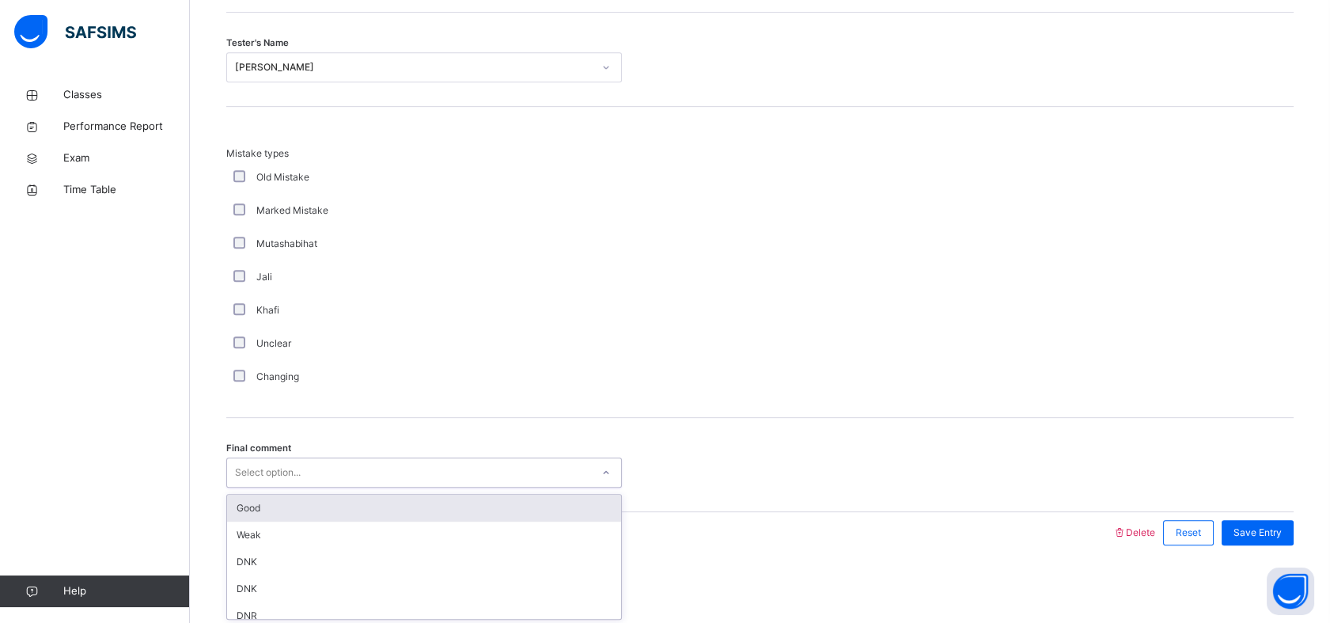
click at [254, 505] on div "Good" at bounding box center [424, 507] width 394 height 27
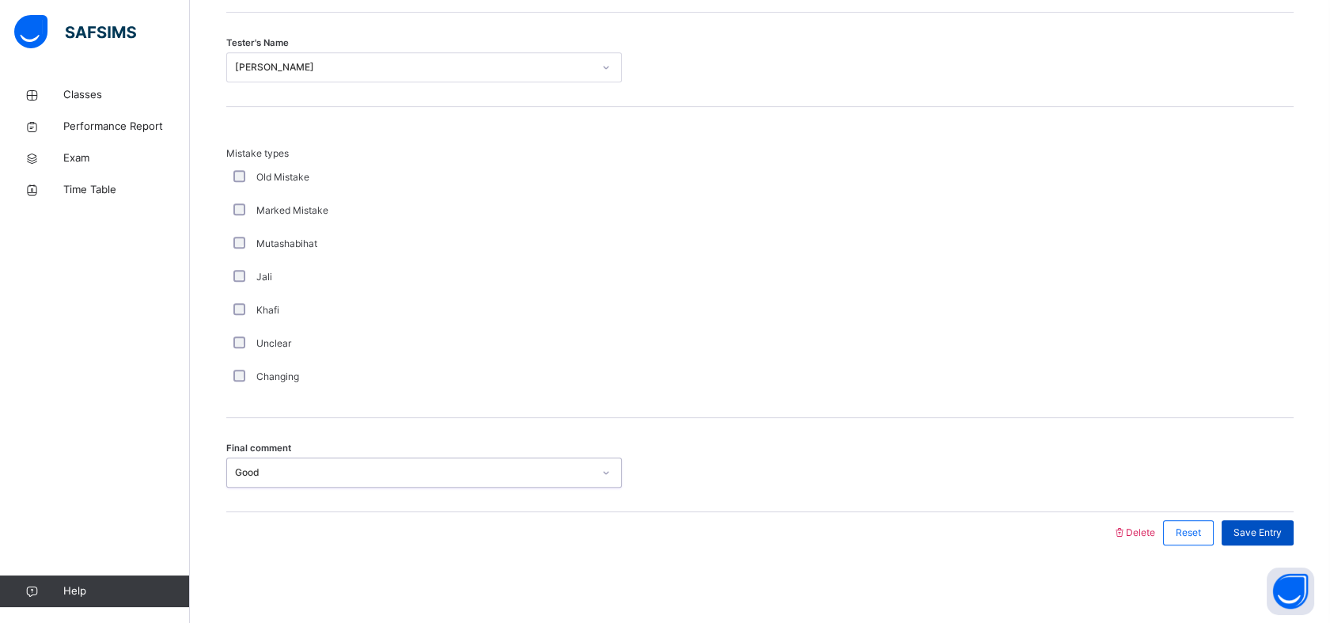
click at [1281, 527] on span "Save Entry" at bounding box center [1257, 532] width 48 height 14
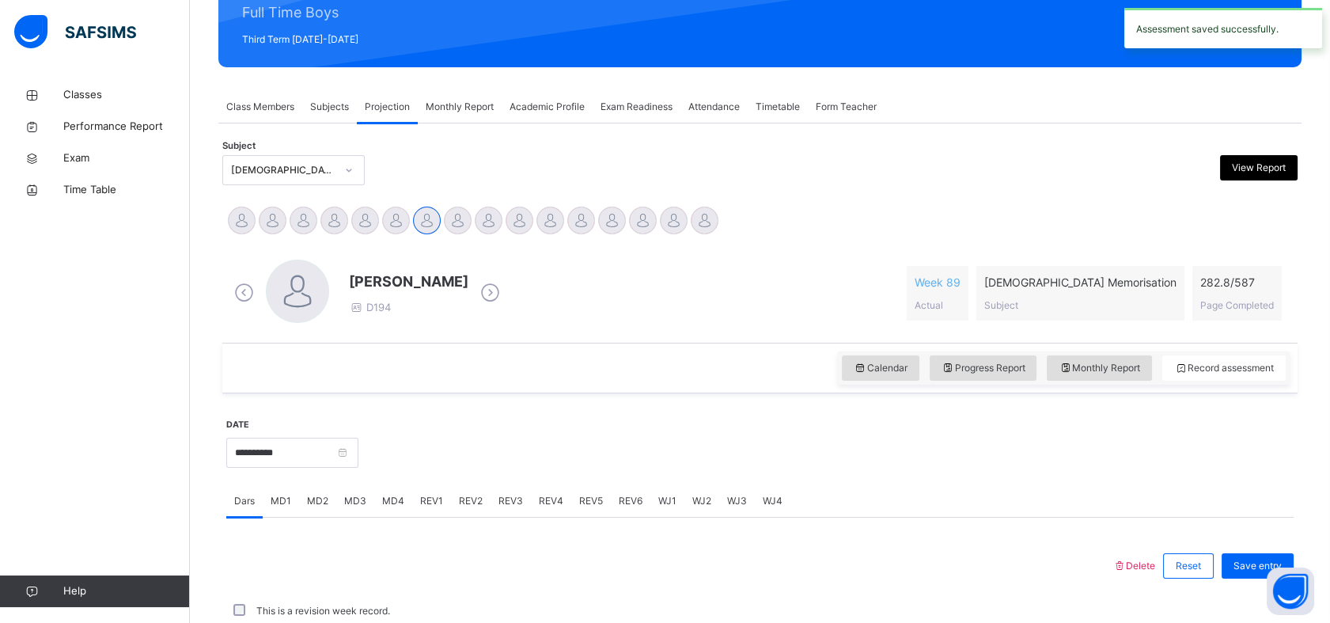
scroll to position [564, 0]
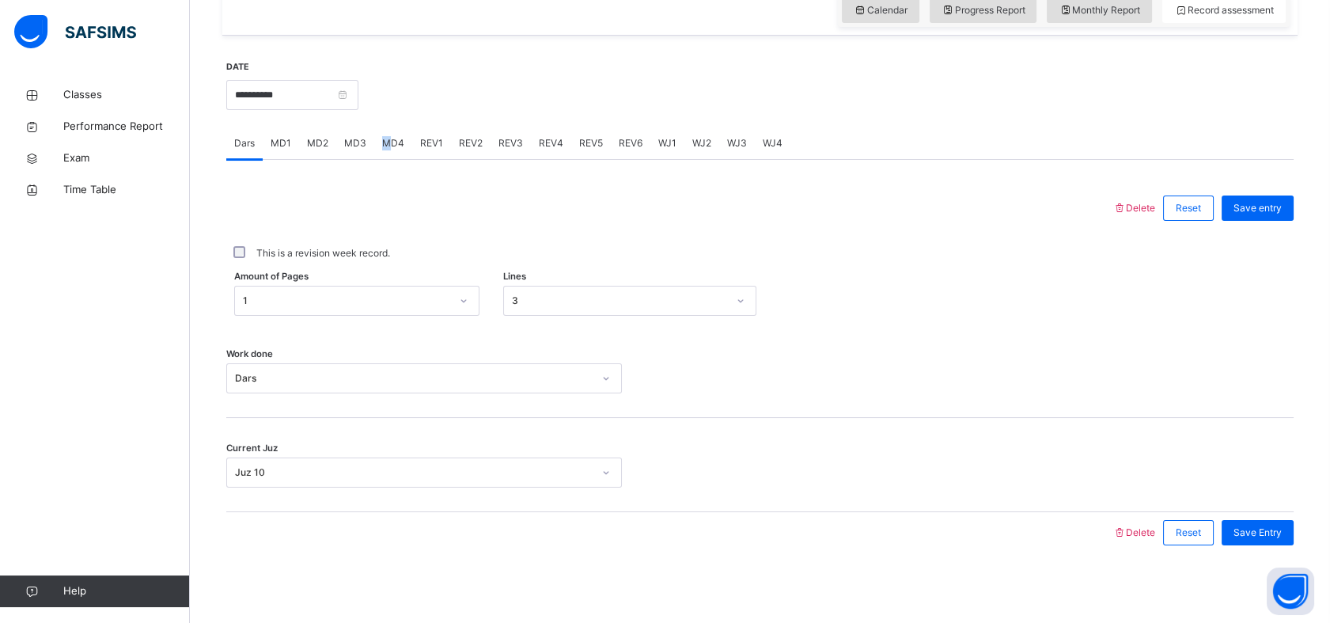
click at [384, 139] on span "MD4" at bounding box center [393, 143] width 22 height 14
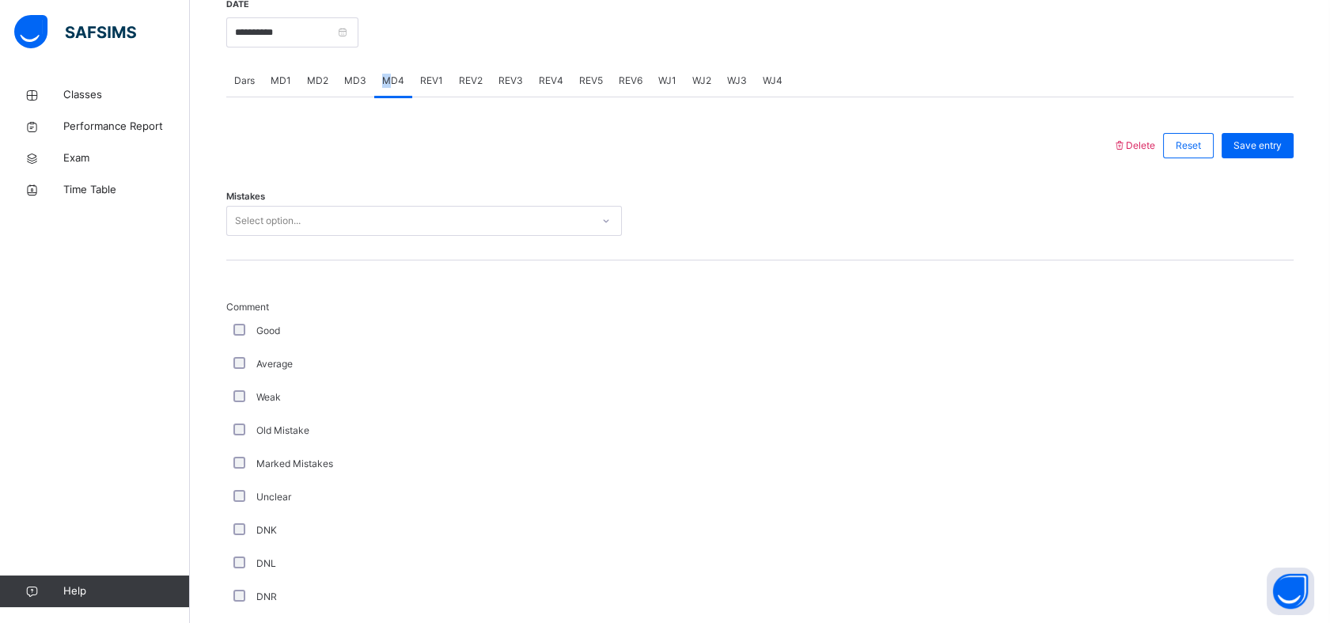
scroll to position [625, 0]
drag, startPoint x: 384, startPoint y: 139, endPoint x: 402, endPoint y: 211, distance: 74.1
click at [402, 211] on div "Select option..." at bounding box center [409, 222] width 364 height 25
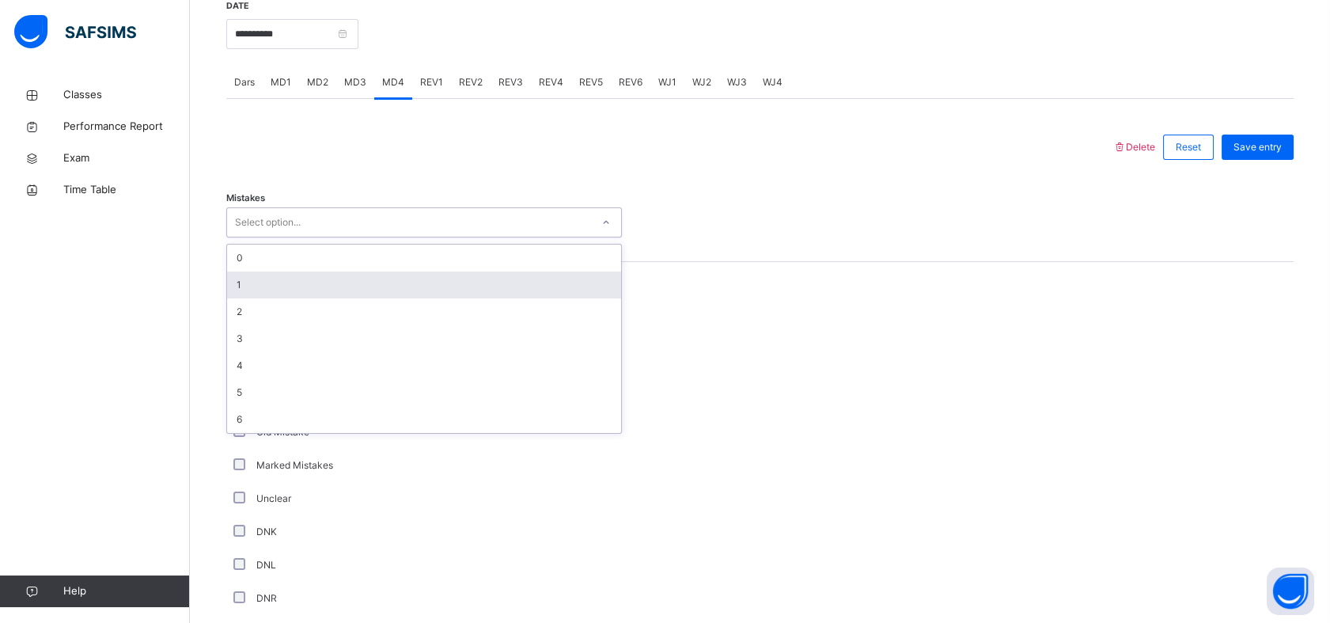
click at [335, 281] on div "1" at bounding box center [424, 284] width 394 height 27
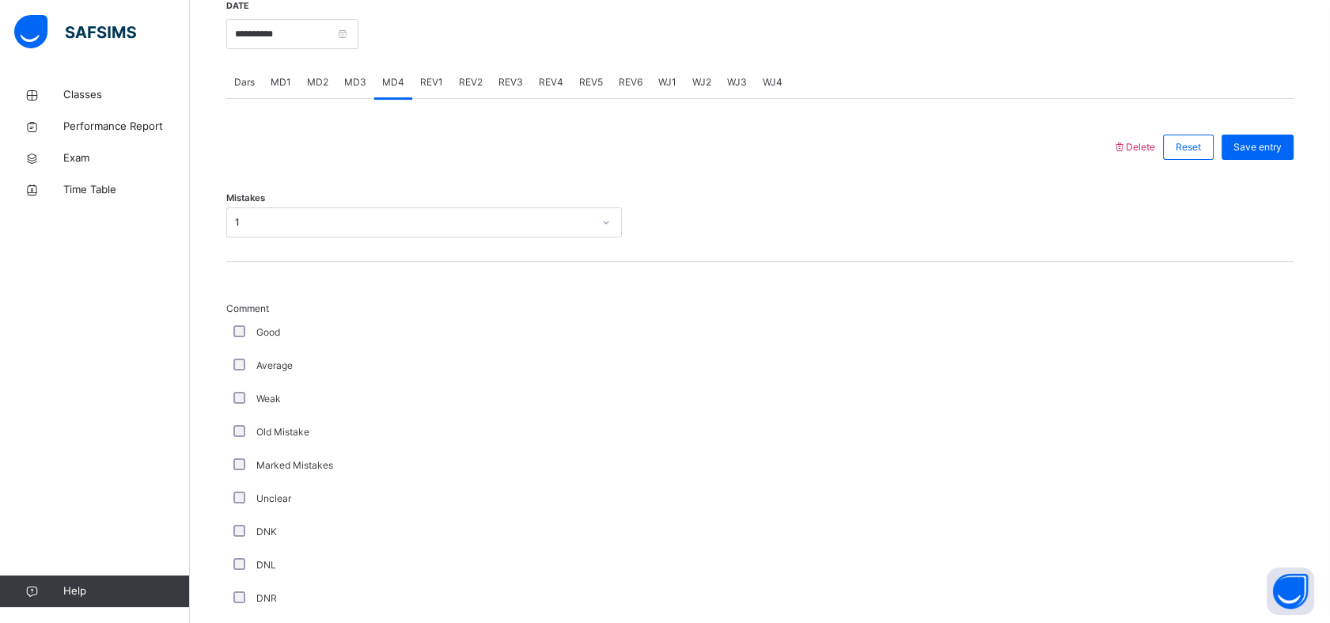
click at [230, 327] on div "Good" at bounding box center [424, 332] width 388 height 14
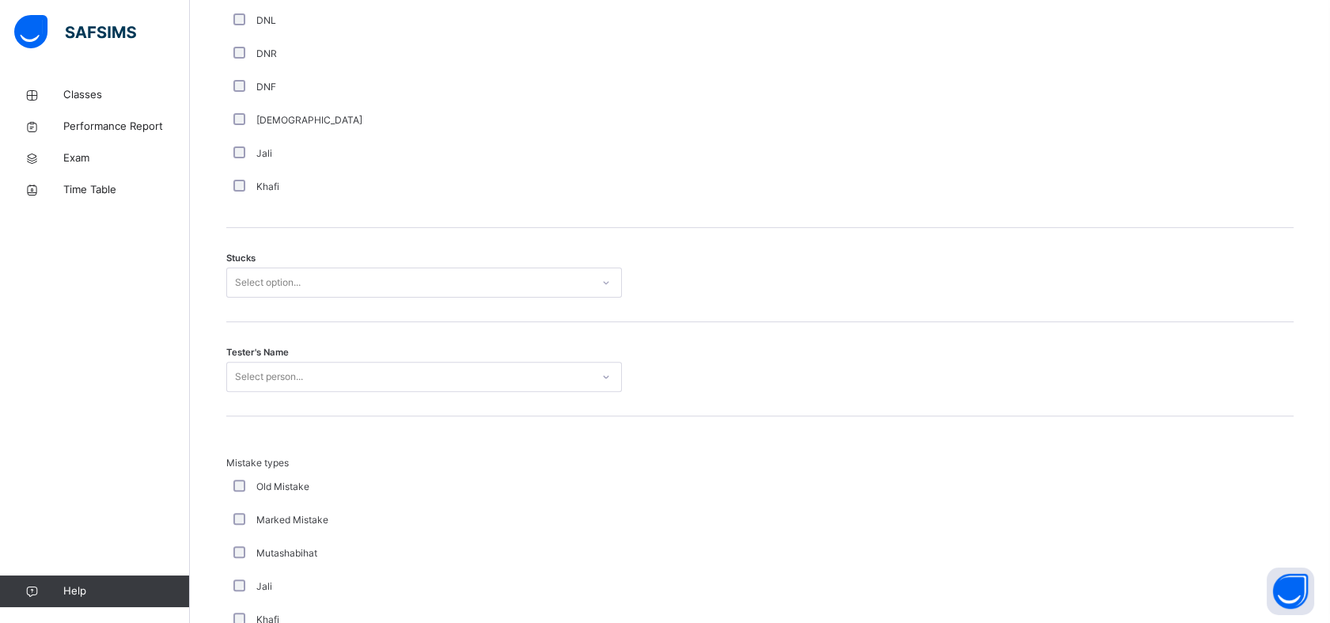
scroll to position [1171, 0]
click at [313, 272] on div "Select option..." at bounding box center [409, 281] width 364 height 25
click at [227, 371] on div "2" at bounding box center [424, 370] width 394 height 27
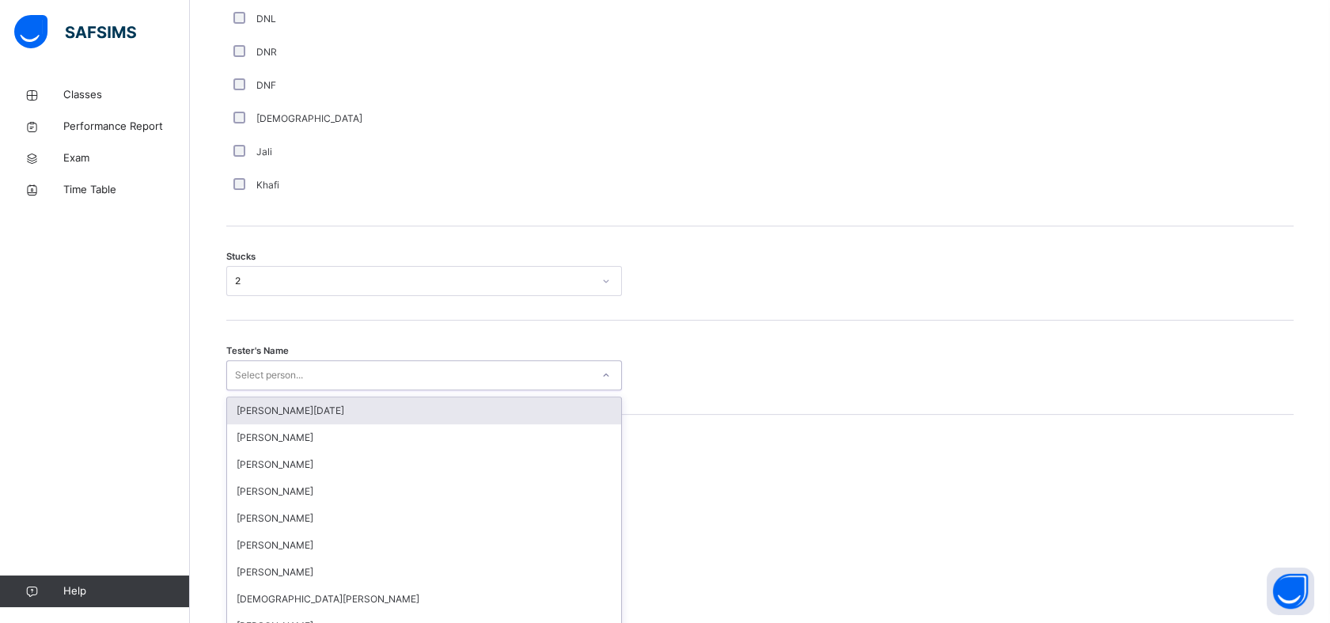
click at [297, 383] on div "option [PERSON_NAME][DATE] focused, 1 of 88. 88 results available. Use Up and D…" at bounding box center [424, 375] width 396 height 30
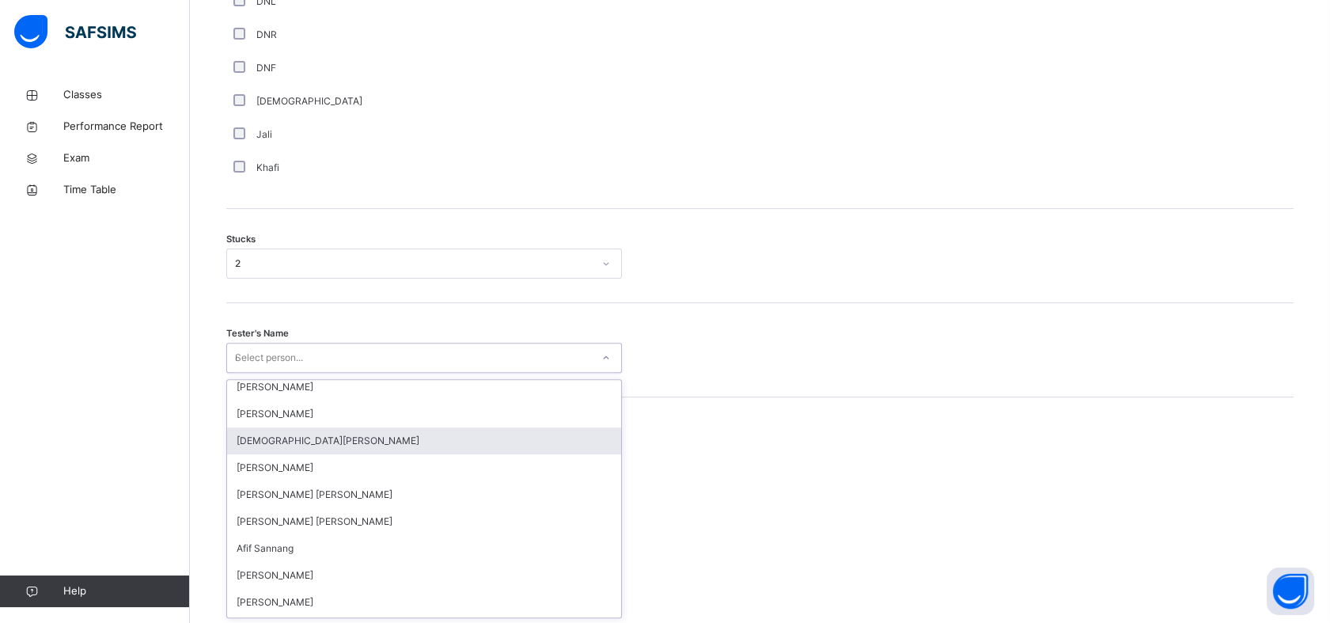
scroll to position [0, 0]
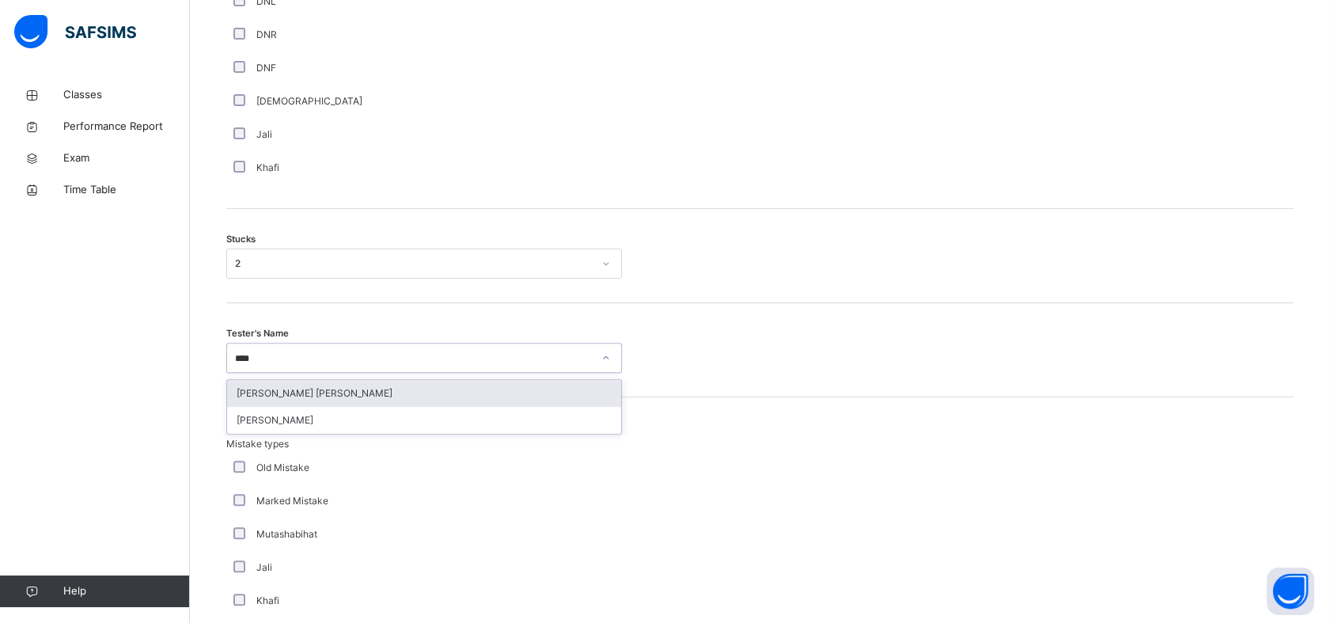
type input "*****"
click at [444, 396] on div "[PERSON_NAME] [PERSON_NAME]" at bounding box center [424, 393] width 394 height 27
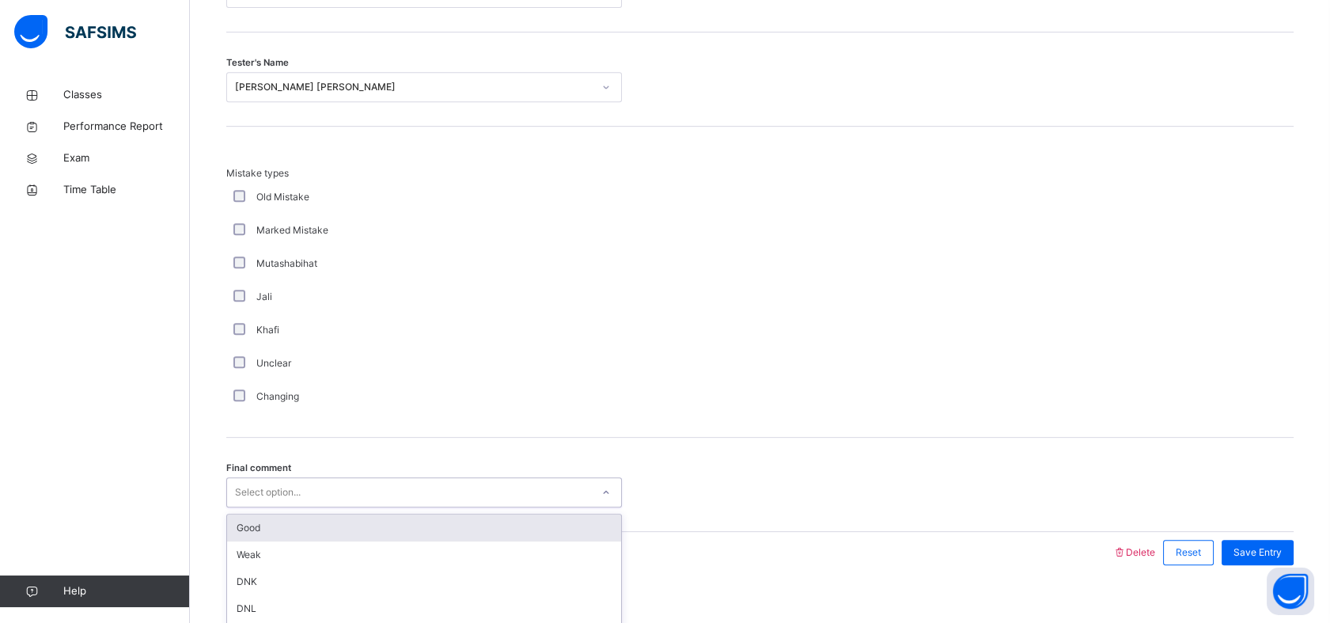
scroll to position [1478, 0]
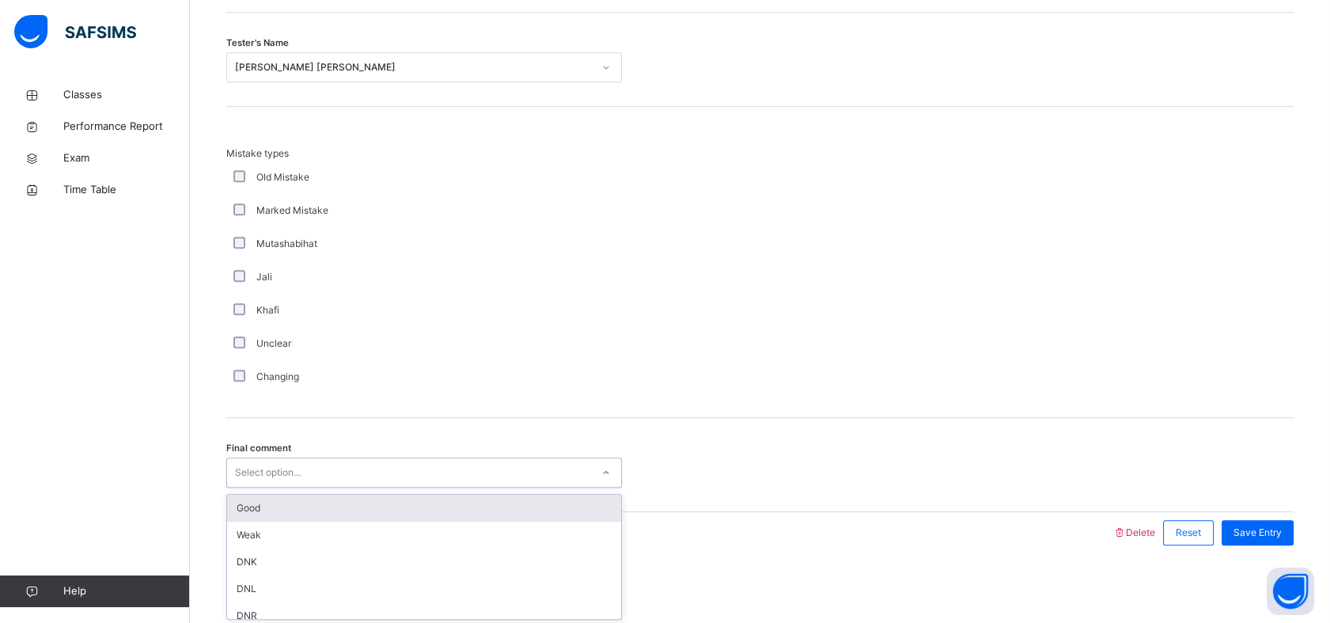
click at [305, 487] on div "option Good focused, 1 of 6. 6 results available. Use Up and Down to choose opt…" at bounding box center [424, 472] width 396 height 30
click at [295, 505] on div "Good" at bounding box center [424, 507] width 394 height 27
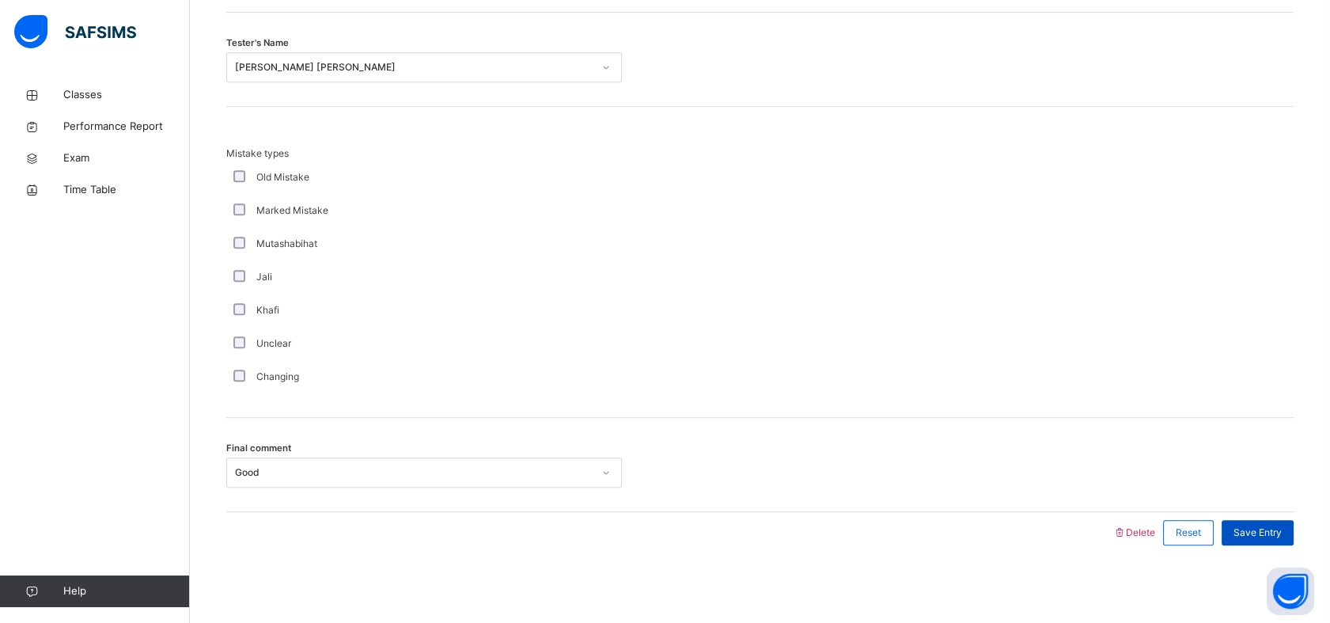
click at [1255, 525] on span "Save Entry" at bounding box center [1257, 532] width 48 height 14
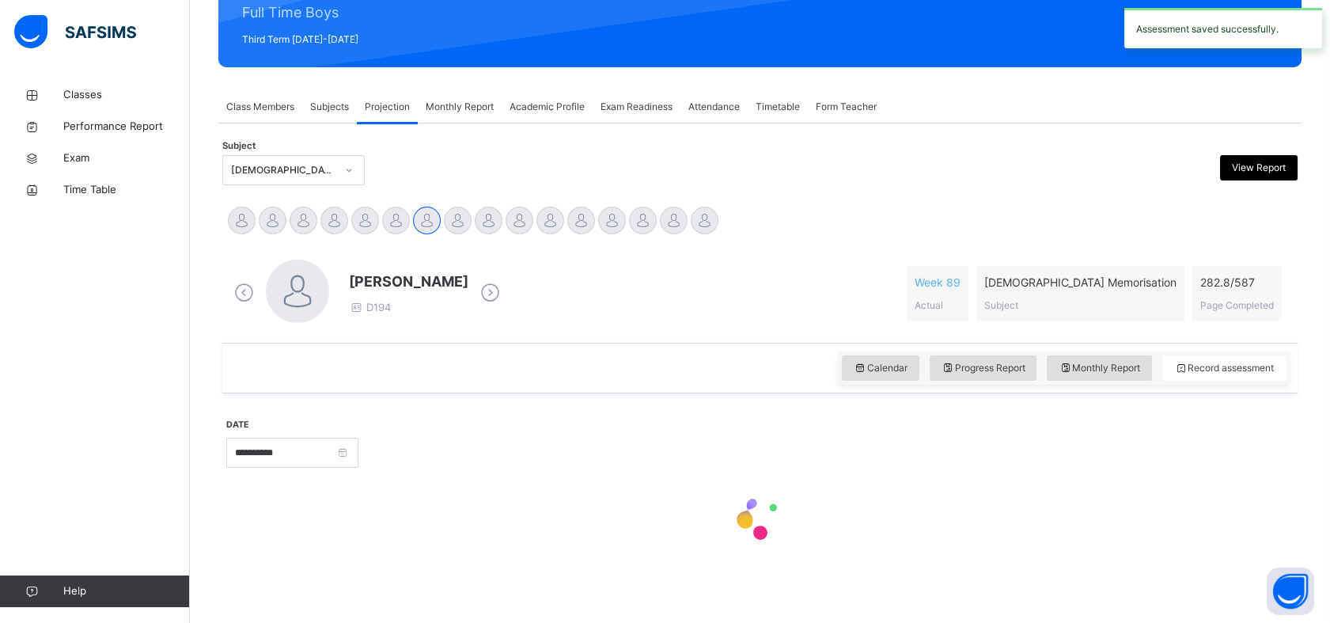
scroll to position [564, 0]
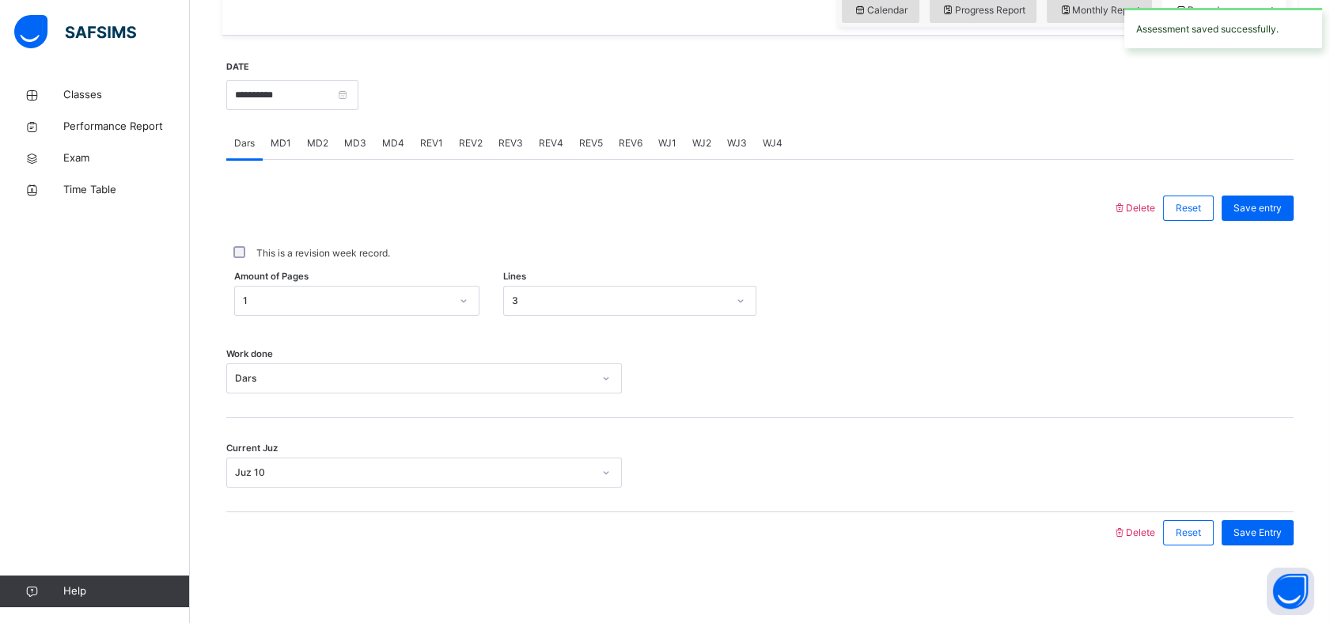
click at [427, 143] on div "REV1" at bounding box center [431, 143] width 39 height 32
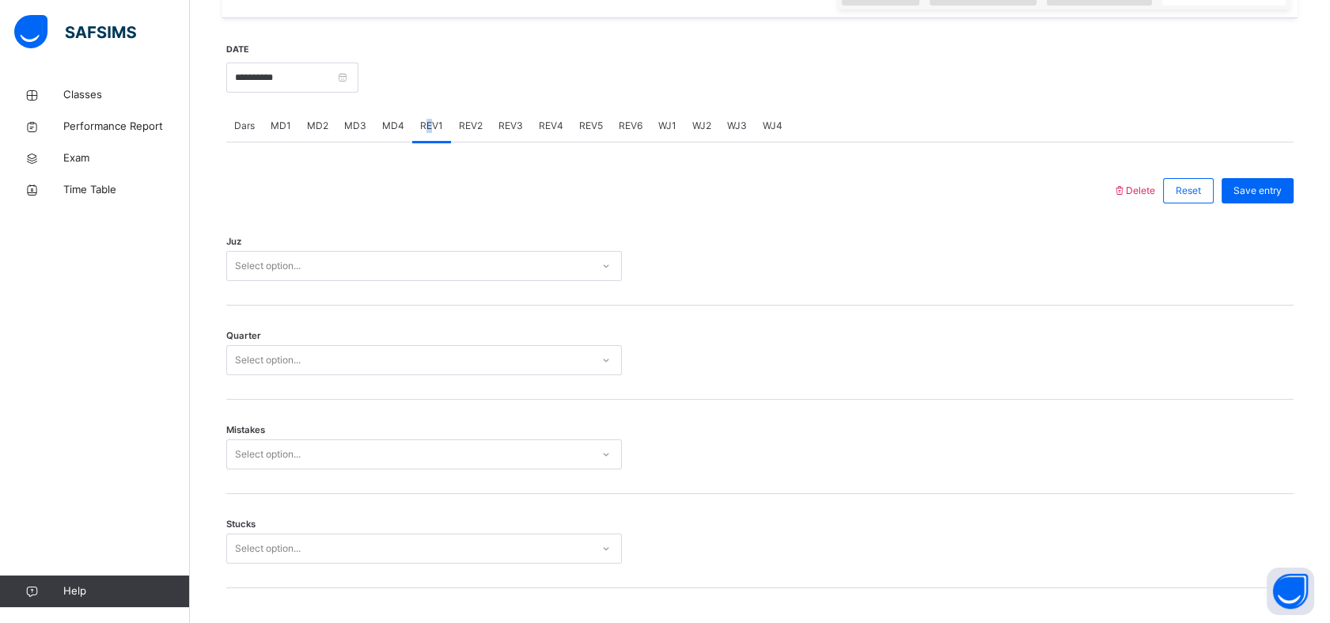
scroll to position [582, 0]
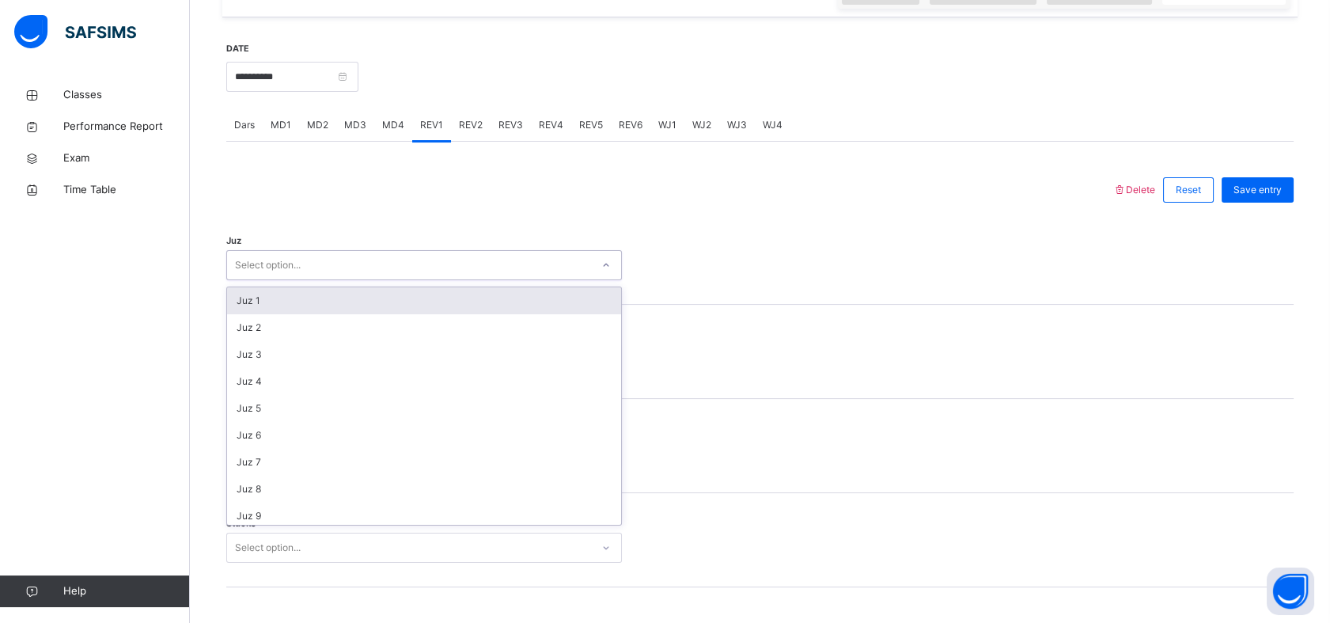
drag, startPoint x: 427, startPoint y: 143, endPoint x: 350, endPoint y: 255, distance: 136.5
click at [350, 255] on div "Select option..." at bounding box center [409, 265] width 364 height 25
click at [329, 89] on input "**********" at bounding box center [292, 77] width 132 height 30
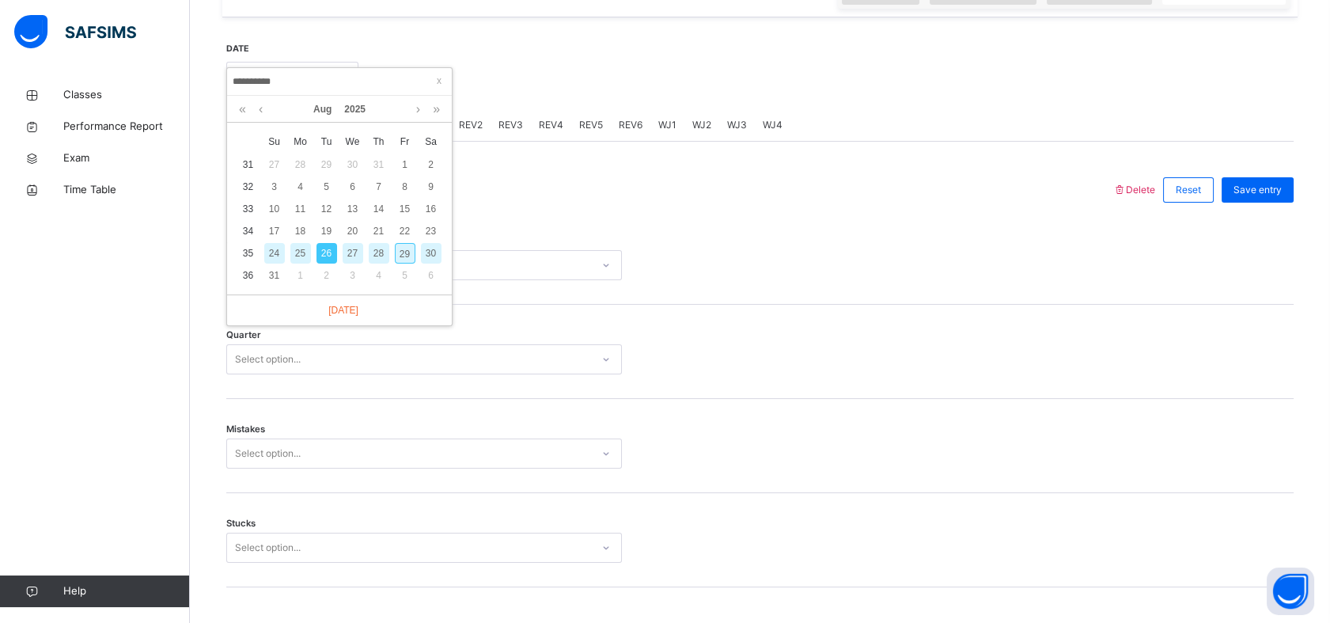
click at [300, 248] on div "25" at bounding box center [300, 253] width 21 height 21
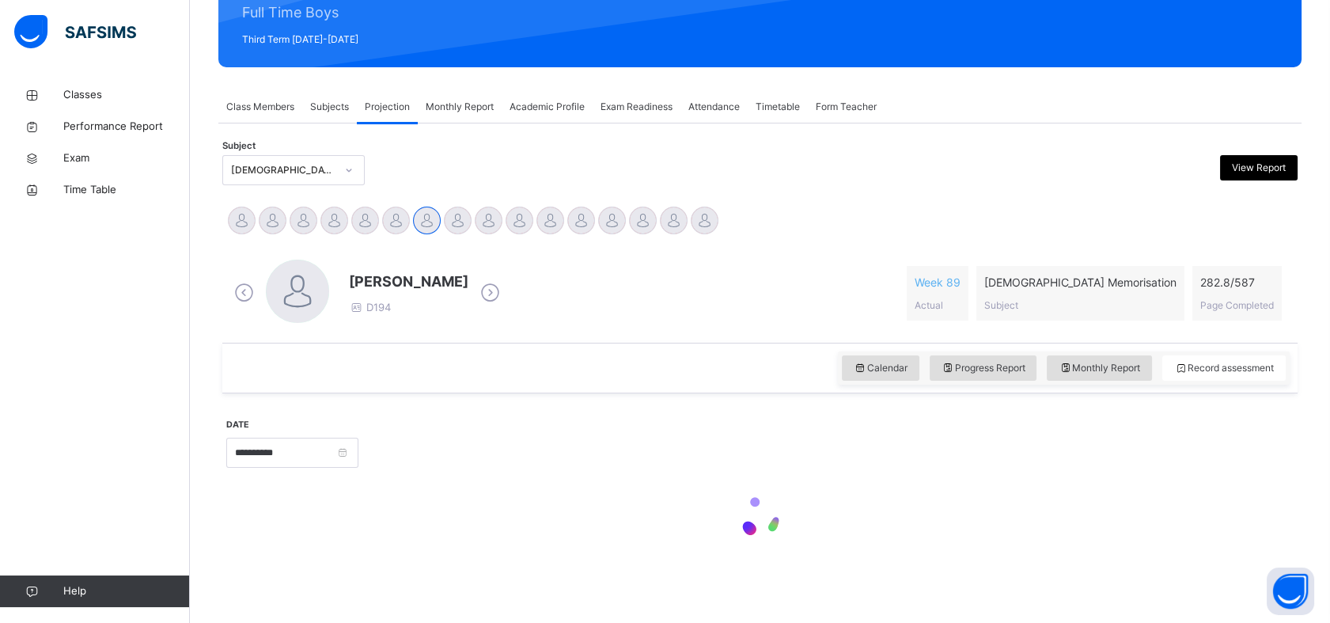
scroll to position [564, 0]
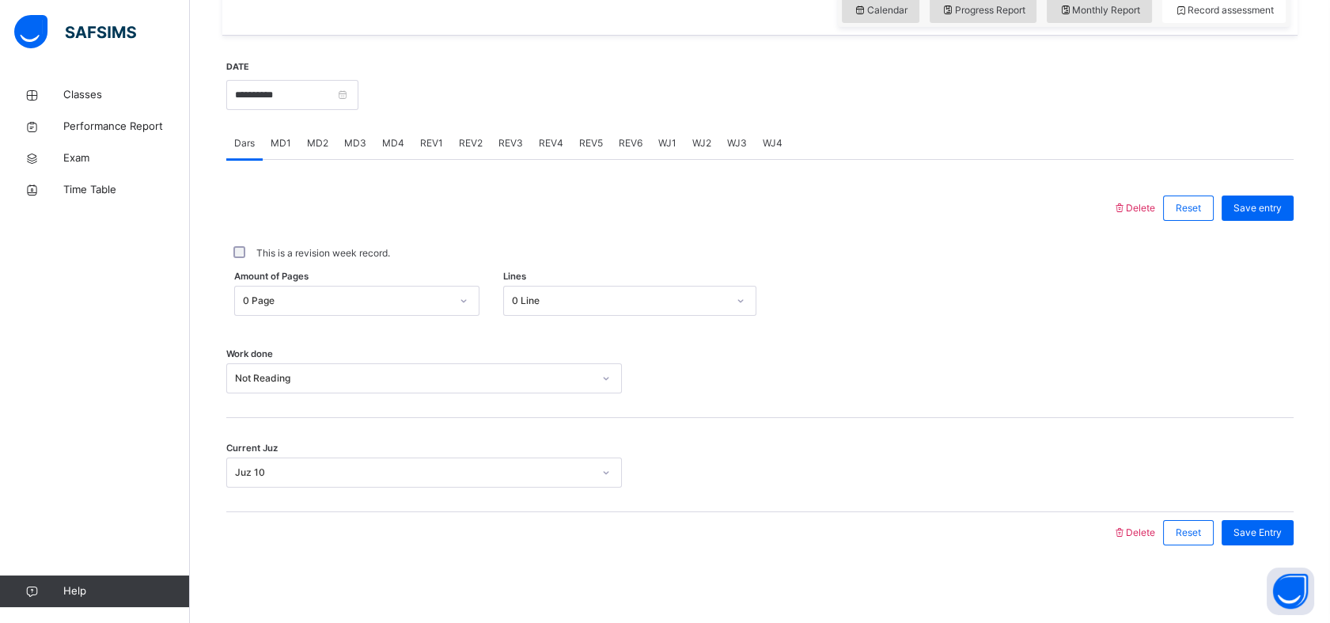
click at [626, 143] on span "REV6" at bounding box center [631, 143] width 24 height 14
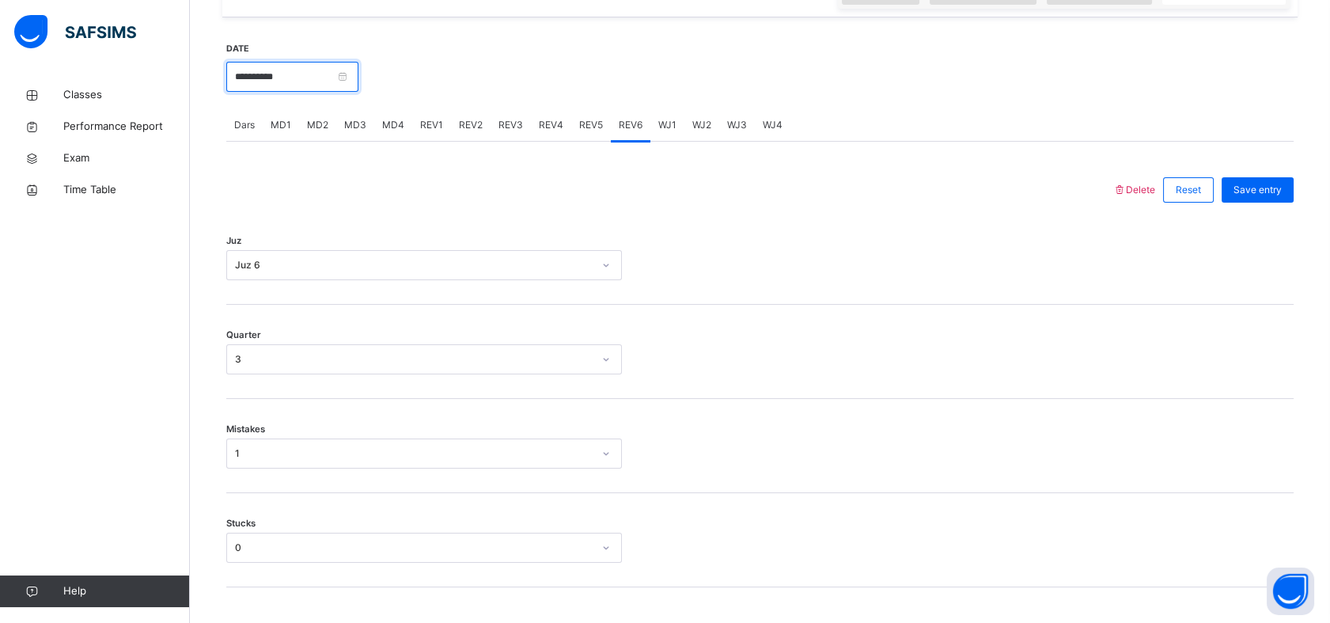
click at [336, 64] on input "**********" at bounding box center [292, 77] width 132 height 30
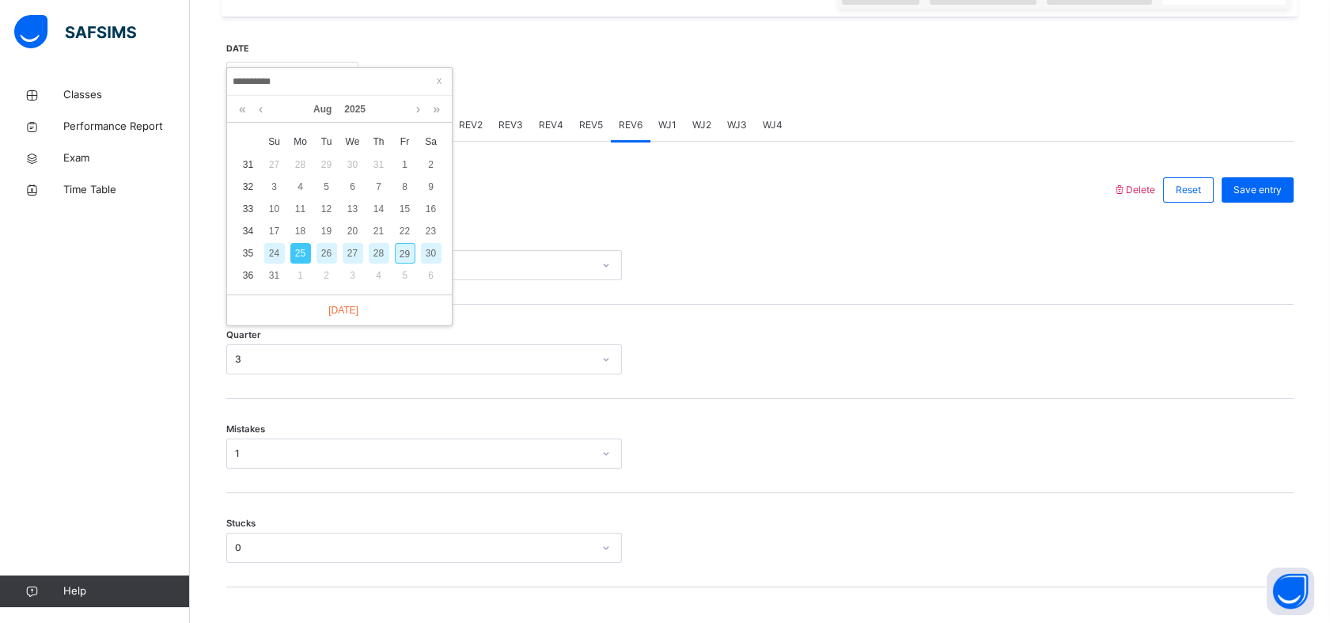
click at [328, 251] on div "26" at bounding box center [326, 253] width 21 height 21
type input "**********"
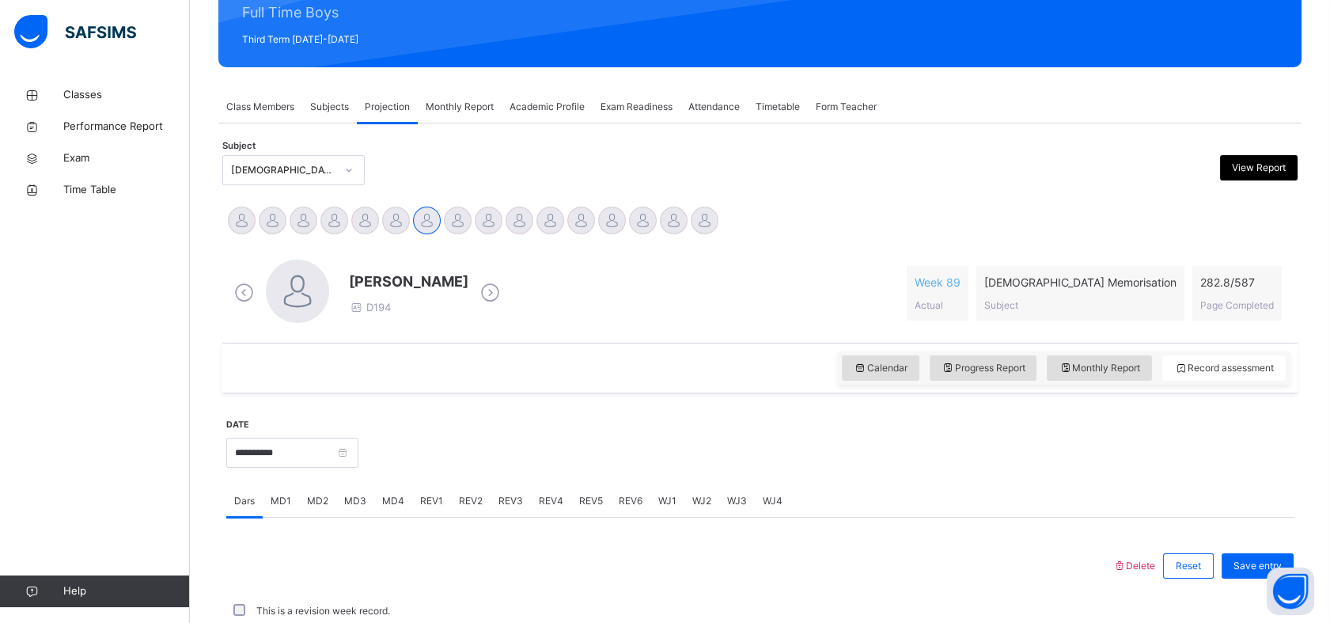
scroll to position [564, 0]
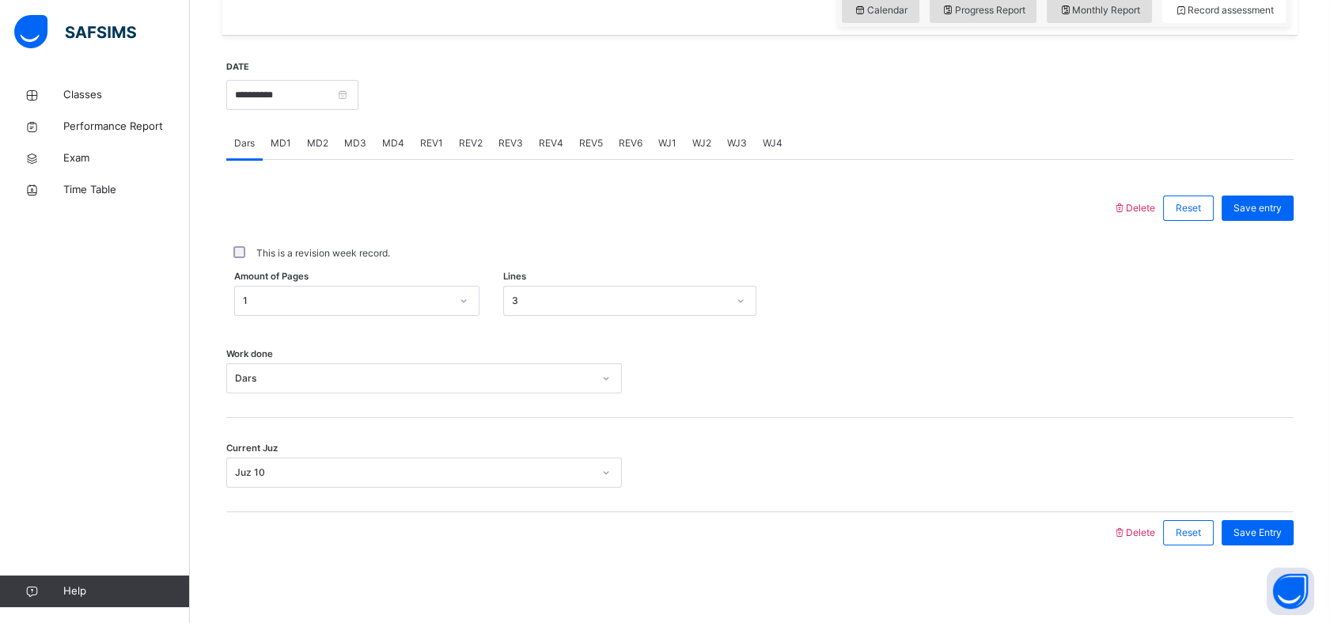
click at [430, 136] on span "REV1" at bounding box center [431, 143] width 23 height 14
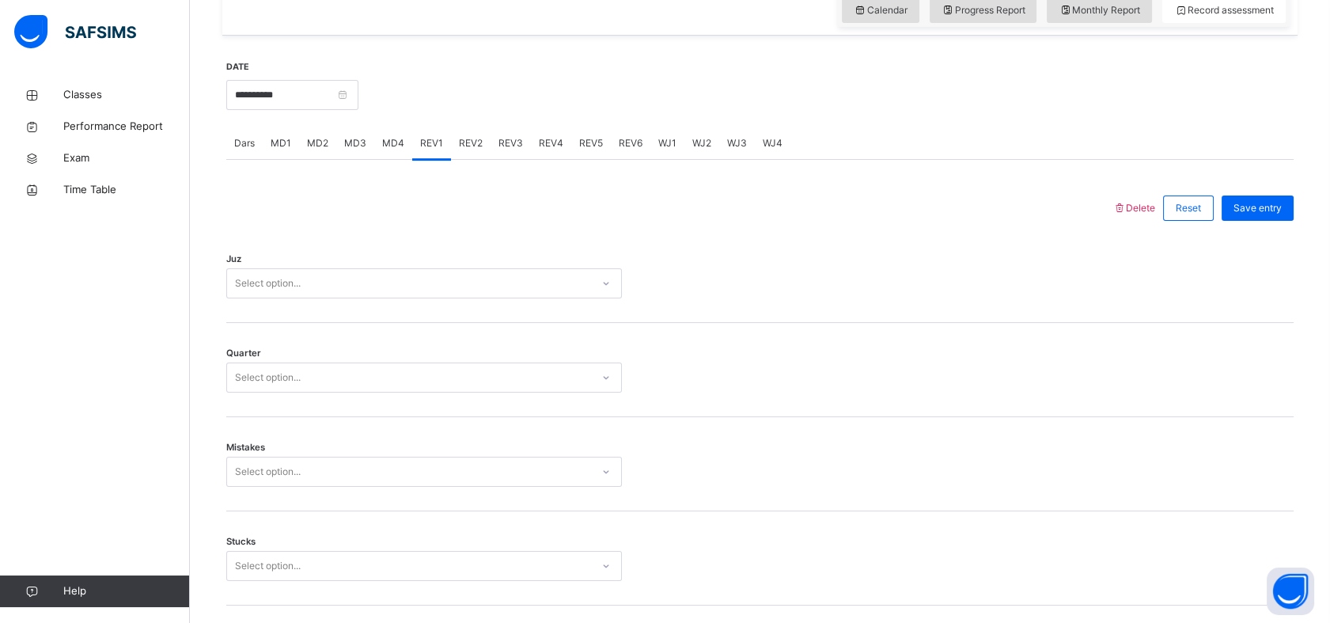
scroll to position [582, 0]
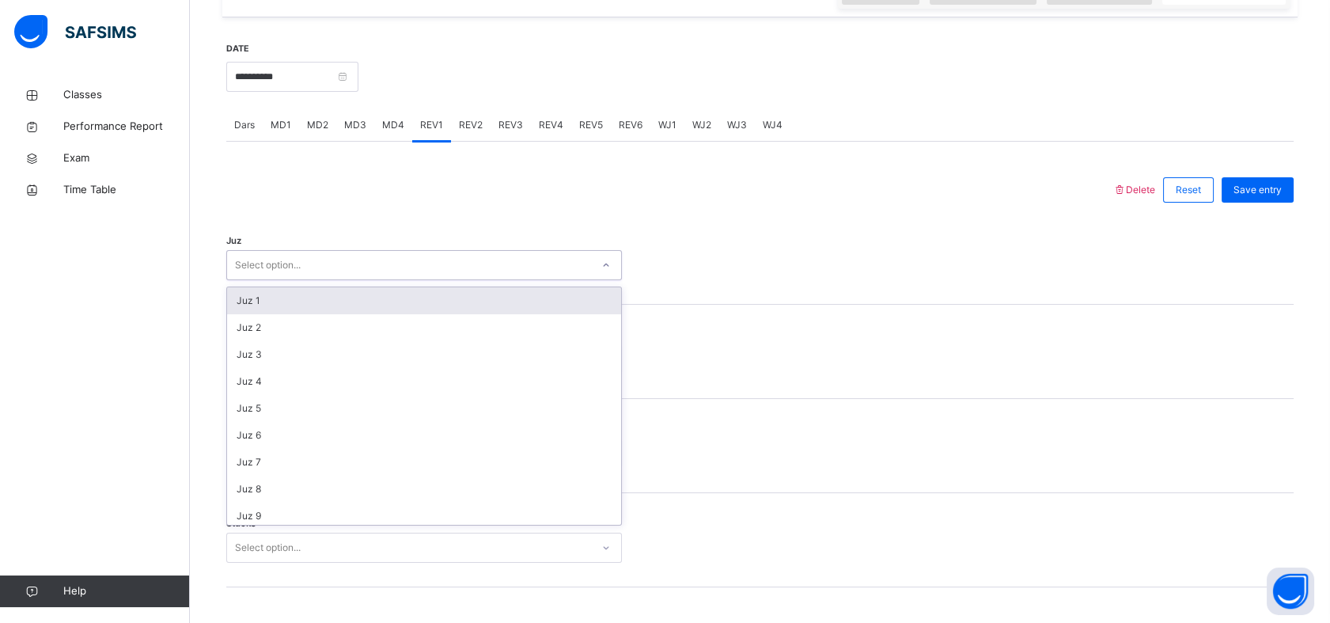
drag, startPoint x: 350, startPoint y: 278, endPoint x: 354, endPoint y: 268, distance: 10.8
click at [350, 277] on div "Select option..." at bounding box center [424, 265] width 396 height 30
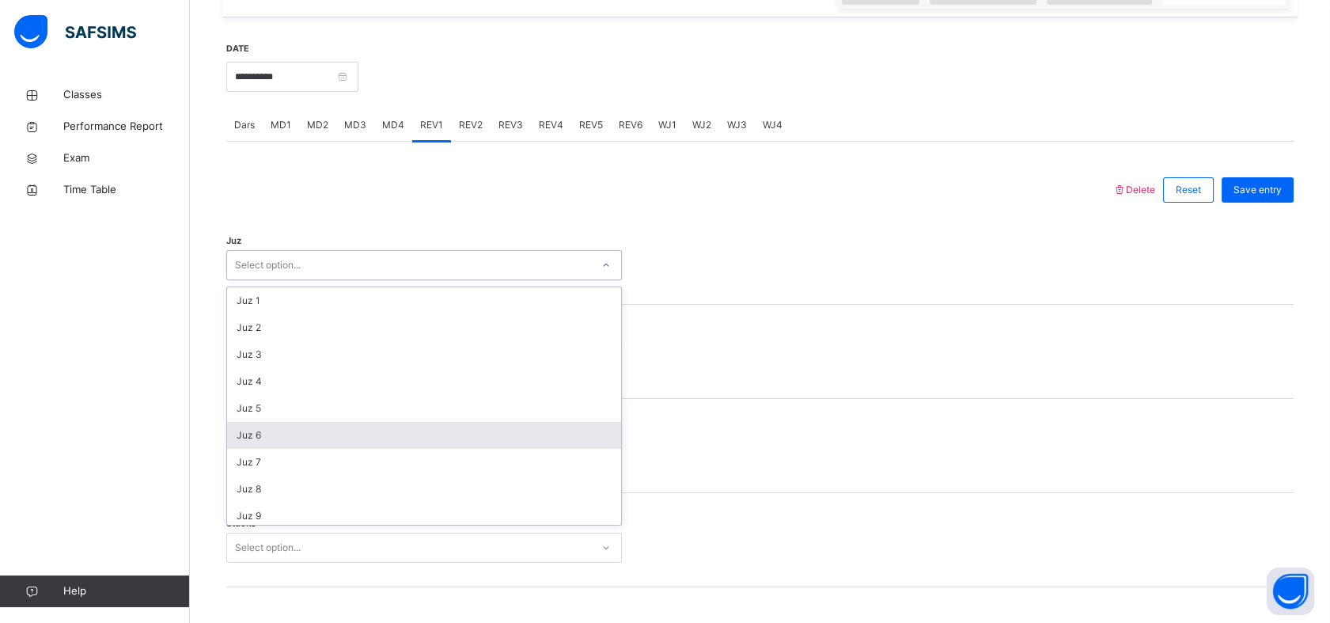
click at [278, 428] on div "Juz 6" at bounding box center [424, 435] width 394 height 27
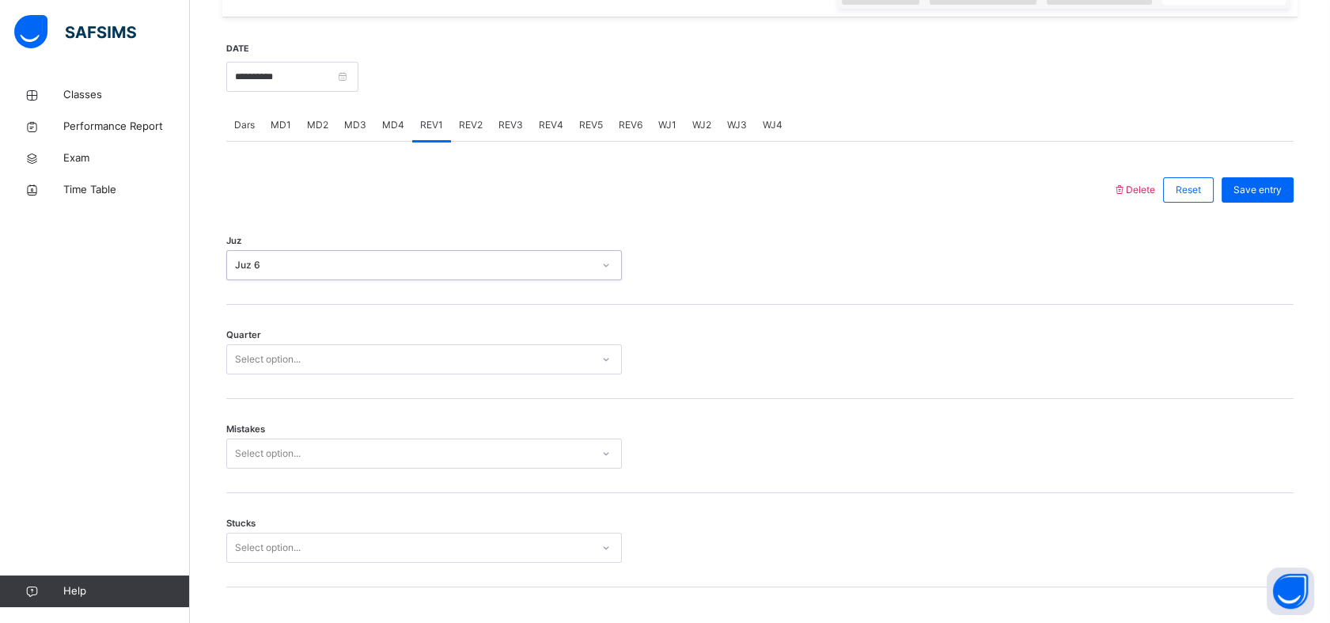
click at [313, 361] on div "Select option..." at bounding box center [409, 359] width 364 height 25
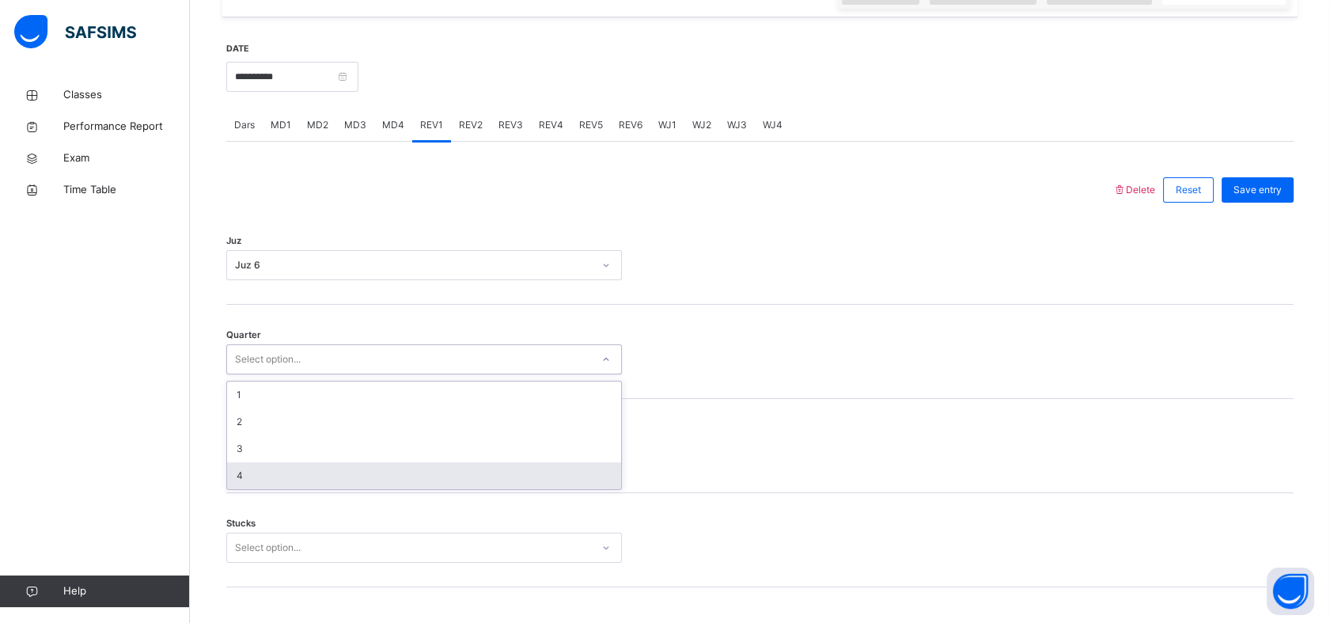
click at [234, 467] on div "4" at bounding box center [424, 475] width 394 height 27
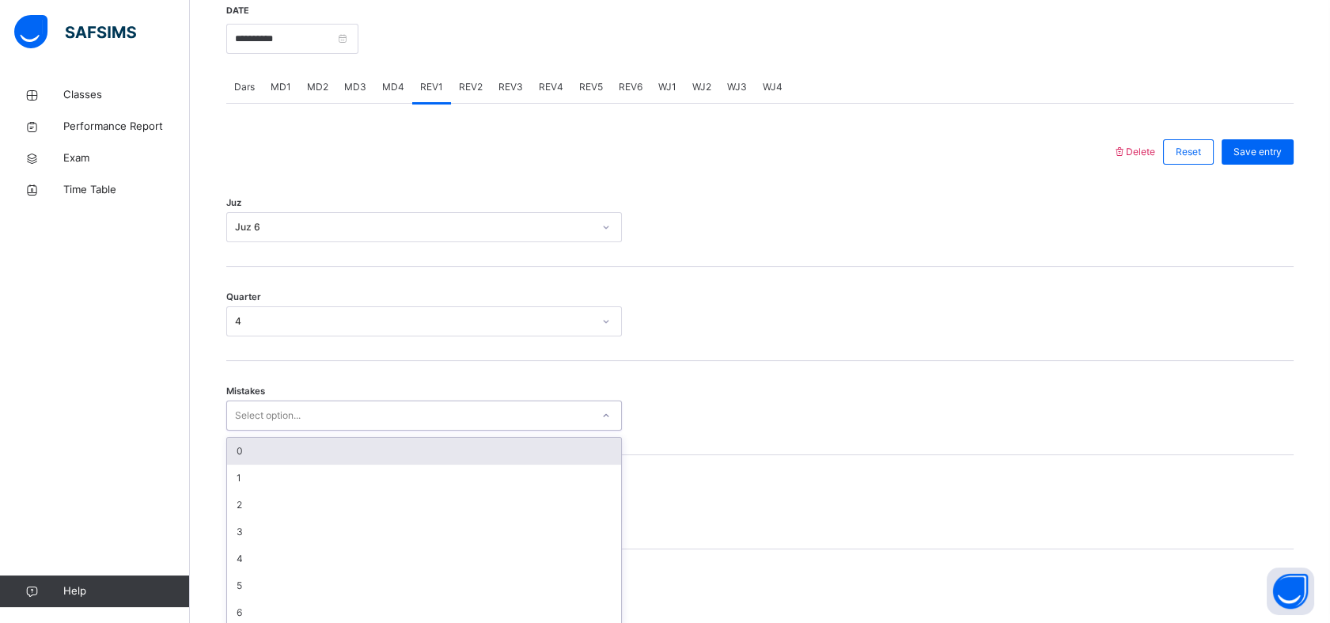
click at [286, 430] on div "option 0 focused, 1 of 7. 7 results available. Use Up and Down to choose option…" at bounding box center [424, 415] width 396 height 30
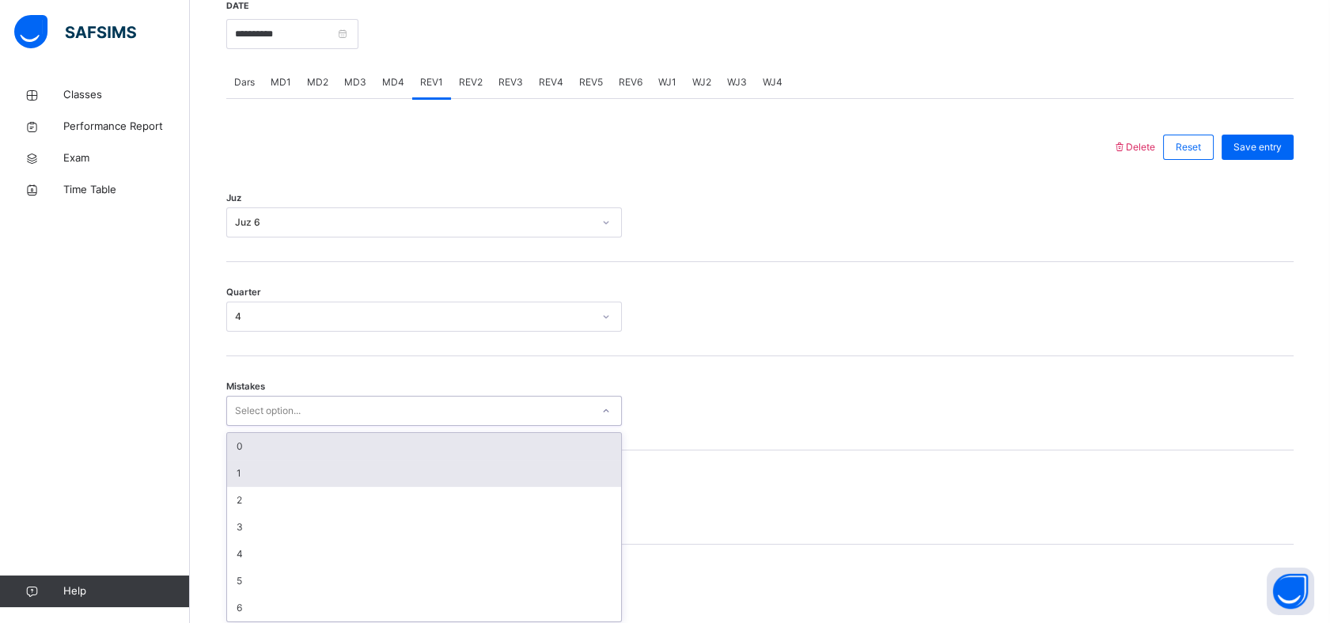
scroll to position [629, 0]
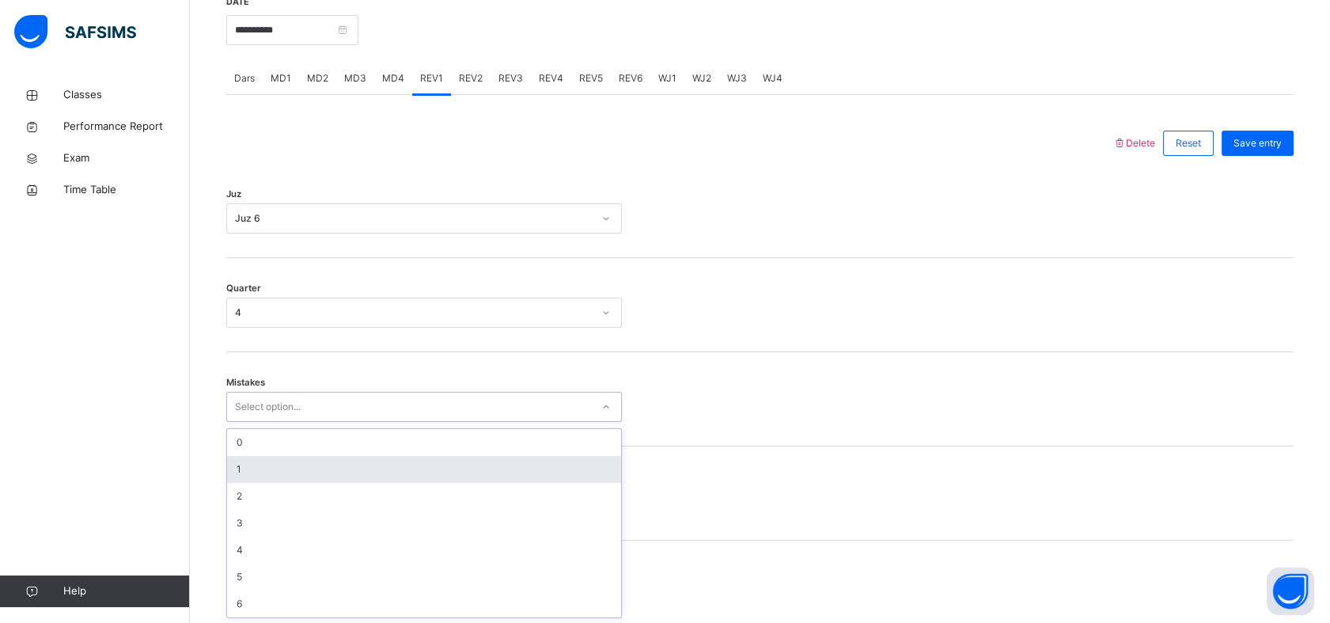
click at [257, 463] on div "1" at bounding box center [424, 469] width 394 height 27
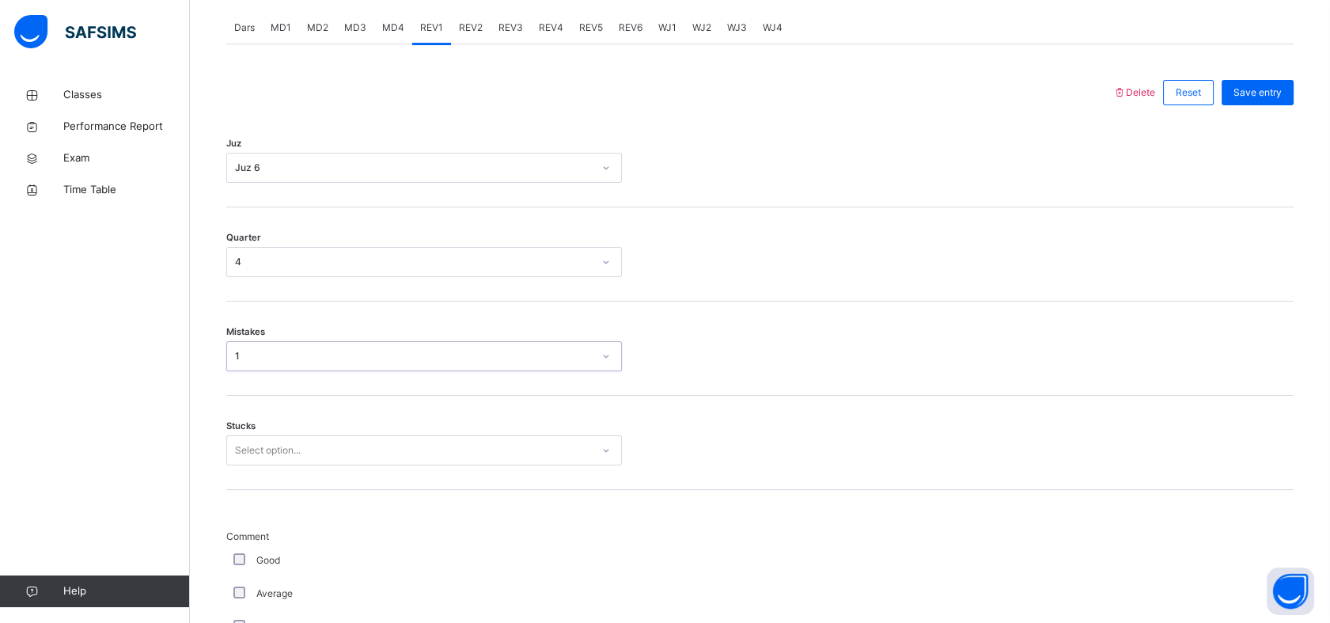
click at [254, 465] on div "Select option..." at bounding box center [424, 450] width 396 height 30
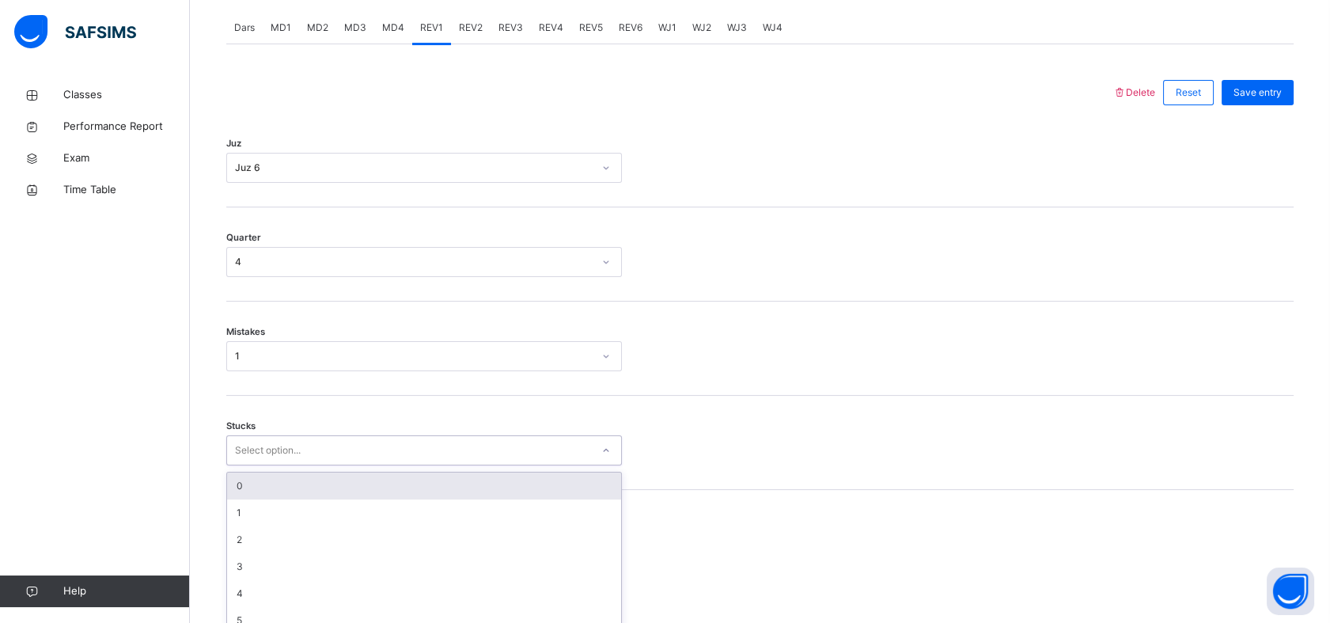
scroll to position [696, 0]
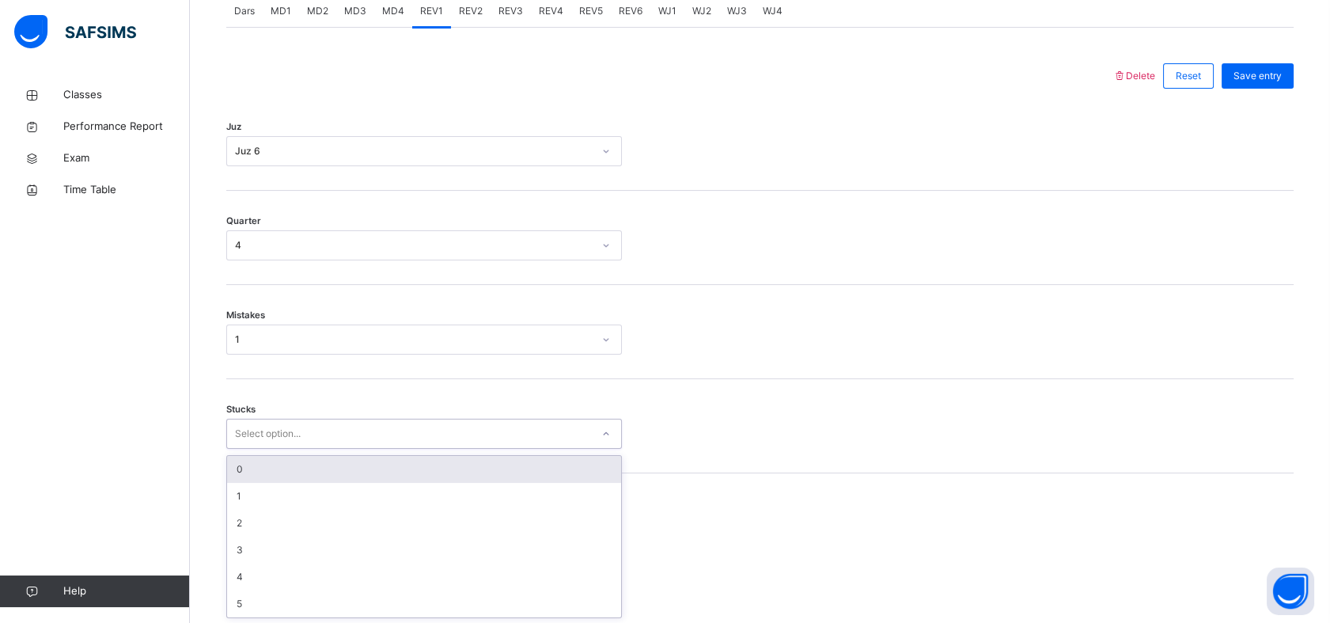
click at [266, 464] on div "0" at bounding box center [424, 469] width 394 height 27
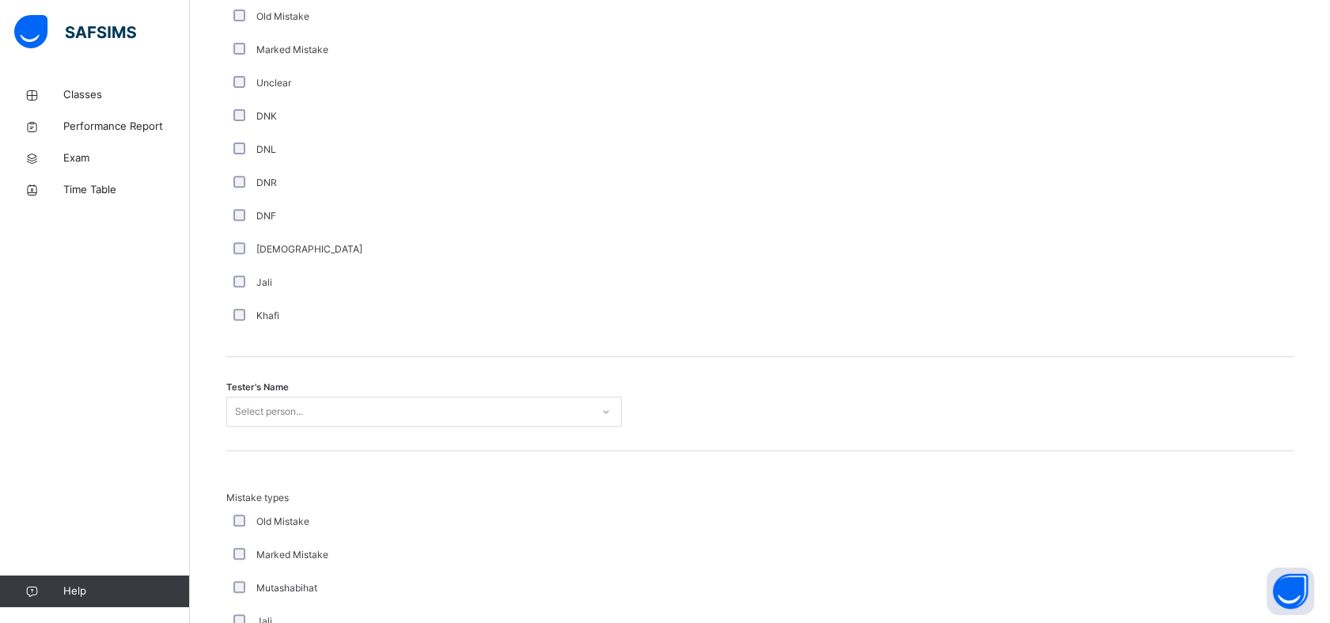
click at [377, 426] on div "Select person..." at bounding box center [424, 411] width 396 height 30
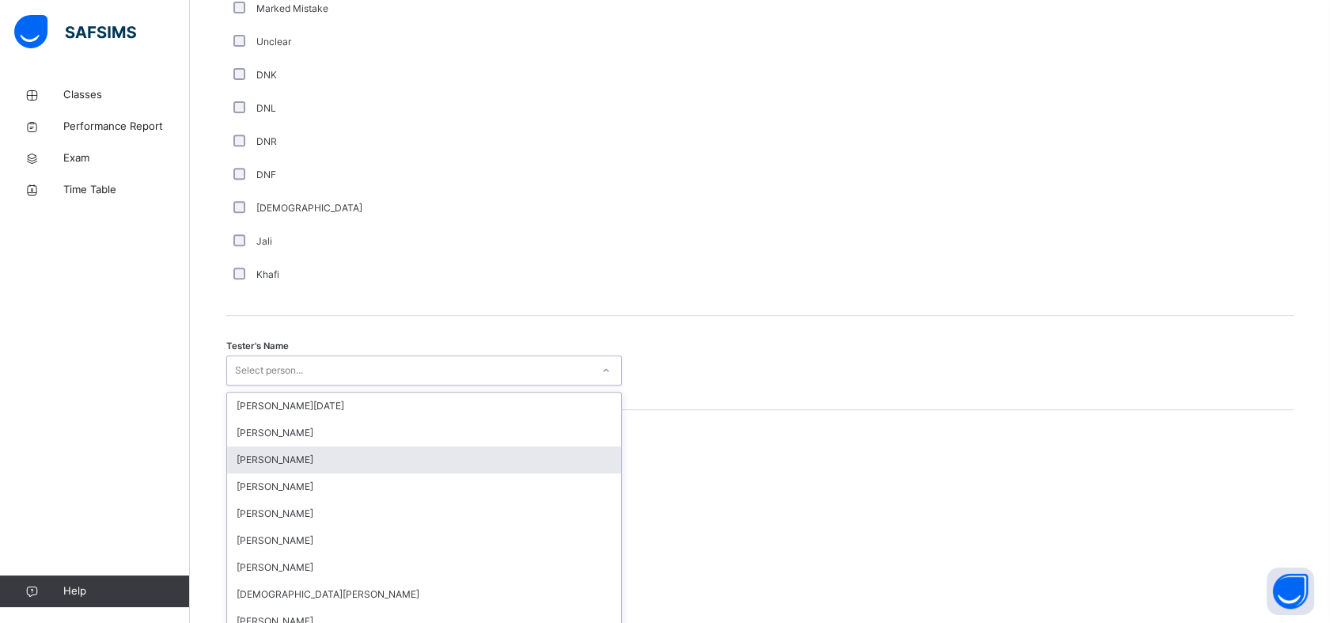
scroll to position [1376, 0]
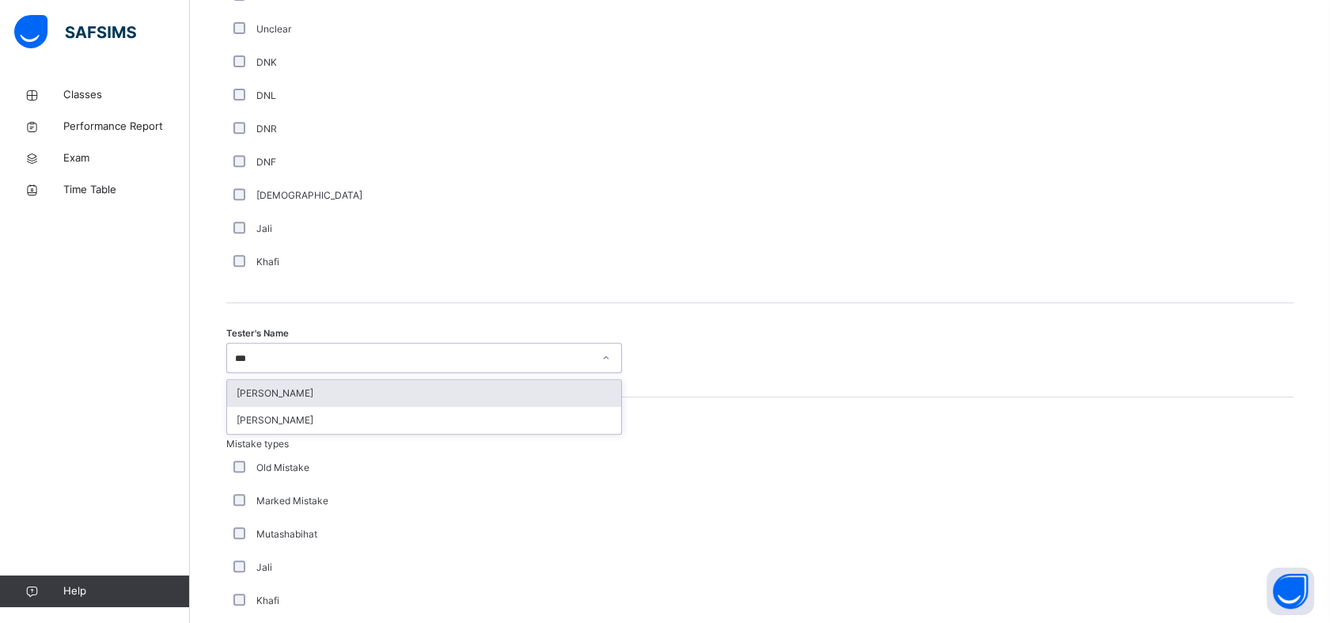
type input "****"
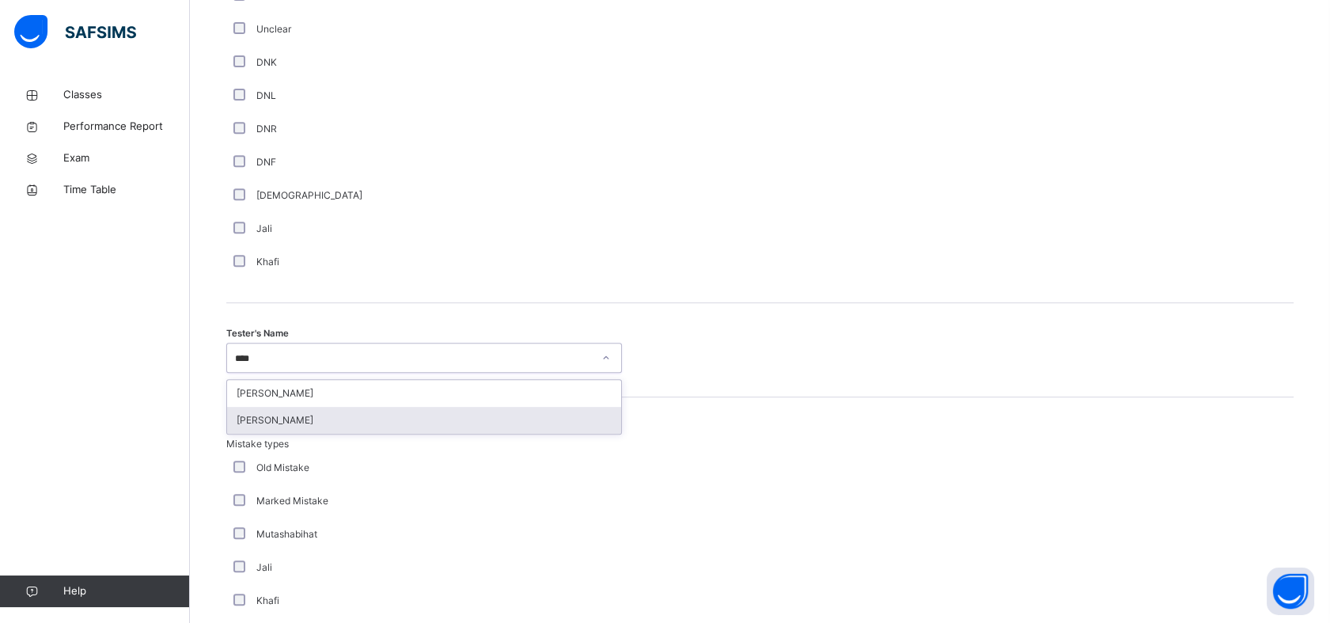
click at [439, 418] on div "[PERSON_NAME]" at bounding box center [424, 420] width 394 height 27
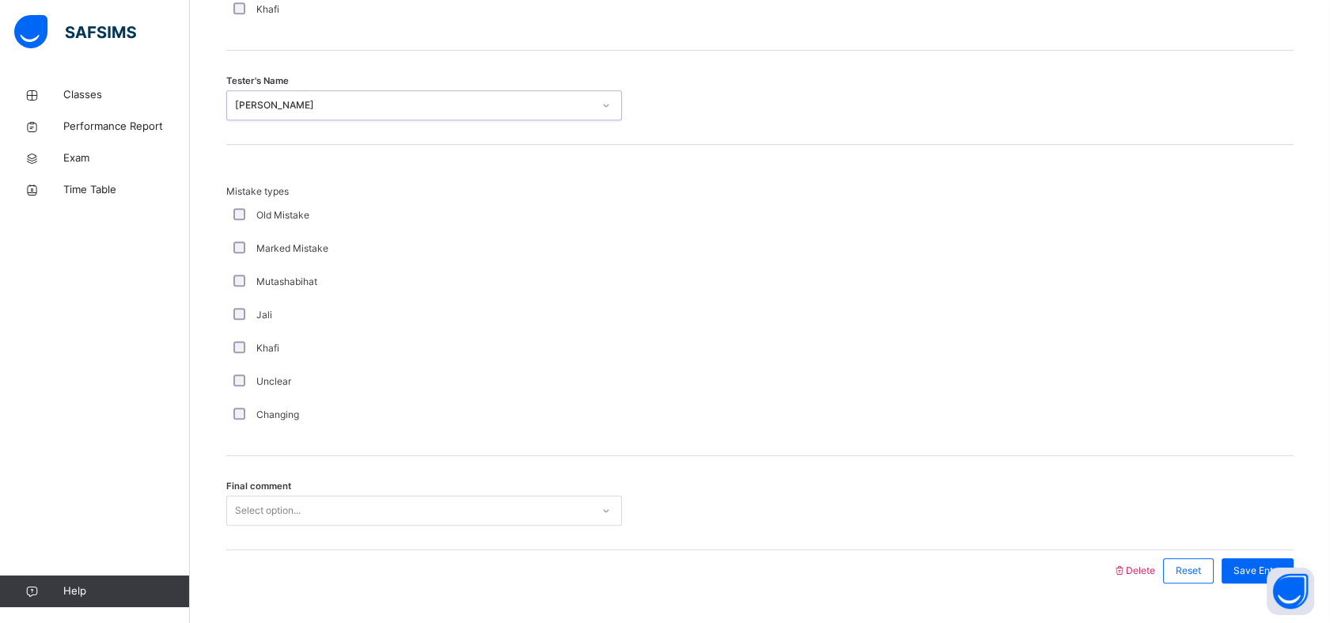
scroll to position [1629, 0]
click at [305, 502] on div "Select option..." at bounding box center [424, 509] width 396 height 30
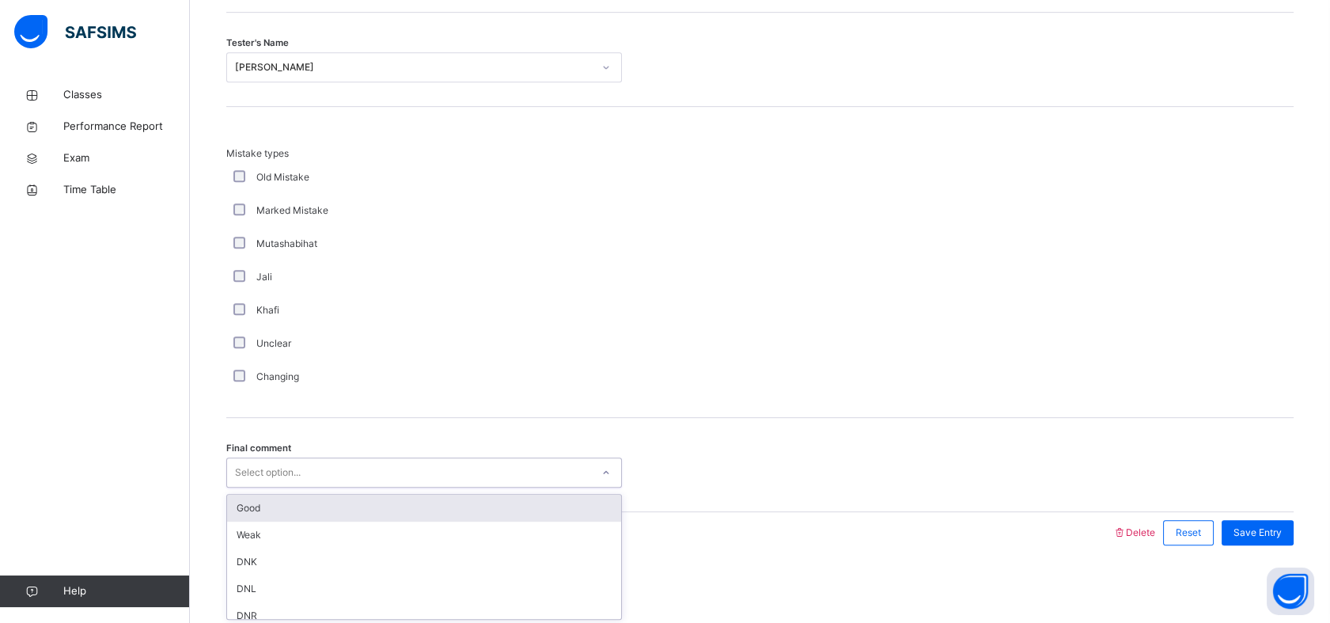
click at [464, 490] on div "Final comment option Good focused, 1 of 6. 6 results available. Use Up and Down…" at bounding box center [759, 465] width 1067 height 94
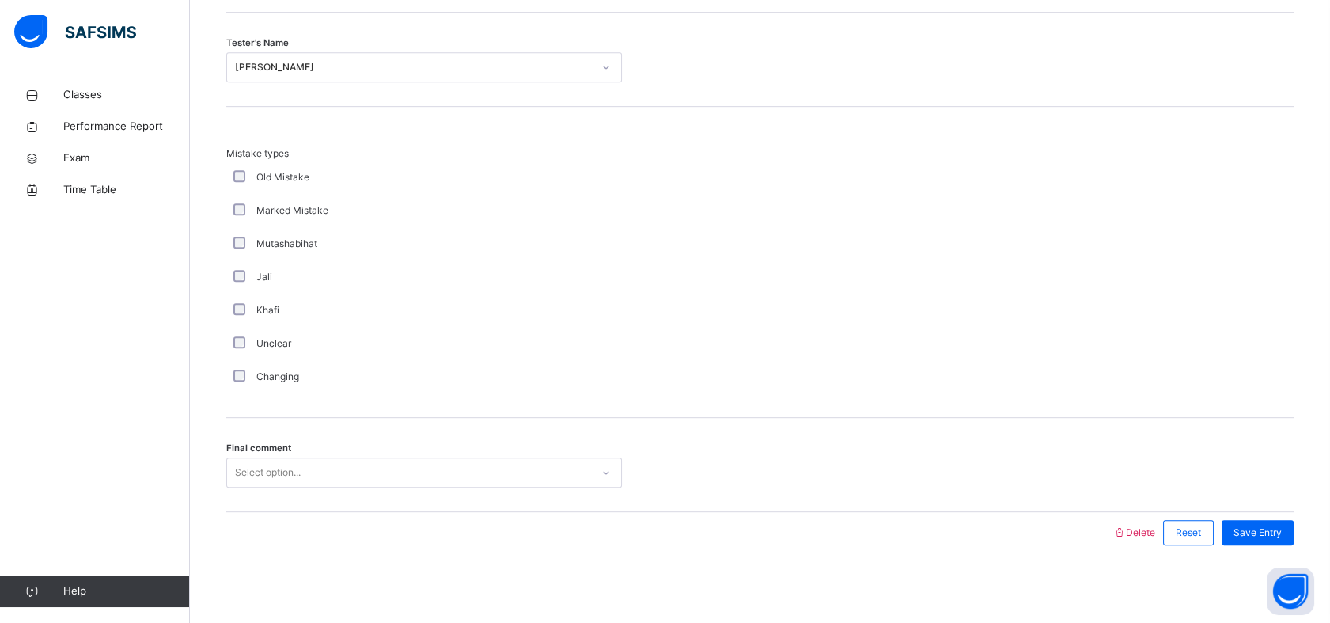
click at [513, 471] on div "Select option..." at bounding box center [409, 472] width 364 height 25
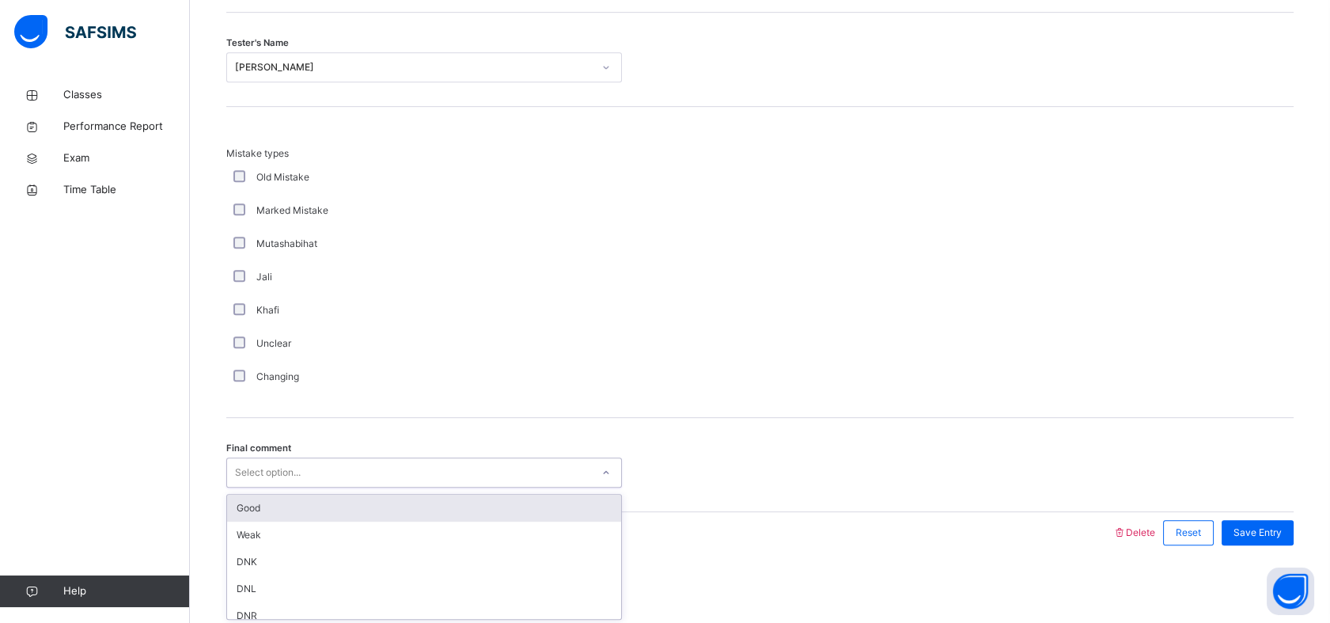
click at [486, 500] on div "Good" at bounding box center [424, 507] width 394 height 27
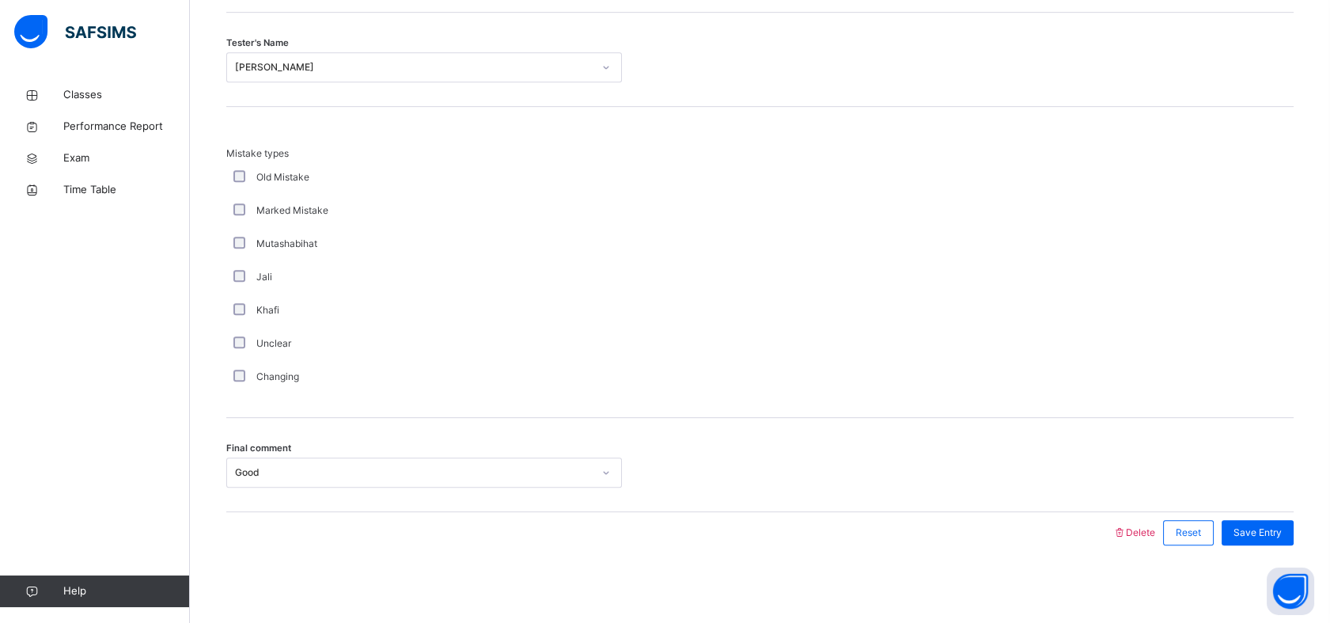
click at [1247, 500] on div "Final comment Good" at bounding box center [759, 465] width 1067 height 94
click at [1261, 526] on span "Save Entry" at bounding box center [1257, 532] width 48 height 14
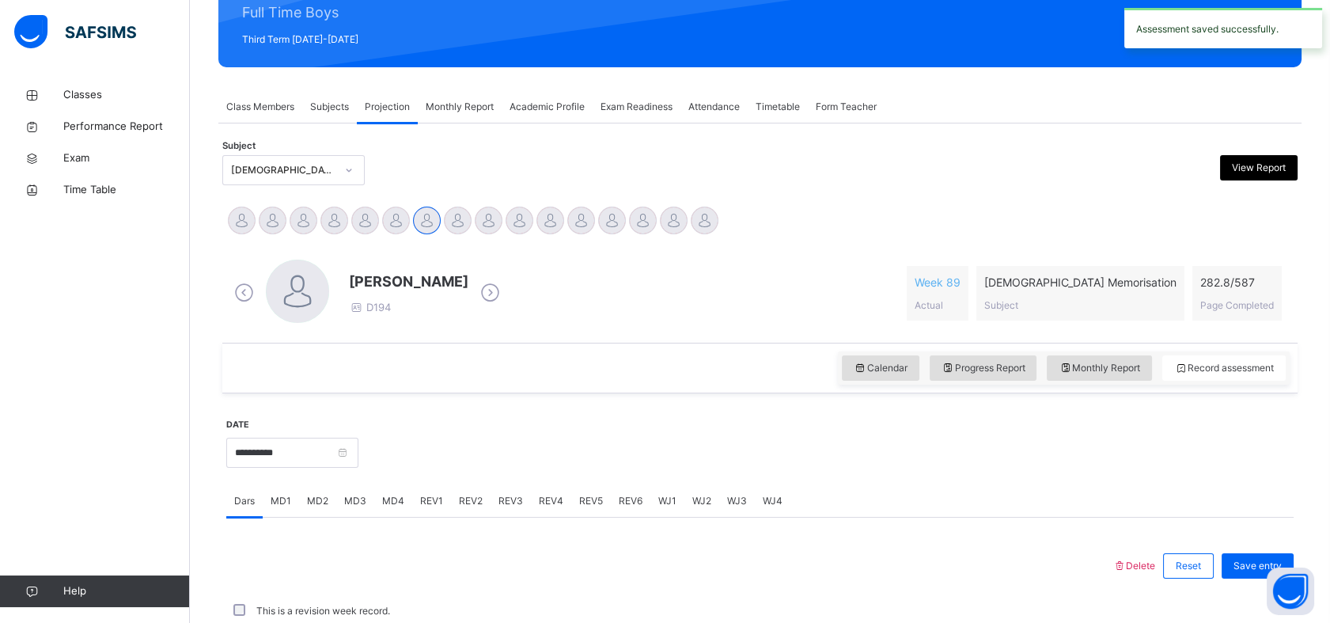
scroll to position [564, 0]
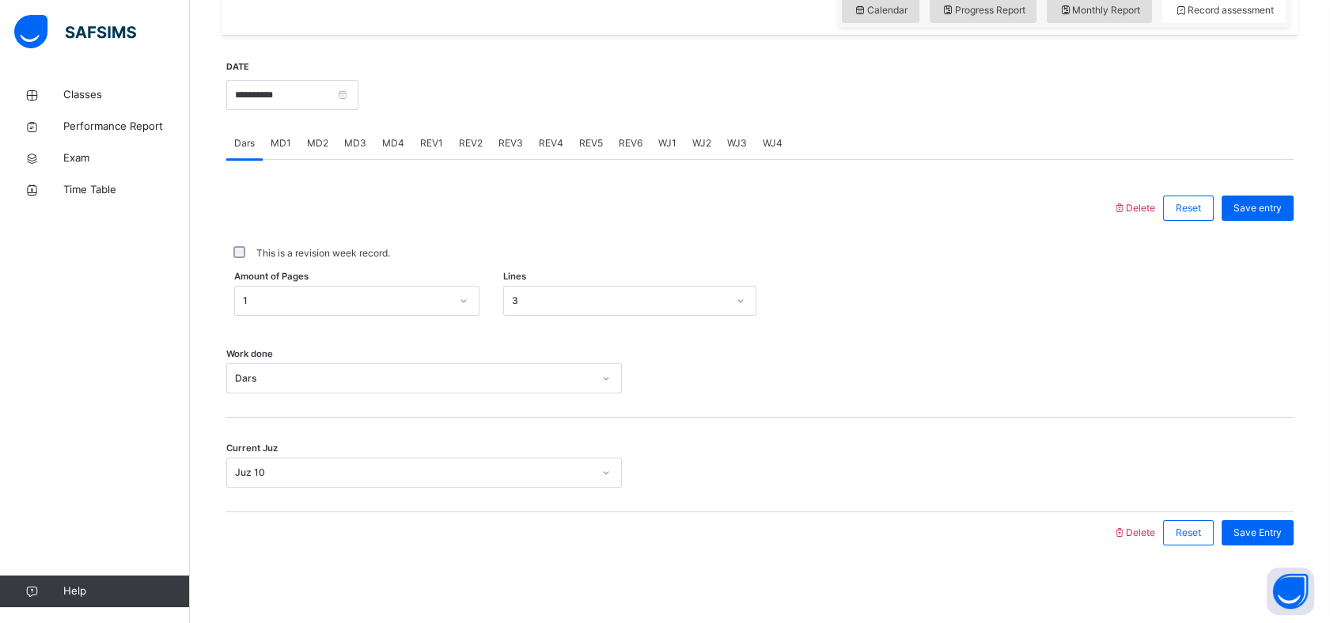
click at [473, 133] on div "REV2" at bounding box center [471, 143] width 40 height 32
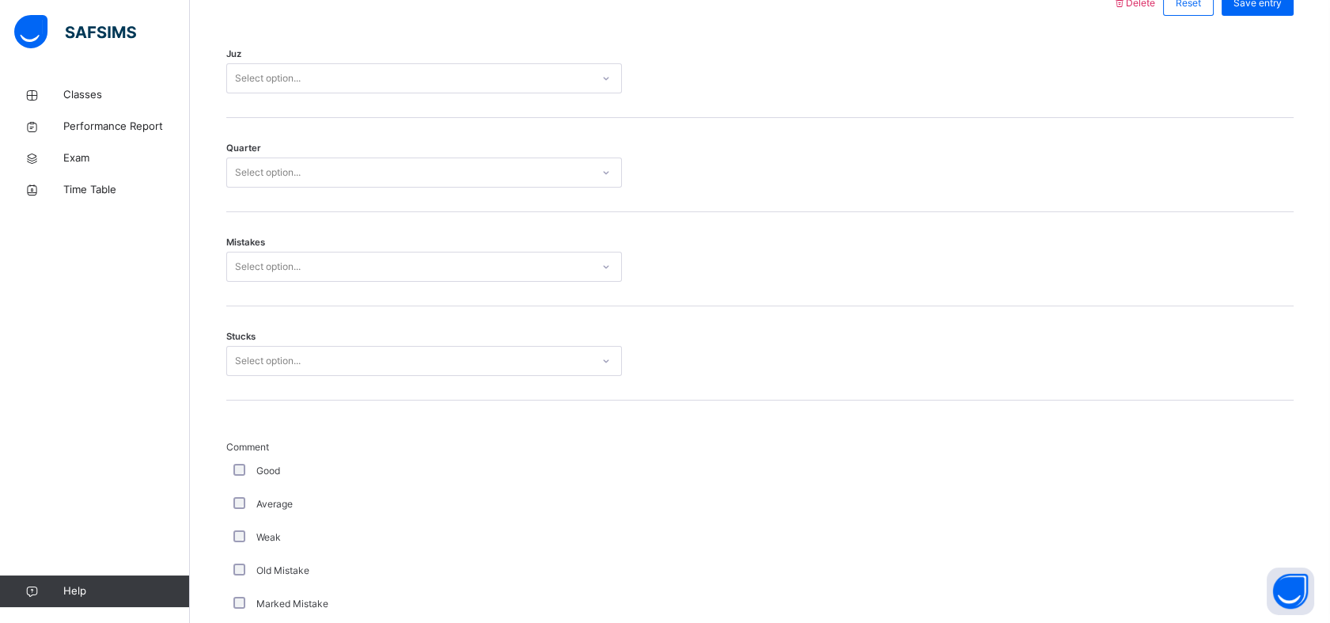
scroll to position [759, 0]
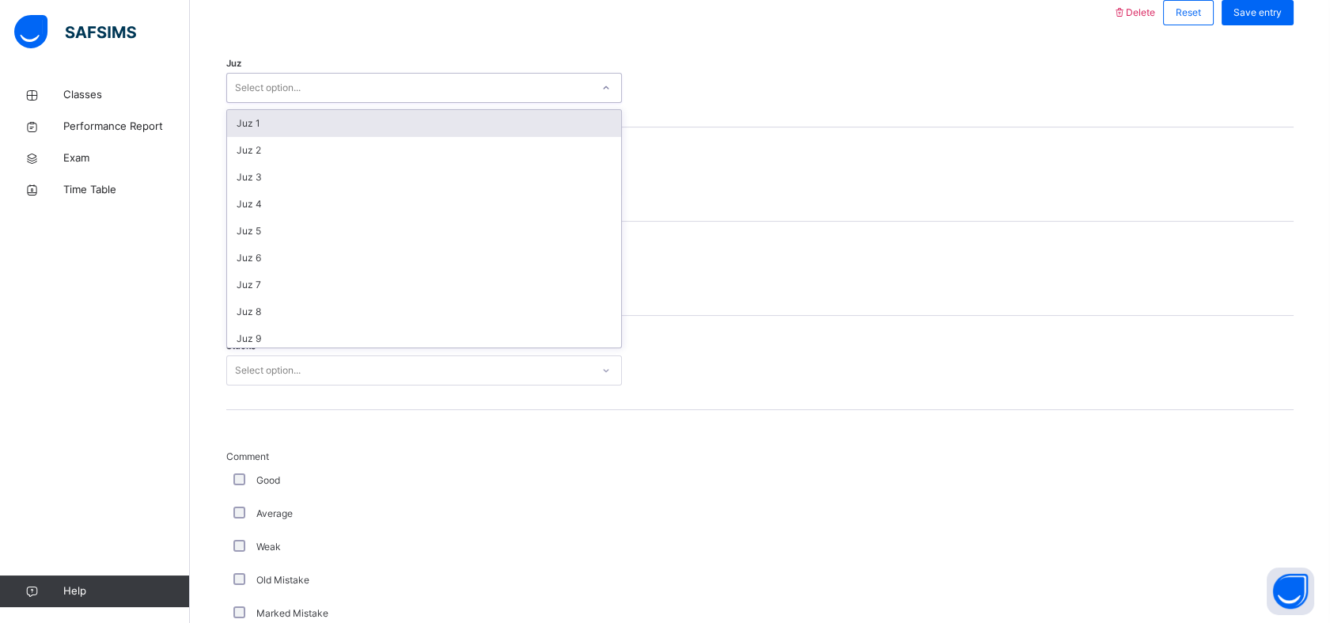
click at [387, 77] on div "Select option..." at bounding box center [409, 88] width 364 height 25
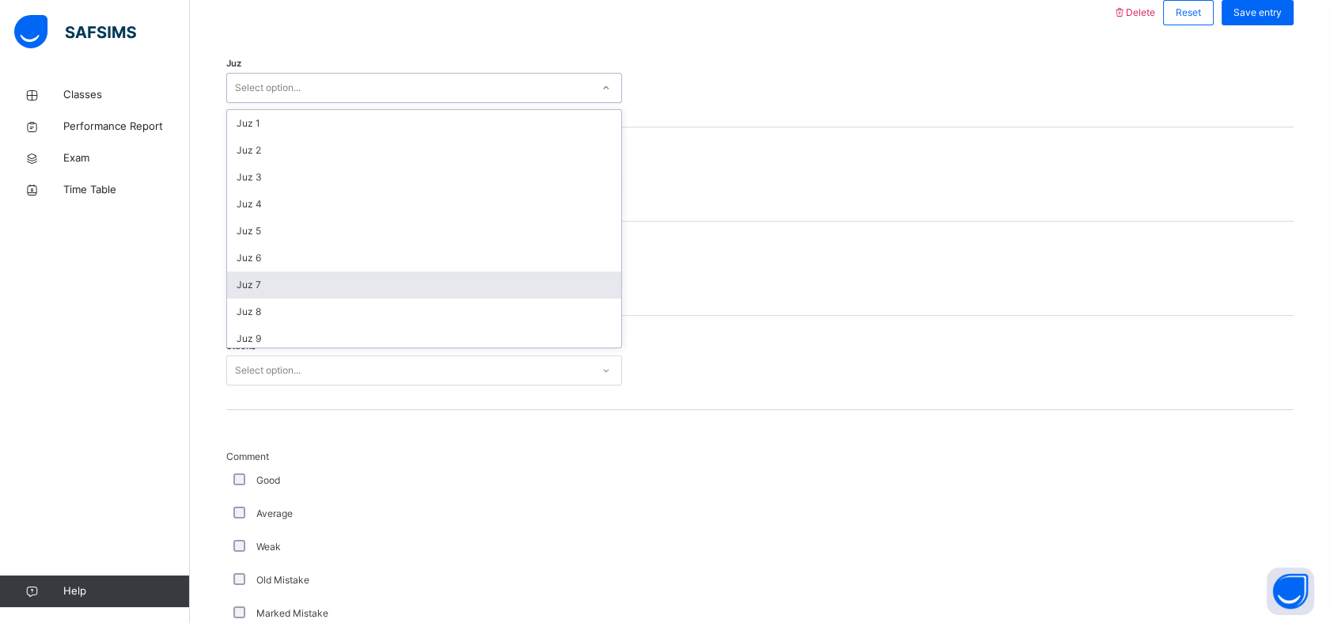
click at [290, 279] on div "Juz 7" at bounding box center [424, 284] width 394 height 27
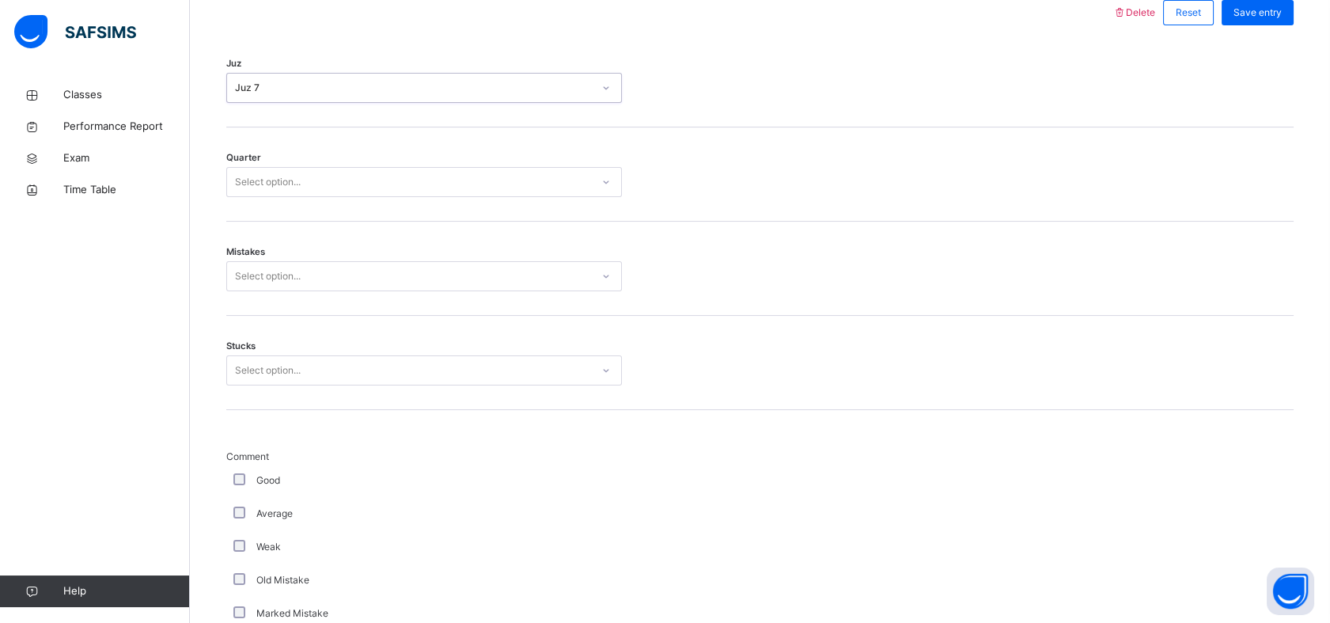
click at [325, 186] on div "Select option..." at bounding box center [409, 182] width 364 height 25
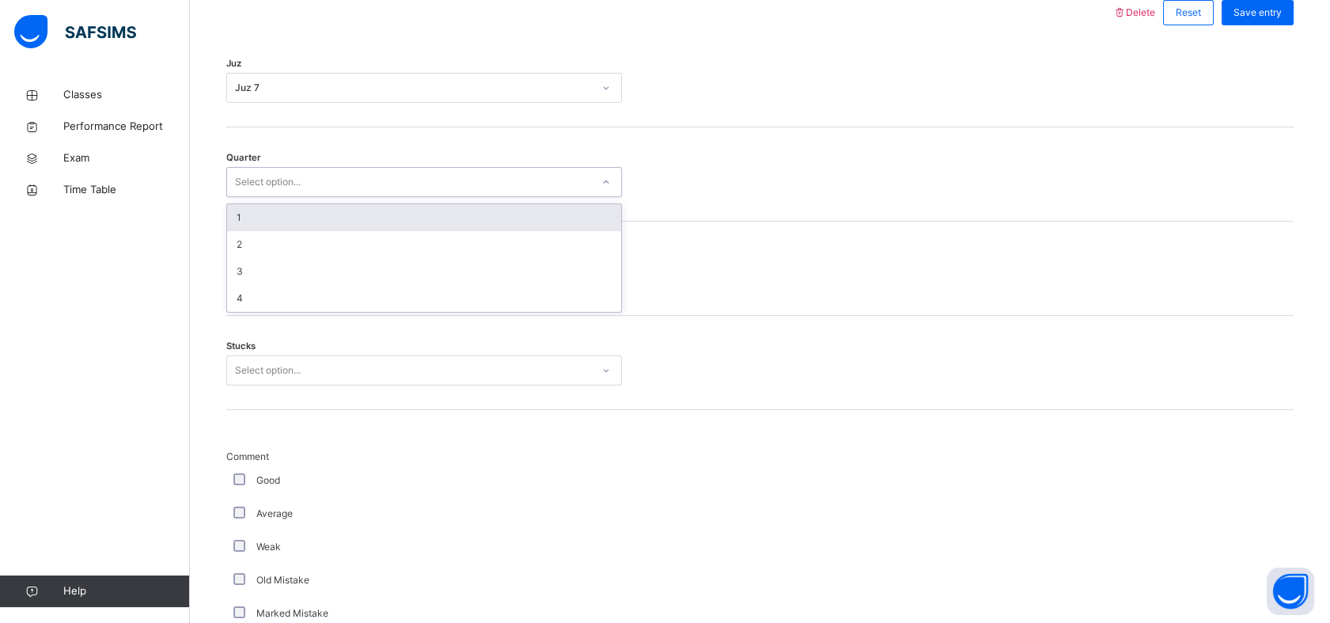
click at [294, 221] on div "1" at bounding box center [424, 217] width 394 height 27
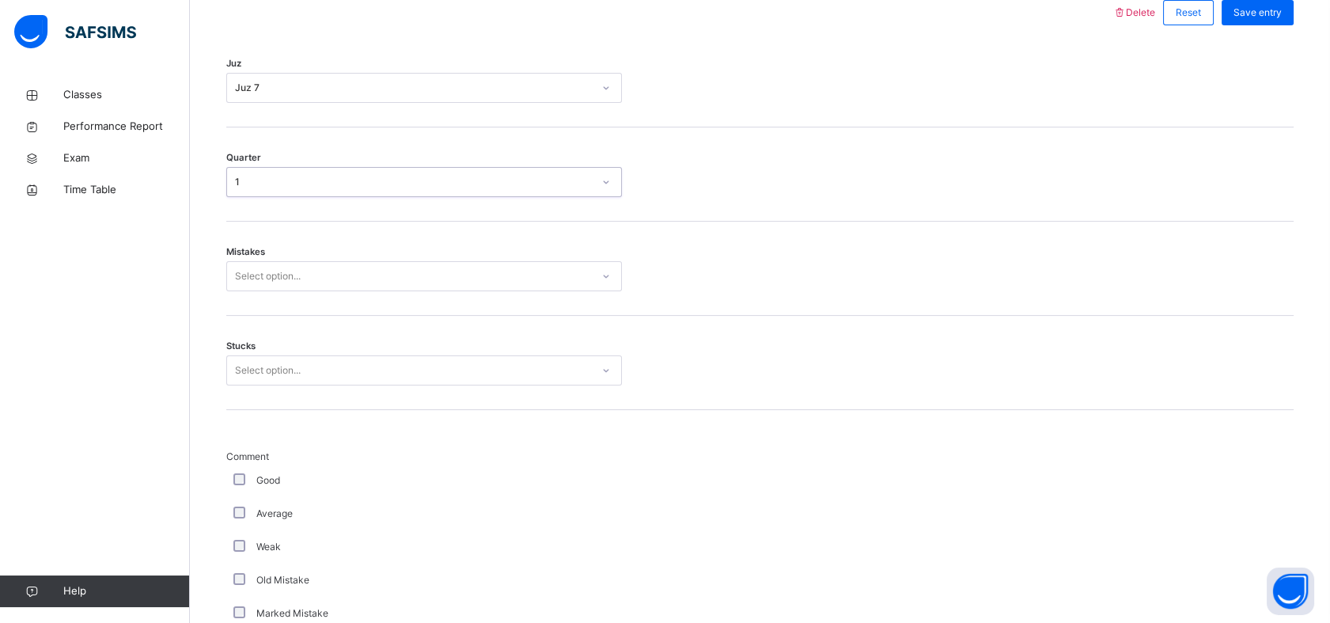
click at [319, 268] on div "Select option..." at bounding box center [409, 276] width 364 height 25
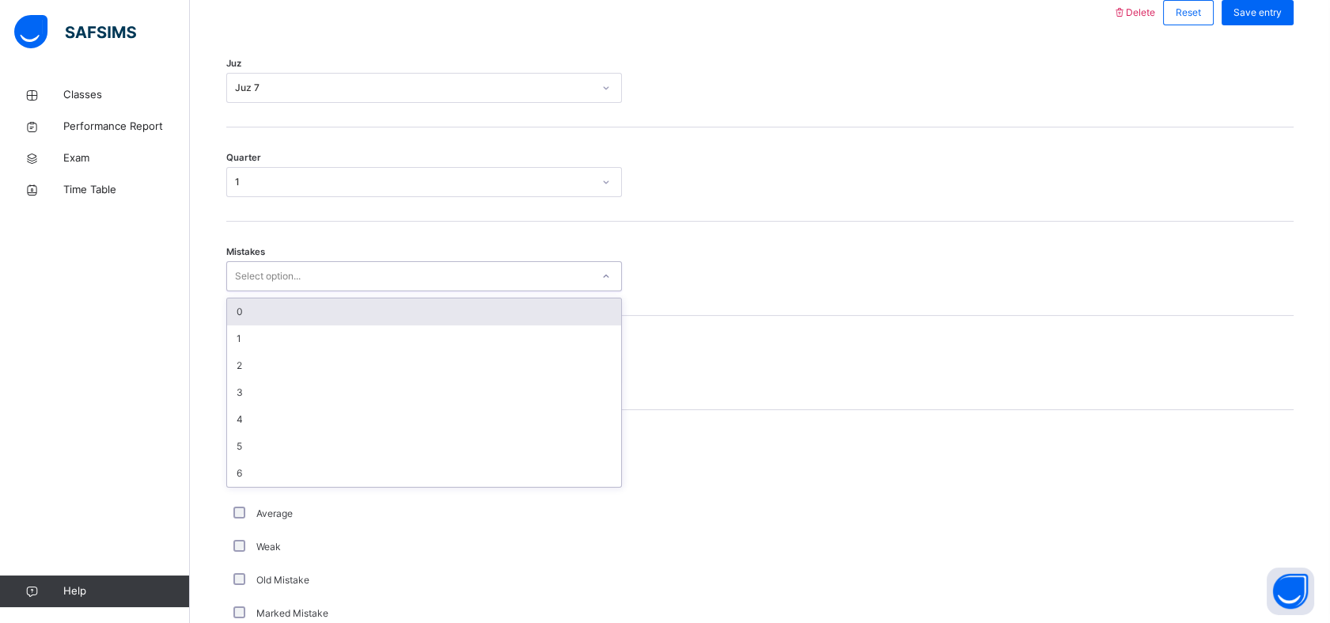
click at [272, 302] on div "0" at bounding box center [424, 311] width 394 height 27
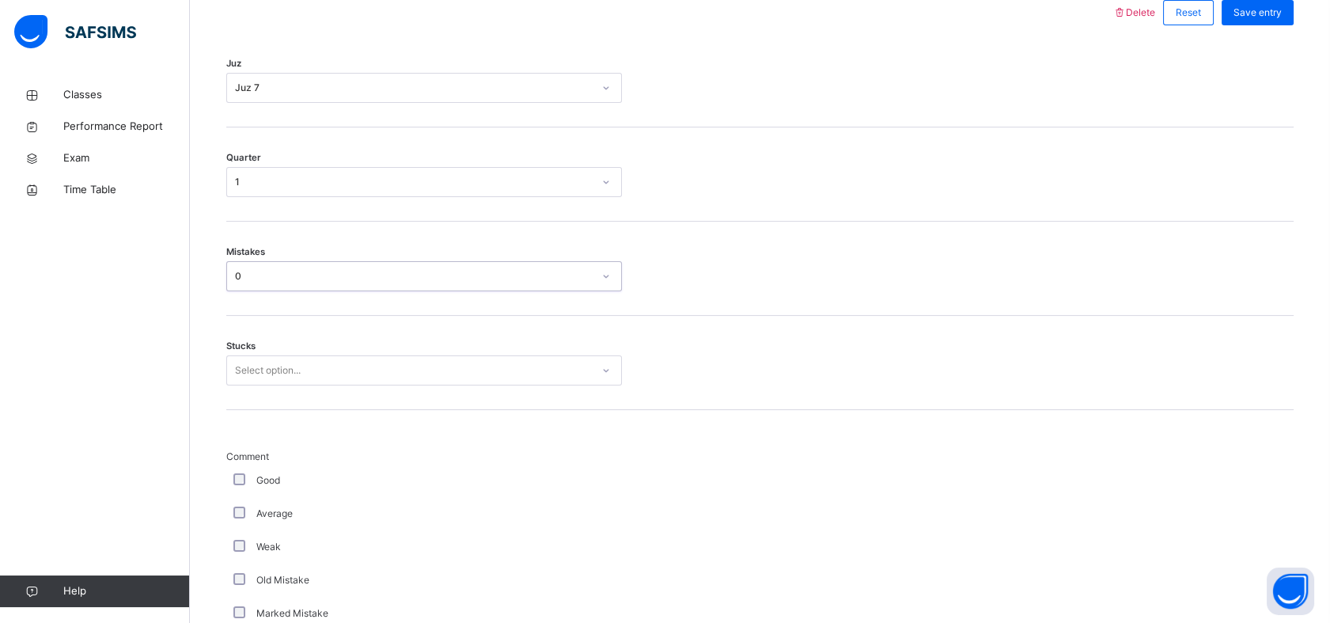
click at [349, 377] on div "Select option..." at bounding box center [409, 370] width 364 height 25
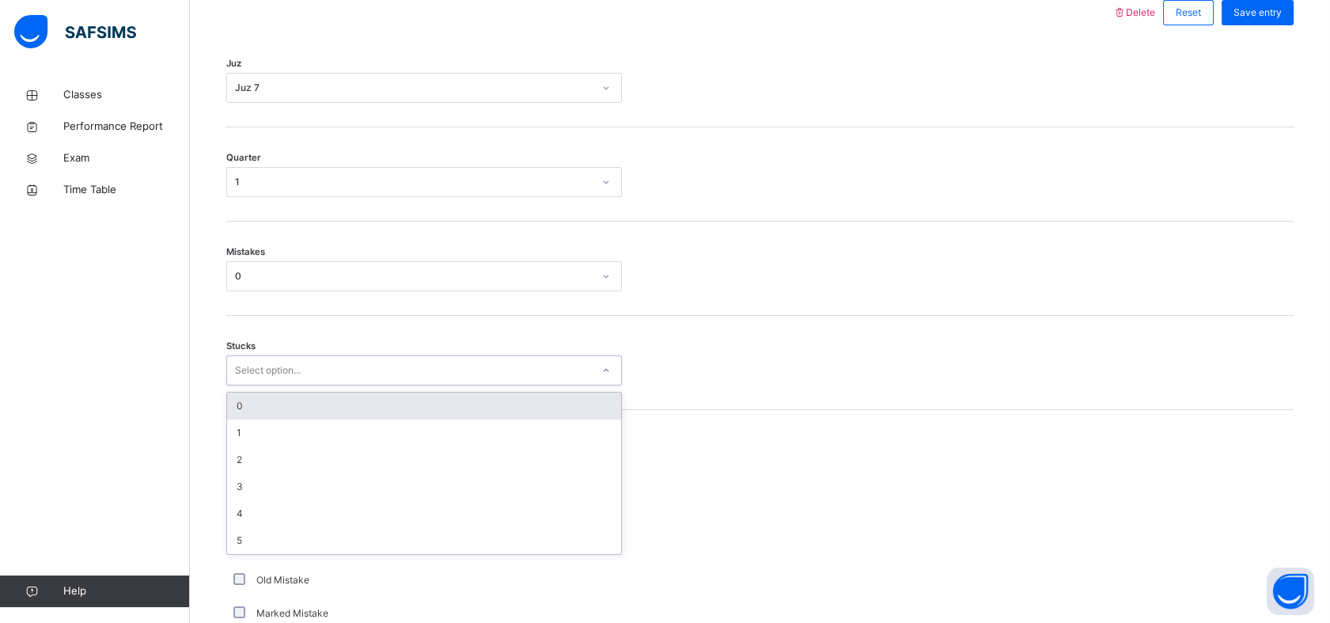
click at [286, 401] on div "0" at bounding box center [424, 405] width 394 height 27
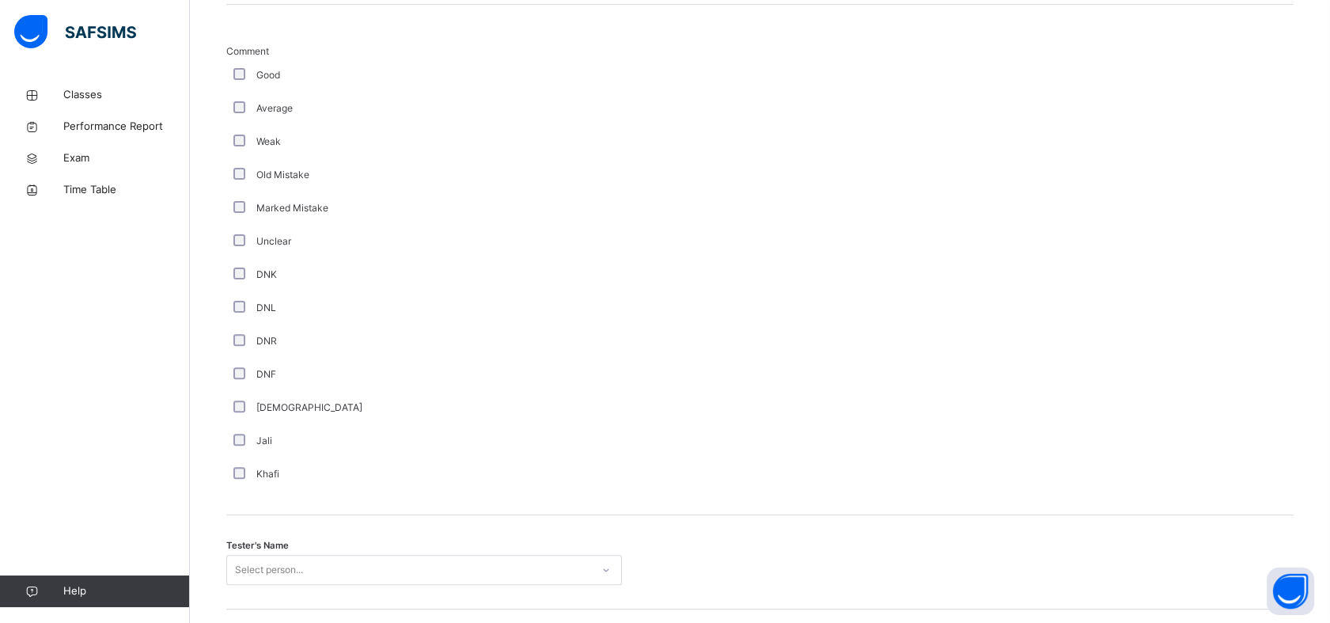
scroll to position [1232, 0]
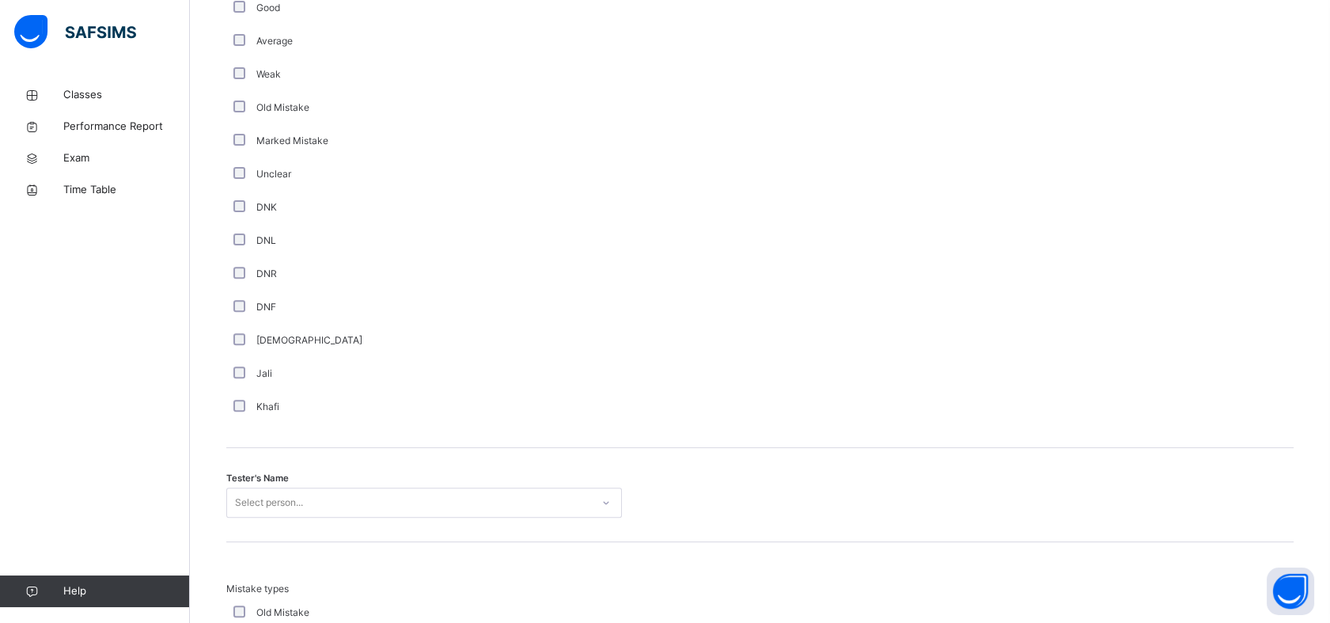
click at [290, 506] on div "Select person..." at bounding box center [424, 502] width 396 height 30
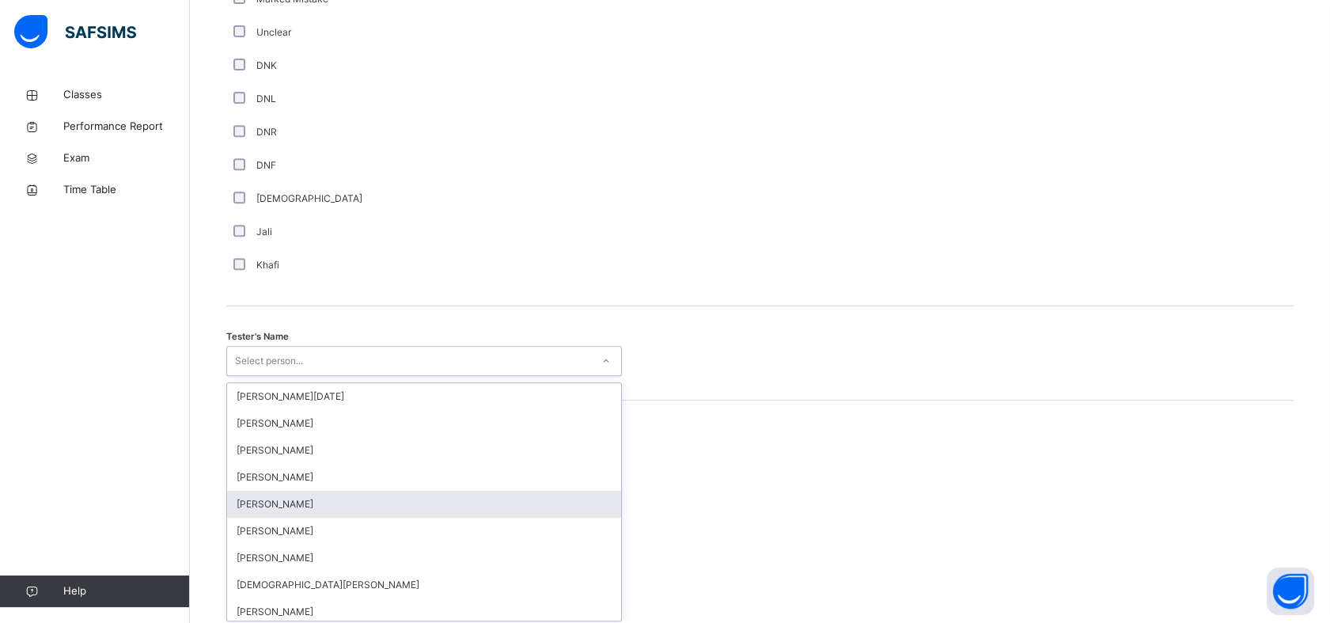
scroll to position [1376, 0]
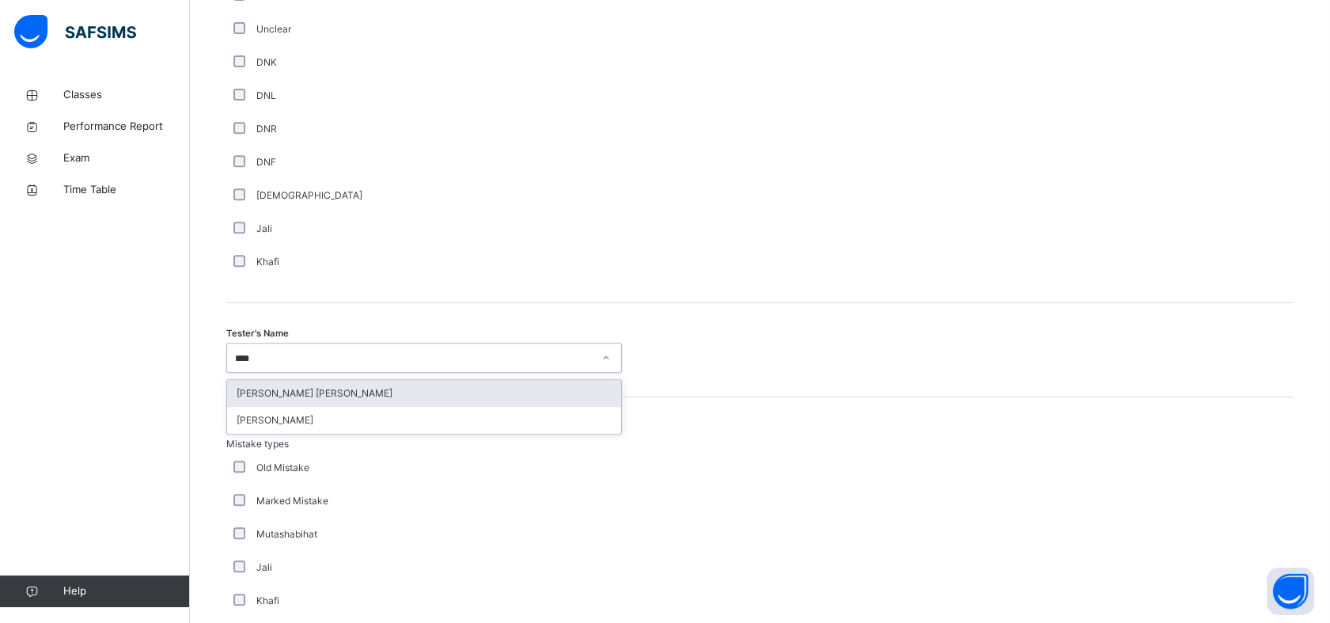
type input "*****"
click at [387, 379] on div "[PERSON_NAME] [PERSON_NAME] [PERSON_NAME]" at bounding box center [424, 406] width 396 height 55
click at [407, 389] on div "[PERSON_NAME] [PERSON_NAME]" at bounding box center [424, 393] width 394 height 27
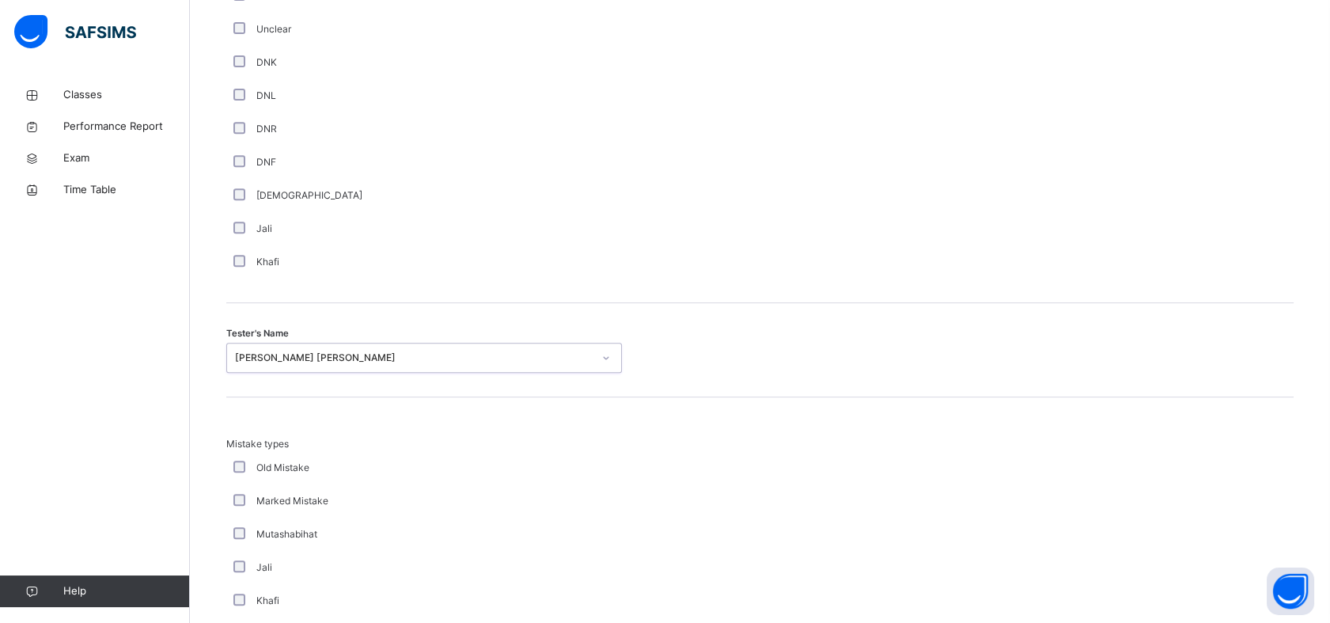
scroll to position [1667, 0]
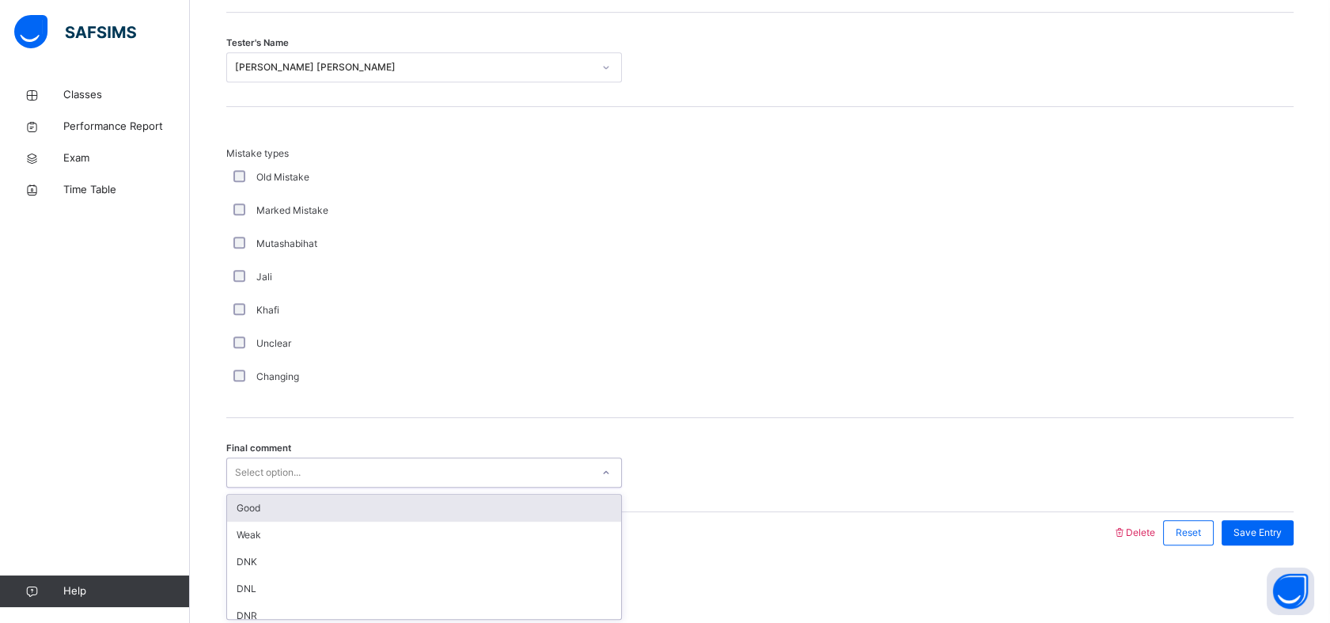
click at [312, 466] on div "Select option..." at bounding box center [409, 472] width 364 height 25
click at [272, 501] on div "Good" at bounding box center [424, 507] width 394 height 27
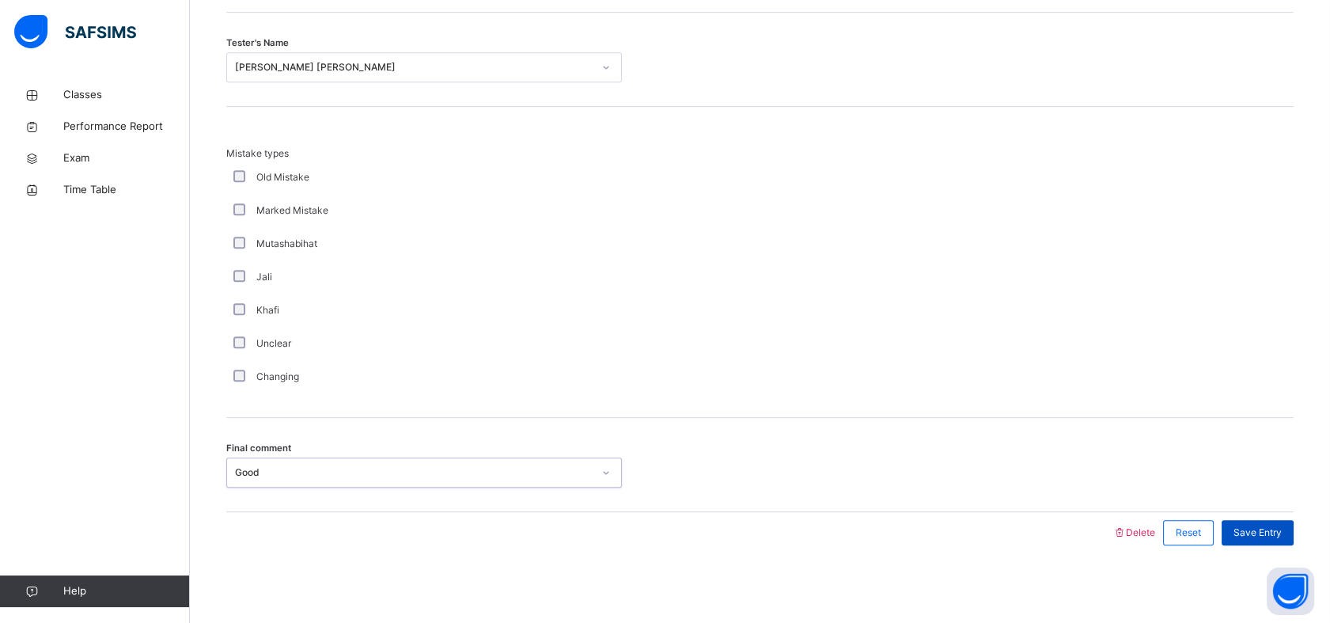
click at [1281, 530] on span "Save Entry" at bounding box center [1257, 532] width 48 height 14
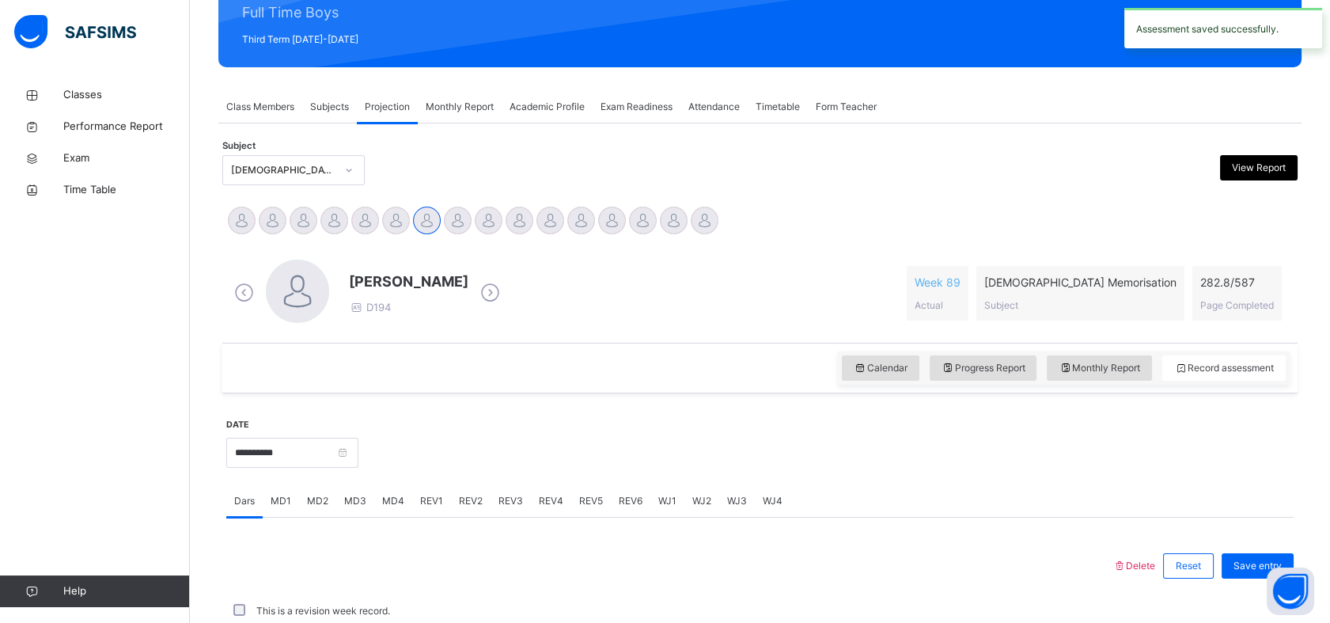
scroll to position [564, 0]
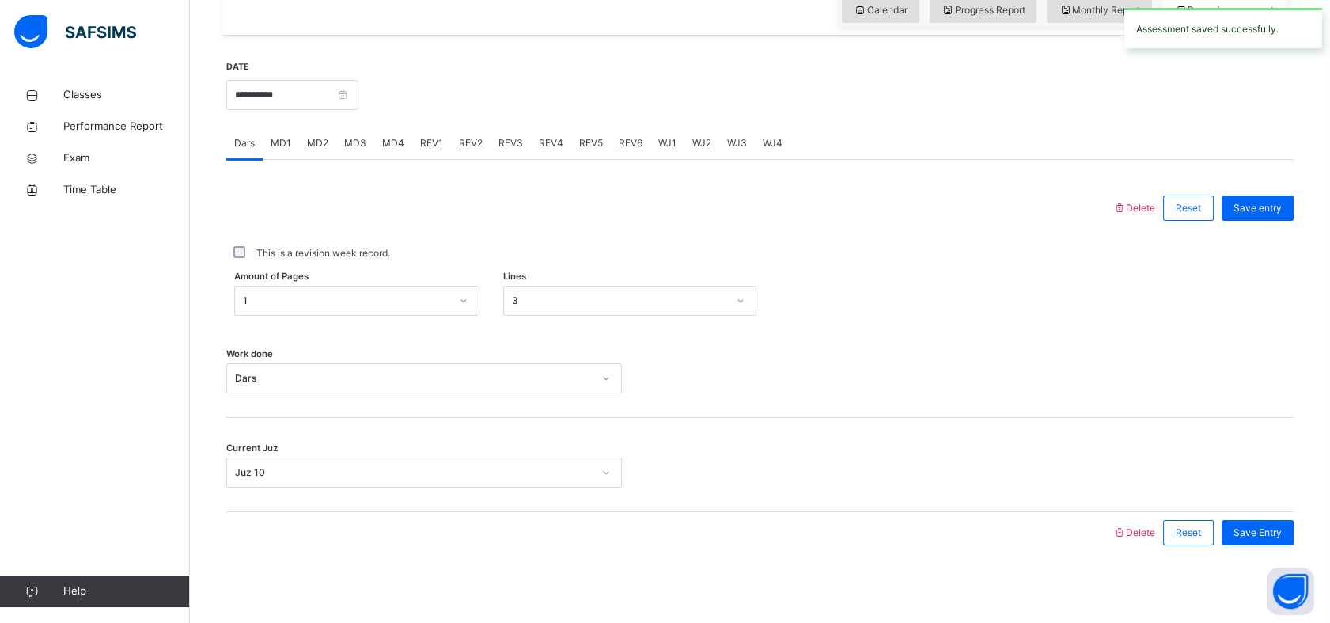
click at [433, 143] on span "REV1" at bounding box center [431, 143] width 23 height 14
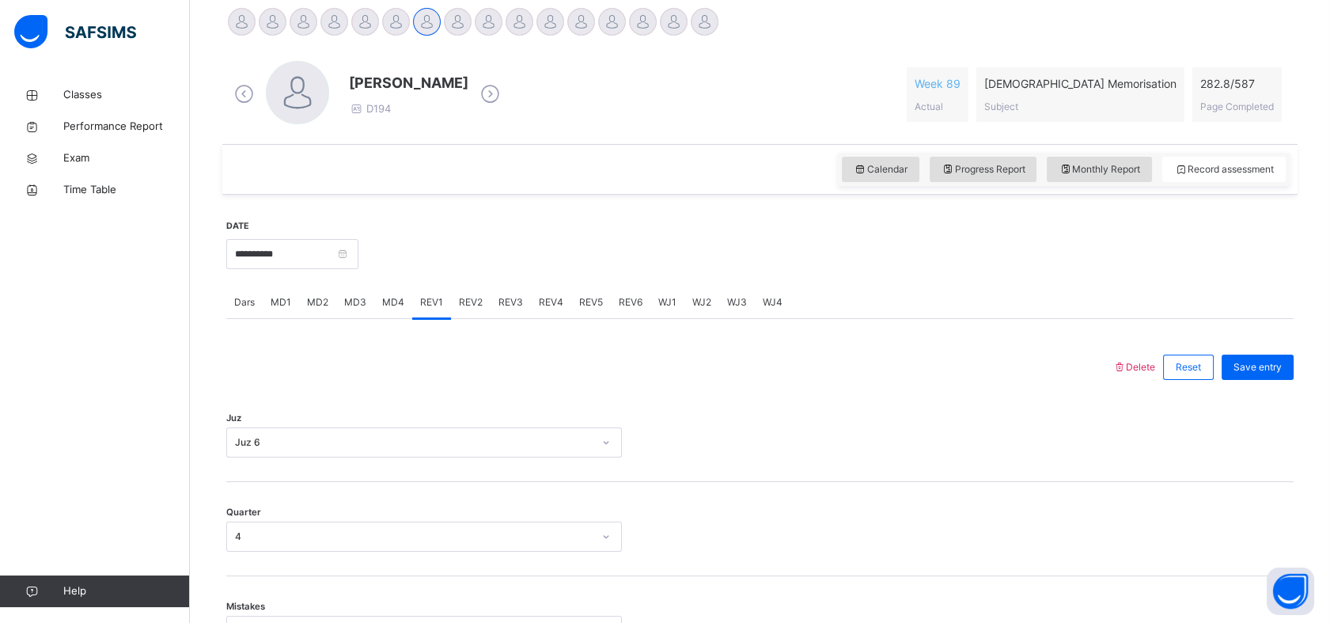
scroll to position [405, 0]
click at [468, 302] on span "REV2" at bounding box center [471, 302] width 24 height 14
click at [518, 297] on span "REV3" at bounding box center [510, 302] width 25 height 14
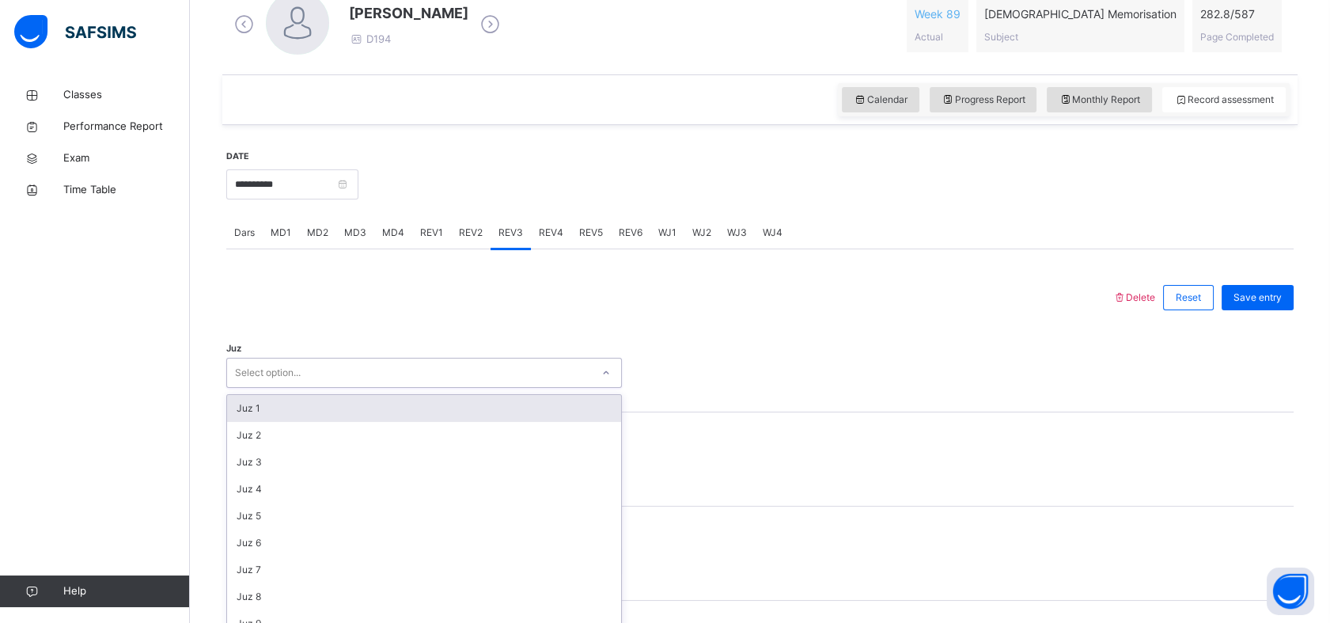
click at [435, 388] on div "option Juz 1 focused, 1 of 30. 30 results available. Use Up and Down to choose …" at bounding box center [424, 373] width 396 height 30
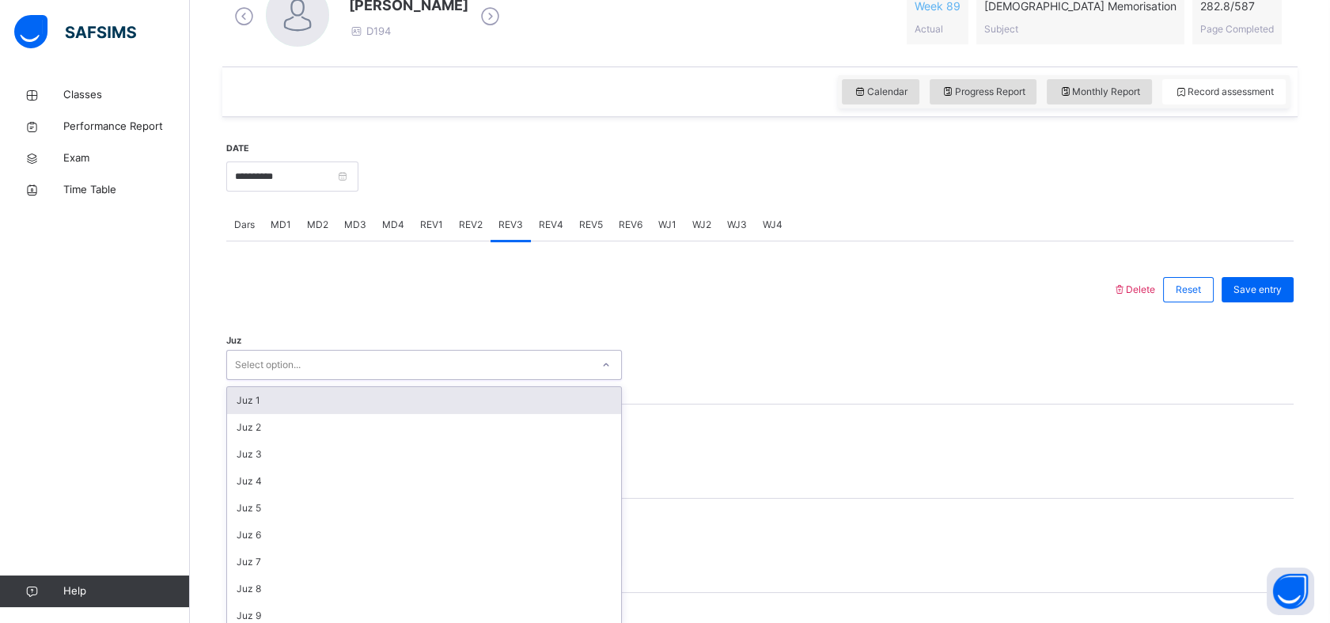
scroll to position [490, 0]
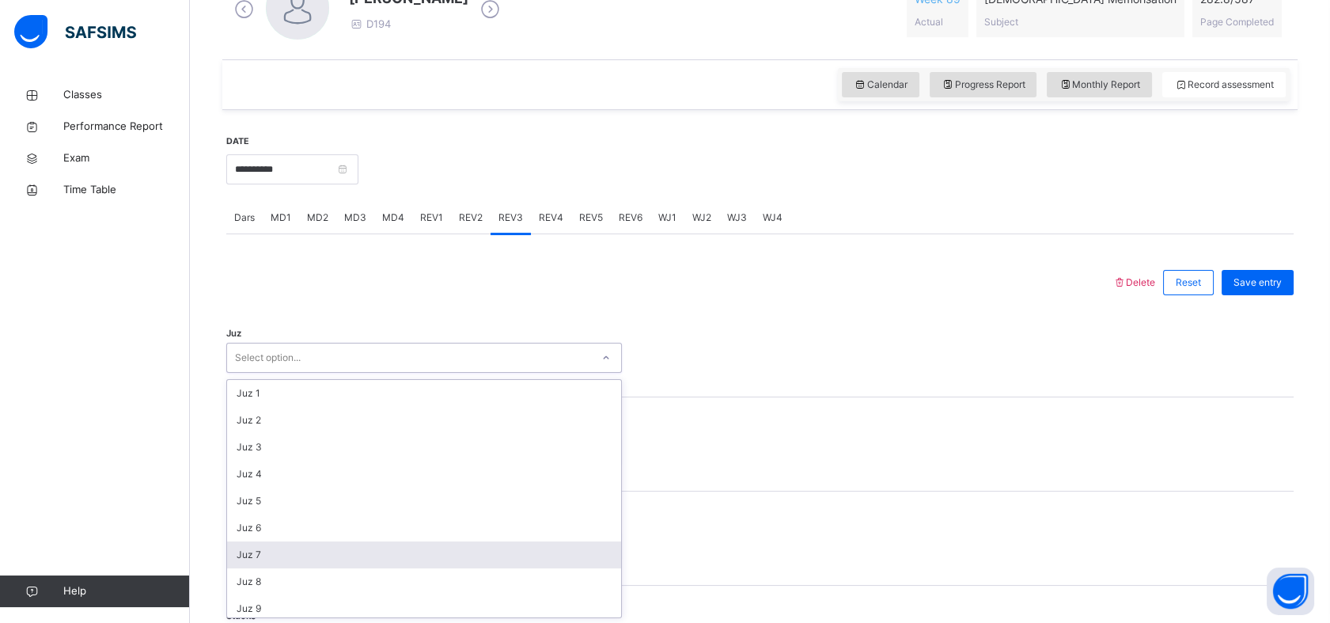
click at [278, 546] on div "Juz 7" at bounding box center [424, 554] width 394 height 27
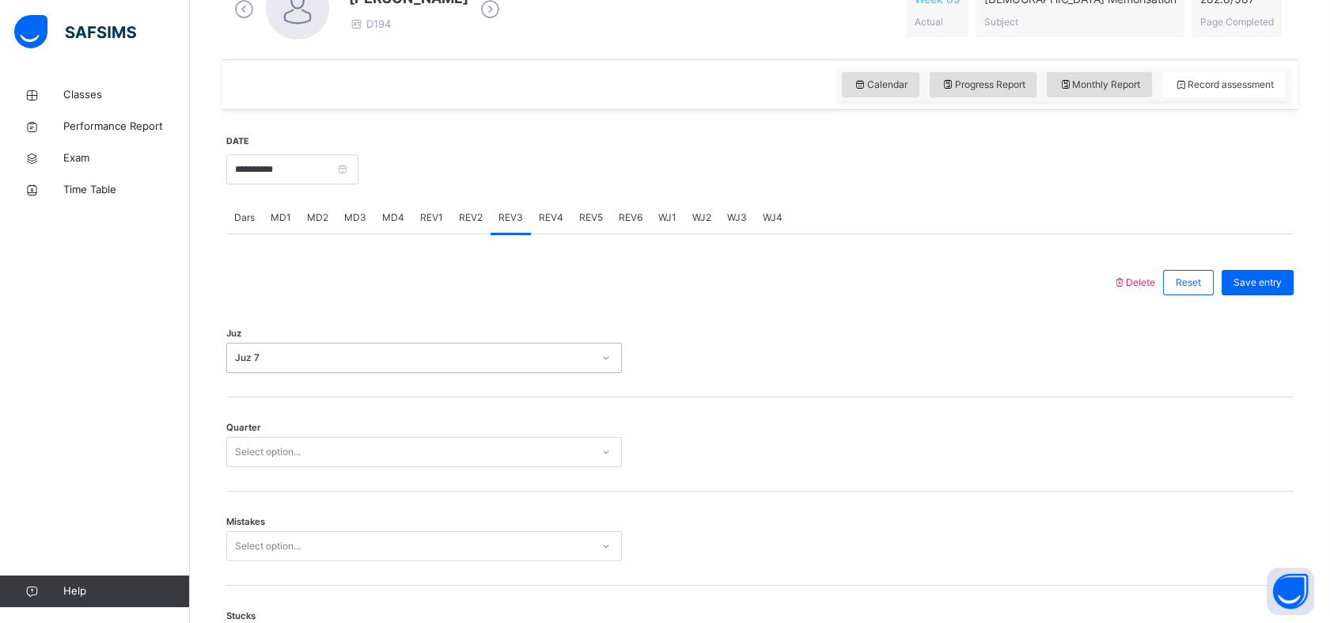
click at [310, 456] on div "Select option..." at bounding box center [409, 452] width 364 height 25
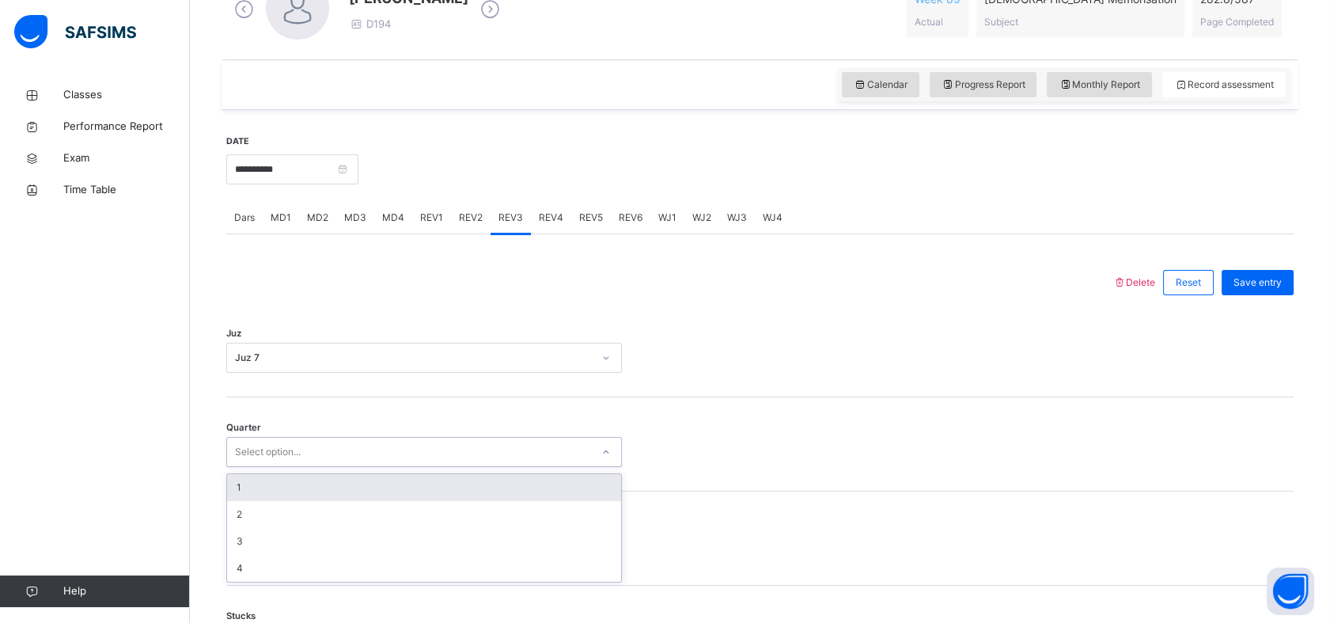
click at [467, 221] on span "REV2" at bounding box center [471, 217] width 24 height 14
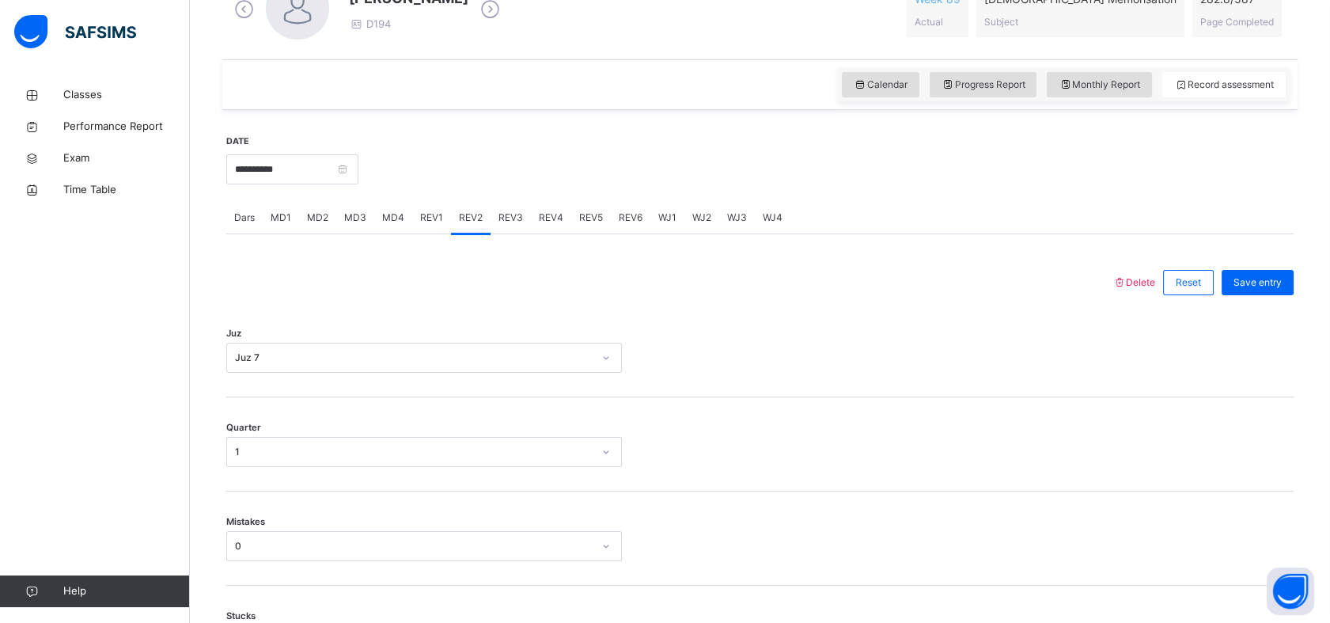
click at [507, 211] on span "REV3" at bounding box center [510, 217] width 25 height 14
click at [299, 437] on div "Select option..." at bounding box center [268, 452] width 66 height 30
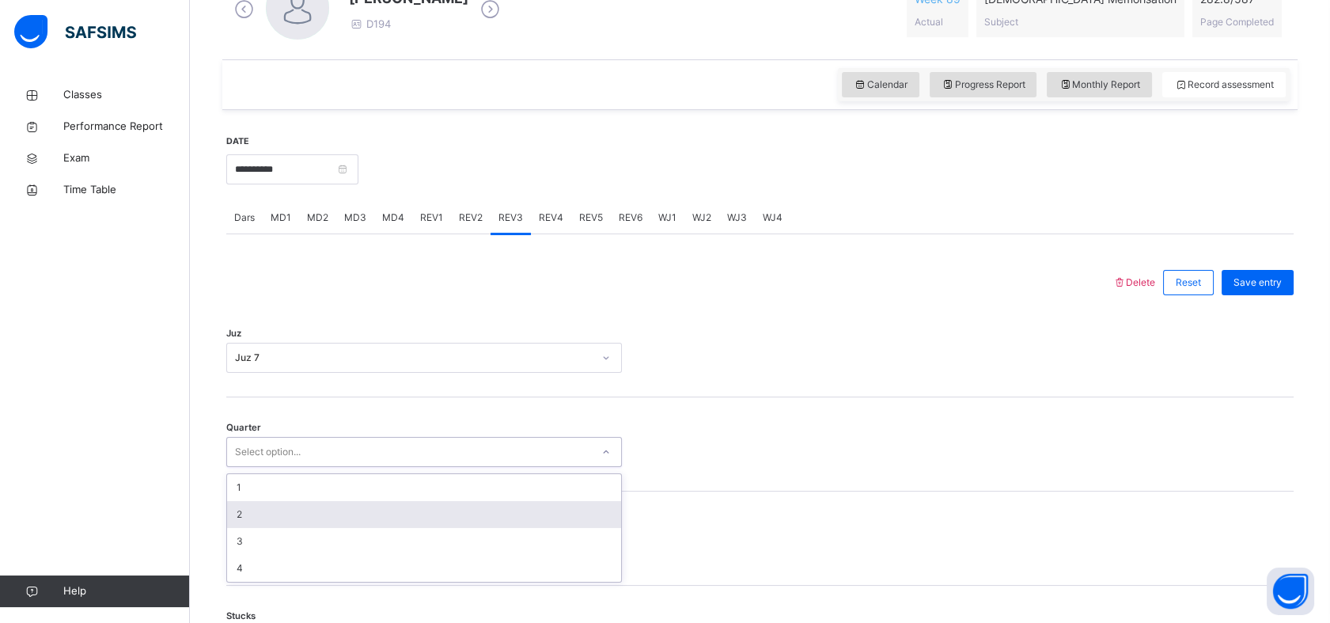
click at [249, 501] on div "2" at bounding box center [424, 514] width 394 height 27
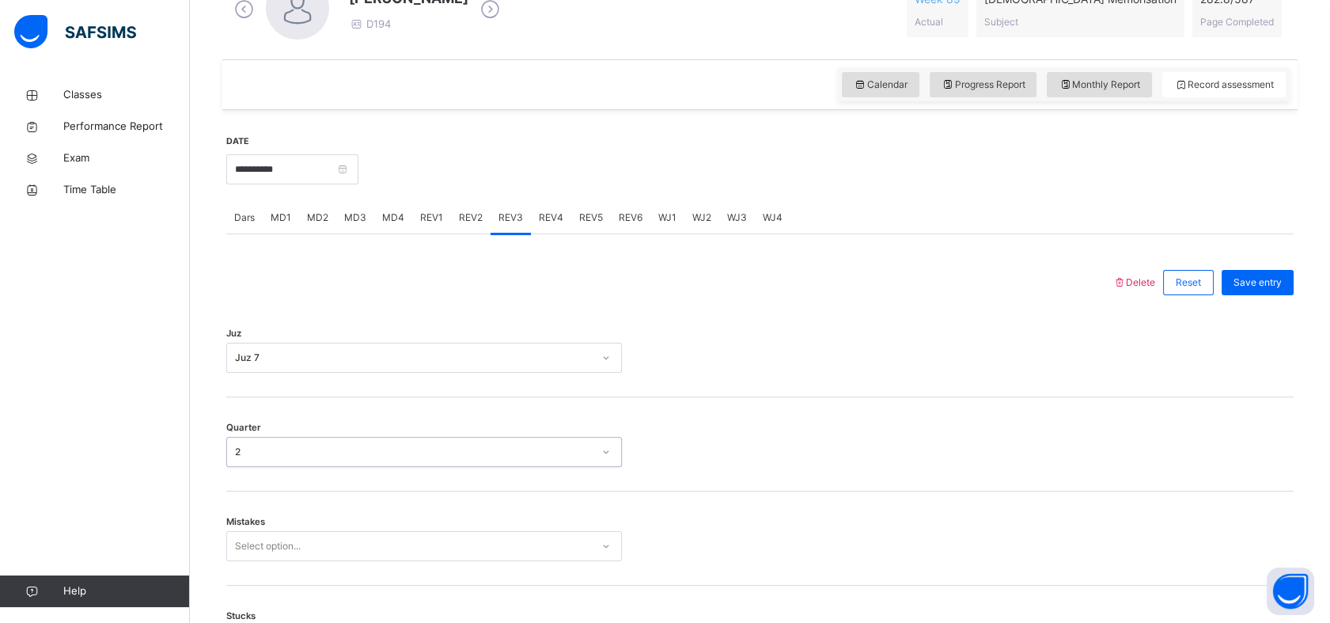
click at [259, 551] on div "Select option..." at bounding box center [424, 546] width 396 height 30
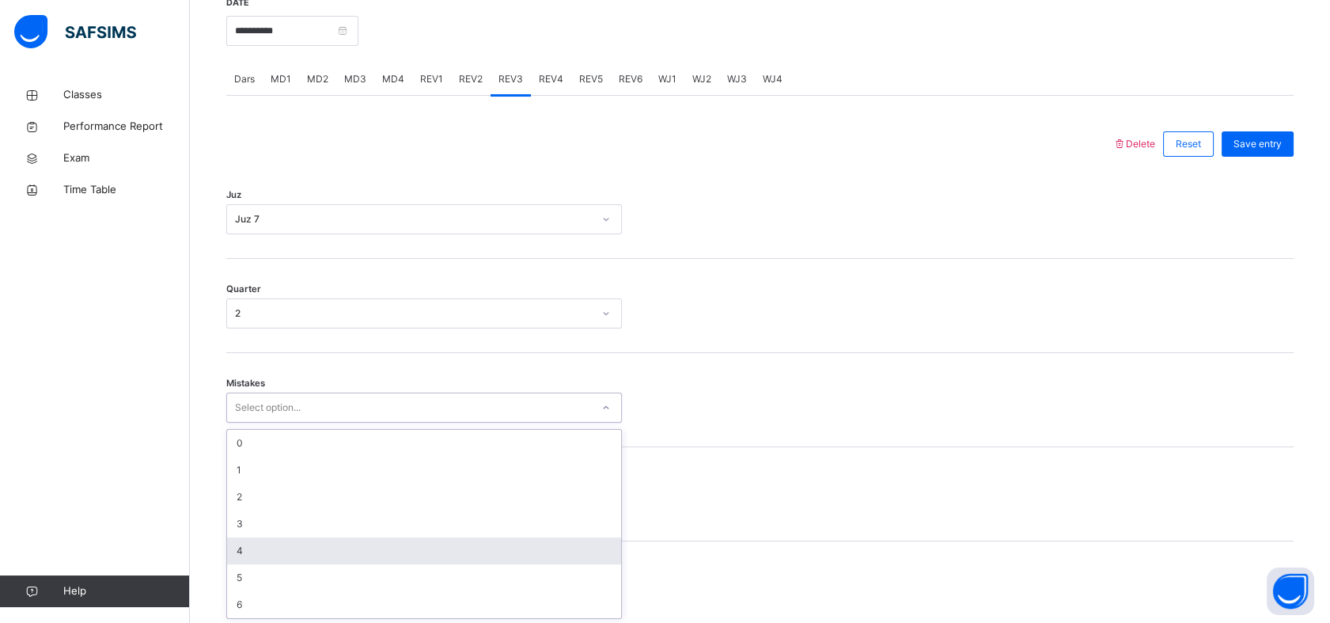
scroll to position [629, 0]
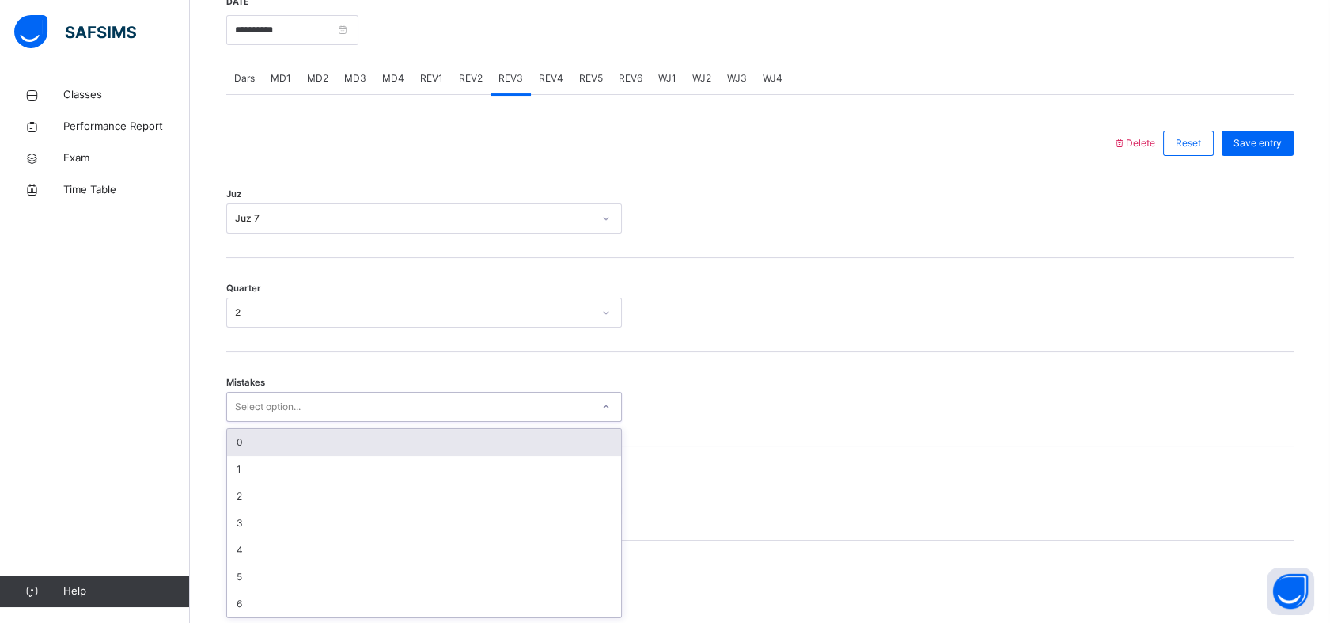
click at [334, 444] on div "0" at bounding box center [424, 442] width 394 height 27
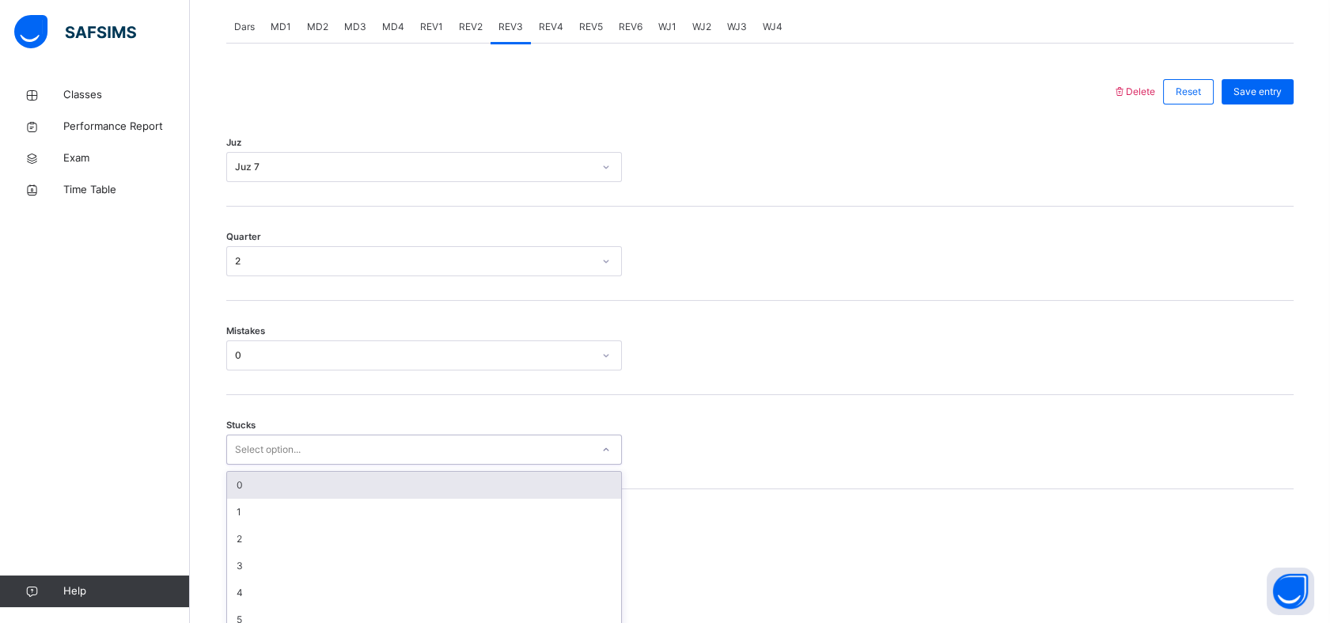
click at [302, 464] on div "option 0 focused, 1 of 6. 6 results available. Use Up and Down to choose option…" at bounding box center [424, 449] width 396 height 30
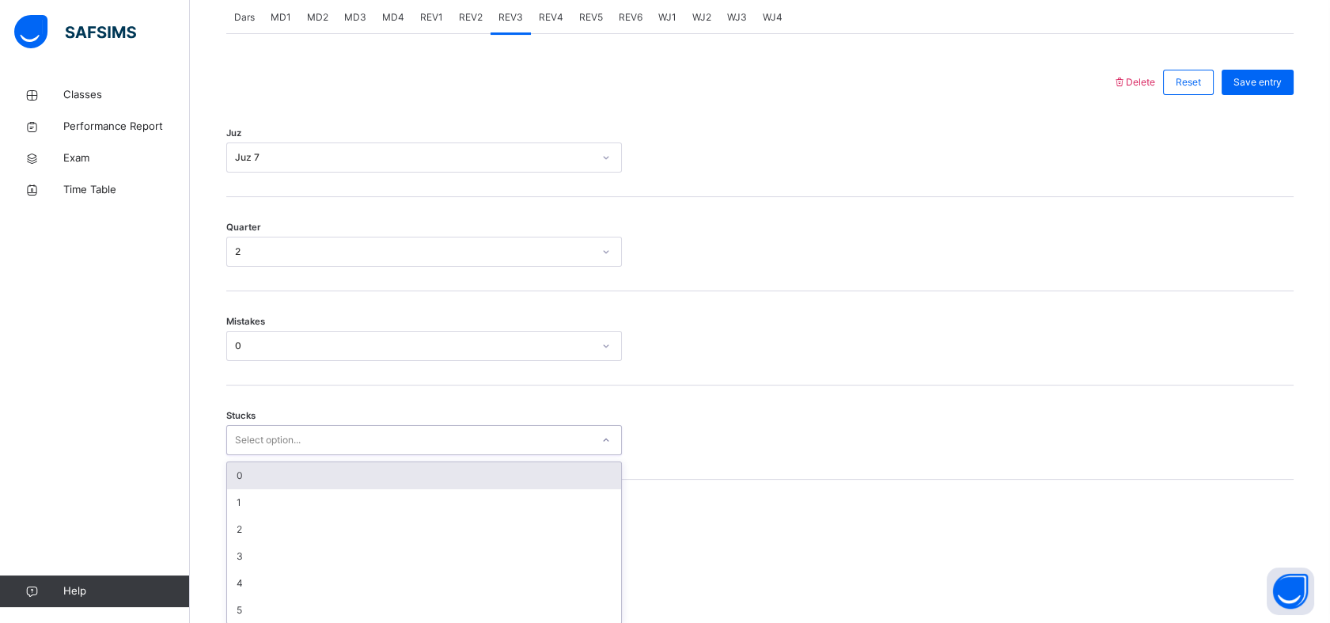
scroll to position [696, 0]
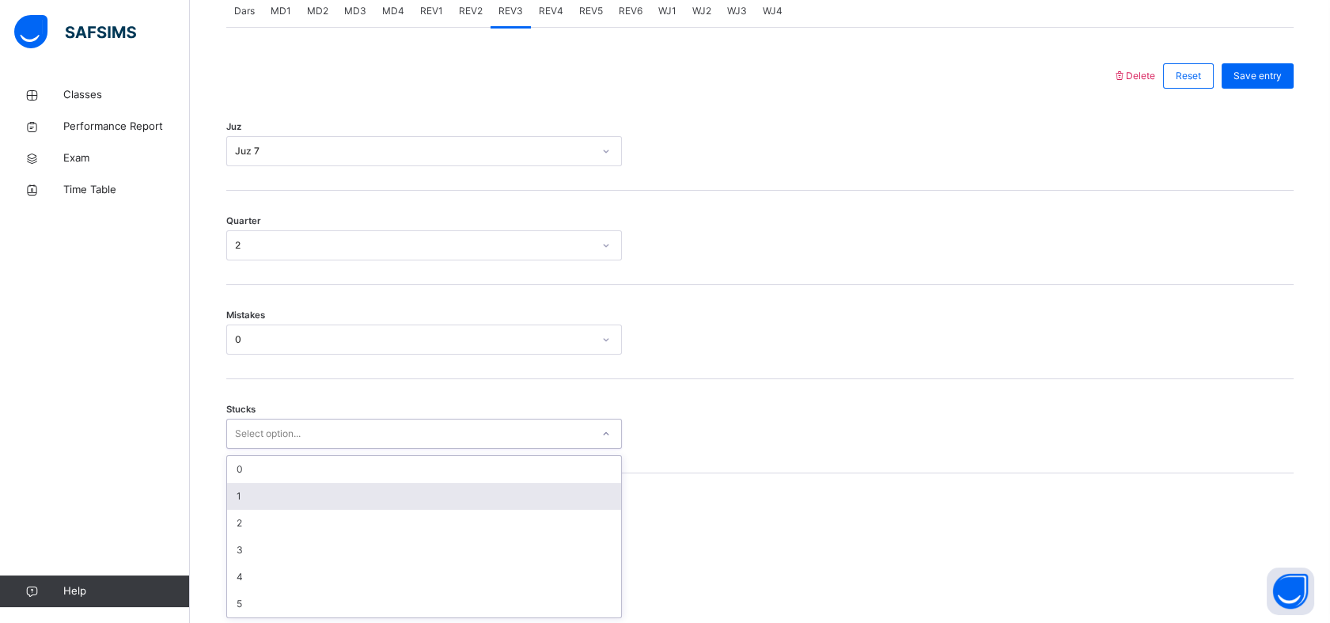
click at [311, 500] on div "1" at bounding box center [424, 496] width 394 height 27
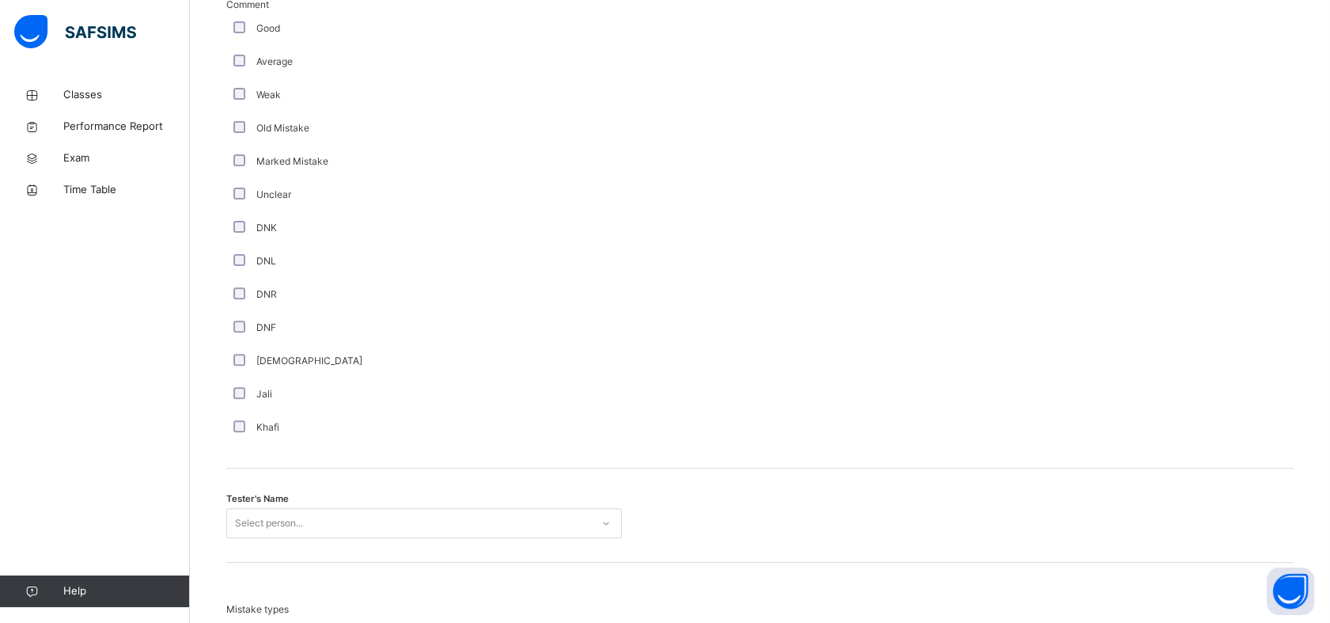
scroll to position [1257, 0]
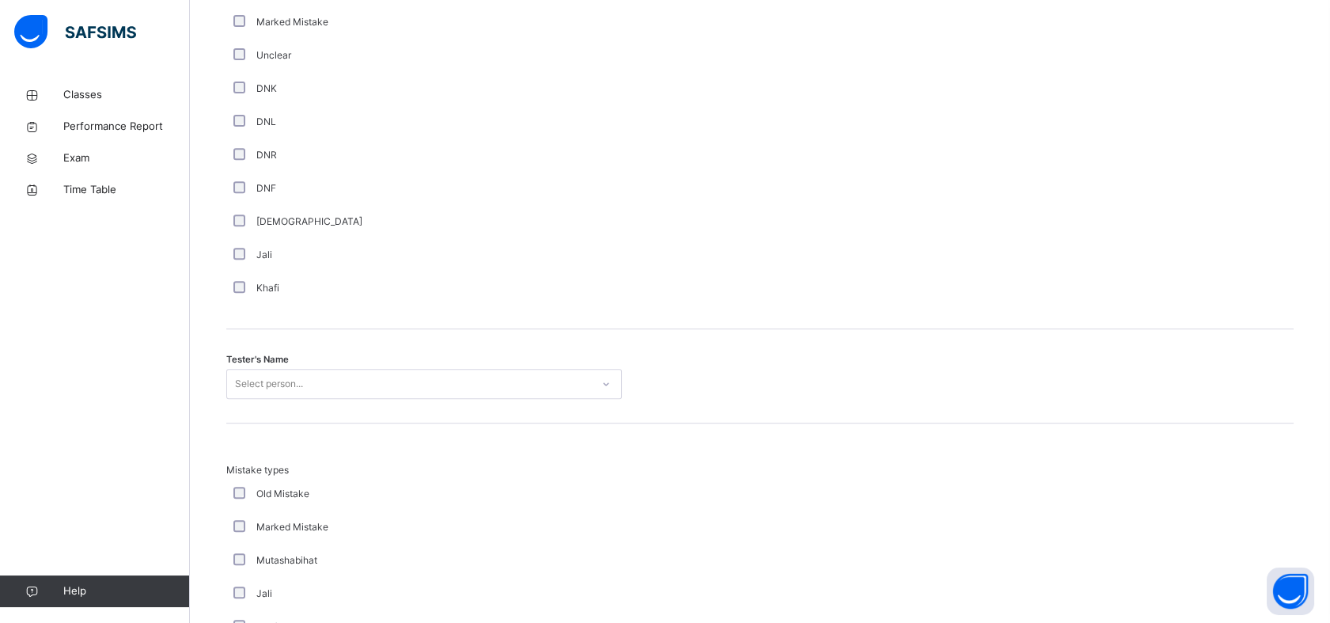
click at [325, 399] on div "Select person..." at bounding box center [424, 384] width 396 height 30
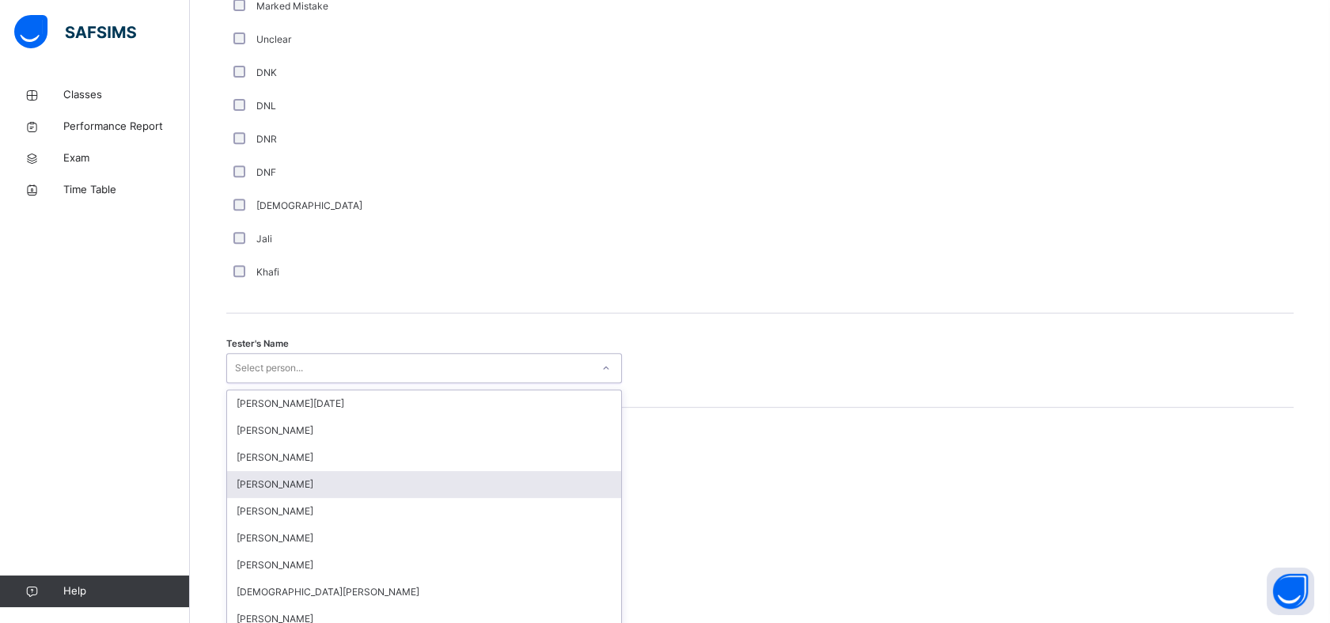
scroll to position [1376, 0]
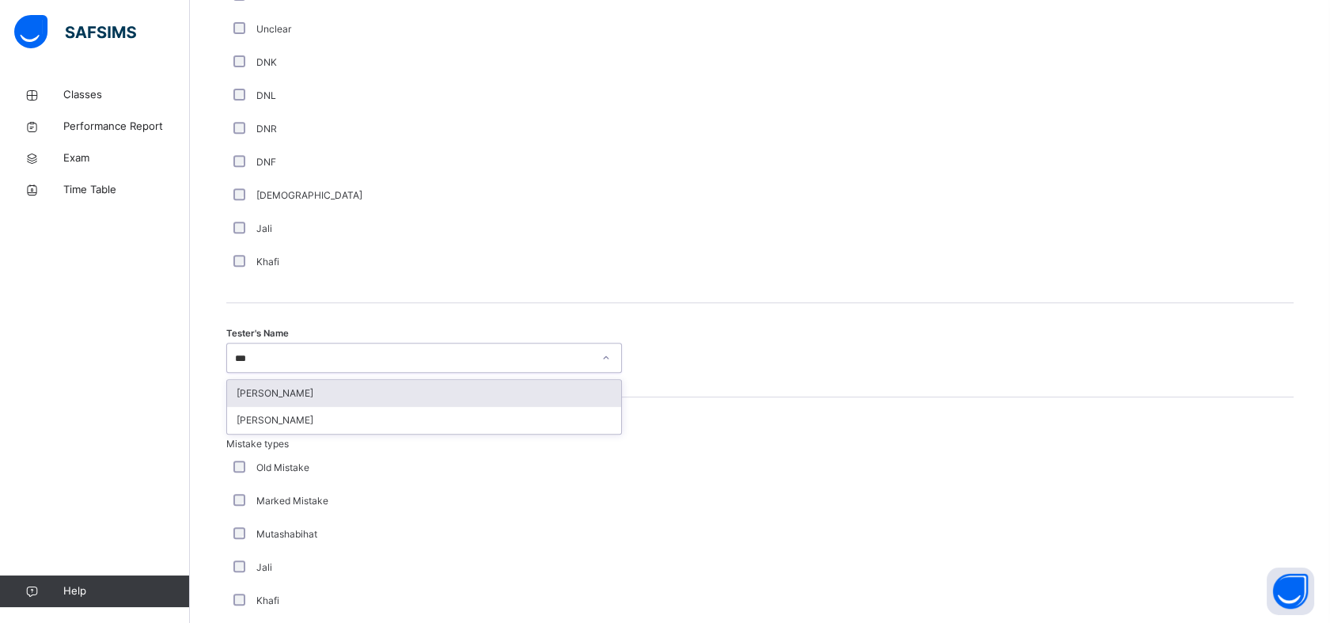
type input "****"
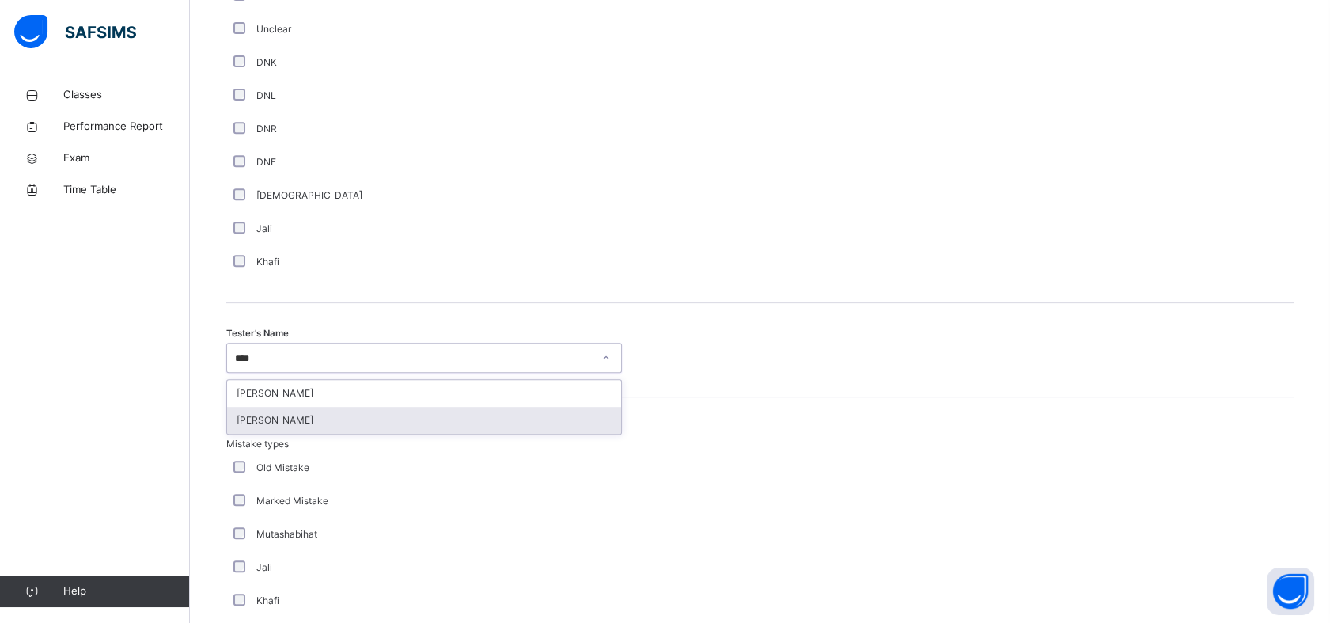
click at [365, 421] on div "[PERSON_NAME]" at bounding box center [424, 420] width 394 height 27
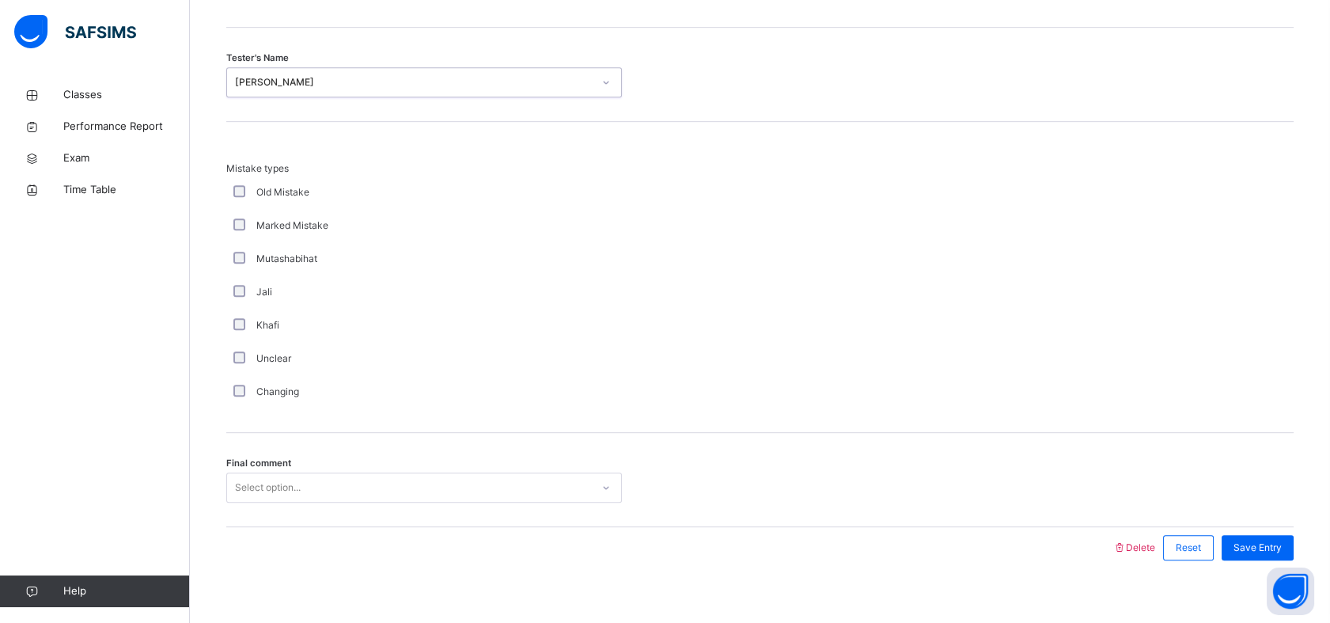
scroll to position [1667, 0]
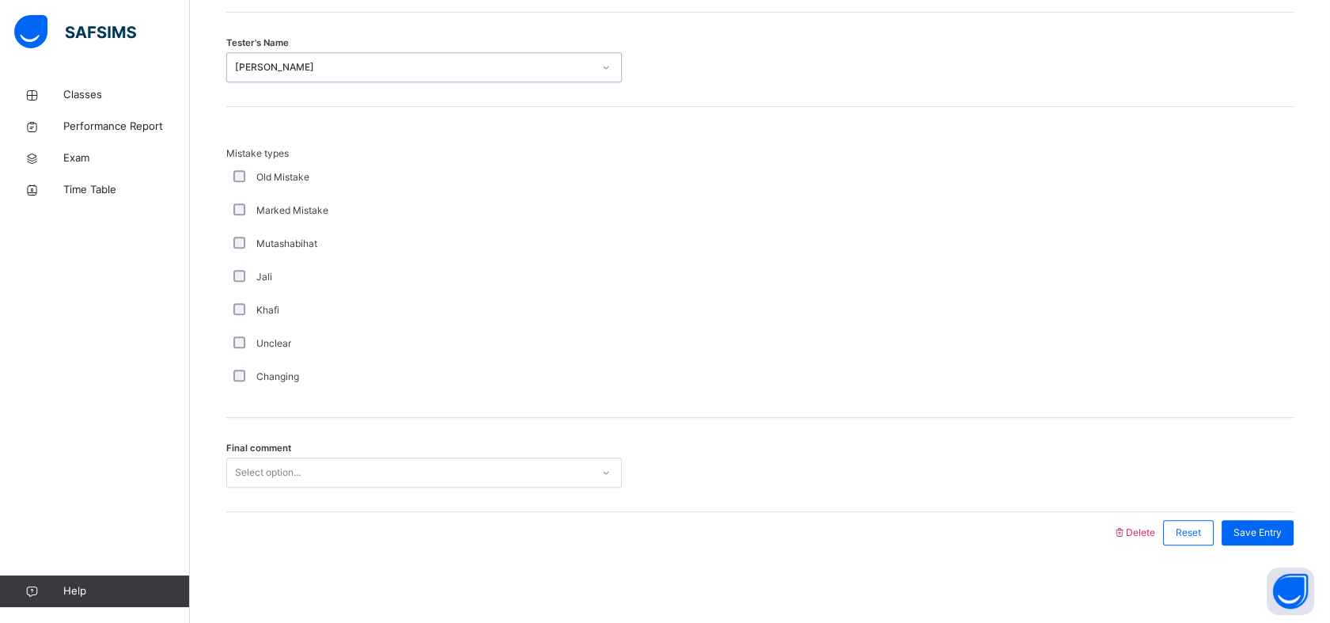
click at [316, 465] on div "Select option..." at bounding box center [409, 472] width 364 height 25
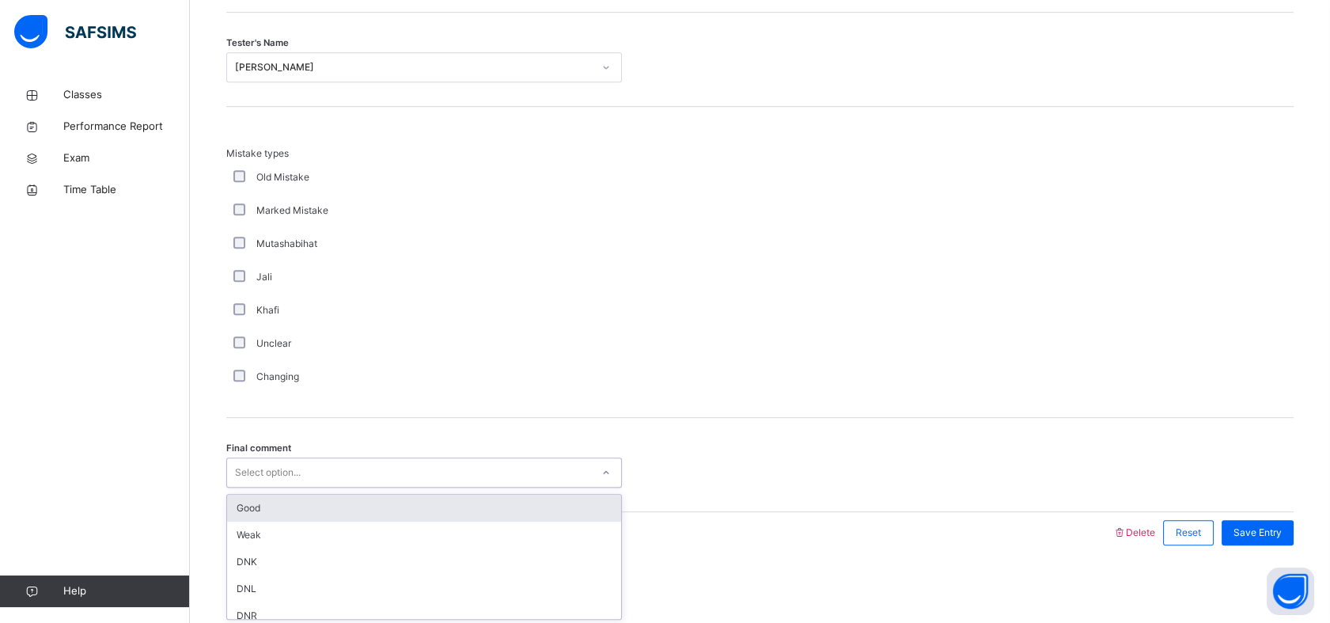
click at [293, 500] on div "Good" at bounding box center [424, 507] width 394 height 27
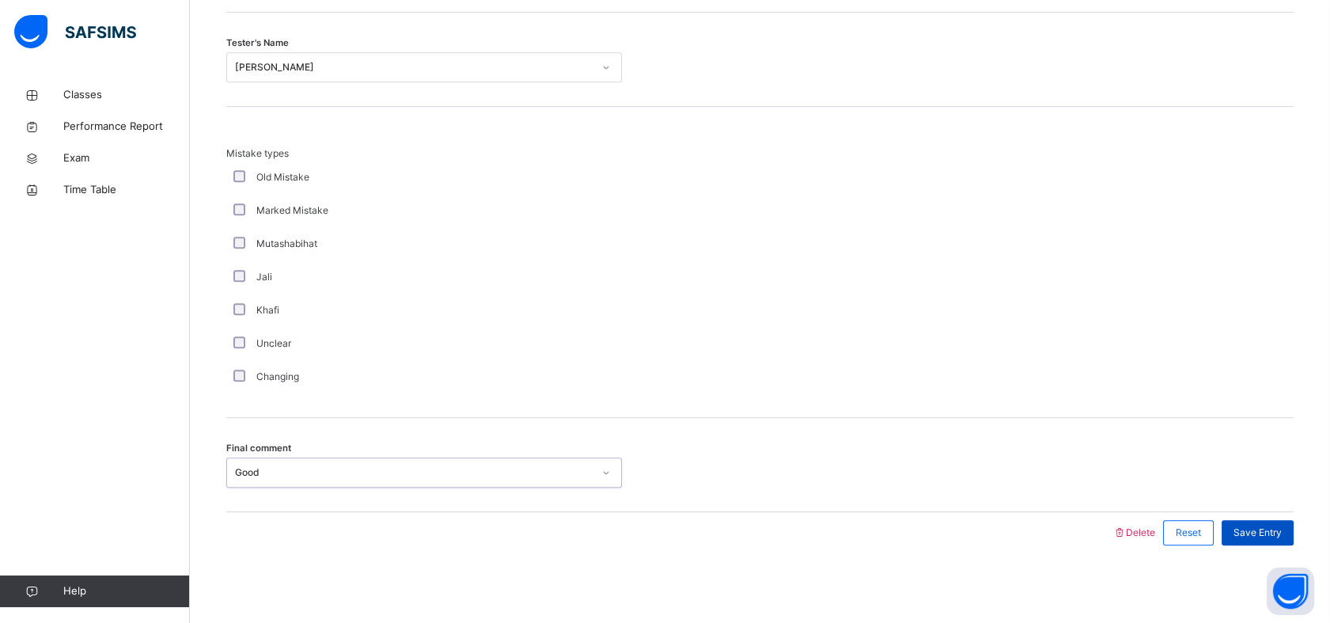
click at [1270, 520] on div "Save Entry" at bounding box center [1257, 532] width 72 height 25
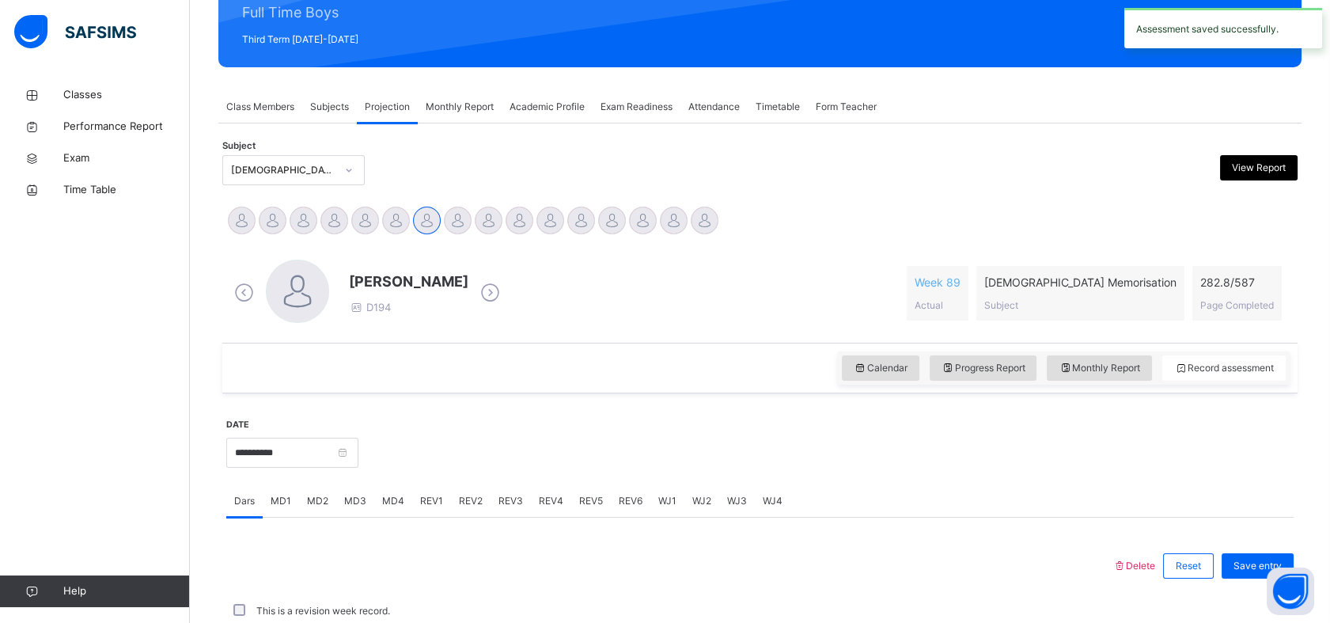
scroll to position [564, 0]
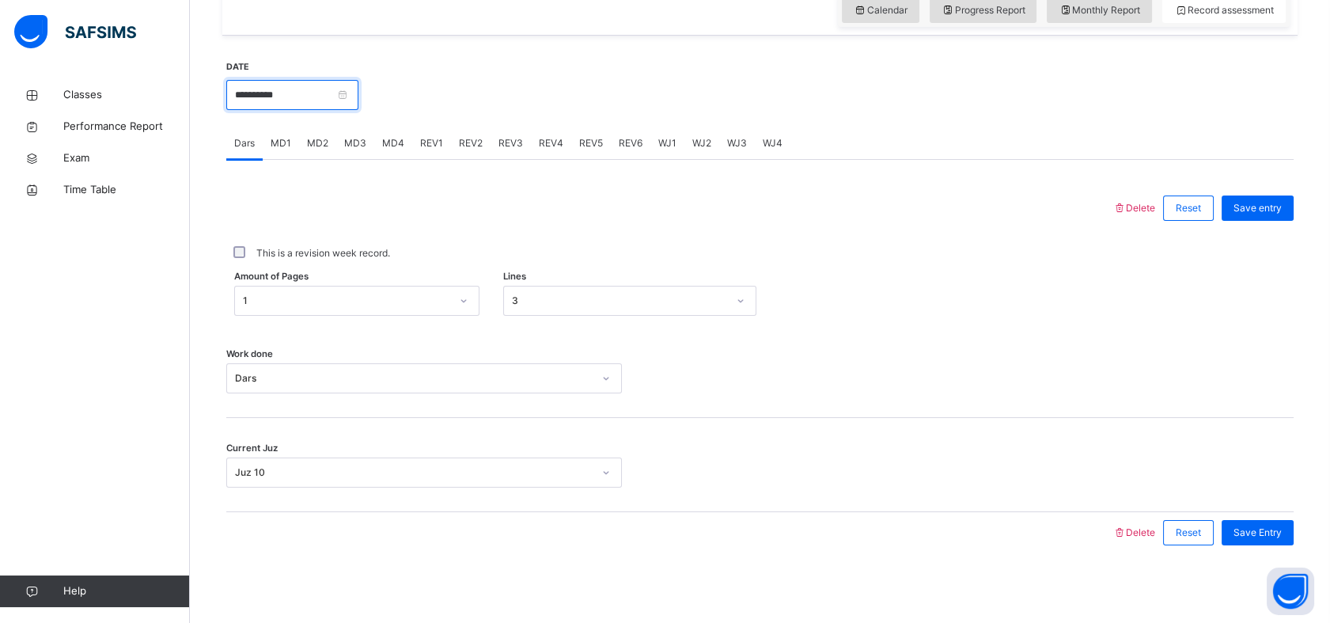
click at [302, 105] on input "**********" at bounding box center [292, 95] width 132 height 30
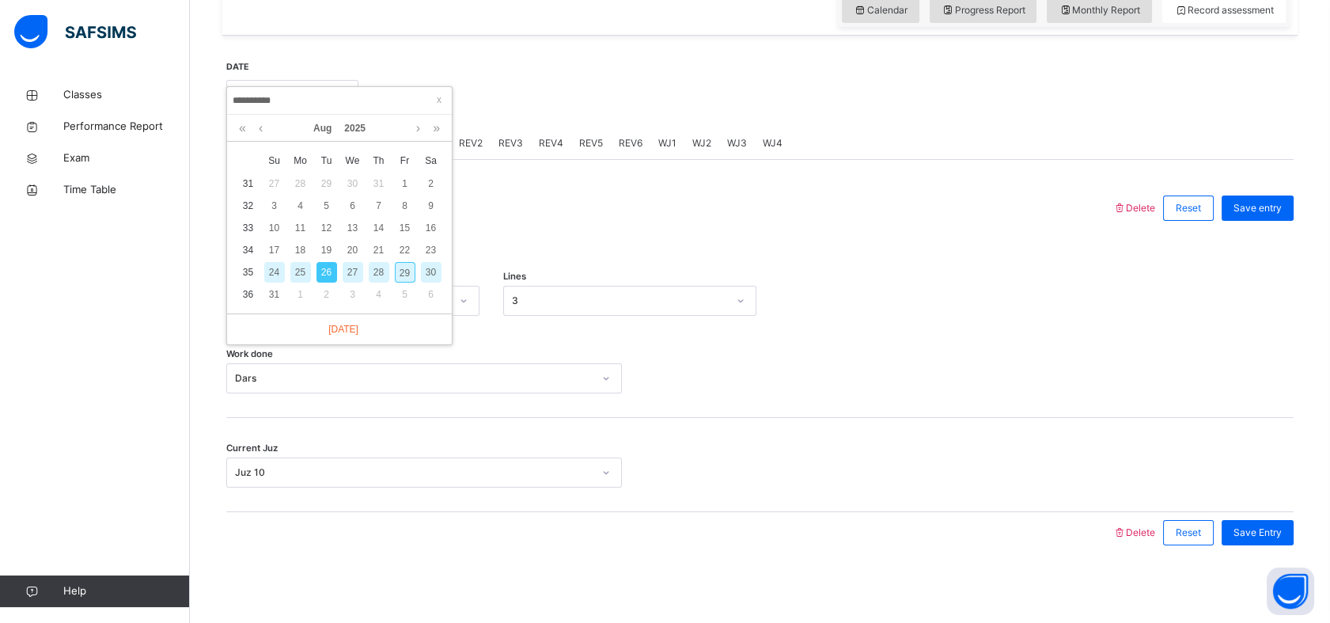
click at [350, 267] on div "27" at bounding box center [353, 272] width 21 height 21
type input "**********"
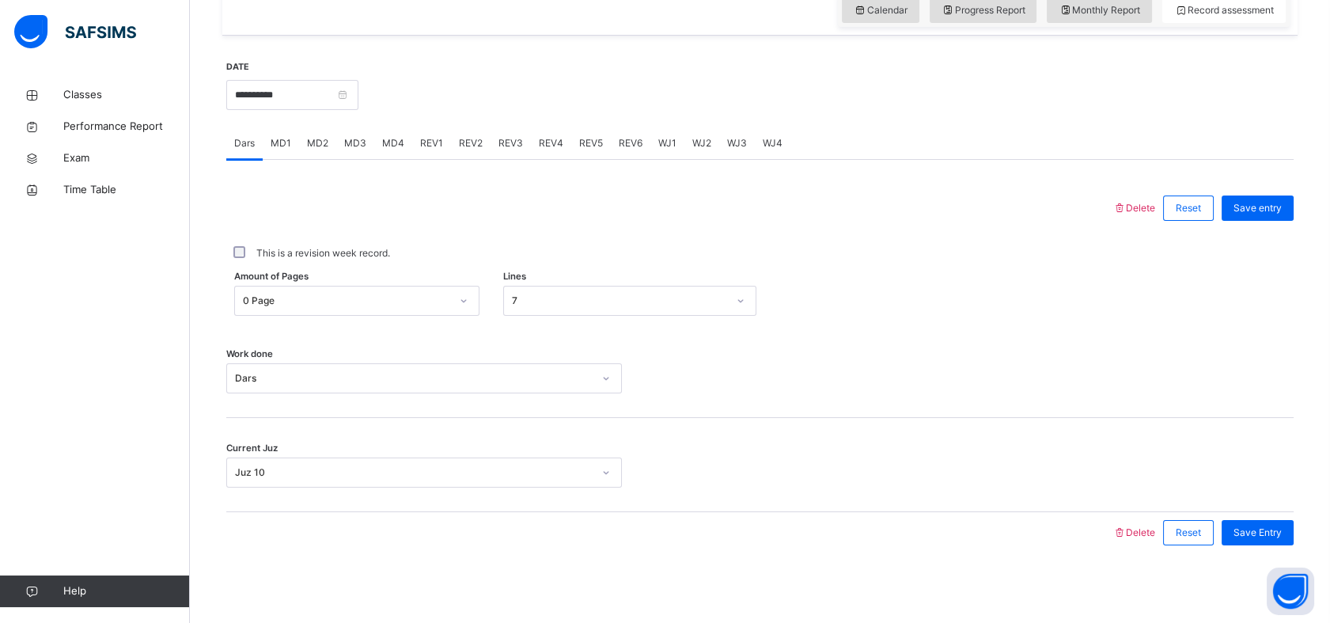
click at [282, 142] on span "MD1" at bounding box center [281, 143] width 21 height 14
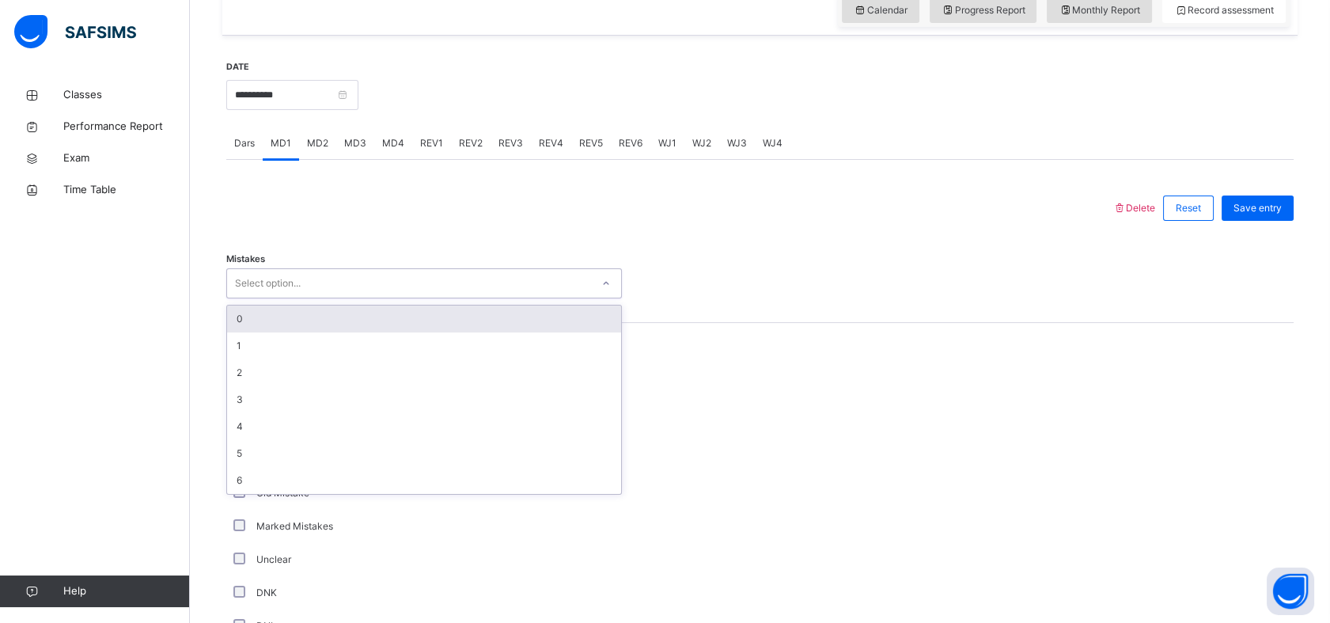
click at [324, 287] on div "Select option..." at bounding box center [409, 283] width 364 height 25
click at [336, 324] on div "0" at bounding box center [424, 318] width 394 height 27
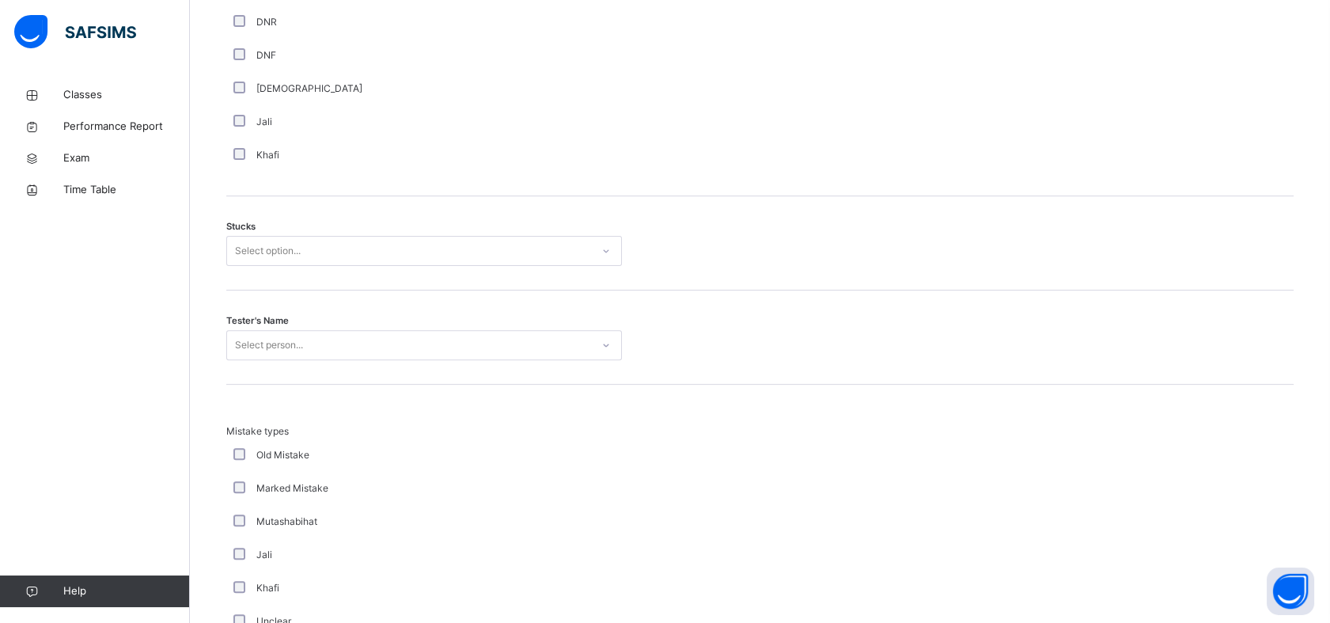
scroll to position [1219, 0]
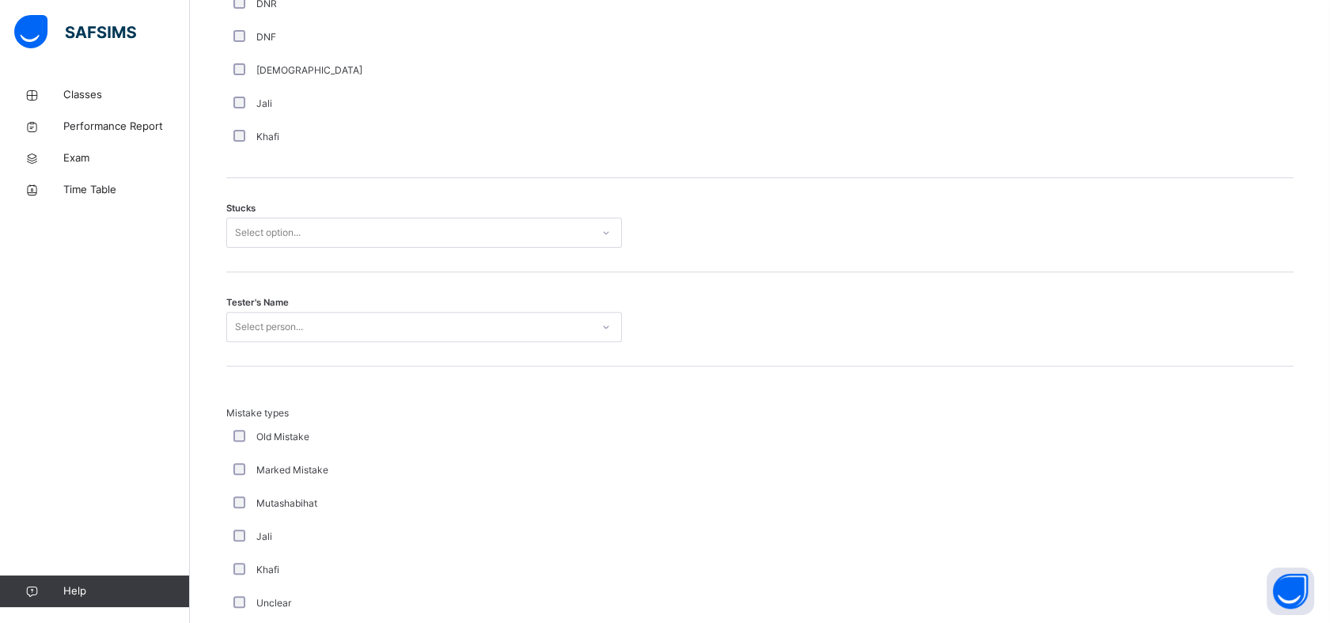
click at [344, 221] on div "Select option..." at bounding box center [409, 233] width 364 height 25
click at [307, 324] on div "2" at bounding box center [424, 321] width 394 height 27
click at [307, 324] on div "Select person..." at bounding box center [409, 327] width 364 height 25
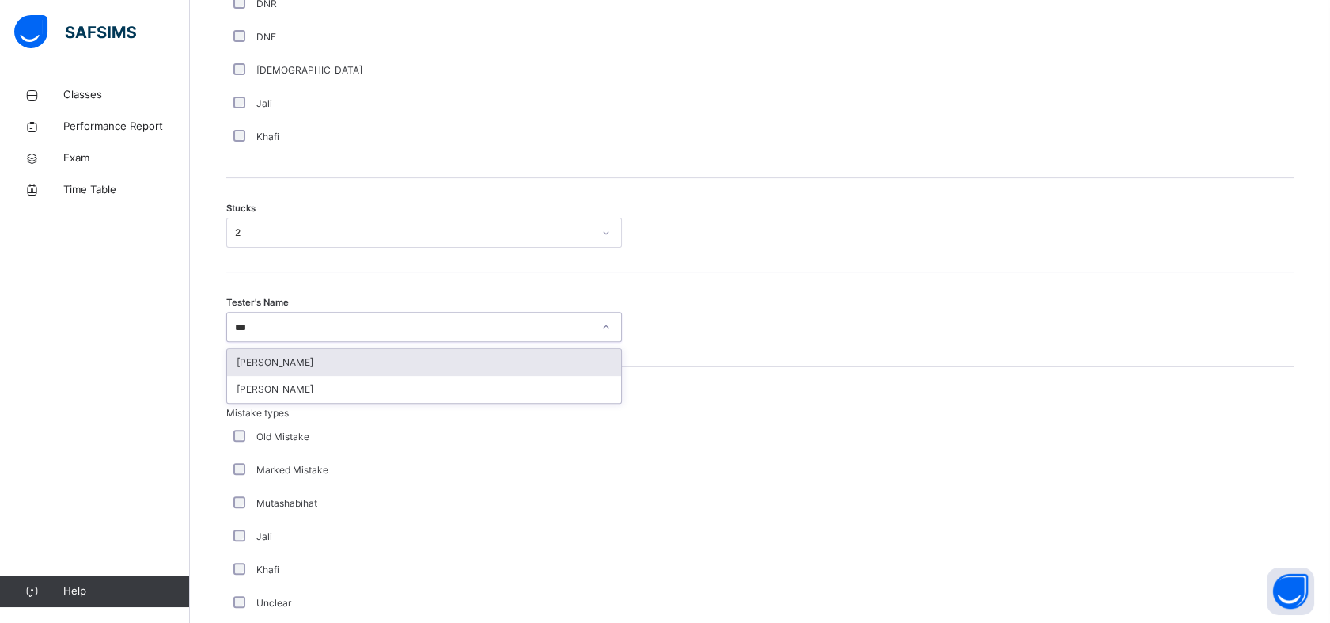
type input "****"
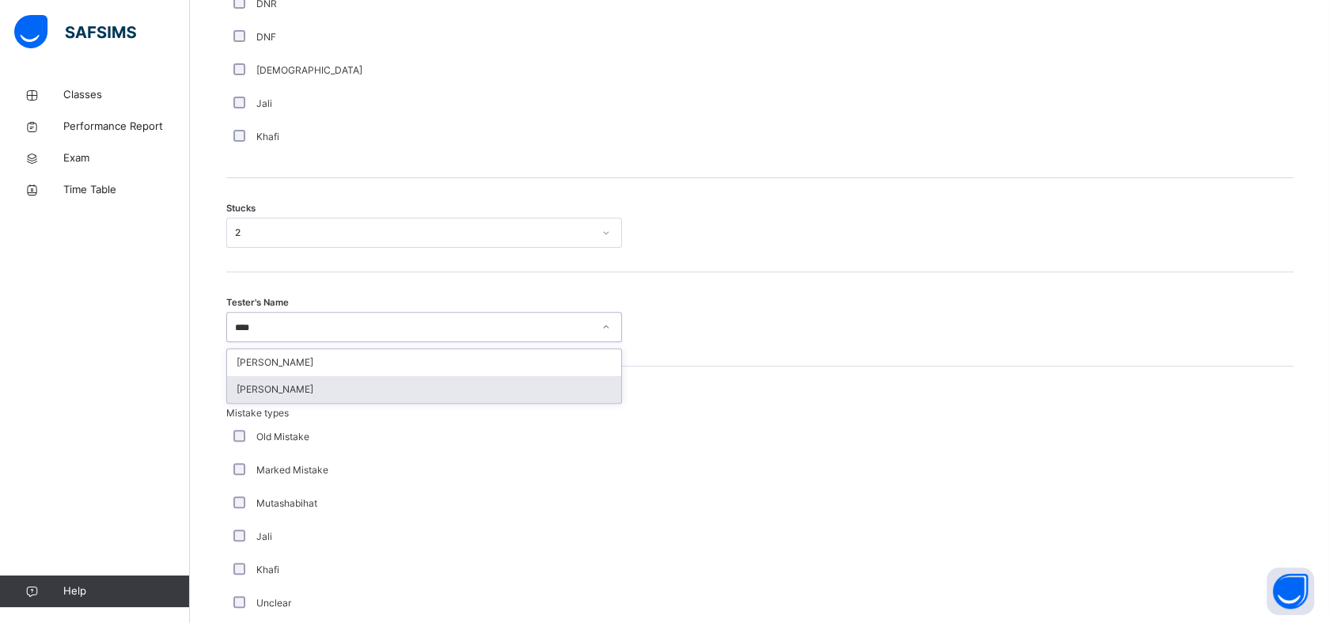
click at [336, 378] on div "[PERSON_NAME]" at bounding box center [424, 389] width 394 height 27
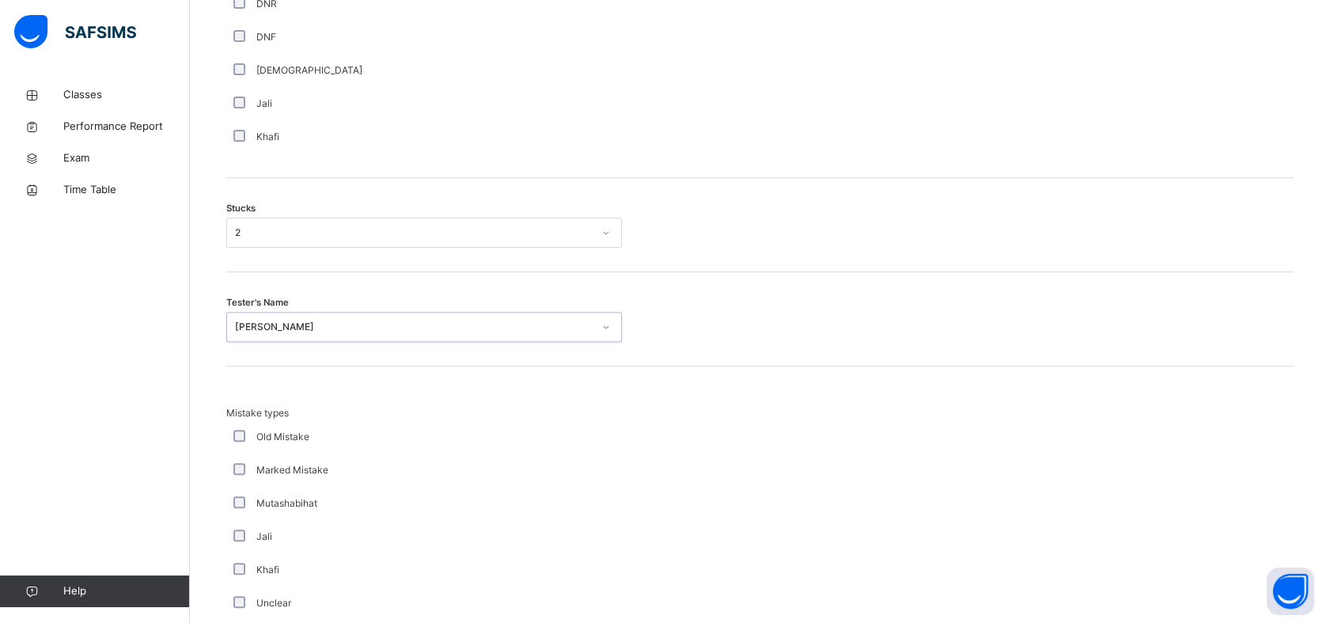
scroll to position [1478, 0]
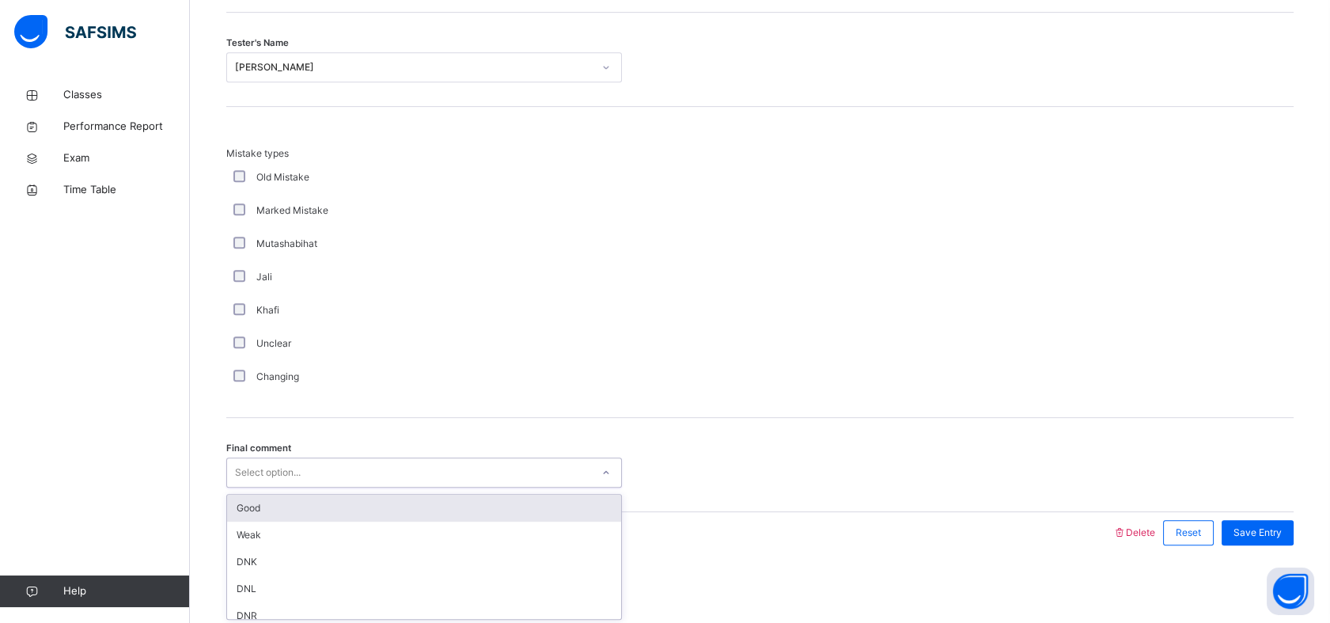
click at [364, 468] on div "Select option..." at bounding box center [409, 472] width 364 height 25
click at [361, 512] on div "Good" at bounding box center [424, 507] width 394 height 27
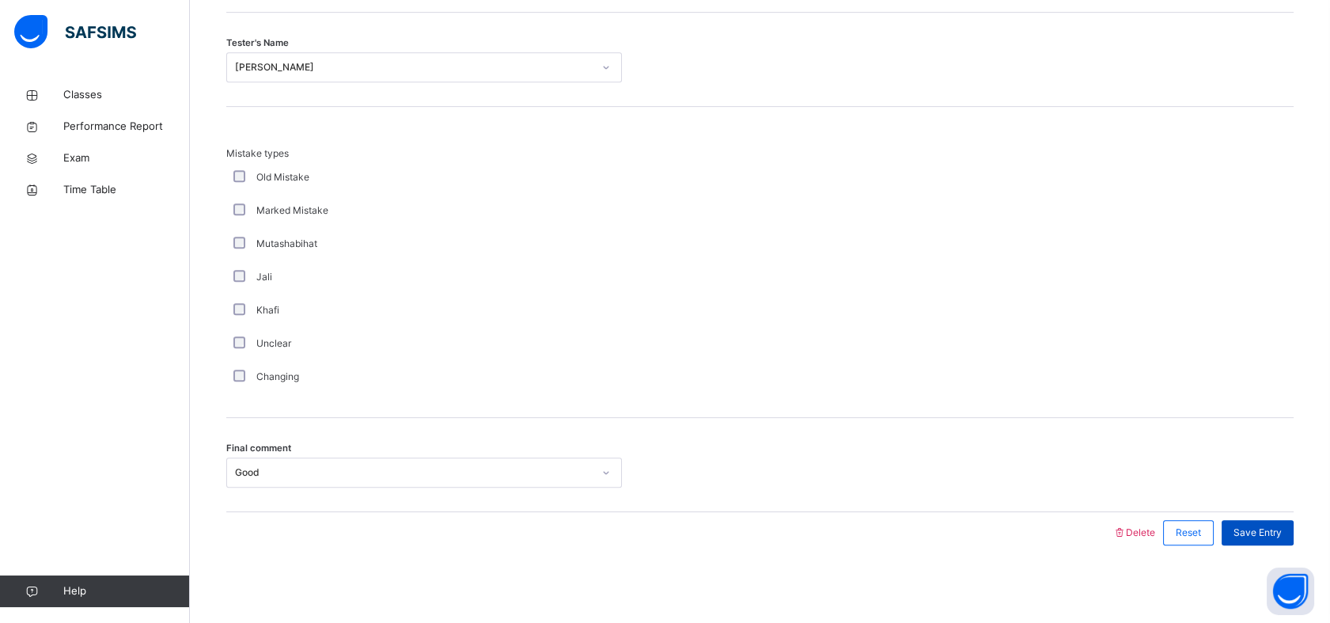
click at [1253, 528] on span "Save Entry" at bounding box center [1257, 532] width 48 height 14
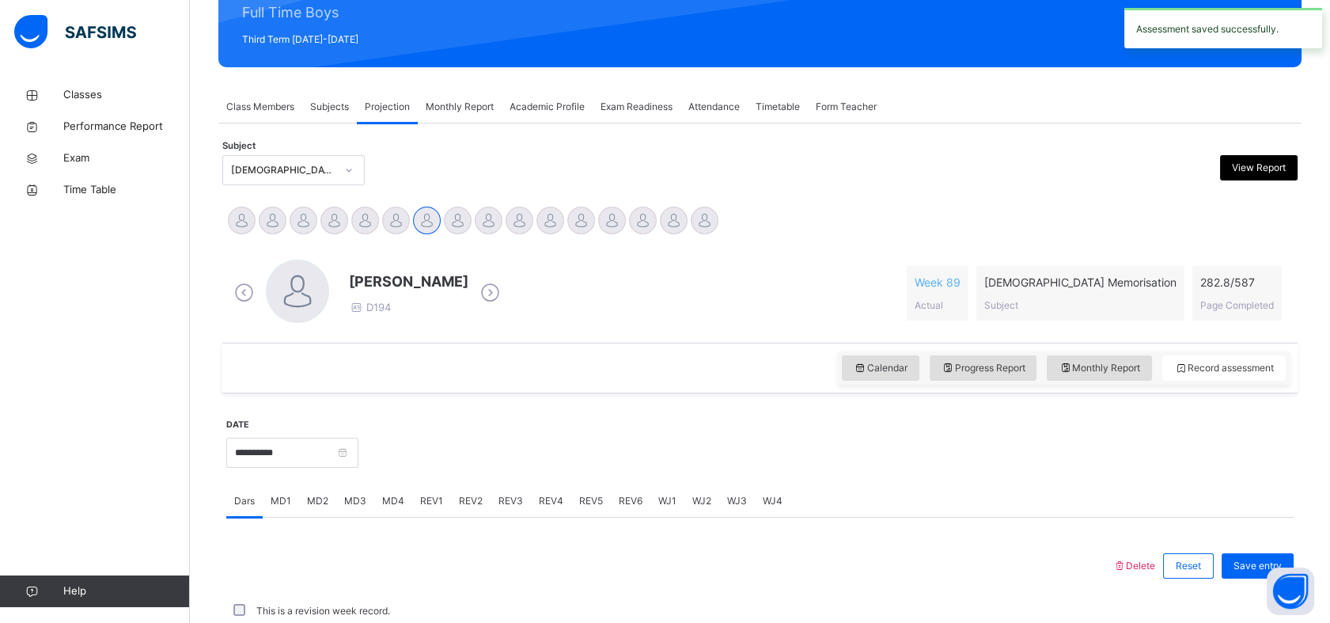
scroll to position [564, 0]
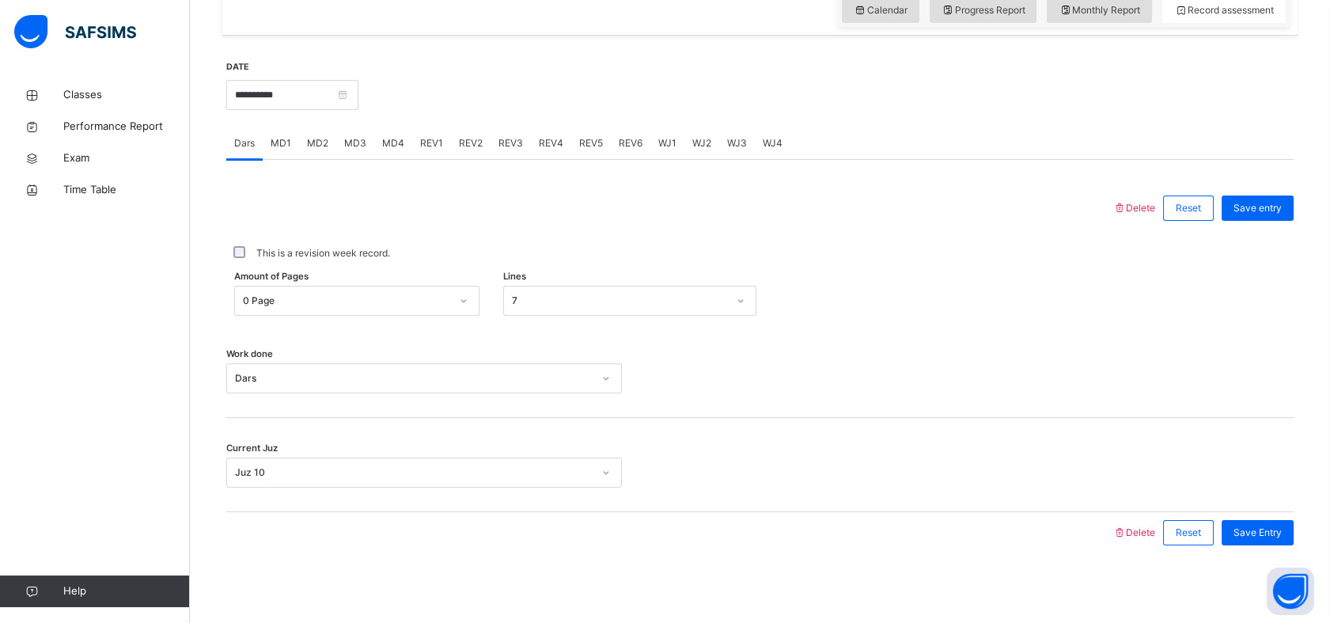
click at [412, 140] on div "REV1" at bounding box center [431, 143] width 39 height 32
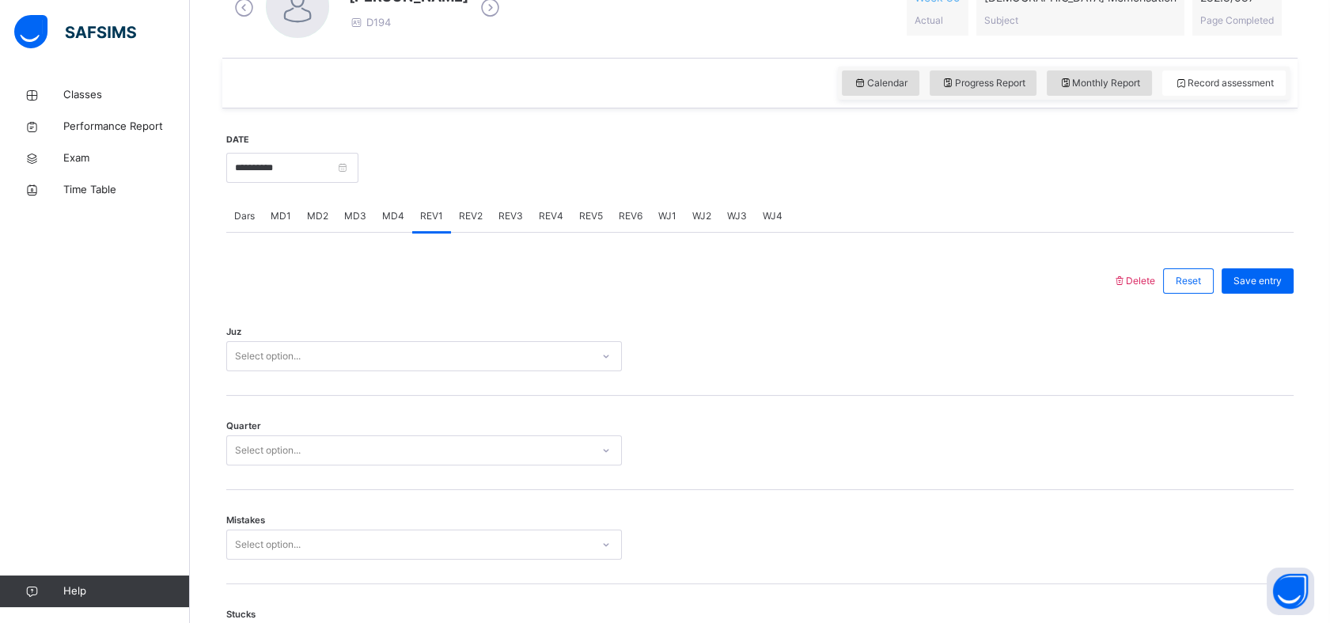
scroll to position [487, 0]
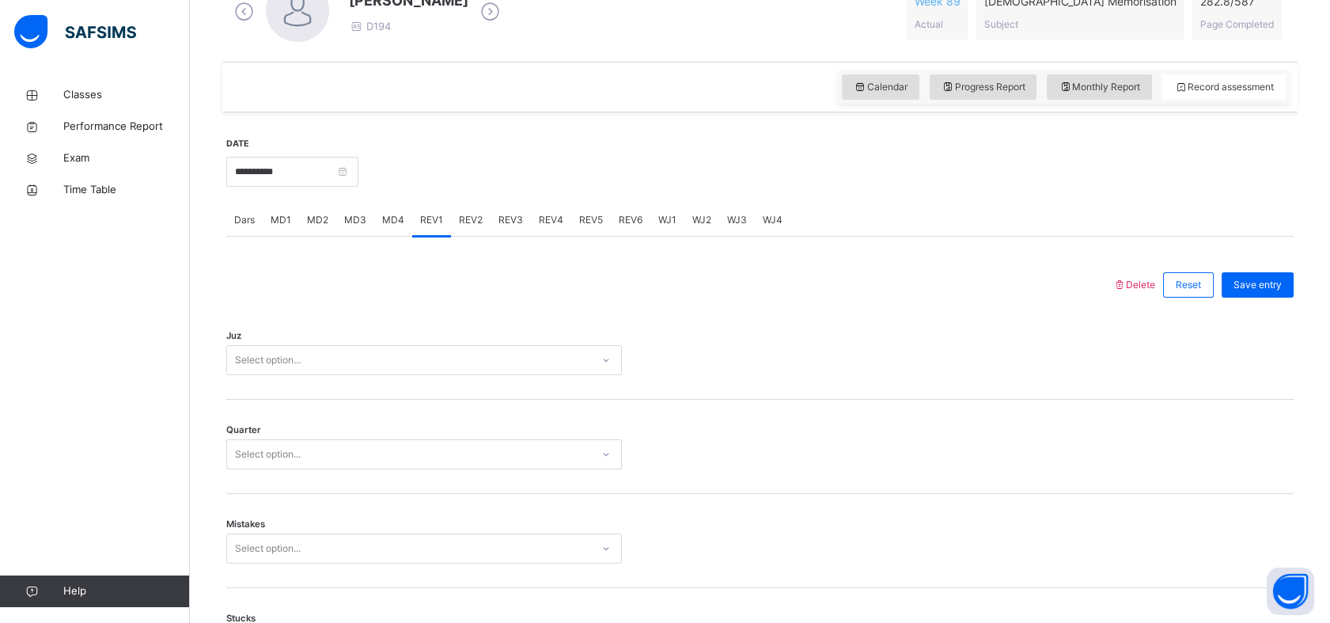
click at [398, 222] on span "MD4" at bounding box center [393, 220] width 22 height 14
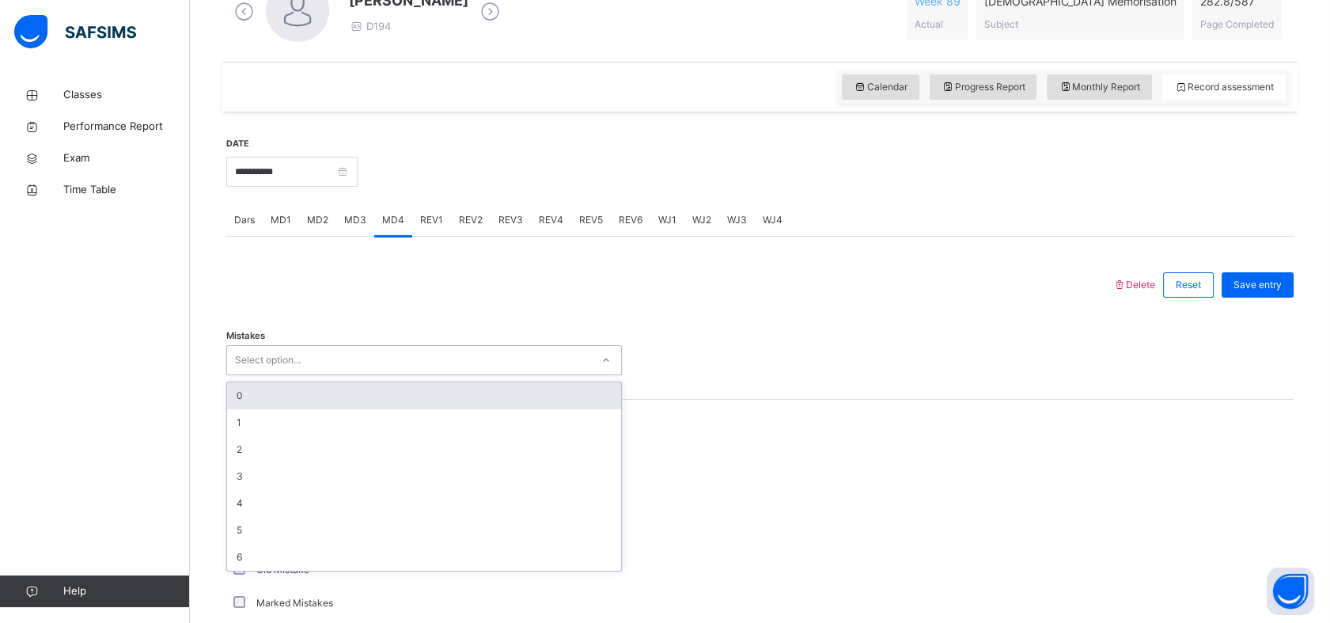
click at [312, 367] on div "Select option..." at bounding box center [409, 360] width 364 height 25
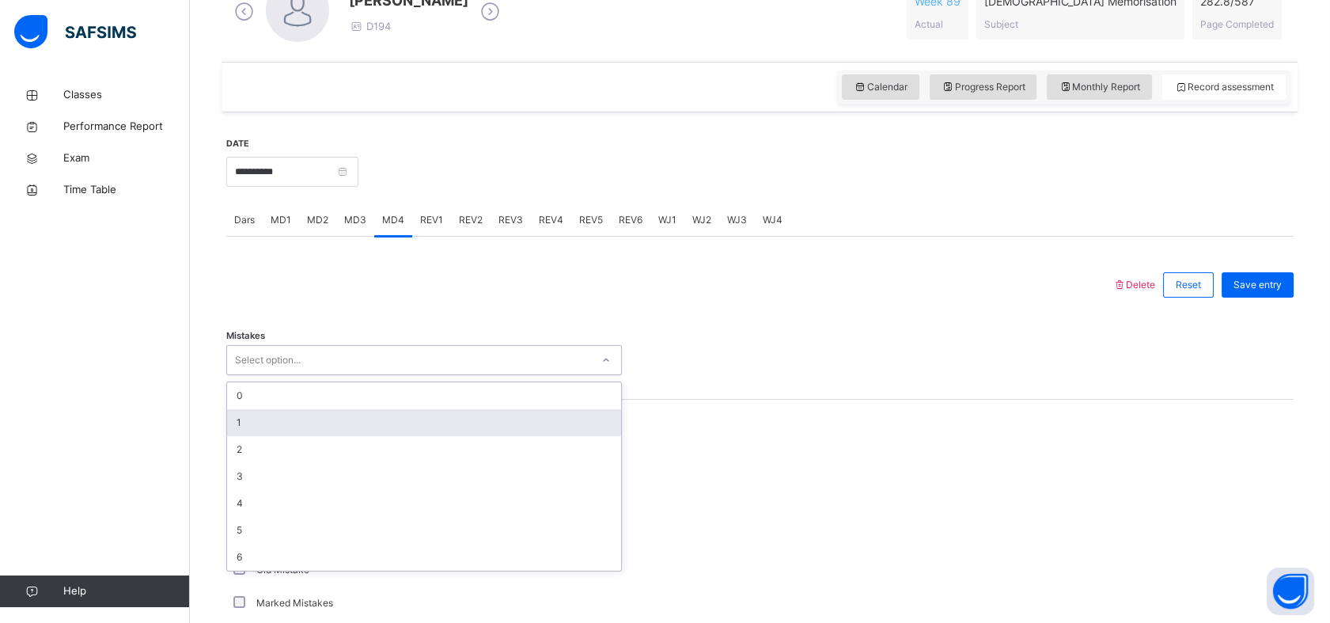
click at [272, 425] on div "1" at bounding box center [424, 422] width 394 height 27
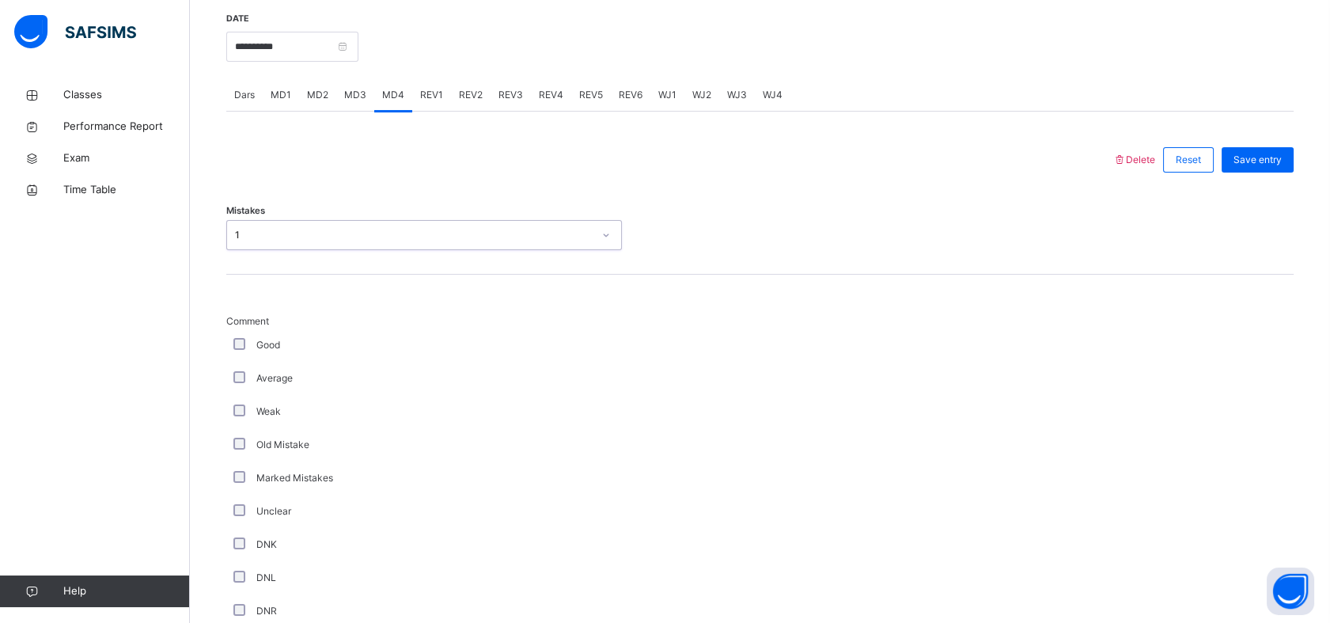
scroll to position [642, 0]
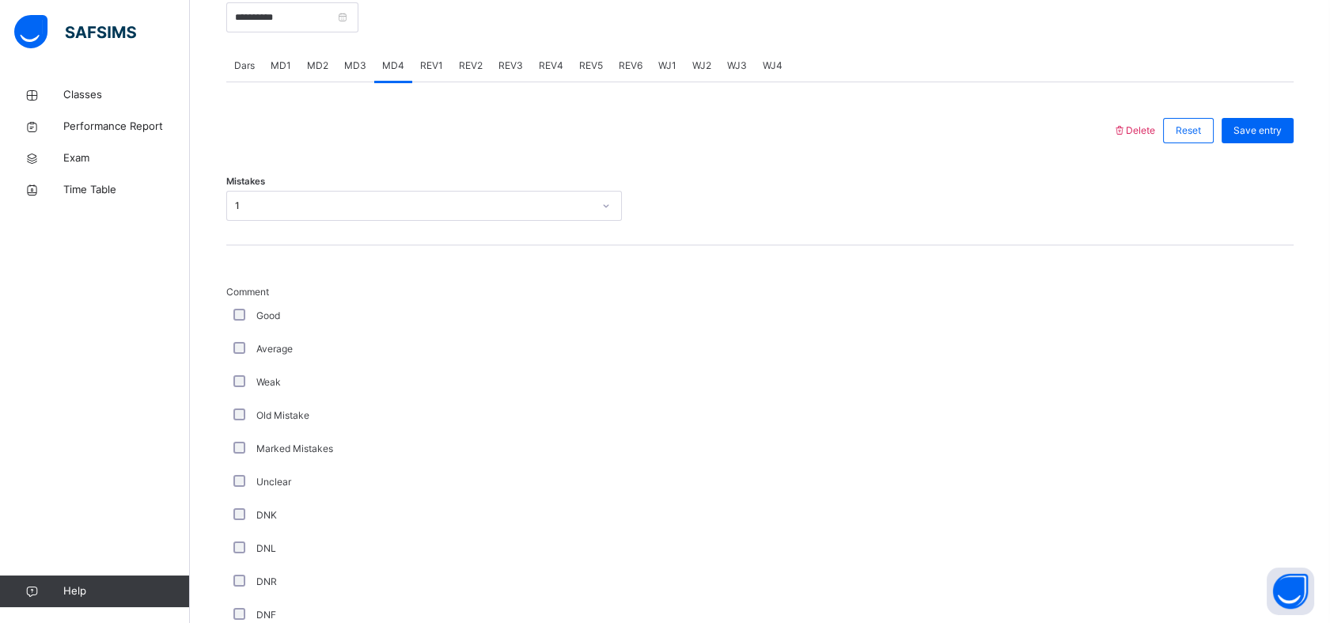
click at [240, 305] on div "Good" at bounding box center [424, 315] width 396 height 33
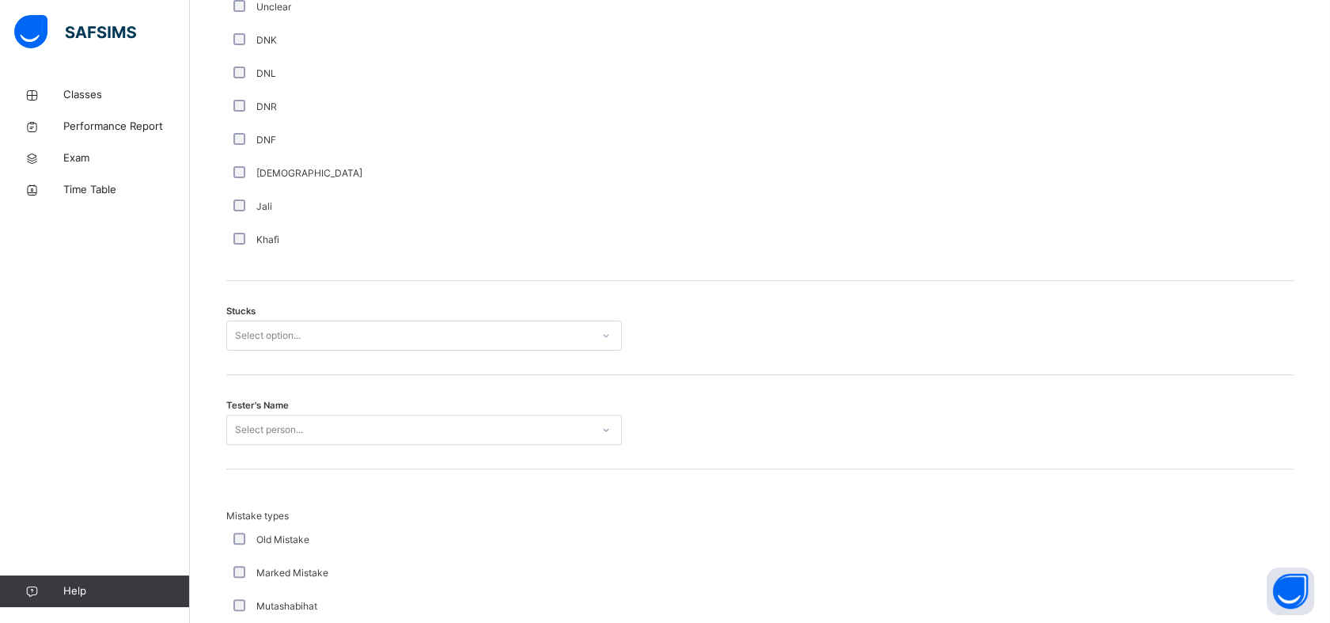
scroll to position [1130, 0]
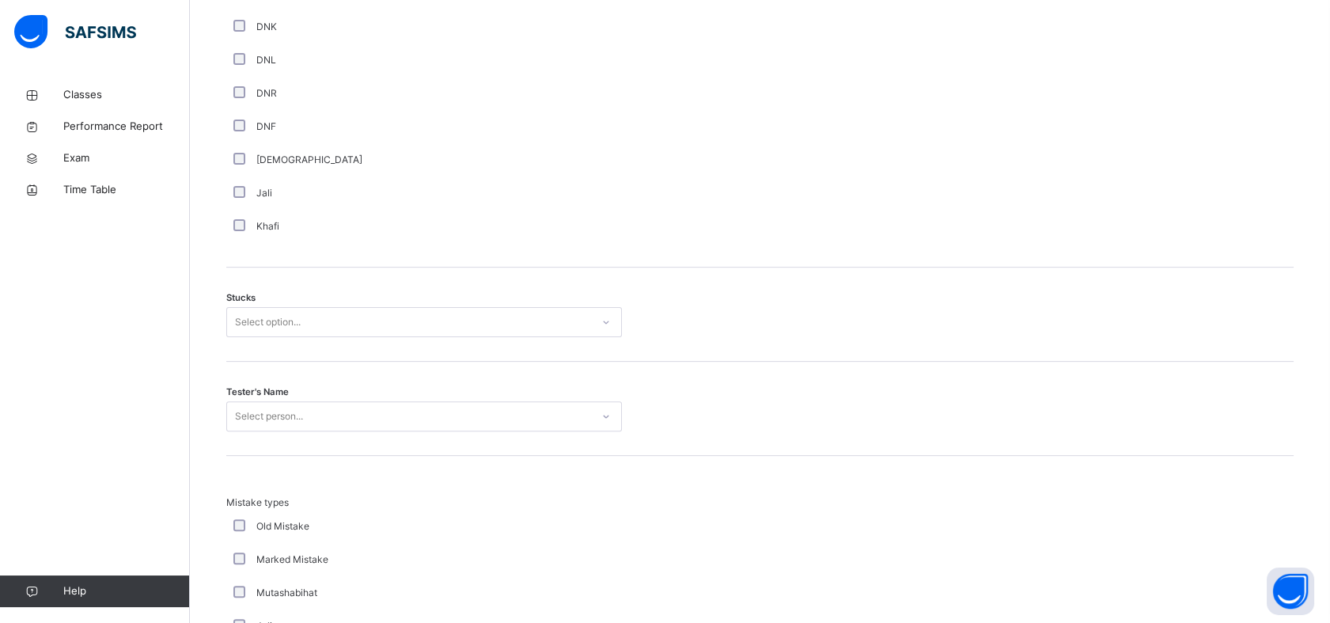
click at [273, 311] on div "Select option..." at bounding box center [268, 322] width 66 height 30
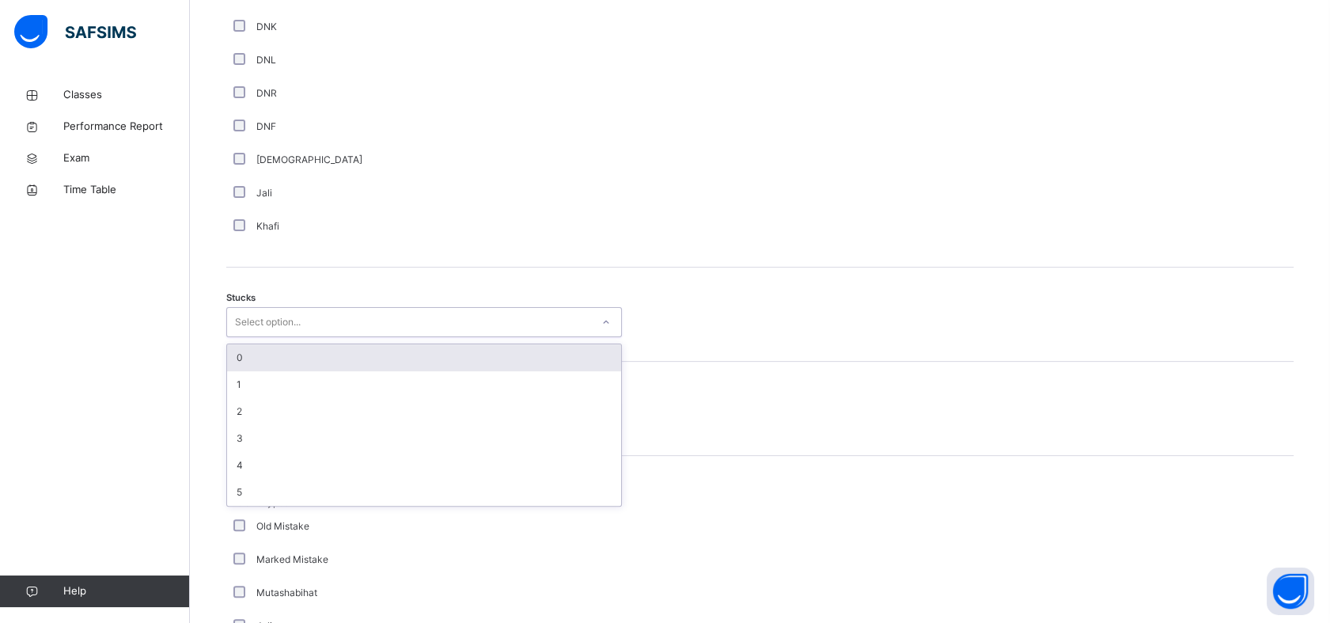
click at [266, 354] on div "0" at bounding box center [424, 357] width 394 height 27
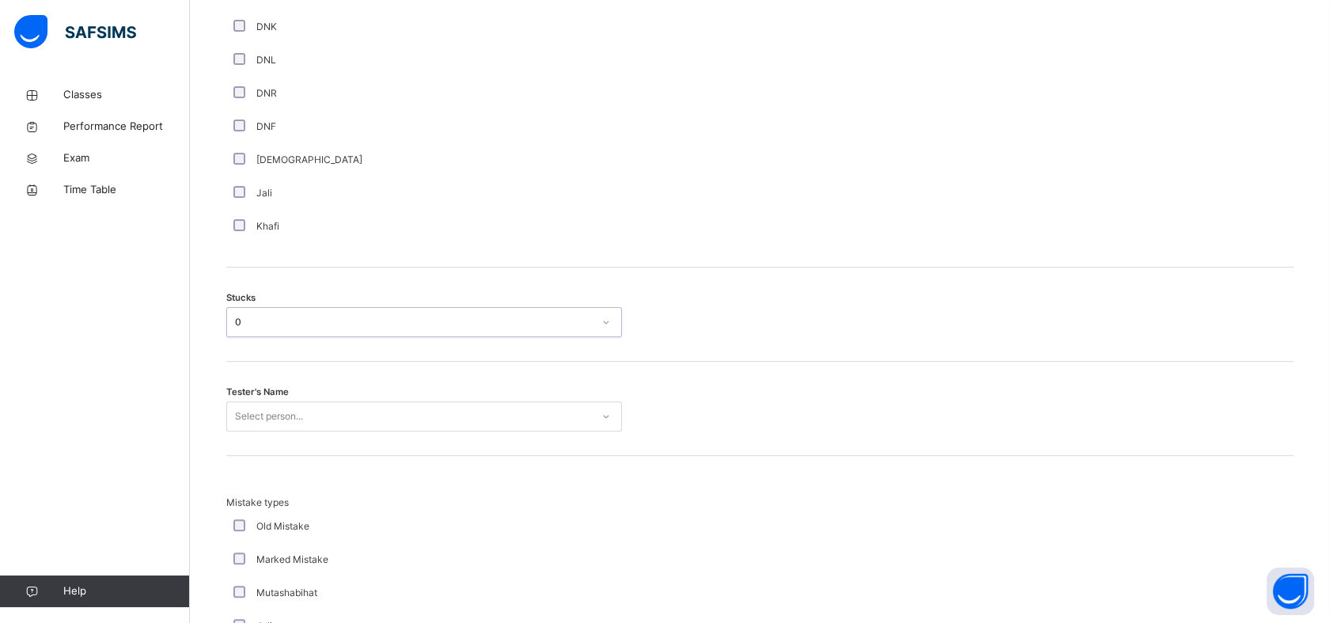
click at [262, 411] on div "Select person..." at bounding box center [424, 416] width 396 height 30
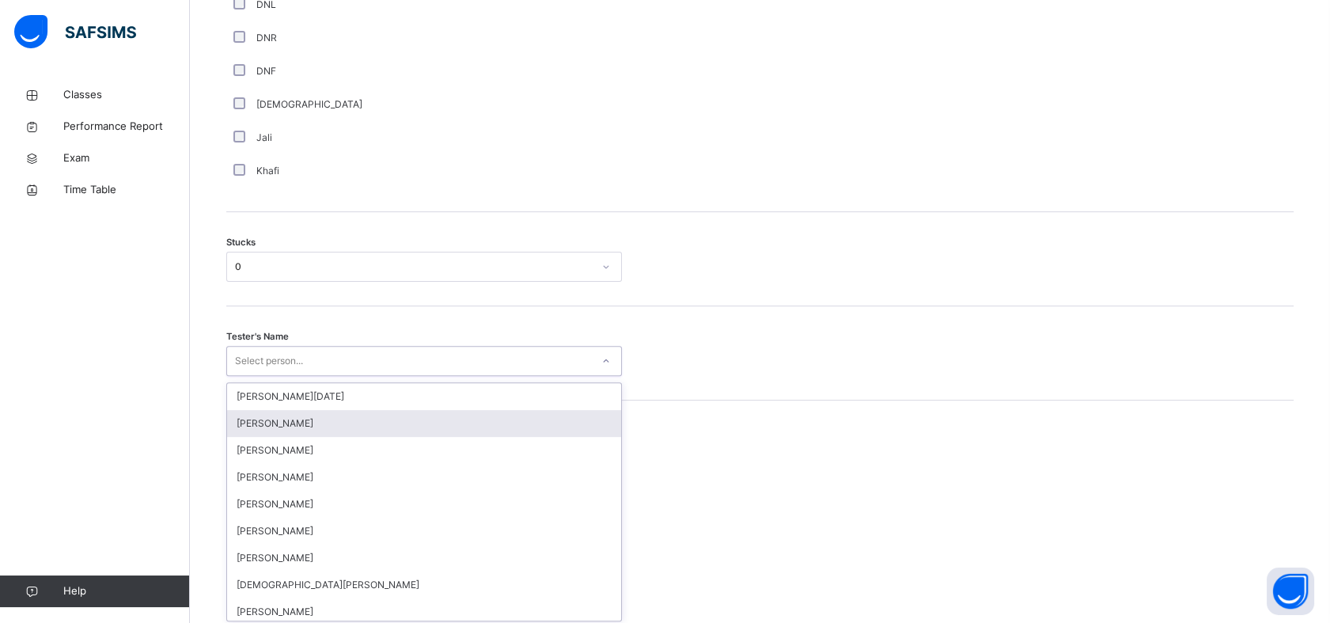
scroll to position [1188, 0]
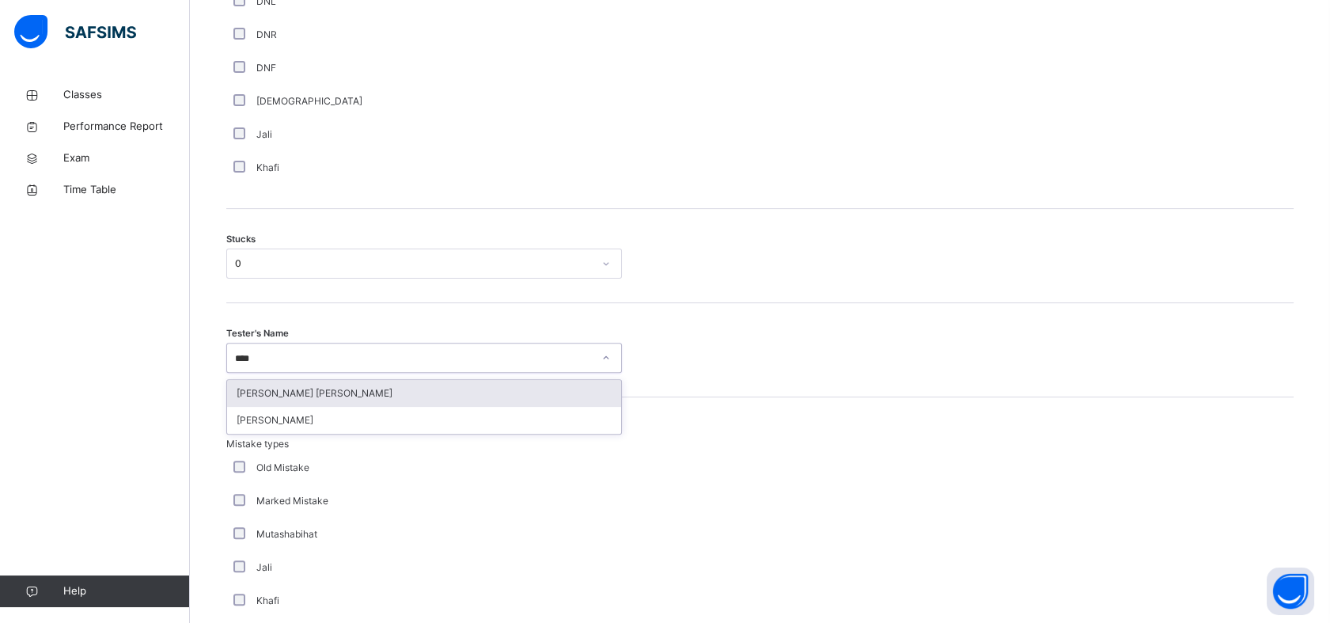
type input "*****"
click at [399, 388] on div "[PERSON_NAME] [PERSON_NAME]" at bounding box center [424, 393] width 394 height 27
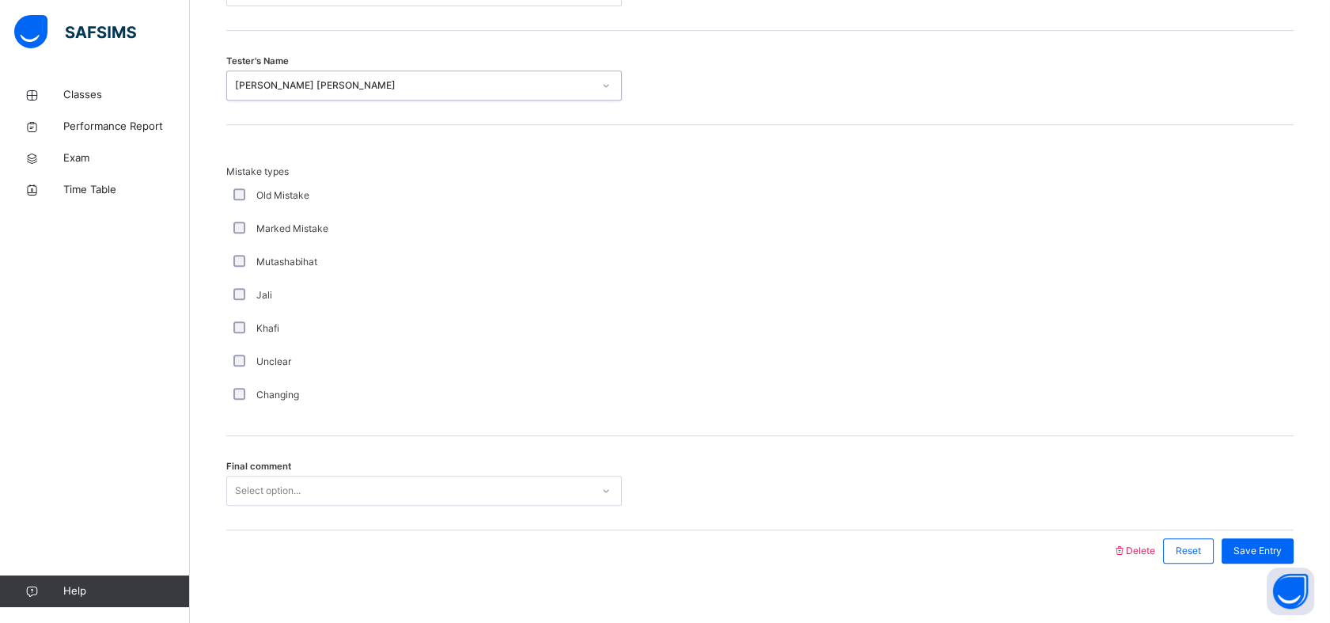
click at [401, 493] on div "Select option..." at bounding box center [424, 490] width 396 height 30
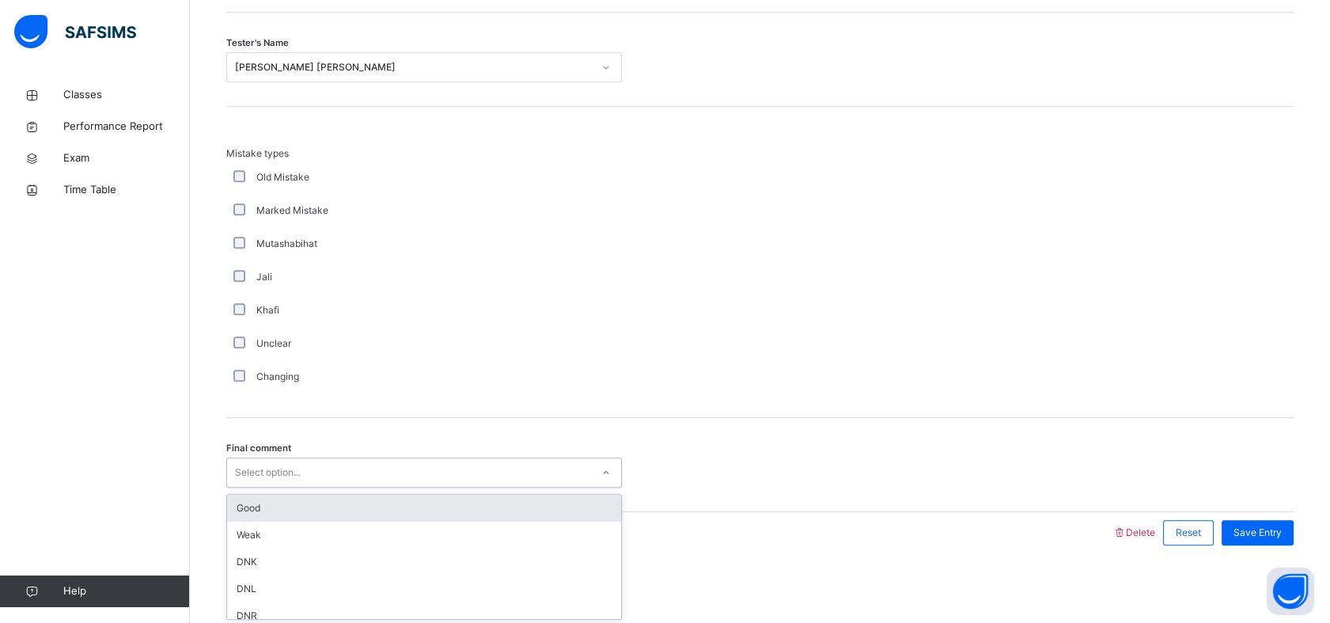
click at [343, 498] on div "Good" at bounding box center [424, 507] width 394 height 27
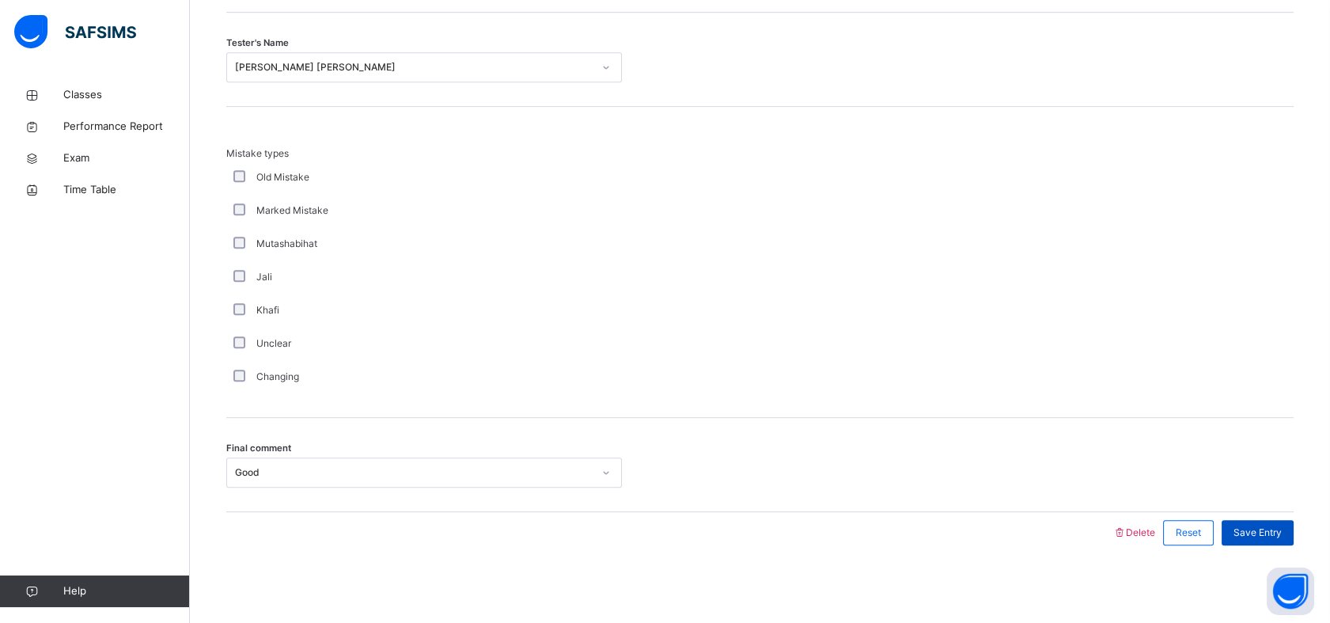
click at [1281, 536] on span "Save Entry" at bounding box center [1257, 532] width 48 height 14
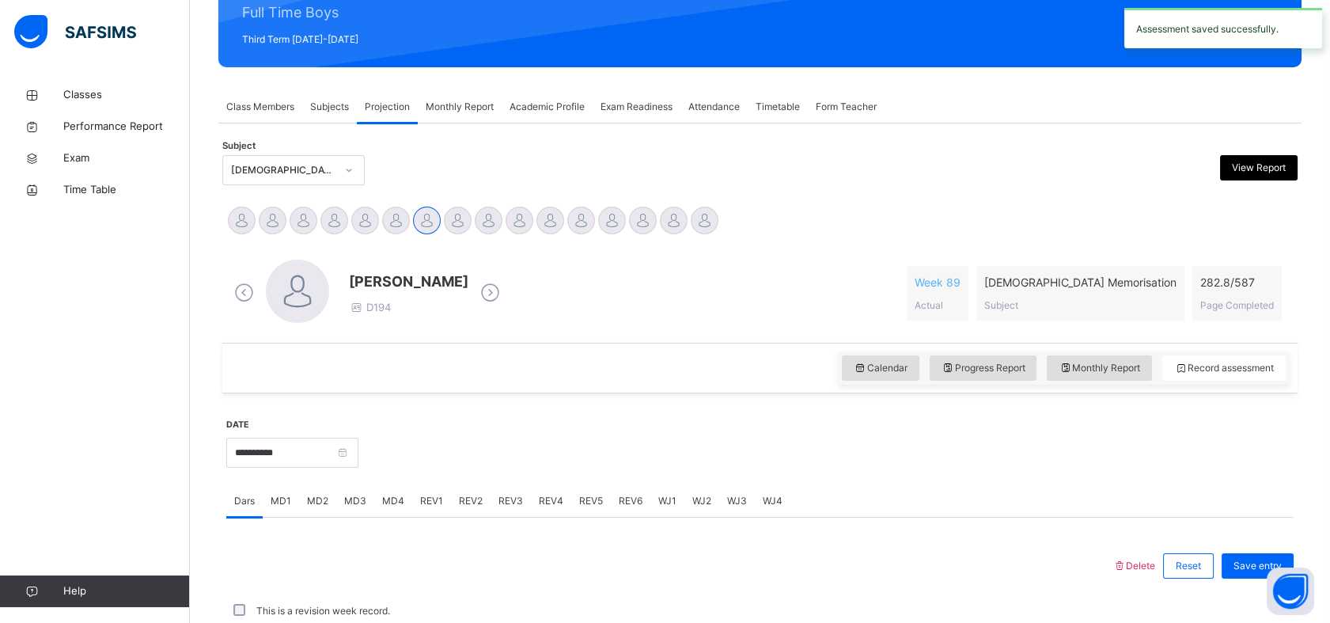
scroll to position [564, 0]
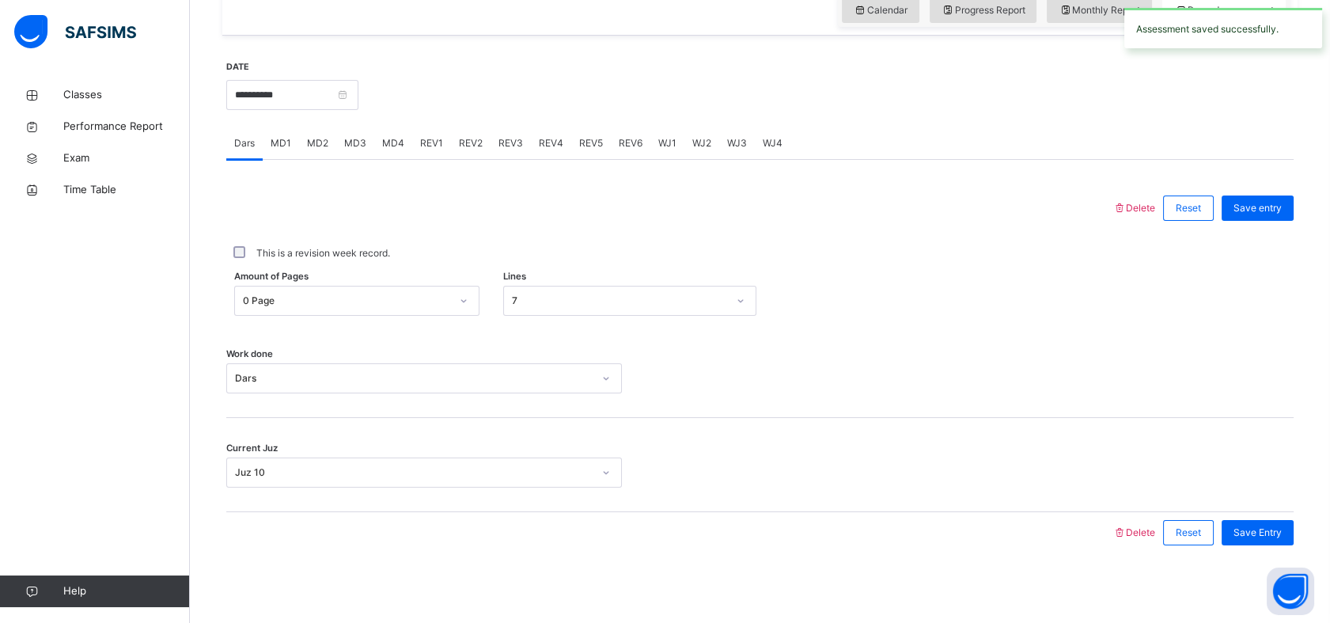
click at [1281, 536] on span "Save Entry" at bounding box center [1257, 532] width 48 height 14
click at [1066, 468] on div "Current Juz Juz 10" at bounding box center [759, 472] width 1067 height 30
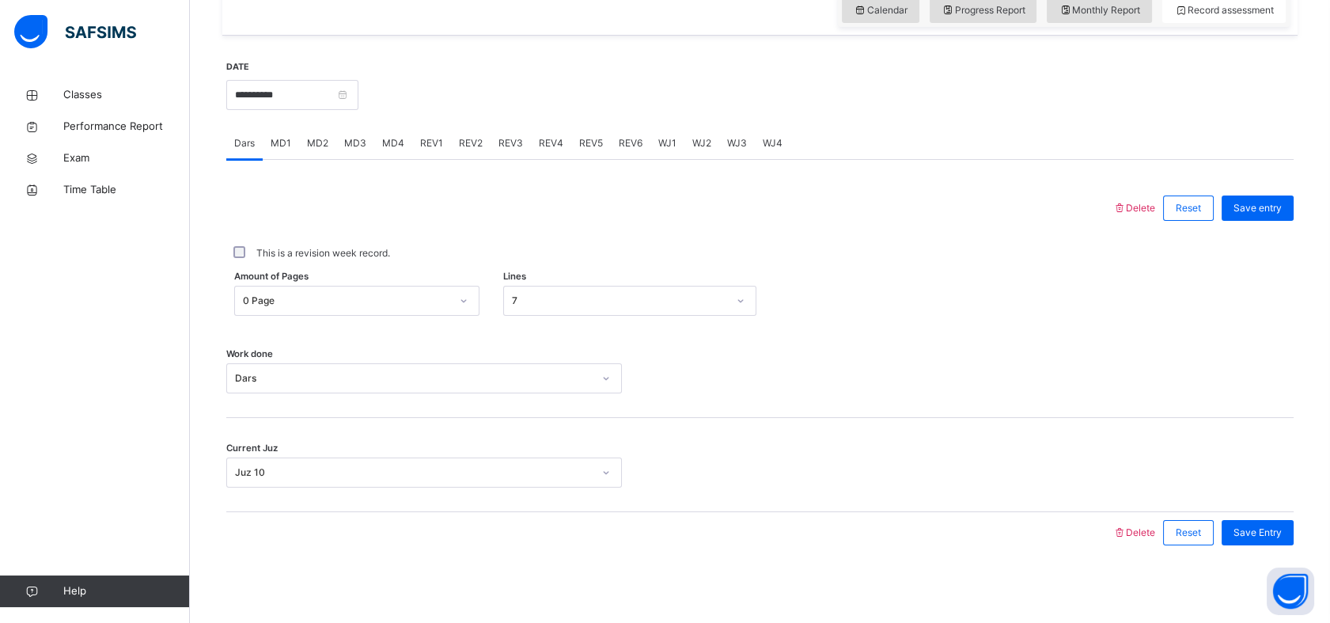
click at [1066, 468] on div "Current Juz Juz 10" at bounding box center [759, 472] width 1067 height 30
click at [475, 137] on span "REV2" at bounding box center [471, 143] width 24 height 14
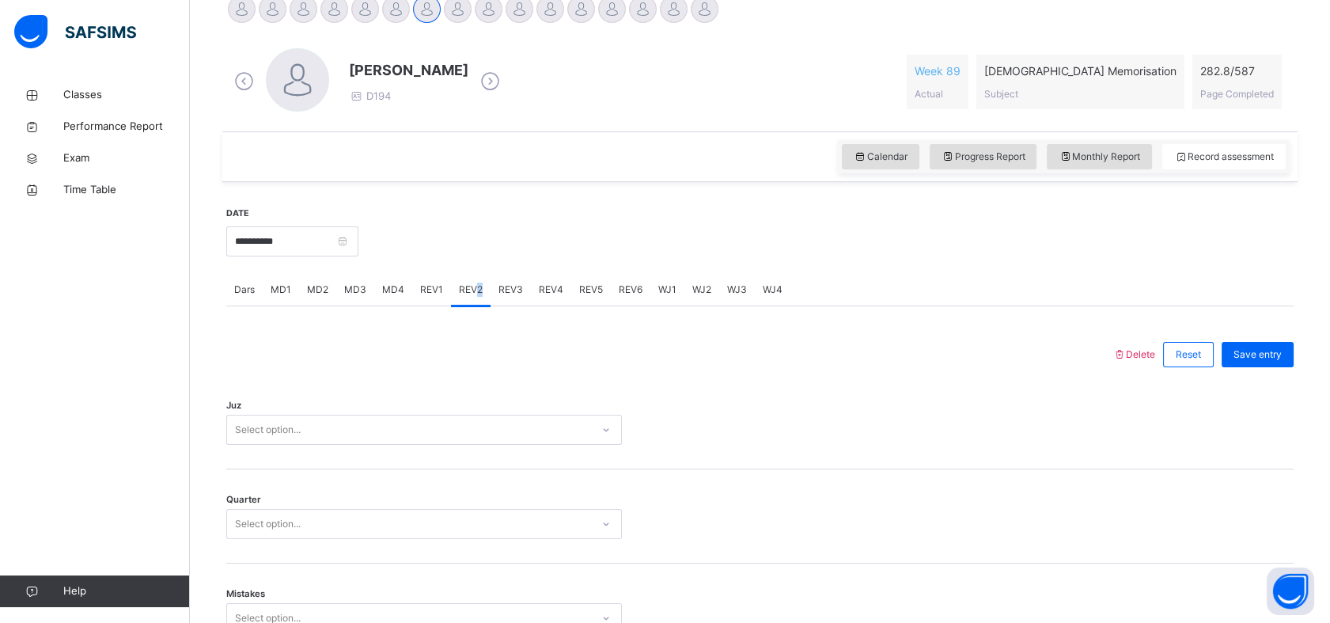
scroll to position [417, 0]
click at [430, 288] on span "REV1" at bounding box center [431, 290] width 23 height 14
click at [339, 438] on div "Select option..." at bounding box center [424, 430] width 396 height 30
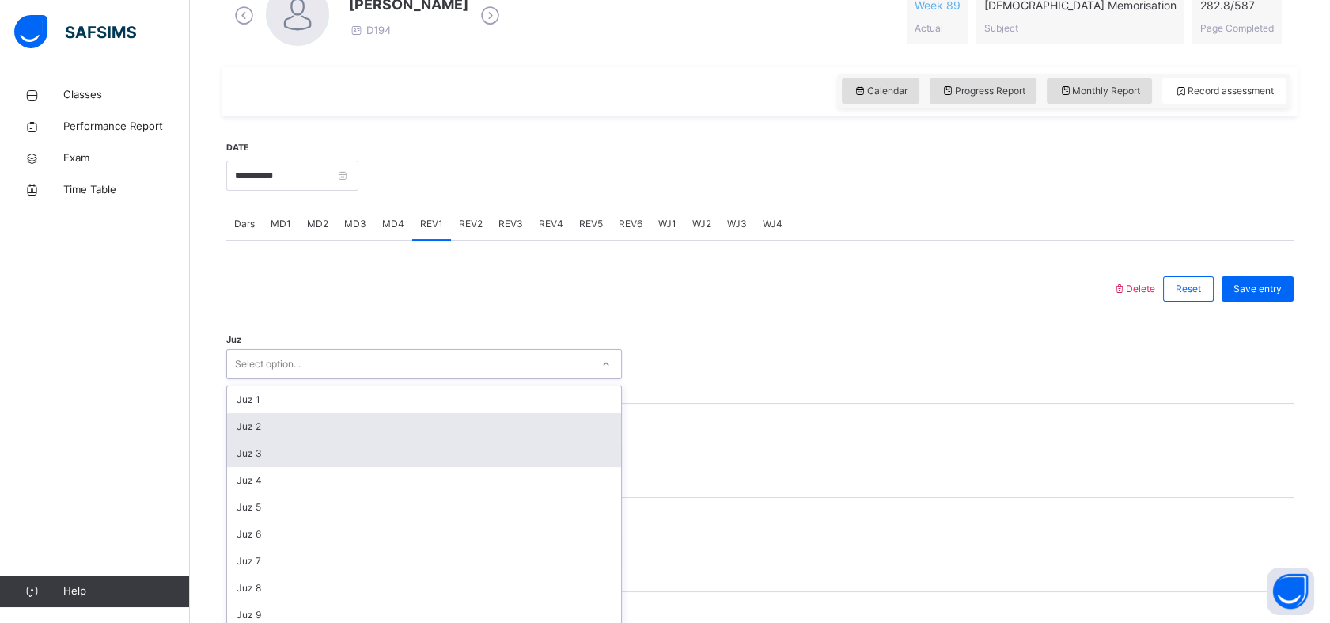
scroll to position [490, 0]
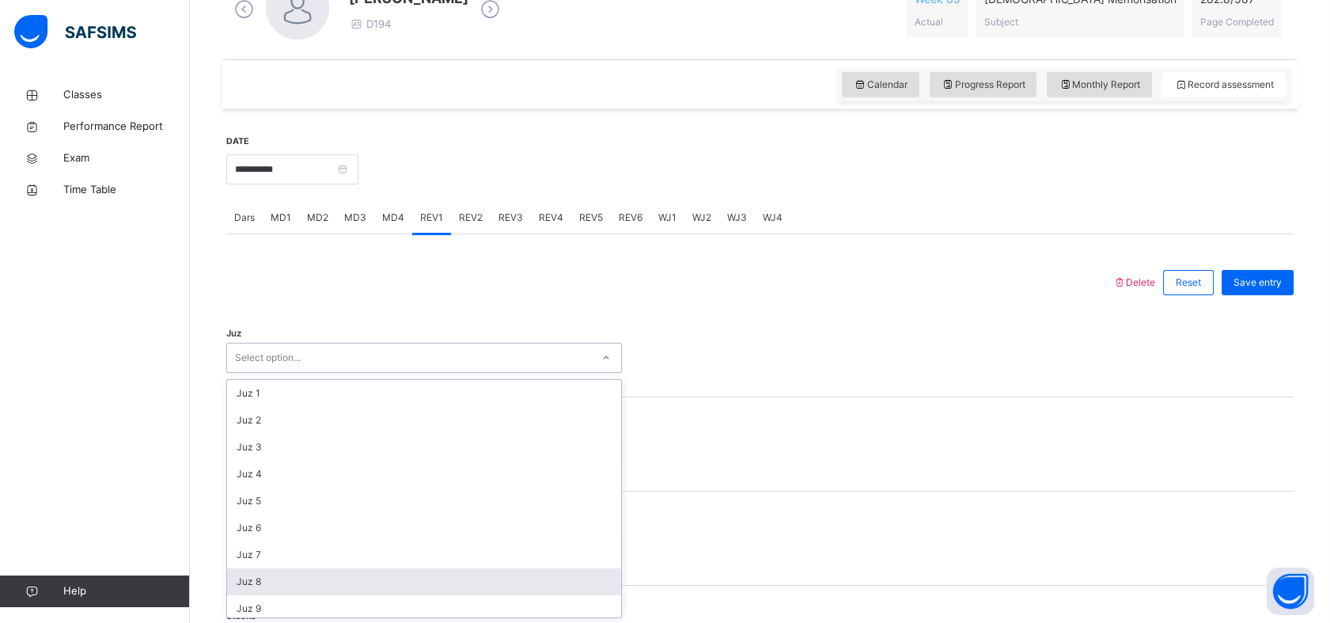
click at [273, 589] on div "Juz 8" at bounding box center [424, 581] width 394 height 27
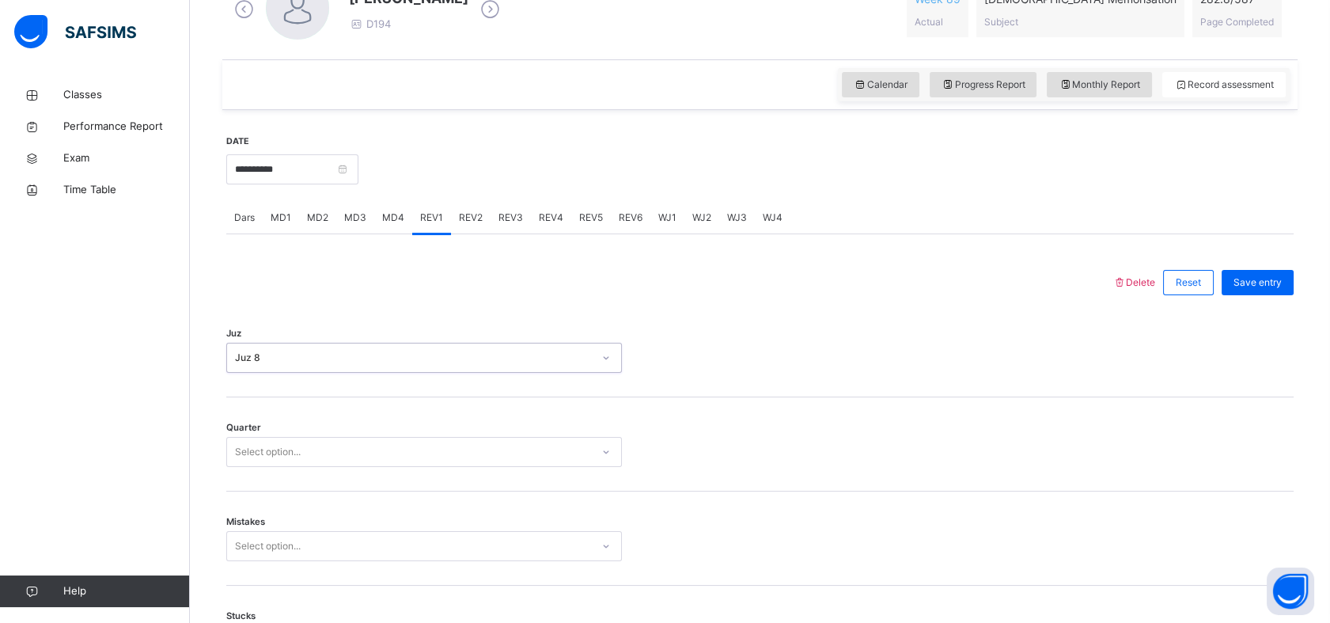
click at [359, 449] on div "Select option..." at bounding box center [409, 452] width 364 height 25
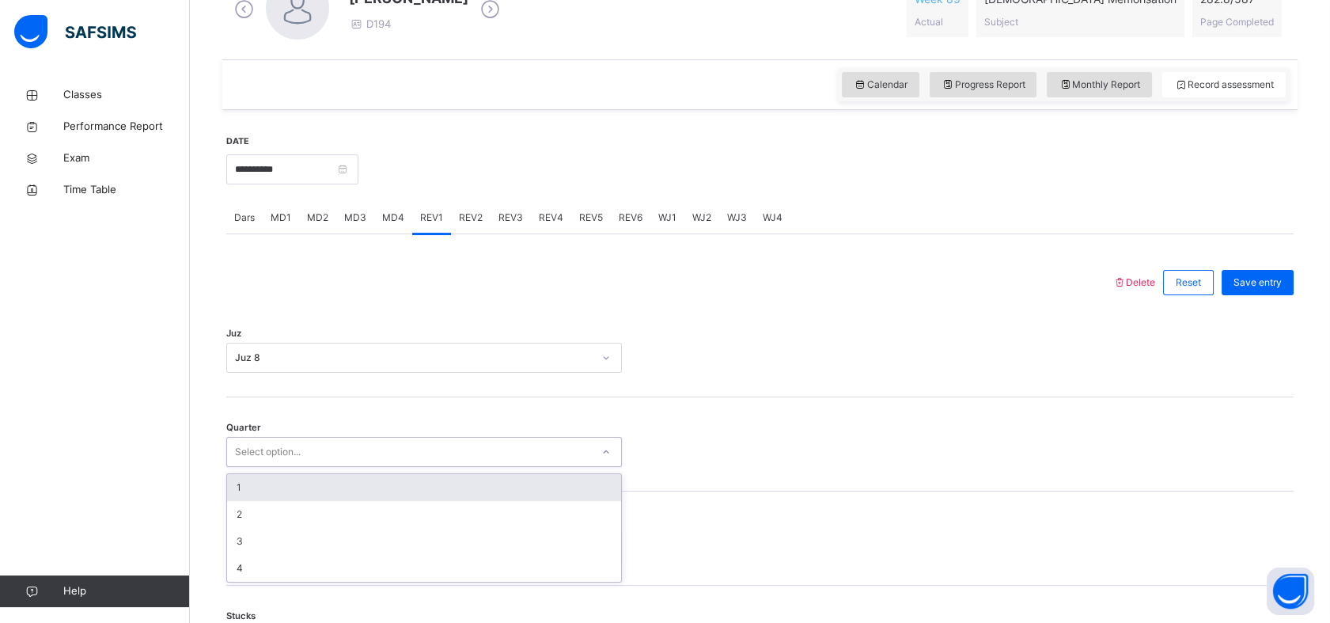
click at [290, 488] on div "1" at bounding box center [424, 487] width 394 height 27
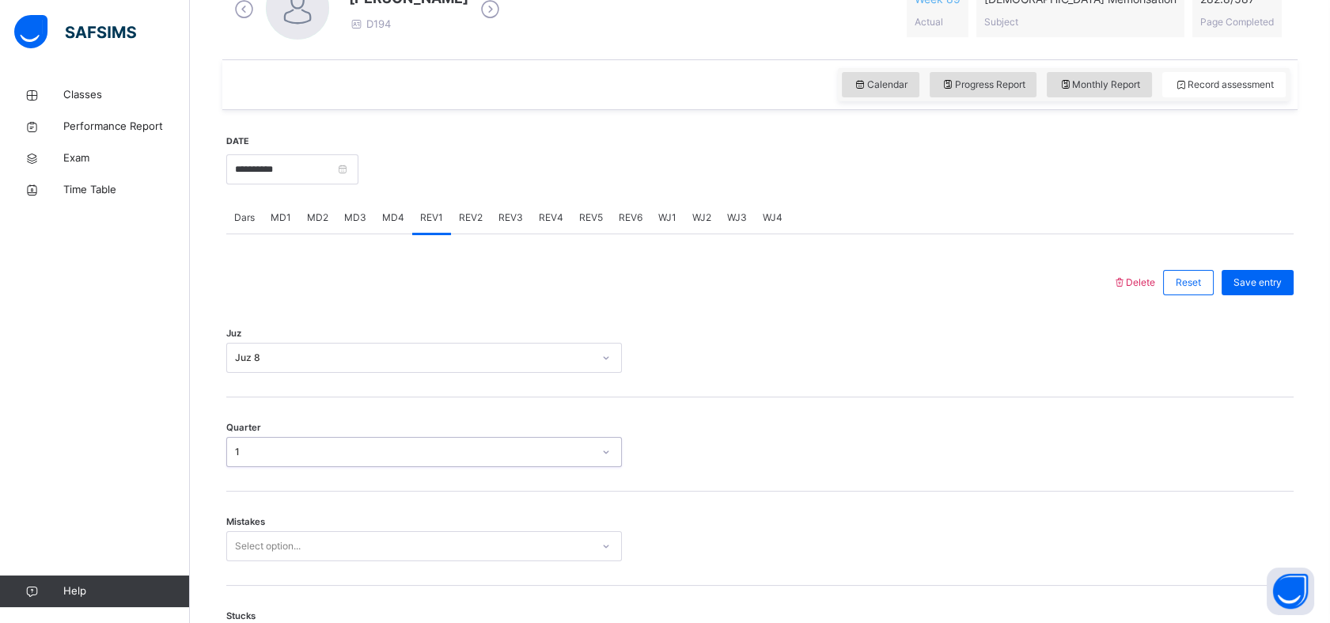
click at [329, 534] on div "Select option..." at bounding box center [424, 546] width 396 height 30
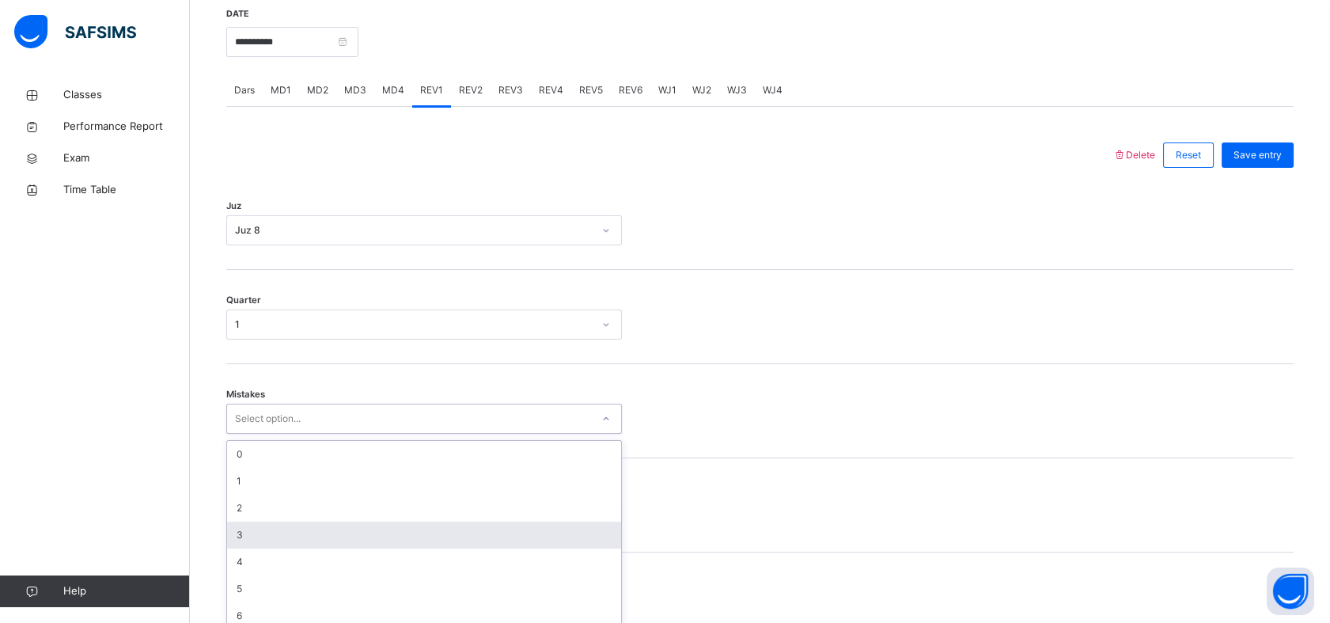
scroll to position [629, 0]
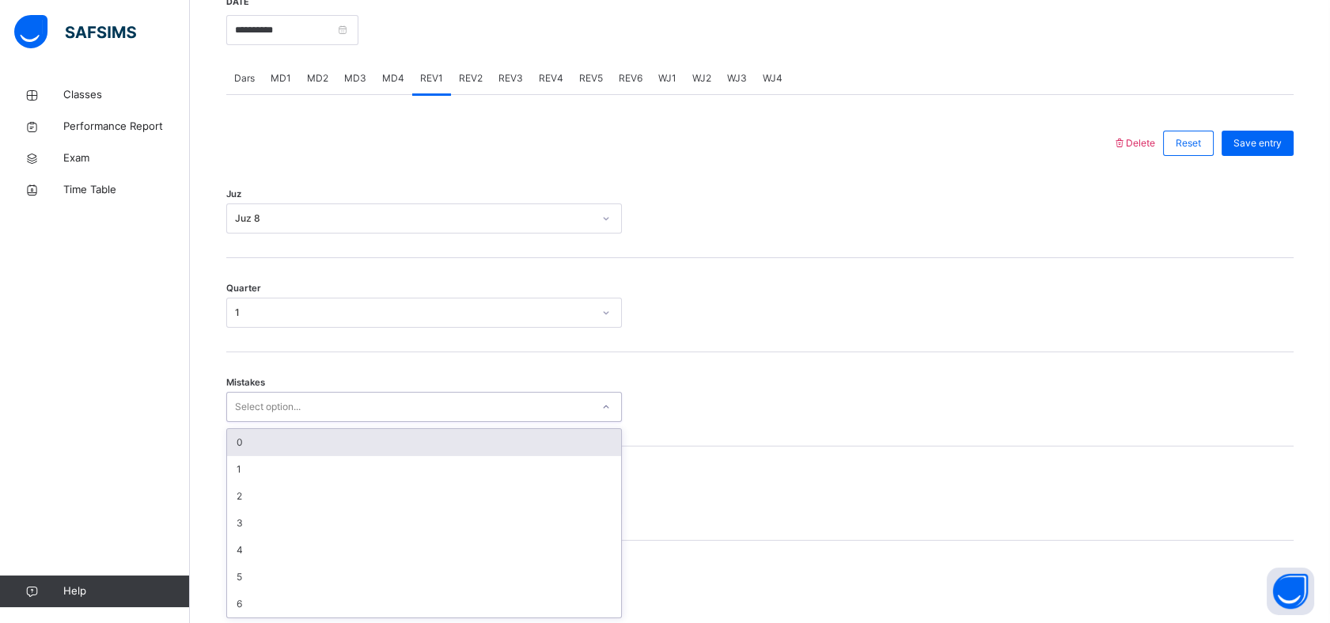
click at [274, 443] on div "0" at bounding box center [424, 442] width 394 height 27
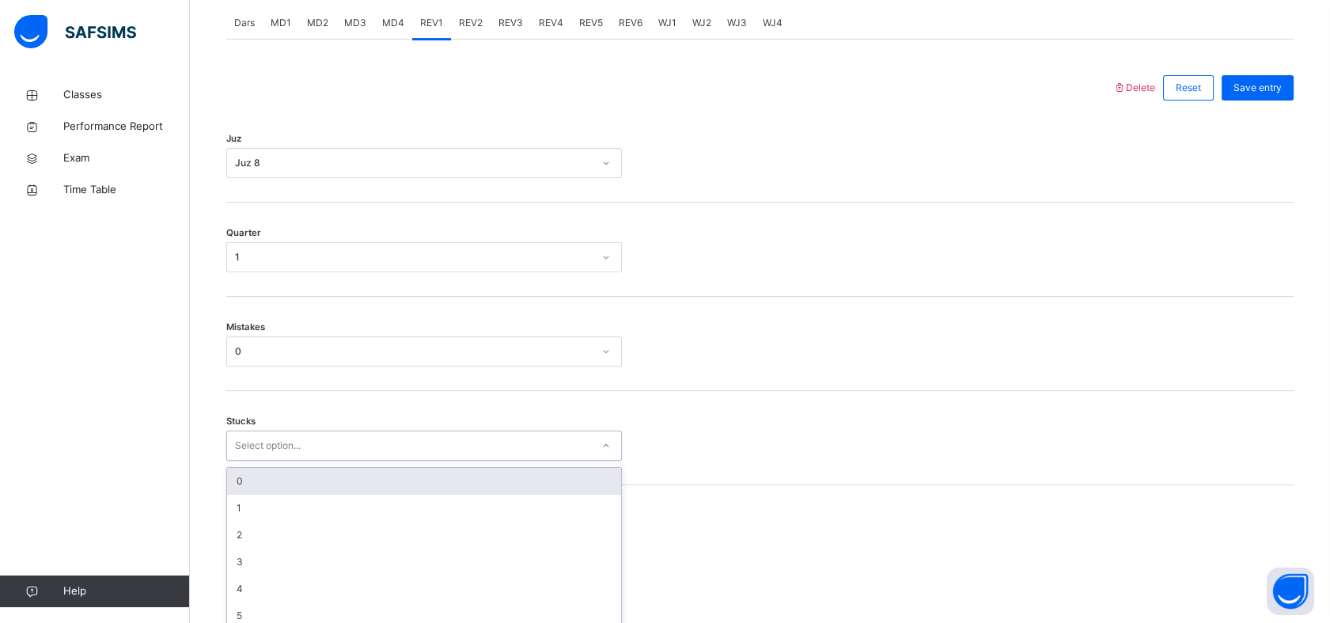
click at [269, 460] on div "option 0 focused, 1 of 6. 6 results available. Use Up and Down to choose option…" at bounding box center [424, 445] width 396 height 30
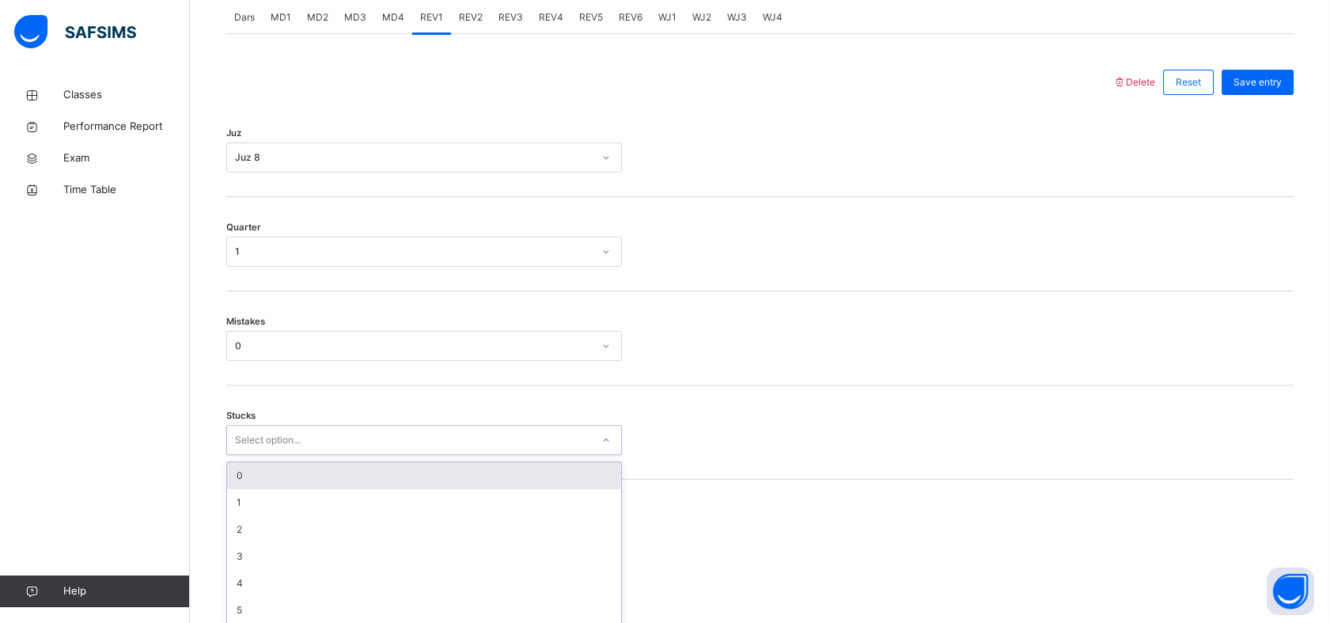
scroll to position [696, 0]
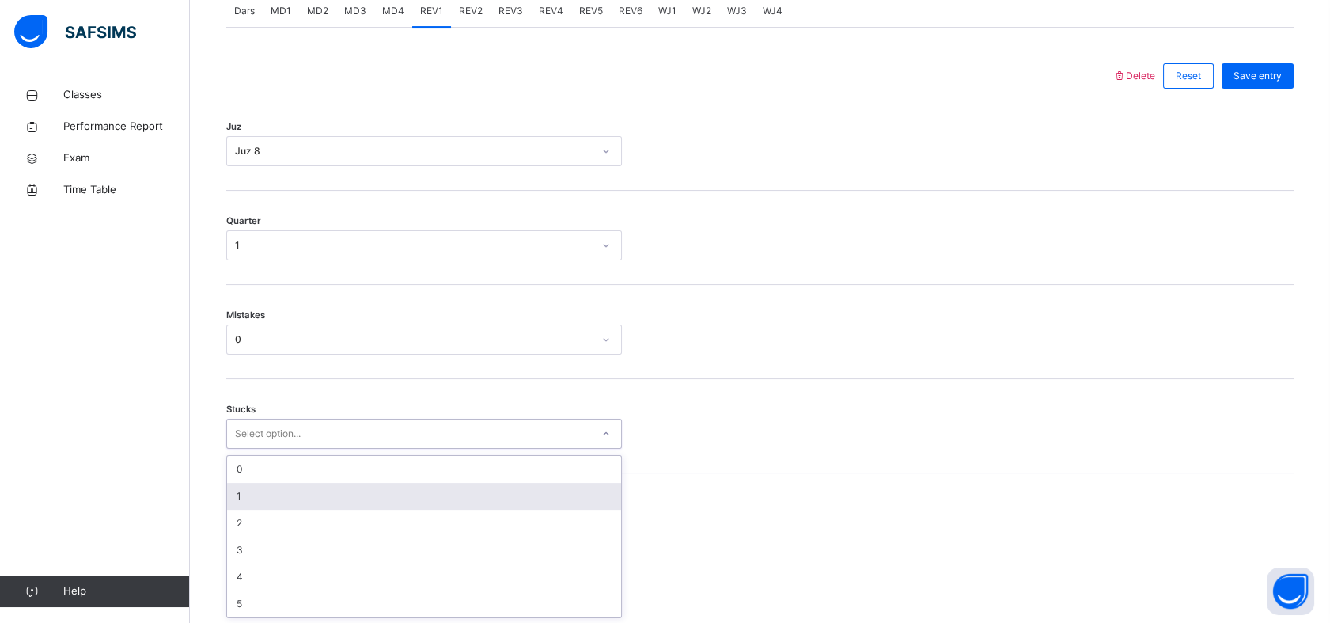
click at [262, 491] on div "1" at bounding box center [424, 496] width 394 height 27
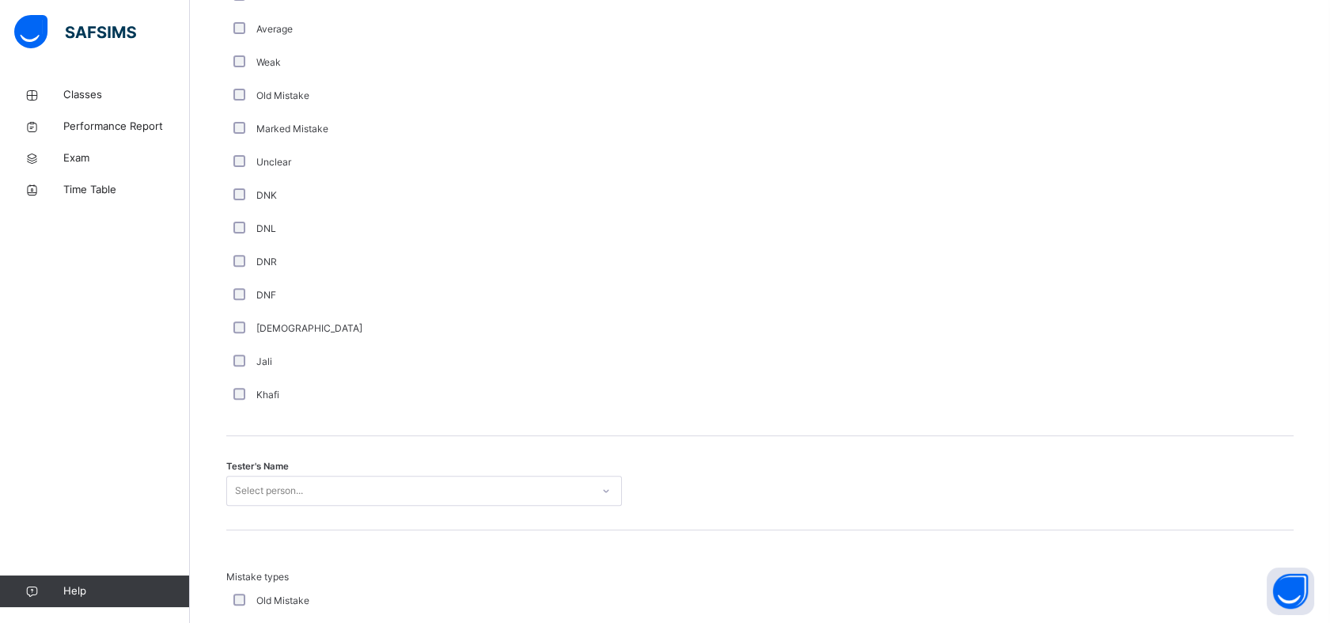
click at [301, 486] on div "Select person..." at bounding box center [424, 490] width 396 height 30
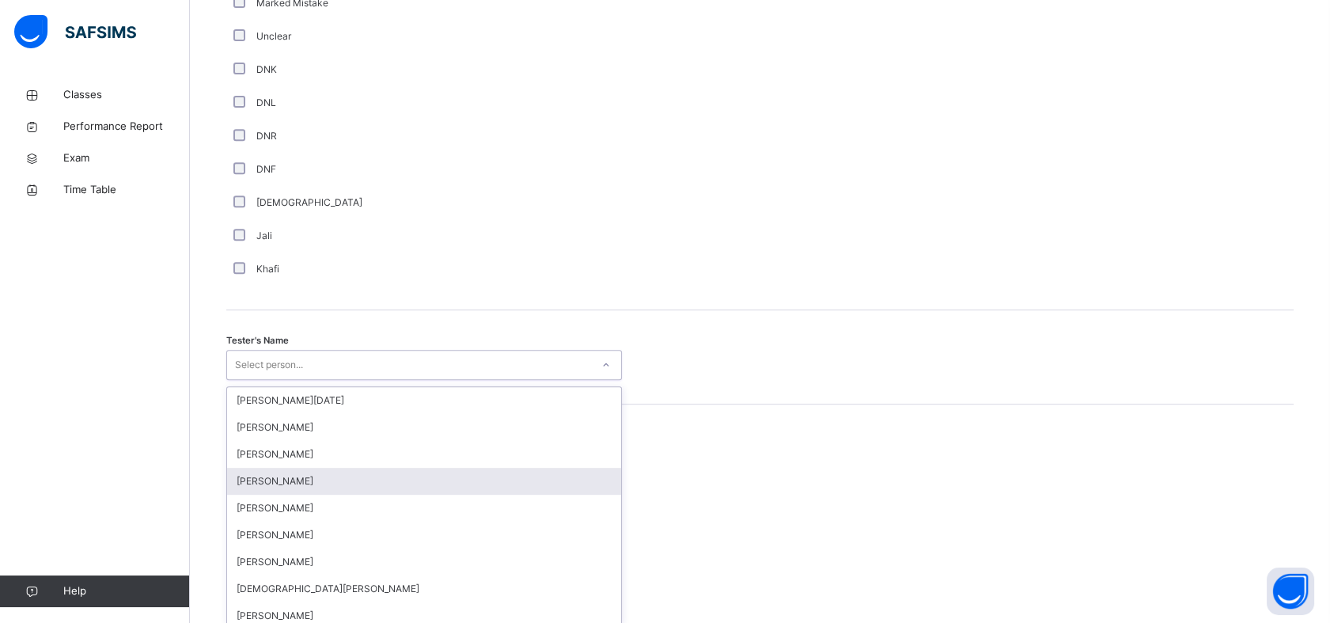
scroll to position [1376, 0]
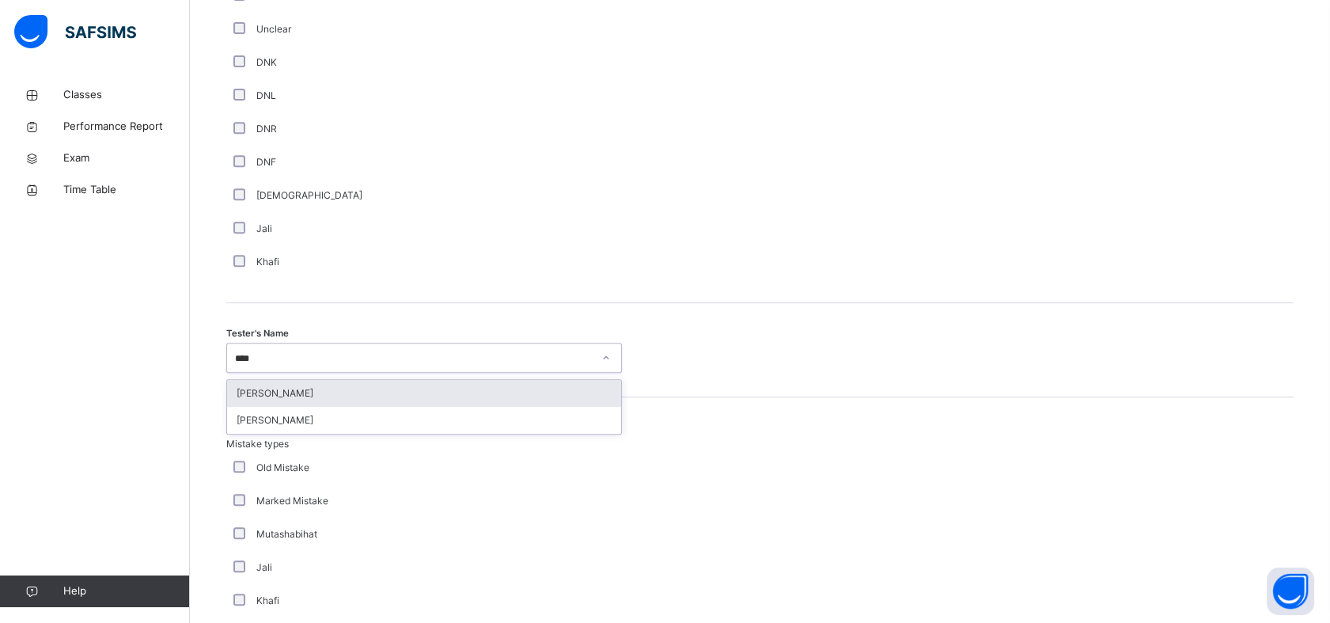
type input "*****"
click at [344, 391] on div "[PERSON_NAME]" at bounding box center [424, 393] width 394 height 27
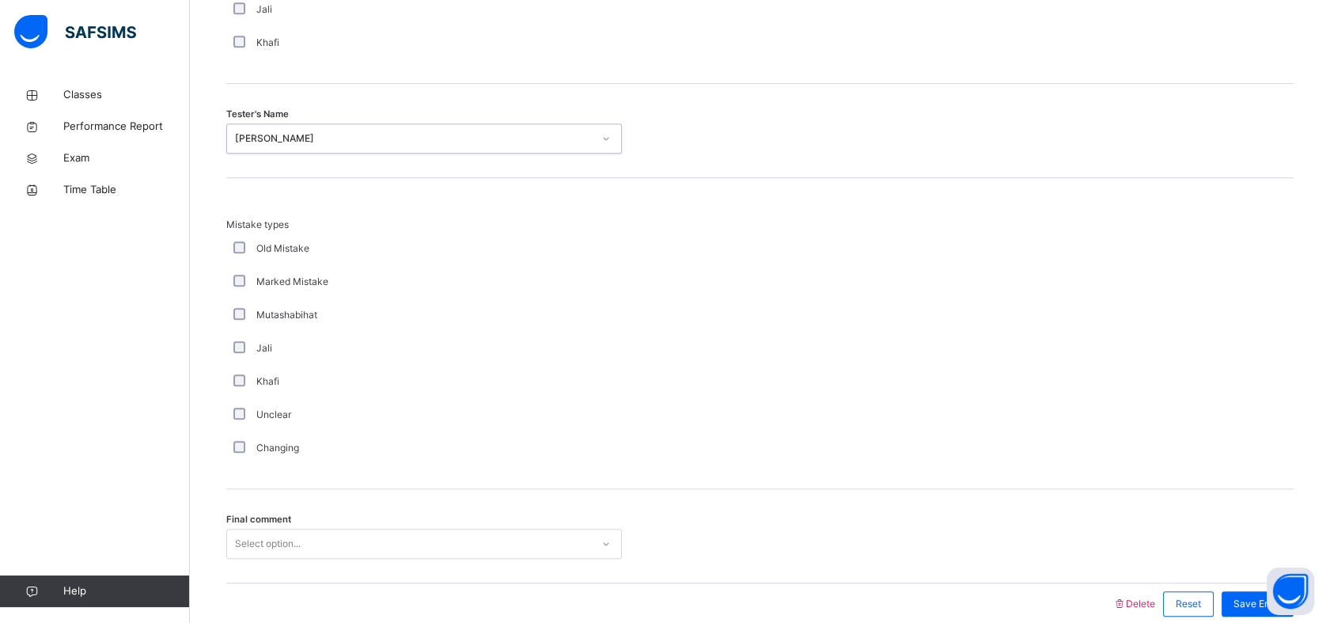
scroll to position [1667, 0]
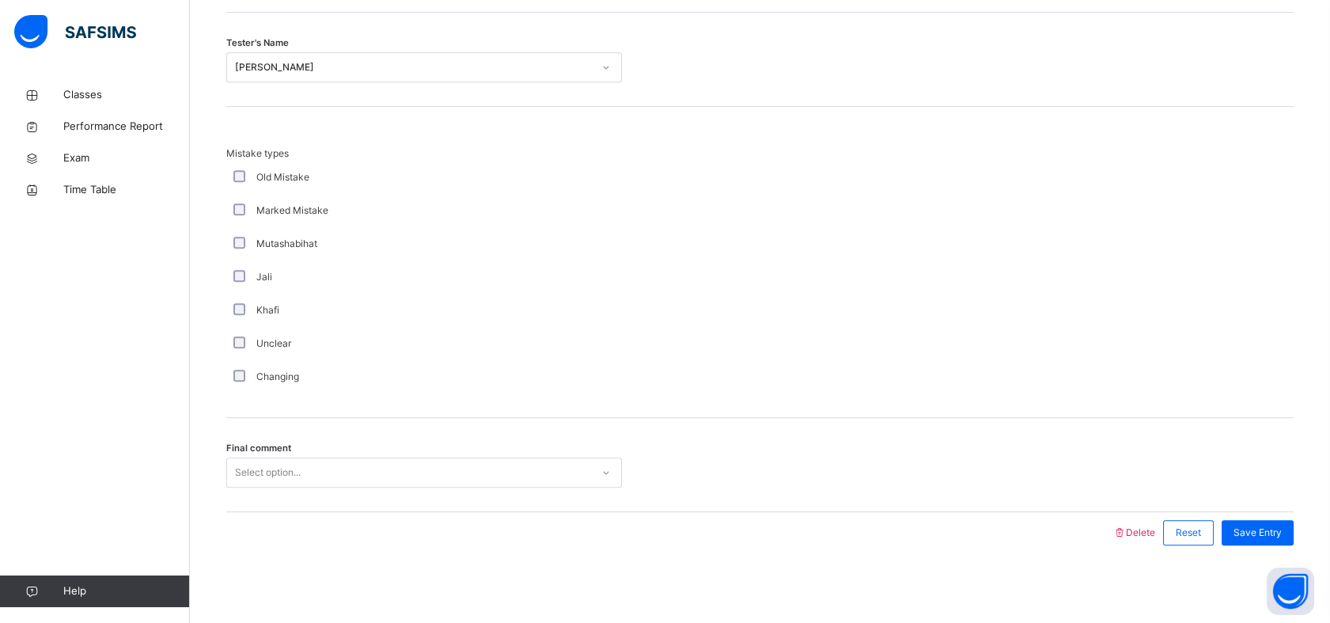
click at [323, 453] on div "Final comment Select option..." at bounding box center [759, 465] width 1067 height 94
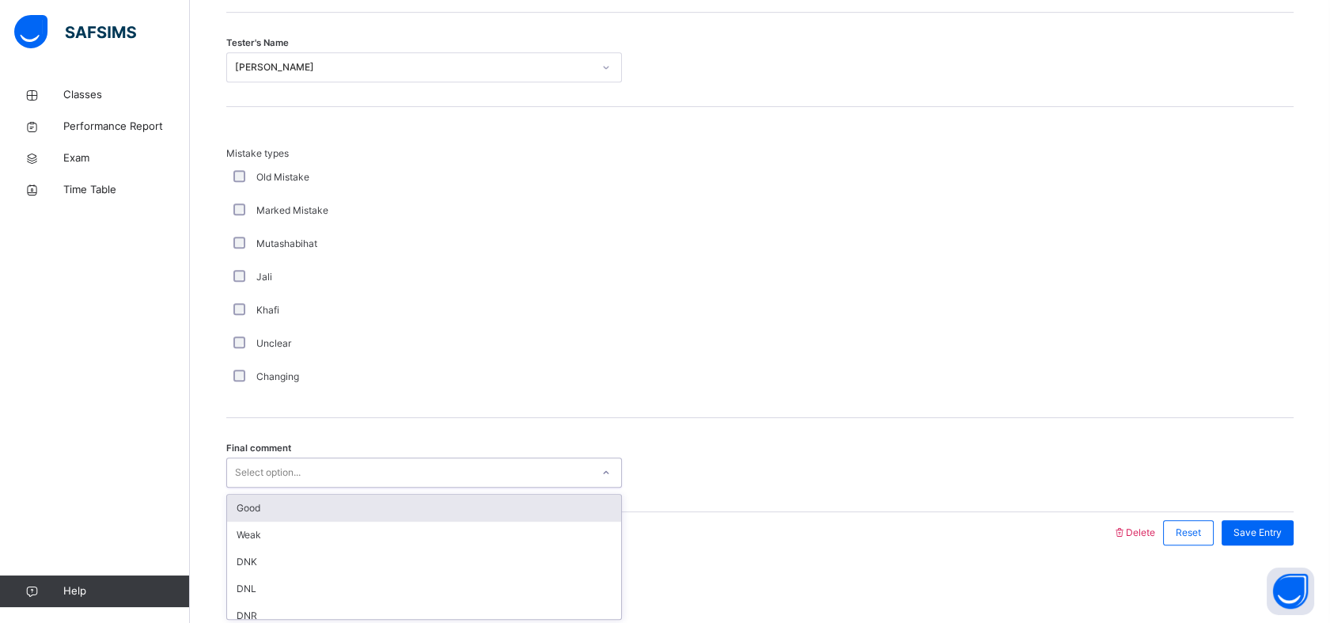
click at [319, 461] on div "Select option..." at bounding box center [409, 472] width 364 height 25
click at [341, 501] on div "Good" at bounding box center [424, 507] width 394 height 27
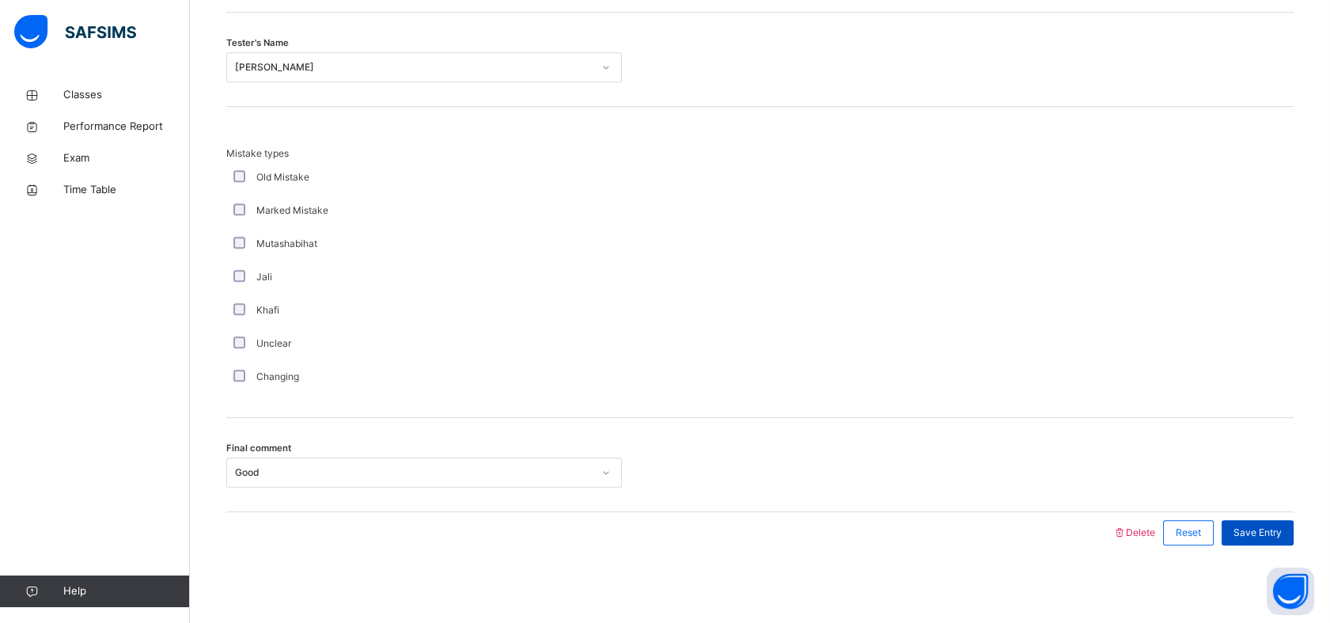
click at [1259, 525] on span "Save Entry" at bounding box center [1257, 532] width 48 height 14
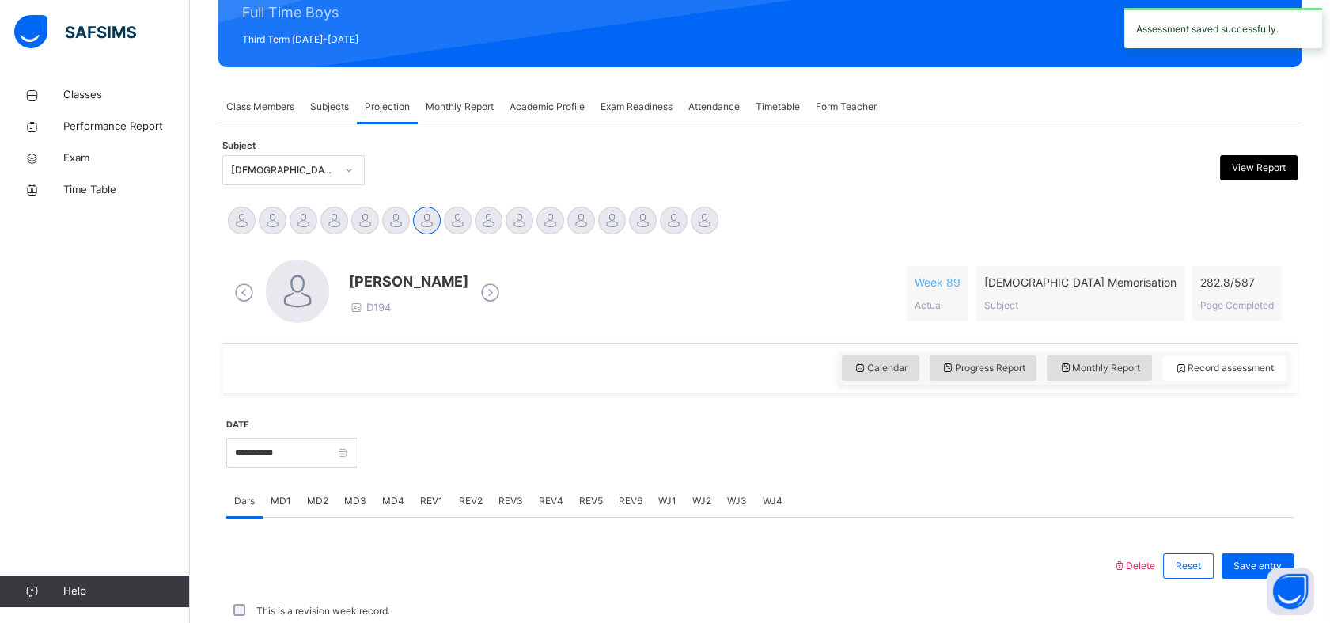
scroll to position [564, 0]
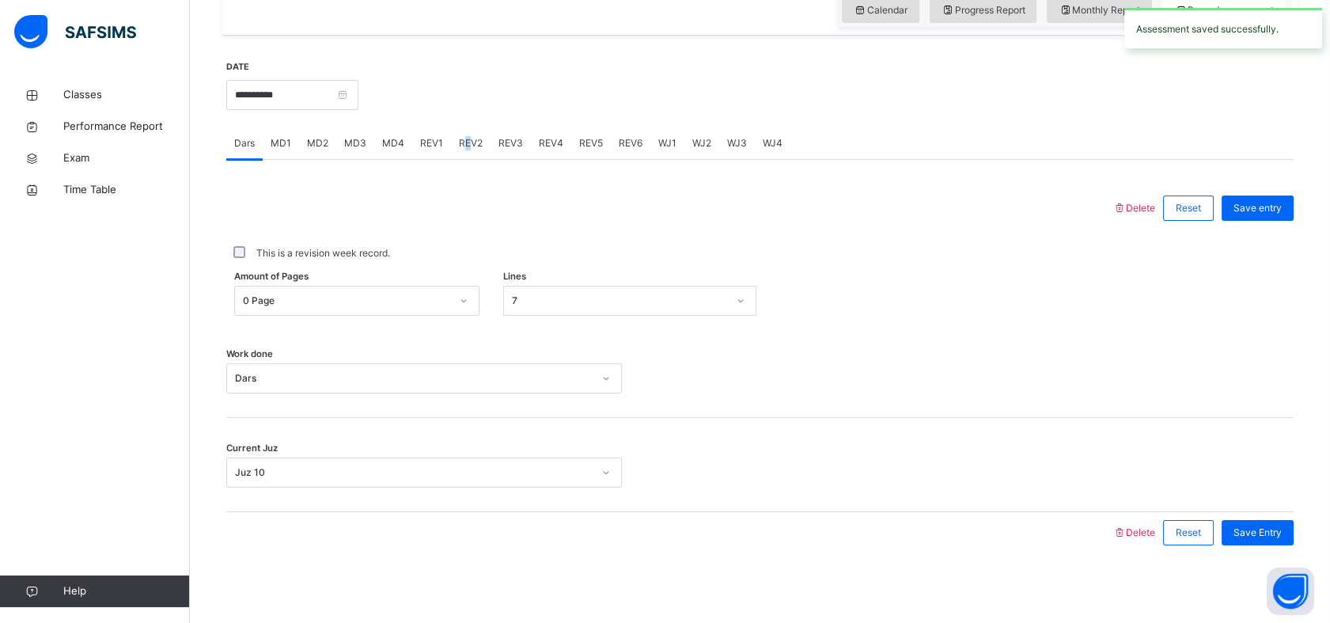
click at [467, 136] on span "REV2" at bounding box center [471, 143] width 24 height 14
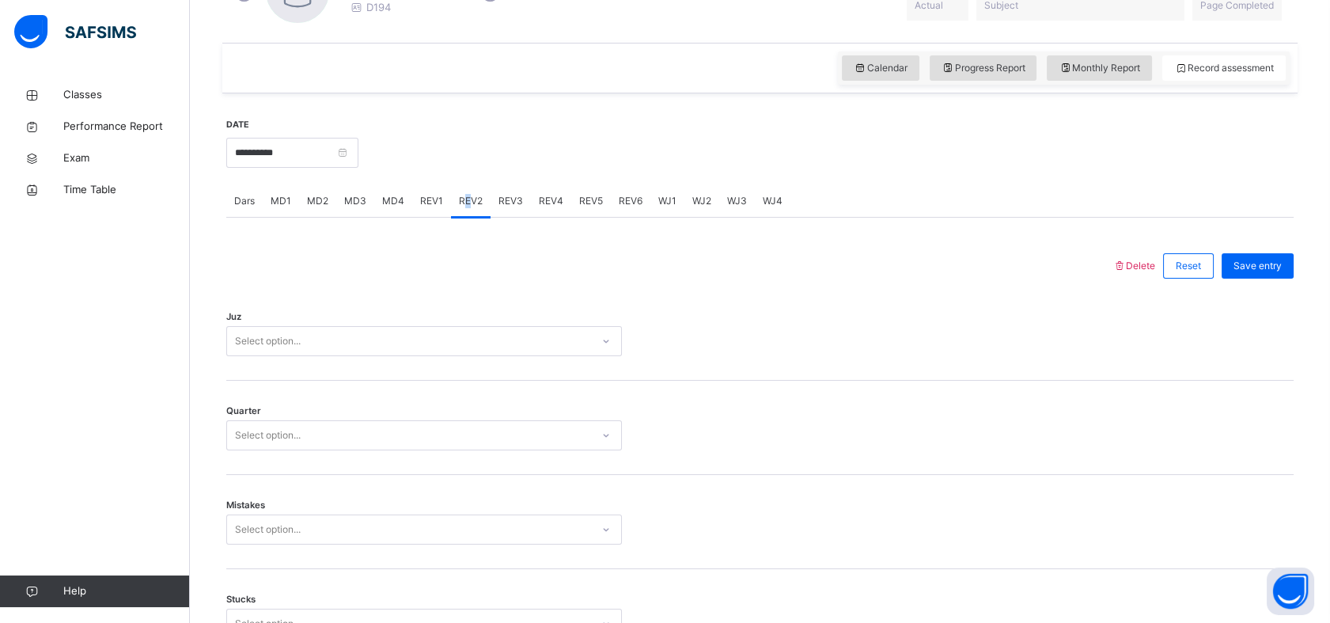
scroll to position [505, 0]
drag, startPoint x: 423, startPoint y: 185, endPoint x: 429, endPoint y: 198, distance: 13.8
click at [429, 198] on span "REV1" at bounding box center [431, 202] width 23 height 14
click at [464, 199] on span "REV2" at bounding box center [471, 202] width 24 height 14
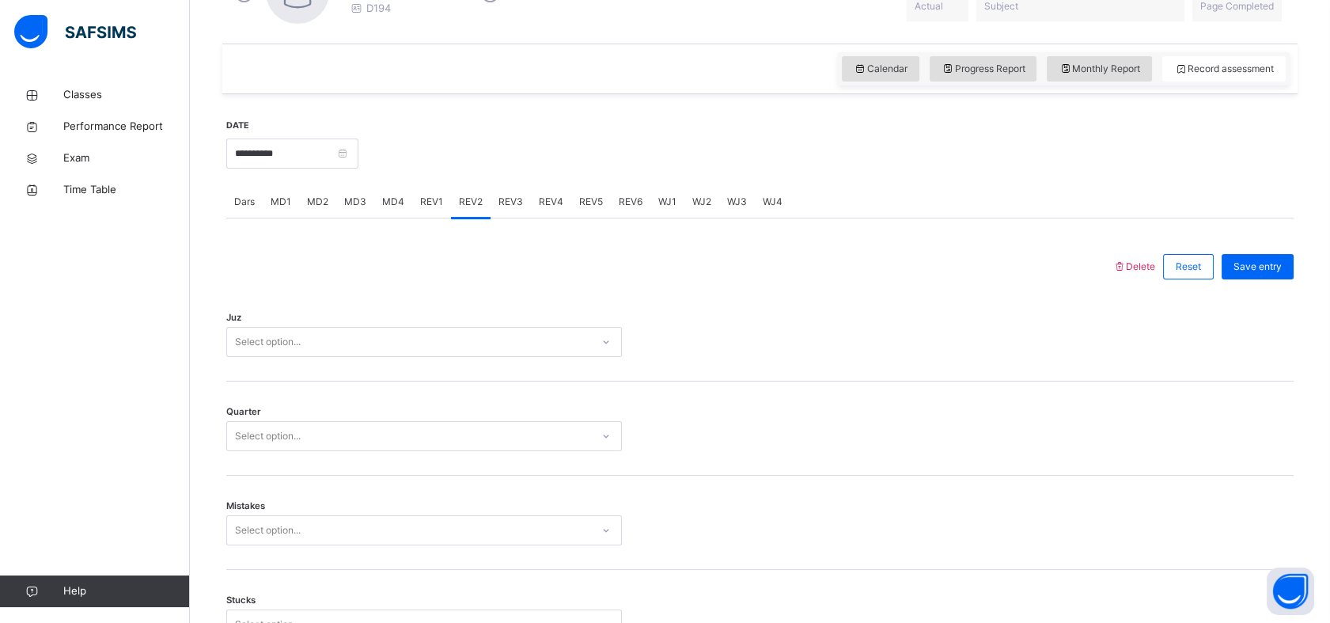
click at [327, 338] on div "Select option..." at bounding box center [409, 342] width 364 height 25
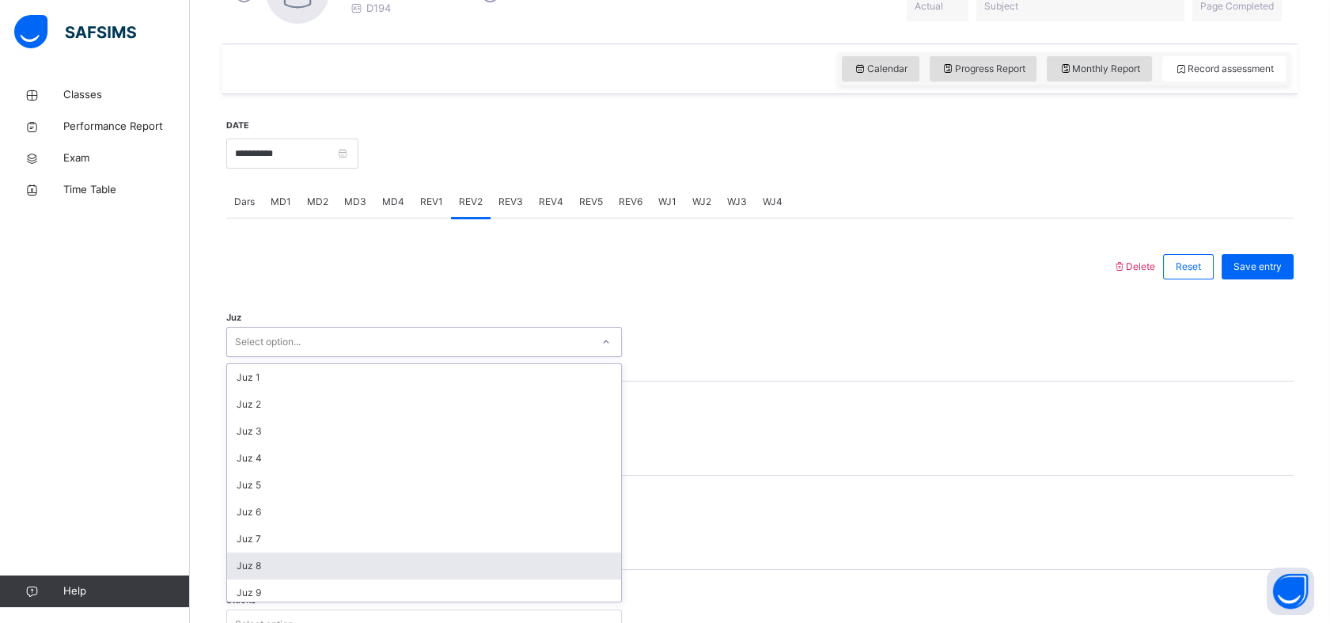
click at [318, 565] on div "Juz 8" at bounding box center [424, 565] width 394 height 27
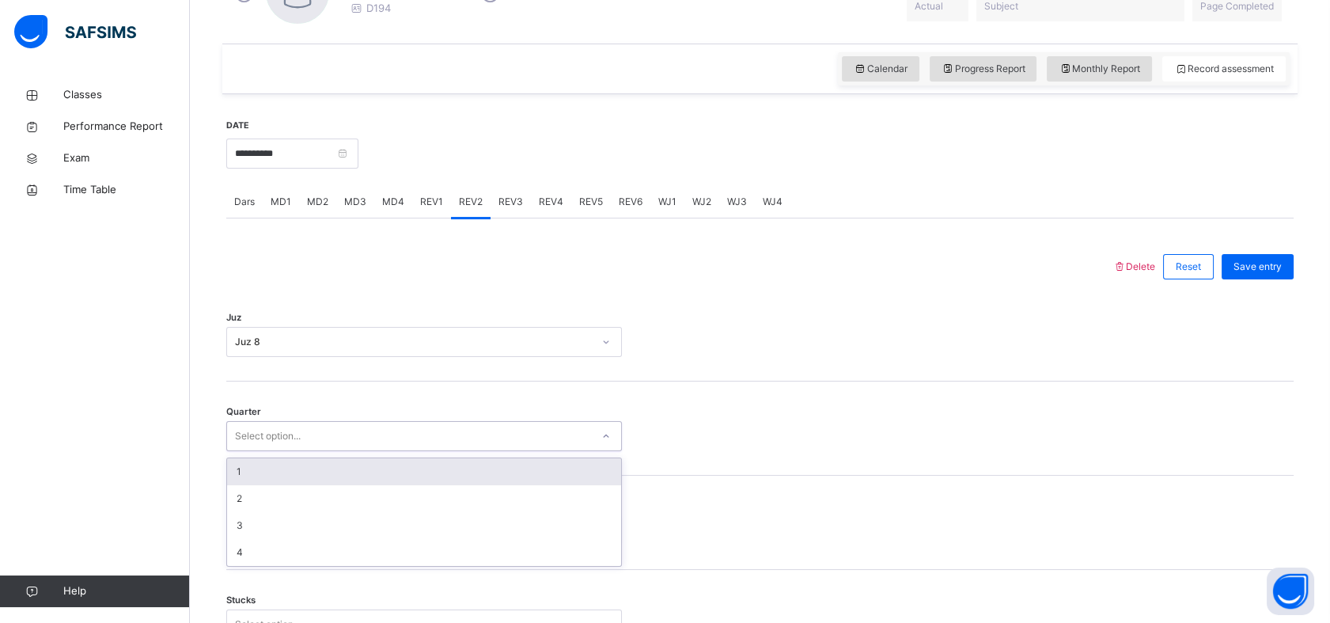
click at [292, 430] on div "Select option..." at bounding box center [268, 436] width 66 height 30
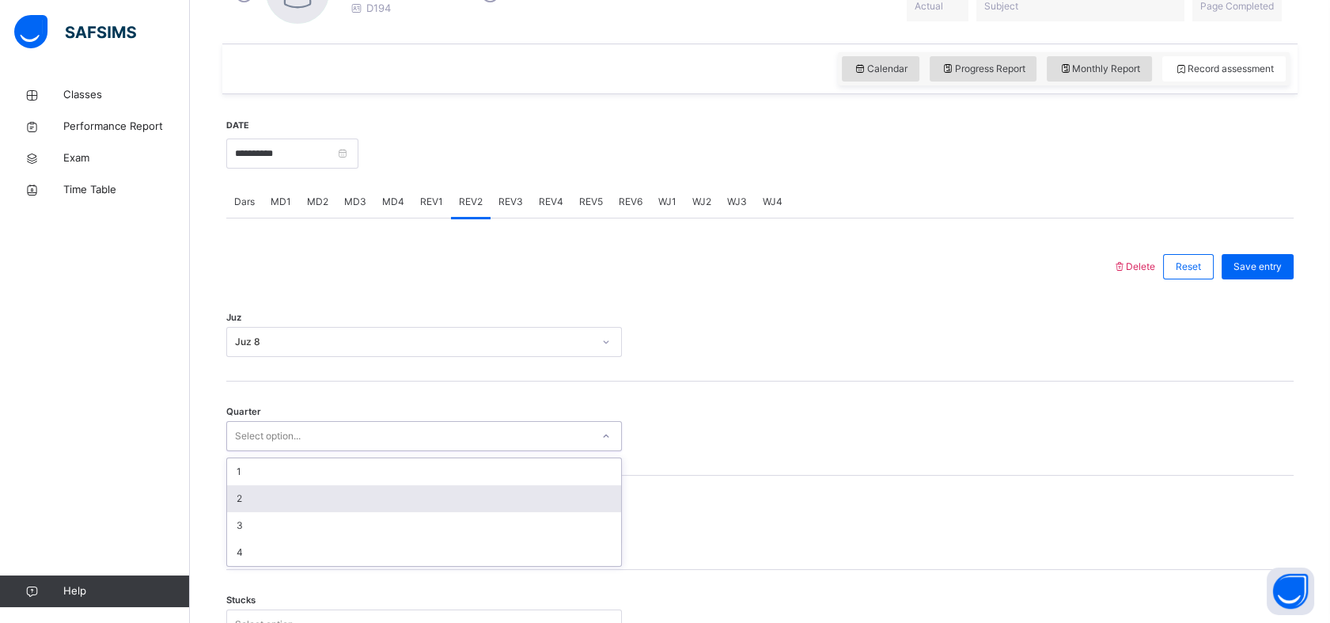
click at [291, 500] on div "2" at bounding box center [424, 498] width 394 height 27
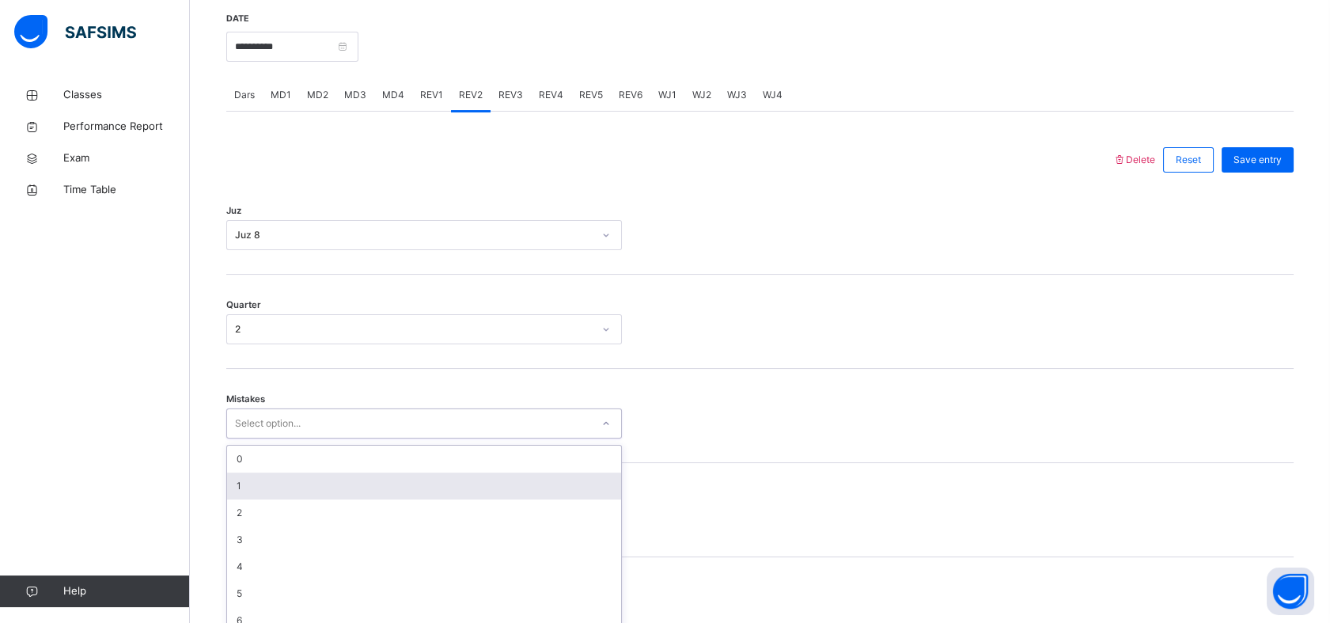
click at [263, 438] on div "option 1 focused, 2 of 7. 7 results available. Use Up and Down to choose option…" at bounding box center [424, 423] width 396 height 30
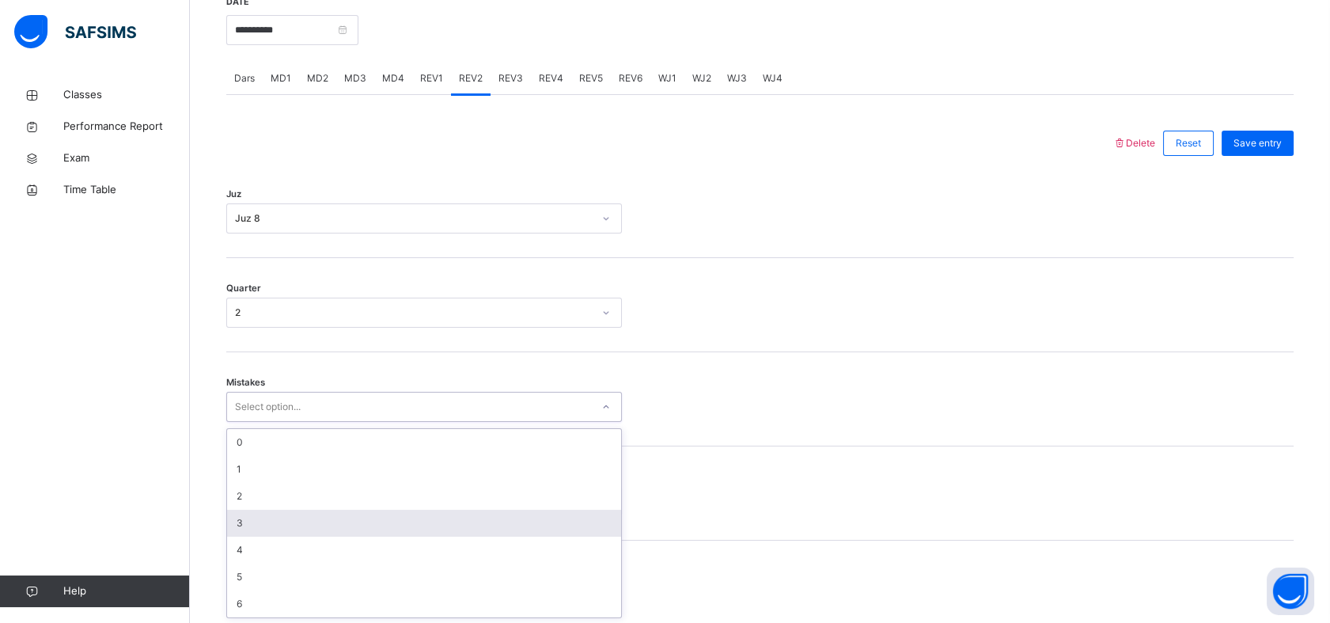
click at [263, 530] on div "3" at bounding box center [424, 522] width 394 height 27
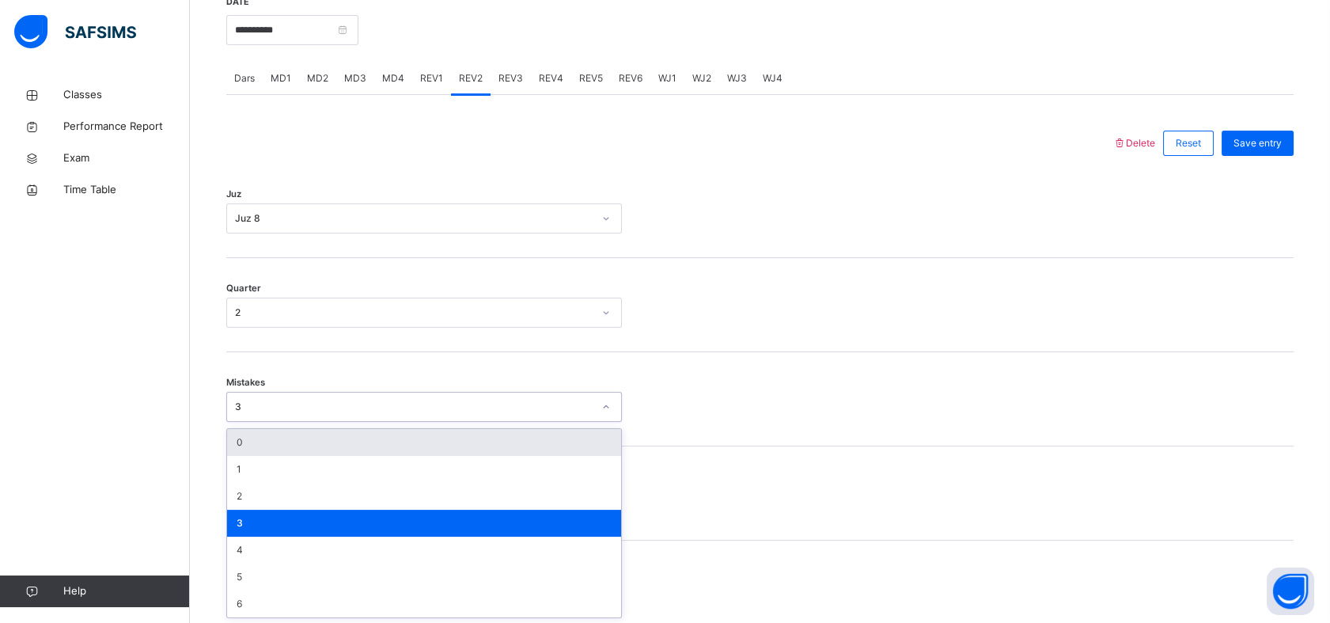
click at [299, 409] on div "3" at bounding box center [414, 406] width 358 height 14
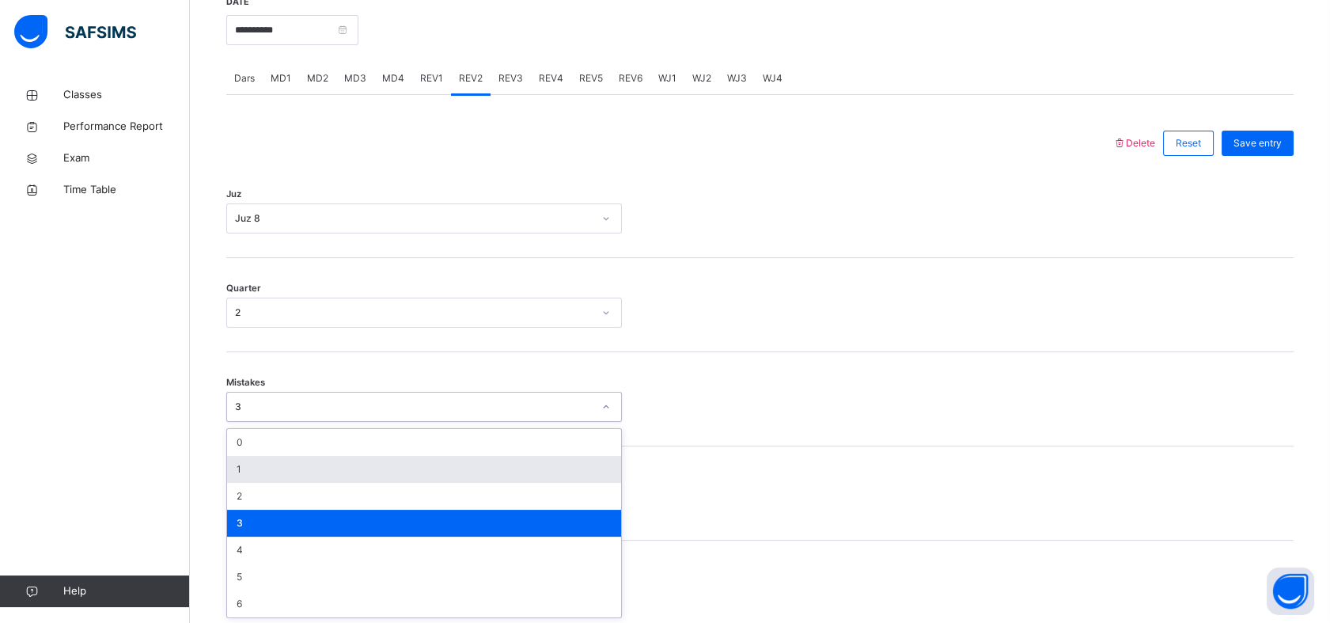
click at [264, 475] on div "1" at bounding box center [424, 469] width 394 height 27
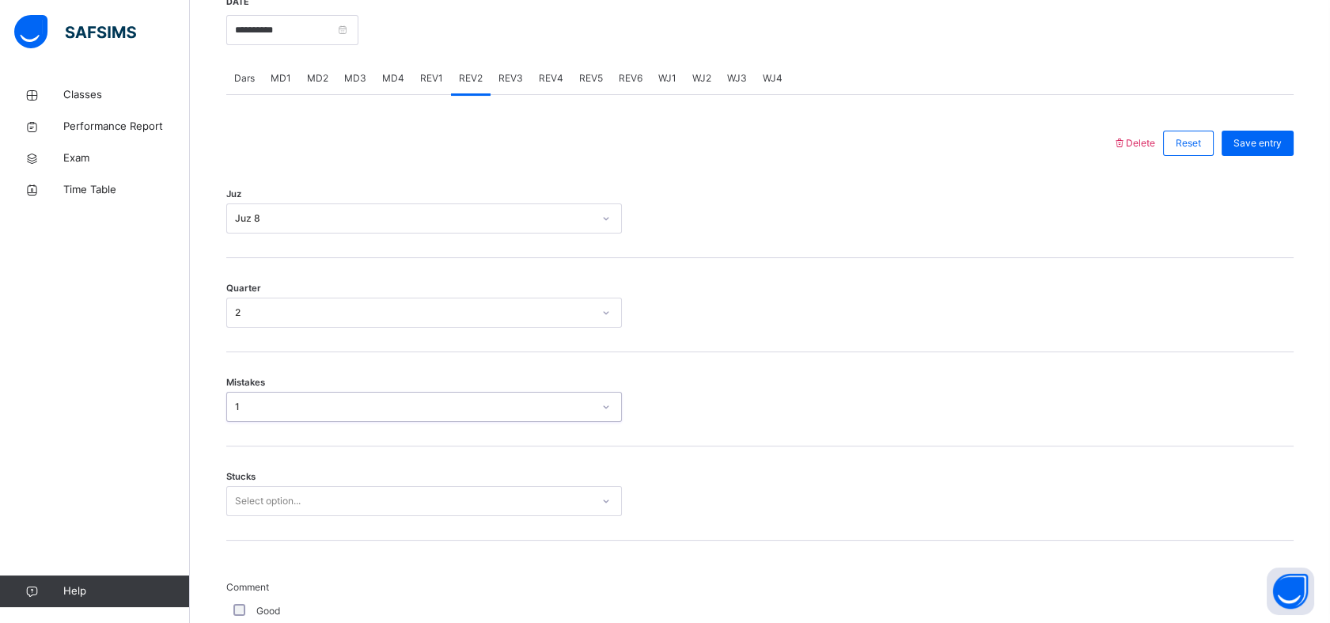
click at [263, 493] on div "Select option..." at bounding box center [424, 501] width 396 height 30
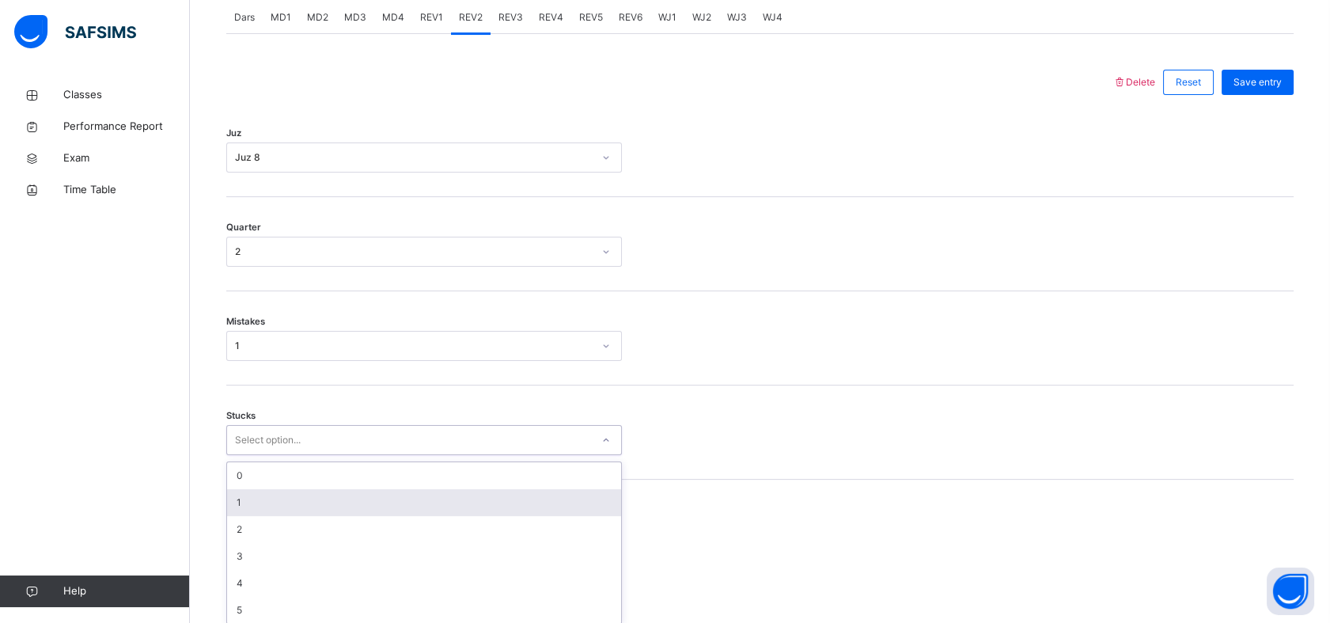
scroll to position [696, 0]
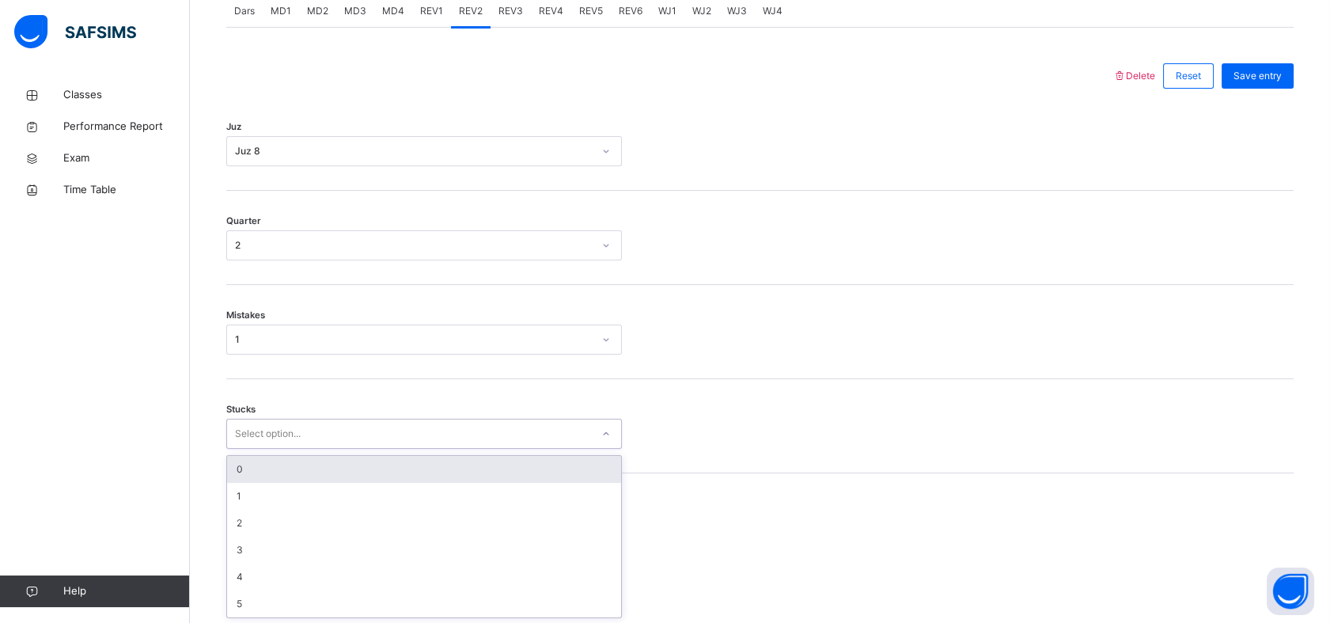
click at [292, 475] on div "0" at bounding box center [424, 469] width 394 height 27
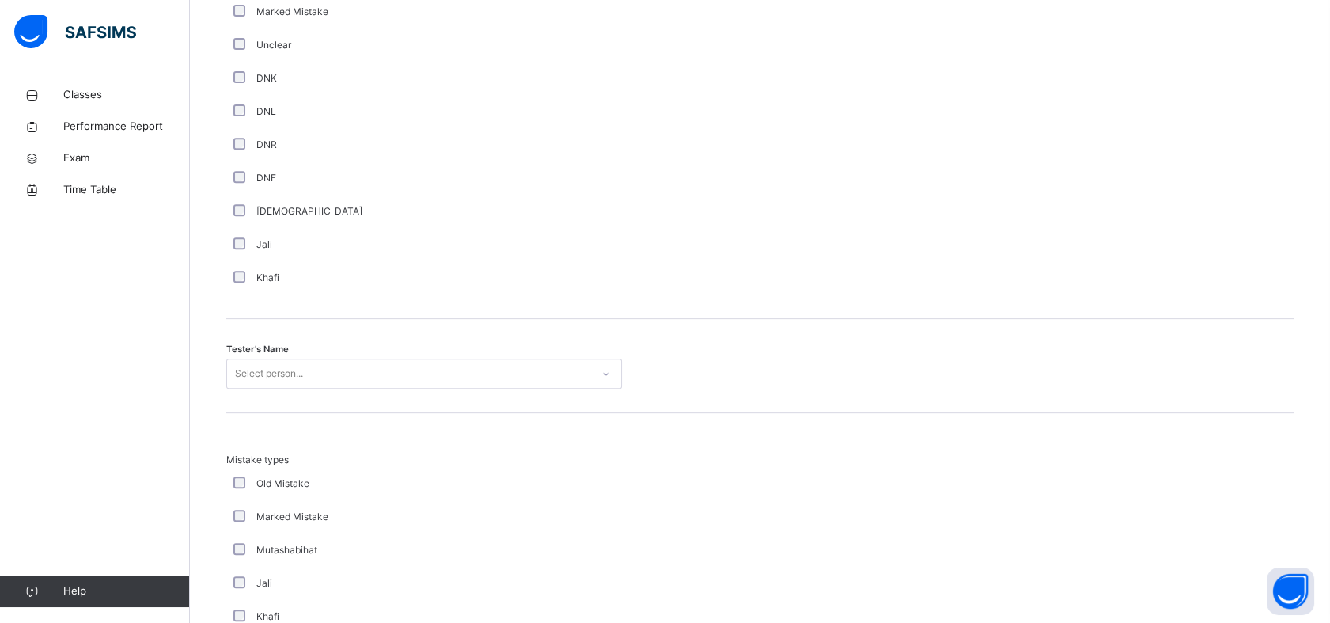
click at [237, 388] on div "Select person..." at bounding box center [424, 373] width 396 height 30
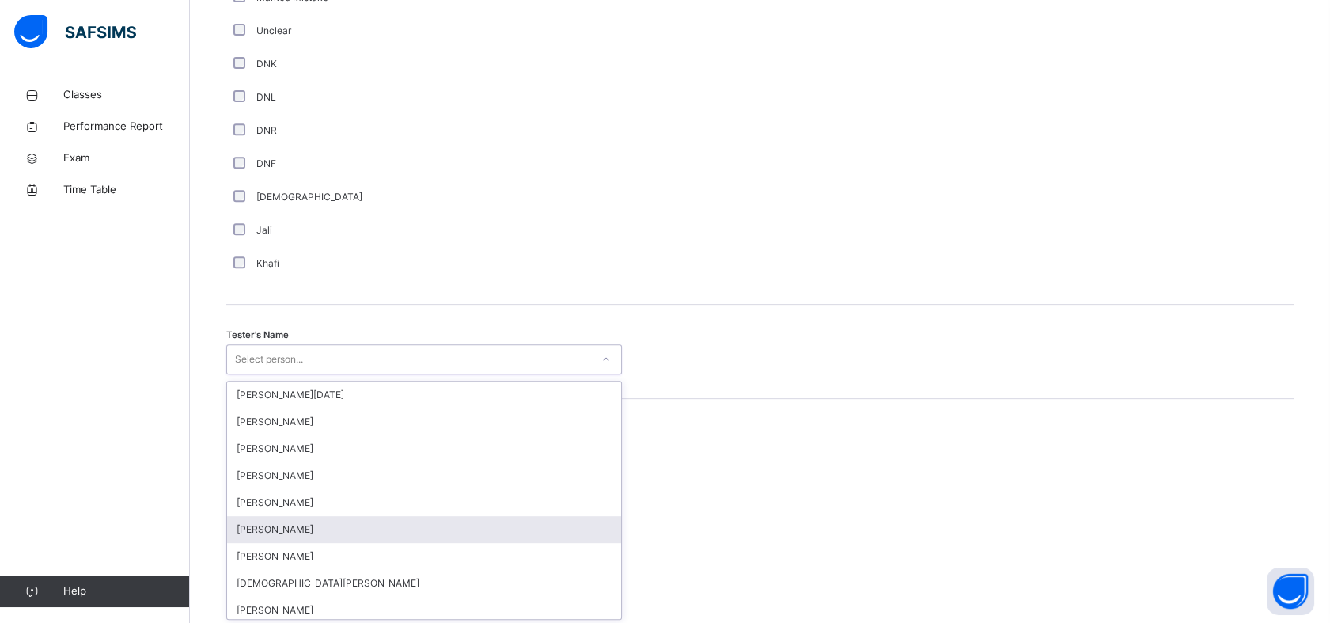
scroll to position [1376, 0]
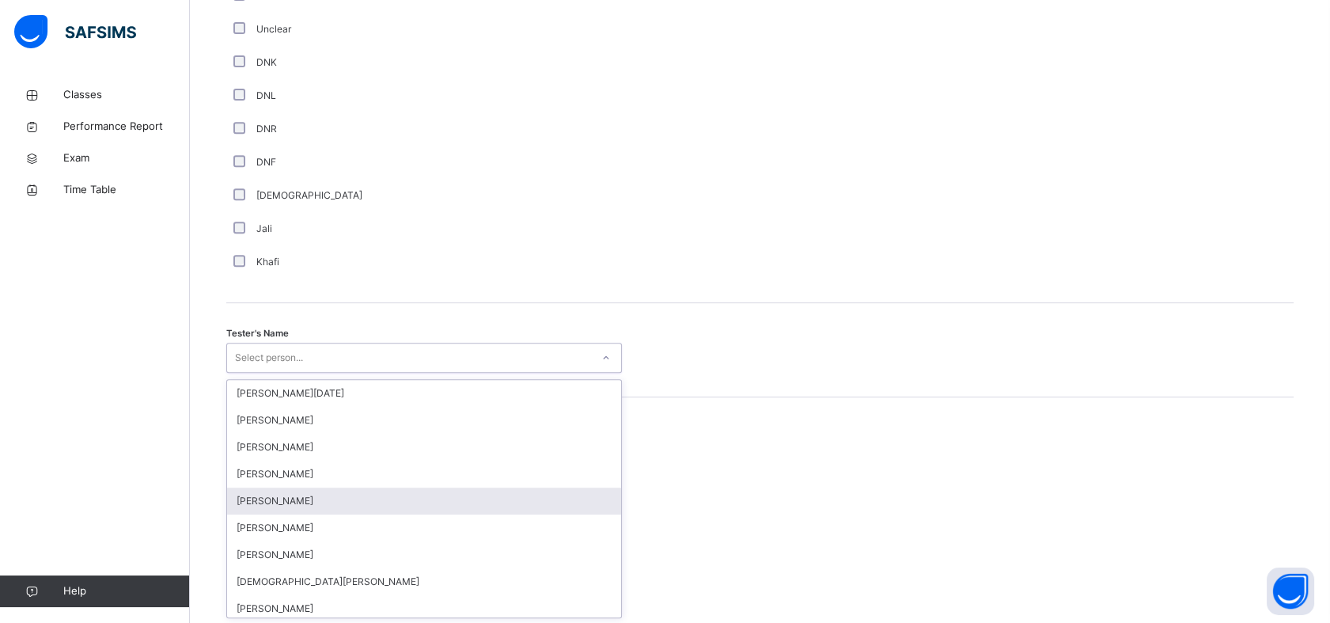
click at [407, 499] on div "[PERSON_NAME]" at bounding box center [424, 500] width 394 height 27
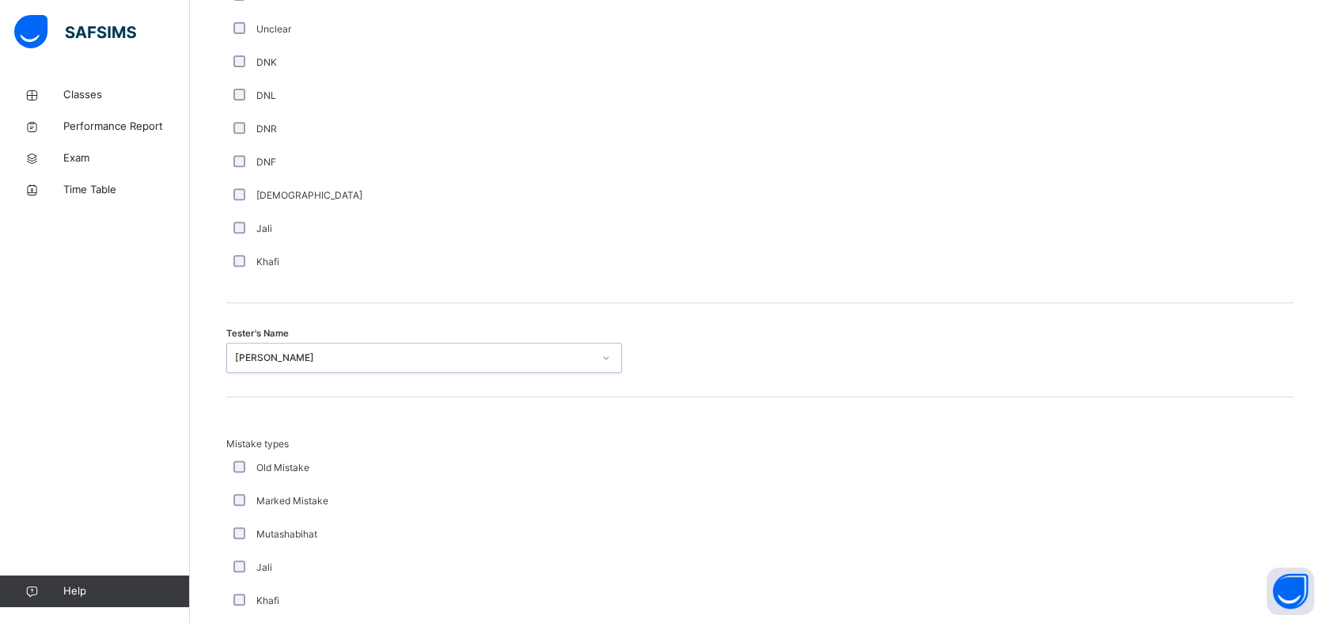
click at [433, 360] on div "[PERSON_NAME]" at bounding box center [414, 357] width 358 height 14
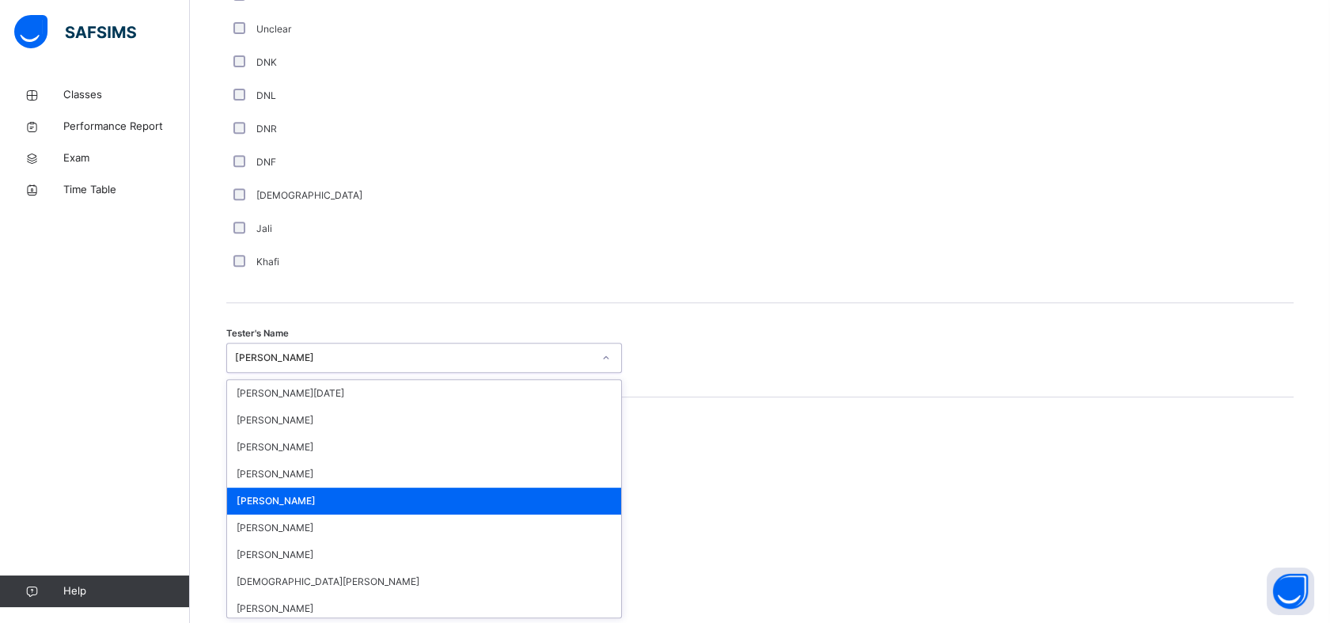
click at [451, 357] on div "[PERSON_NAME]" at bounding box center [414, 357] width 358 height 14
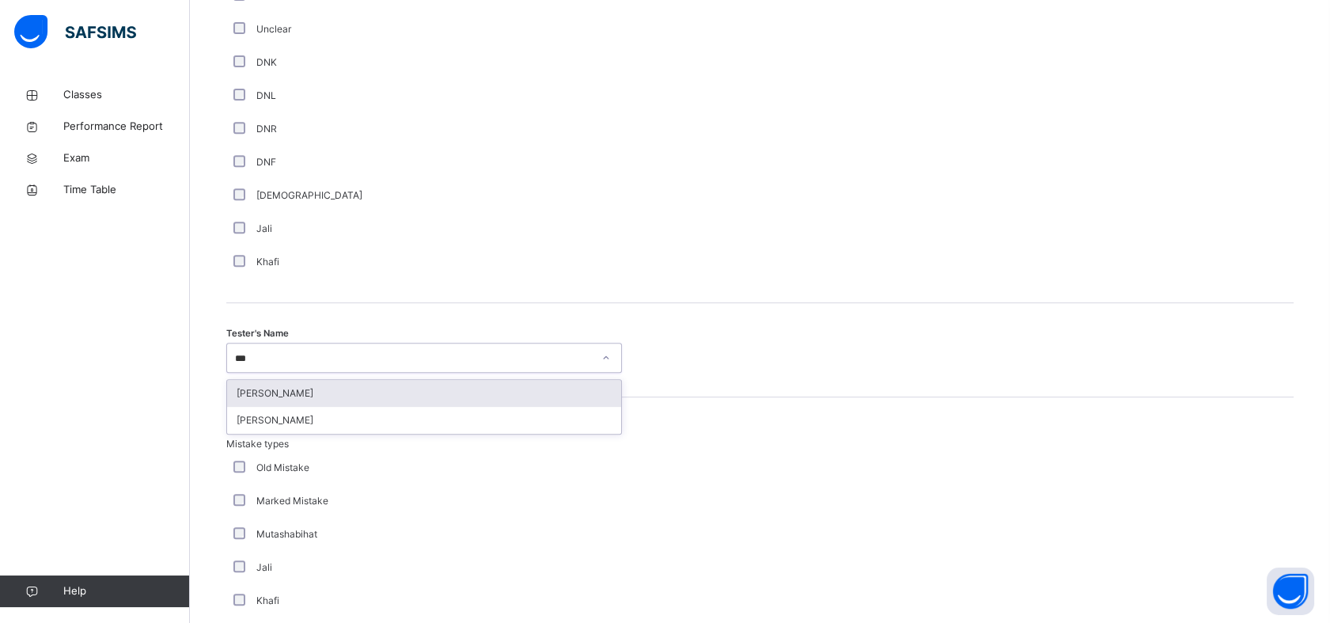
type input "****"
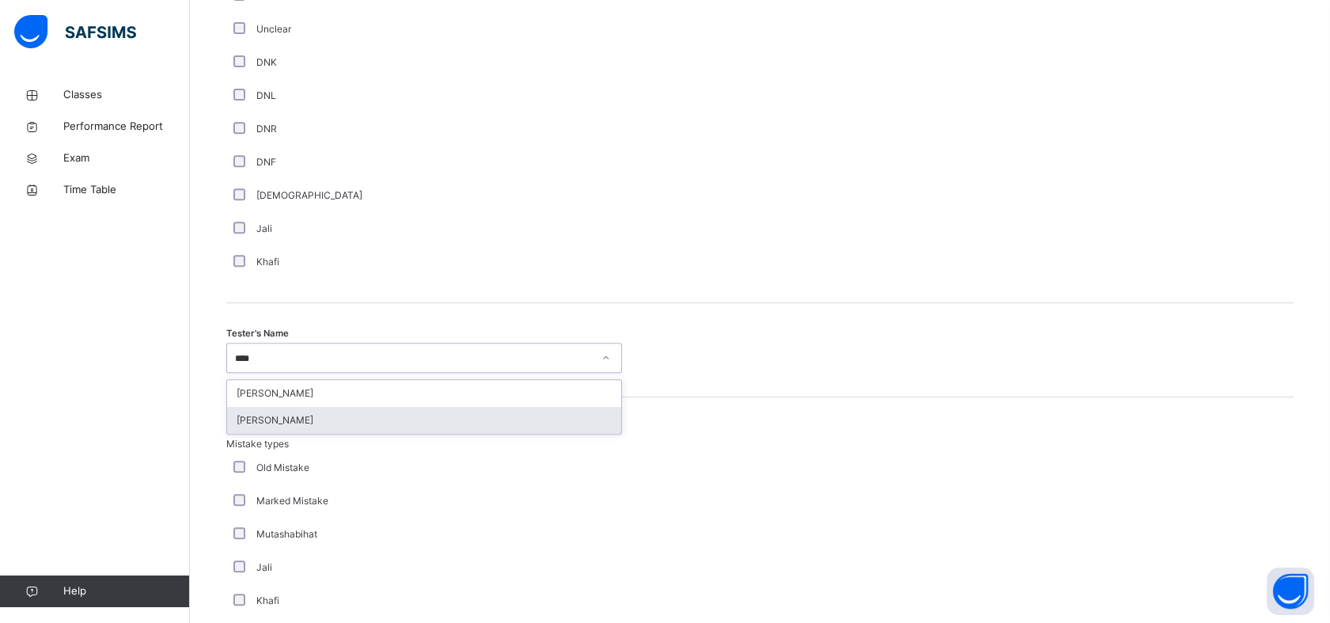
click at [397, 412] on div "[PERSON_NAME]" at bounding box center [424, 420] width 394 height 27
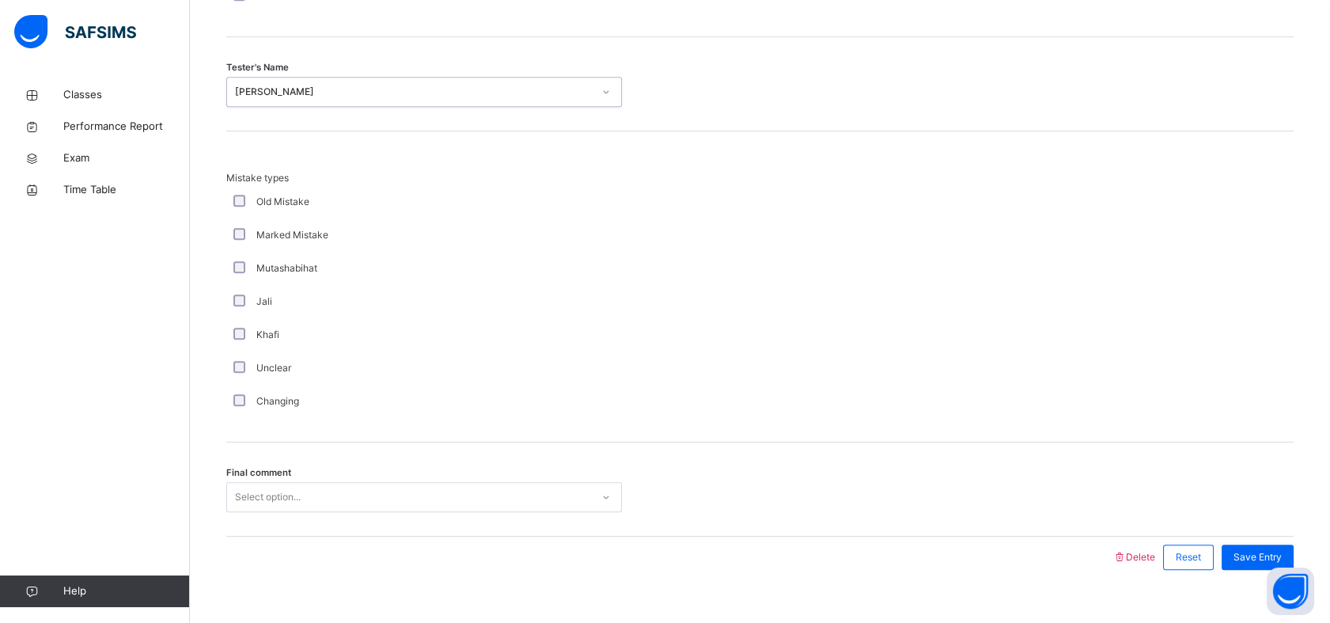
scroll to position [1667, 0]
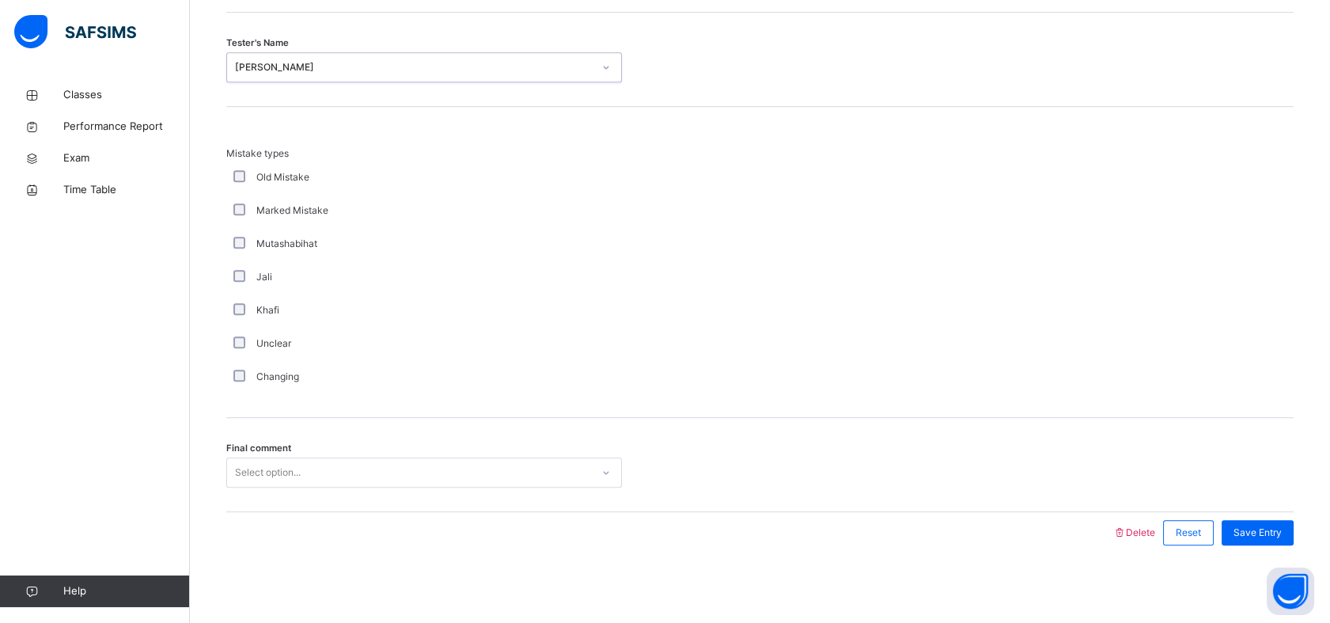
click at [362, 473] on div "Select option..." at bounding box center [409, 472] width 364 height 25
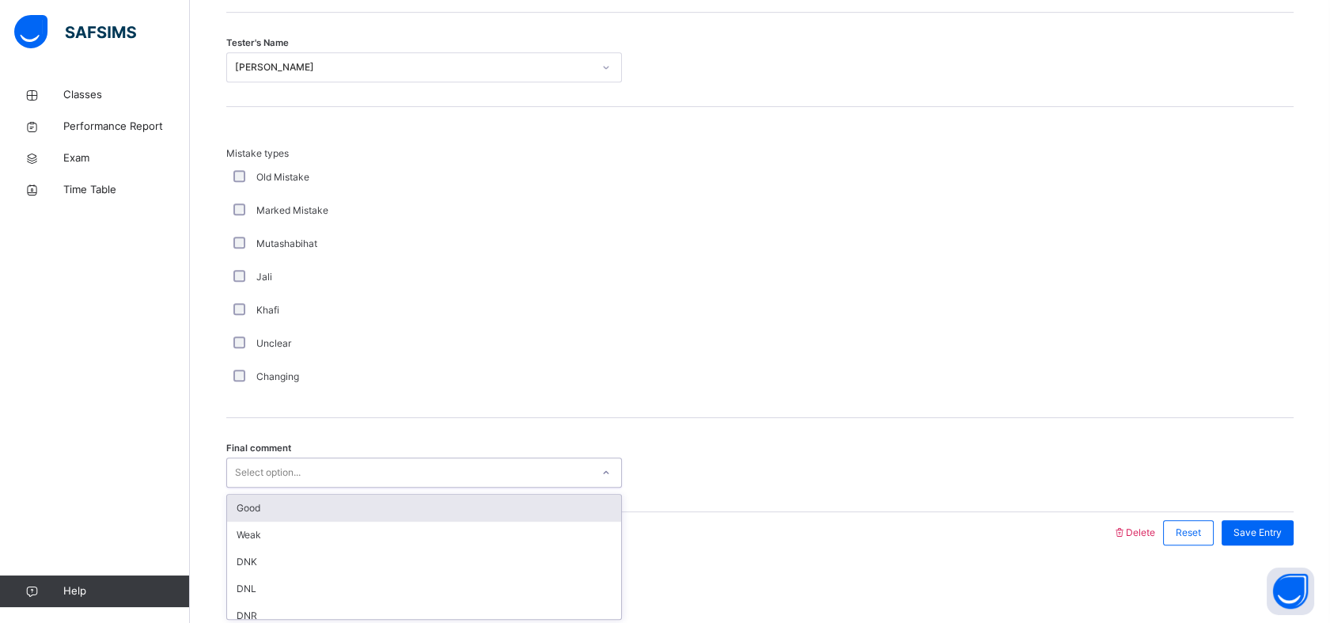
click at [336, 515] on div "Good" at bounding box center [424, 507] width 394 height 27
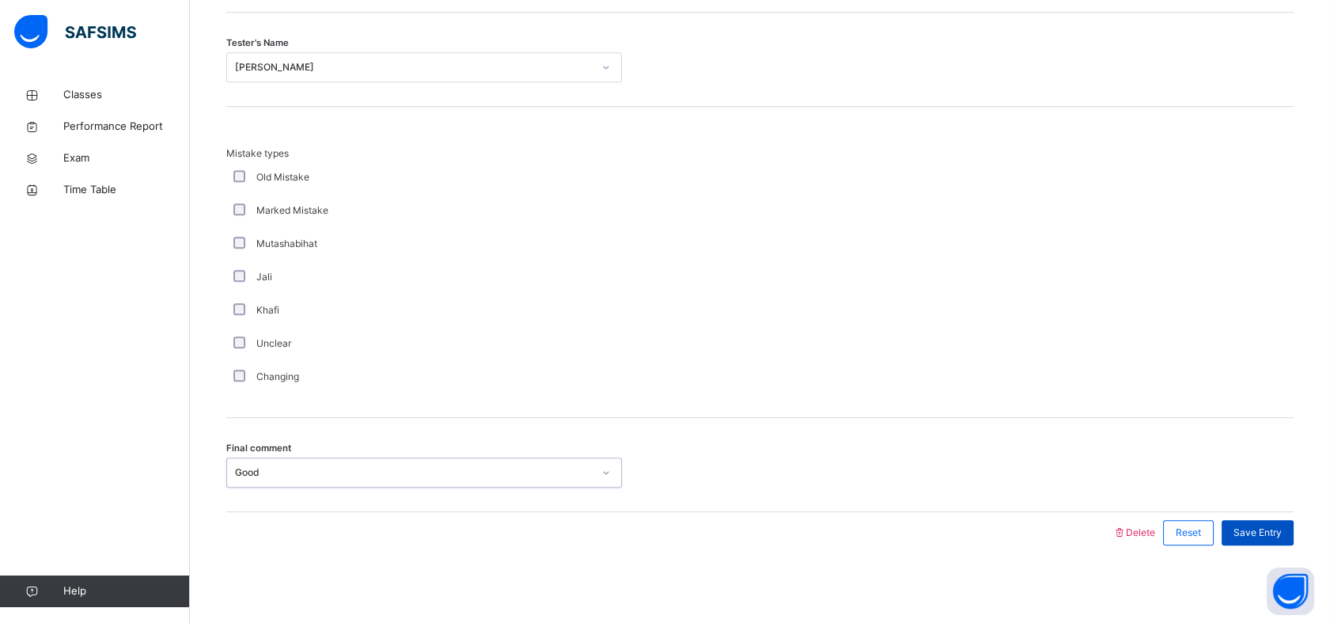
click at [1271, 525] on span "Save Entry" at bounding box center [1257, 532] width 48 height 14
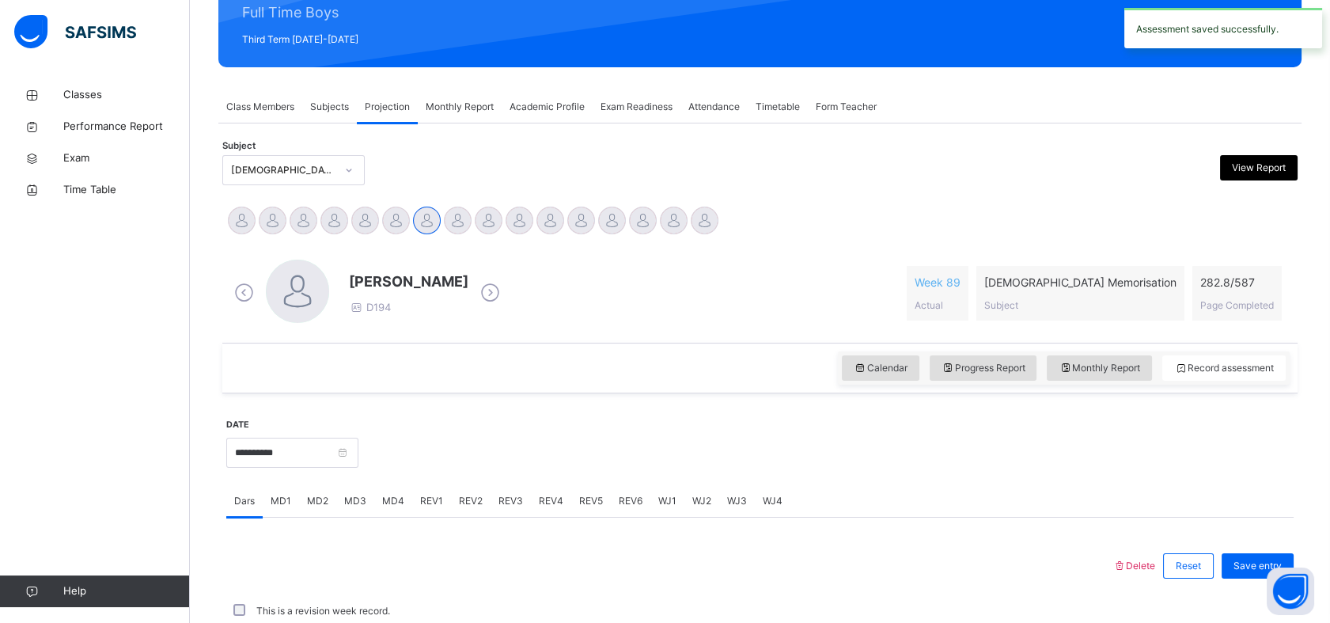
scroll to position [564, 0]
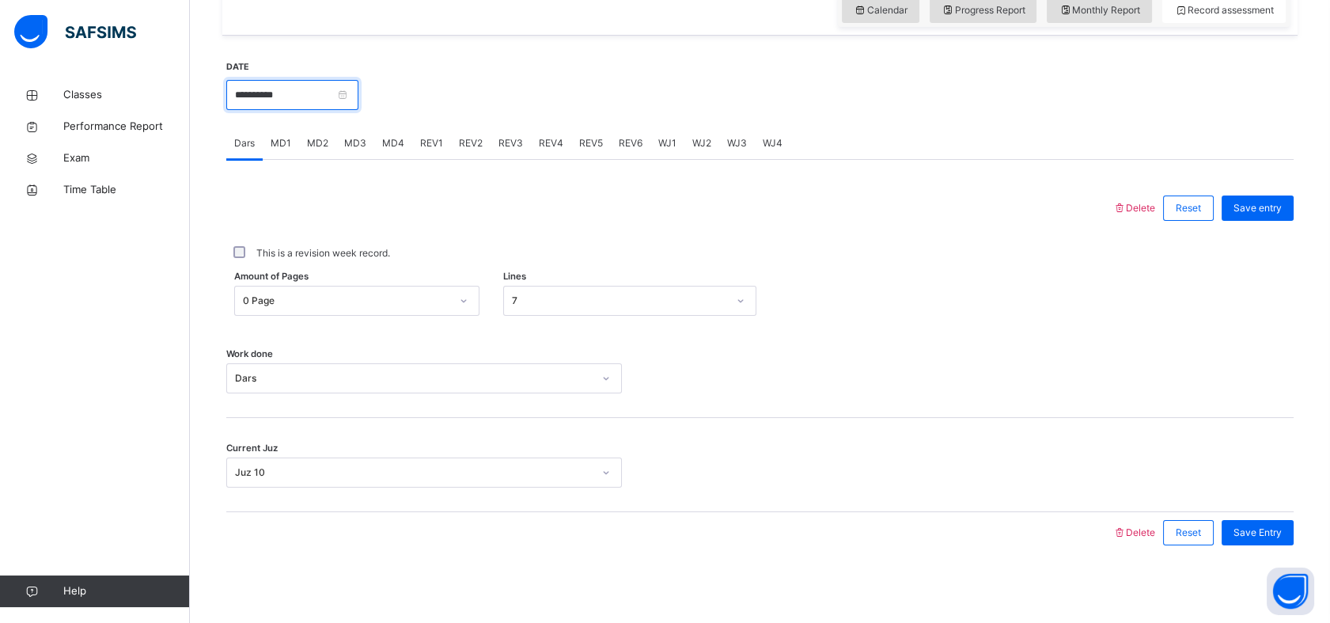
click at [283, 87] on input "**********" at bounding box center [292, 95] width 132 height 30
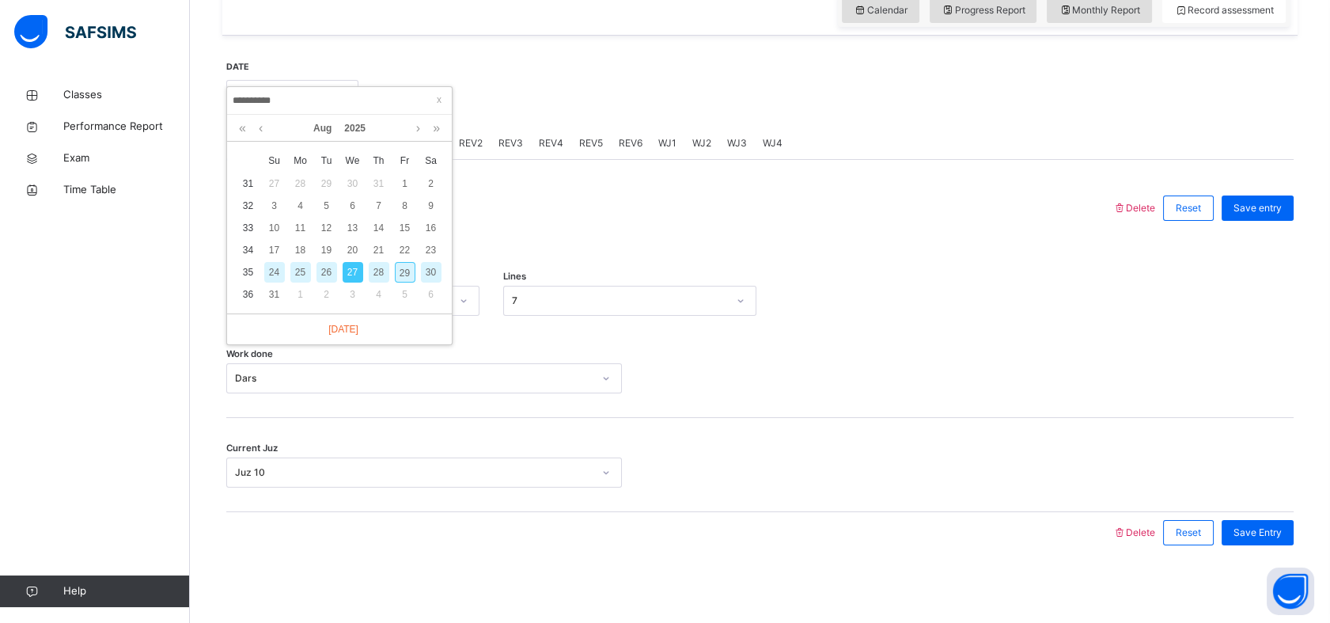
click at [385, 270] on div "28" at bounding box center [379, 272] width 21 height 21
type input "**********"
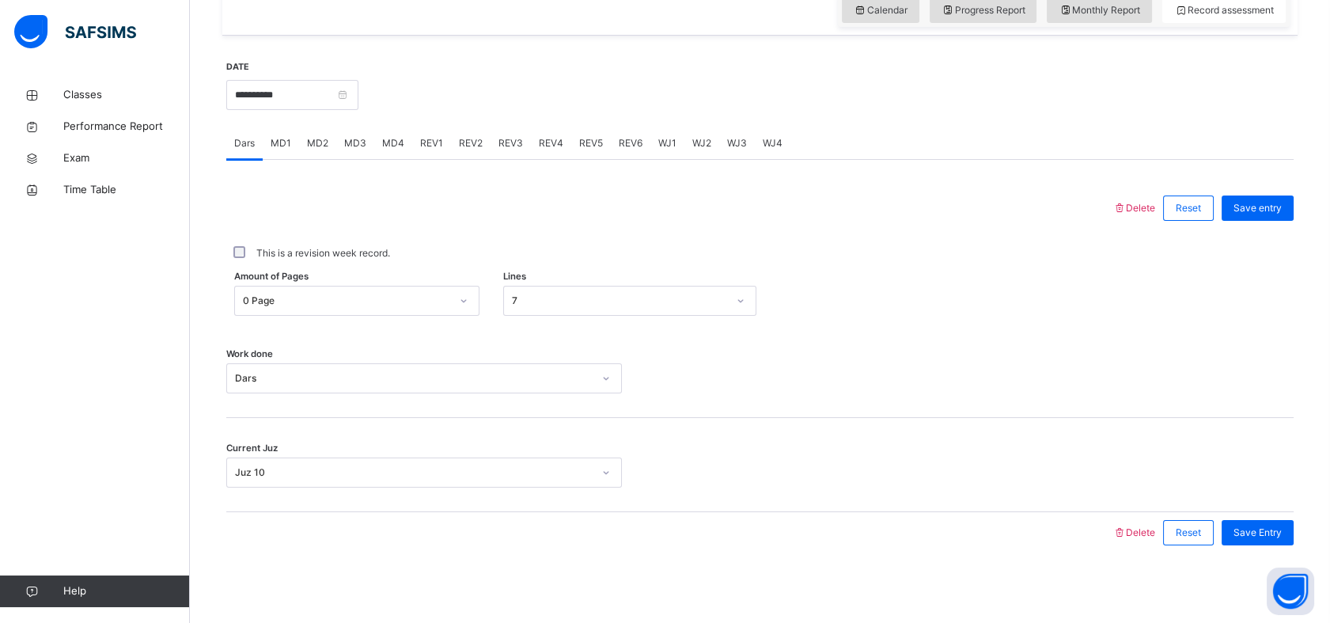
click at [358, 136] on span "MD3" at bounding box center [355, 143] width 22 height 14
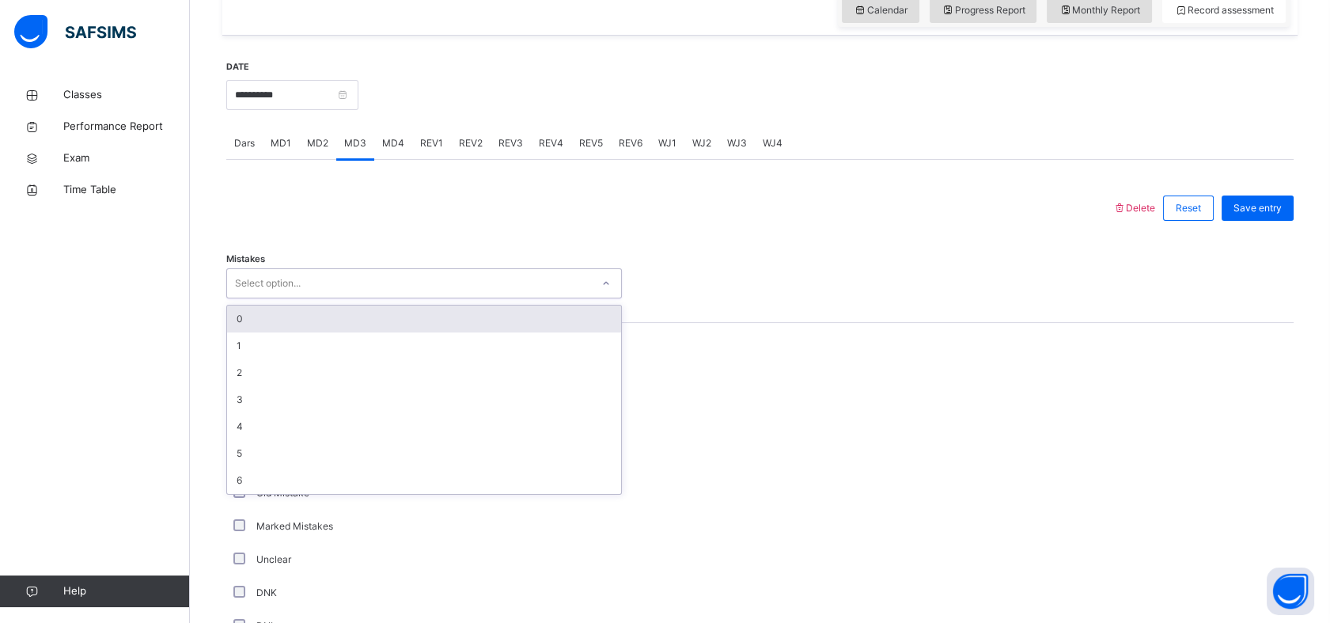
click at [359, 293] on div "Select option..." at bounding box center [424, 283] width 396 height 30
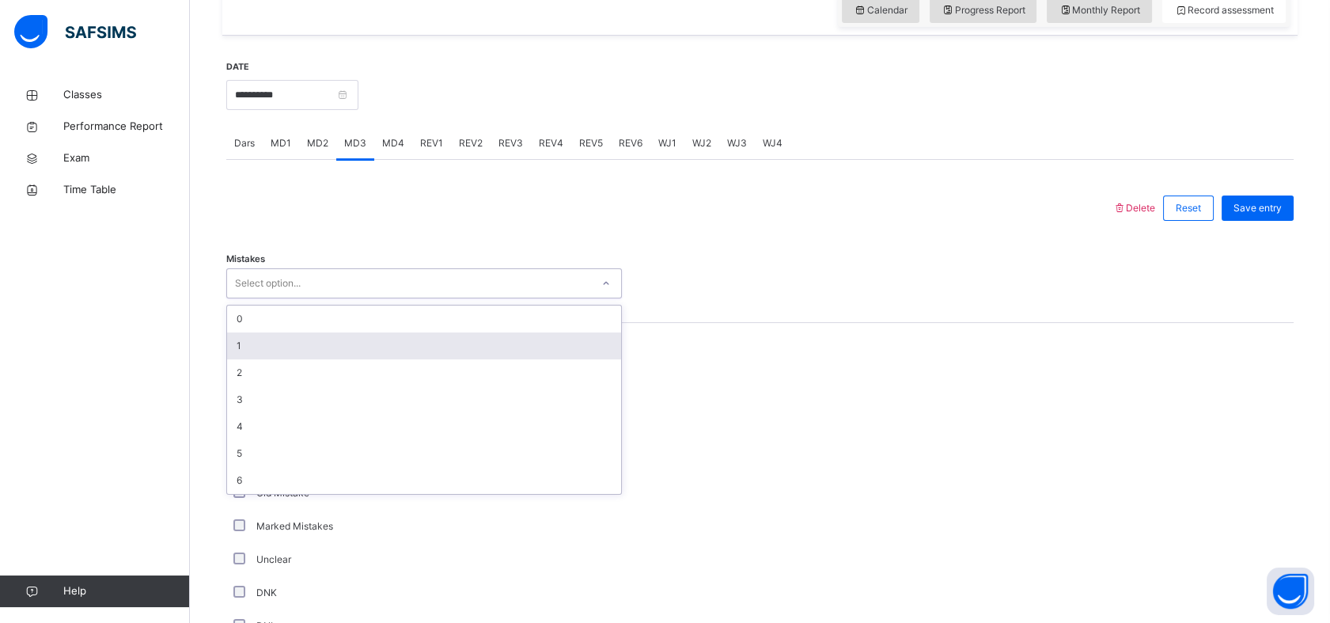
click at [293, 344] on div "1" at bounding box center [424, 345] width 394 height 27
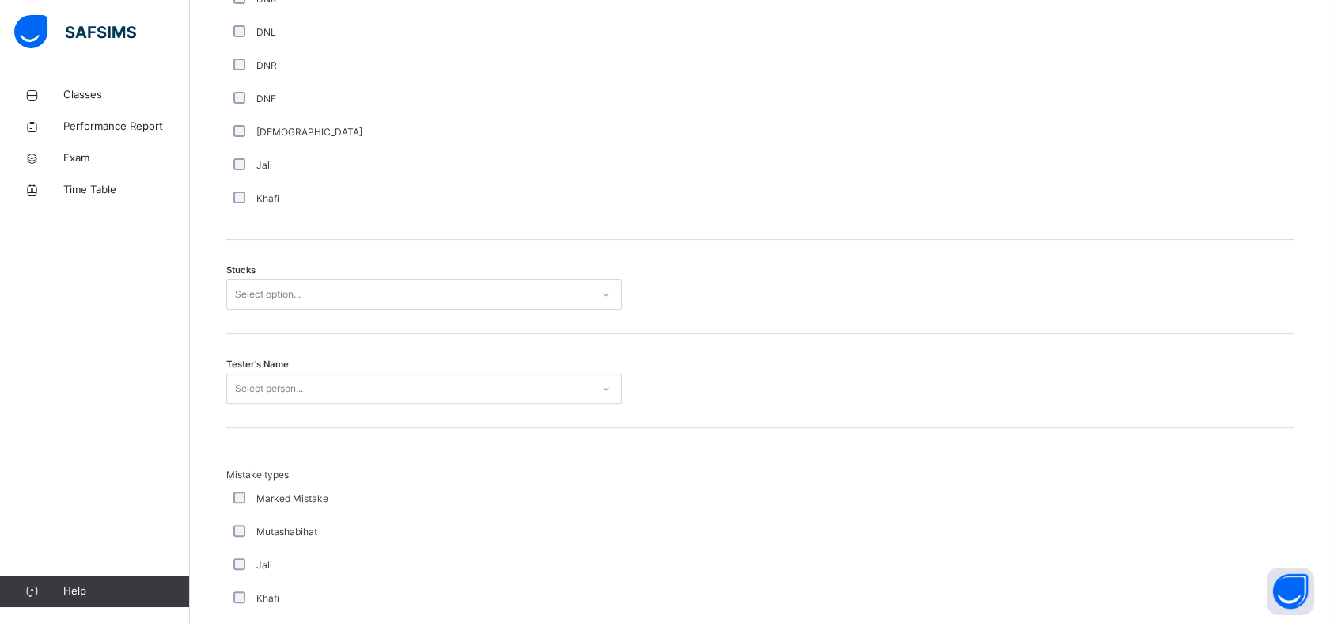
scroll to position [1158, 0]
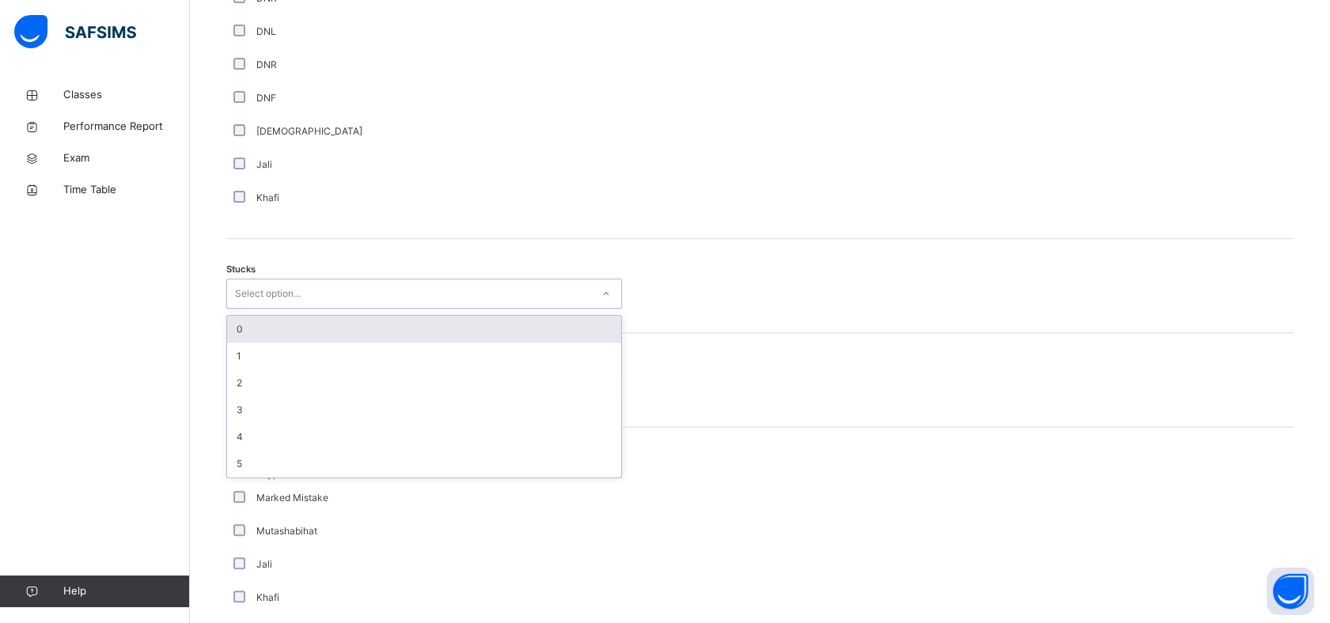
click at [301, 280] on div "Select option..." at bounding box center [268, 293] width 66 height 30
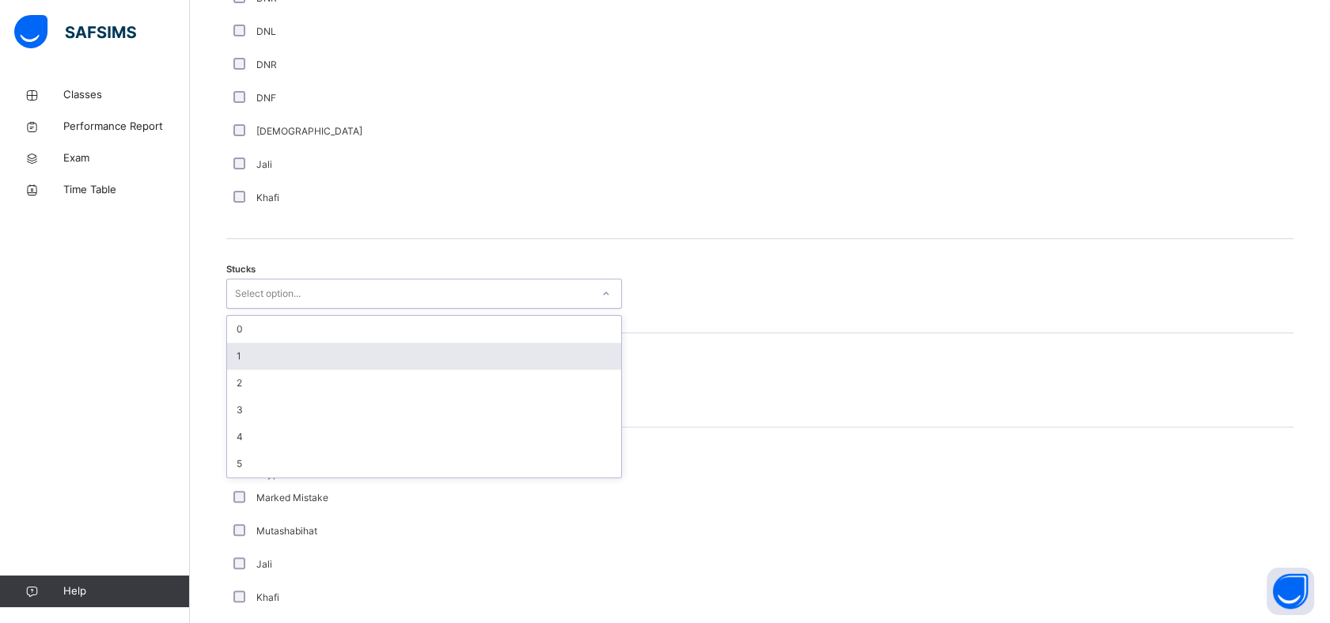
click at [231, 361] on div "1" at bounding box center [424, 356] width 394 height 27
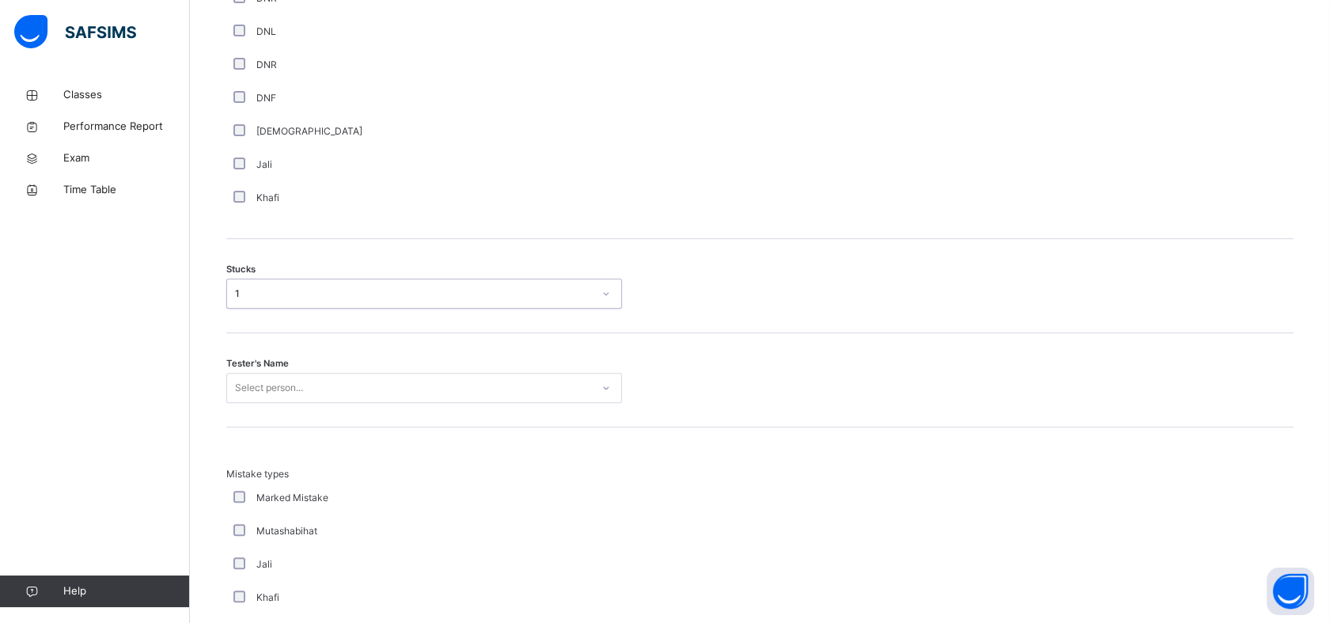
click at [261, 375] on div "Tester's Name Select person..." at bounding box center [759, 380] width 1067 height 94
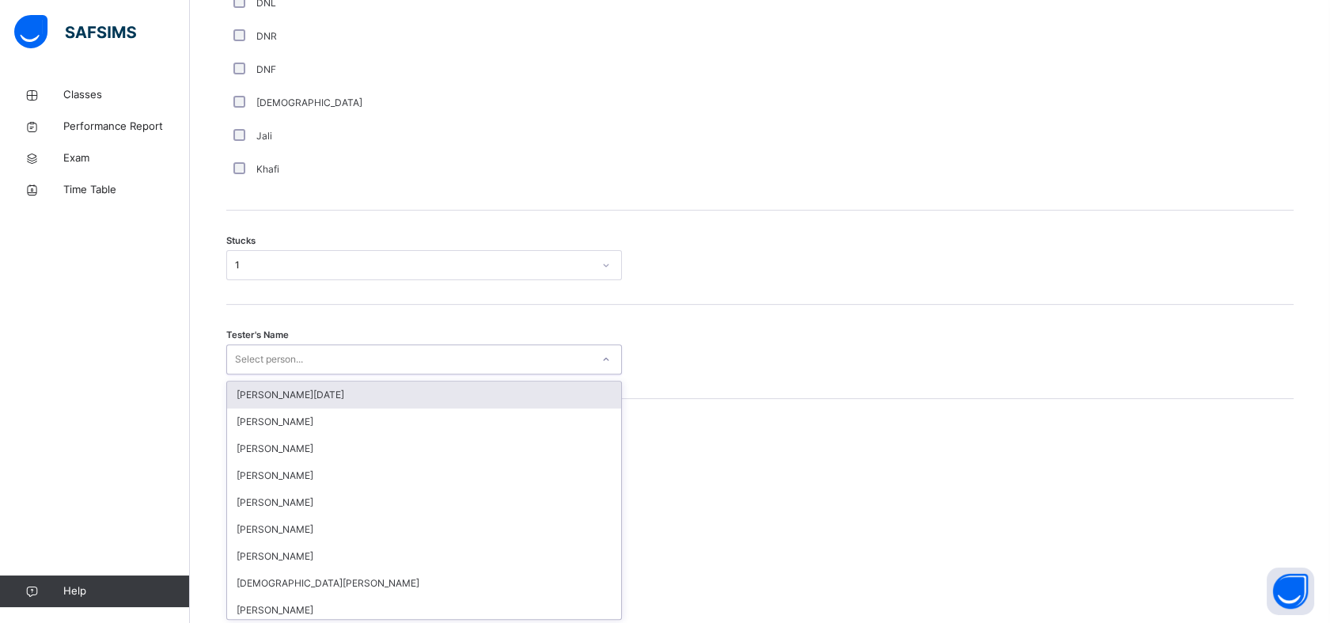
scroll to position [1188, 0]
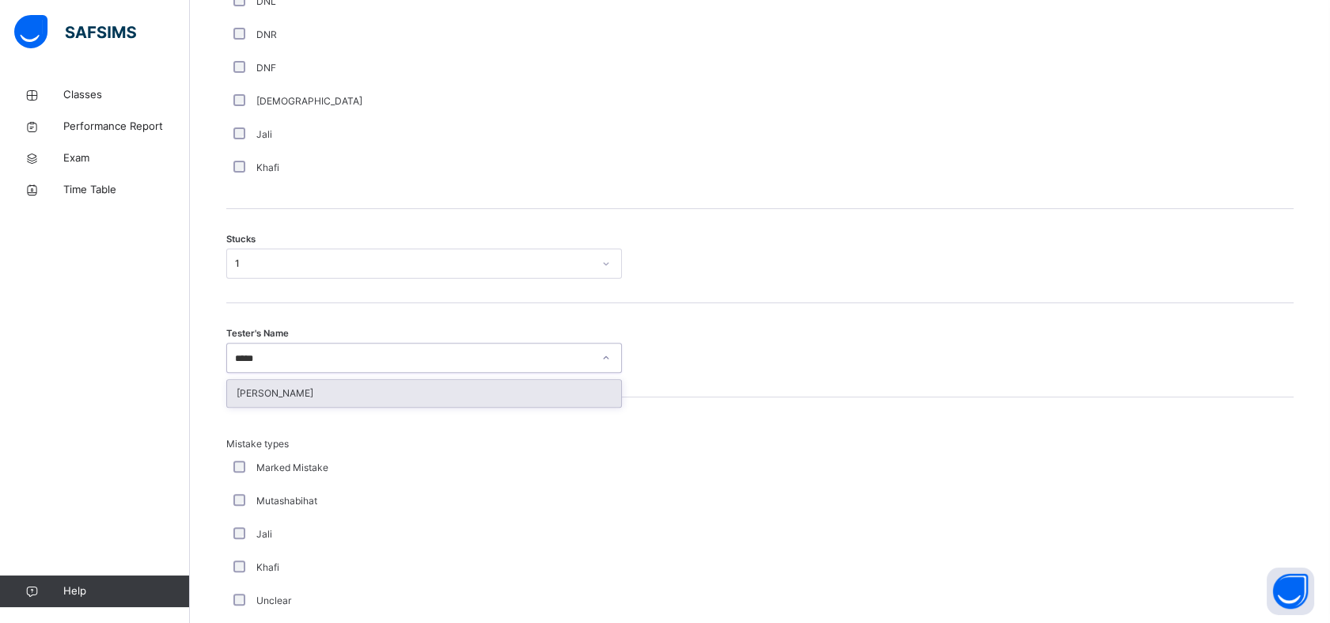
type input "*****"
click at [266, 375] on div "Tester's Name option [PERSON_NAME] focused, 19 of 88. 1 result available for se…" at bounding box center [759, 350] width 1067 height 94
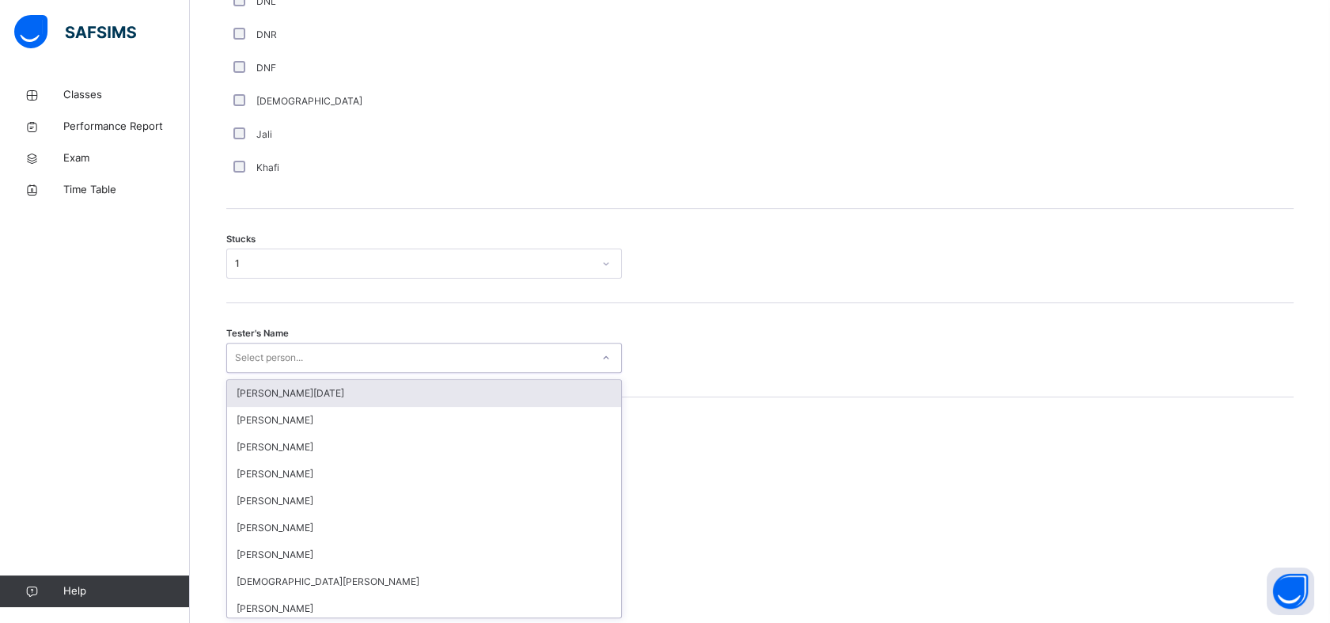
click at [316, 356] on div "Select person..." at bounding box center [409, 358] width 364 height 25
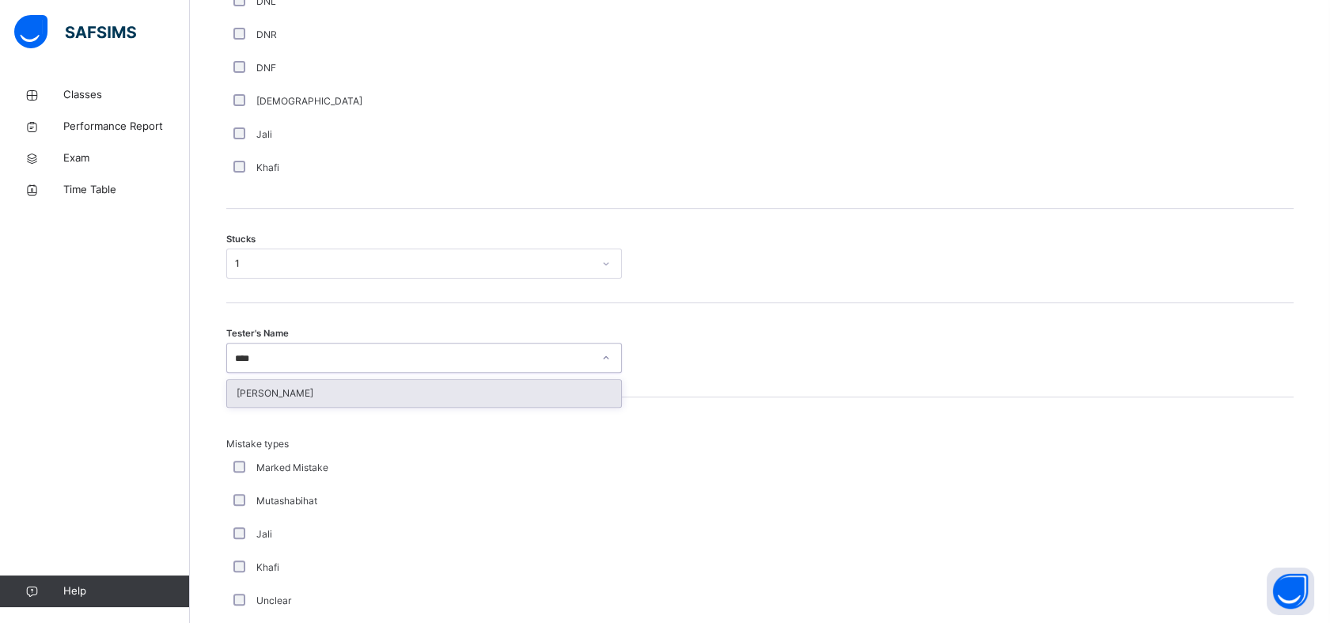
type input "*****"
click at [321, 396] on div "[PERSON_NAME]" at bounding box center [424, 393] width 394 height 27
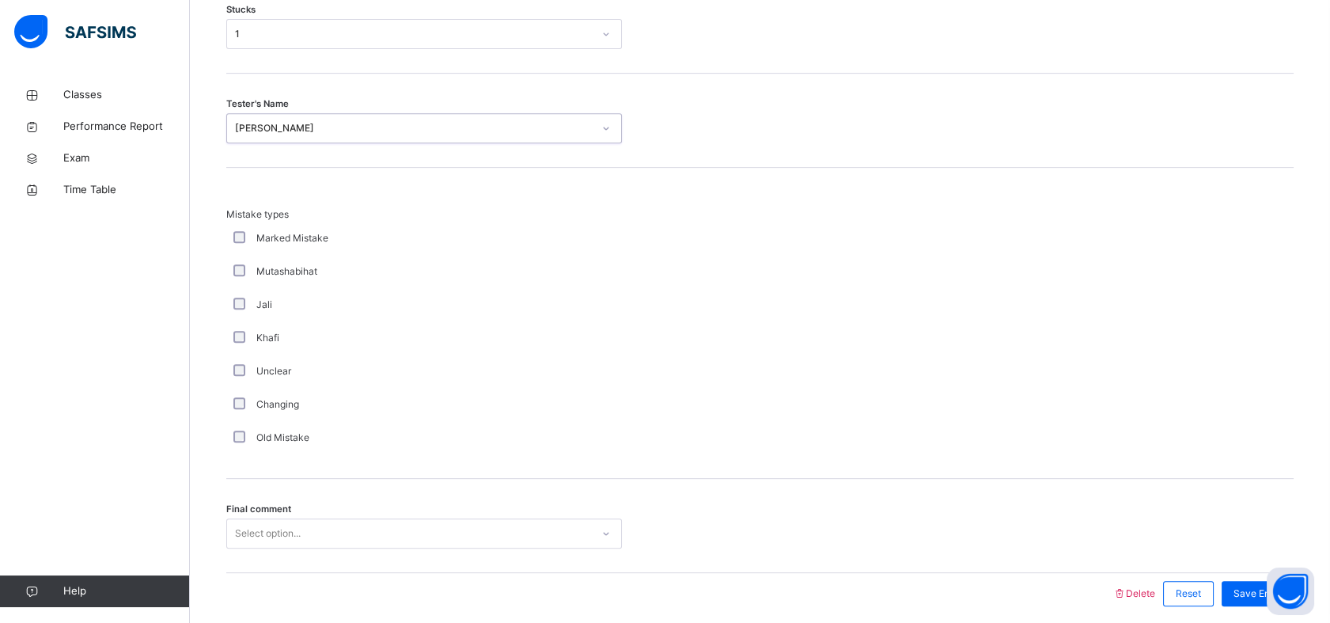
scroll to position [1478, 0]
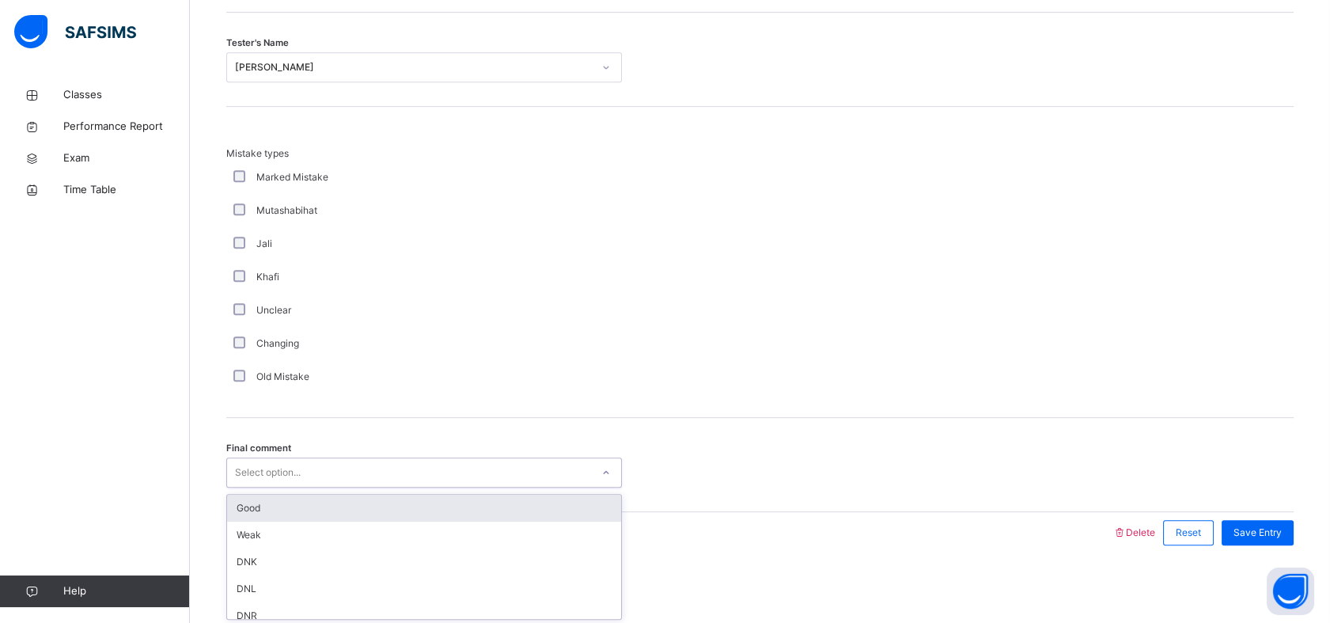
click at [272, 460] on div "Select option..." at bounding box center [268, 472] width 66 height 30
click at [296, 494] on div "Good" at bounding box center [424, 507] width 394 height 27
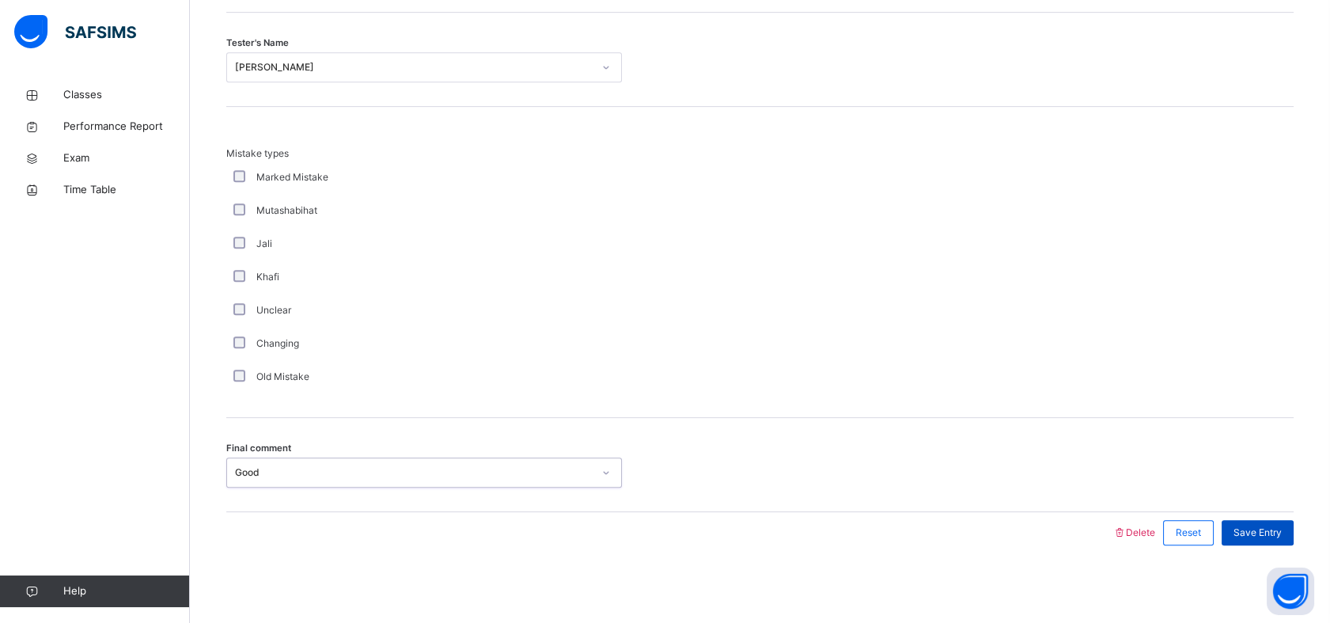
click at [1272, 525] on span "Save Entry" at bounding box center [1257, 532] width 48 height 14
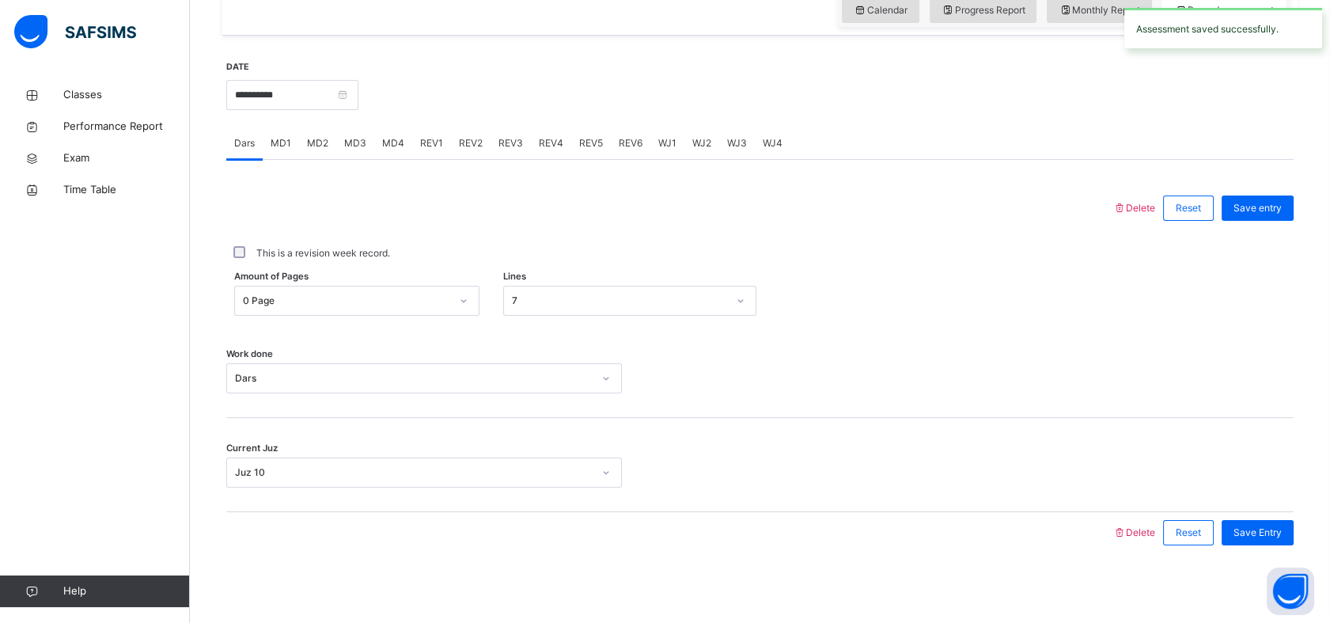
click at [393, 133] on div "MD4" at bounding box center [393, 143] width 38 height 32
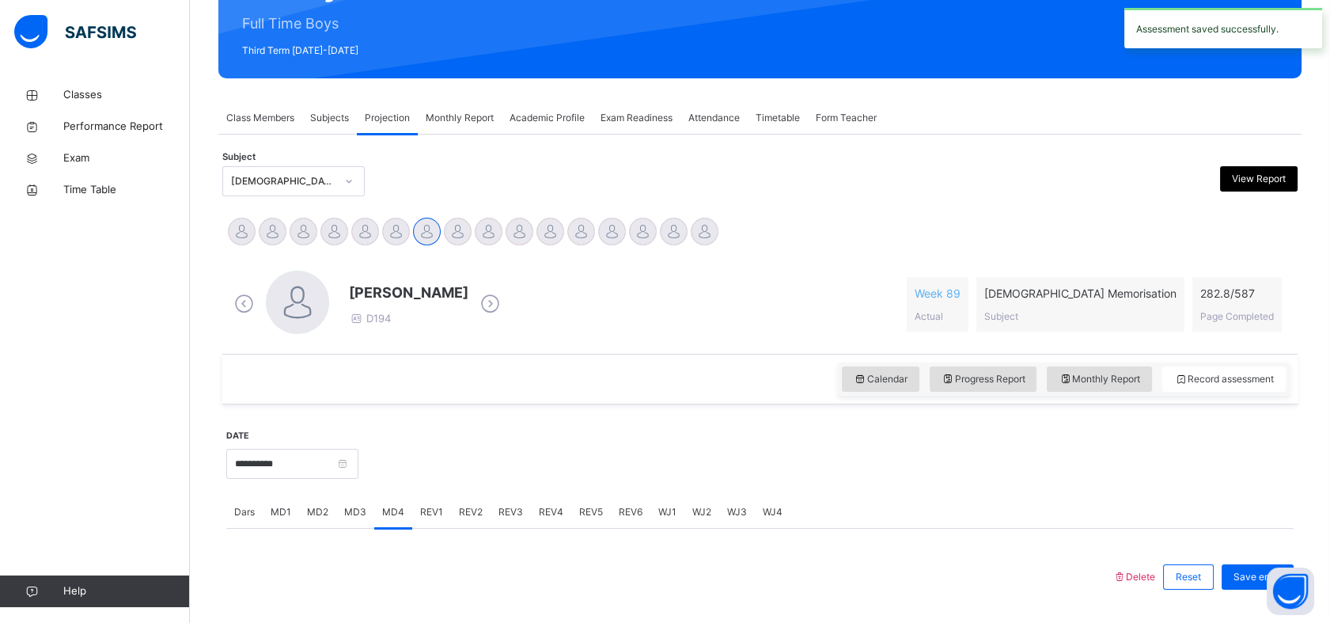
scroll to position [0, 0]
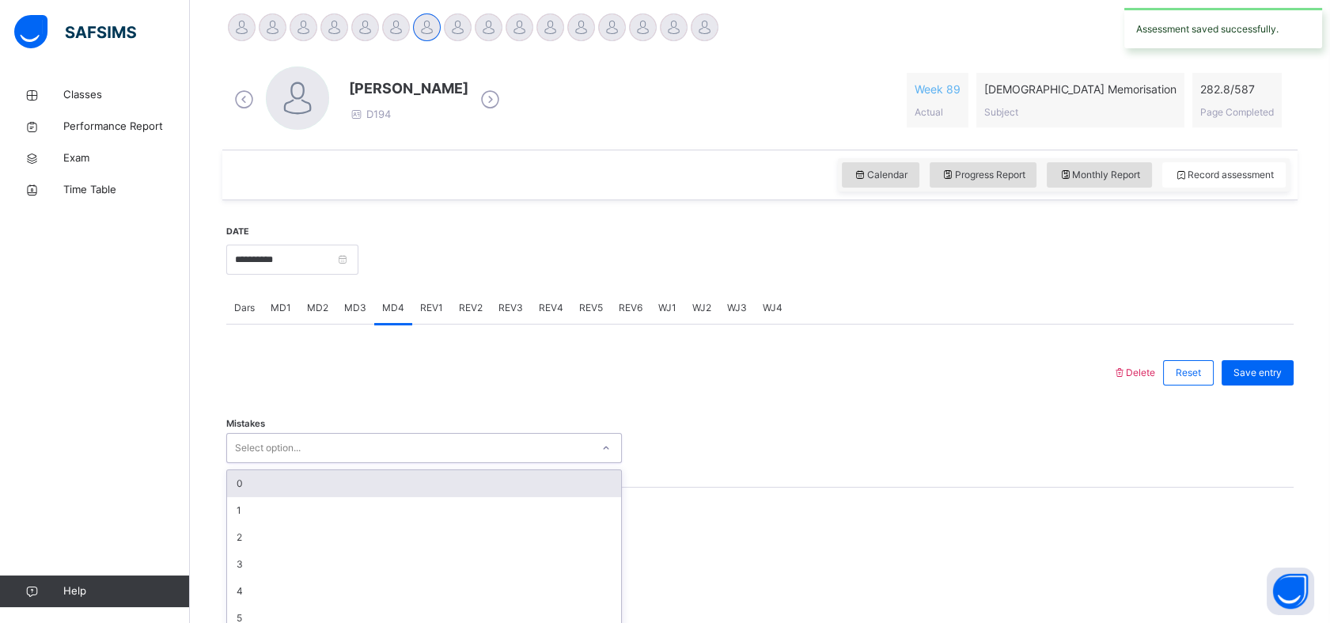
click at [298, 449] on div "option 0 focused, 1 of 7. 7 results available. Use Up and Down to choose option…" at bounding box center [424, 448] width 396 height 30
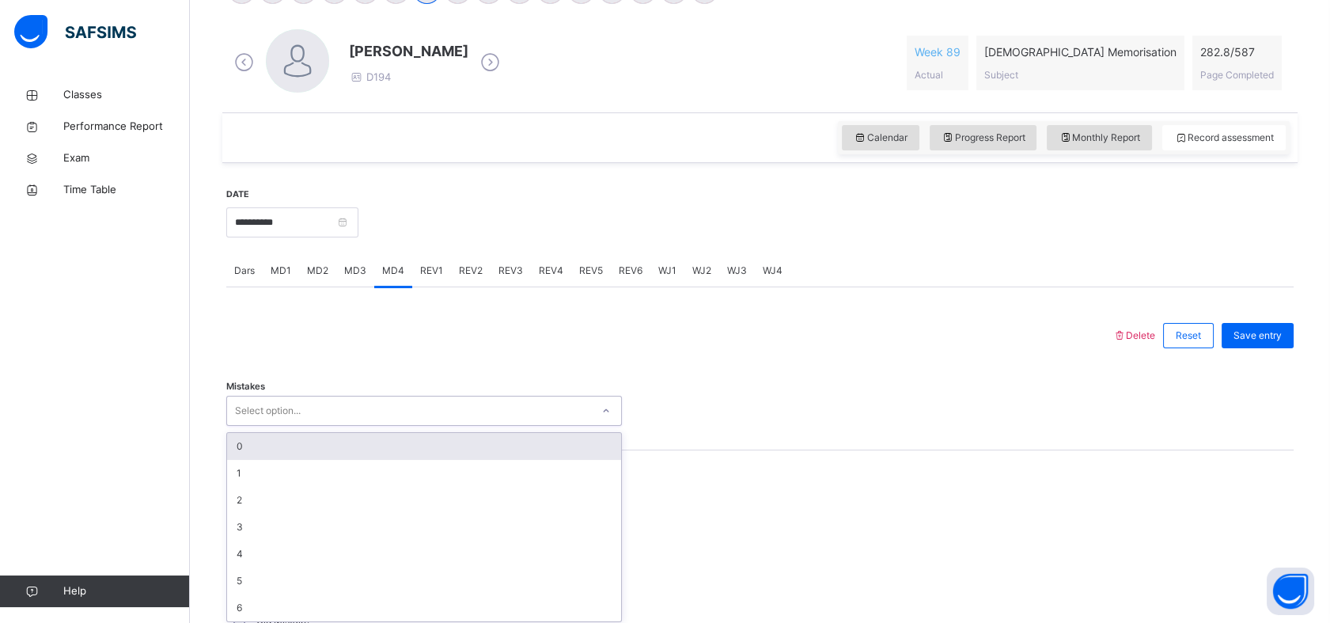
scroll to position [441, 0]
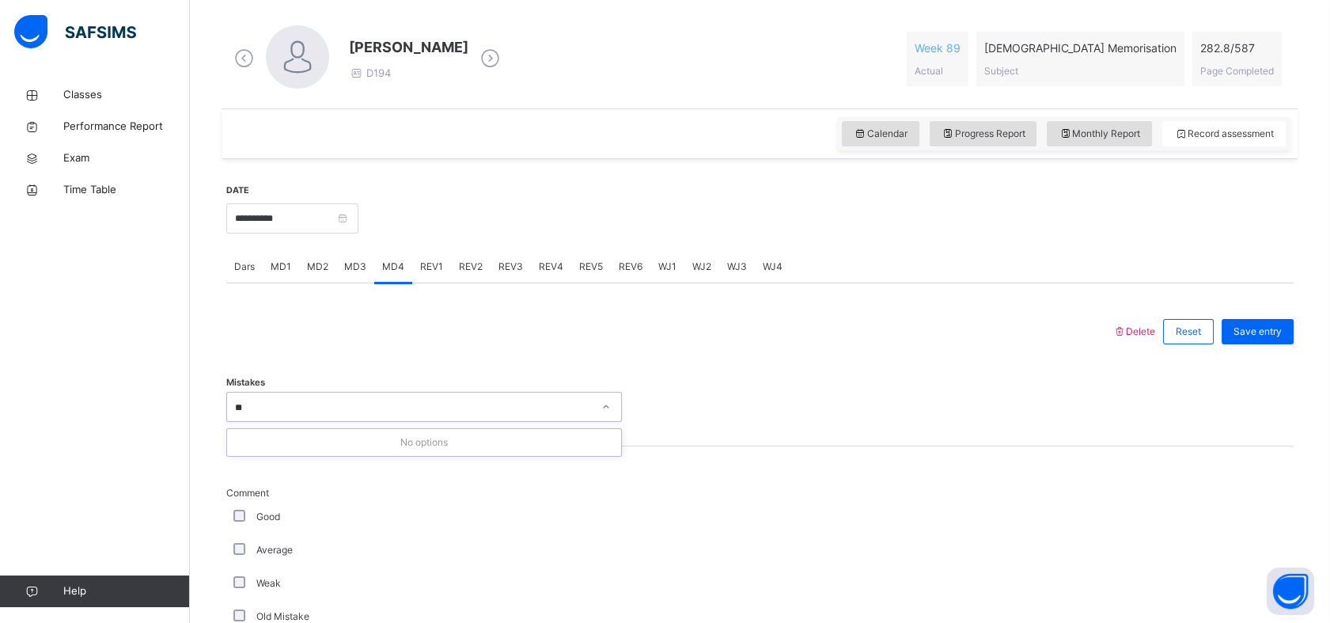
type input "*"
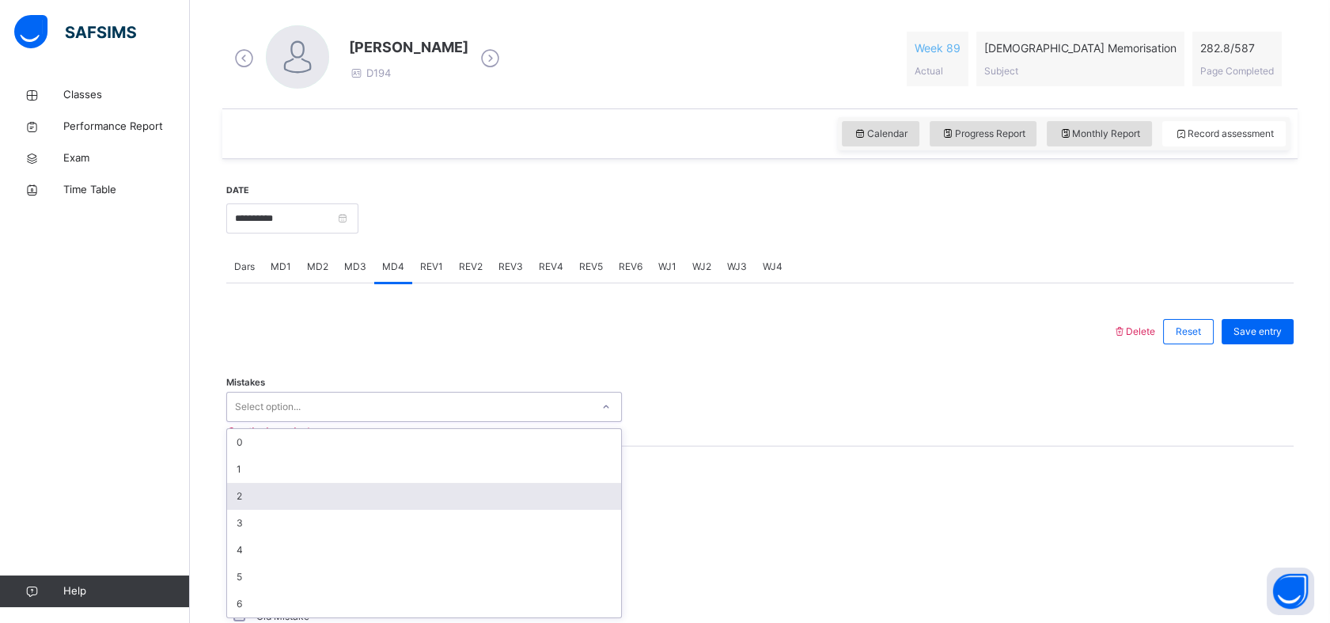
click at [240, 484] on div "2" at bounding box center [424, 496] width 394 height 27
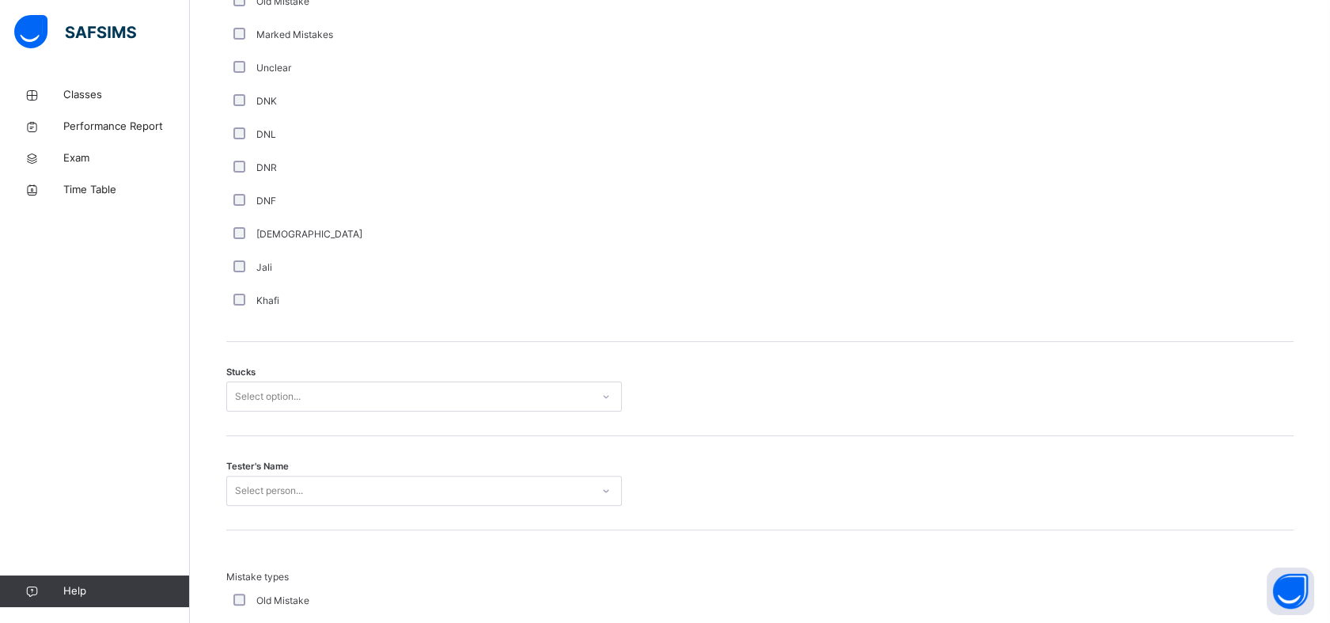
scroll to position [1062, 0]
click at [256, 374] on div "Stucks Select option..." at bounding box center [759, 382] width 1067 height 94
click at [259, 399] on div "Select option..." at bounding box center [268, 390] width 66 height 30
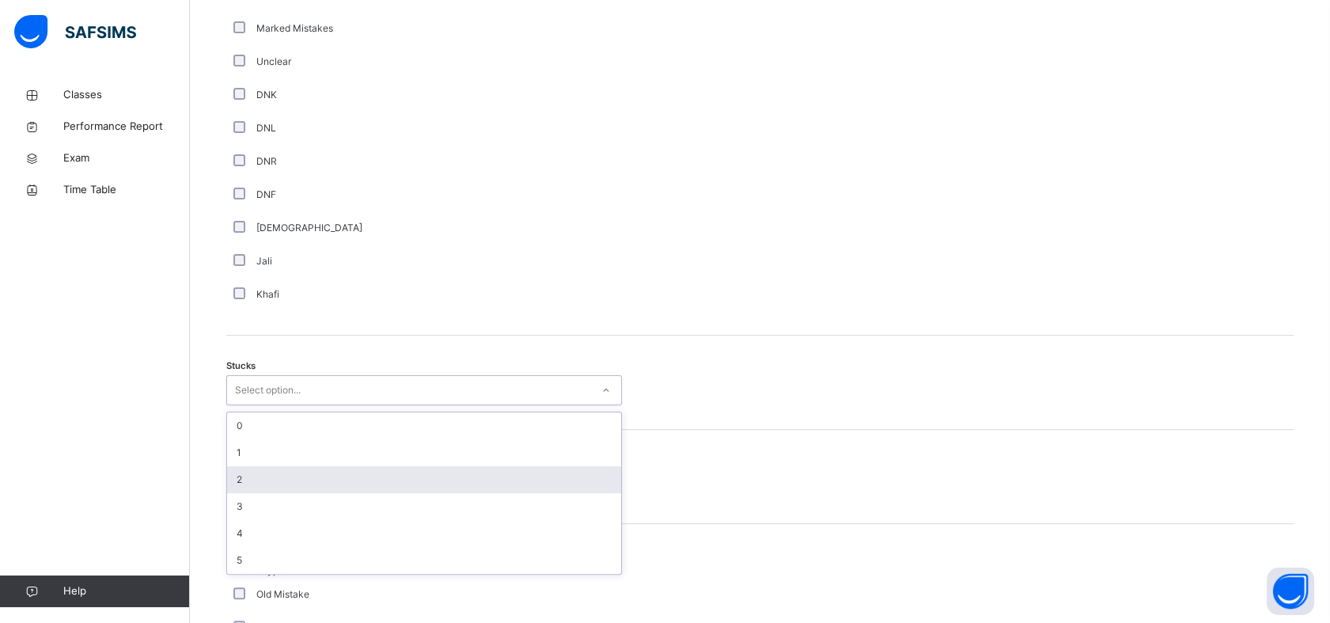
click at [301, 466] on div "2" at bounding box center [424, 479] width 394 height 27
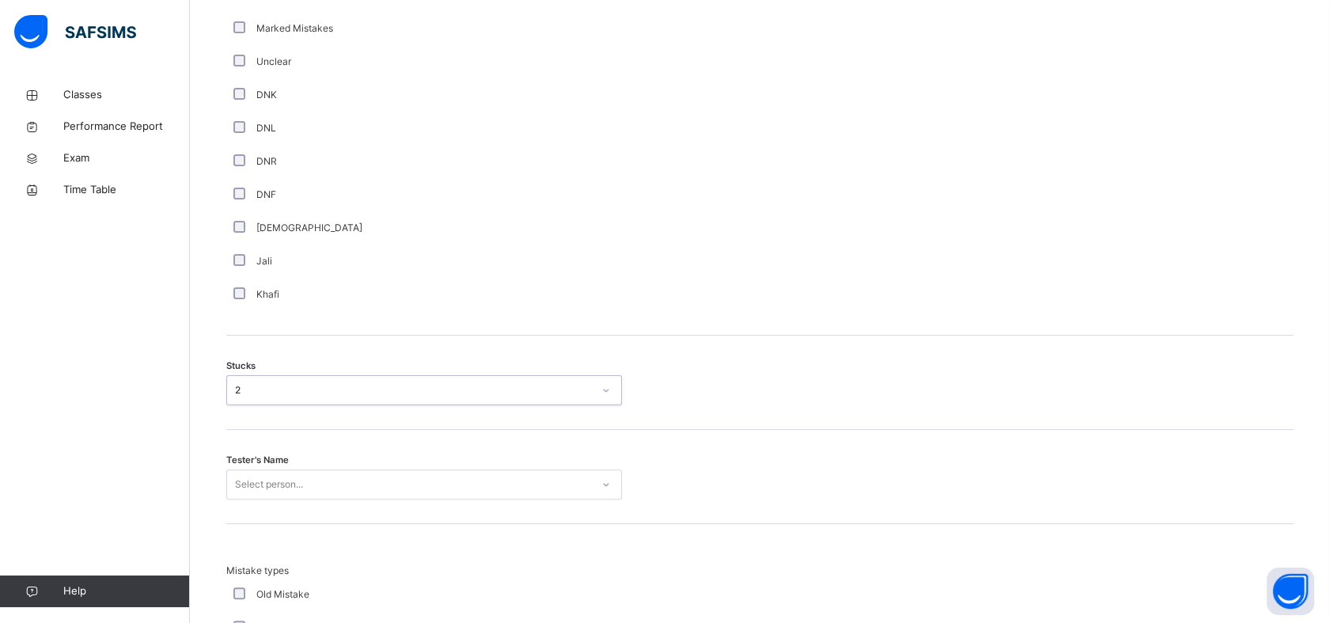
click at [276, 478] on div "Select person..." at bounding box center [424, 484] width 396 height 30
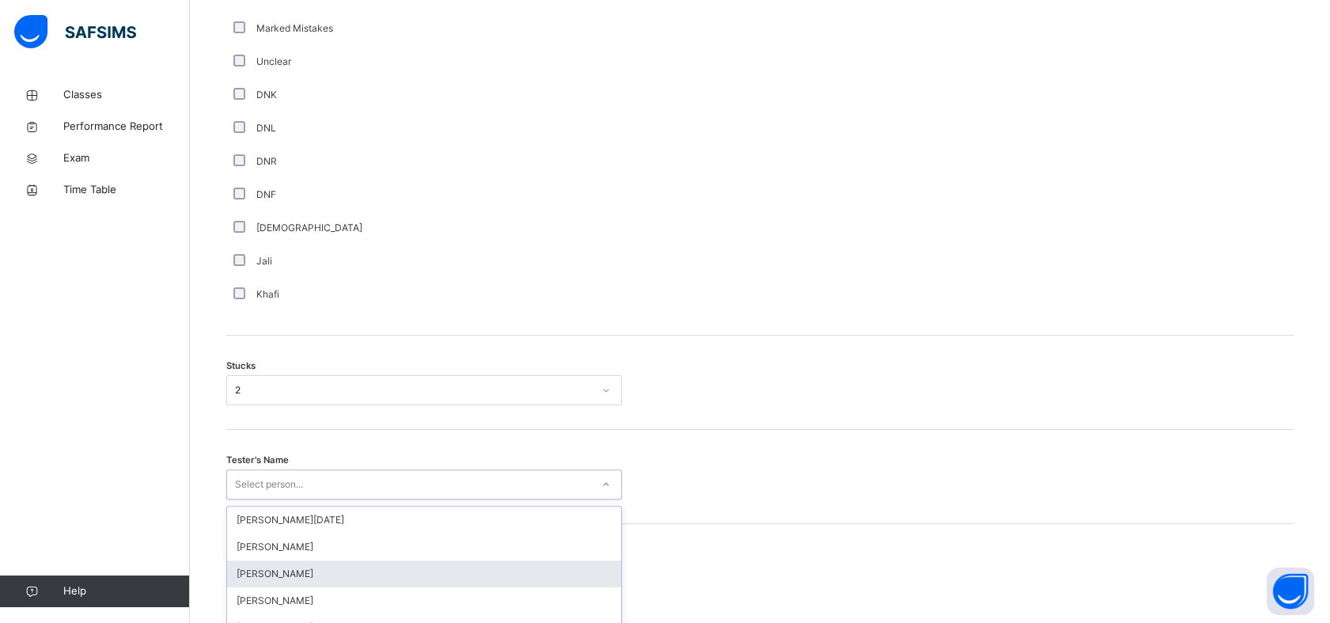
scroll to position [1188, 0]
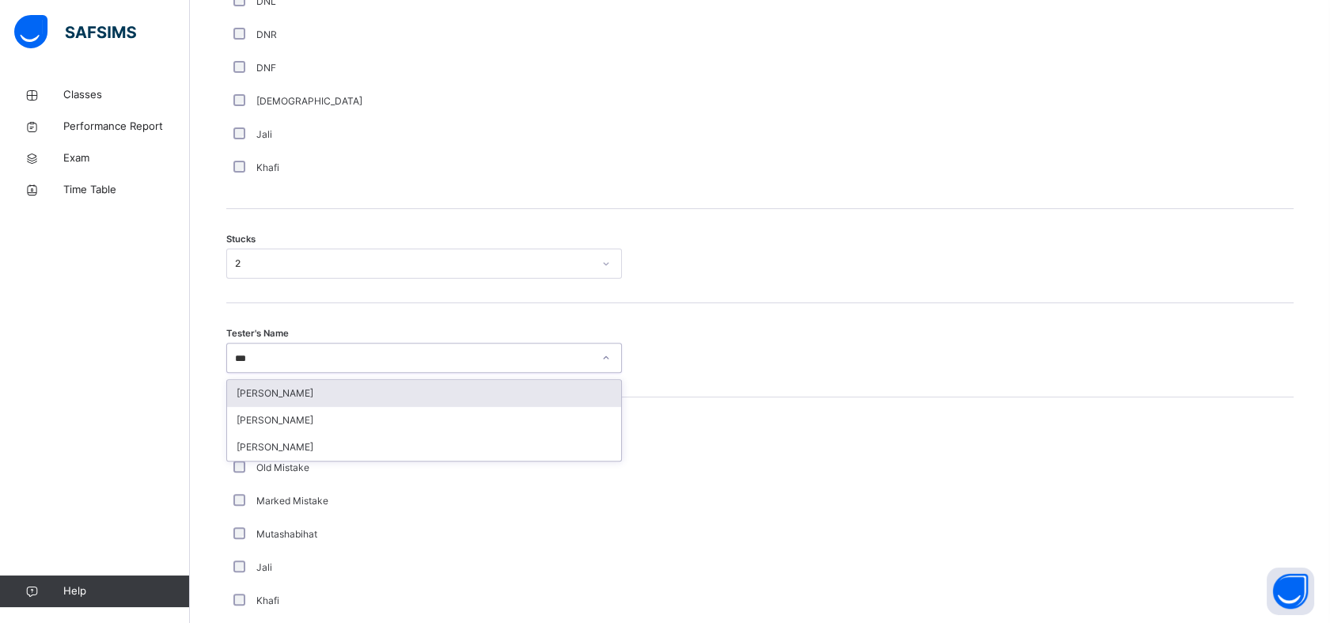
type input "****"
click at [326, 381] on div "[PERSON_NAME]" at bounding box center [424, 393] width 394 height 27
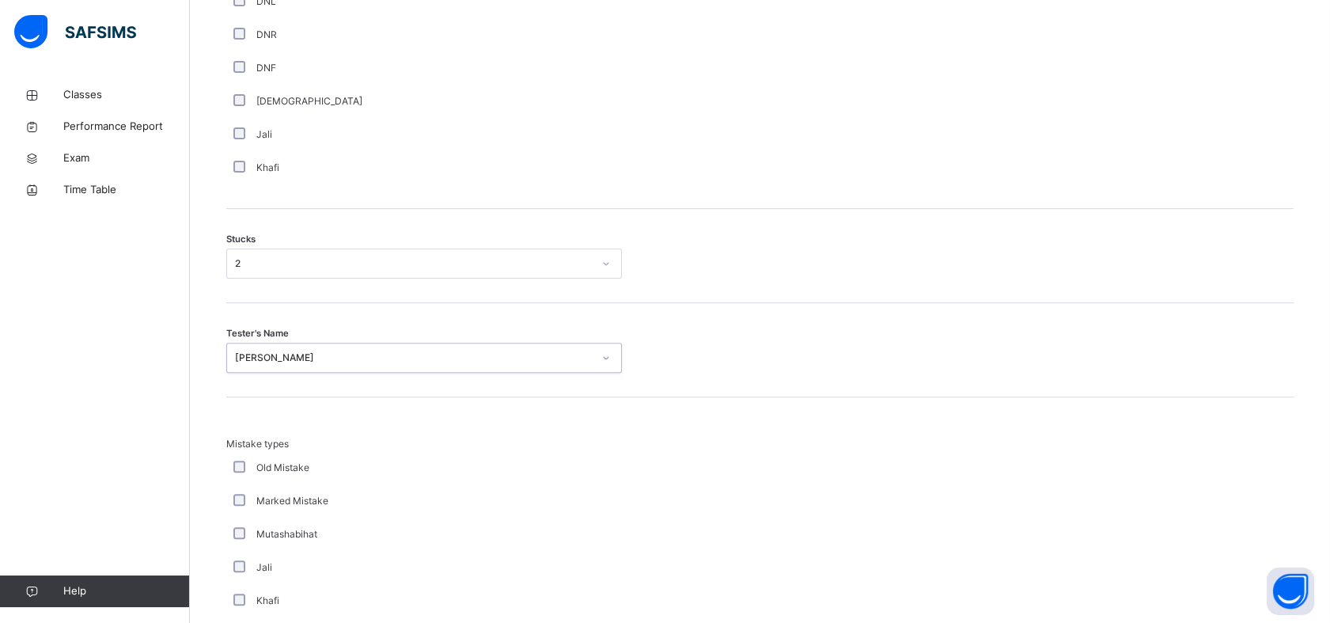
scroll to position [1478, 0]
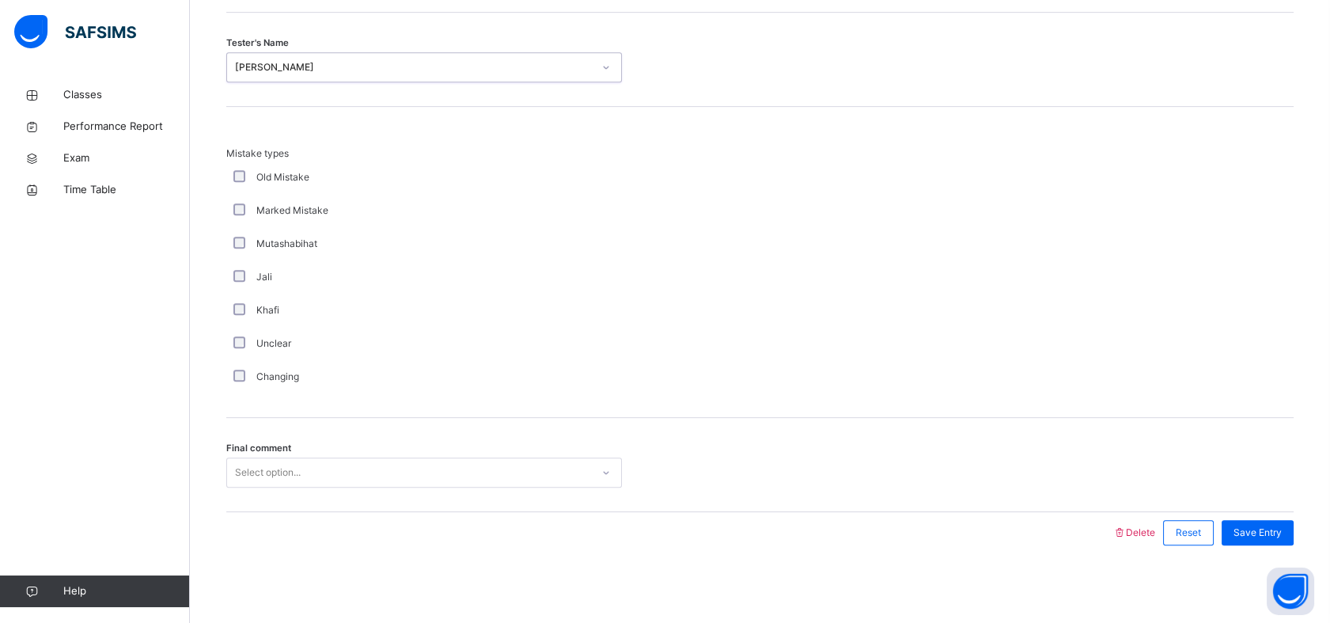
click at [249, 474] on div "Select option..." at bounding box center [268, 472] width 66 height 30
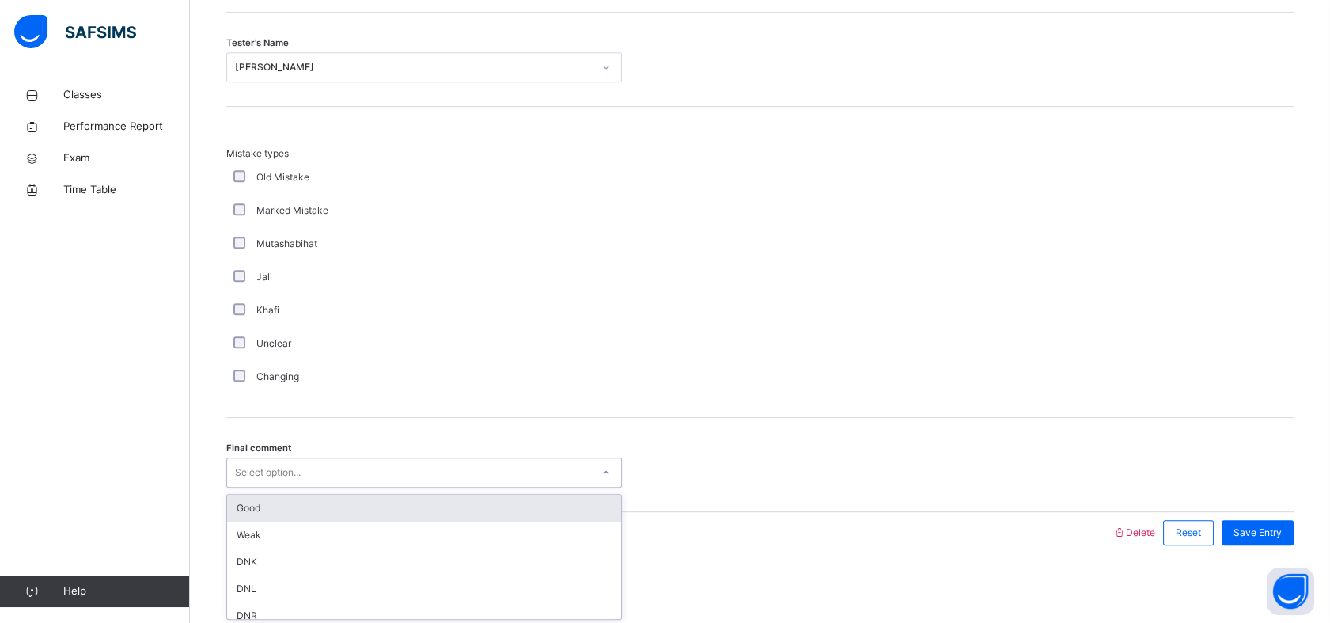
drag, startPoint x: 268, startPoint y: 494, endPoint x: 277, endPoint y: 500, distance: 10.3
click at [269, 495] on div "Good" at bounding box center [424, 507] width 394 height 27
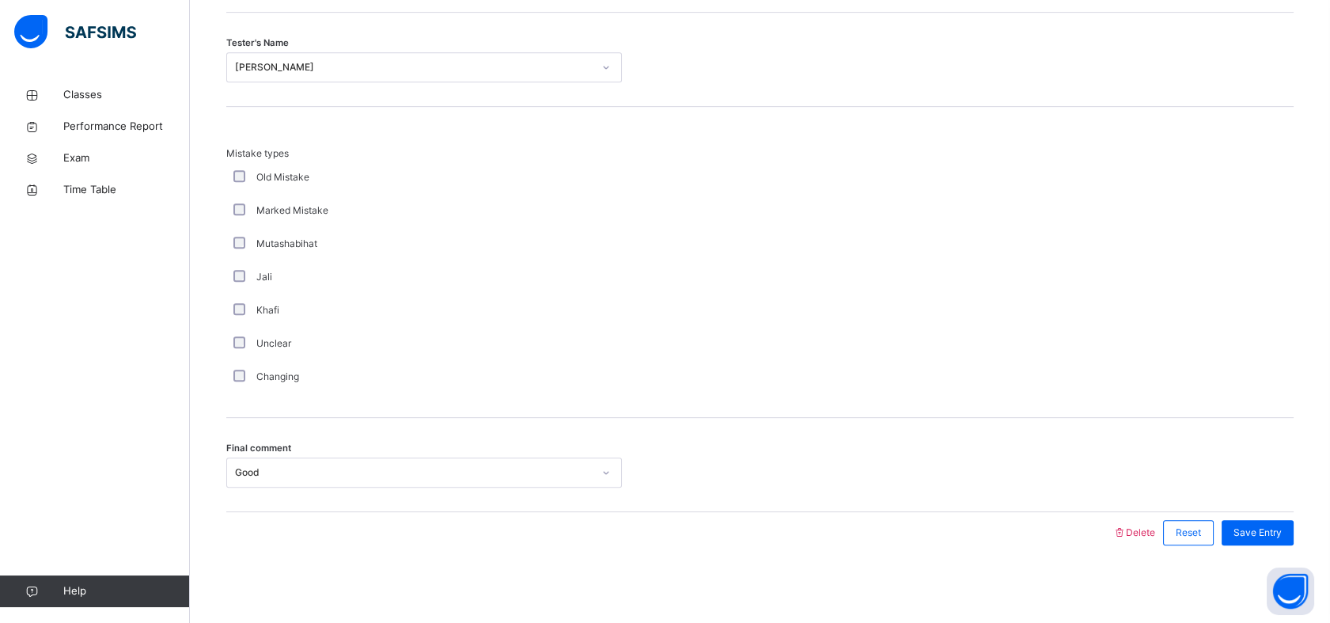
click at [1250, 515] on div "Save Entry" at bounding box center [1253, 532] width 80 height 41
click at [1251, 524] on div "Save Entry" at bounding box center [1257, 532] width 72 height 25
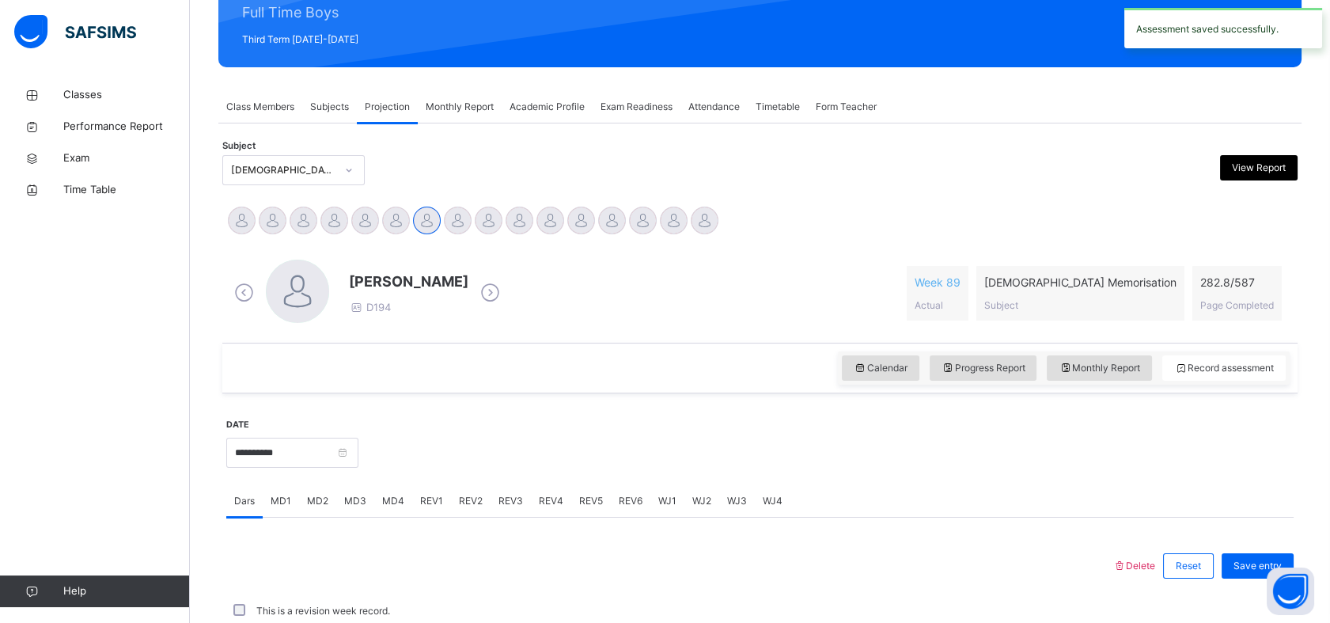
scroll to position [564, 0]
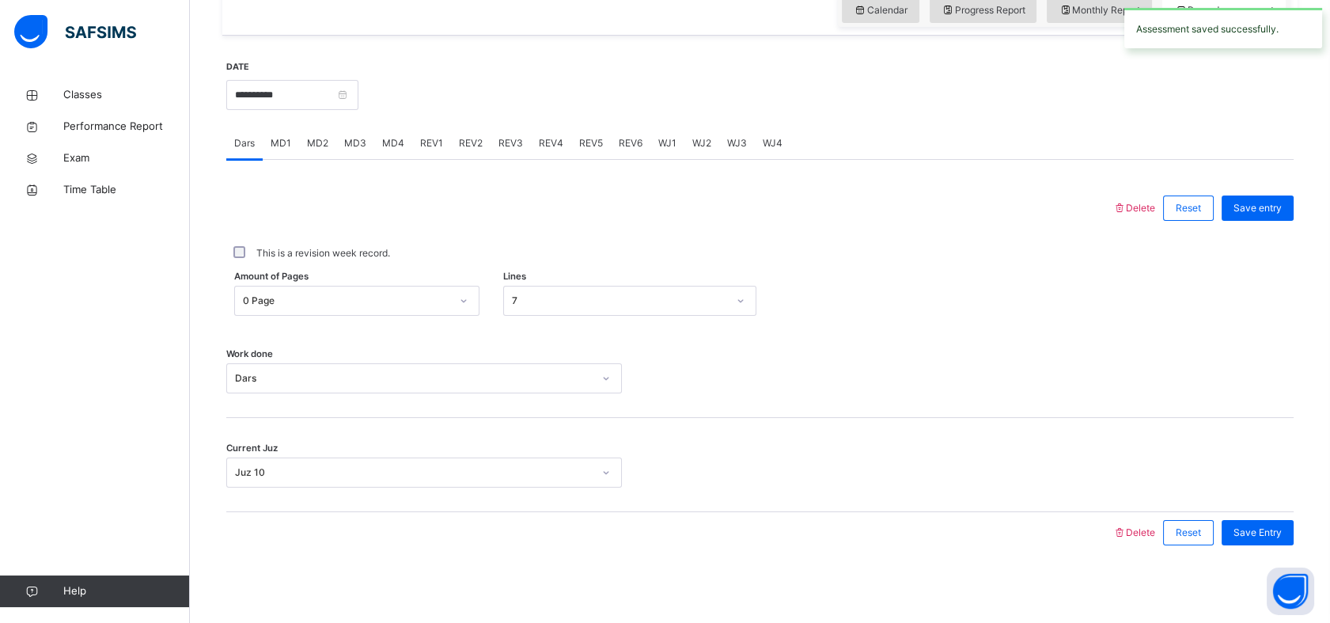
click at [430, 137] on span "REV1" at bounding box center [431, 143] width 23 height 14
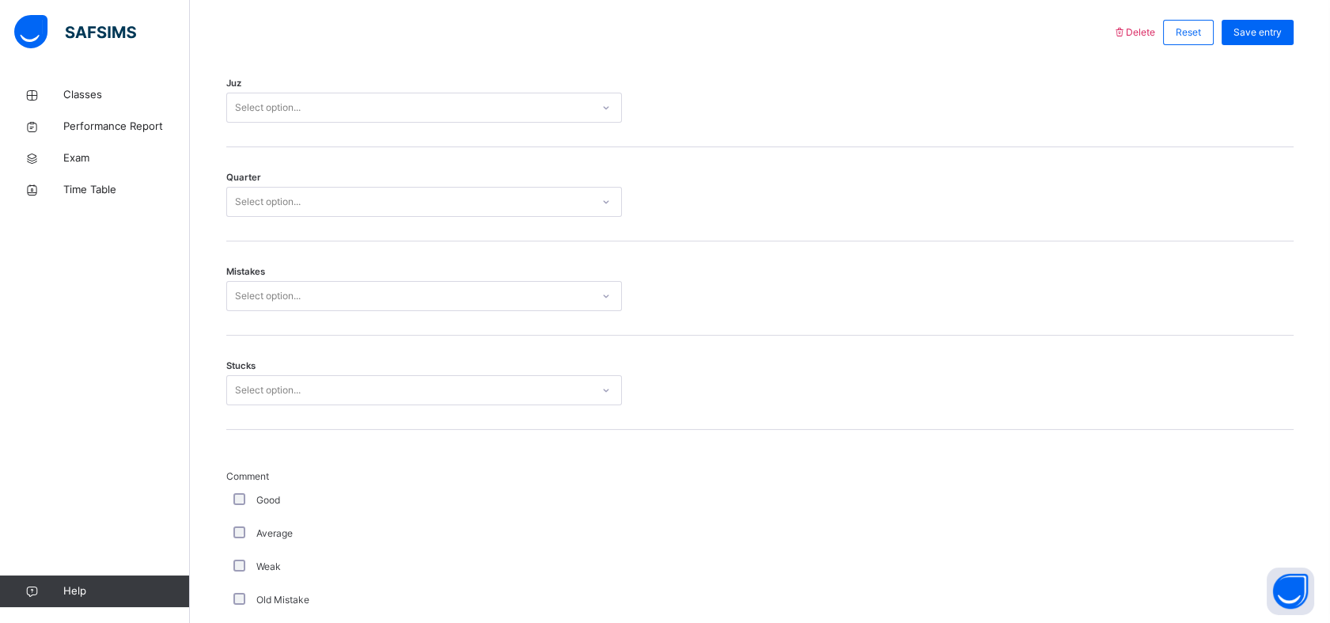
scroll to position [749, 0]
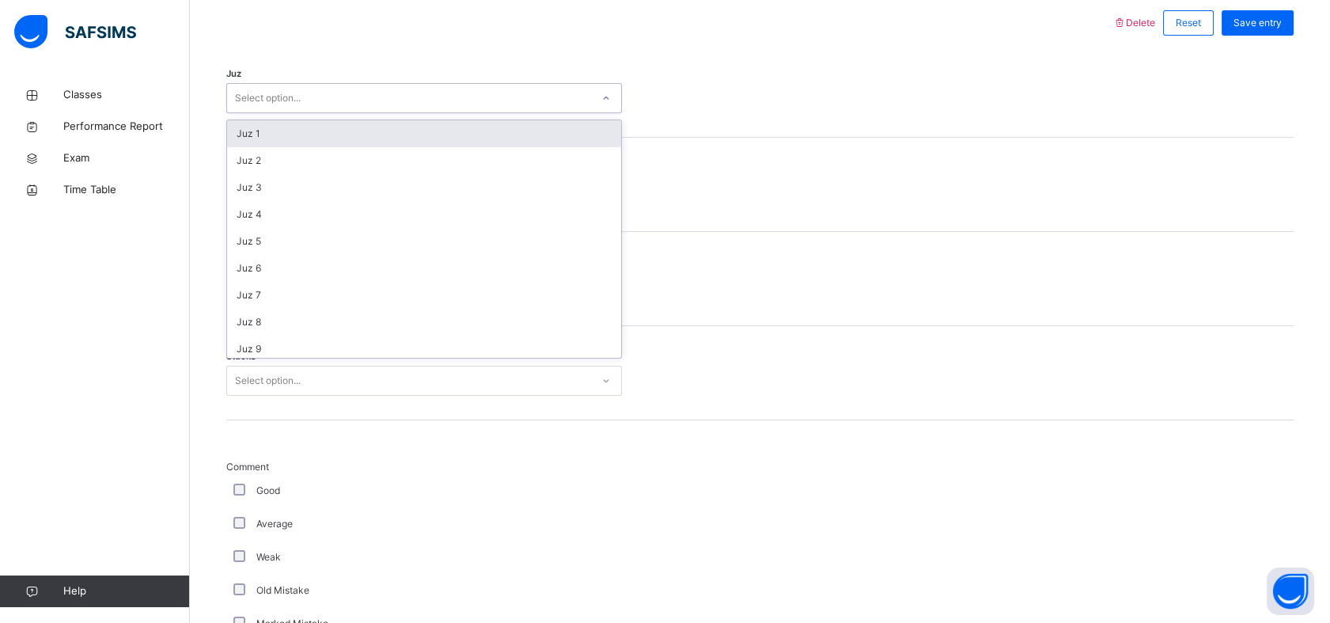
click at [445, 106] on div "Select option..." at bounding box center [409, 98] width 364 height 25
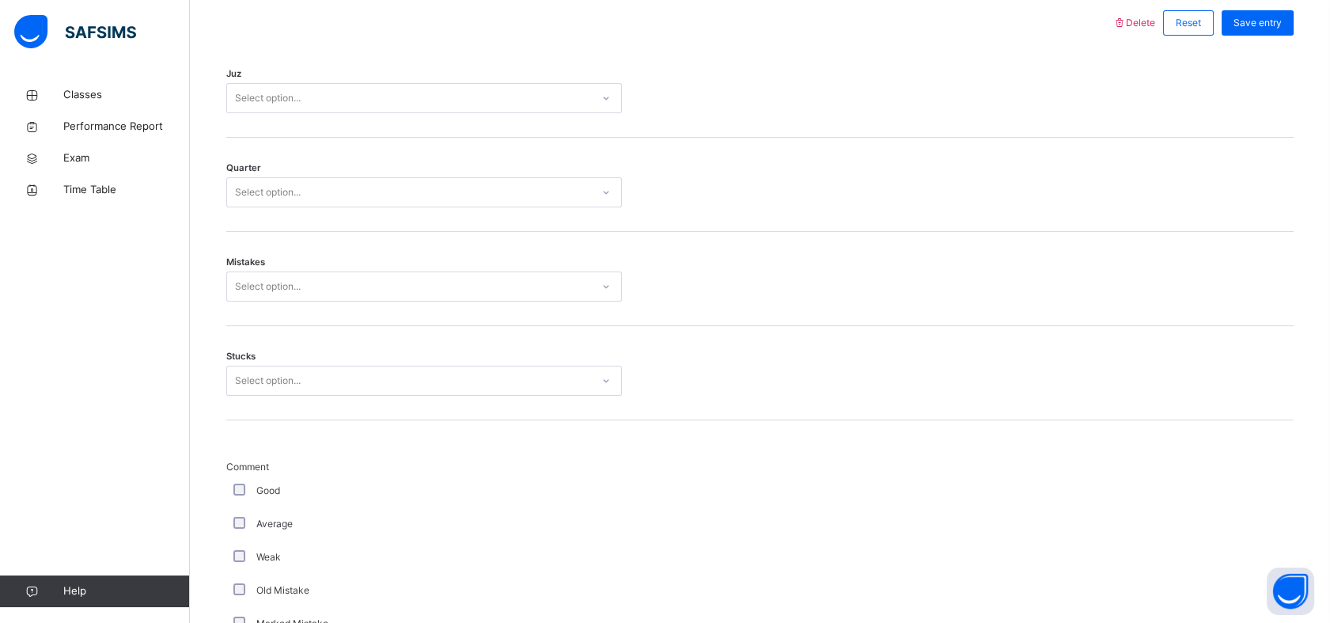
click at [740, 120] on div "Juz Select option..." at bounding box center [759, 91] width 1067 height 94
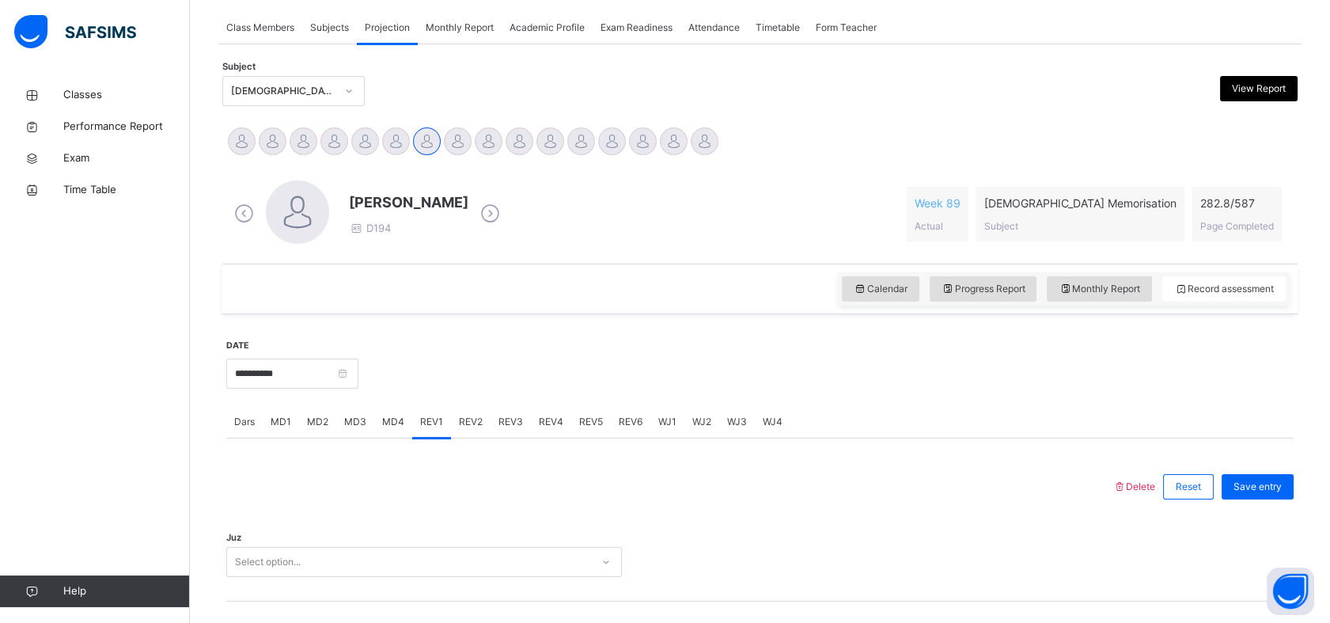
scroll to position [286, 0]
drag, startPoint x: 370, startPoint y: 593, endPoint x: 375, endPoint y: 579, distance: 15.0
click at [373, 584] on div "Juz Select option..." at bounding box center [759, 553] width 1067 height 94
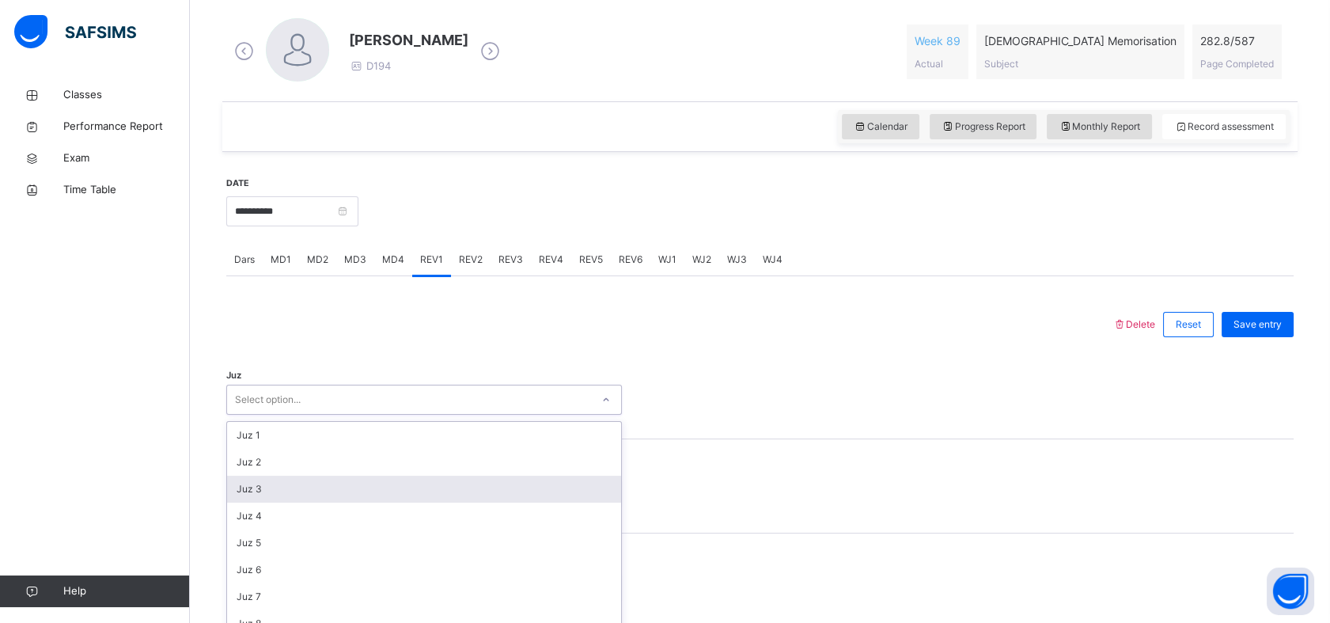
click at [391, 414] on div "option Juz 3 focused, 3 of 30. 30 results available. Use Up and Down to choose …" at bounding box center [424, 399] width 396 height 30
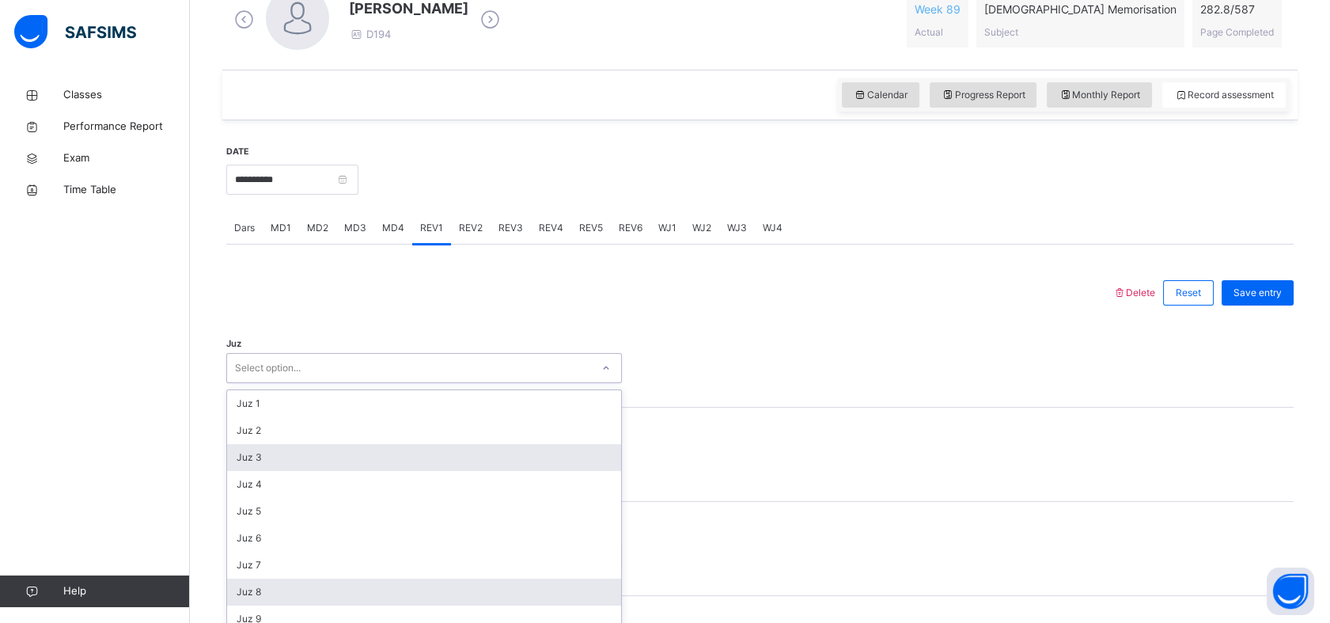
scroll to position [490, 0]
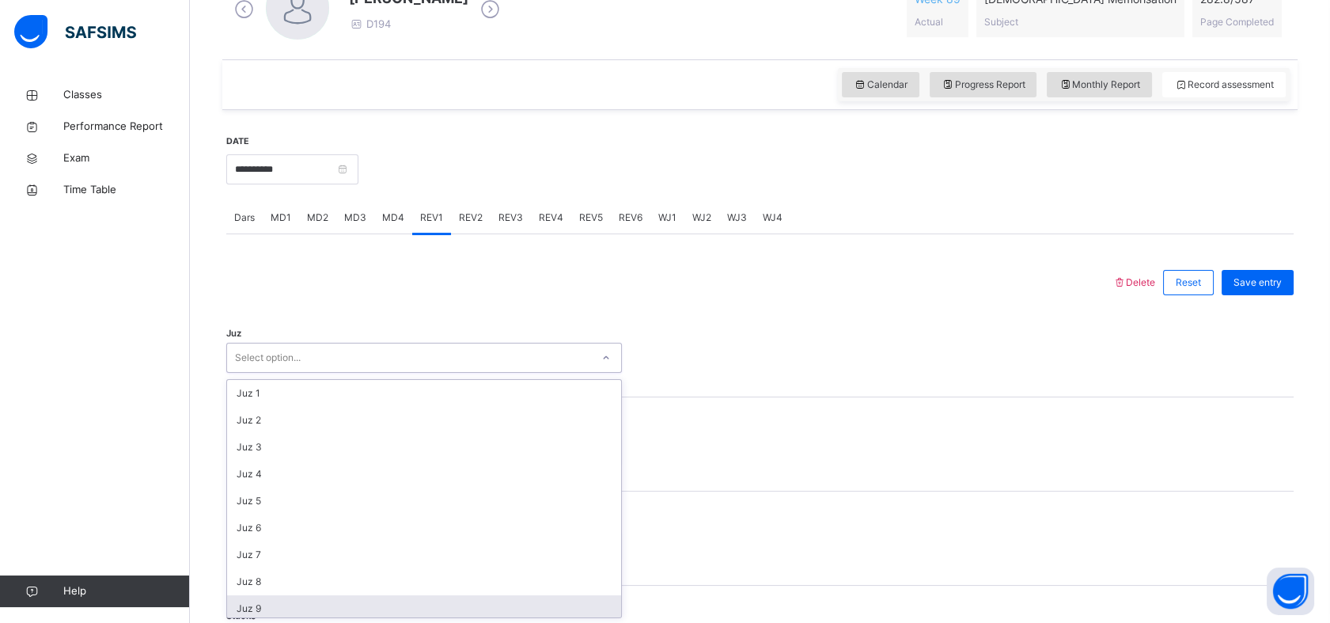
click at [310, 606] on div "Juz 9" at bounding box center [424, 608] width 394 height 27
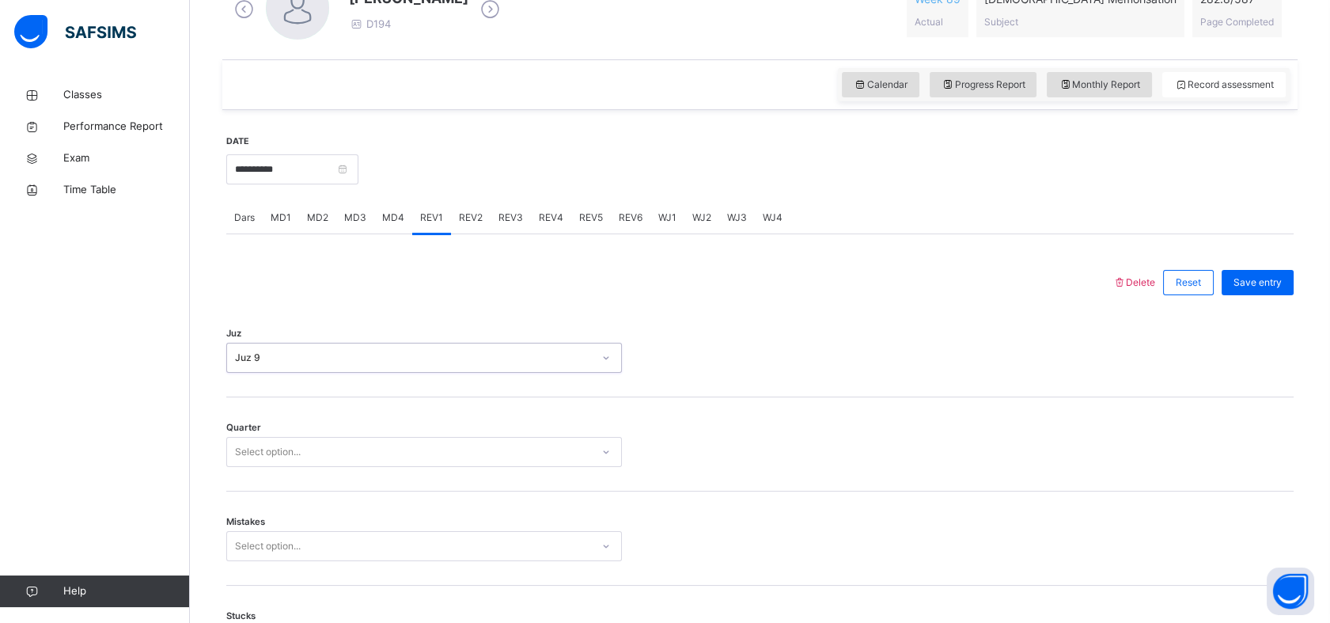
click at [344, 452] on div "Select option..." at bounding box center [409, 452] width 364 height 25
click at [324, 507] on div "2" at bounding box center [424, 514] width 394 height 27
click at [281, 542] on div "option 2 focused, 3 of 7. 7 results available. Use Up and Down to choose option…" at bounding box center [424, 546] width 396 height 30
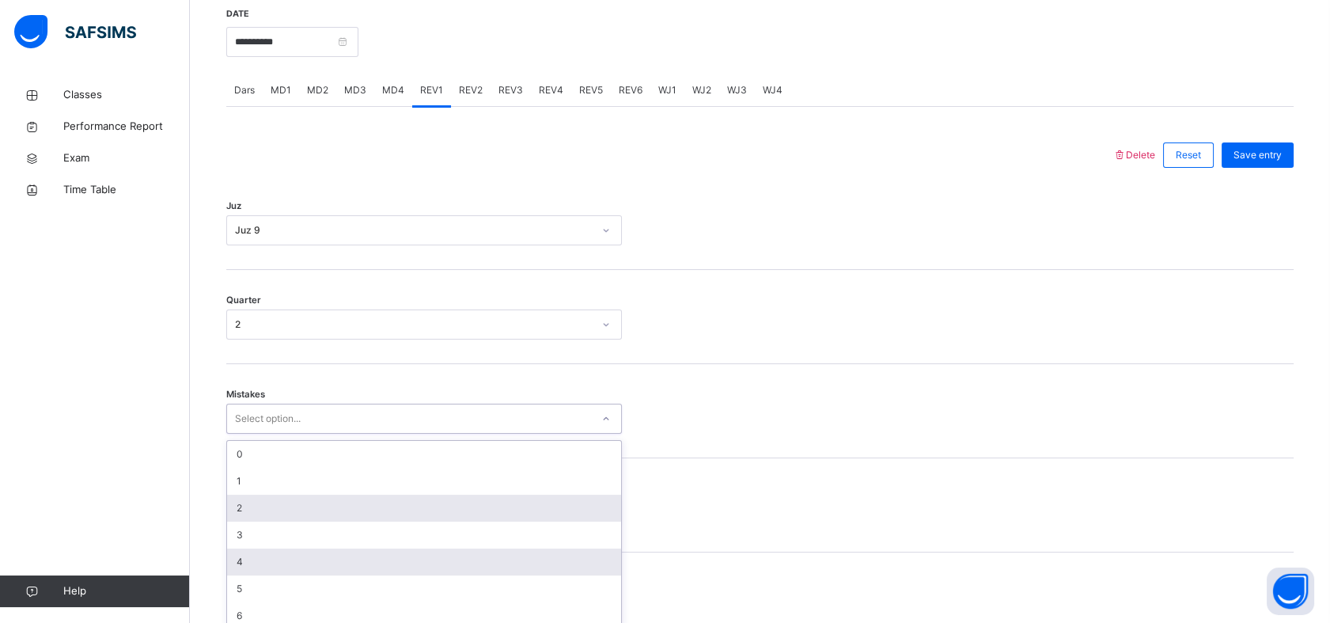
scroll to position [629, 0]
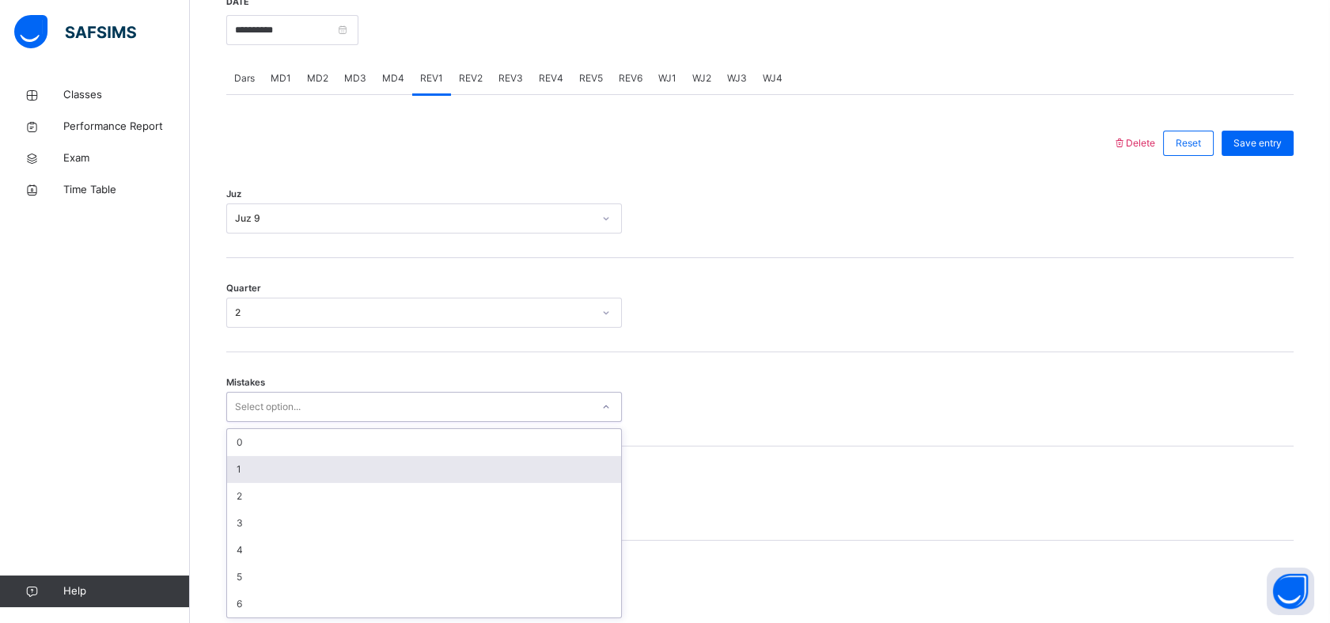
click at [314, 464] on div "1" at bounding box center [424, 469] width 394 height 27
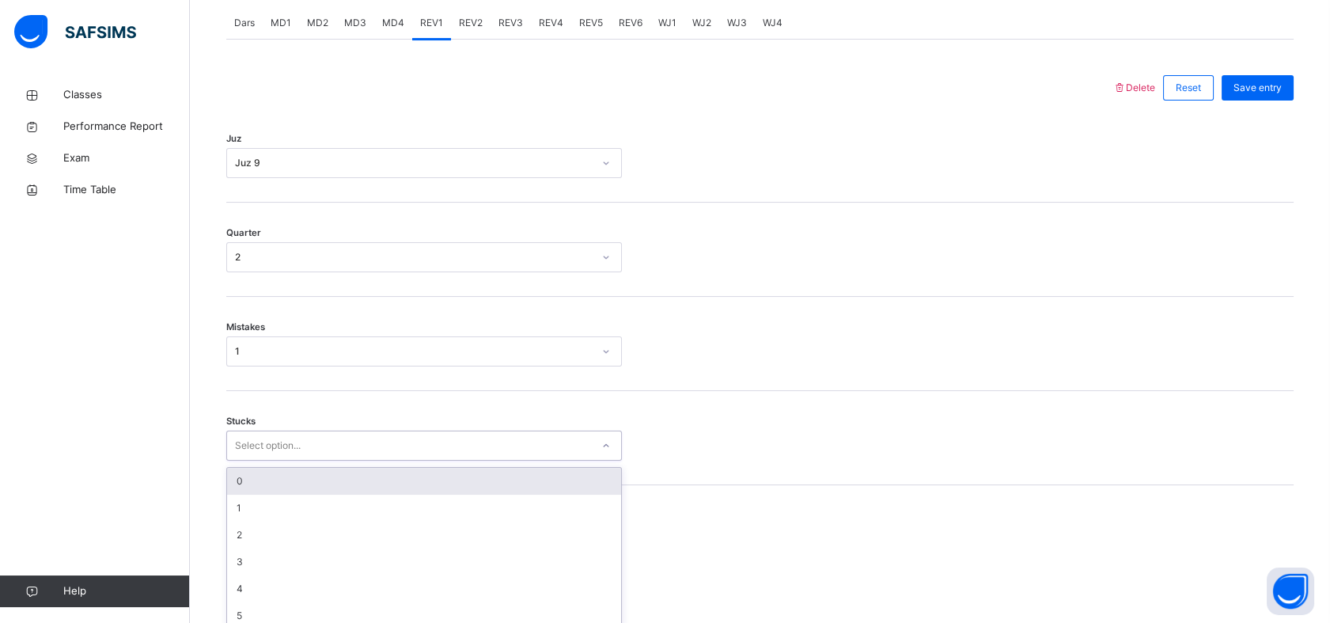
click at [307, 460] on div "option 0 focused, 1 of 6. 6 results available. Use Up and Down to choose option…" at bounding box center [424, 445] width 396 height 30
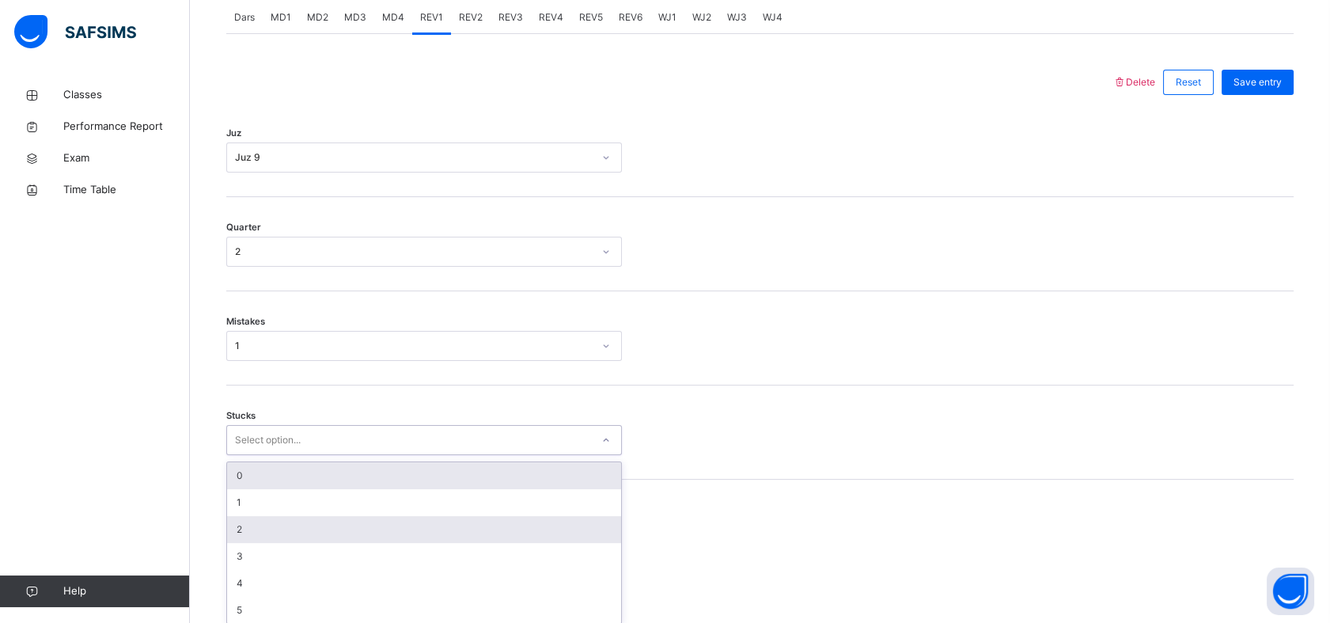
scroll to position [696, 0]
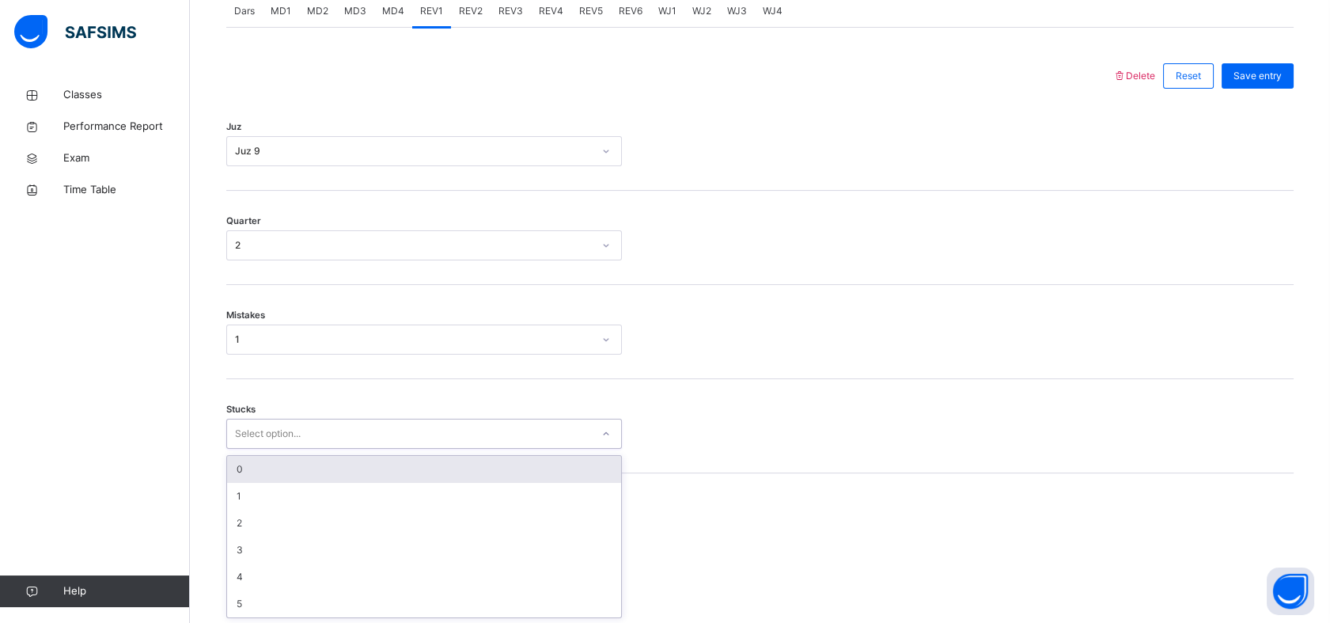
click at [310, 472] on div "0" at bounding box center [424, 469] width 394 height 27
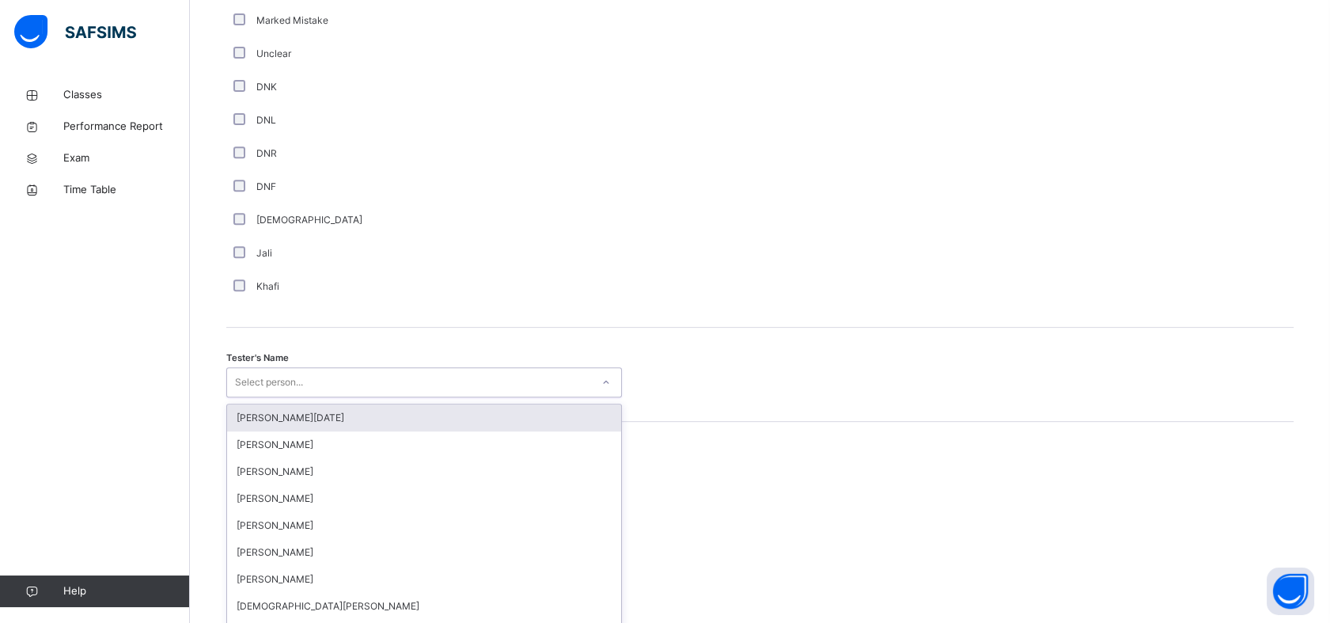
click at [310, 397] on div "option [PERSON_NAME][DATE] focused, 1 of 88. 88 results available. Use Up and D…" at bounding box center [424, 382] width 396 height 30
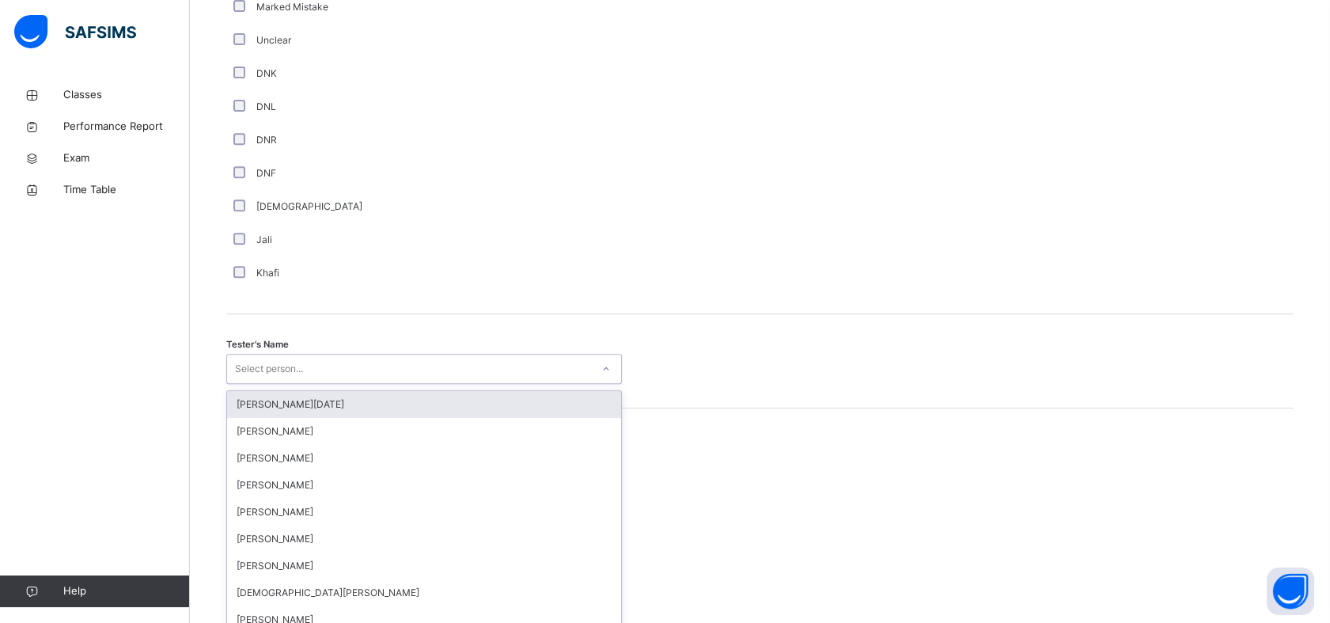
scroll to position [1376, 0]
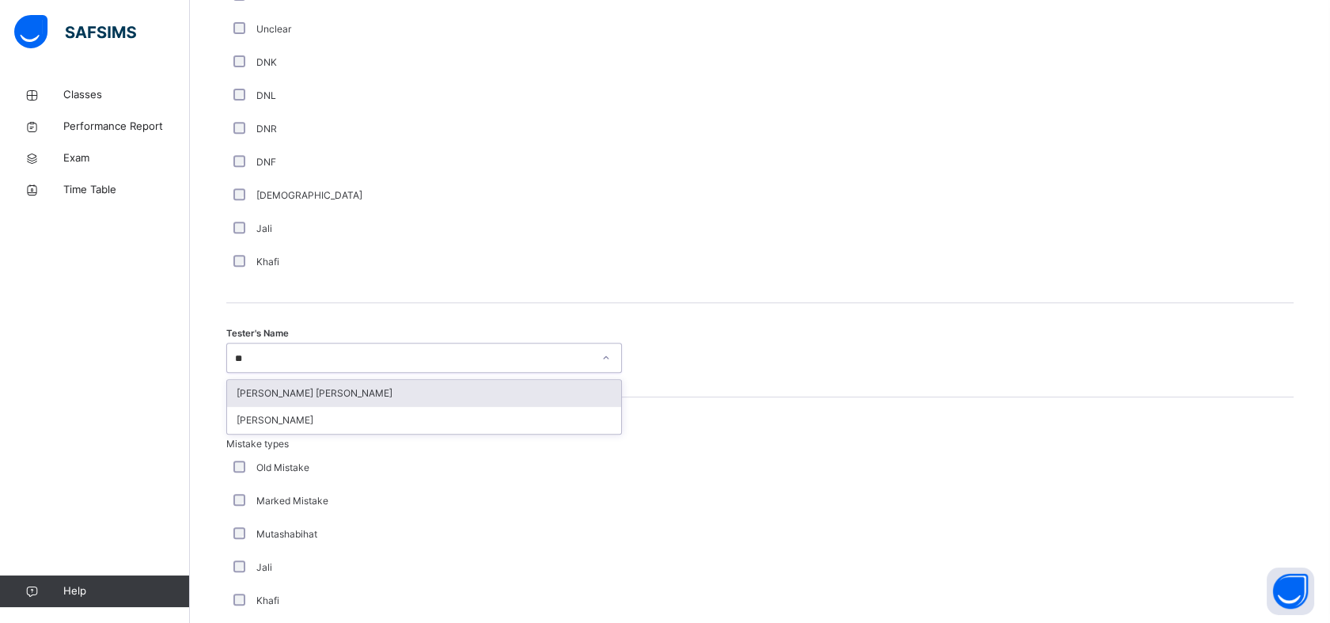
type input "**"
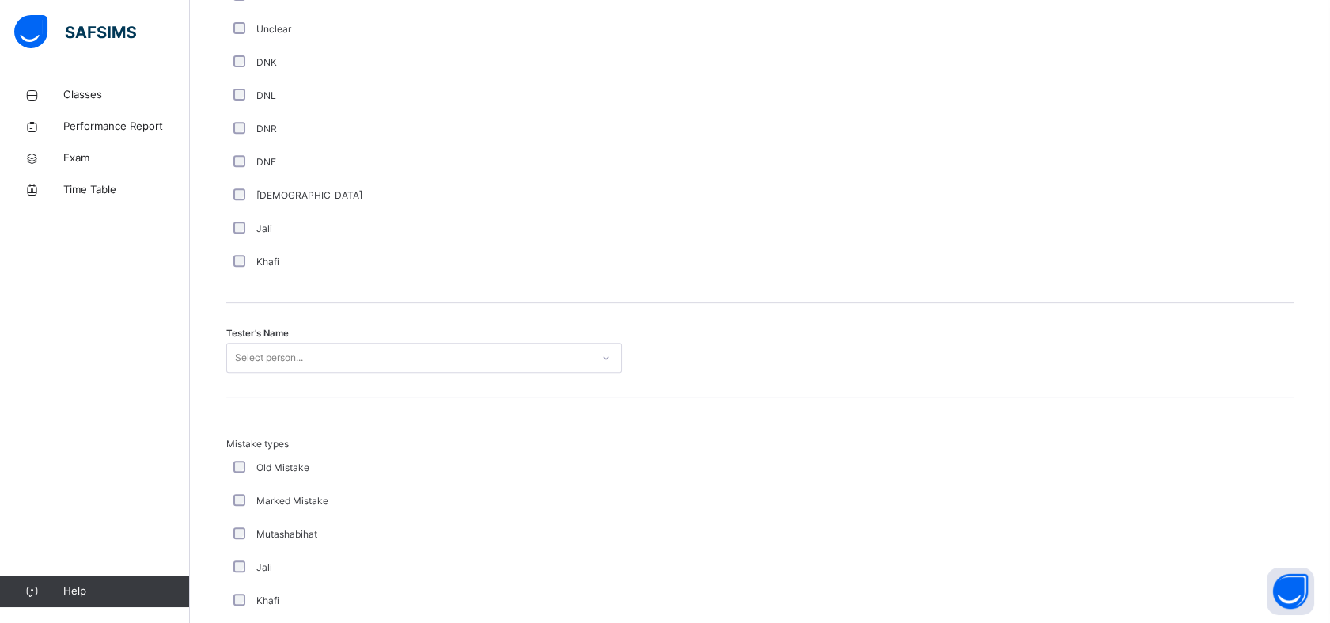
click at [403, 377] on div "Tester's Name Select person..." at bounding box center [759, 350] width 1067 height 94
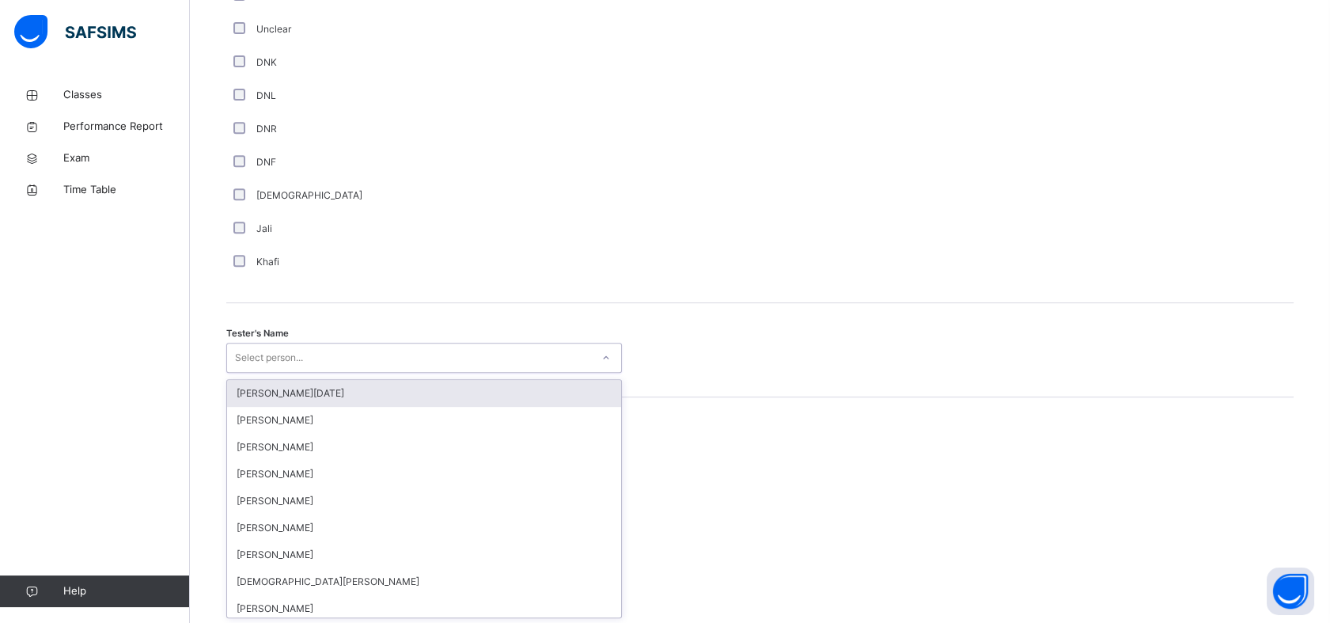
click at [393, 354] on div "Select person..." at bounding box center [409, 358] width 364 height 25
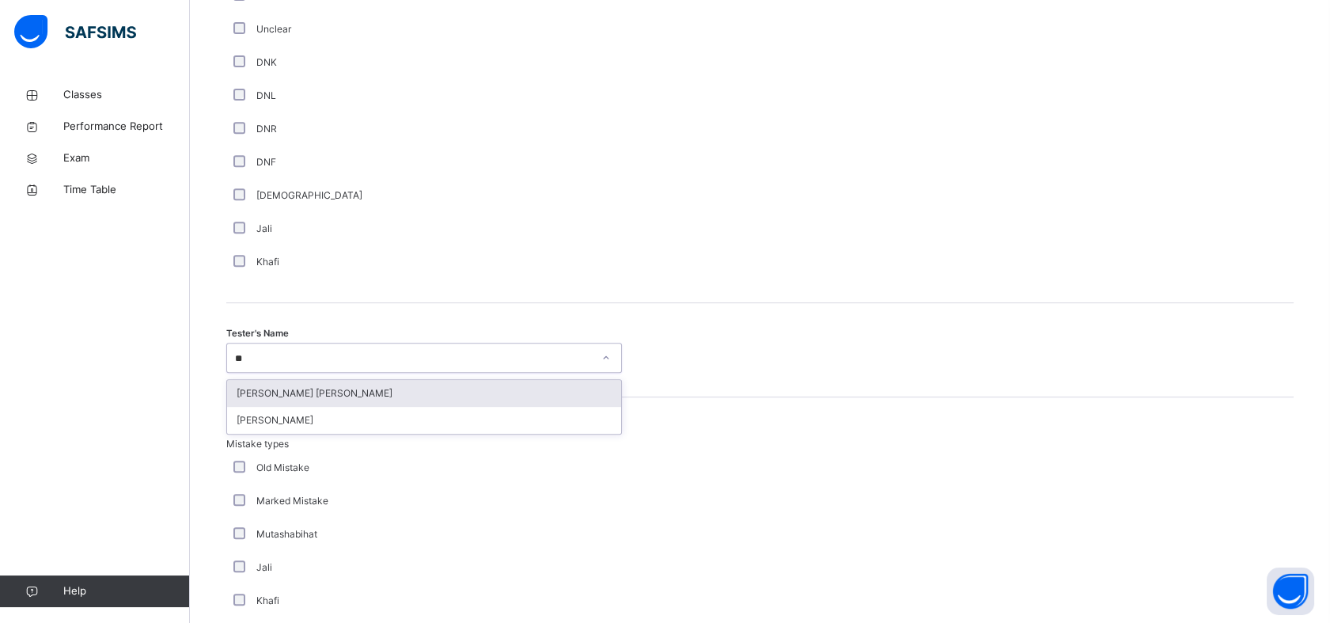
type input "***"
click at [405, 388] on div "[PERSON_NAME] [PERSON_NAME]" at bounding box center [424, 393] width 394 height 27
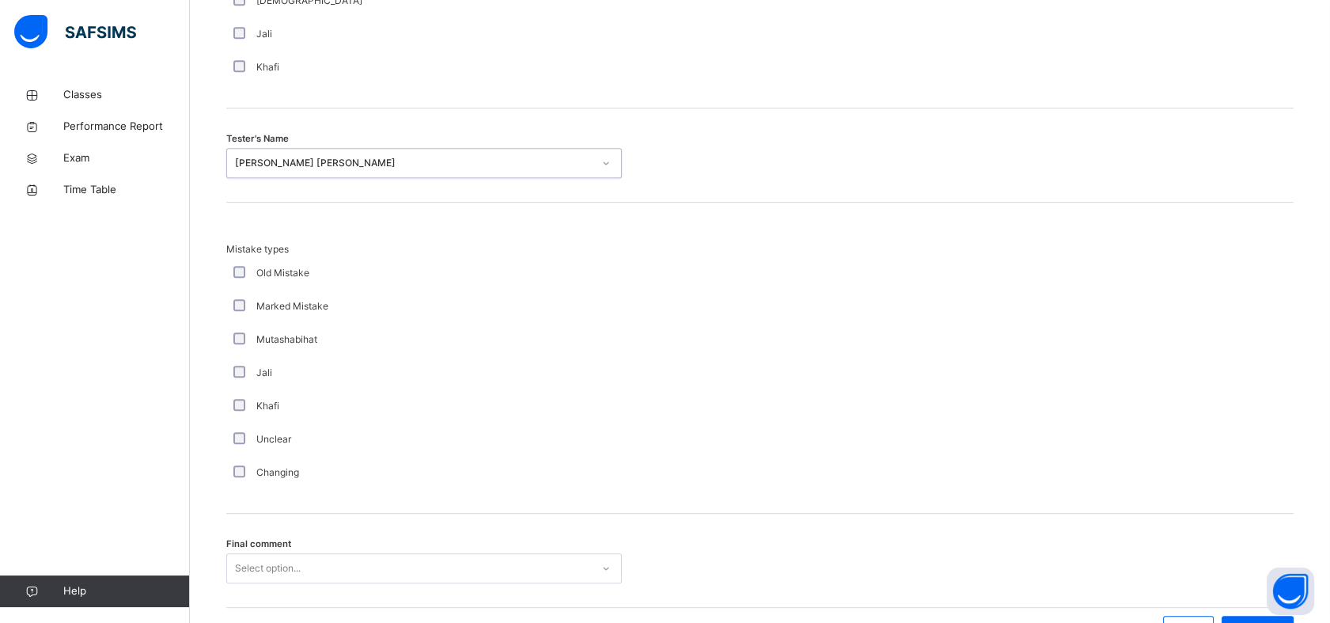
scroll to position [1667, 0]
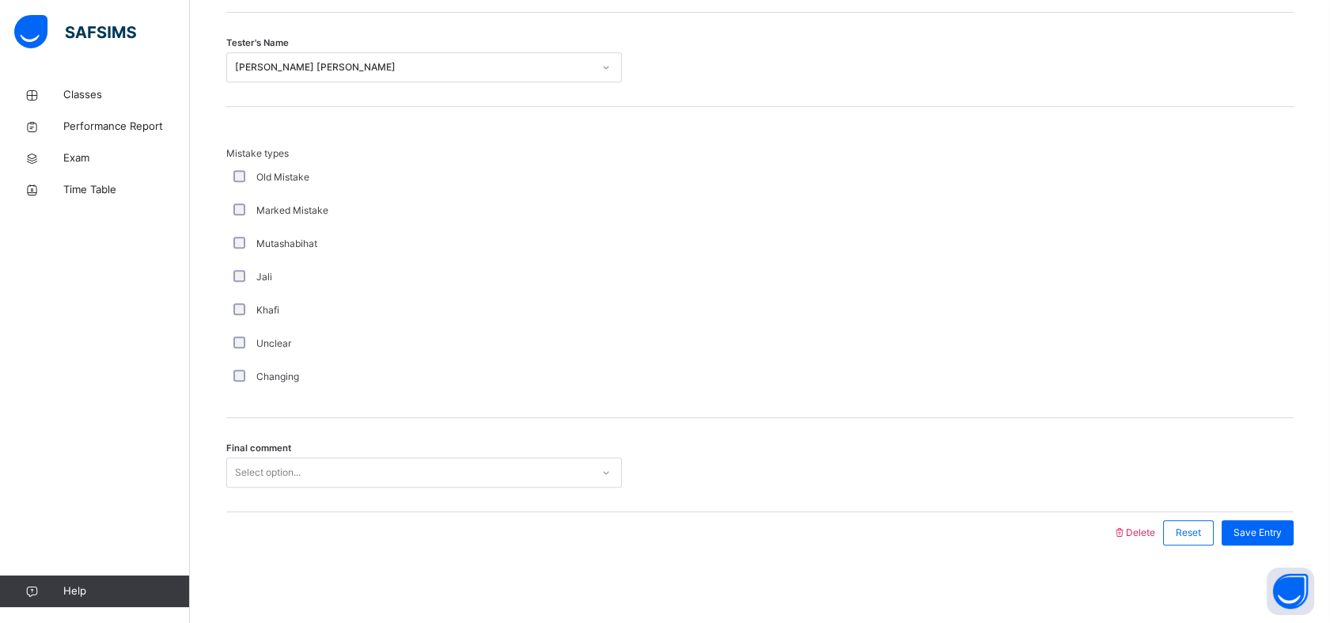
click at [297, 489] on div "Final comment Select option..." at bounding box center [759, 465] width 1067 height 94
click at [316, 471] on div "Select option..." at bounding box center [409, 472] width 364 height 25
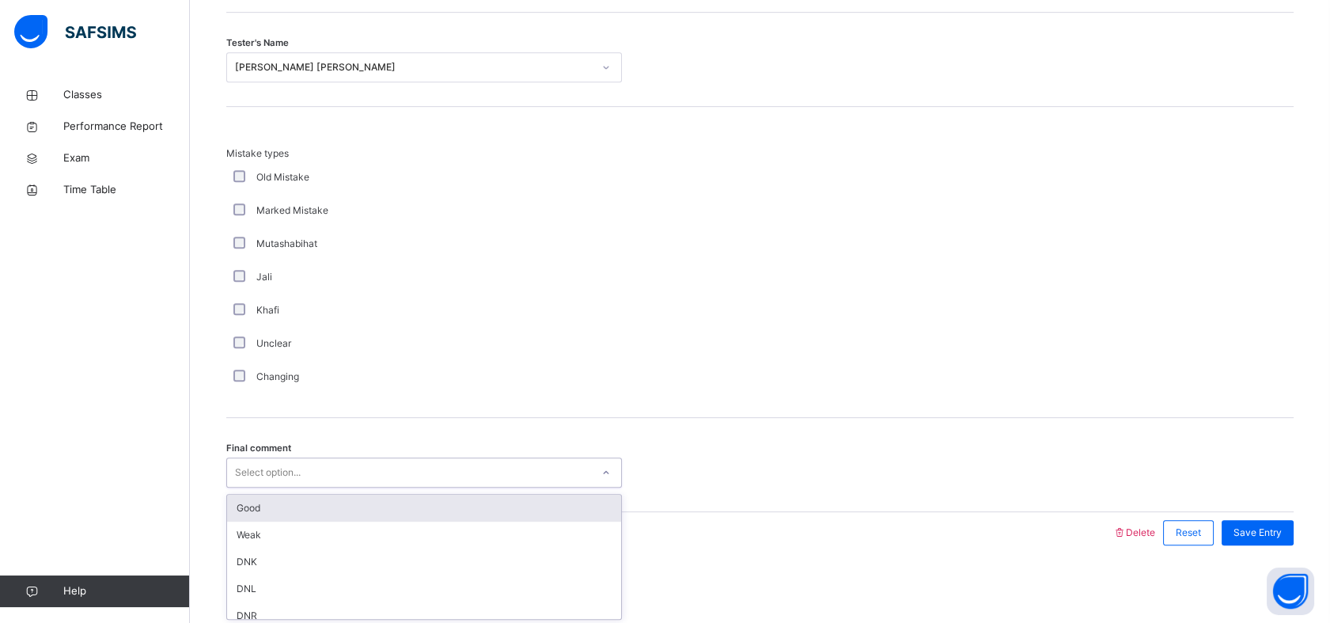
click at [305, 508] on div "Good" at bounding box center [424, 507] width 394 height 27
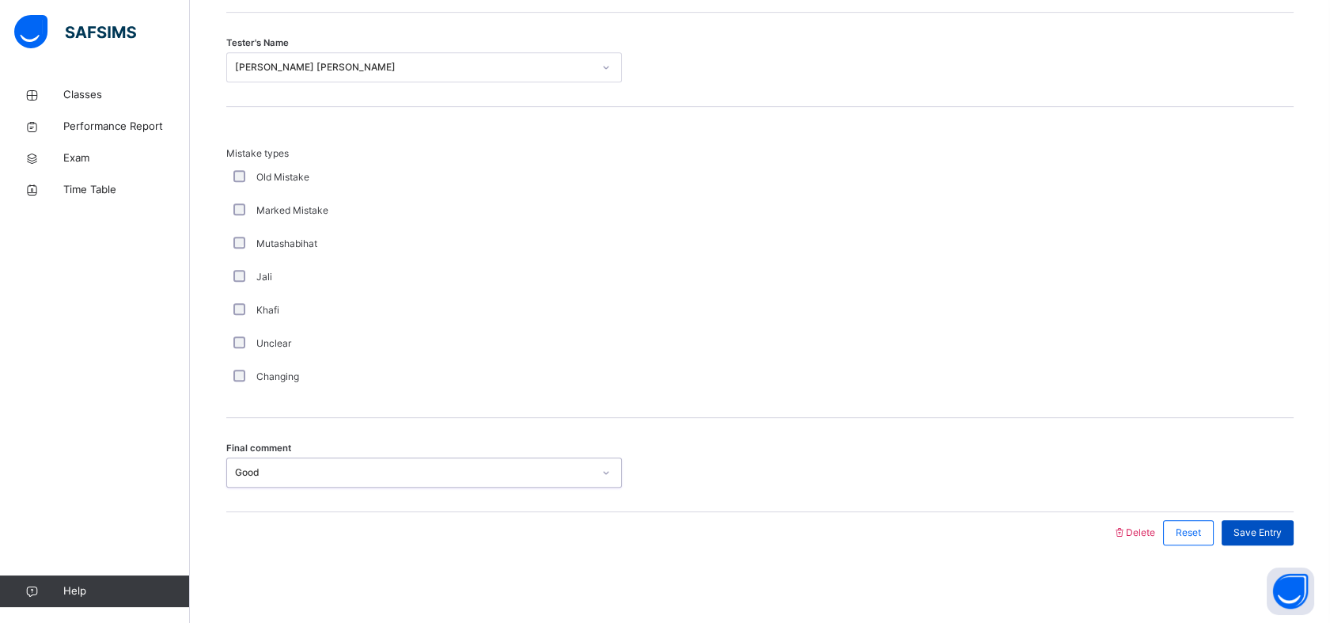
click at [1272, 537] on span "Save Entry" at bounding box center [1257, 532] width 48 height 14
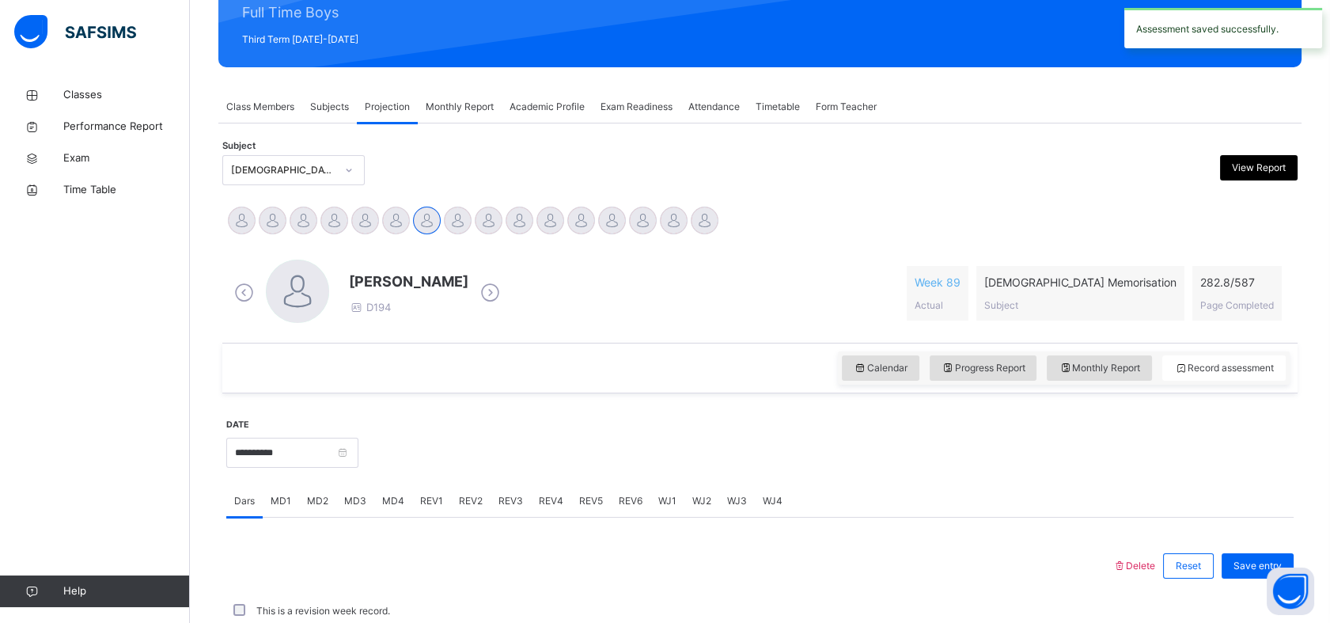
scroll to position [564, 0]
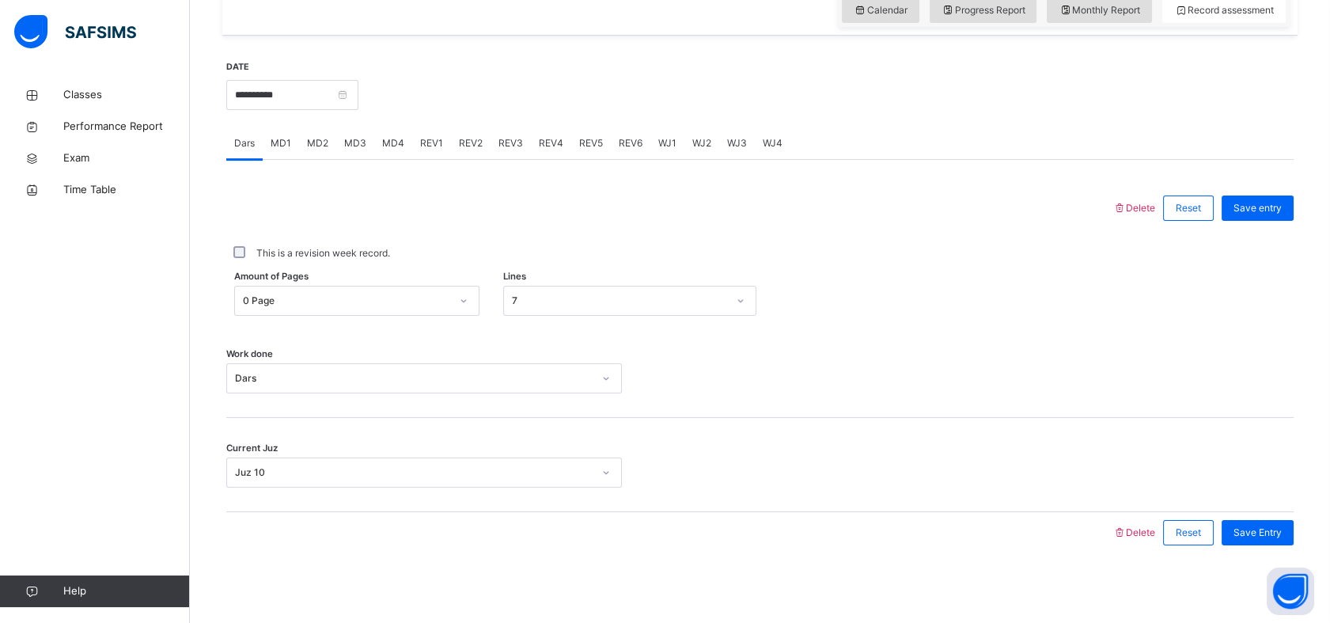
click at [439, 139] on span "REV1" at bounding box center [431, 143] width 23 height 14
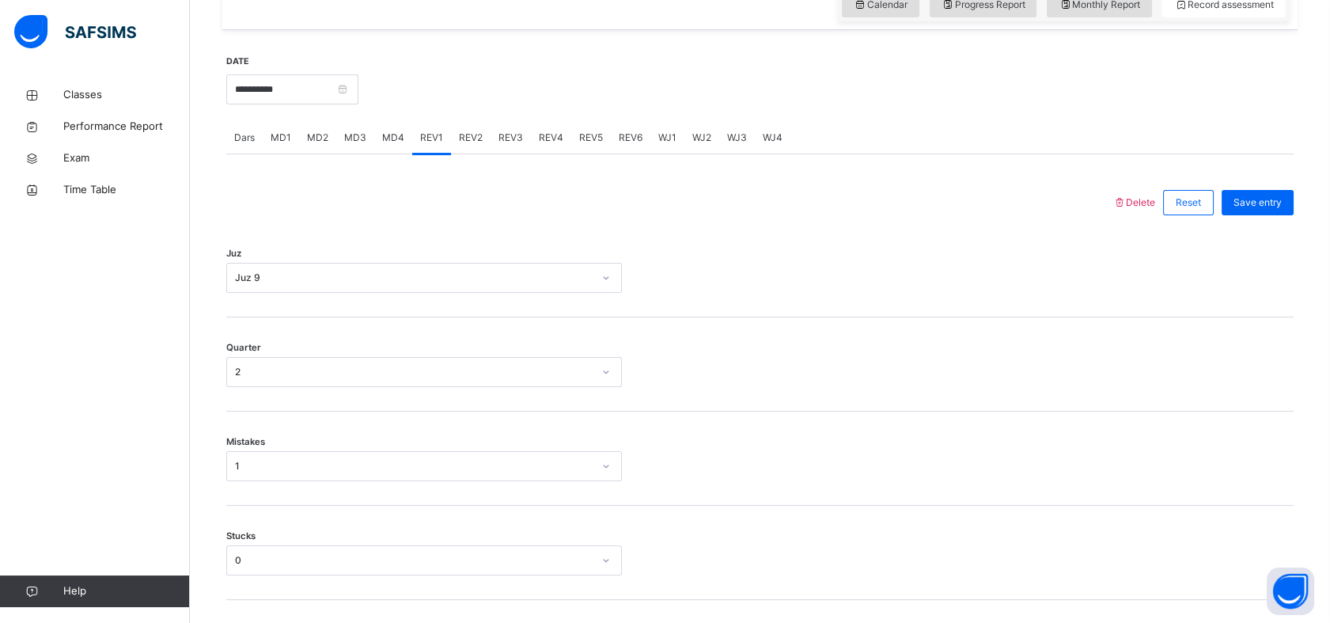
scroll to position [566, 0]
click at [467, 148] on div "REV2" at bounding box center [471, 141] width 40 height 32
click at [396, 282] on div "Select option..." at bounding box center [409, 281] width 364 height 25
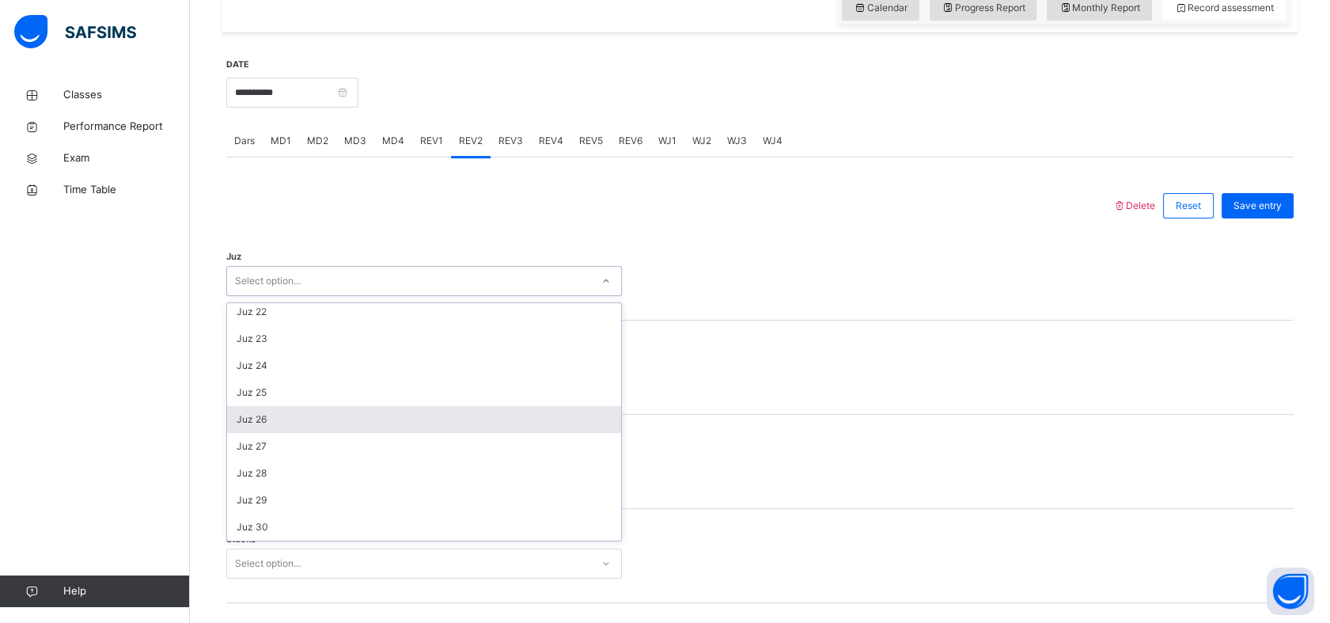
click at [321, 413] on div "Juz 26" at bounding box center [424, 419] width 394 height 27
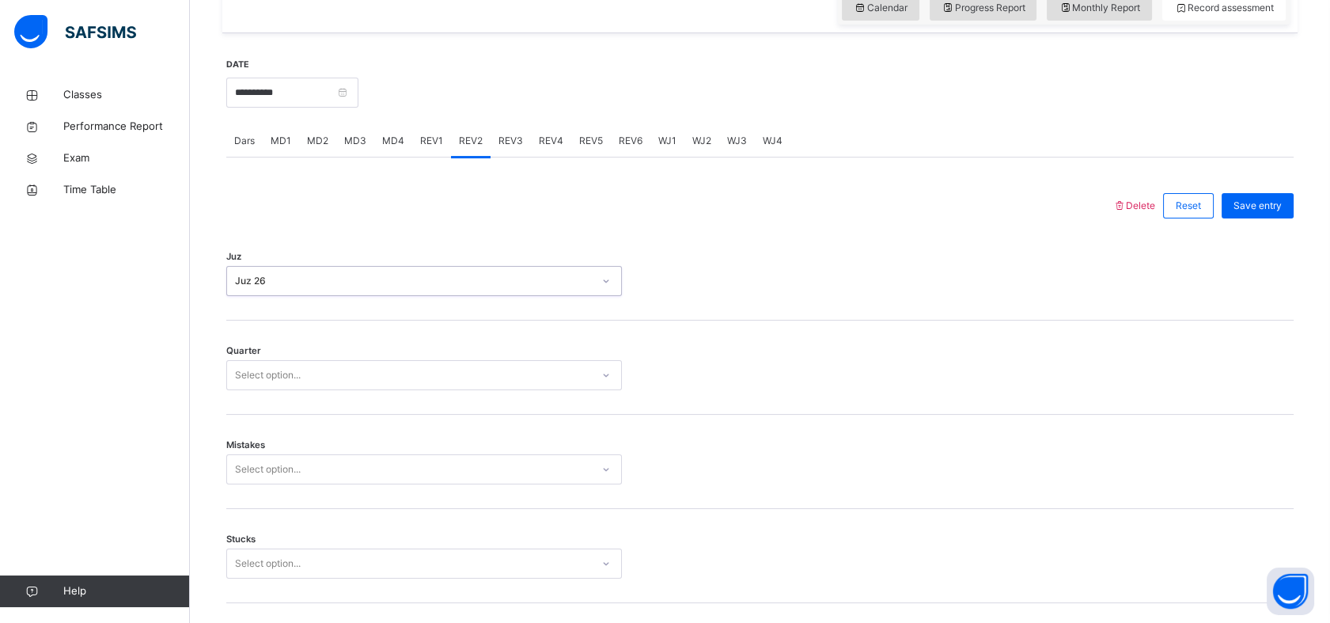
click at [317, 372] on div "Select option..." at bounding box center [409, 375] width 364 height 25
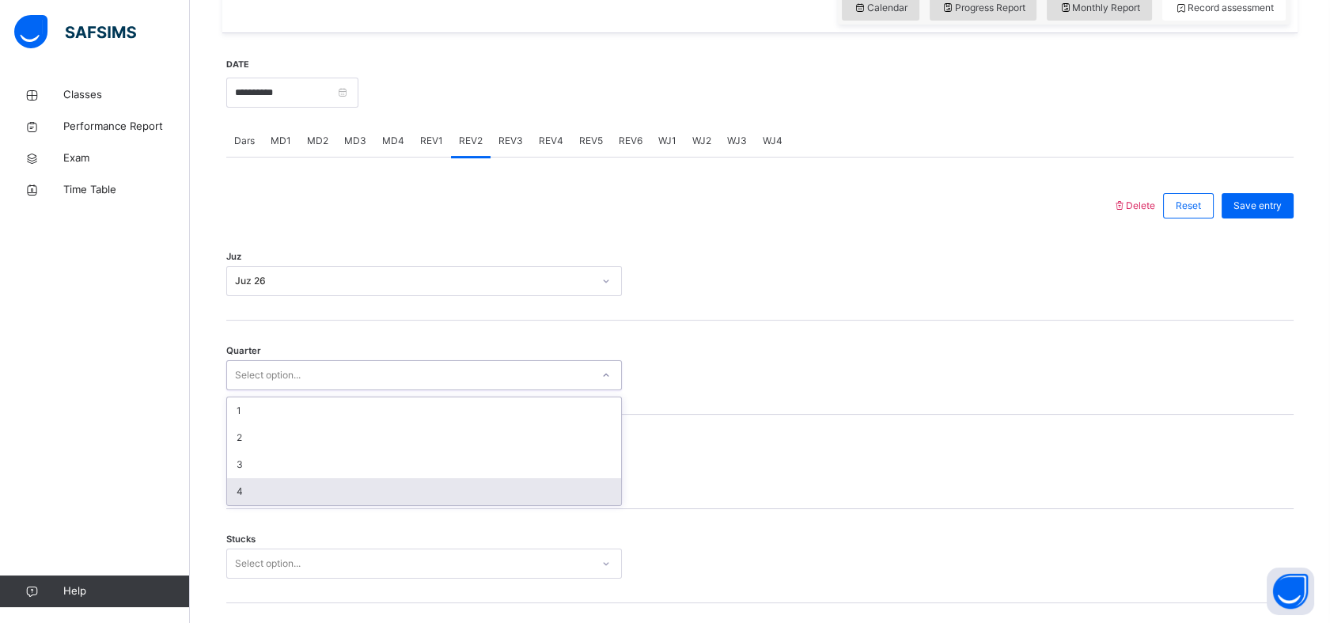
click at [260, 493] on div "4" at bounding box center [424, 491] width 394 height 27
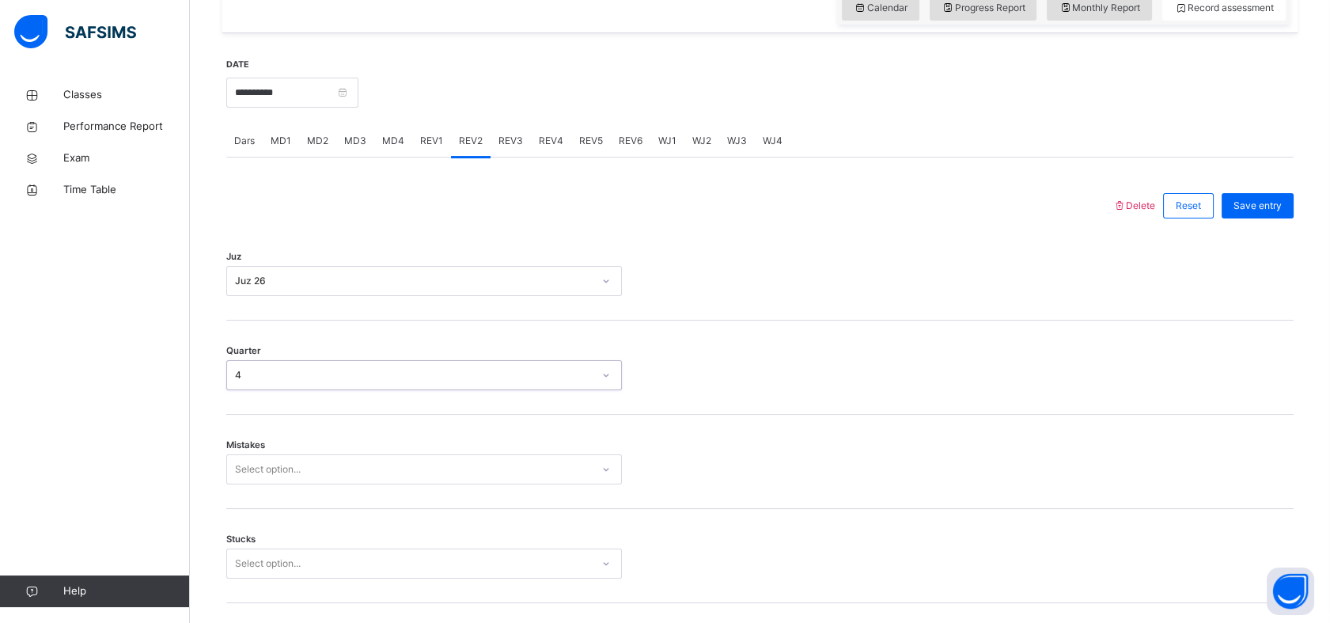
click at [308, 466] on div "Select option..." at bounding box center [424, 469] width 396 height 30
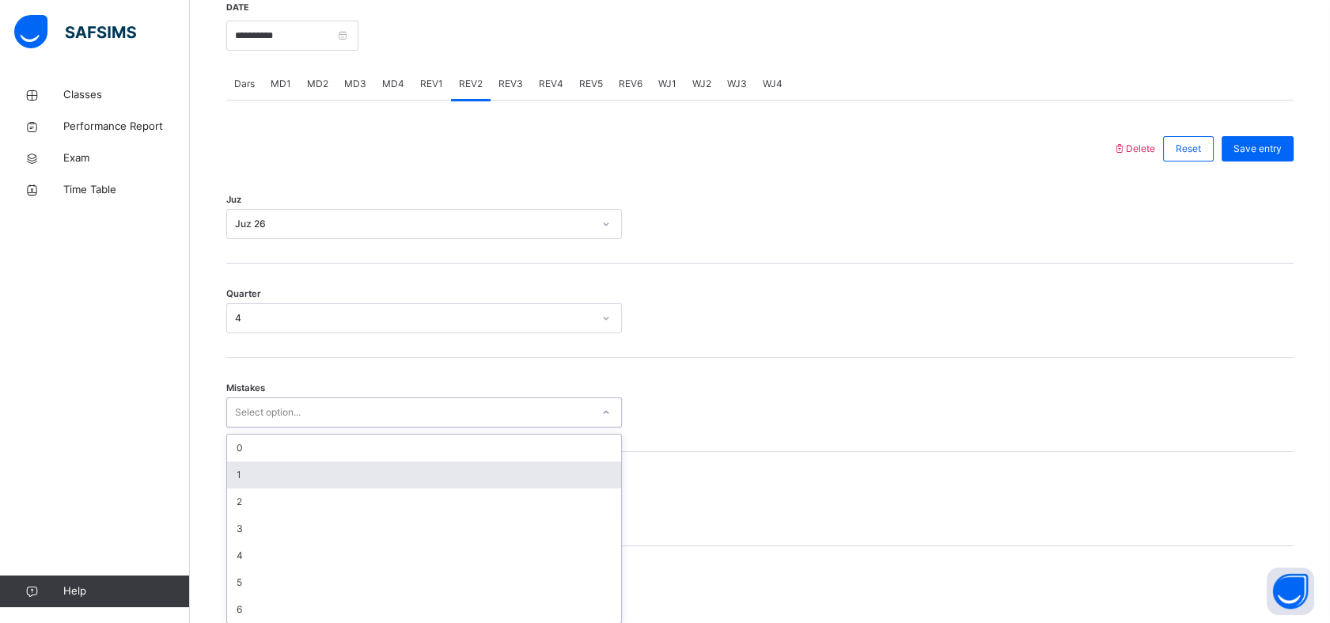
scroll to position [629, 0]
click at [310, 461] on div "1" at bounding box center [424, 469] width 394 height 27
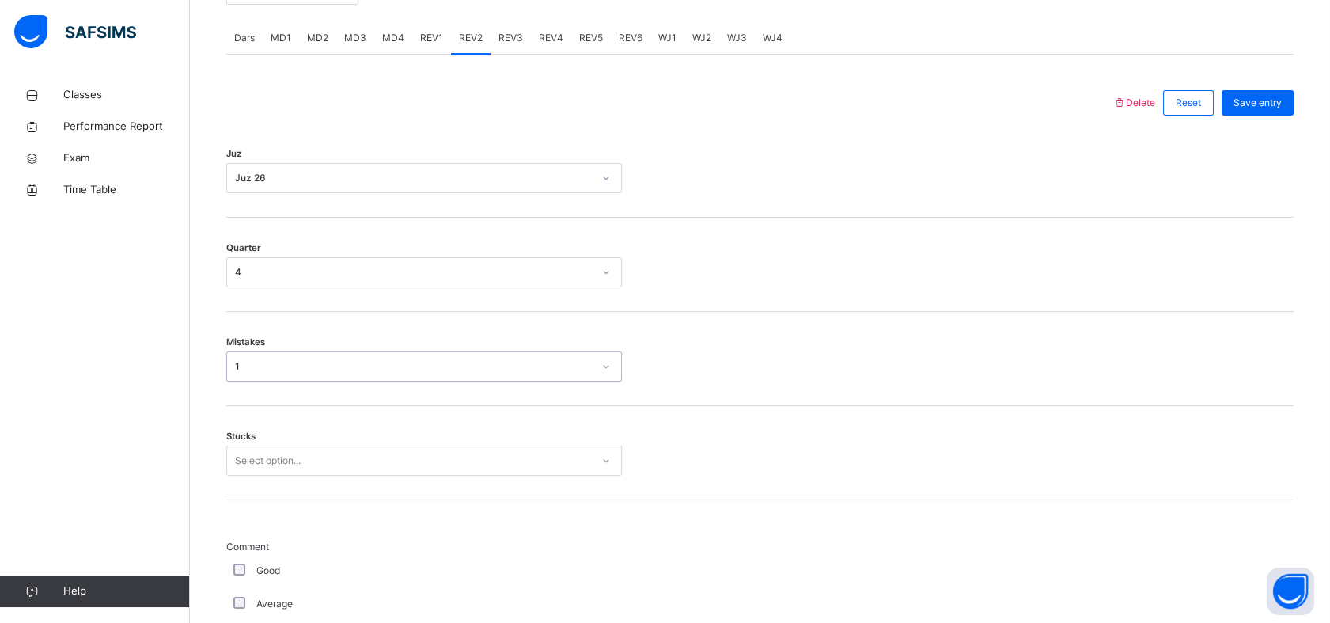
click at [328, 475] on div "Select option..." at bounding box center [424, 460] width 396 height 30
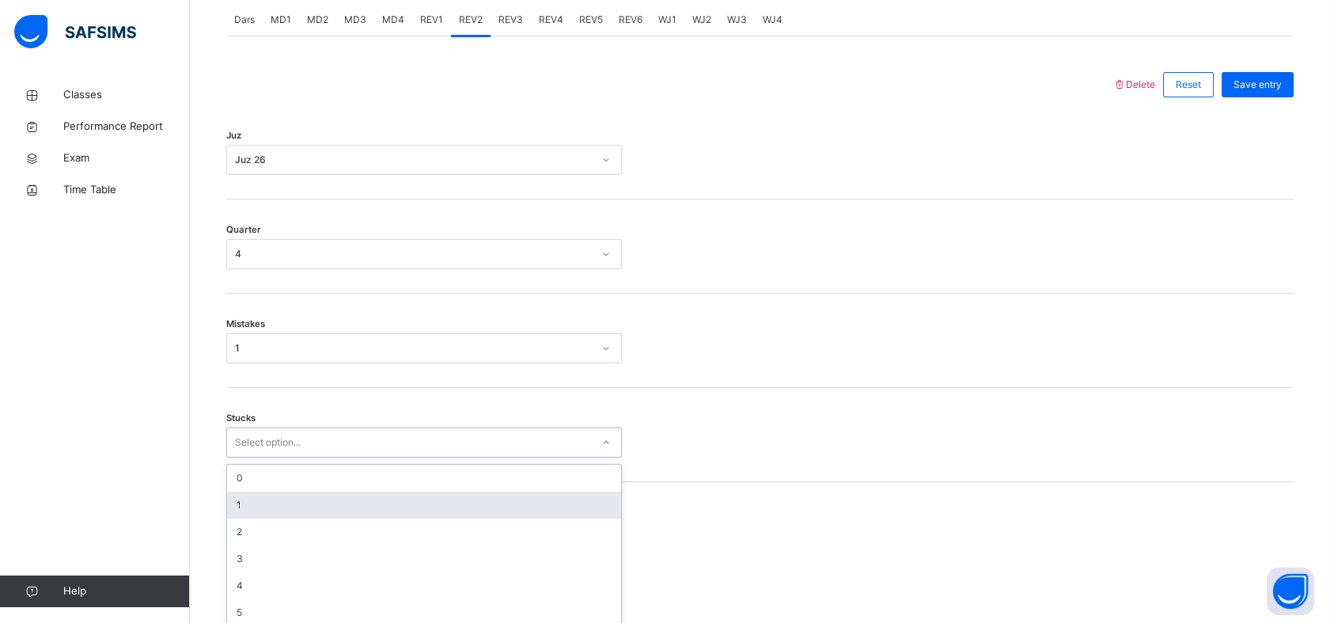
scroll to position [696, 0]
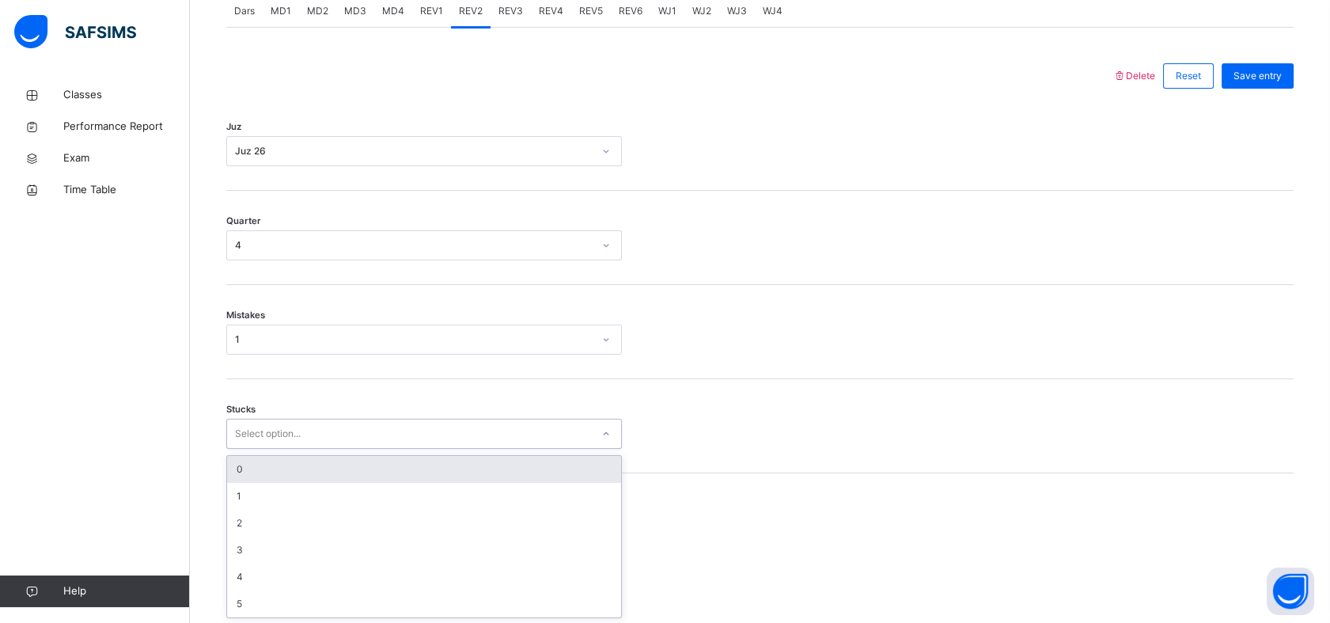
click at [326, 477] on div "0" at bounding box center [424, 469] width 394 height 27
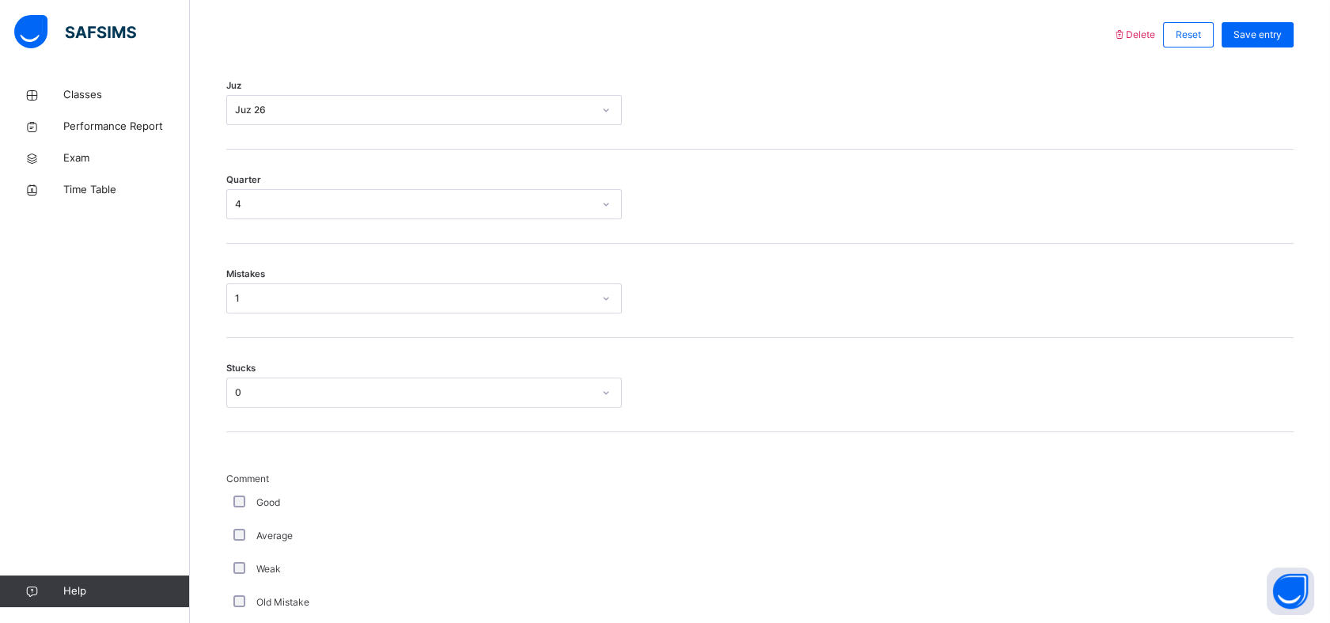
scroll to position [739, 0]
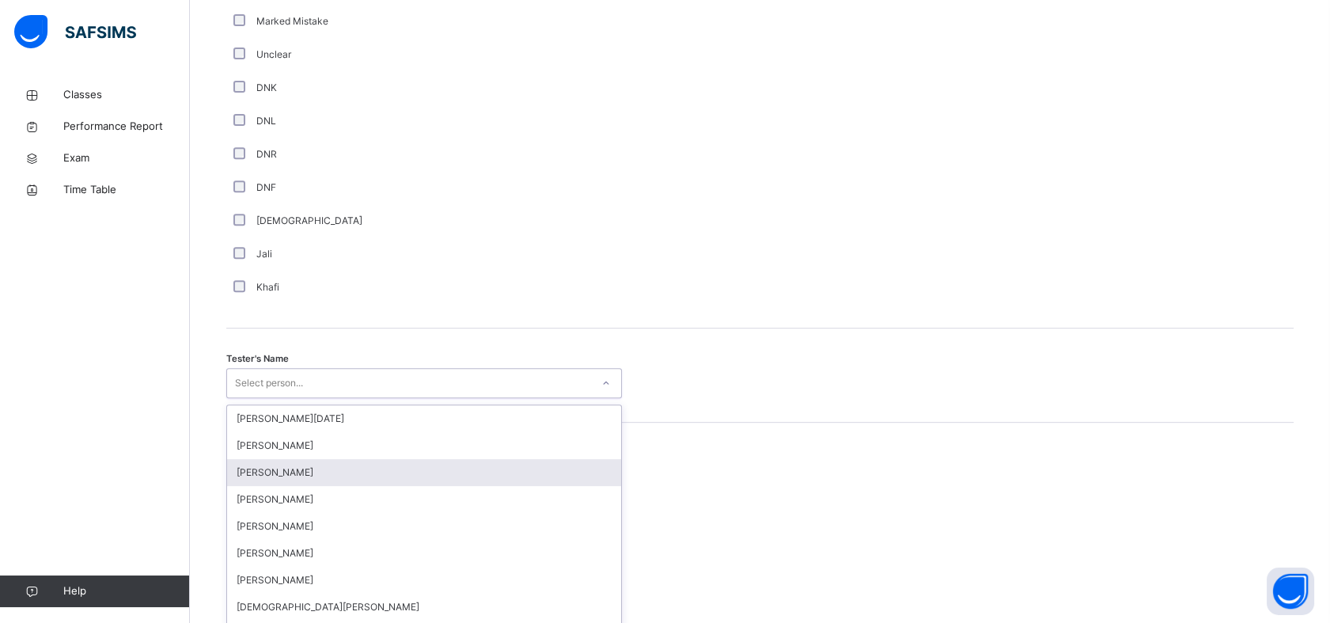
drag, startPoint x: 308, startPoint y: 471, endPoint x: 317, endPoint y: 458, distance: 15.4
click at [324, 398] on div "option [PERSON_NAME] focused, 3 of 88. 88 results available. Use Up and Down to…" at bounding box center [424, 383] width 396 height 30
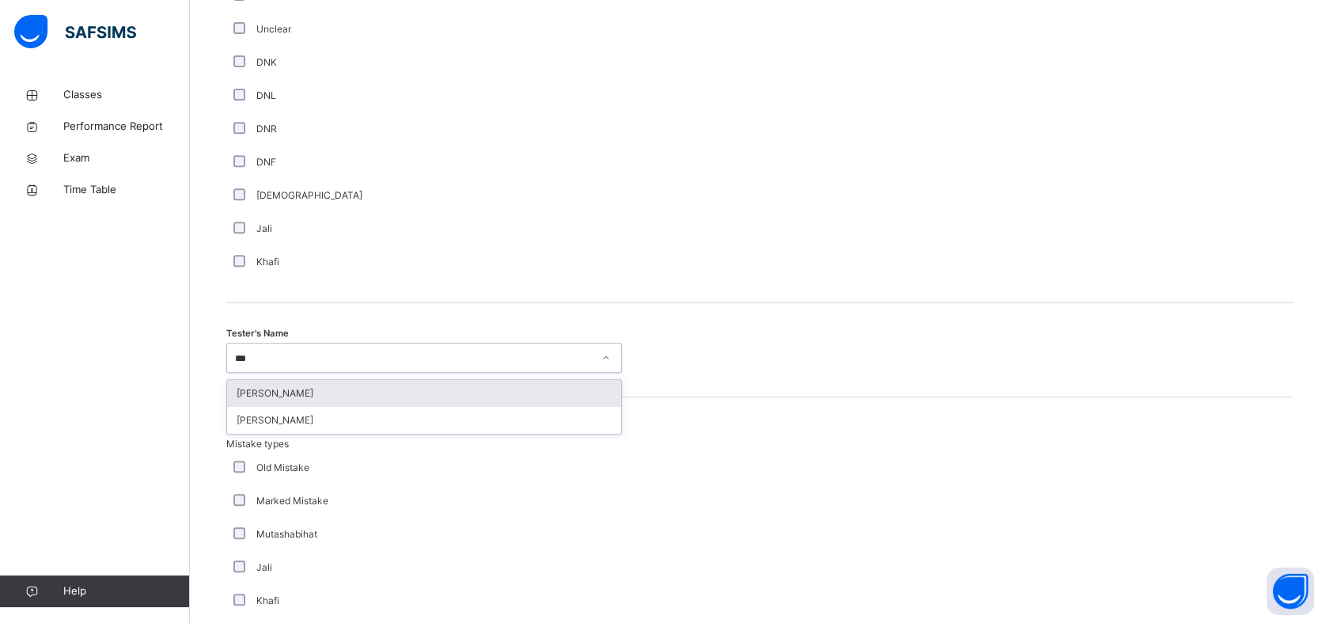
type input "****"
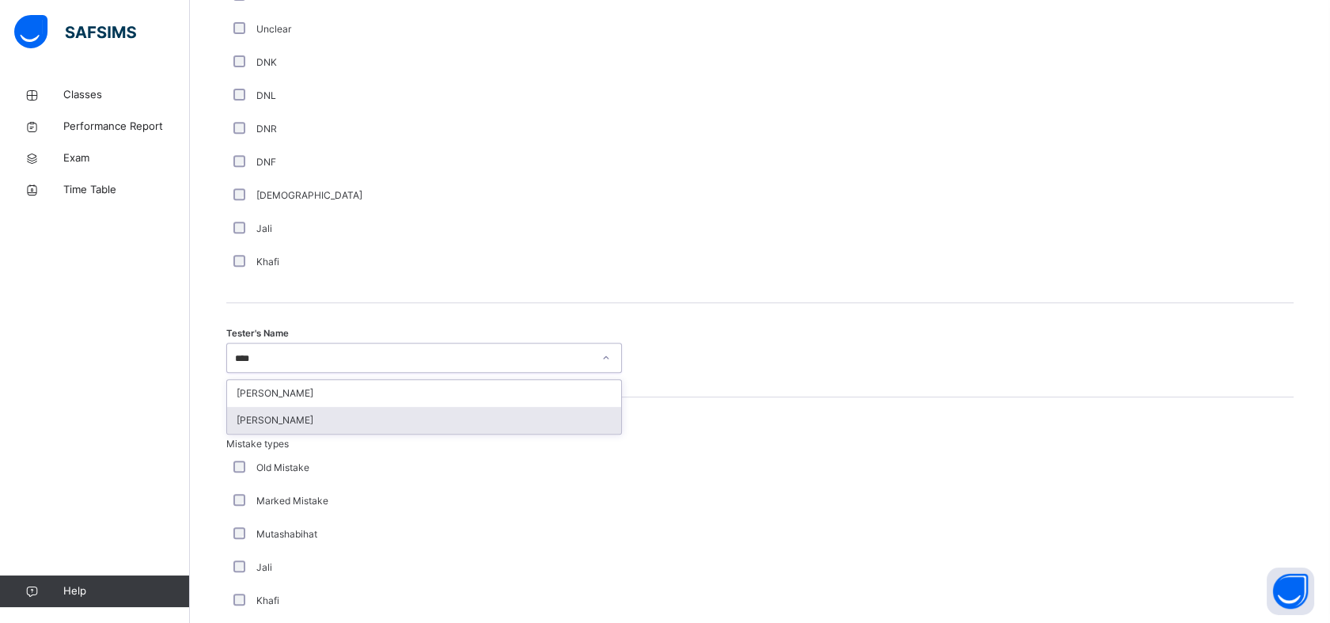
click at [396, 413] on div "[PERSON_NAME]" at bounding box center [424, 420] width 394 height 27
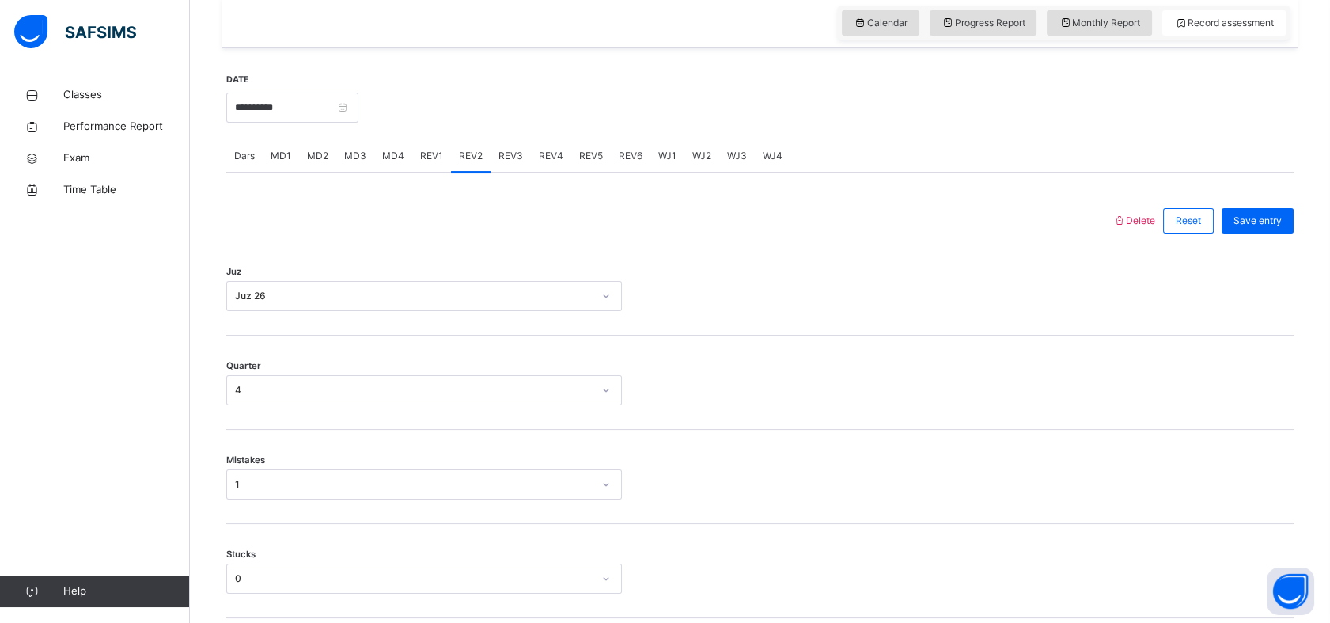
scroll to position [544, 0]
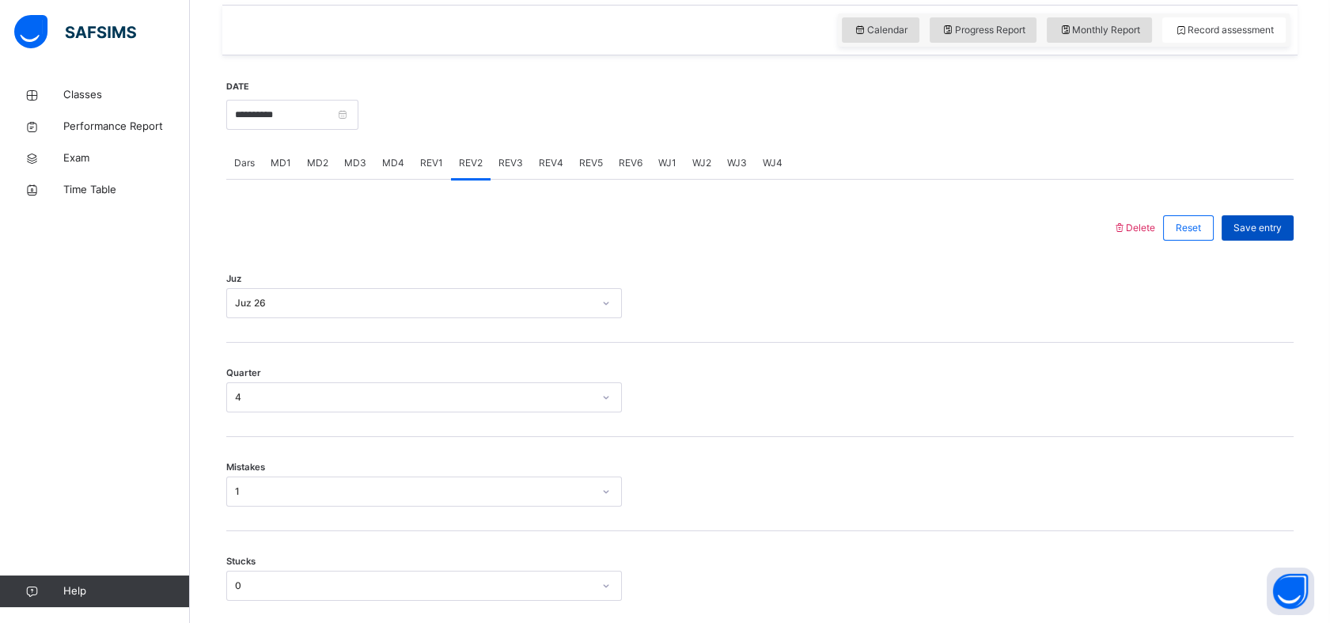
click at [1258, 236] on div "Save entry" at bounding box center [1257, 227] width 72 height 25
click at [1264, 225] on span "Save entry" at bounding box center [1257, 228] width 48 height 14
click at [1282, 216] on div "Save entry" at bounding box center [1257, 227] width 72 height 25
click at [1266, 224] on span "Save entry" at bounding box center [1257, 228] width 48 height 14
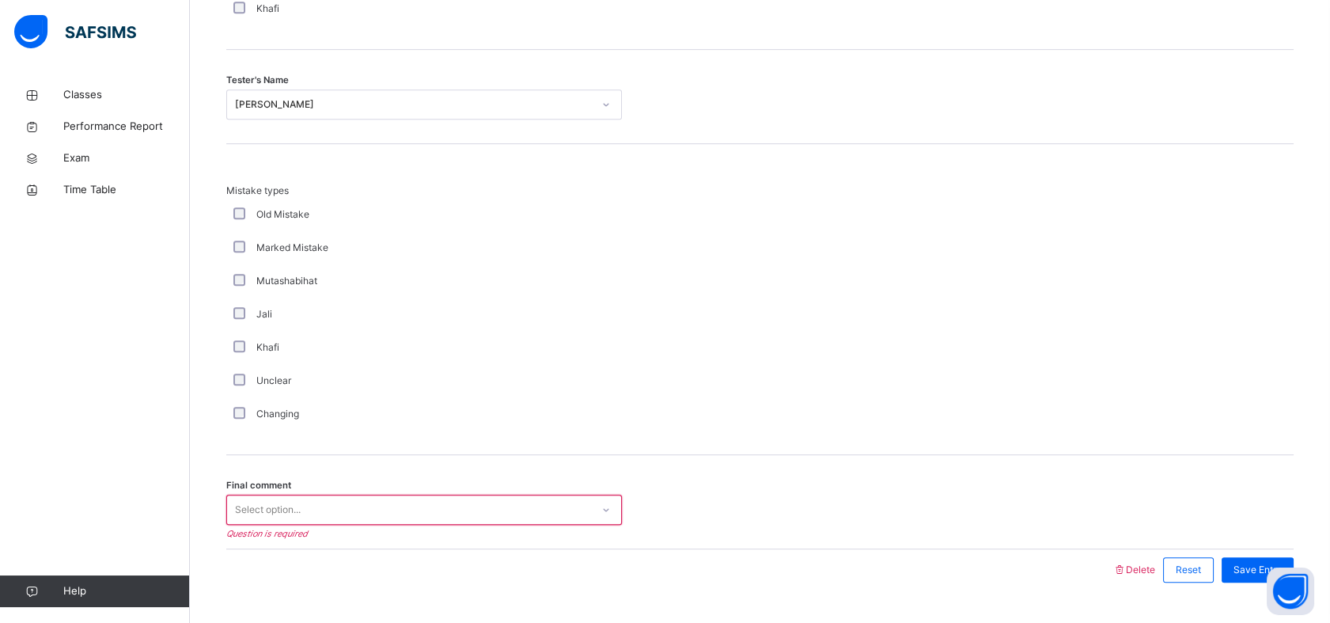
scroll to position [1667, 0]
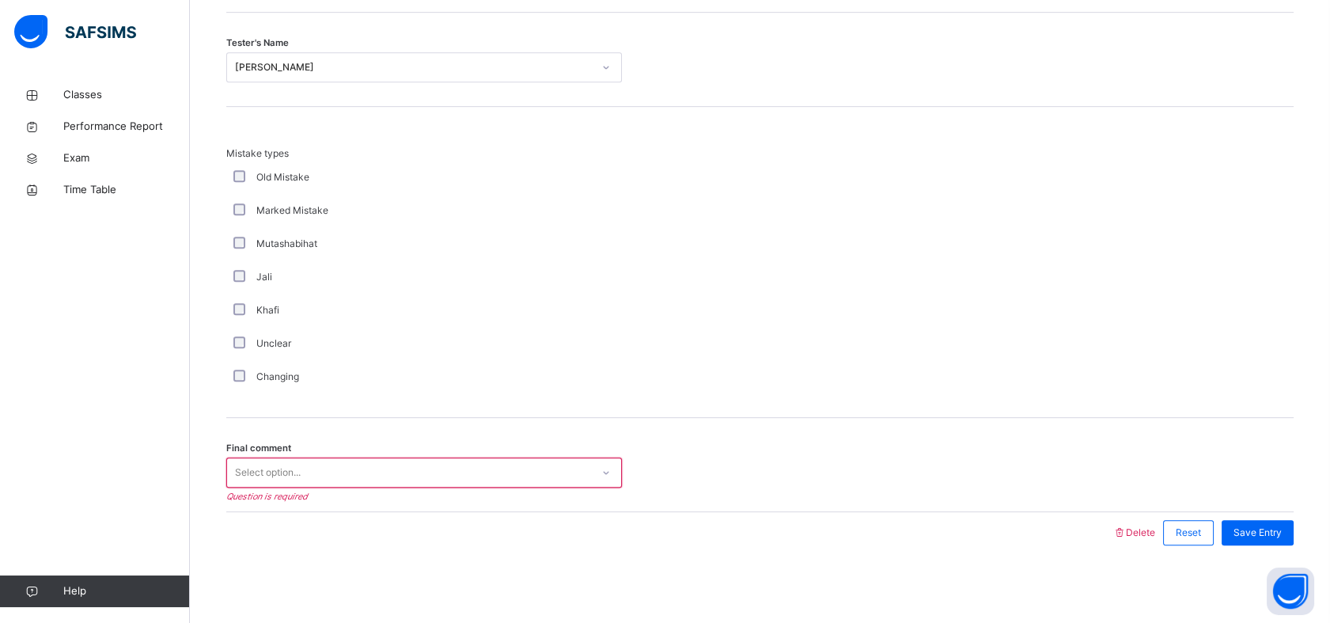
click at [526, 457] on div "Select option..." at bounding box center [424, 472] width 396 height 30
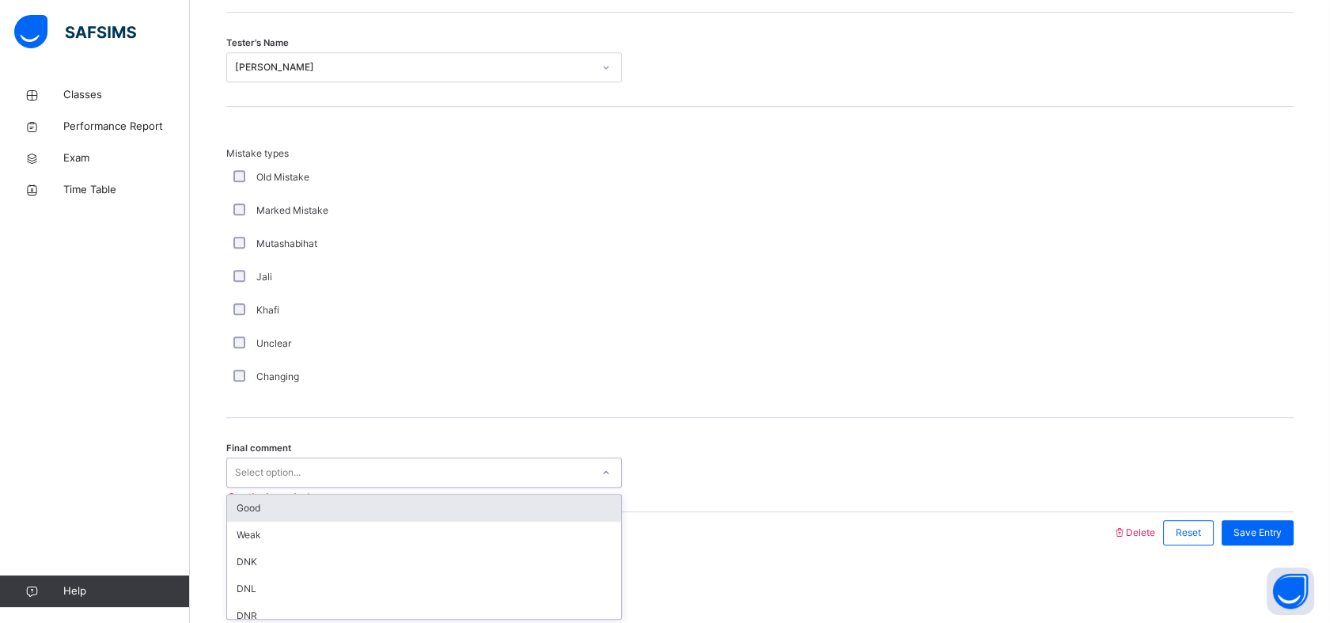
click at [468, 497] on div "Good" at bounding box center [424, 507] width 394 height 27
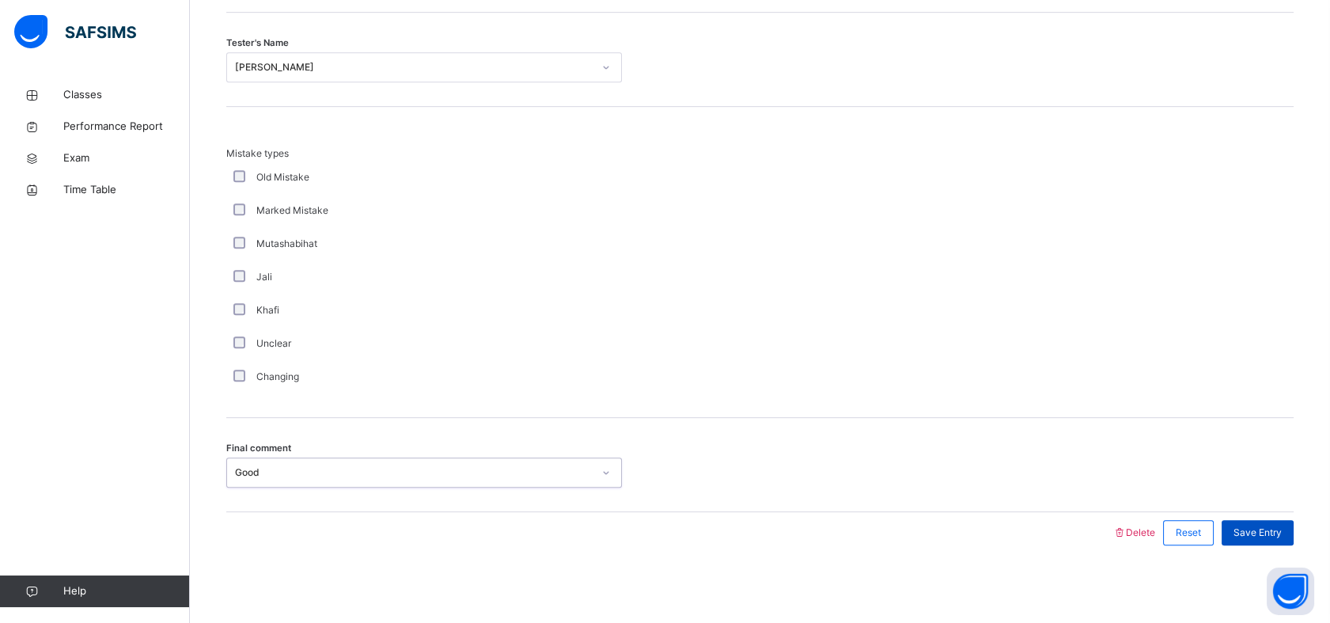
click at [1261, 520] on div "Save Entry" at bounding box center [1257, 532] width 72 height 25
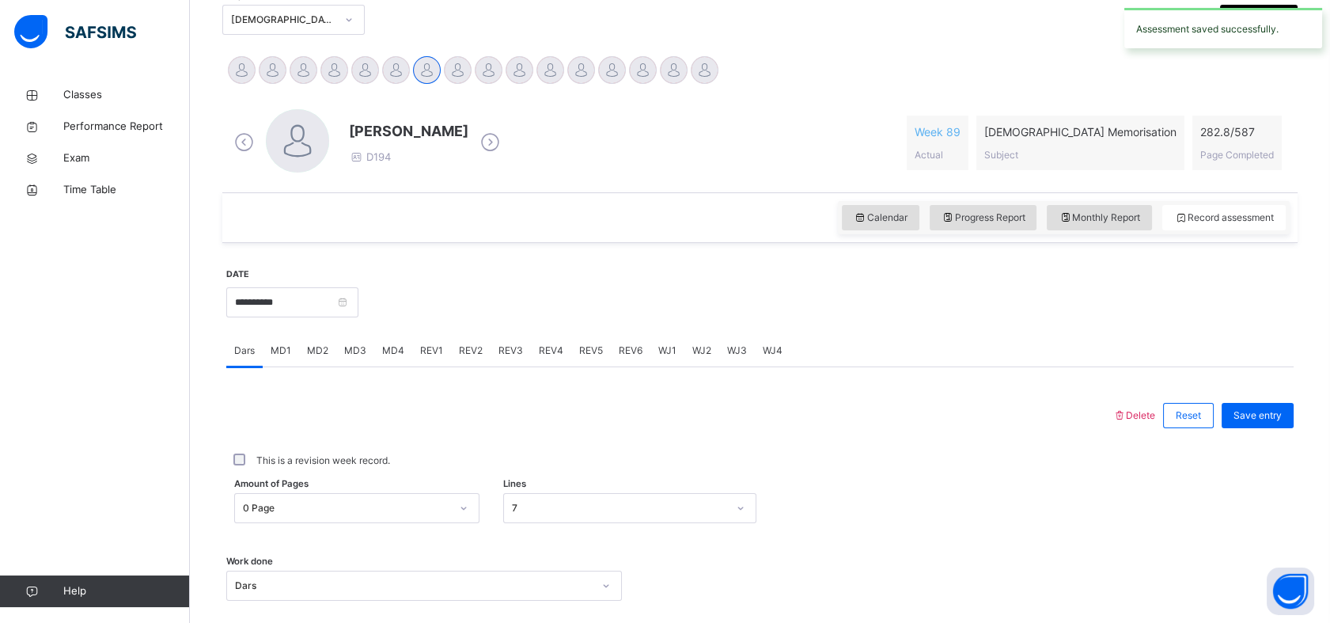
scroll to position [338, 0]
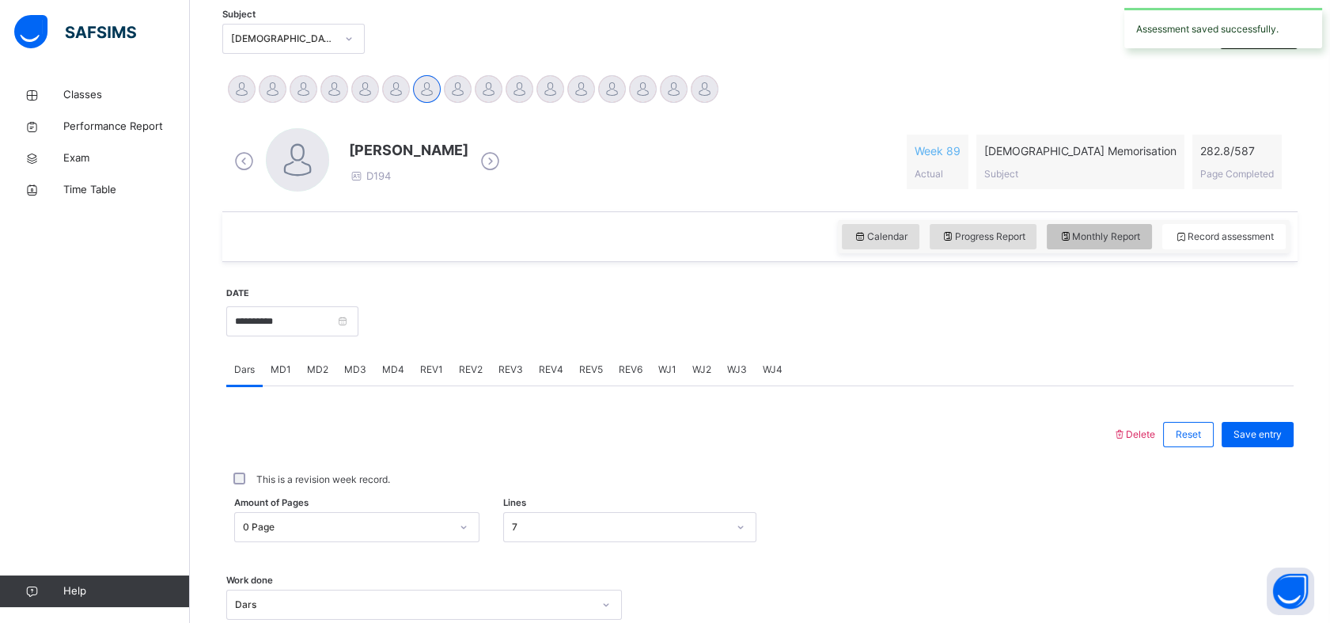
click at [1140, 232] on span "Monthly Report" at bounding box center [1098, 236] width 81 height 14
select select "****"
select select "*"
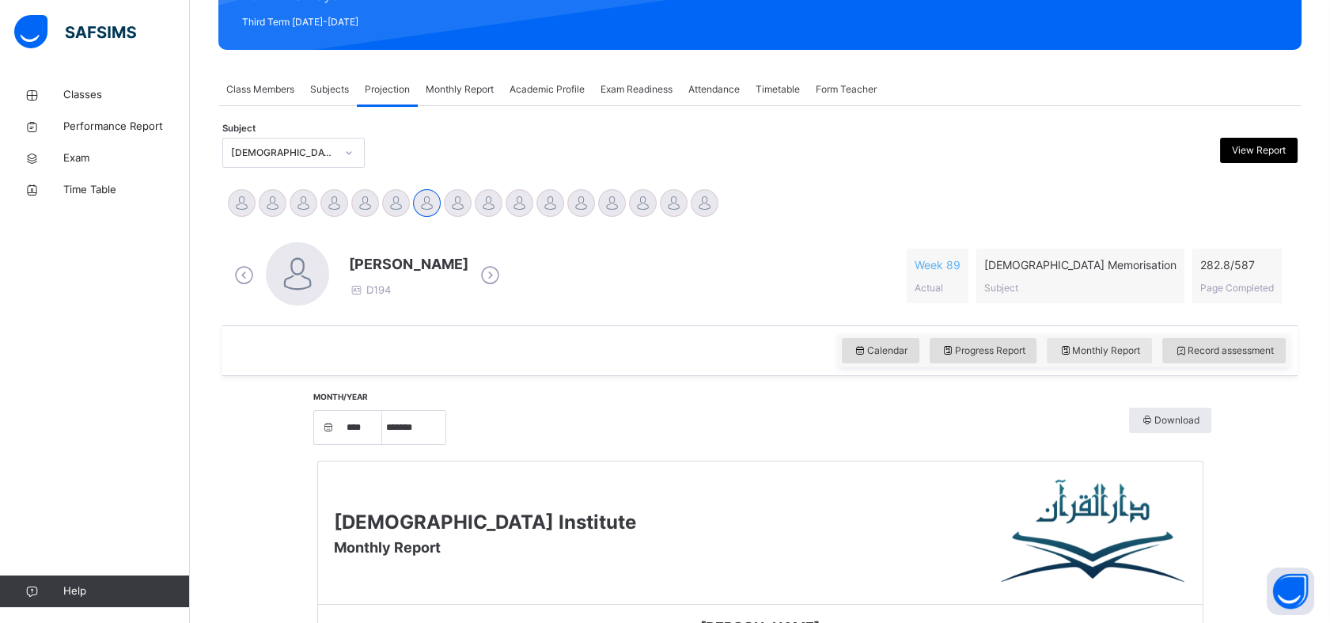
scroll to position [232, 0]
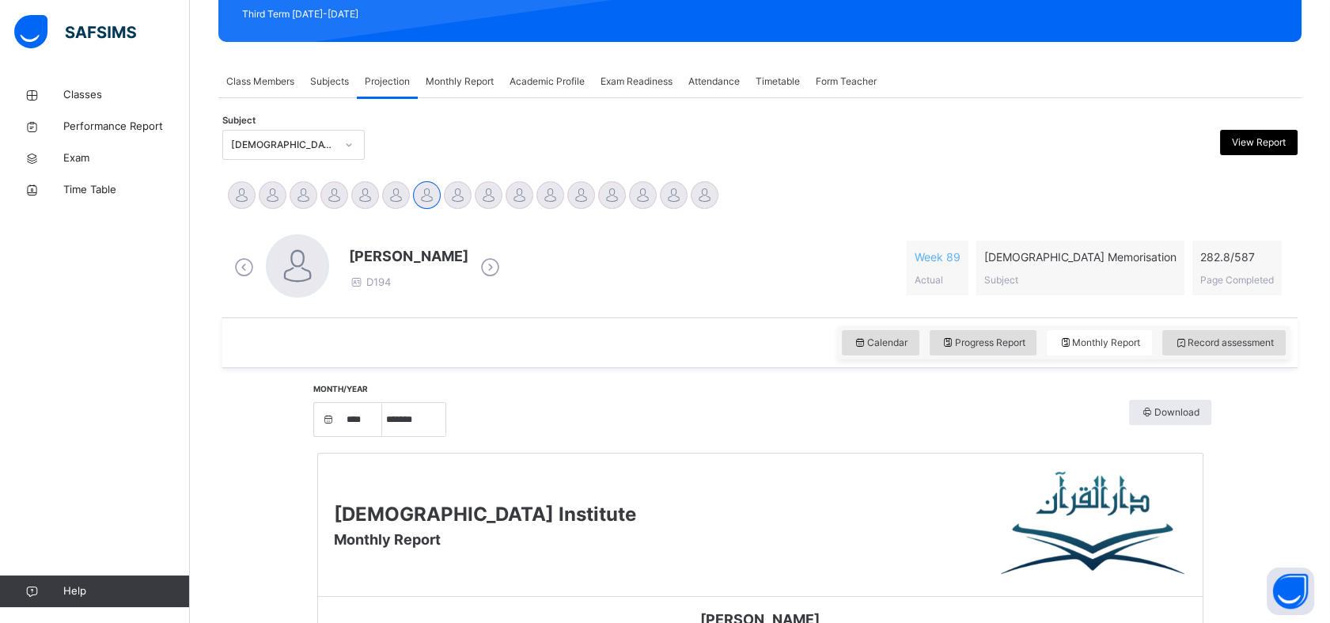
click at [1209, 327] on div "Calendar Progress Report Monthly Report Record assessment" at bounding box center [1064, 342] width 452 height 33
click at [1207, 333] on div "Record assessment" at bounding box center [1223, 342] width 123 height 25
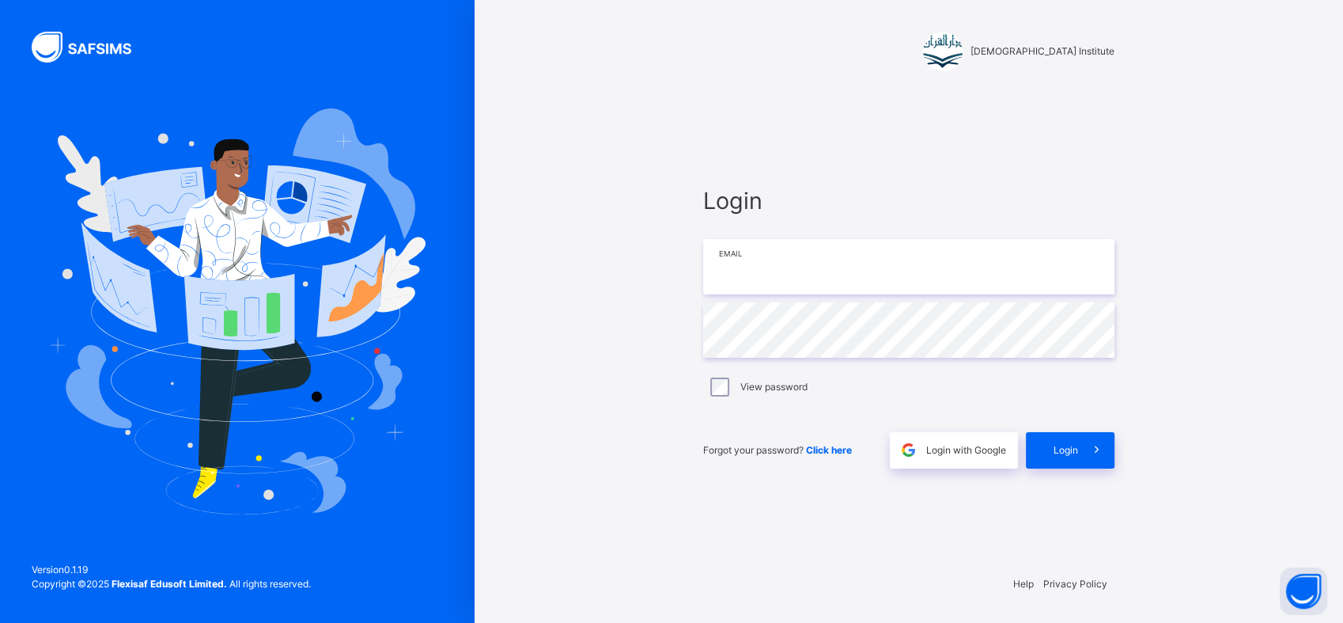
type input "**********"
